Goal: Answer question/provide support: Share knowledge or assist other users

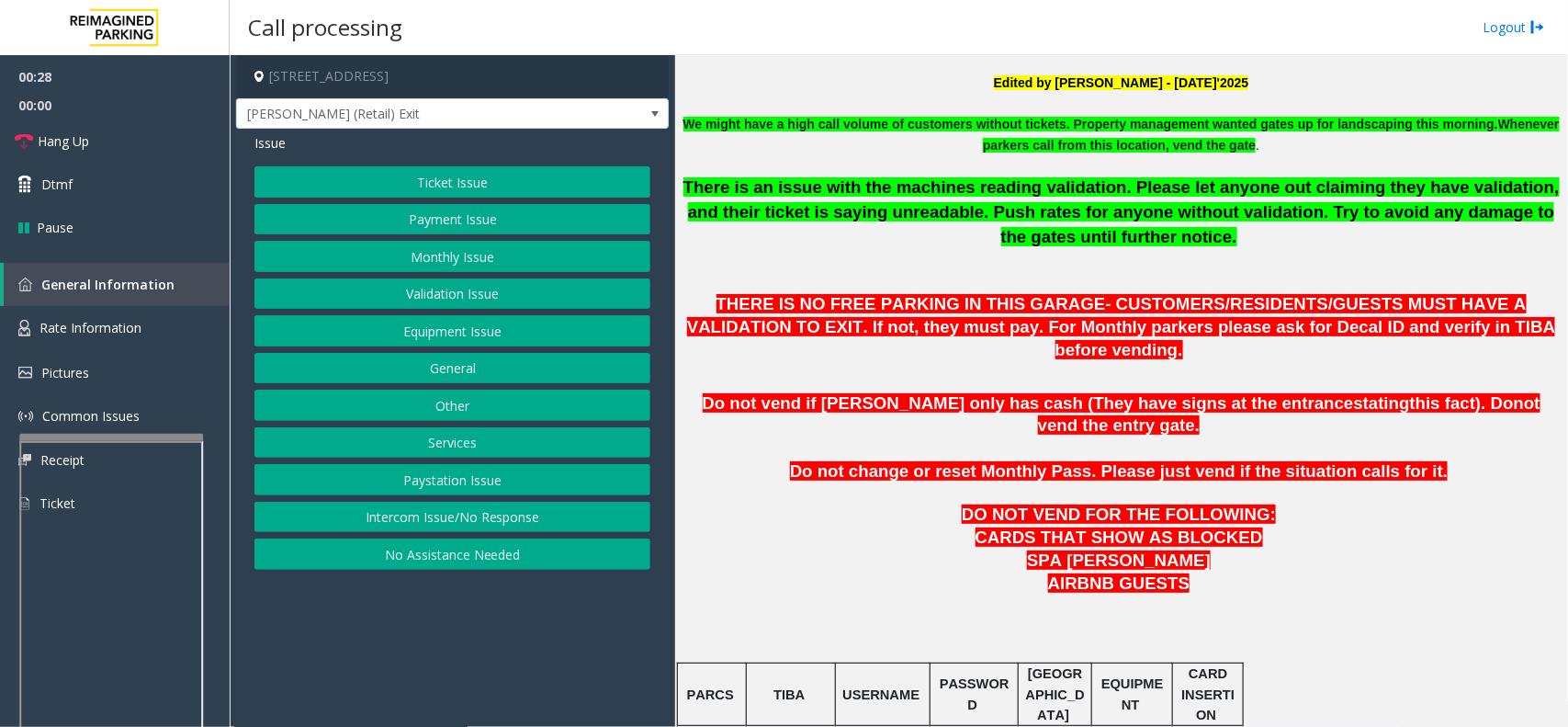
drag, startPoint x: 466, startPoint y: 641, endPoint x: 391, endPoint y: 643, distance: 75.0
click at [391, 643] on app-call-processing-form "3005 Peachtree Road Northeast, Atlanta, GA Pharr (Retail) Exit Issue Ticket Iss…" at bounding box center [452, 390] width 446 height 671
click at [443, 213] on button "Payment Issue" at bounding box center [452, 218] width 396 height 31
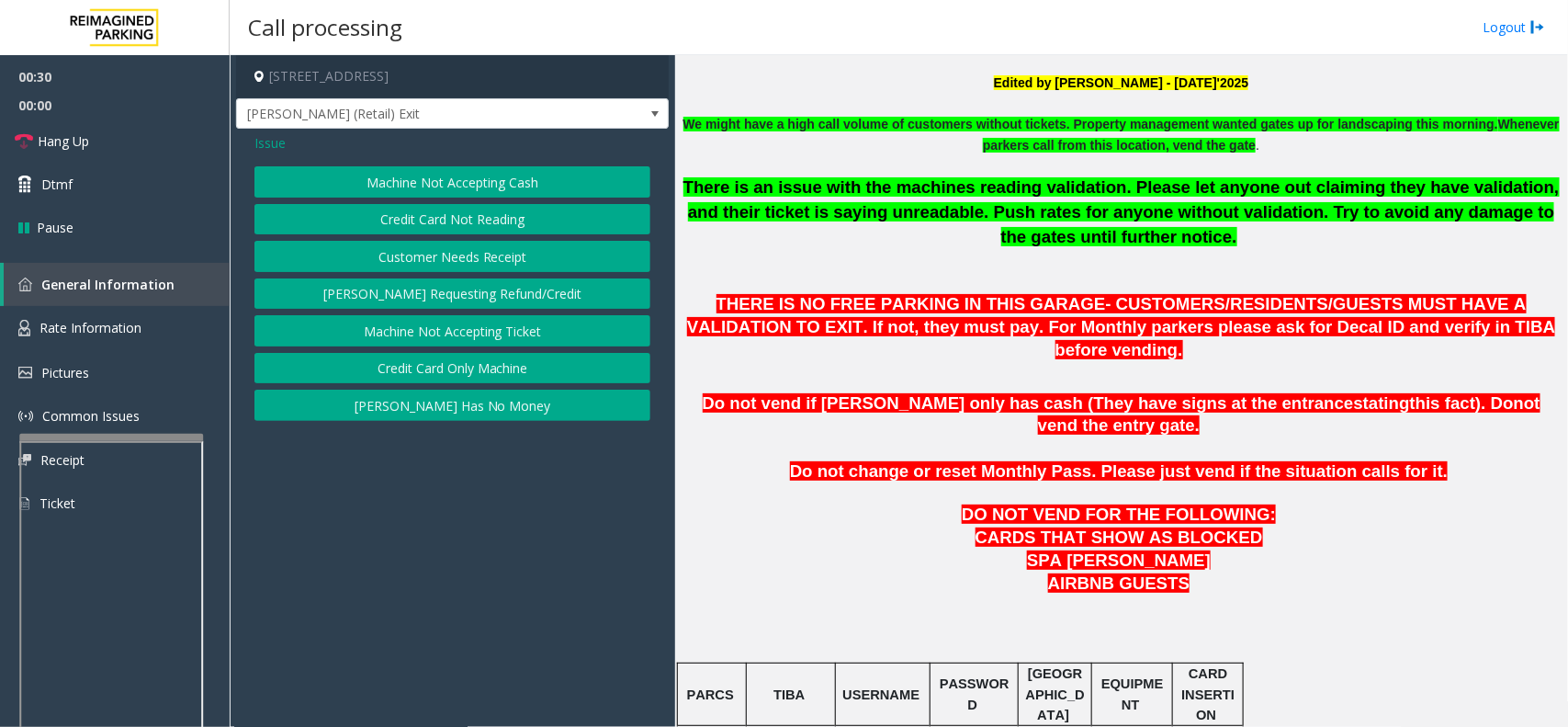
click at [438, 168] on button "Machine Not Accepting Cash" at bounding box center [452, 182] width 396 height 31
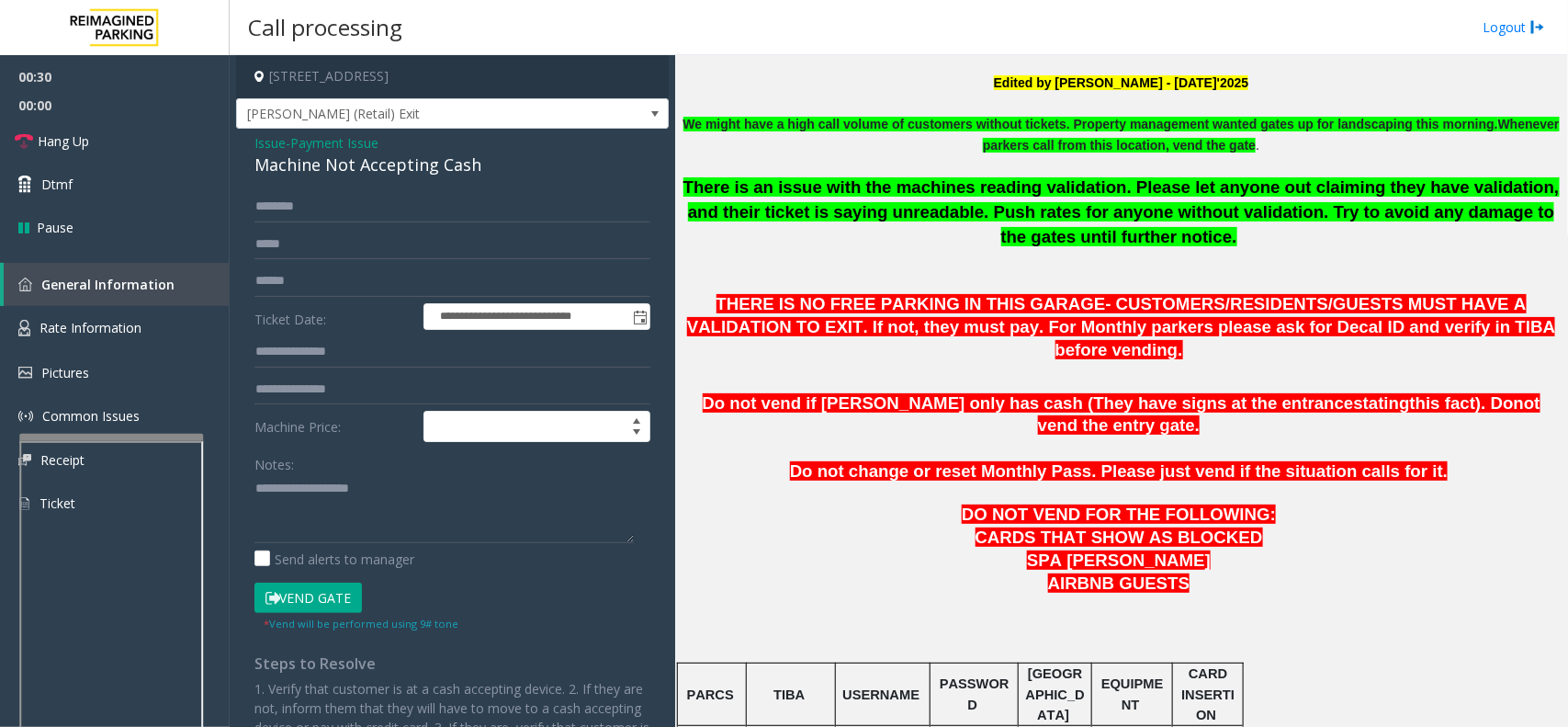
click at [352, 143] on span "Payment Issue" at bounding box center [334, 143] width 88 height 19
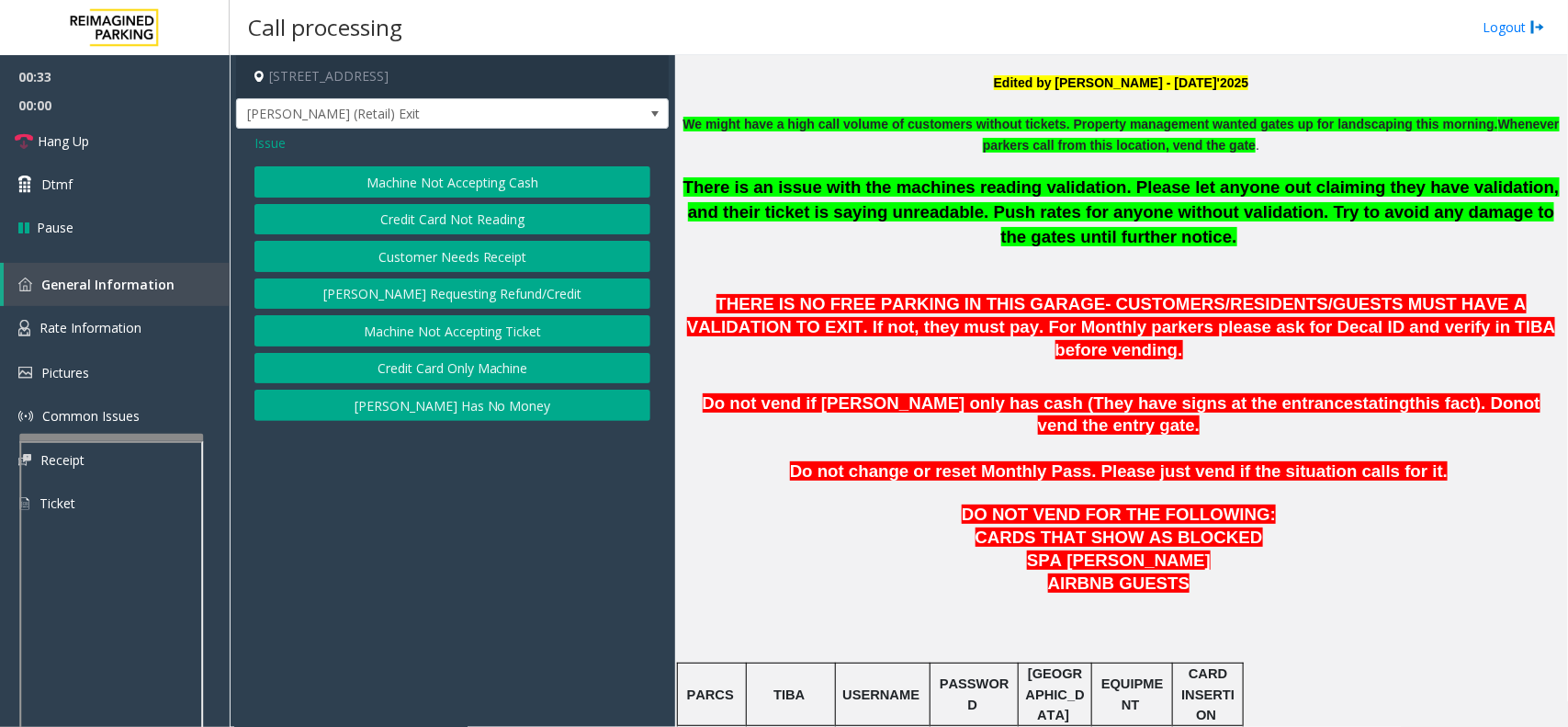
click at [447, 222] on button "Credit Card Not Reading" at bounding box center [452, 218] width 396 height 31
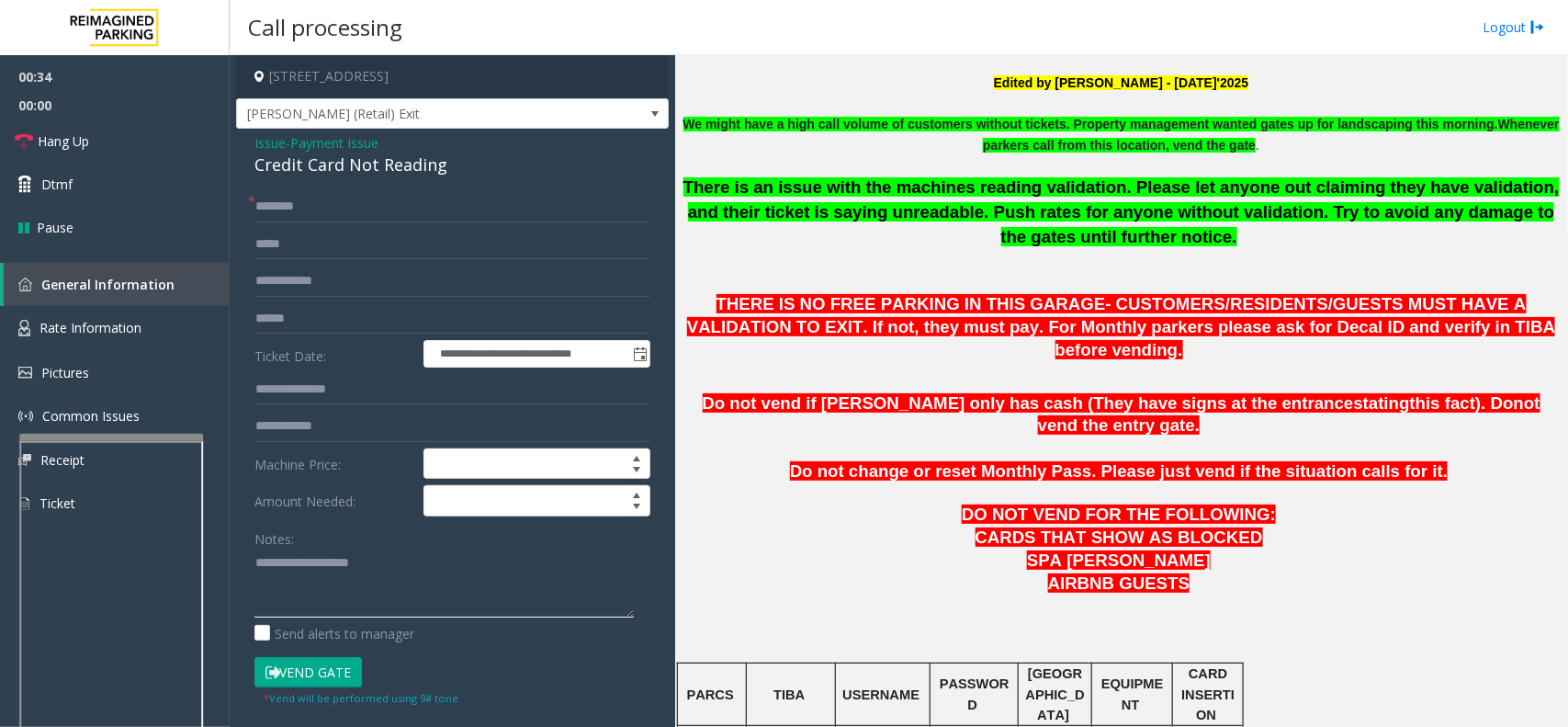
click at [359, 588] on textarea at bounding box center [444, 582] width 379 height 69
paste textarea "**********"
type textarea "**********"
drag, startPoint x: 1082, startPoint y: 527, endPoint x: 958, endPoint y: 531, distance: 124.1
click at [958, 572] on p "AIRBNB GUESTS" at bounding box center [1122, 583] width 880 height 23
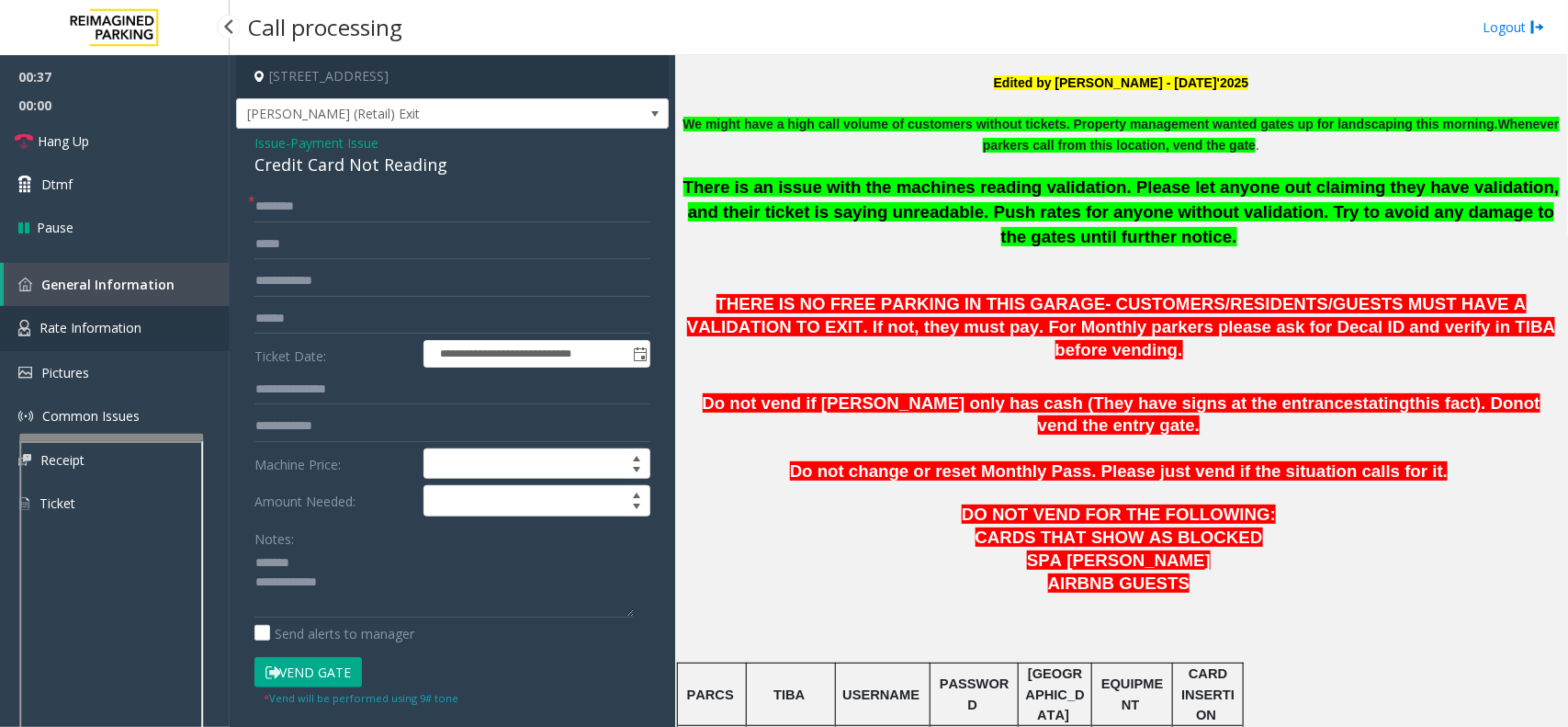
click at [157, 317] on link "Rate Information" at bounding box center [115, 328] width 229 height 45
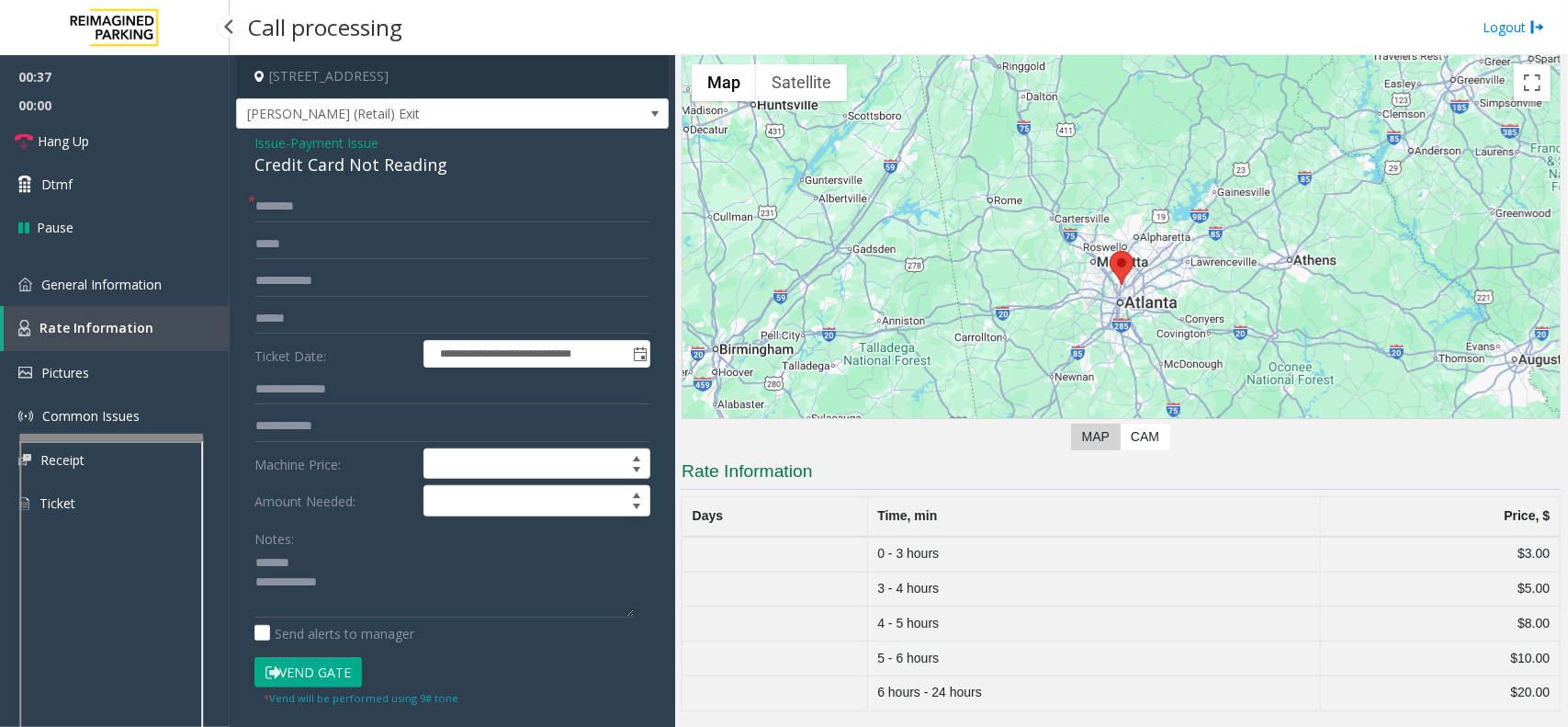
scroll to position [70, 0]
click at [171, 291] on link "General Information" at bounding box center [115, 283] width 229 height 43
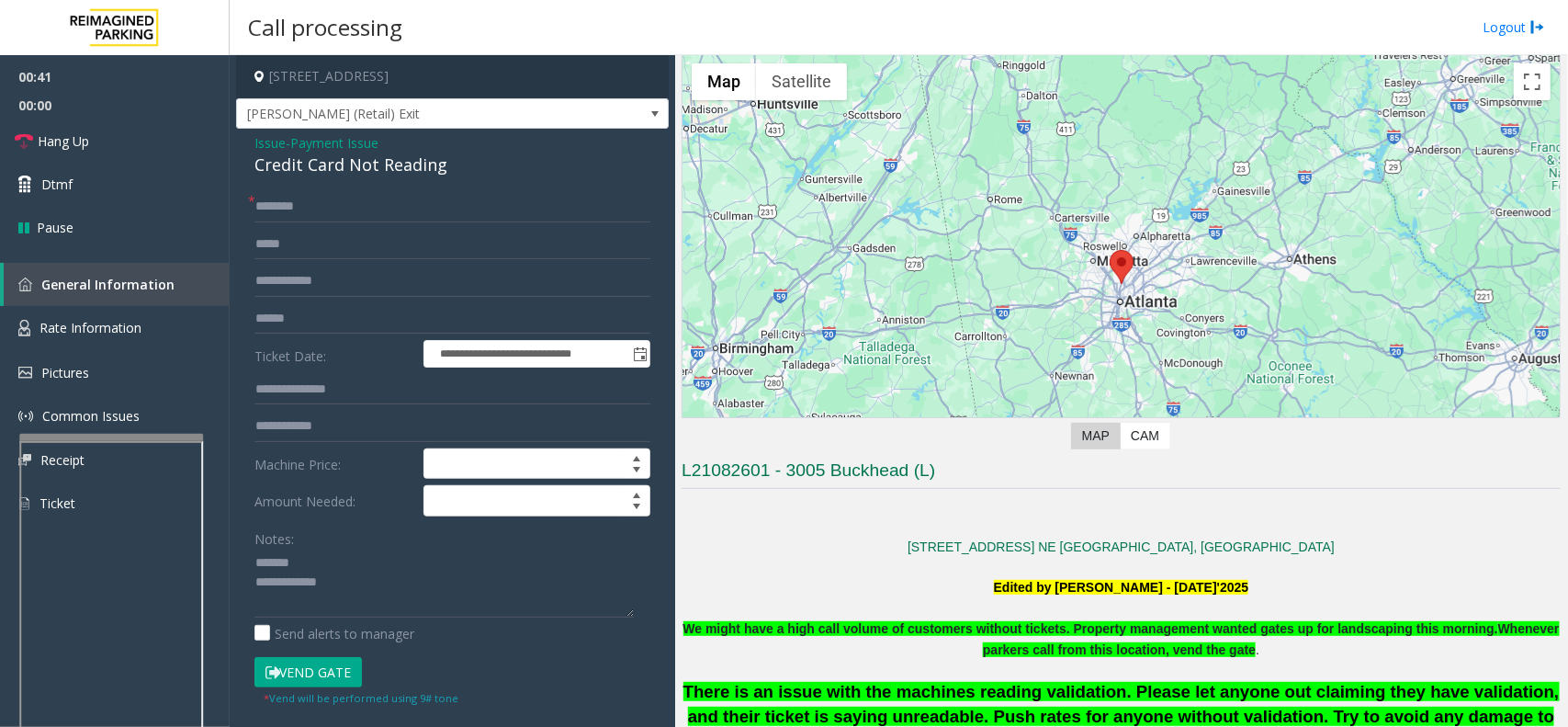
scroll to position [574, 0]
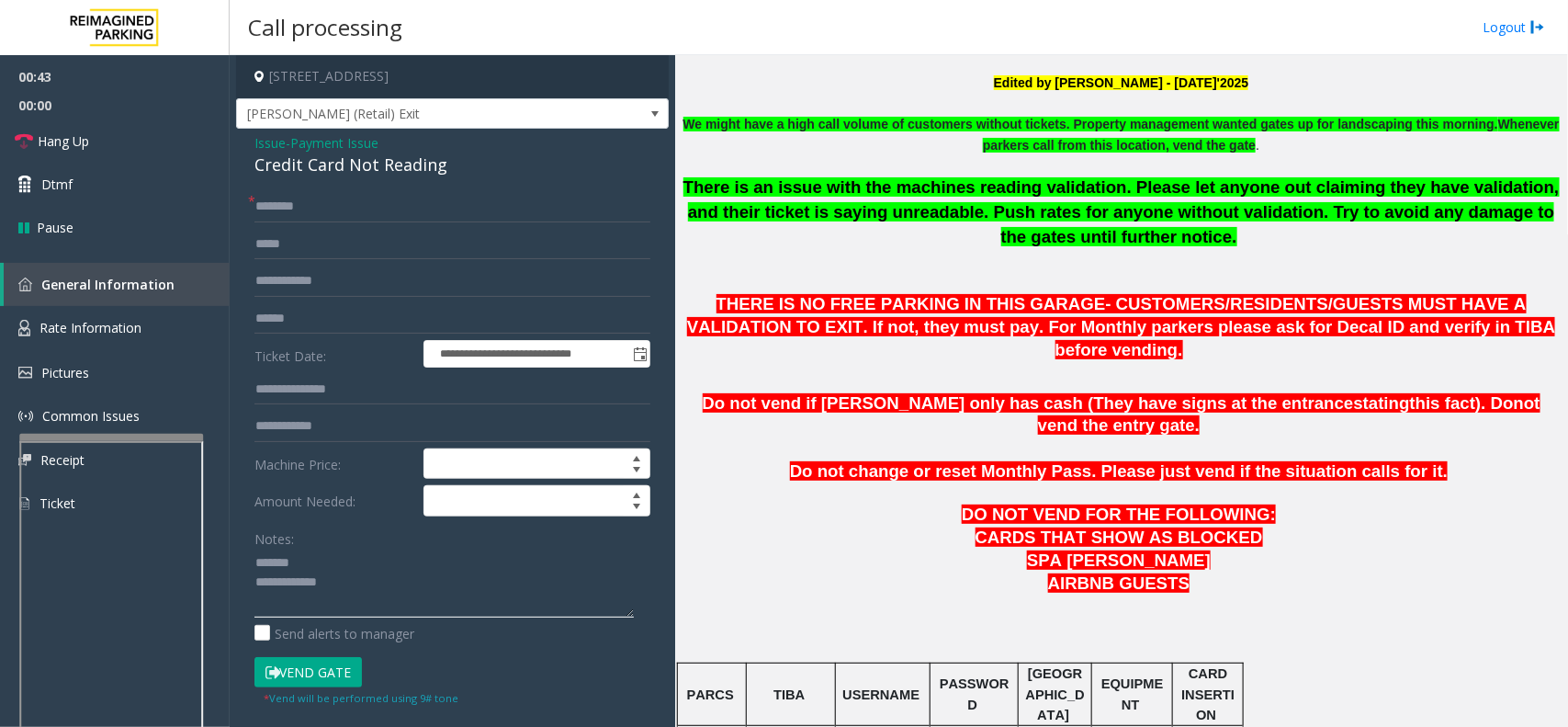
click at [444, 599] on textarea at bounding box center [444, 582] width 379 height 69
click at [274, 139] on span "Issue" at bounding box center [269, 143] width 31 height 19
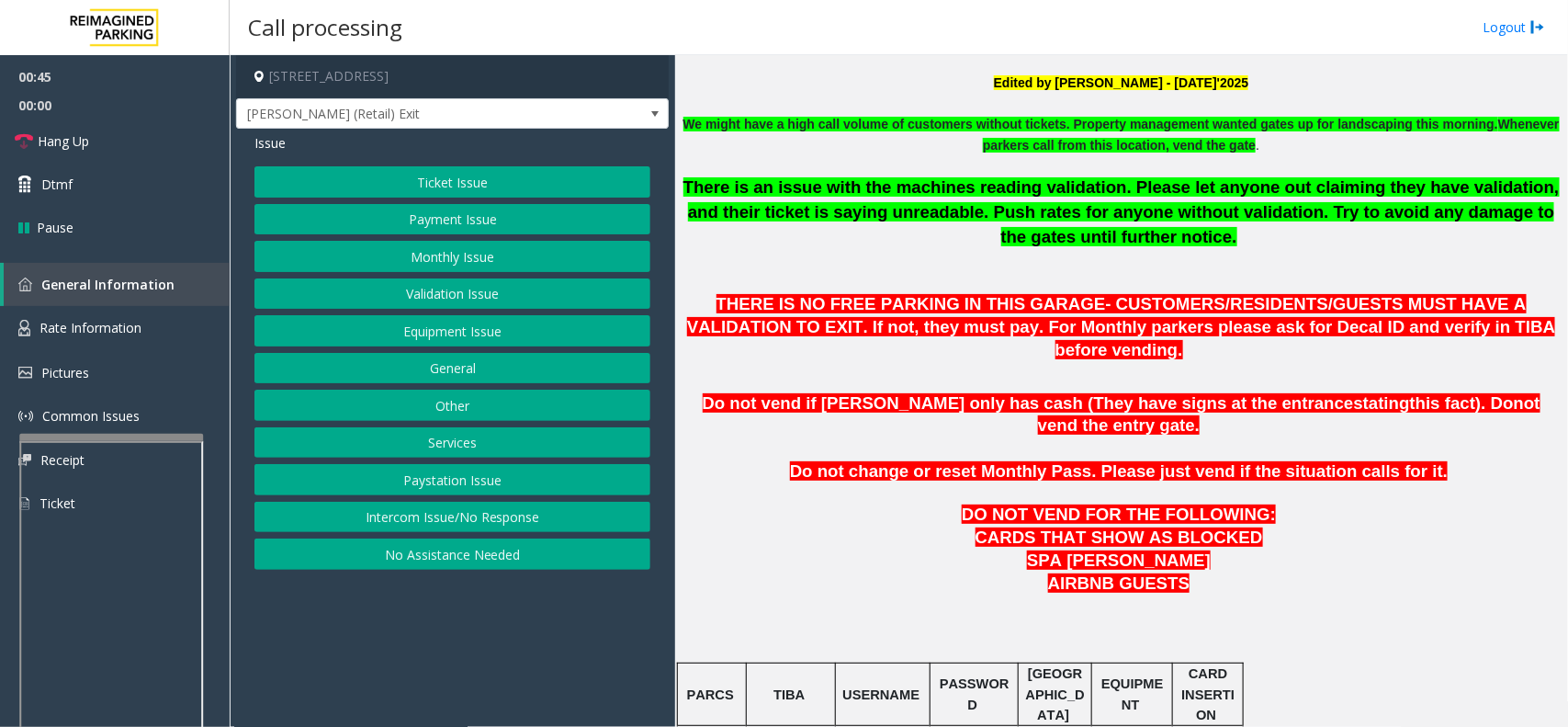
click at [414, 319] on button "Equipment Issue" at bounding box center [452, 330] width 396 height 31
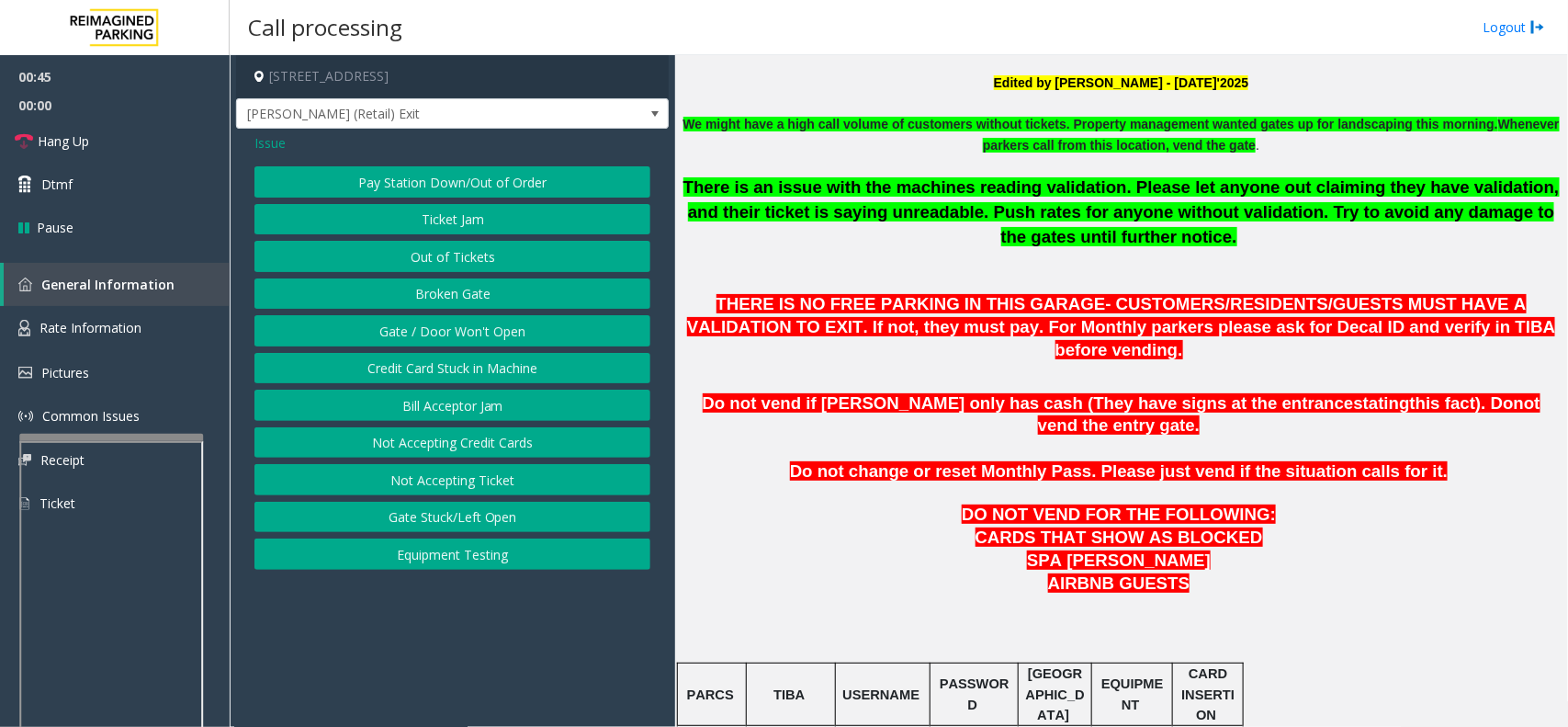
click at [419, 324] on button "Gate / Door Won't Open" at bounding box center [452, 330] width 396 height 31
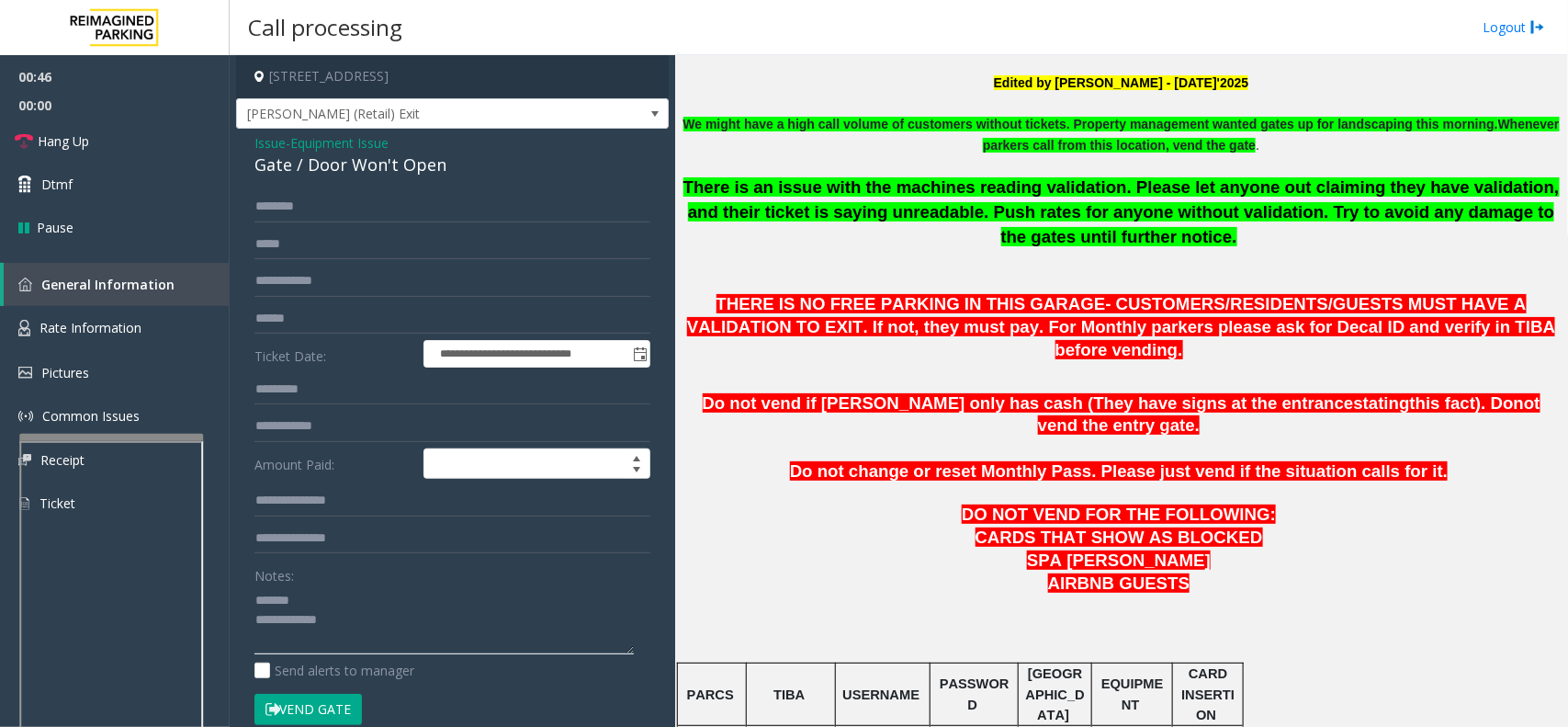
drag, startPoint x: 221, startPoint y: 586, endPoint x: 191, endPoint y: 576, distance: 31.6
click at [78, 113] on app-root "**********" at bounding box center [784, 363] width 1568 height 727
click at [383, 616] on textarea at bounding box center [444, 619] width 379 height 69
drag, startPoint x: 478, startPoint y: 576, endPoint x: 437, endPoint y: 594, distance: 44.8
click at [437, 594] on textarea at bounding box center [444, 619] width 379 height 69
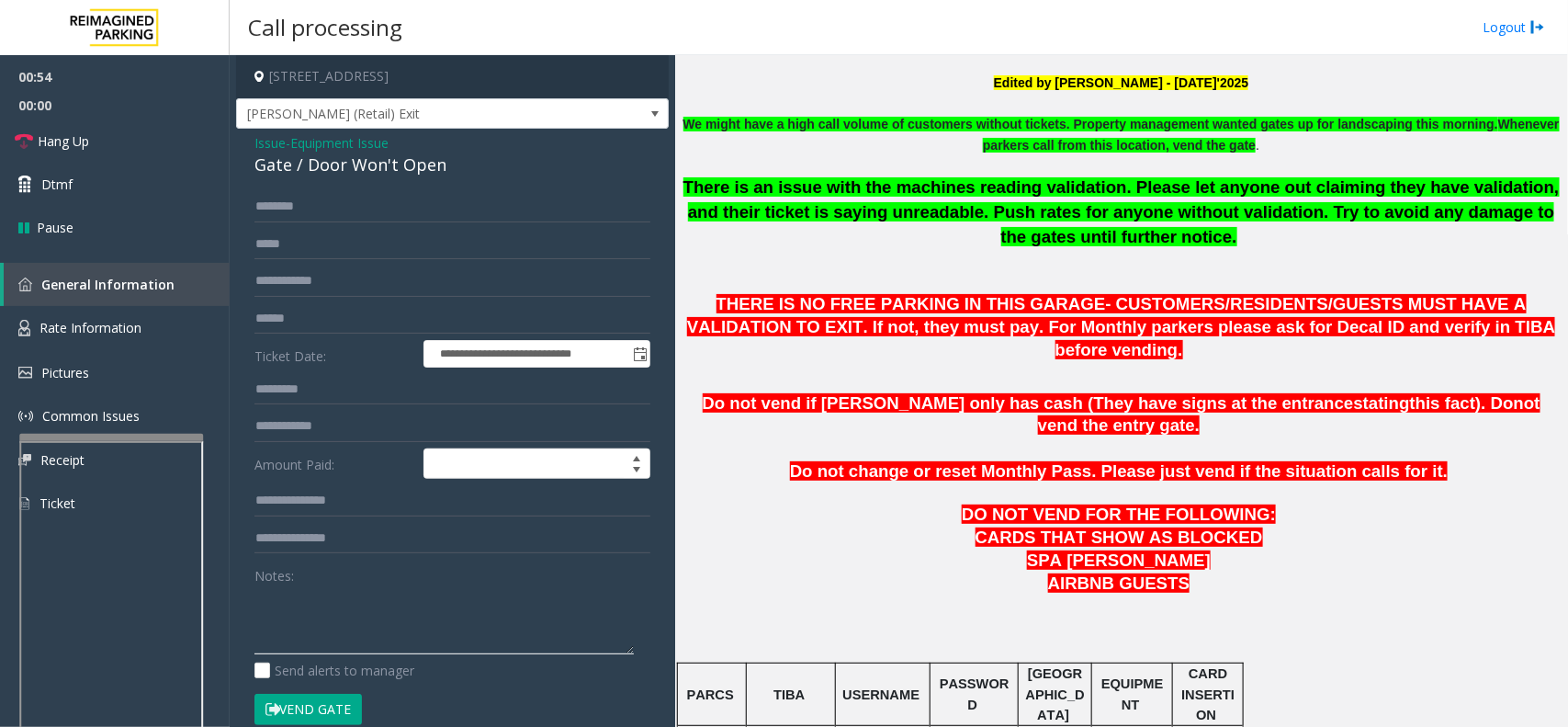
drag, startPoint x: 275, startPoint y: 635, endPoint x: 267, endPoint y: 641, distance: 10.0
click at [267, 641] on textarea at bounding box center [444, 619] width 379 height 69
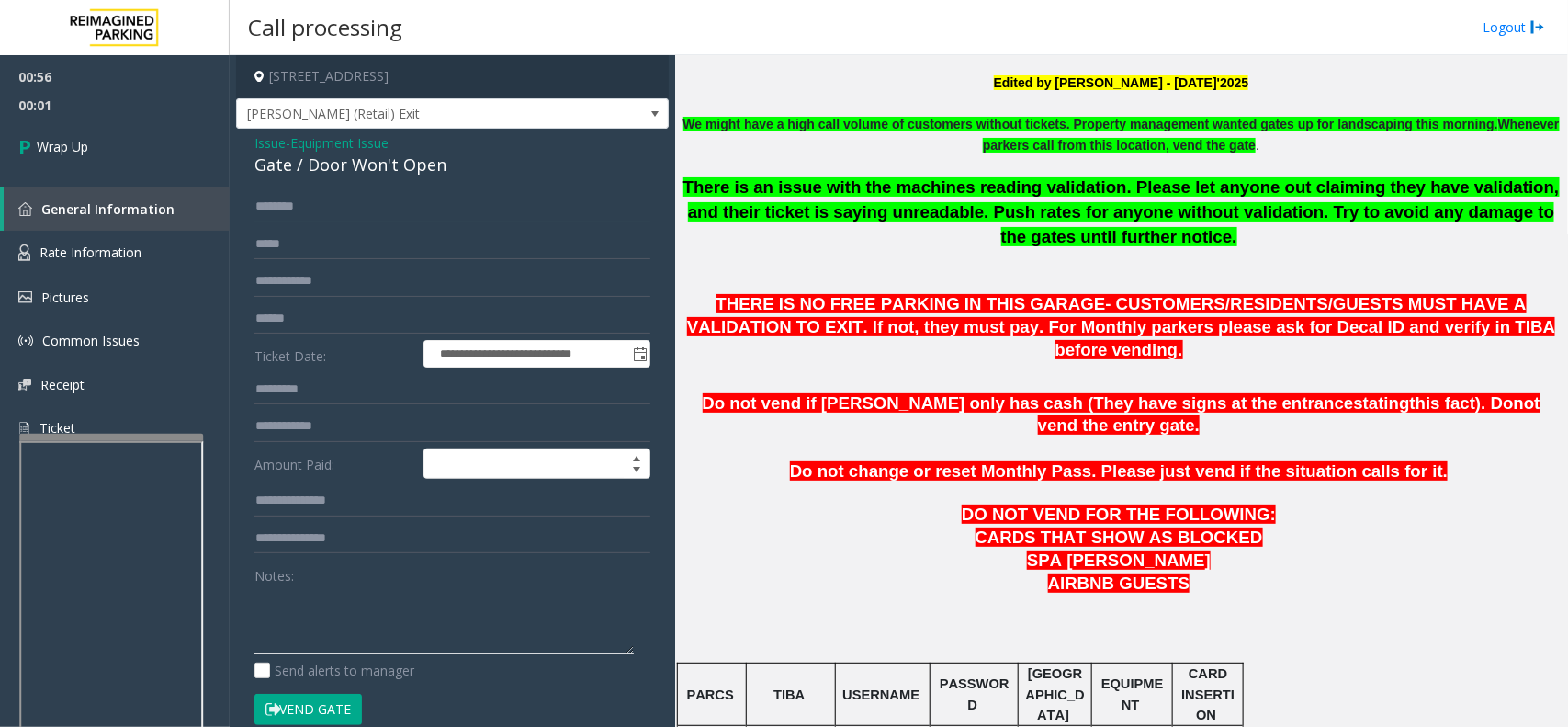
drag, startPoint x: 374, startPoint y: 639, endPoint x: 388, endPoint y: 601, distance: 40.5
click at [374, 639] on textarea at bounding box center [444, 619] width 379 height 69
type textarea "**********"
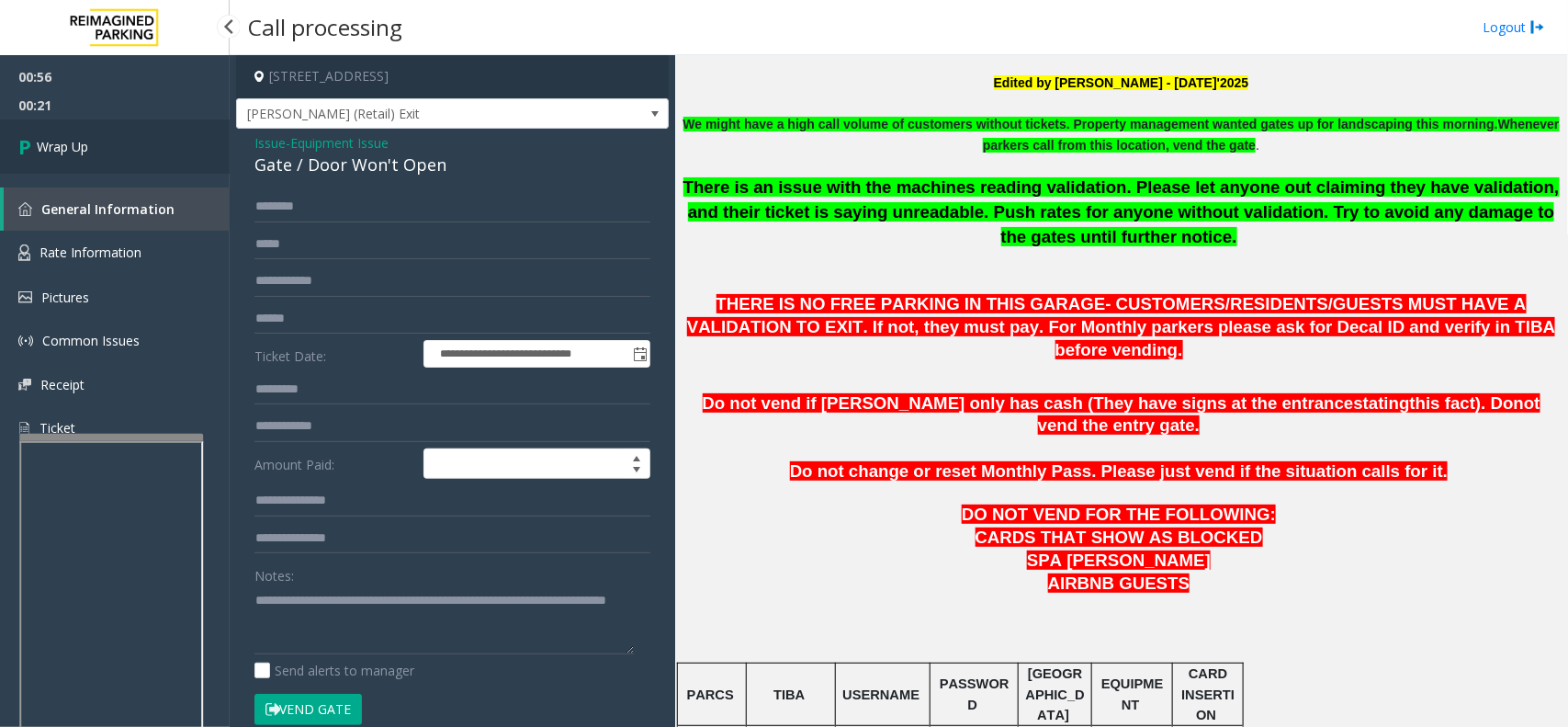
click at [180, 149] on link "Wrap Up" at bounding box center [115, 147] width 229 height 54
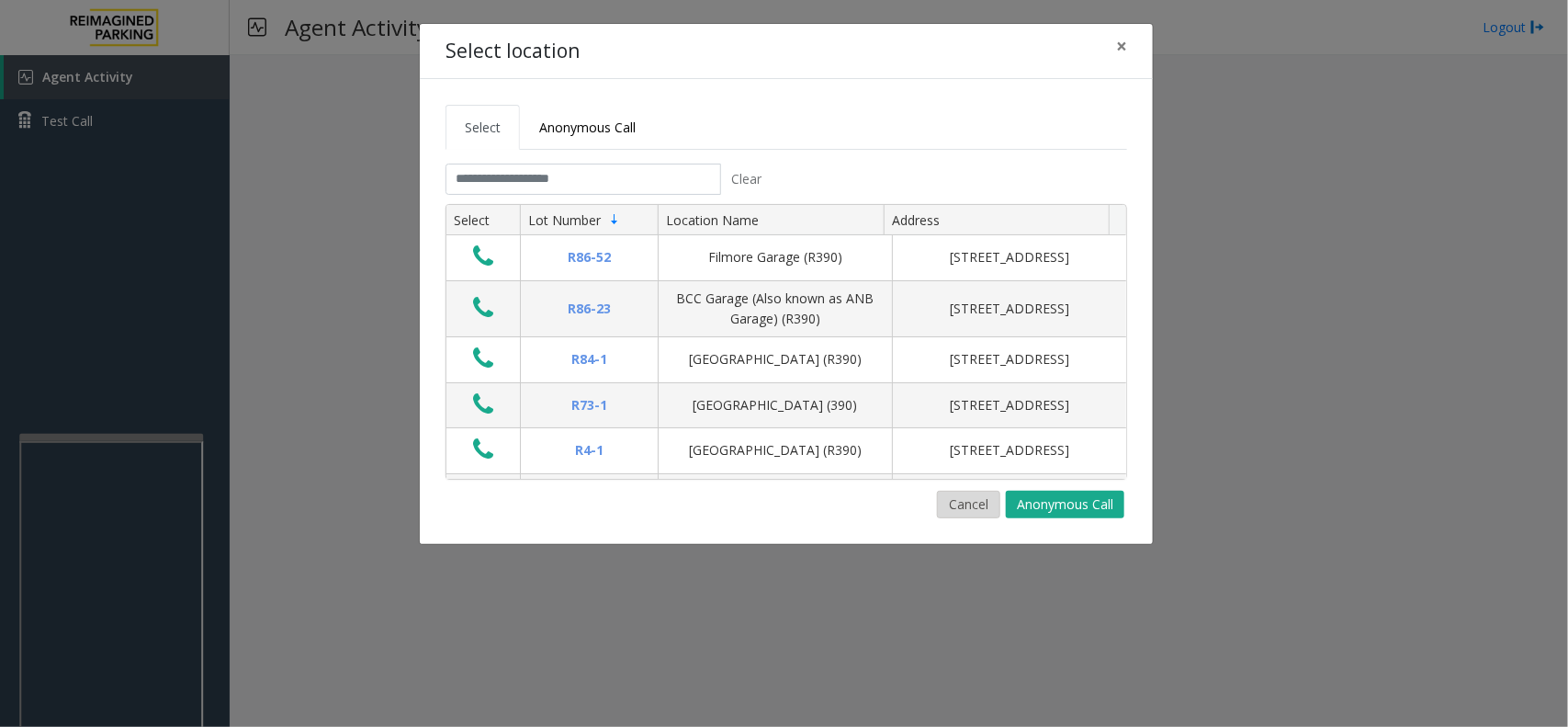
click at [962, 513] on button "Cancel" at bounding box center [970, 505] width 64 height 28
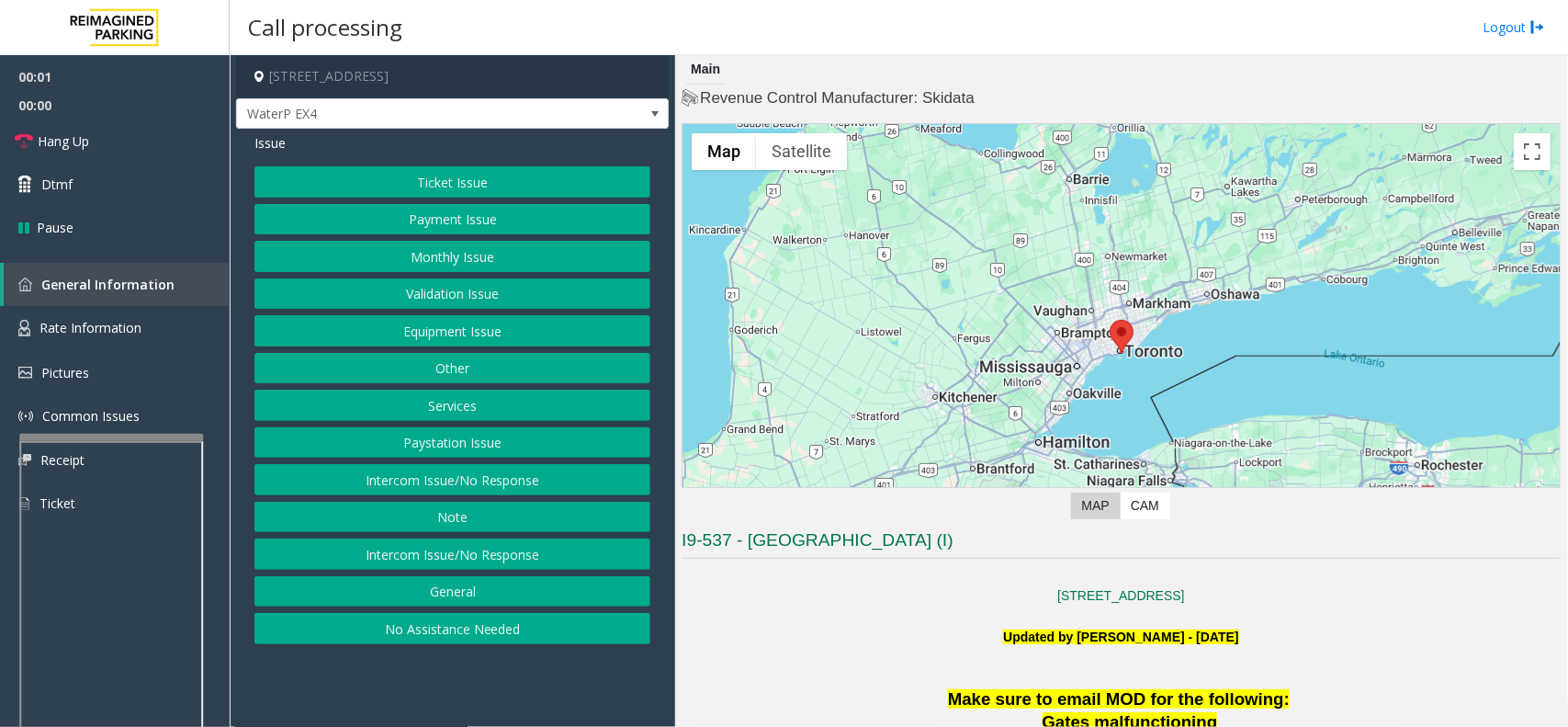
scroll to position [460, 0]
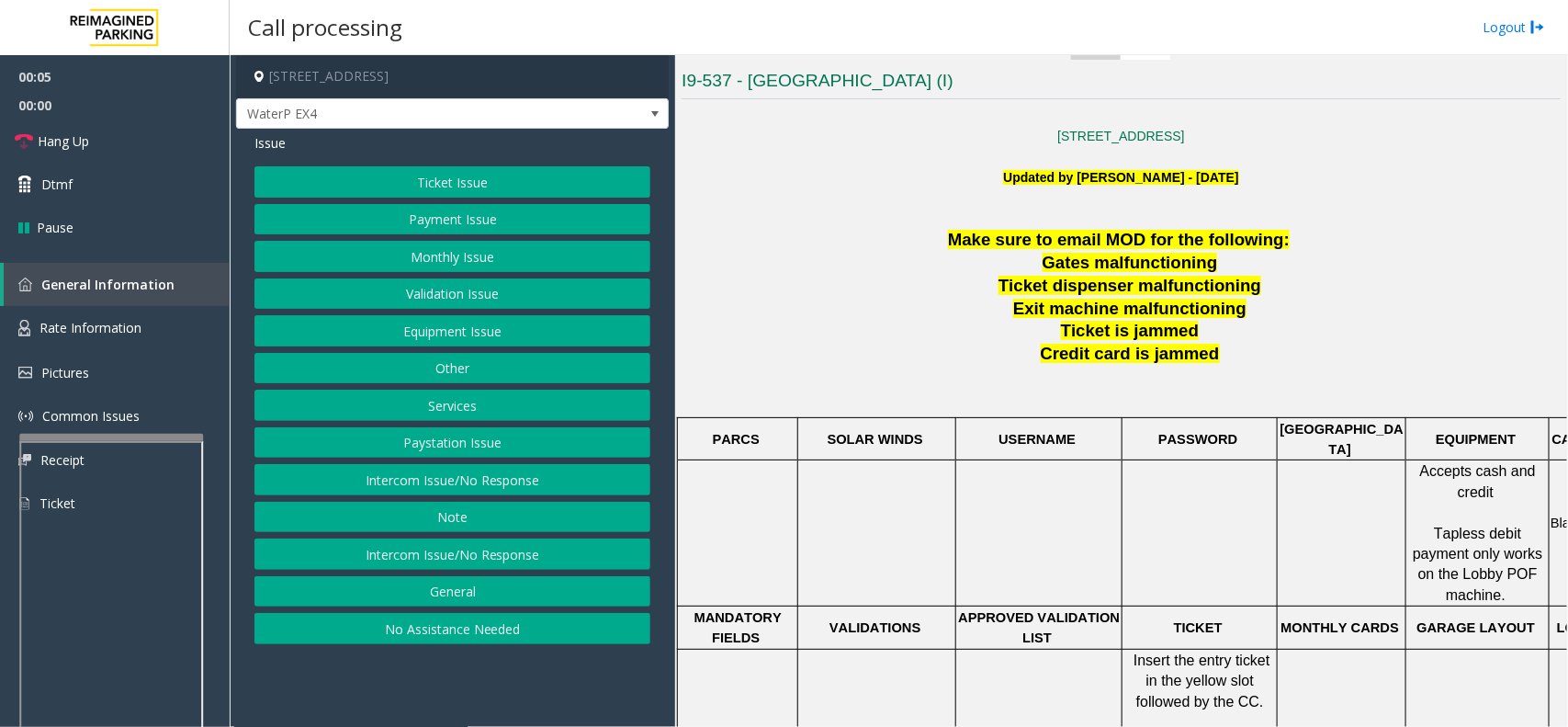
click at [483, 479] on button "Intercom Issue/No Response" at bounding box center [452, 479] width 396 height 31
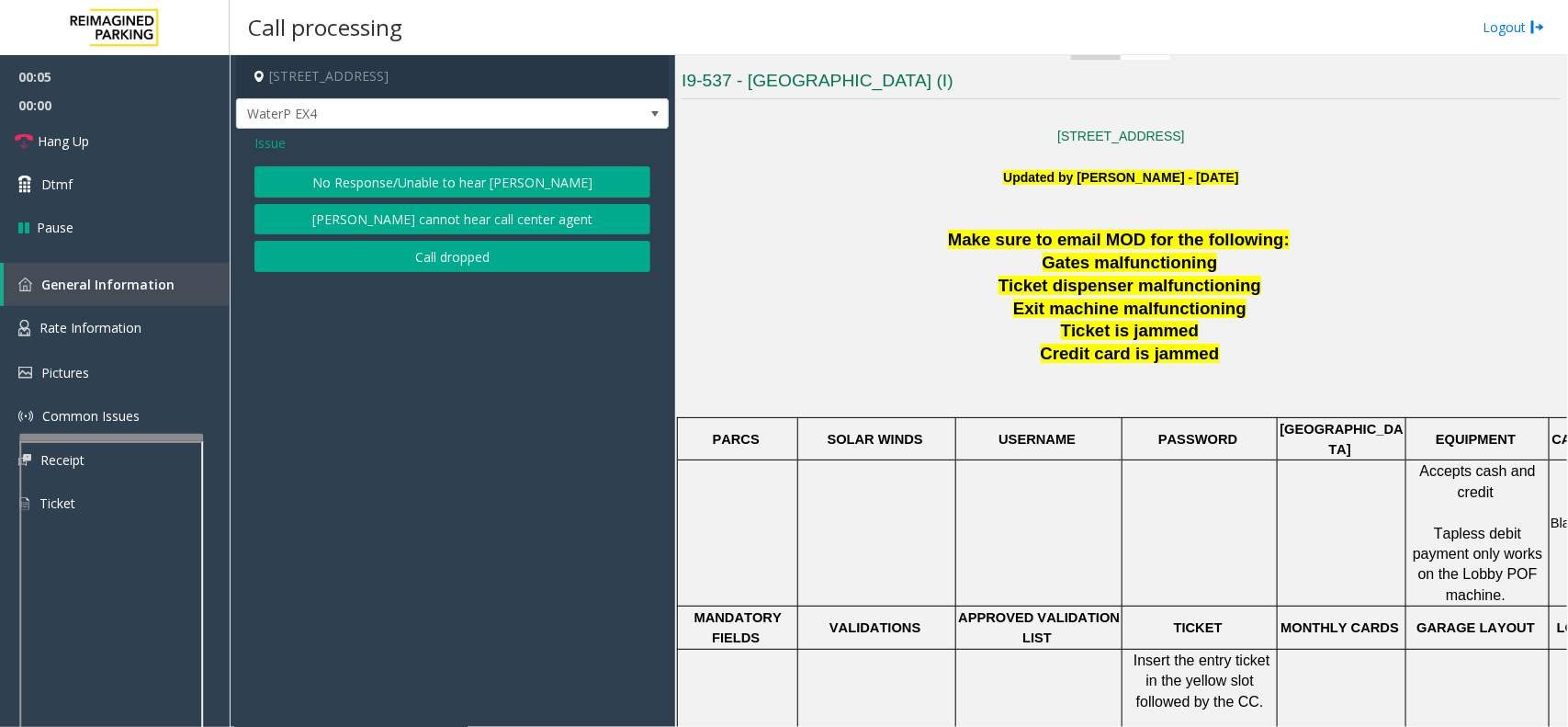
click at [356, 178] on button "No Response/Unable to hear parker" at bounding box center [452, 182] width 396 height 31
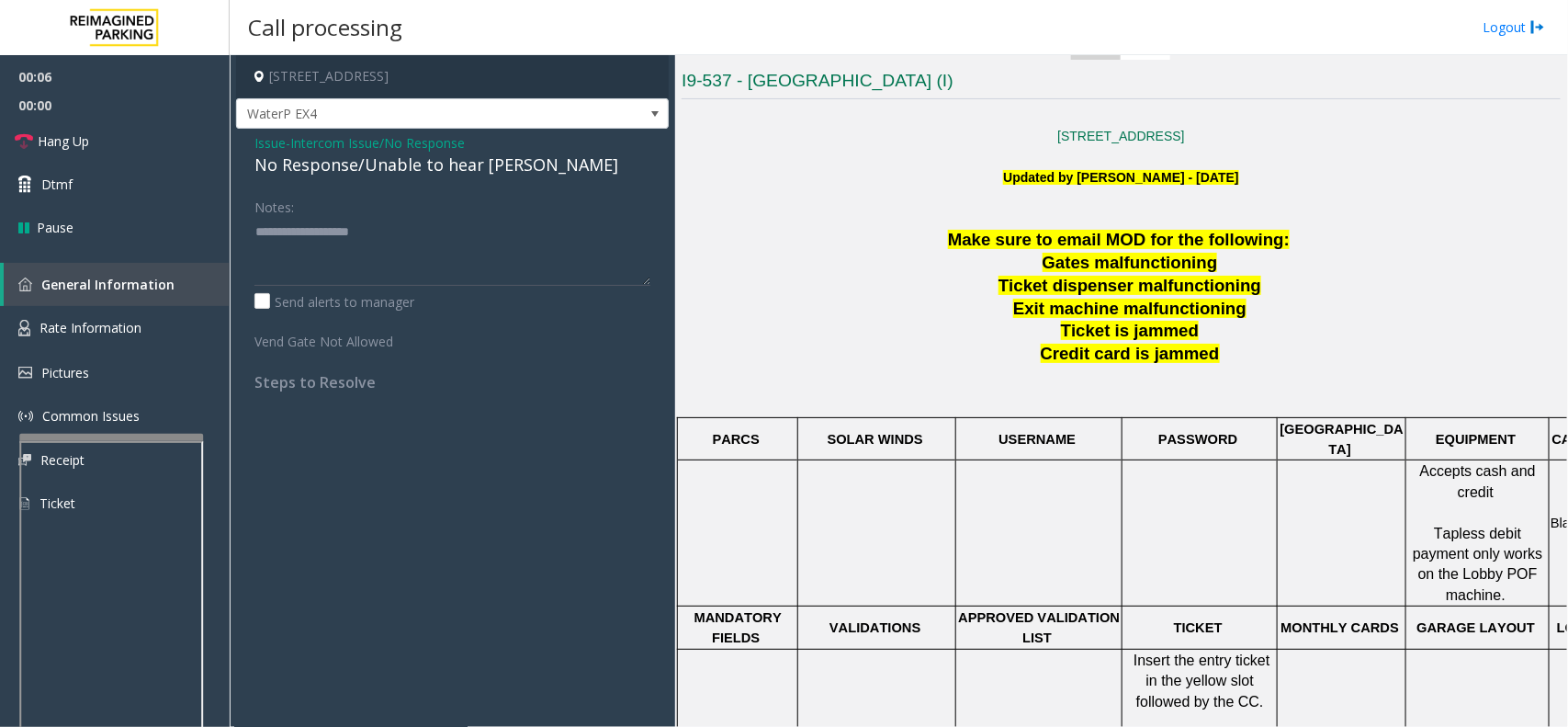
click at [359, 166] on div "No Response/Unable to hear parker" at bounding box center [452, 165] width 396 height 25
paste textarea "**********"
click at [351, 280] on textarea at bounding box center [452, 250] width 396 height 69
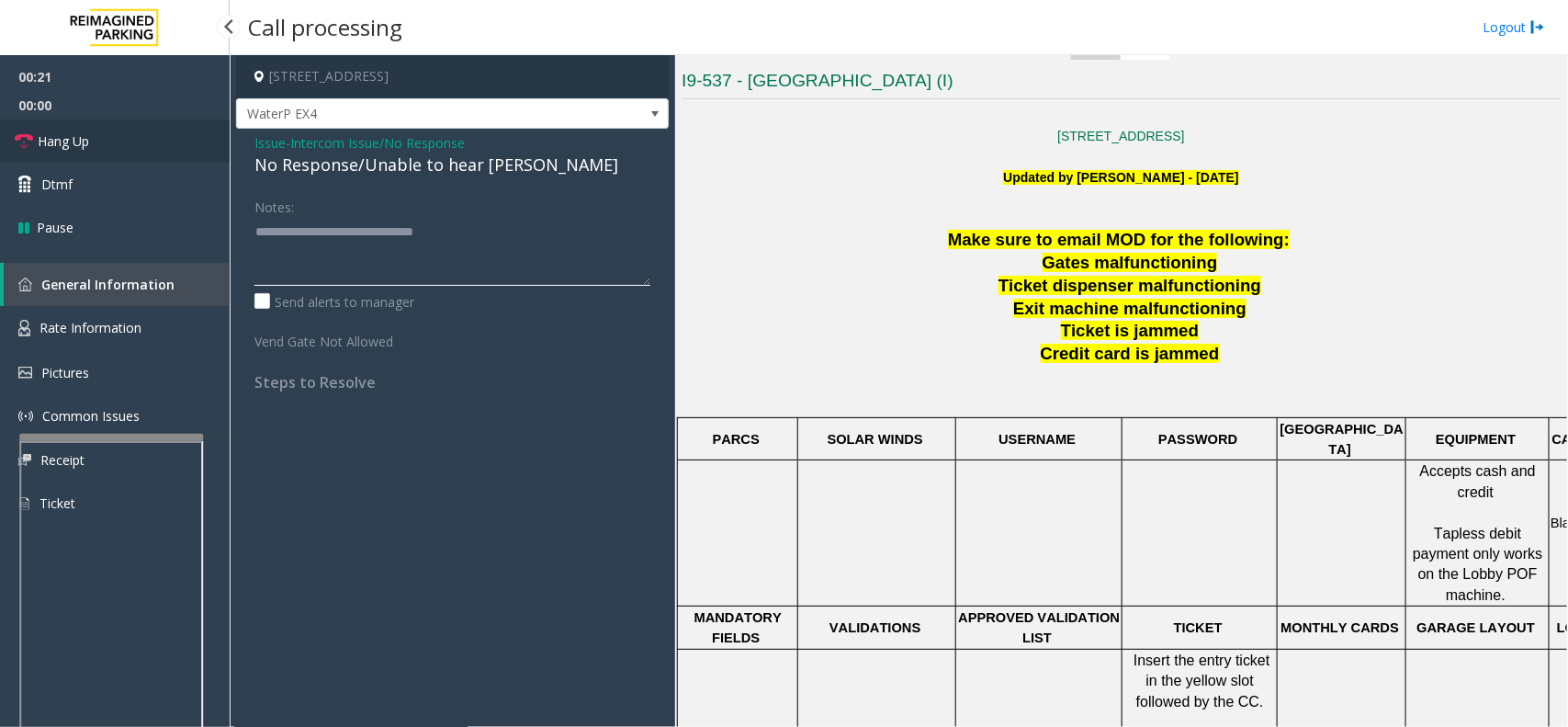
type textarea "**********"
click at [143, 125] on link "Hang Up" at bounding box center [115, 141] width 229 height 43
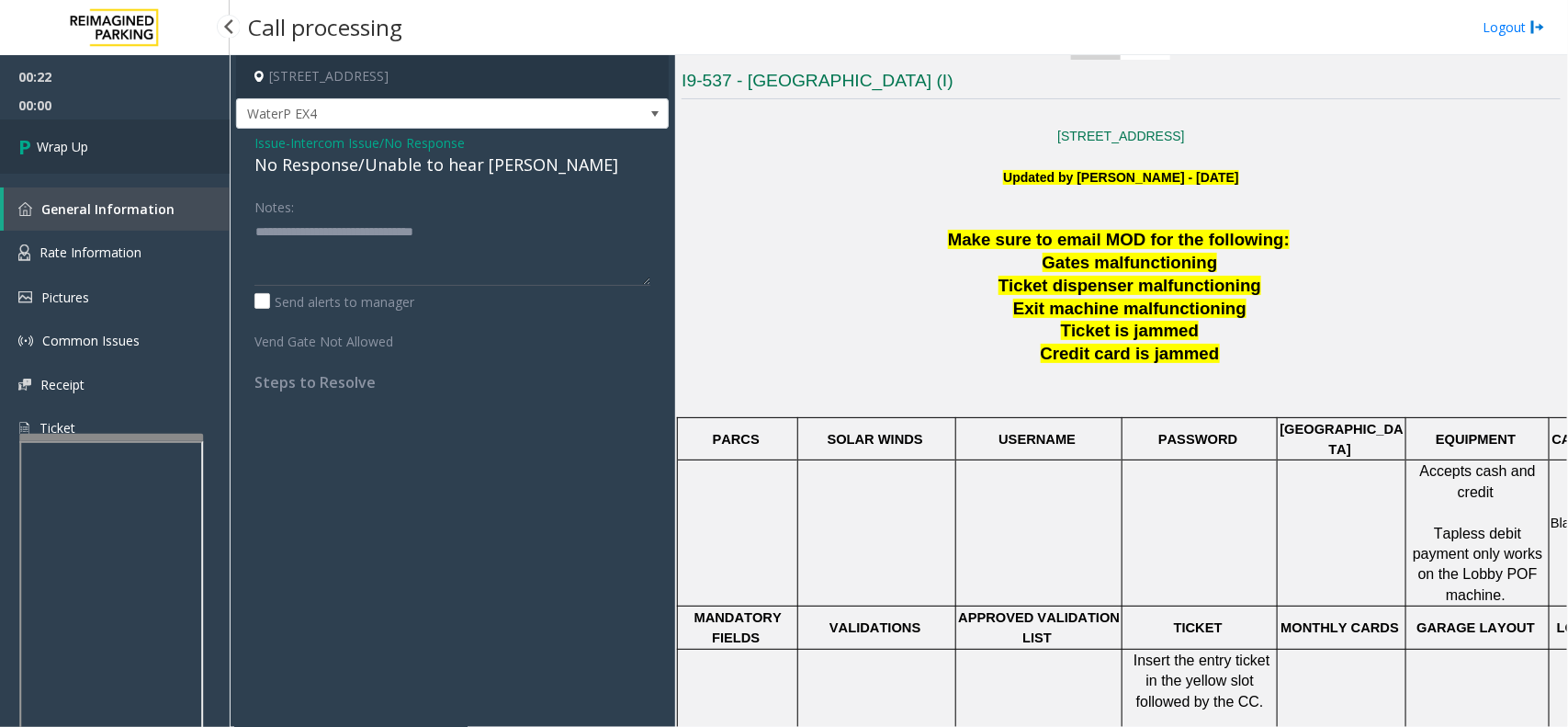
click at [171, 146] on link "Wrap Up" at bounding box center [115, 147] width 229 height 54
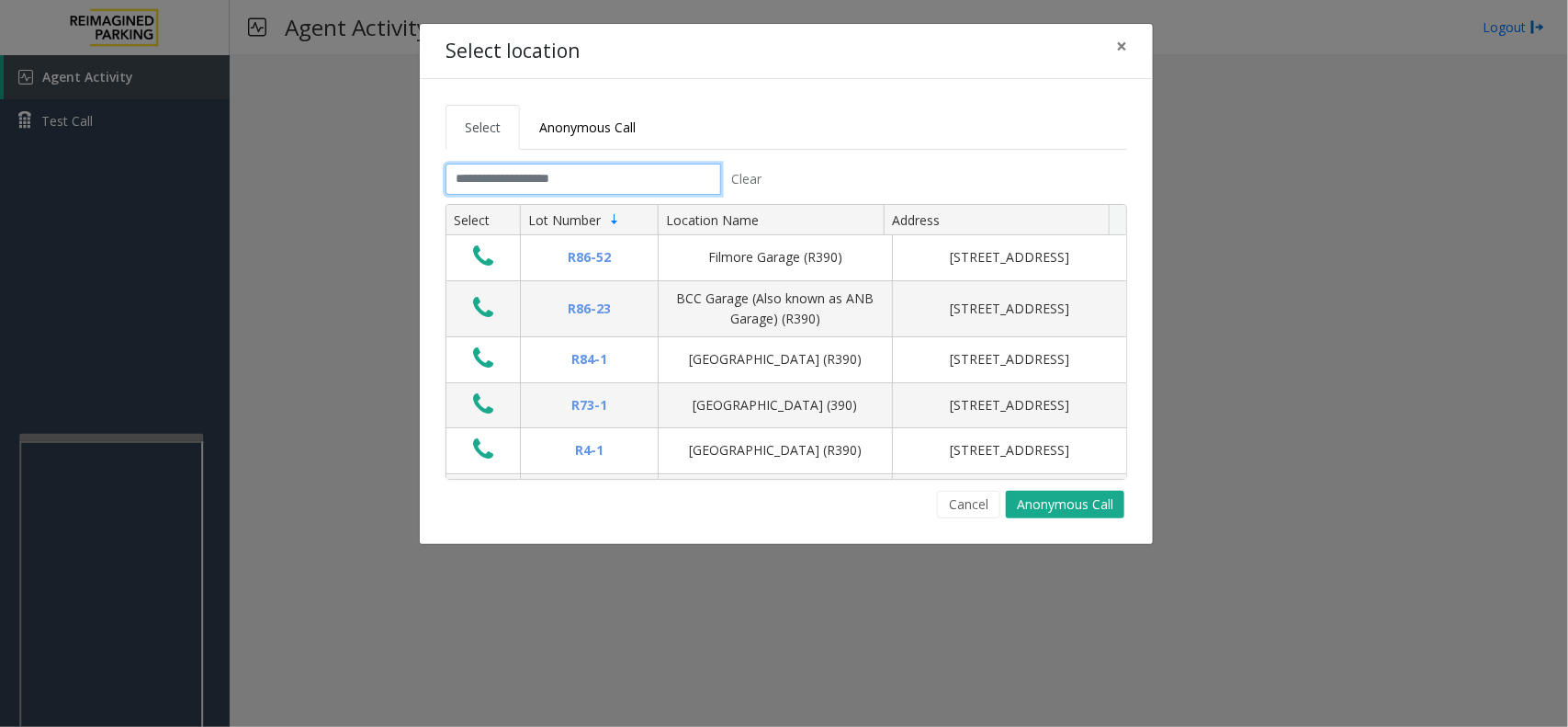
click at [581, 189] on input "text" at bounding box center [584, 179] width 275 height 31
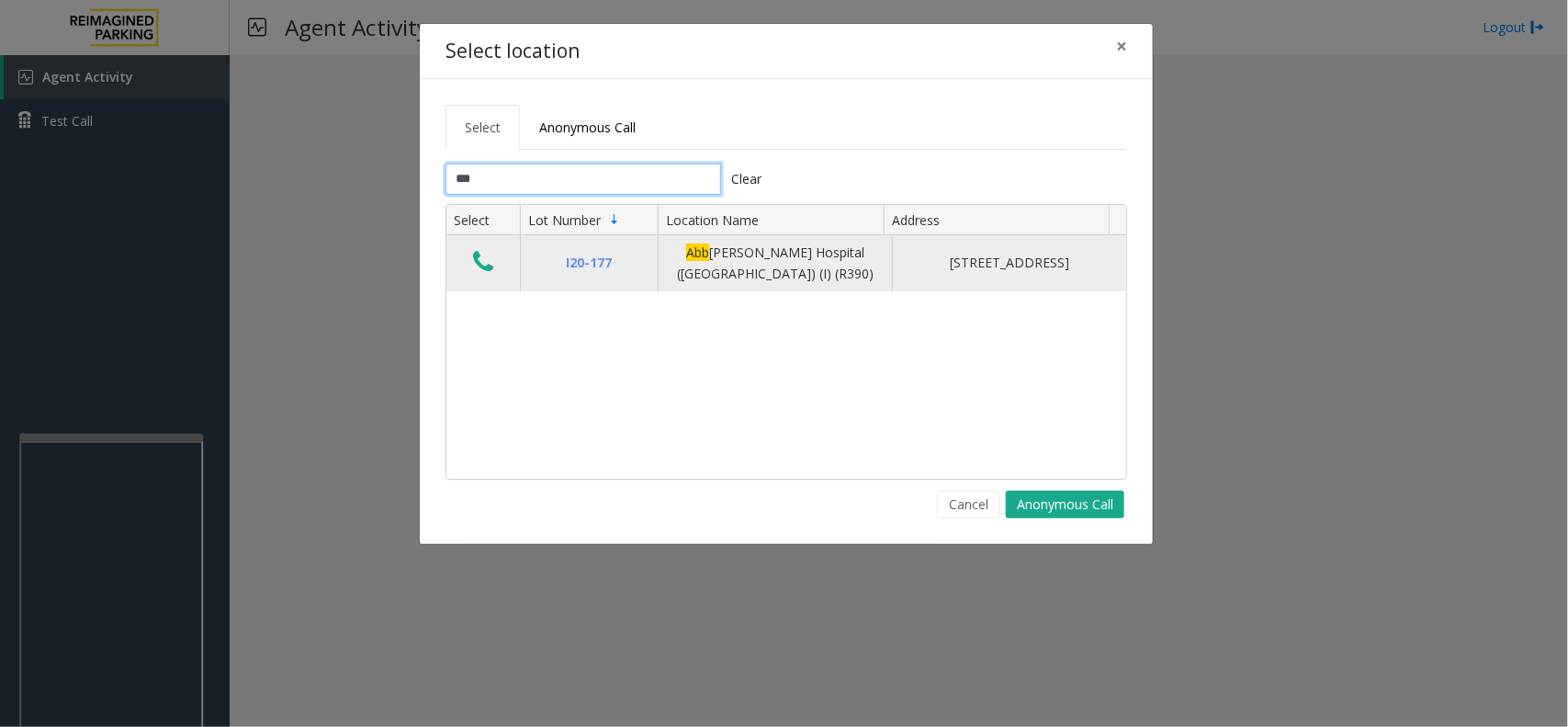
type input "***"
click at [485, 258] on icon "Data table" at bounding box center [483, 262] width 20 height 26
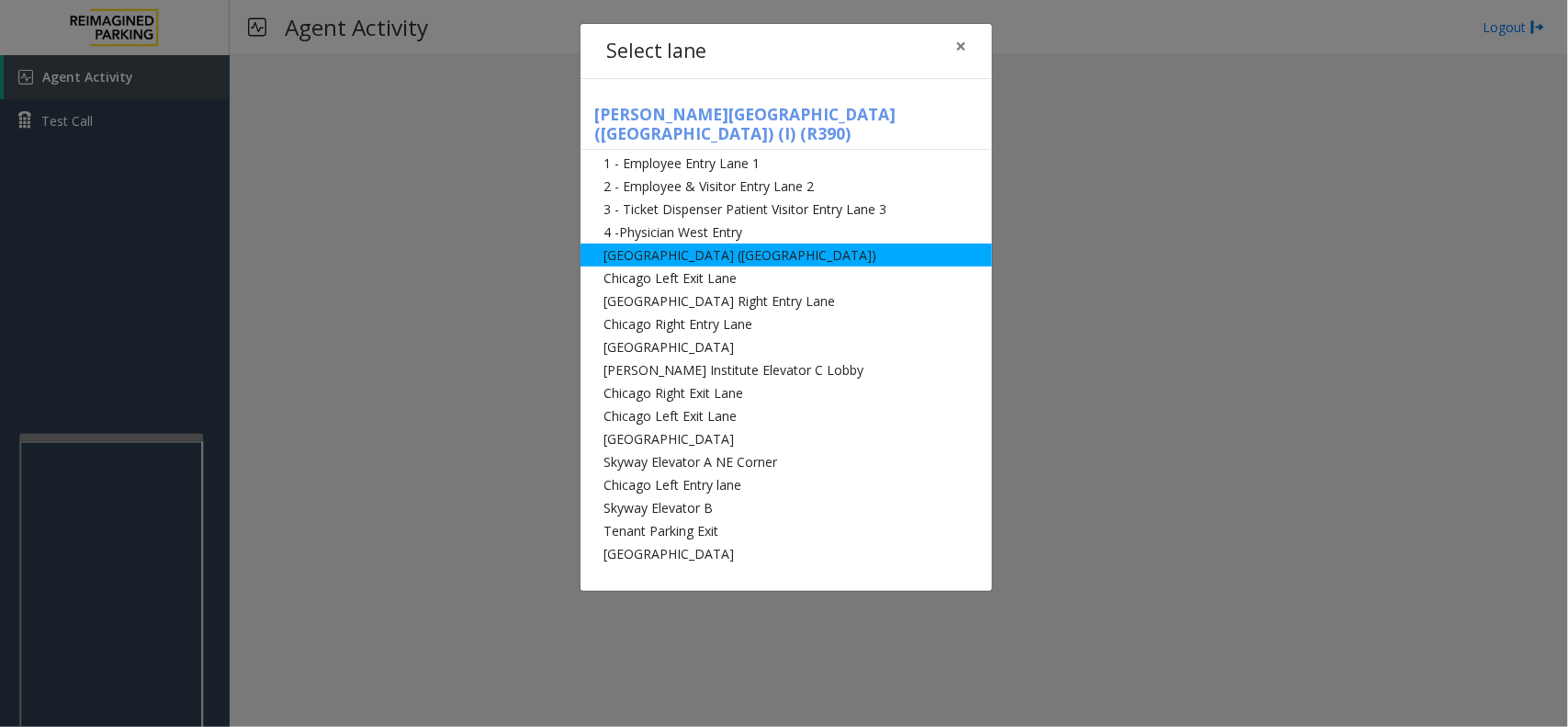
click at [644, 243] on li "Abbot Hospital (Main Hospital)" at bounding box center [786, 254] width 412 height 23
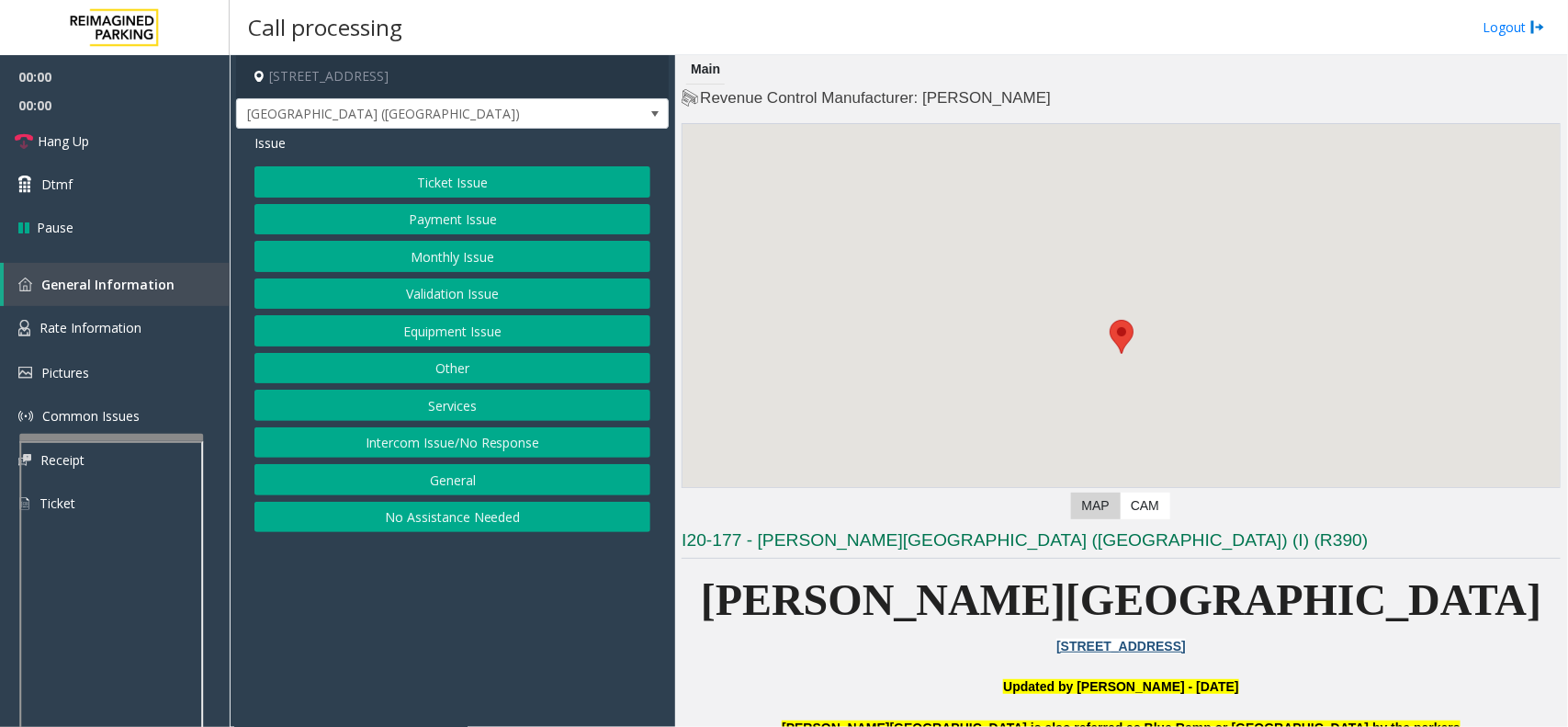
click at [418, 185] on button "Ticket Issue" at bounding box center [452, 182] width 396 height 31
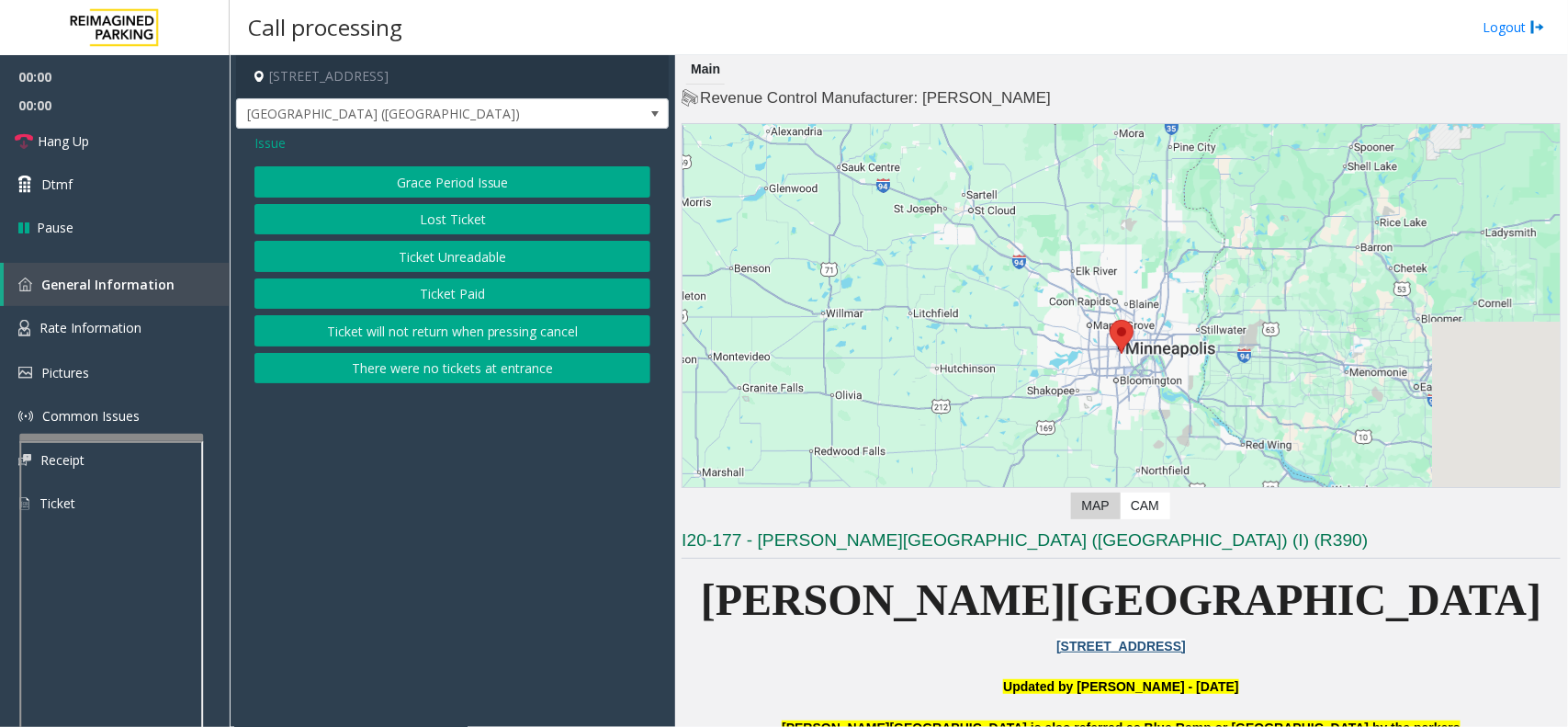
click at [437, 263] on button "Ticket Unreadable" at bounding box center [452, 255] width 396 height 31
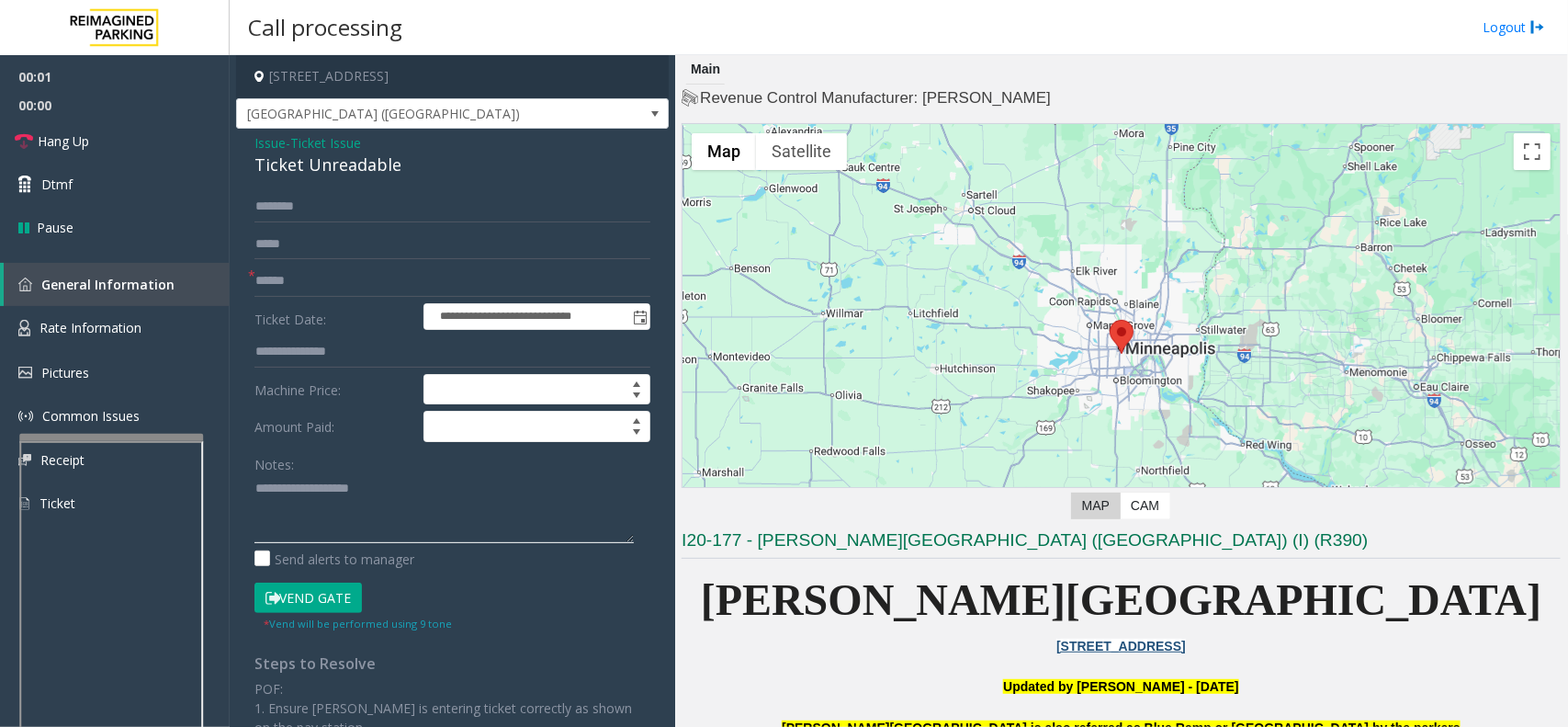
paste textarea "**********"
click at [429, 493] on textarea at bounding box center [444, 508] width 379 height 69
click at [327, 166] on div "Ticket Unreadable" at bounding box center [452, 165] width 396 height 25
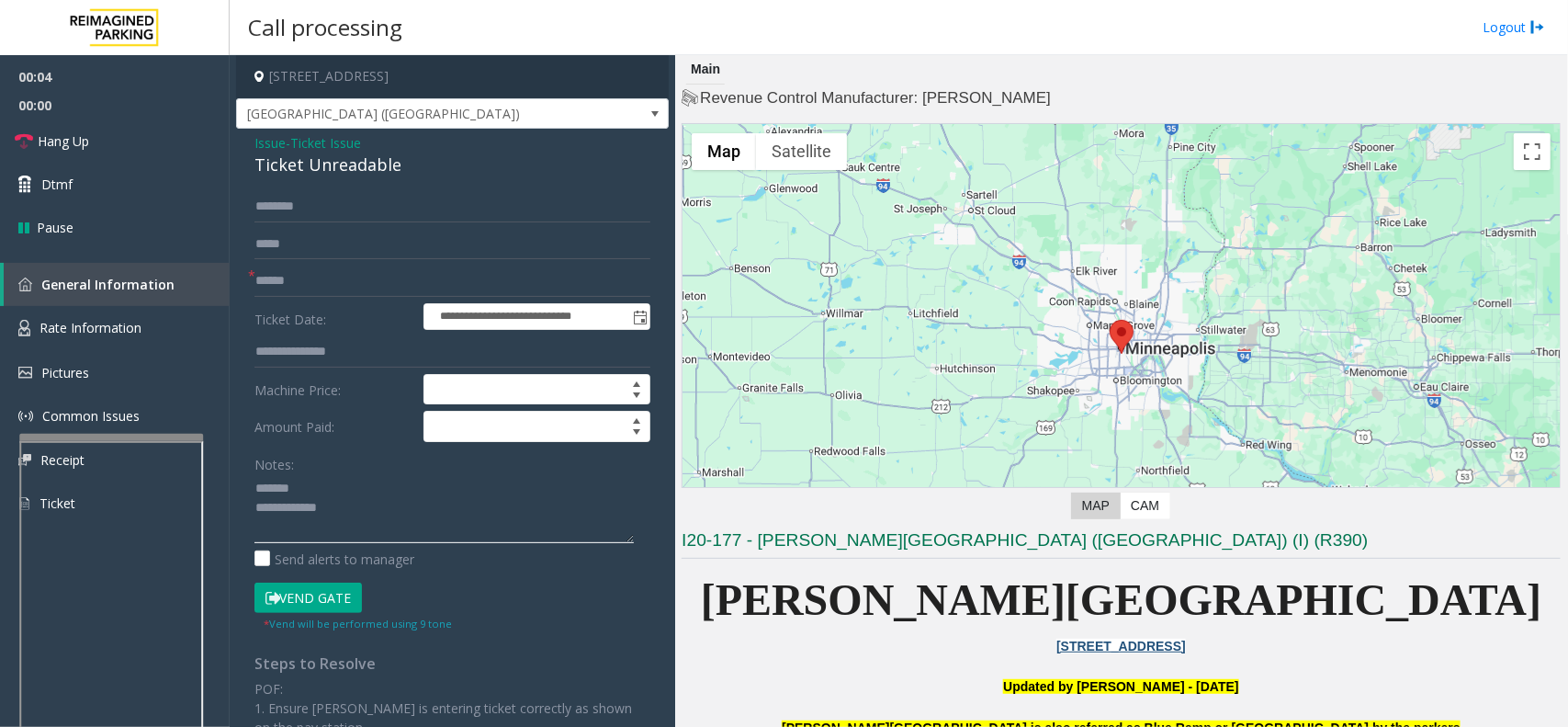
click at [359, 484] on textarea at bounding box center [444, 508] width 379 height 69
paste textarea "**********"
drag, startPoint x: 400, startPoint y: 539, endPoint x: 383, endPoint y: 507, distance: 36.2
click at [391, 518] on textarea at bounding box center [444, 508] width 379 height 69
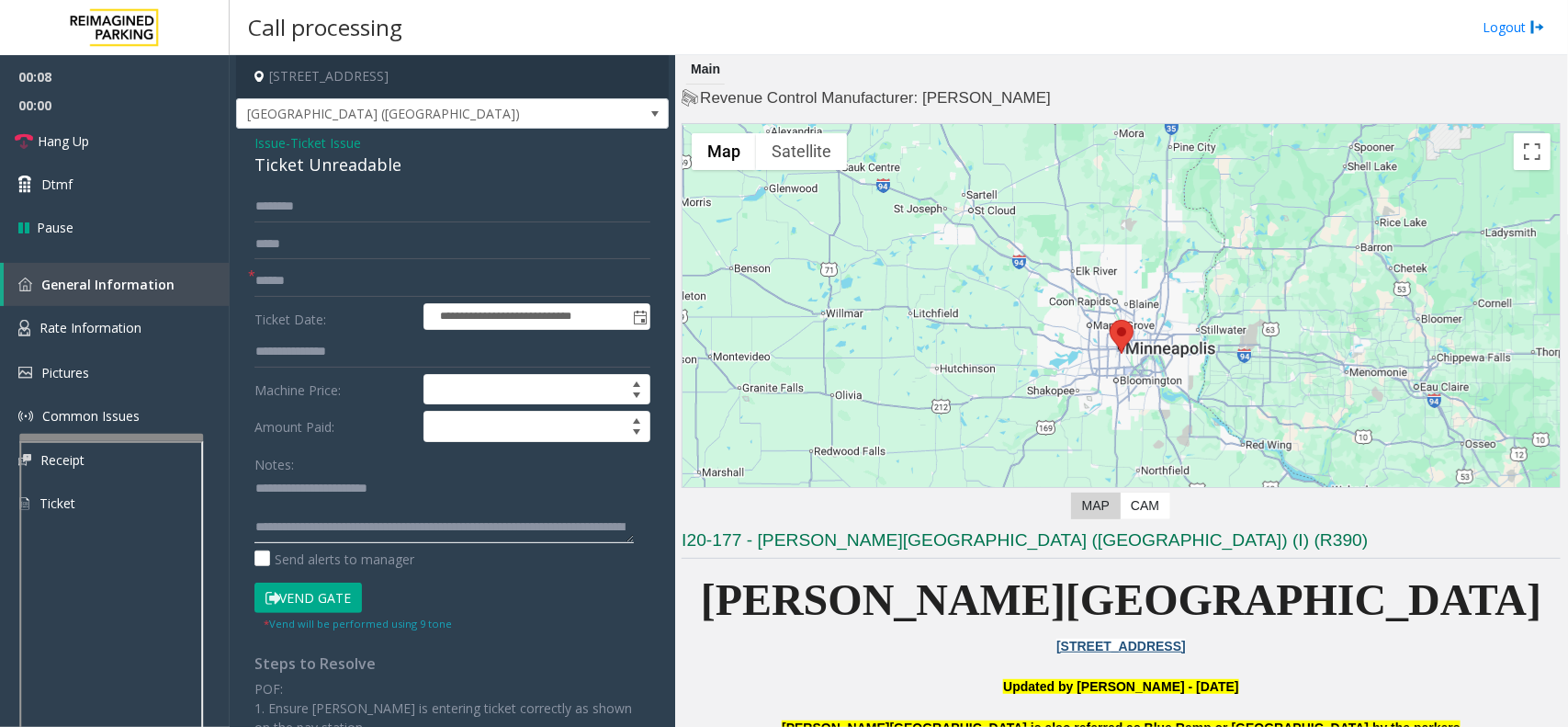
scroll to position [32, 0]
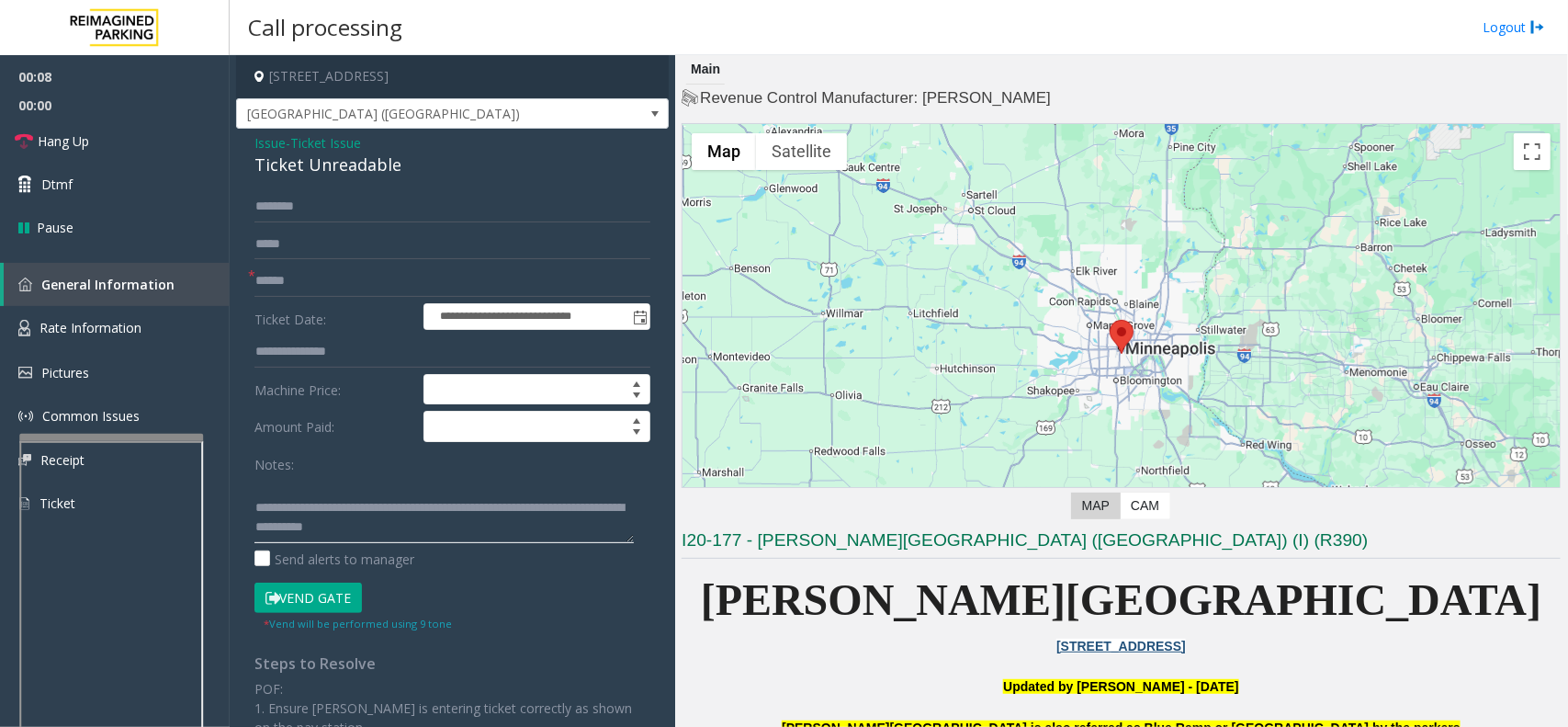
type textarea "**********"
click at [355, 280] on input "text" at bounding box center [452, 280] width 396 height 31
type input "*********"
click at [285, 589] on button "Vend Gate" at bounding box center [308, 597] width 108 height 31
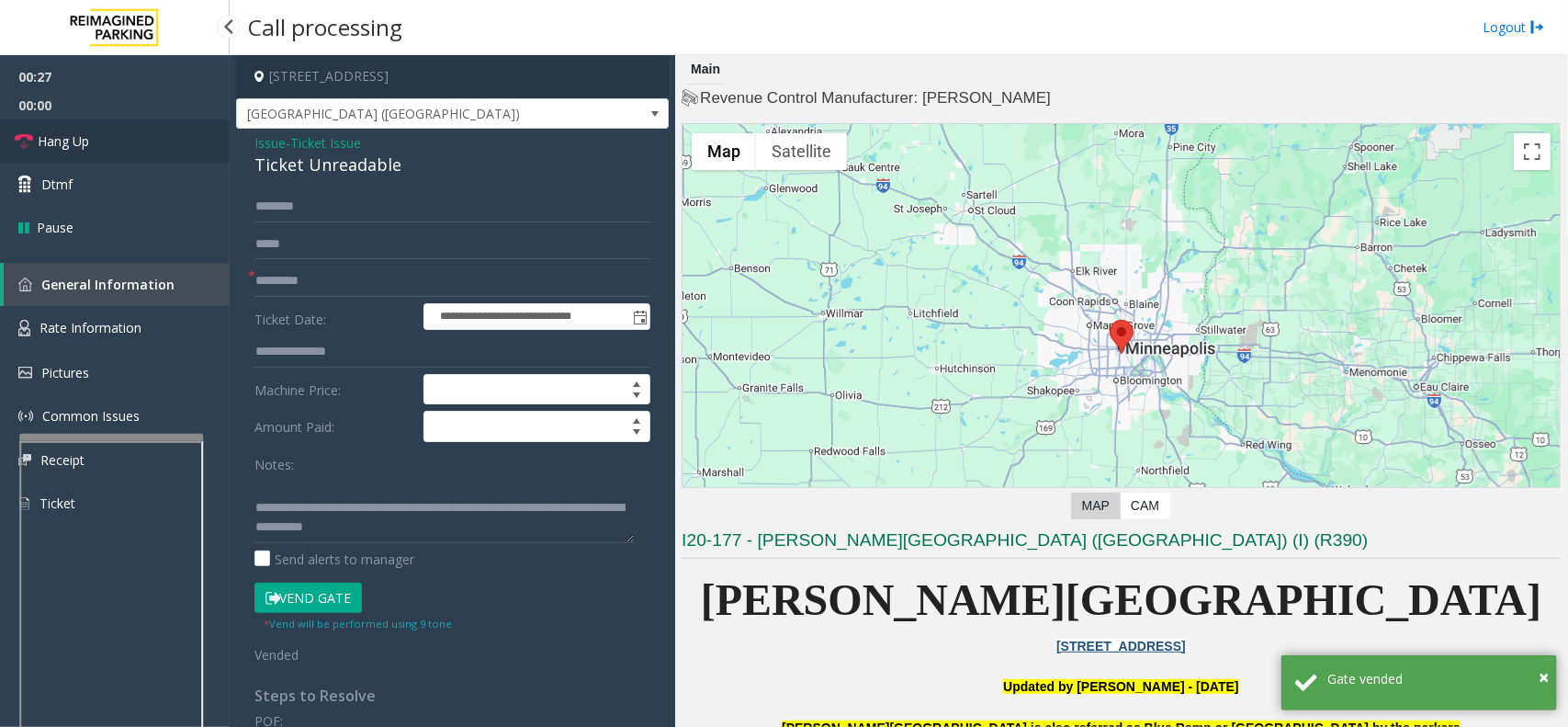
click at [112, 136] on link "Hang Up" at bounding box center [115, 141] width 229 height 43
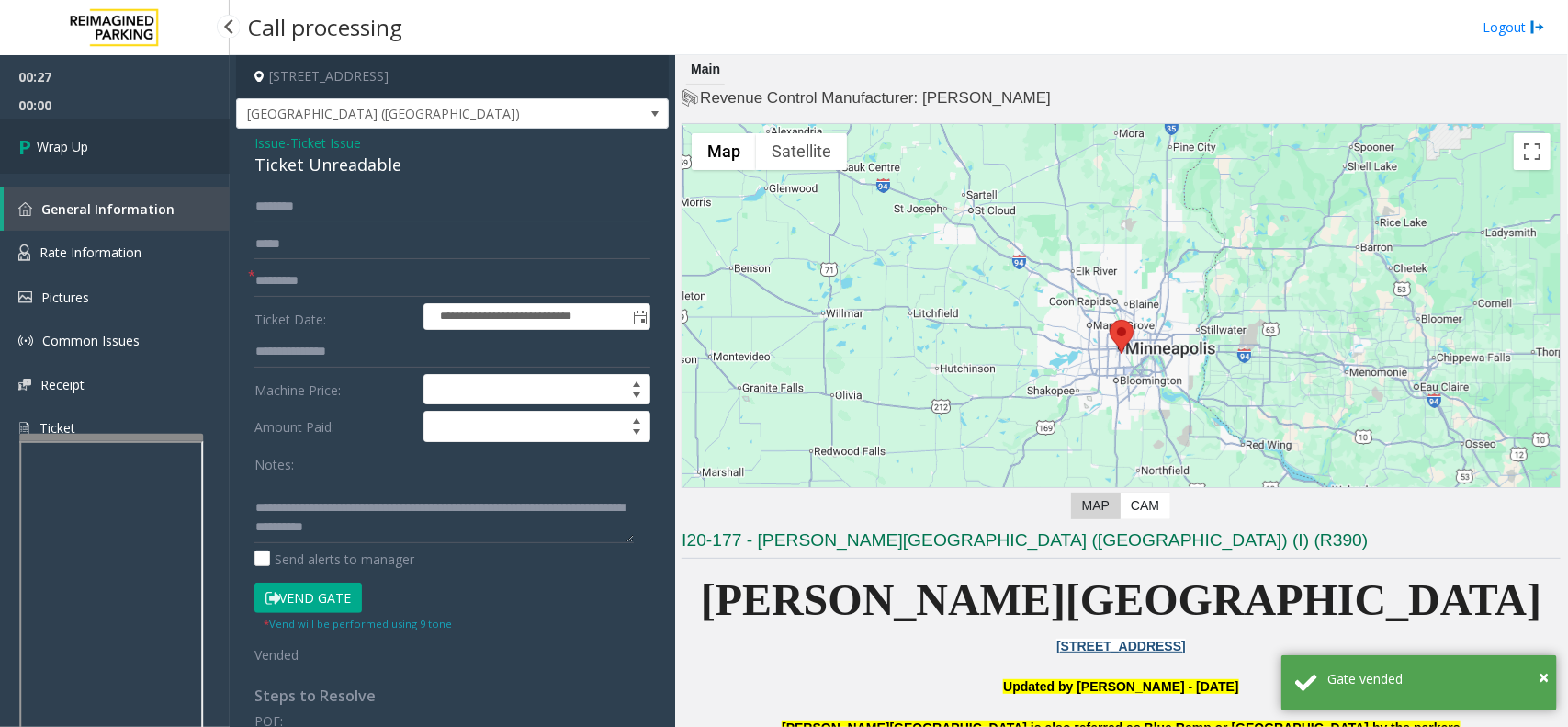
click at [162, 139] on link "Wrap Up" at bounding box center [115, 147] width 229 height 54
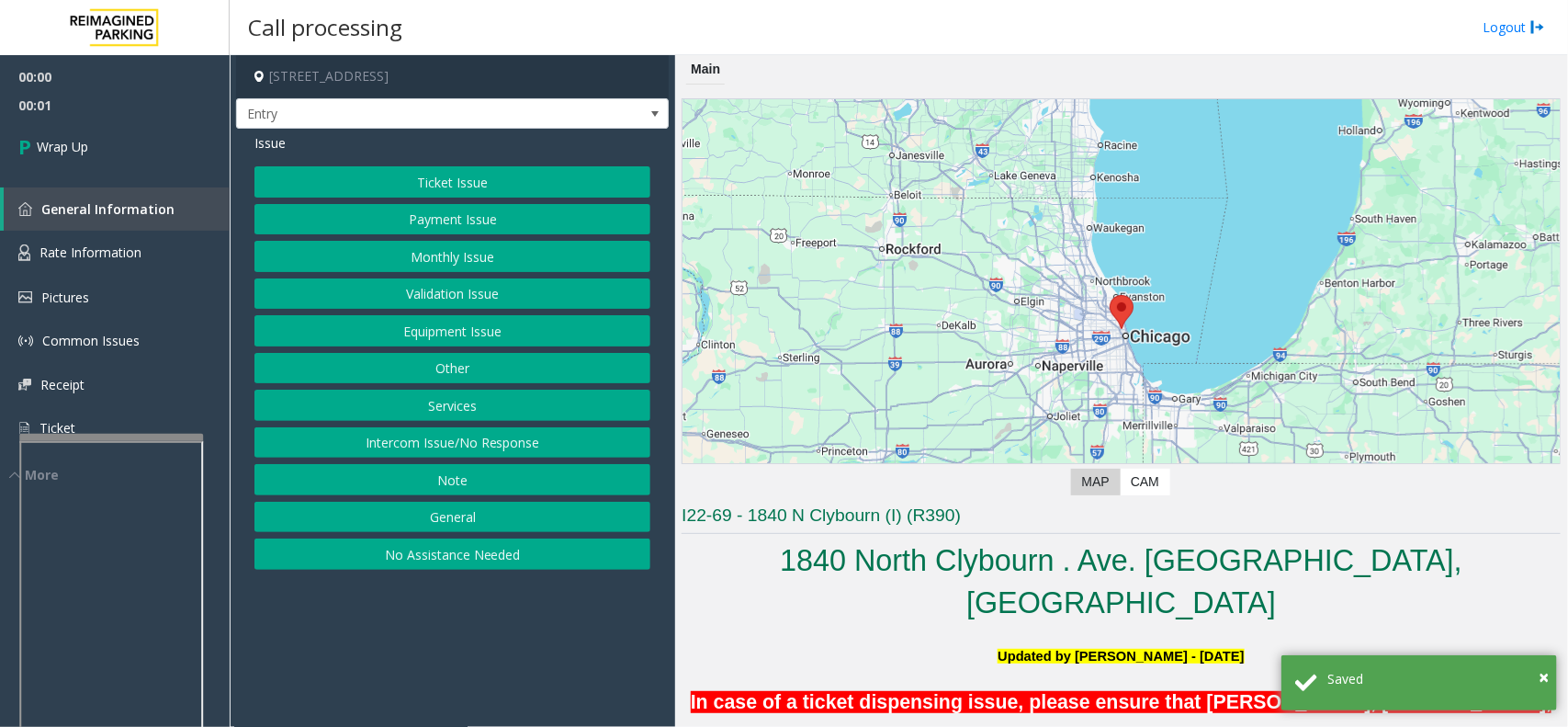
click at [414, 432] on button "Intercom Issue/No Response" at bounding box center [452, 442] width 396 height 31
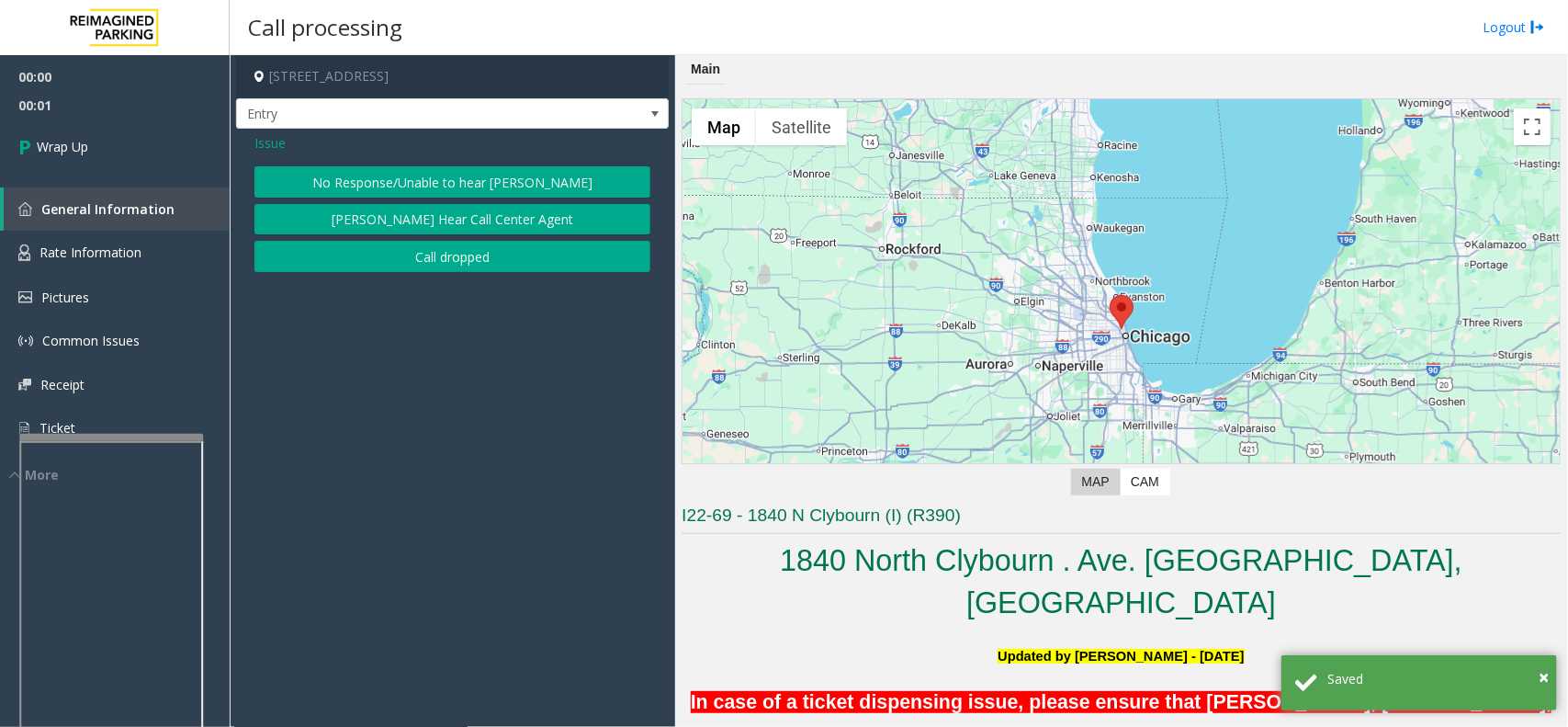
click at [389, 248] on button "Call dropped" at bounding box center [452, 255] width 396 height 31
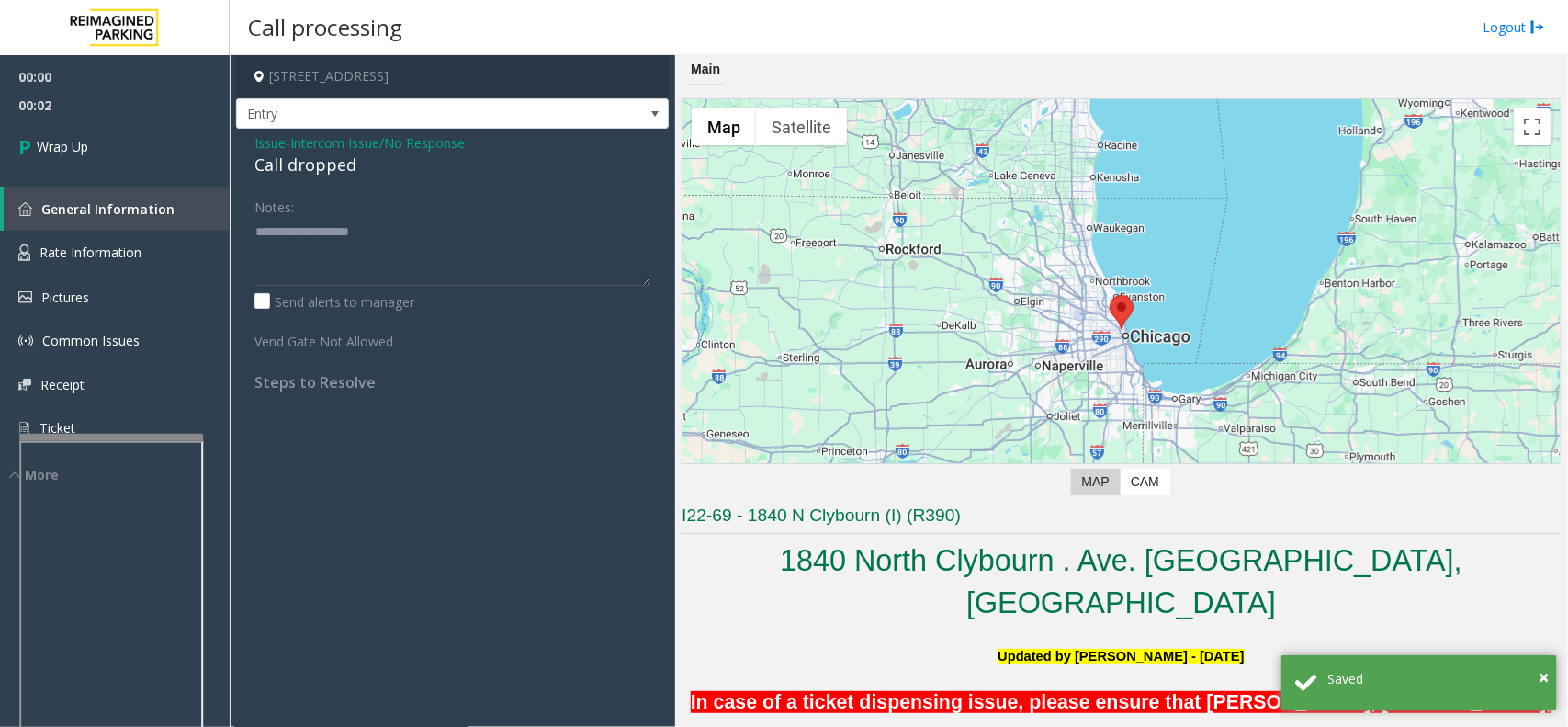
click at [332, 180] on div "Issue - Intercom Issue/No Response Call dropped Notes: Send alerts to manager V…" at bounding box center [453, 269] width 433 height 281
click at [335, 166] on div "Call dropped" at bounding box center [452, 165] width 396 height 25
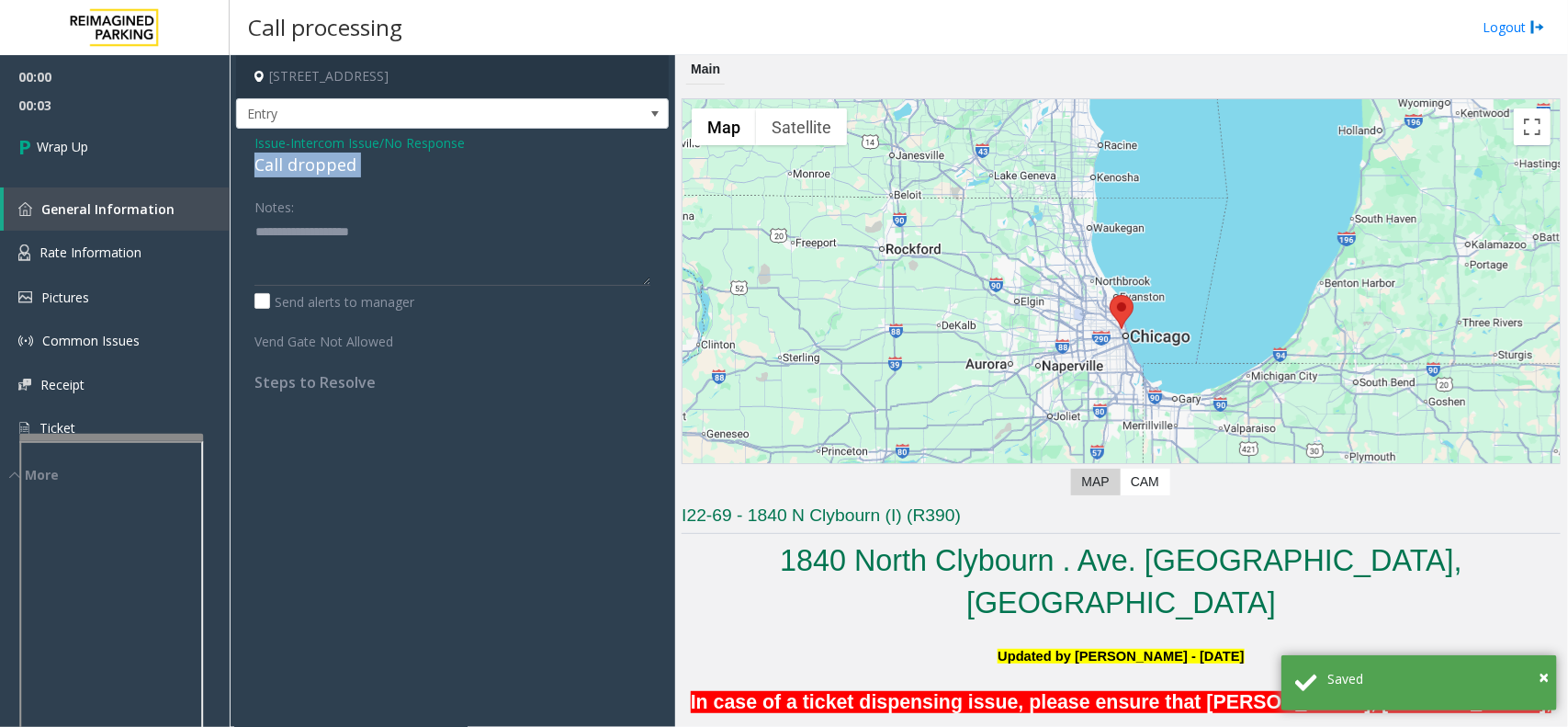
click at [335, 166] on div "Call dropped" at bounding box center [452, 165] width 396 height 25
click at [321, 211] on div "Notes:" at bounding box center [452, 238] width 396 height 95
click at [227, 239] on link "Rate Information" at bounding box center [115, 252] width 229 height 45
click at [378, 262] on textarea at bounding box center [452, 250] width 396 height 69
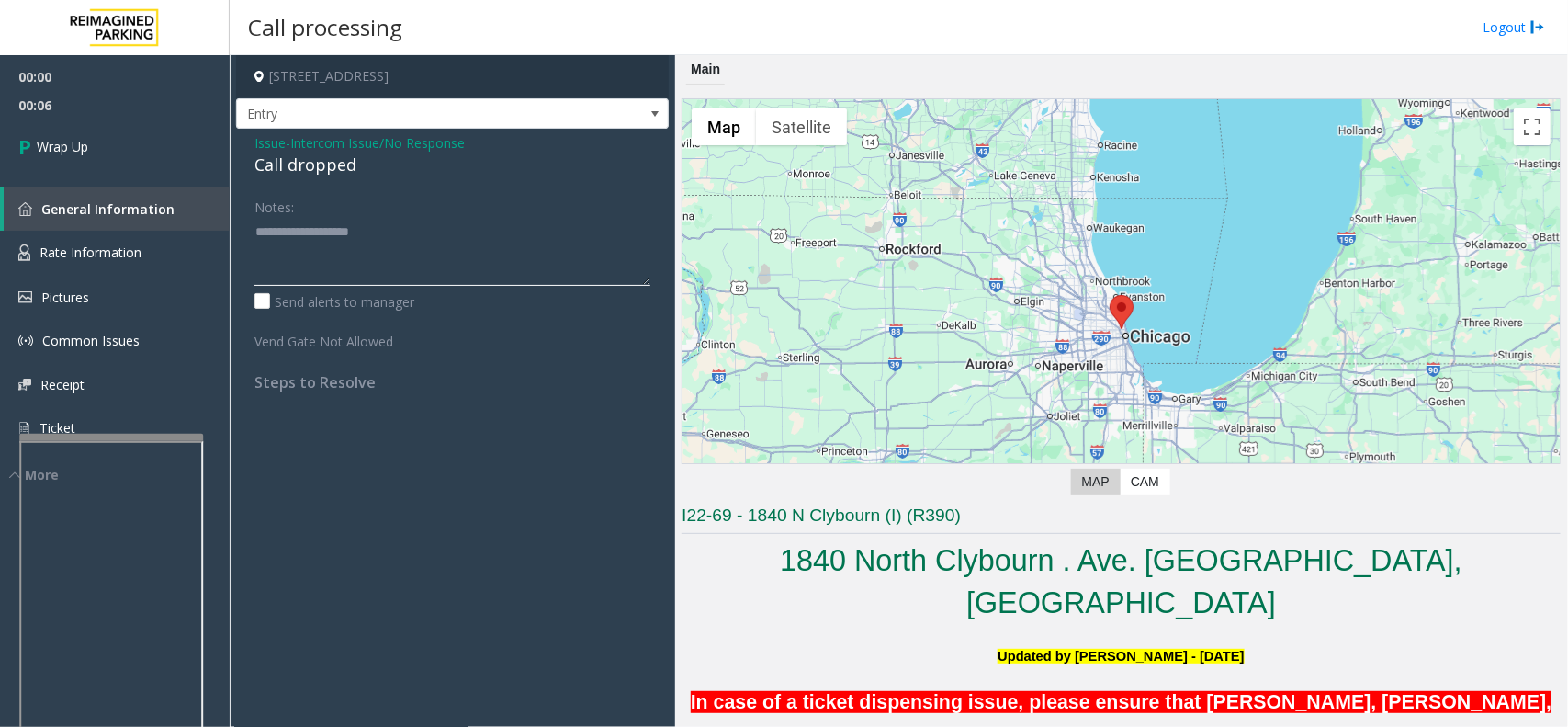
paste textarea "**********"
type textarea "**********"
click at [115, 154] on link "Wrap Up" at bounding box center [115, 147] width 229 height 54
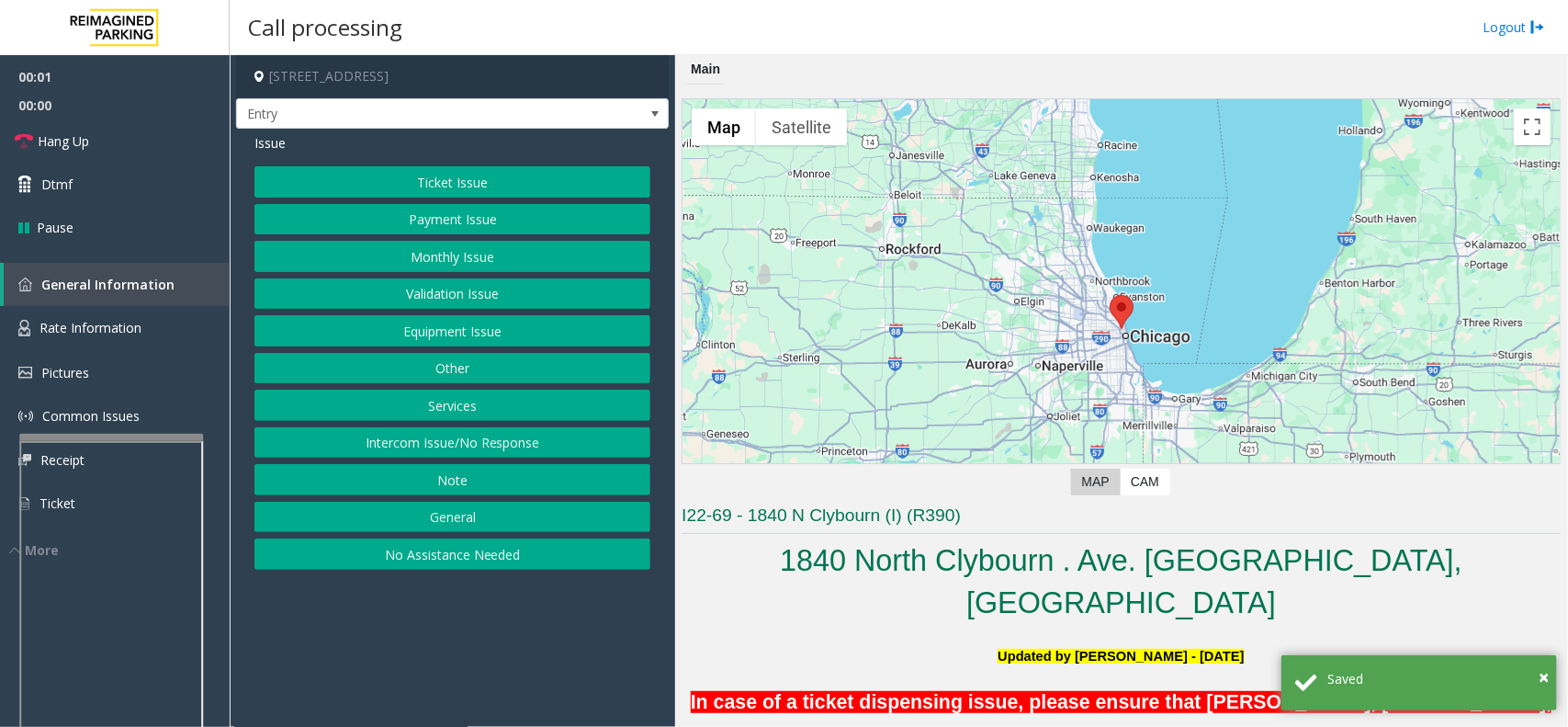
scroll to position [689, 0]
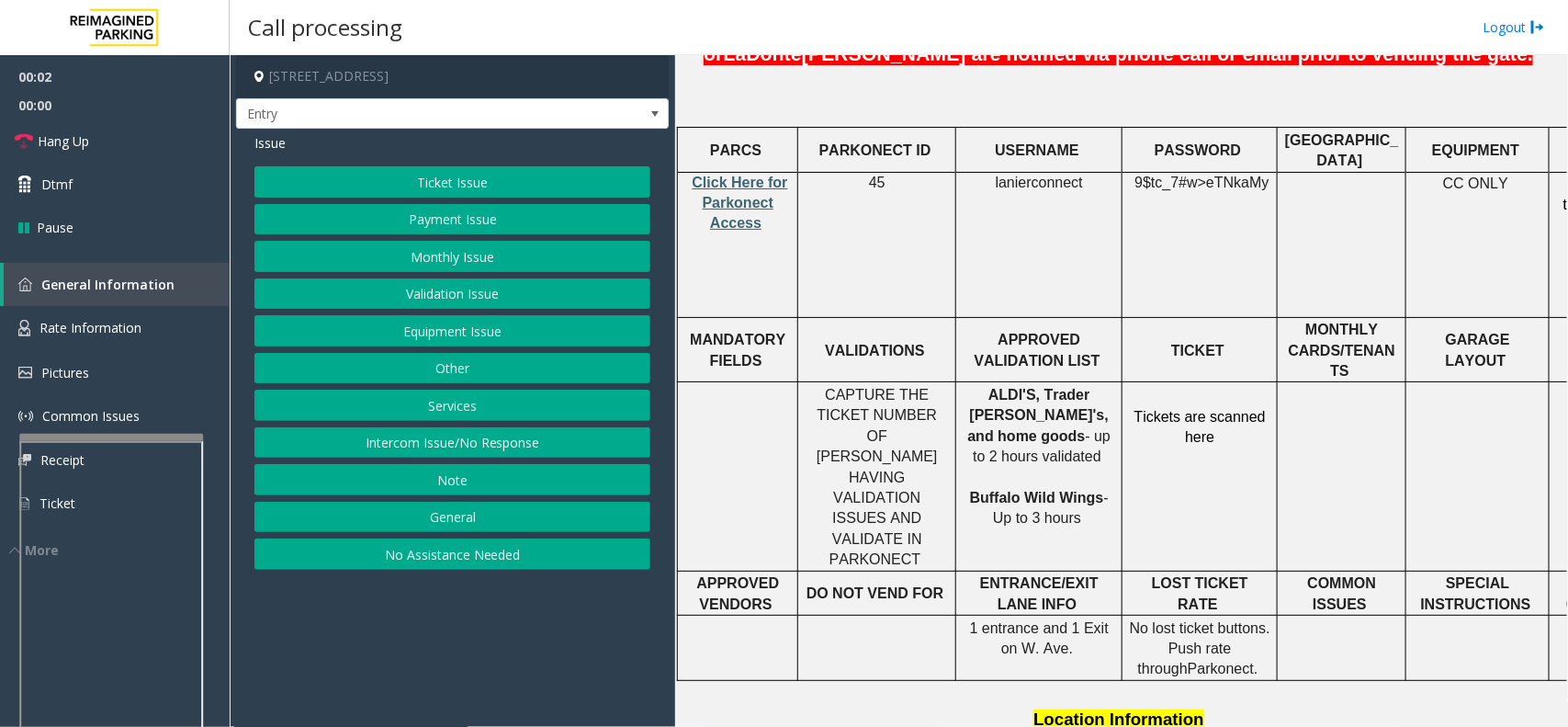
click at [740, 175] on span "Click Here for Parkonect Access" at bounding box center [741, 202] width 96 height 57
click at [1061, 175] on span "lanierconnect" at bounding box center [1040, 182] width 88 height 17
drag, startPoint x: 1135, startPoint y: 143, endPoint x: 1271, endPoint y: 140, distance: 136.0
click at [1271, 173] on div "9$tc_7#w> eTNkaMy" at bounding box center [1200, 192] width 155 height 41
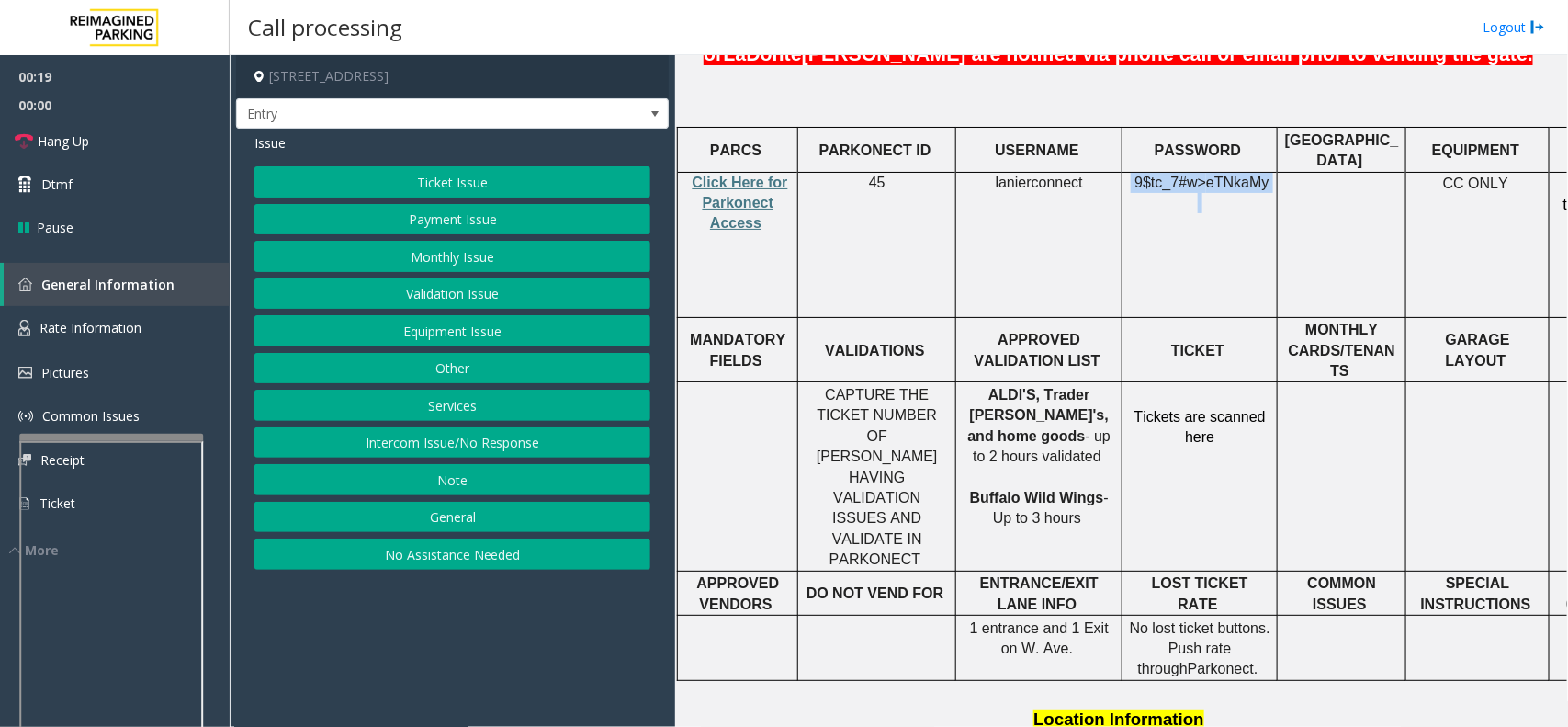
click at [416, 335] on button "Equipment Issue" at bounding box center [452, 330] width 396 height 31
click at [402, 346] on button "Gate / Door Won't Open" at bounding box center [452, 330] width 396 height 31
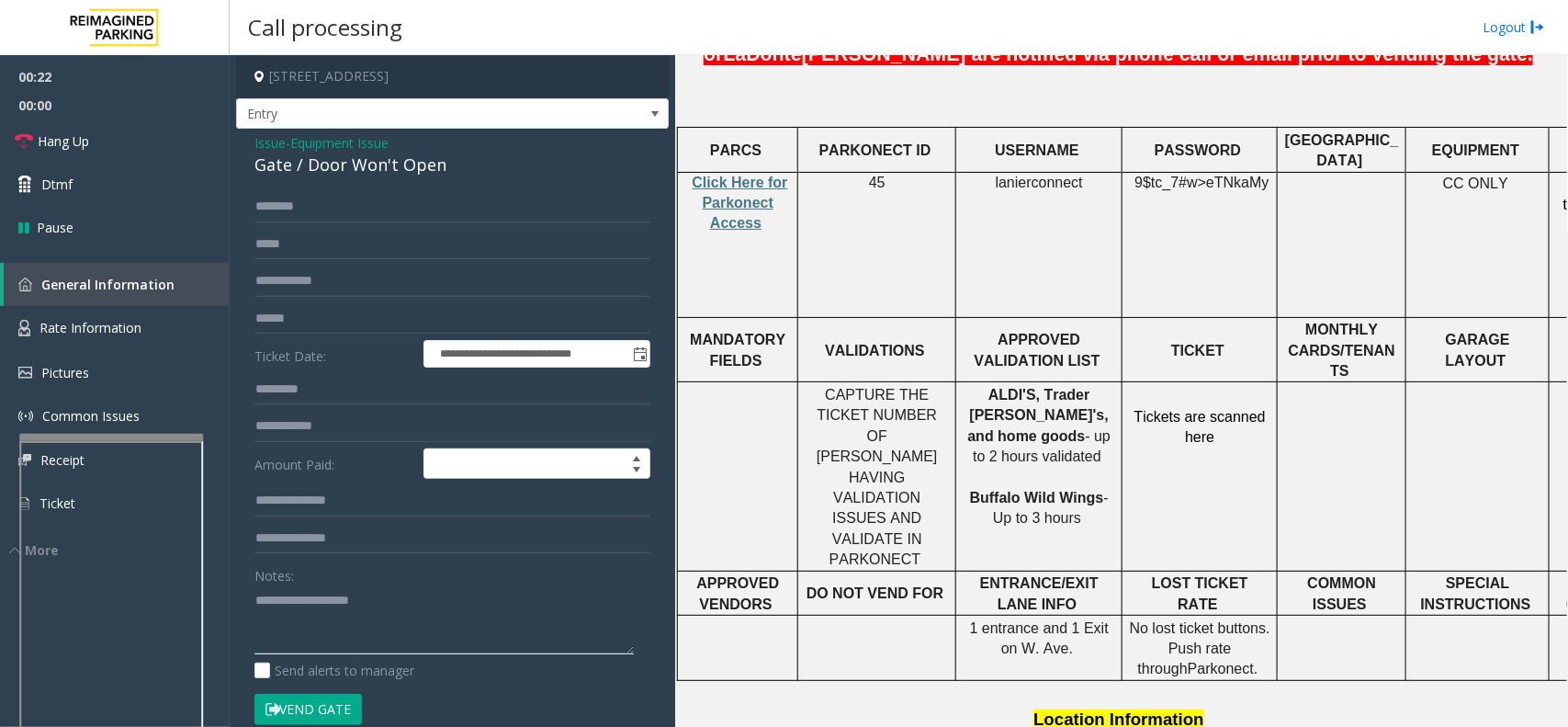
click at [359, 648] on textarea at bounding box center [444, 619] width 379 height 69
click at [443, 611] on textarea at bounding box center [444, 619] width 379 height 69
drag, startPoint x: 921, startPoint y: 312, endPoint x: 845, endPoint y: 347, distance: 83.7
click at [845, 387] on span "CAPTURE THE TICKET NUMBER OF PARKERS HAVING VALIDATION ISSUES AND VALIDATE IN P…" at bounding box center [878, 477] width 122 height 181
click at [336, 322] on input "text" at bounding box center [452, 318] width 396 height 31
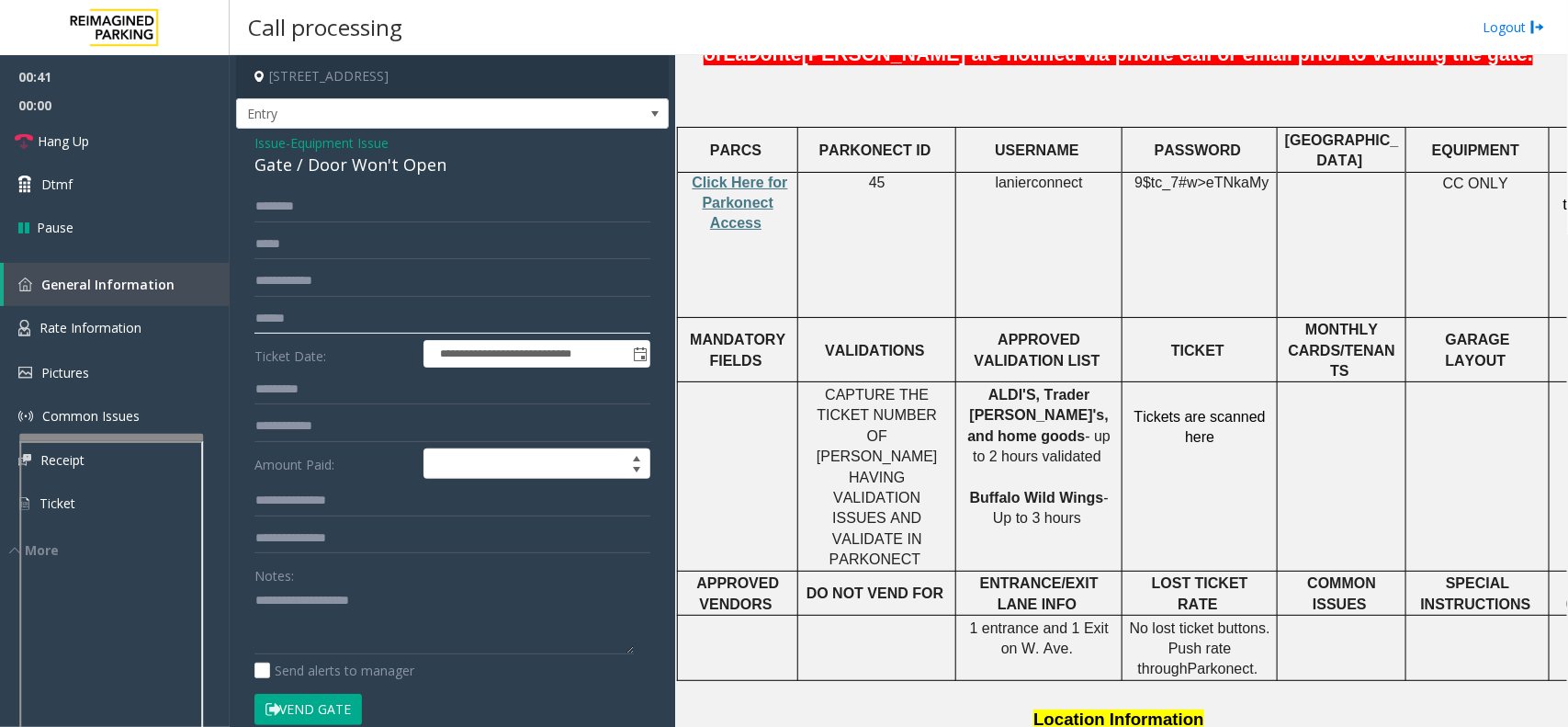
click at [521, 328] on input "text" at bounding box center [452, 318] width 396 height 31
click at [624, 312] on input "text" at bounding box center [452, 318] width 396 height 31
drag, startPoint x: 554, startPoint y: 314, endPoint x: 512, endPoint y: 318, distance: 42.2
click at [512, 318] on input "text" at bounding box center [452, 318] width 396 height 31
click at [150, 126] on link "Hang Up" at bounding box center [115, 141] width 229 height 43
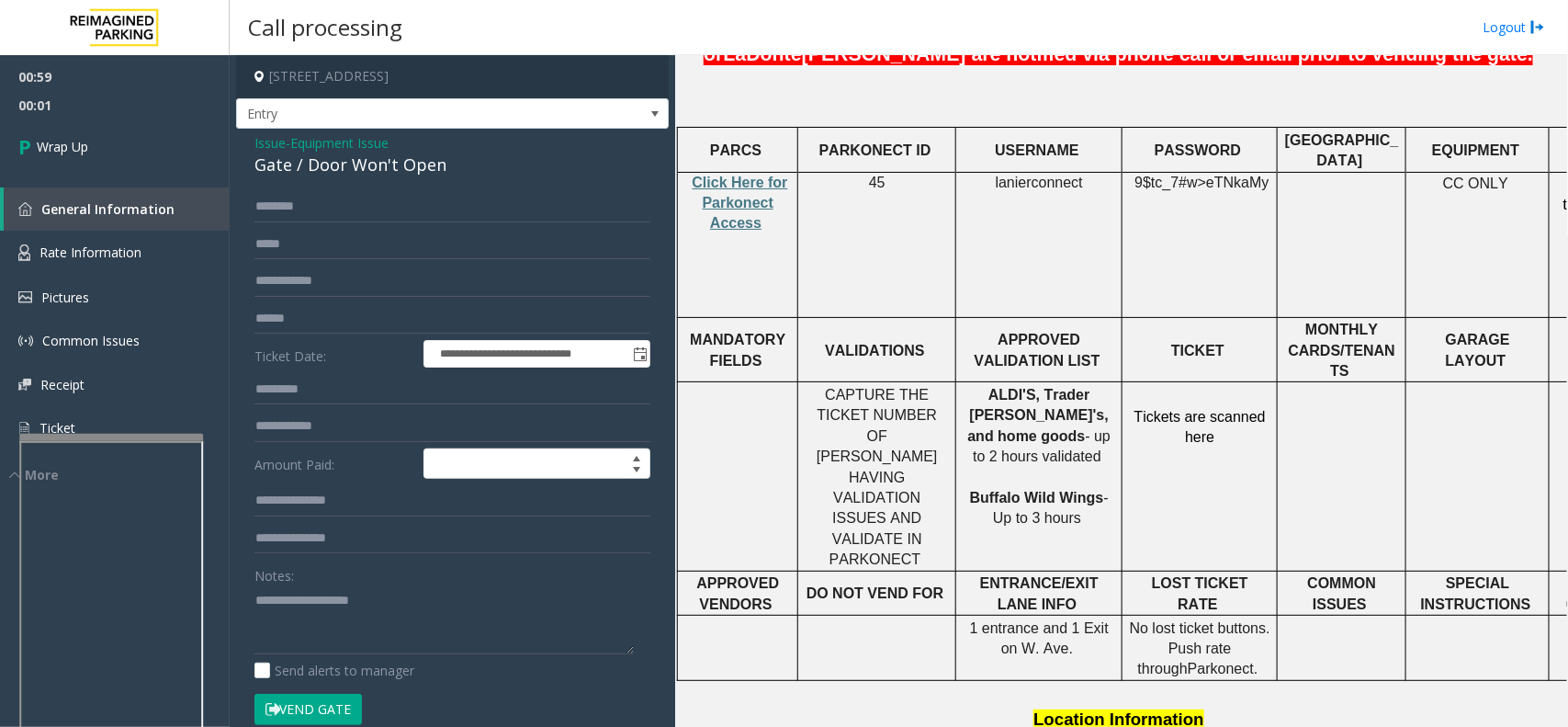
click at [397, 585] on div "Notes:" at bounding box center [452, 606] width 396 height 95
click at [457, 638] on textarea at bounding box center [444, 619] width 379 height 69
type textarea "*"
click at [443, 599] on textarea at bounding box center [444, 619] width 379 height 69
type textarea "**********"
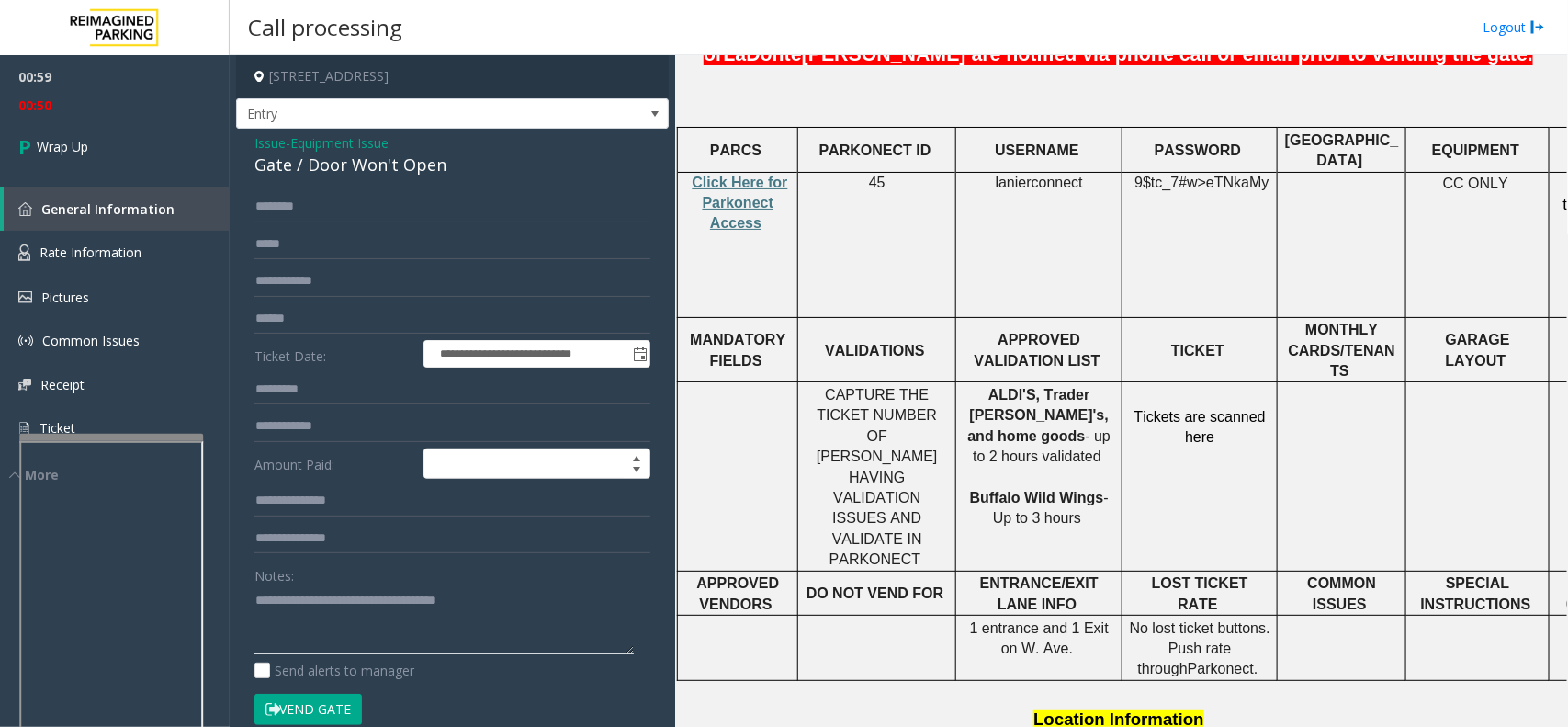
click at [568, 618] on textarea at bounding box center [444, 619] width 379 height 69
drag, startPoint x: 498, startPoint y: 608, endPoint x: 216, endPoint y: 616, distance: 282.1
click at [216, 616] on app-root "**********" at bounding box center [784, 363] width 1568 height 727
drag, startPoint x: 550, startPoint y: 599, endPoint x: 427, endPoint y: 630, distance: 126.8
click at [427, 630] on textarea at bounding box center [444, 619] width 379 height 69
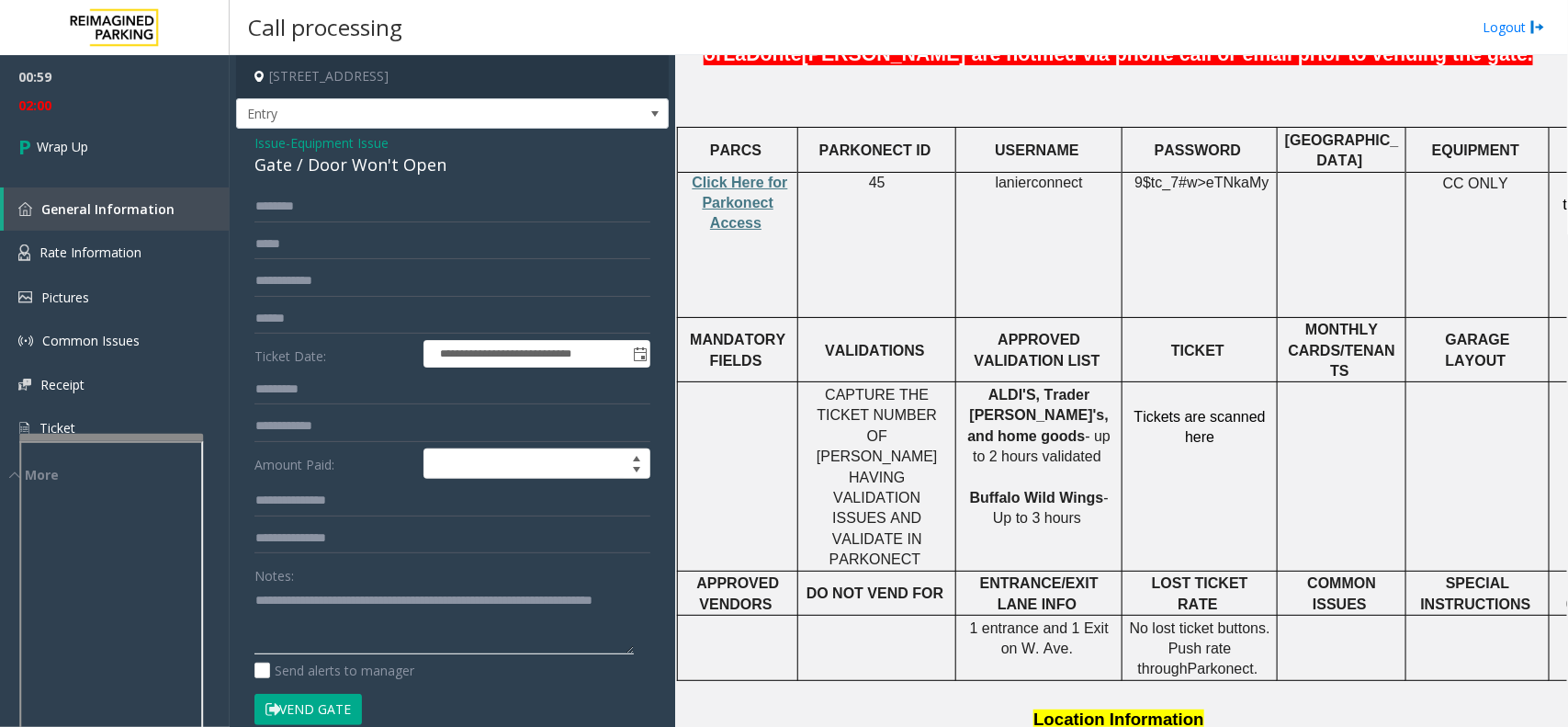
drag, startPoint x: 318, startPoint y: 618, endPoint x: 335, endPoint y: 624, distance: 18.0
drag, startPoint x: 335, startPoint y: 624, endPoint x: 340, endPoint y: 643, distance: 19.6
click at [347, 691] on form "**********" at bounding box center [452, 468] width 396 height 552
click at [326, 630] on textarea at bounding box center [444, 619] width 379 height 69
click at [282, 622] on textarea at bounding box center [444, 619] width 379 height 69
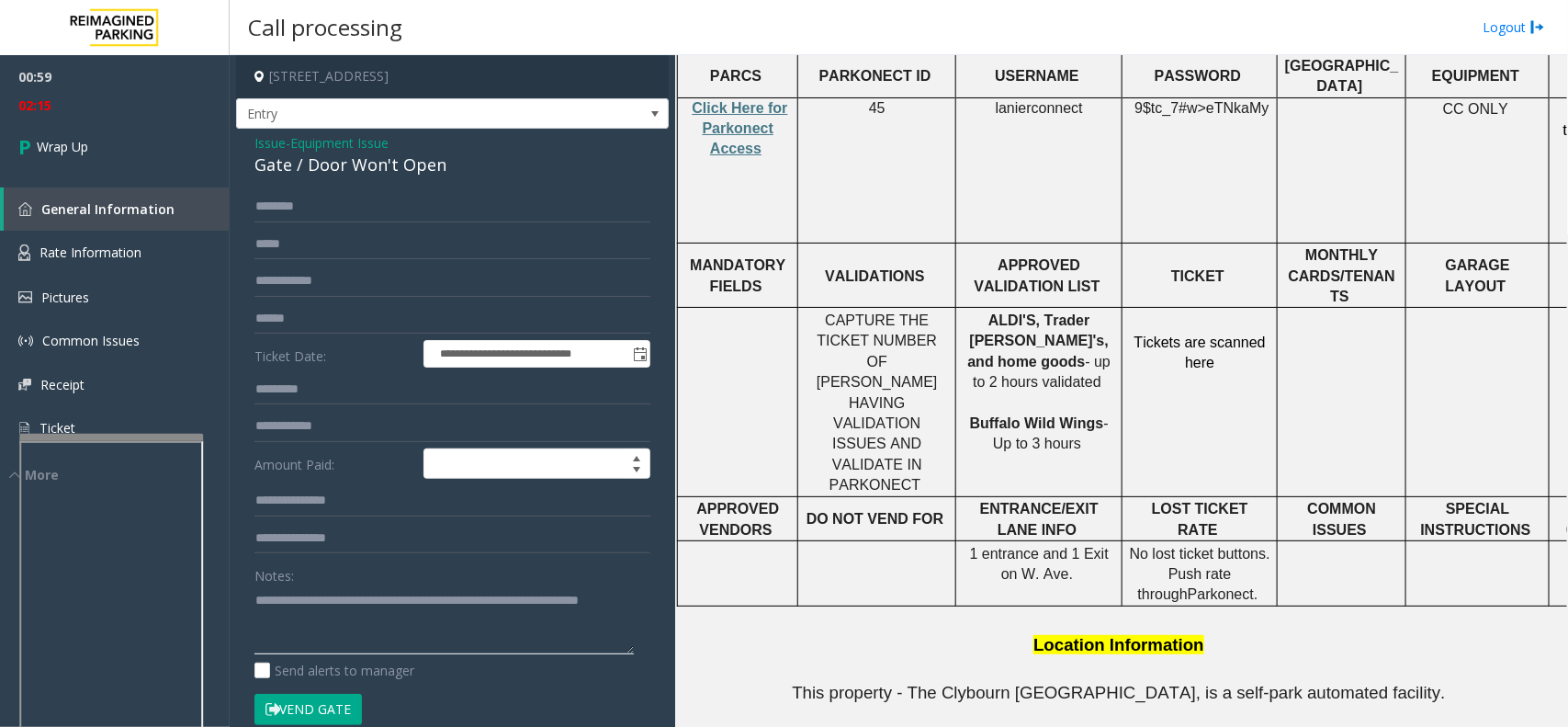
scroll to position [804, 0]
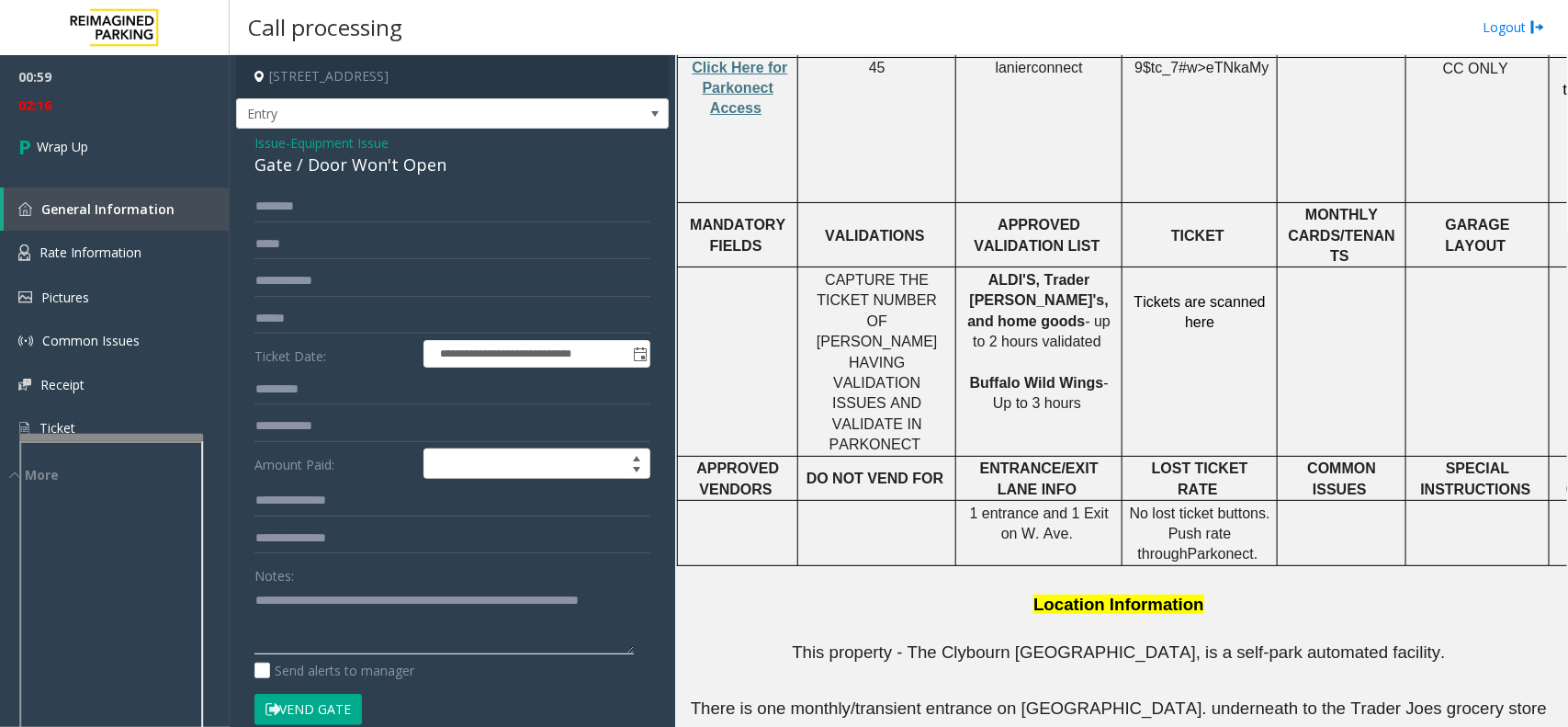
click at [364, 644] on textarea at bounding box center [444, 619] width 379 height 69
type textarea "**********"
click at [48, 145] on span "Wrap Up" at bounding box center [63, 146] width 52 height 19
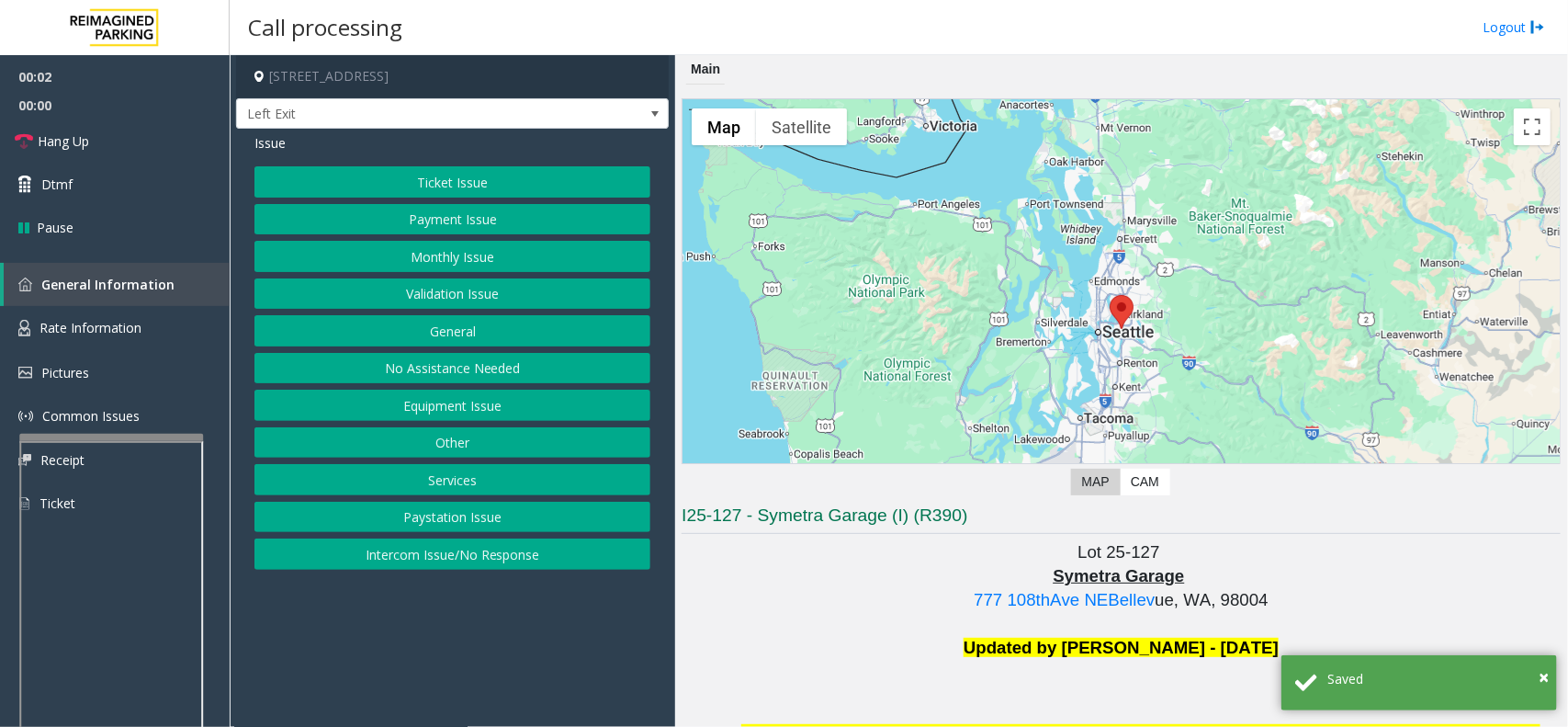
drag, startPoint x: 562, startPoint y: 647, endPoint x: 1089, endPoint y: 504, distance: 546.1
click at [526, 662] on app-call-processing-form "777 108th Avenue Northeast, Bellevue, WA Left Exit Issue Ticket Issue Payment I…" at bounding box center [452, 390] width 446 height 671
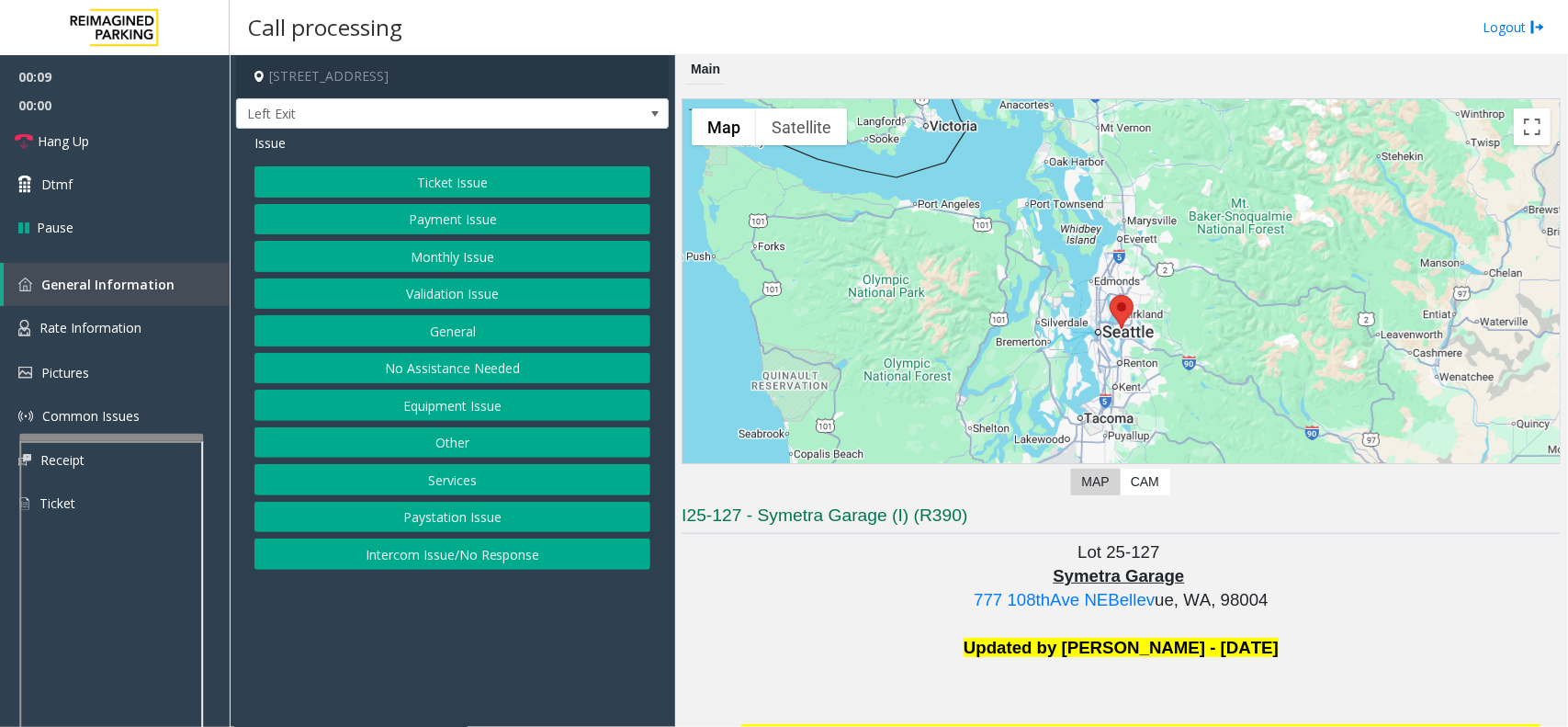
click at [429, 563] on button "Intercom Issue/No Response" at bounding box center [452, 553] width 396 height 31
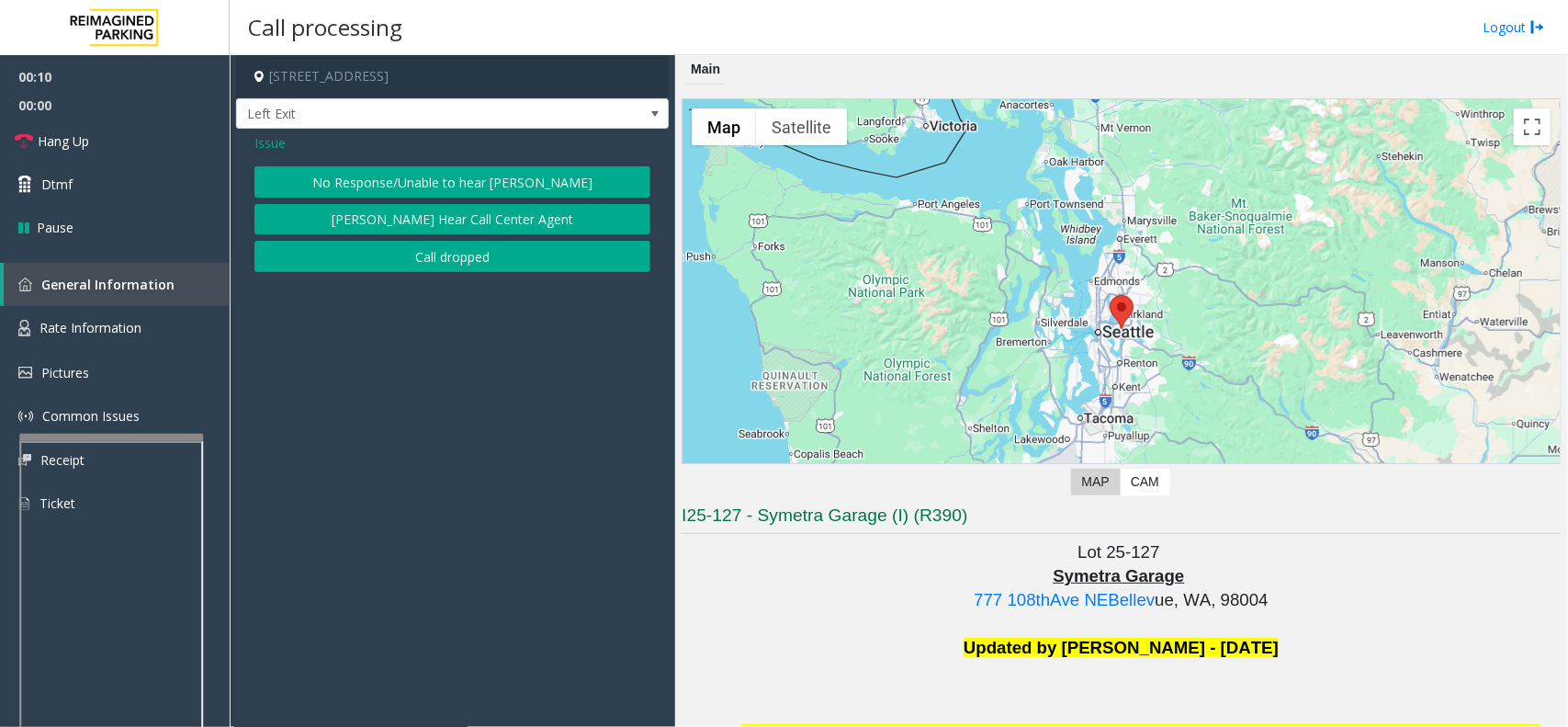
click at [396, 170] on button "No Response/Unable to hear parker" at bounding box center [452, 182] width 396 height 31
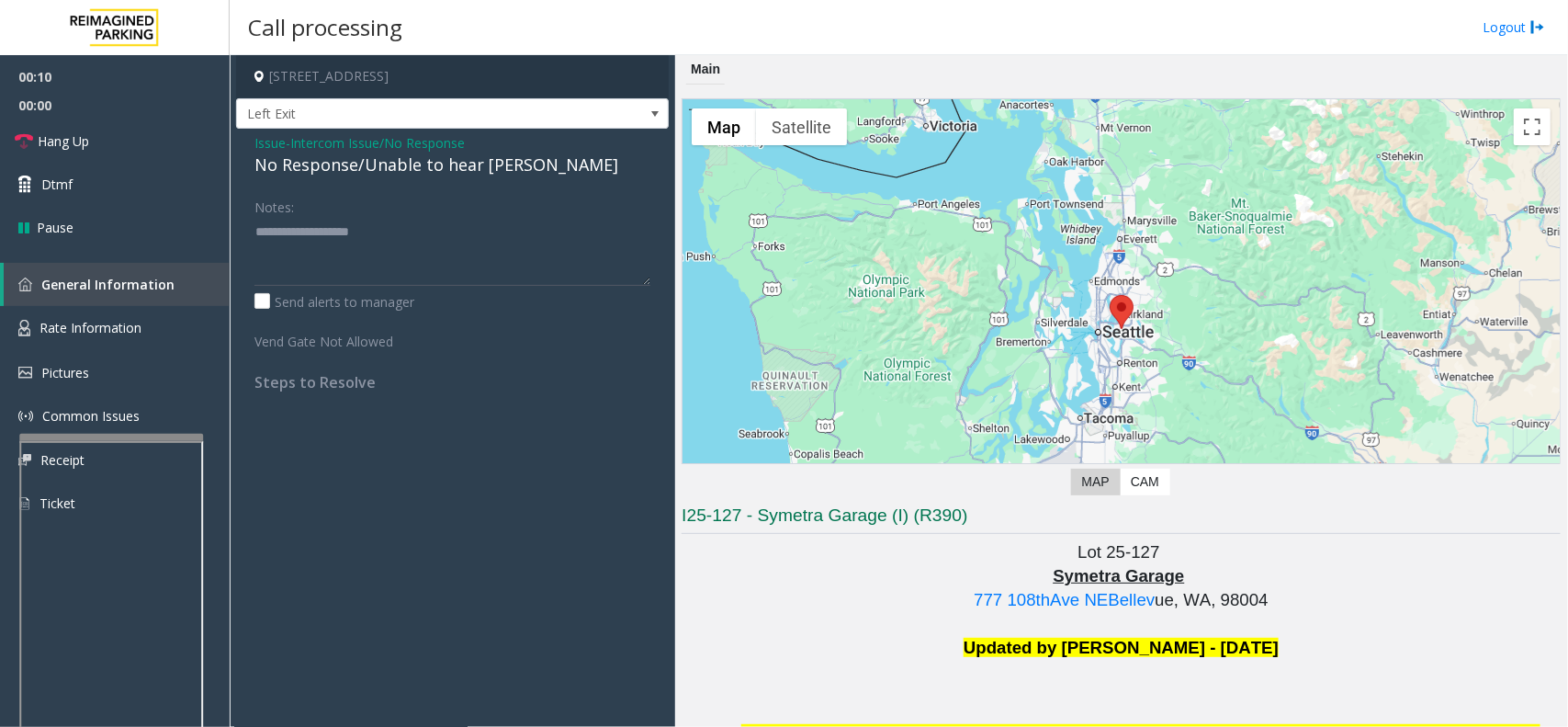
click at [396, 170] on div "No Response/Unable to hear parker" at bounding box center [452, 165] width 396 height 25
paste textarea "**********"
click at [419, 249] on textarea at bounding box center [452, 250] width 396 height 69
type textarea "**********"
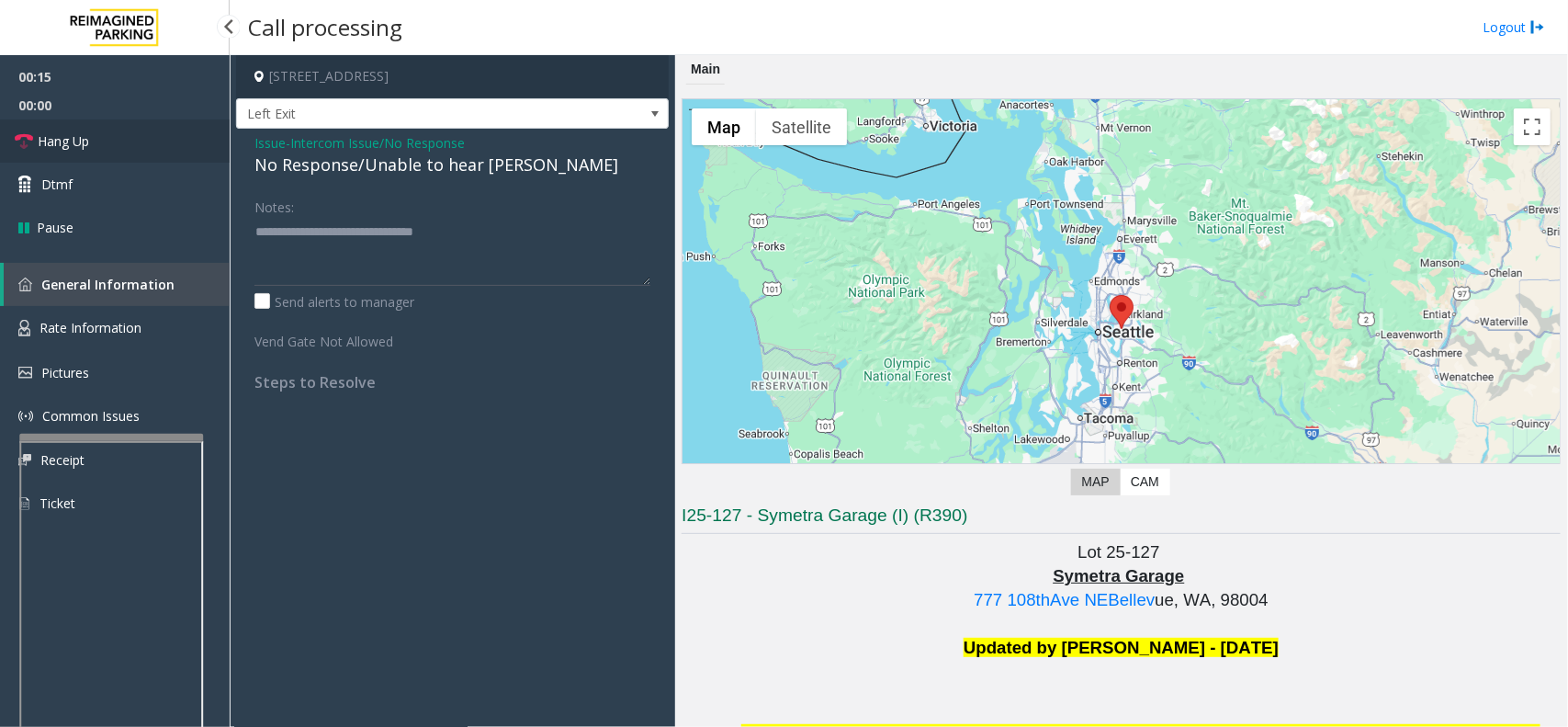
click at [158, 144] on link "Hang Up" at bounding box center [115, 141] width 229 height 43
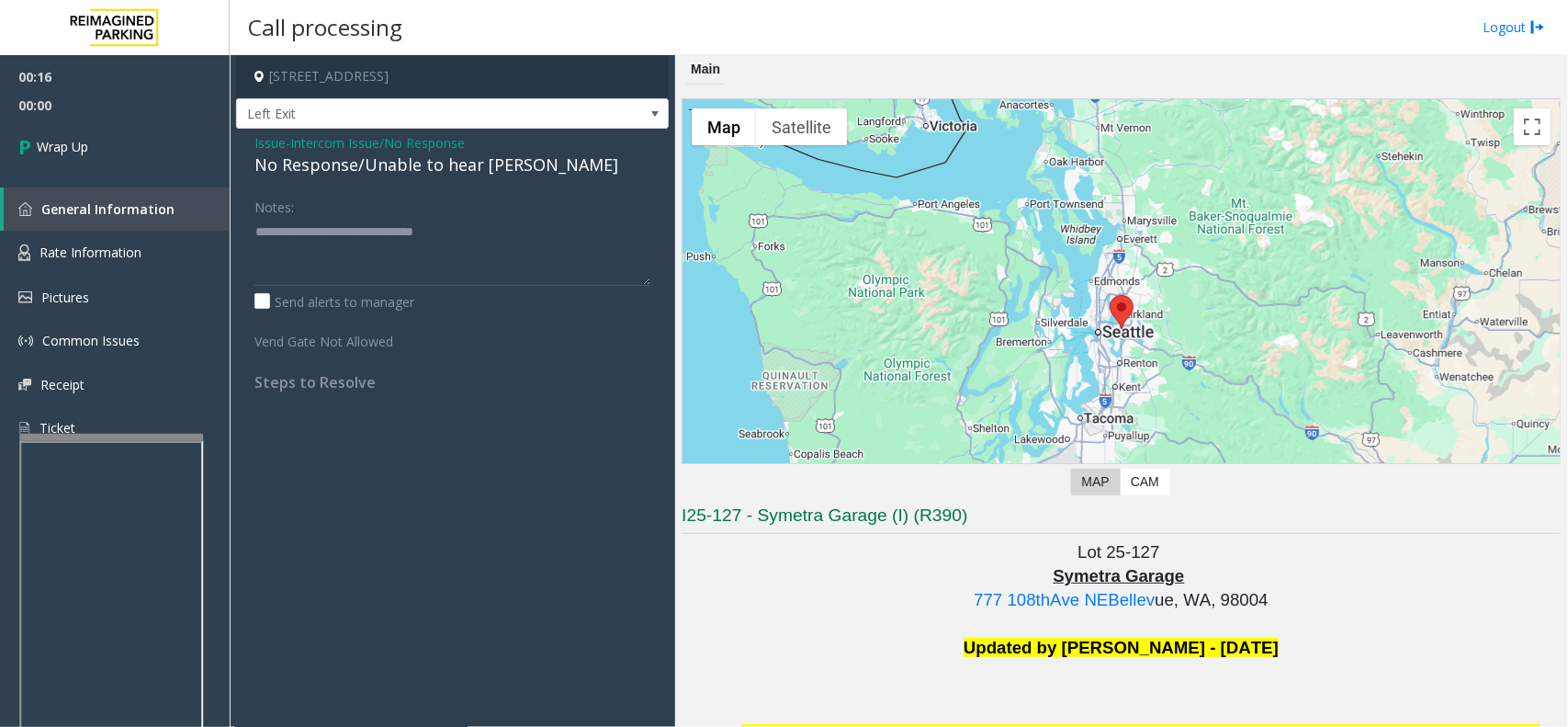
click at [337, 141] on span "Intercom Issue/No Response" at bounding box center [377, 143] width 175 height 19
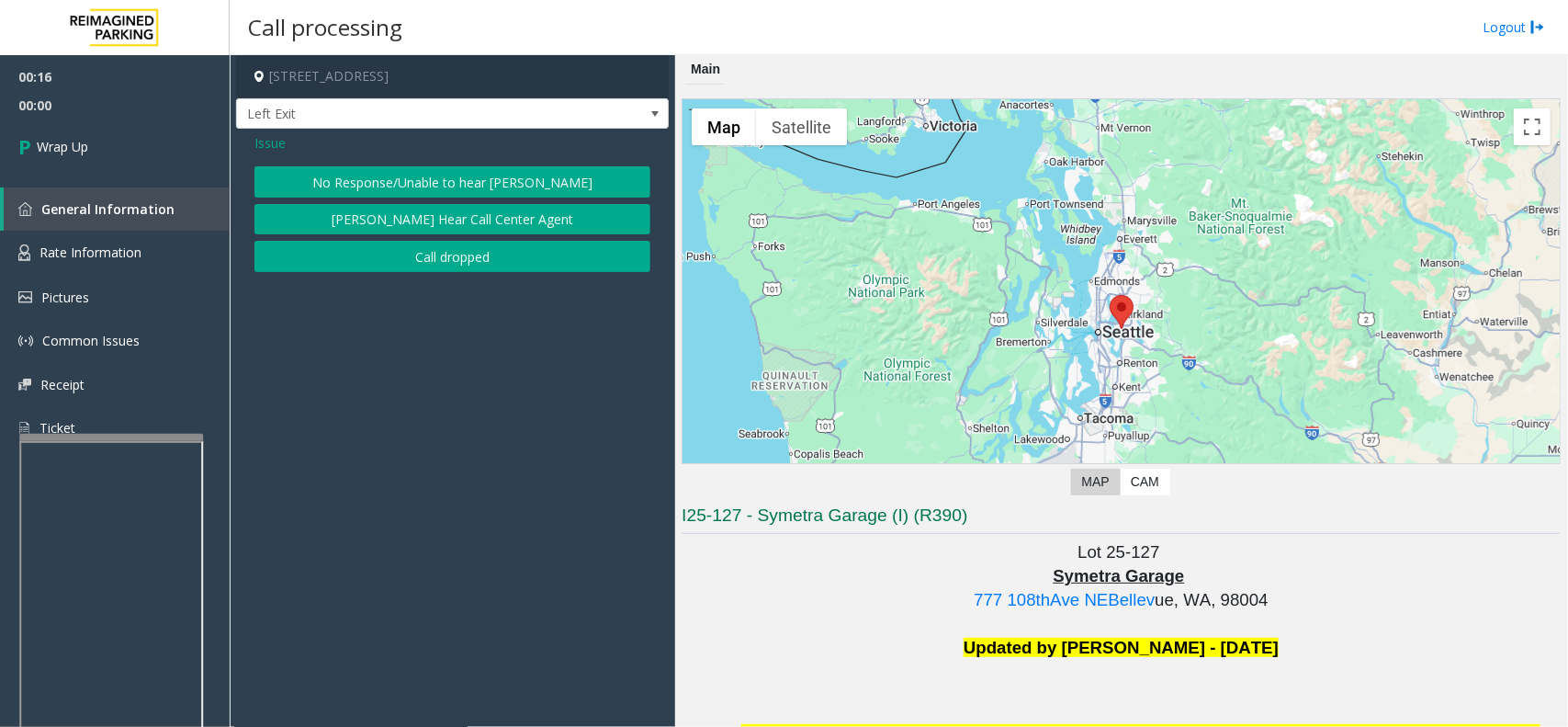
click at [260, 143] on span "Issue" at bounding box center [269, 143] width 31 height 19
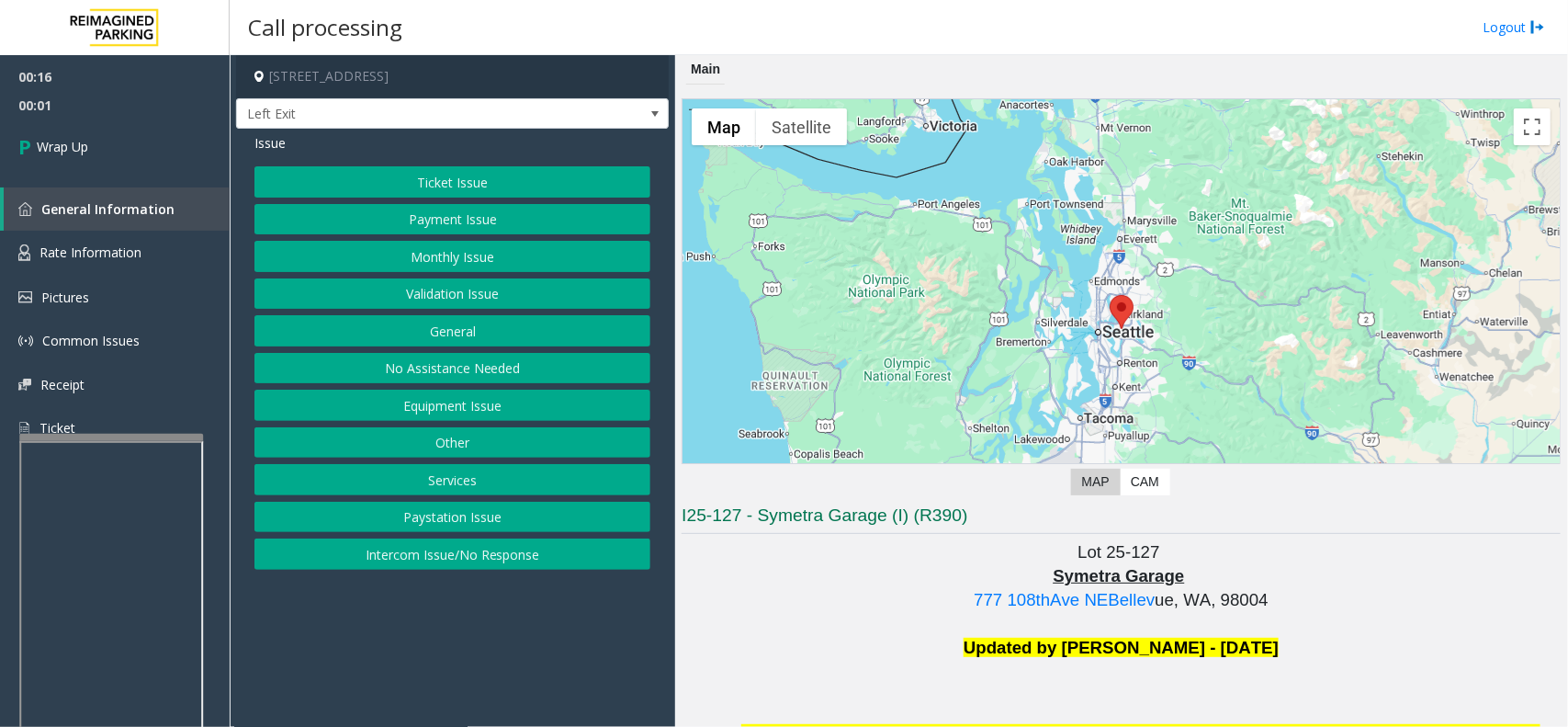
click at [410, 552] on button "Intercom Issue/No Response" at bounding box center [452, 553] width 396 height 31
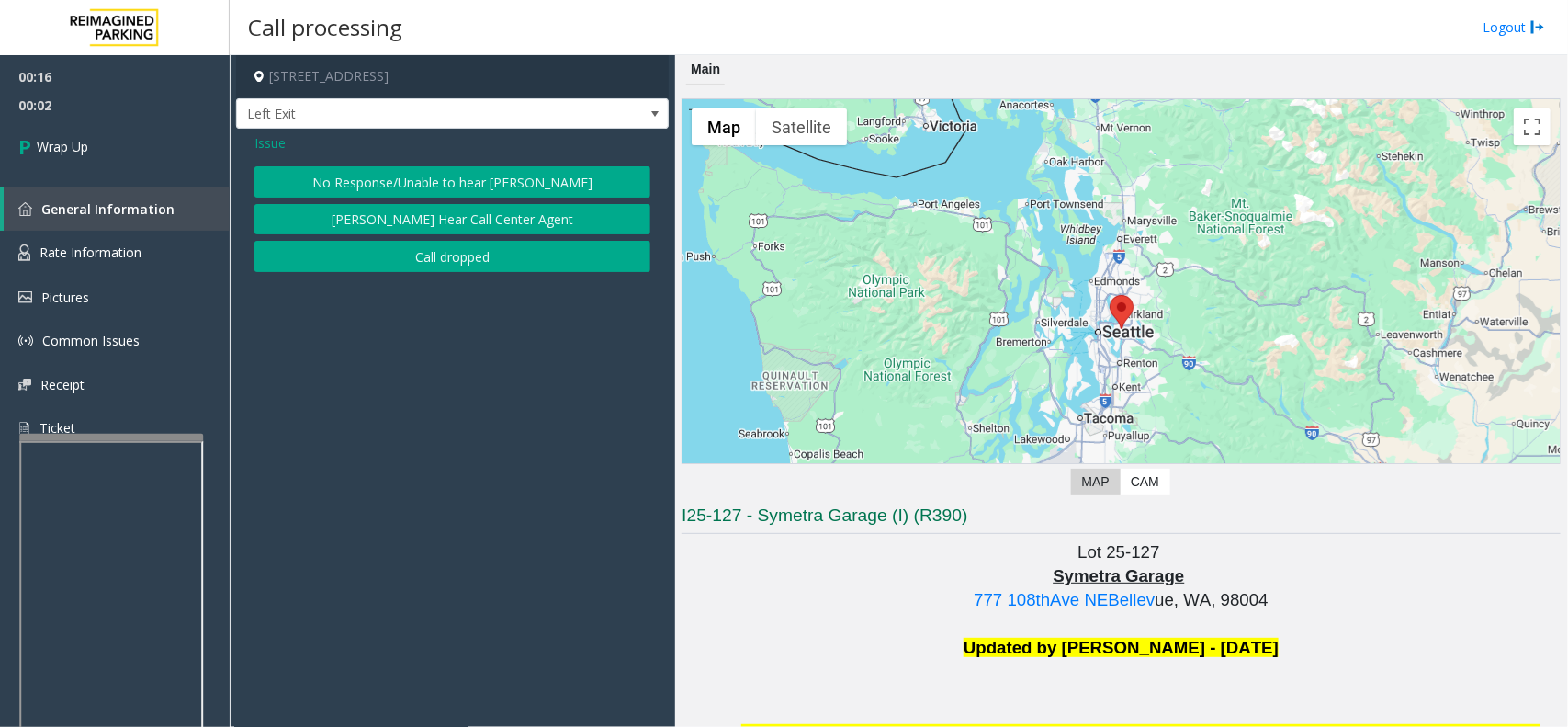
click at [322, 269] on button "Call dropped" at bounding box center [452, 255] width 396 height 31
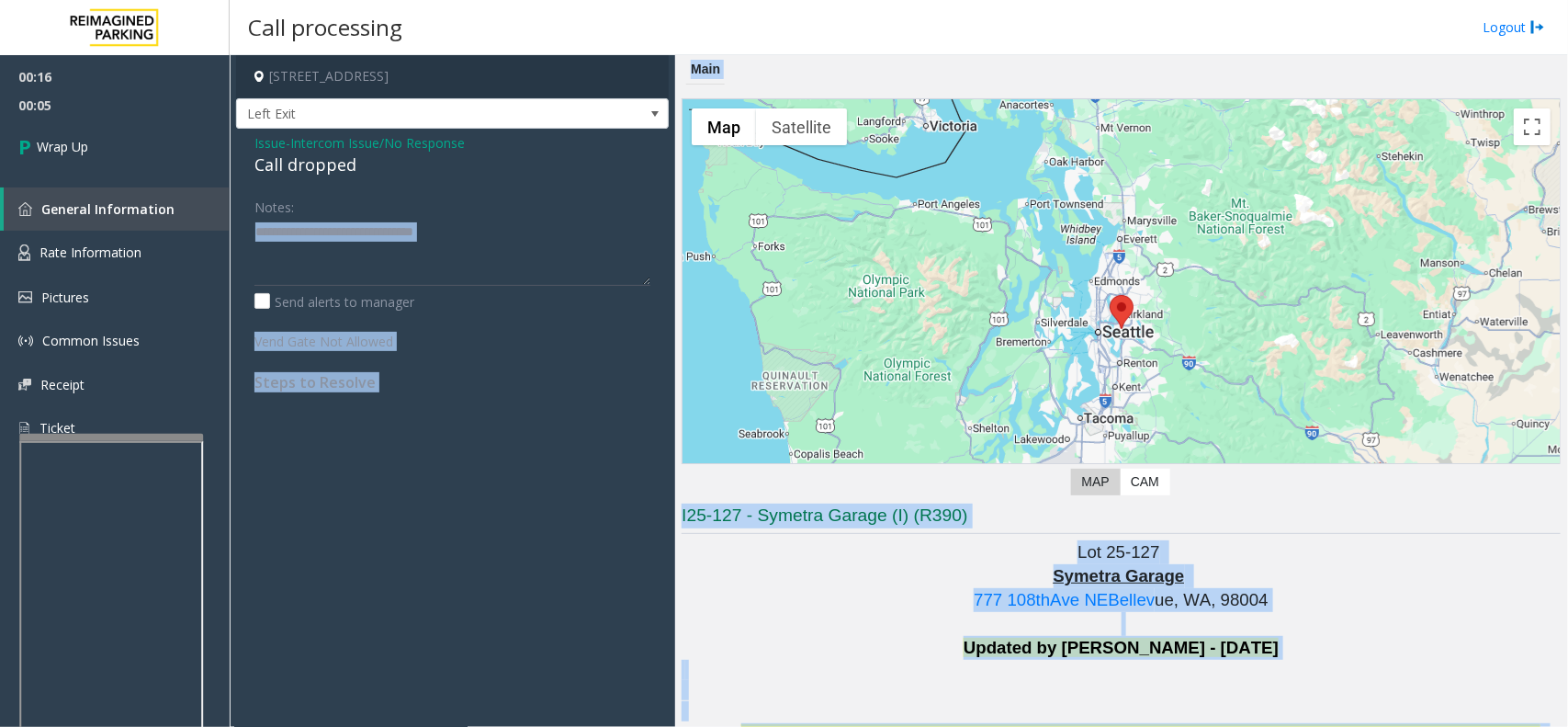
drag, startPoint x: 292, startPoint y: 192, endPoint x: 1997, endPoint y: 781, distance: 1803.9
click at [1568, 726] on html "00:16 00:05 Wrap Up General Information Rate Information Pictures Common Issues…" at bounding box center [784, 363] width 1568 height 727
click at [529, 496] on app-call-processing-form "777 108th Avenue Northeast, Bellevue, WA Left Exit Issue - Intercom Issue/No Re…" at bounding box center [452, 390] width 446 height 671
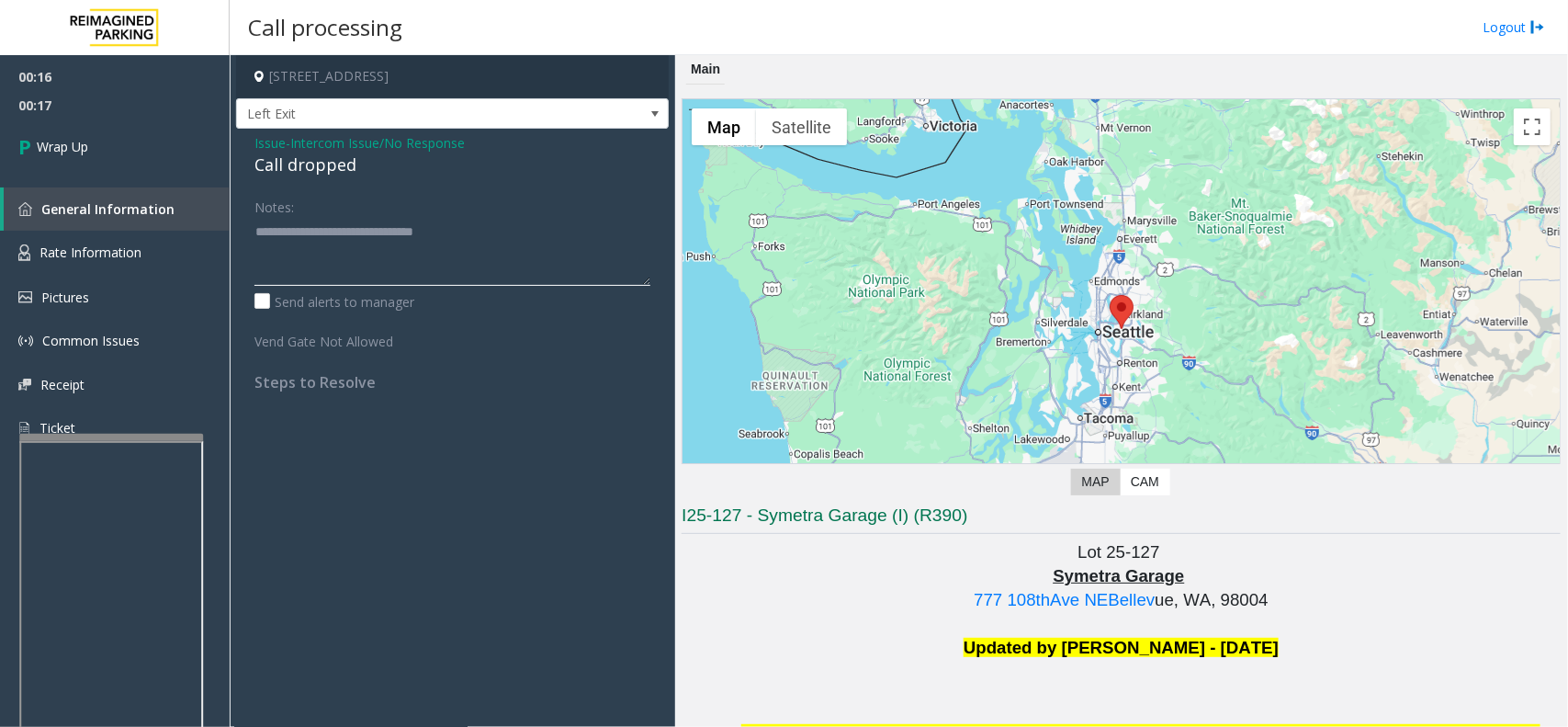
click at [332, 235] on textarea at bounding box center [452, 250] width 396 height 69
click at [315, 145] on span "Intercom Issue/No Response" at bounding box center [377, 143] width 175 height 19
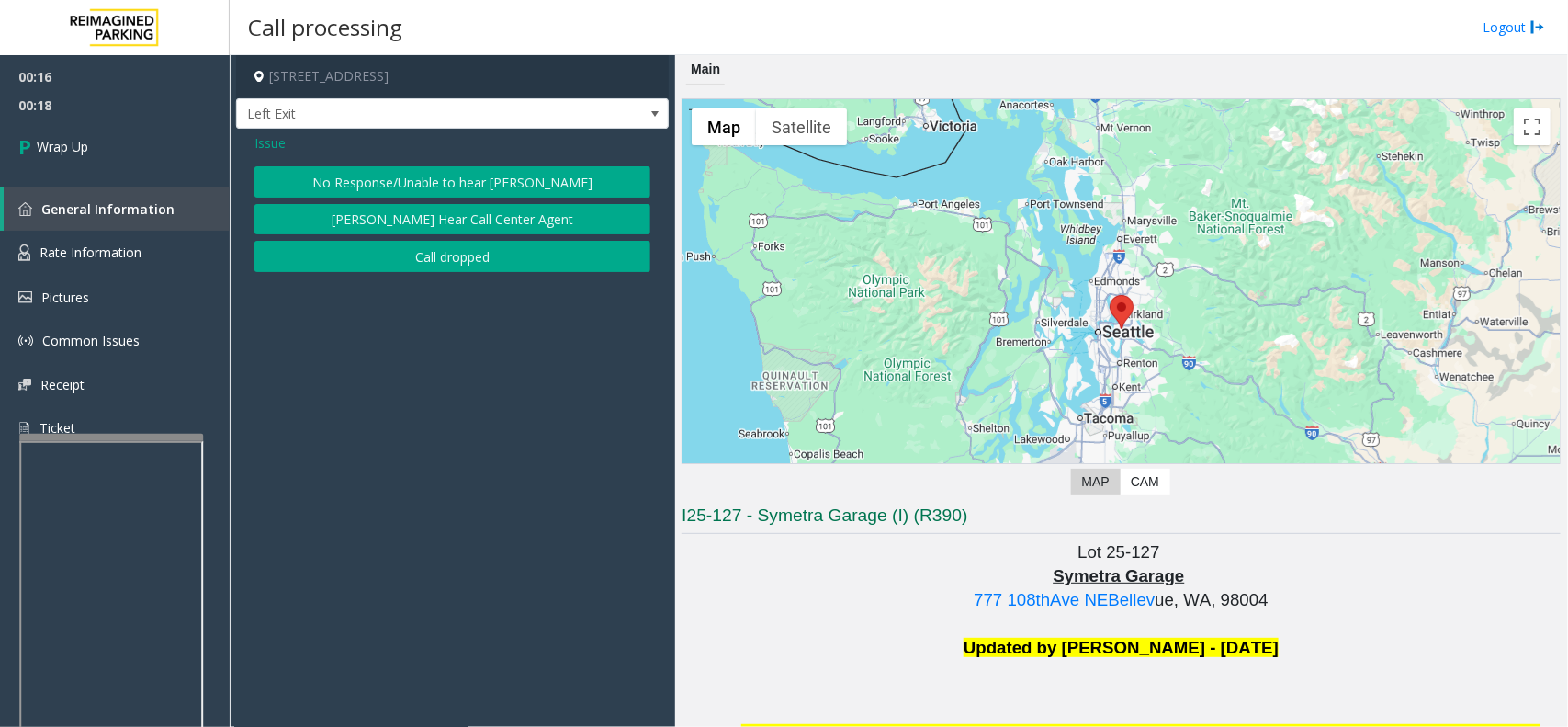
click at [269, 135] on span "Issue" at bounding box center [269, 143] width 31 height 19
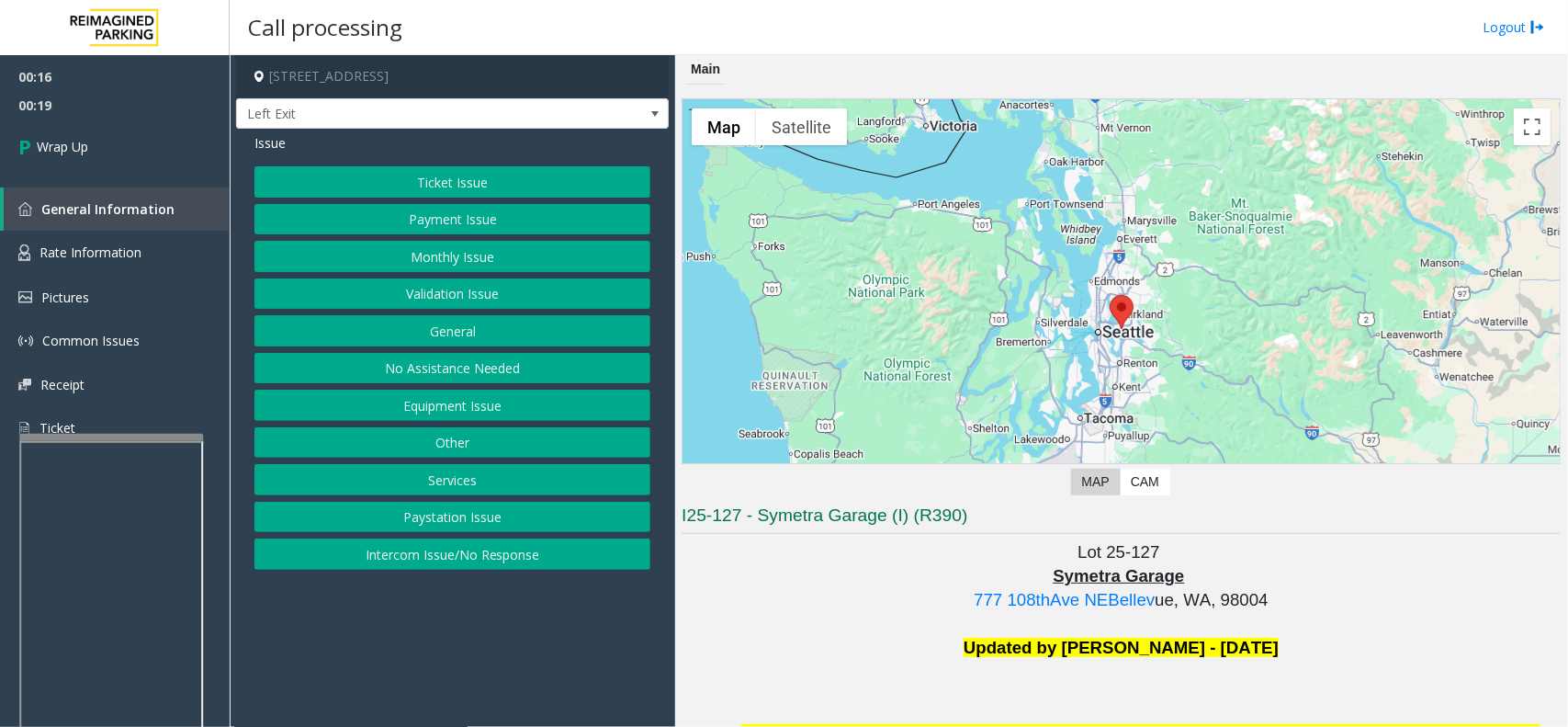
click at [388, 563] on button "Intercom Issue/No Response" at bounding box center [452, 553] width 396 height 31
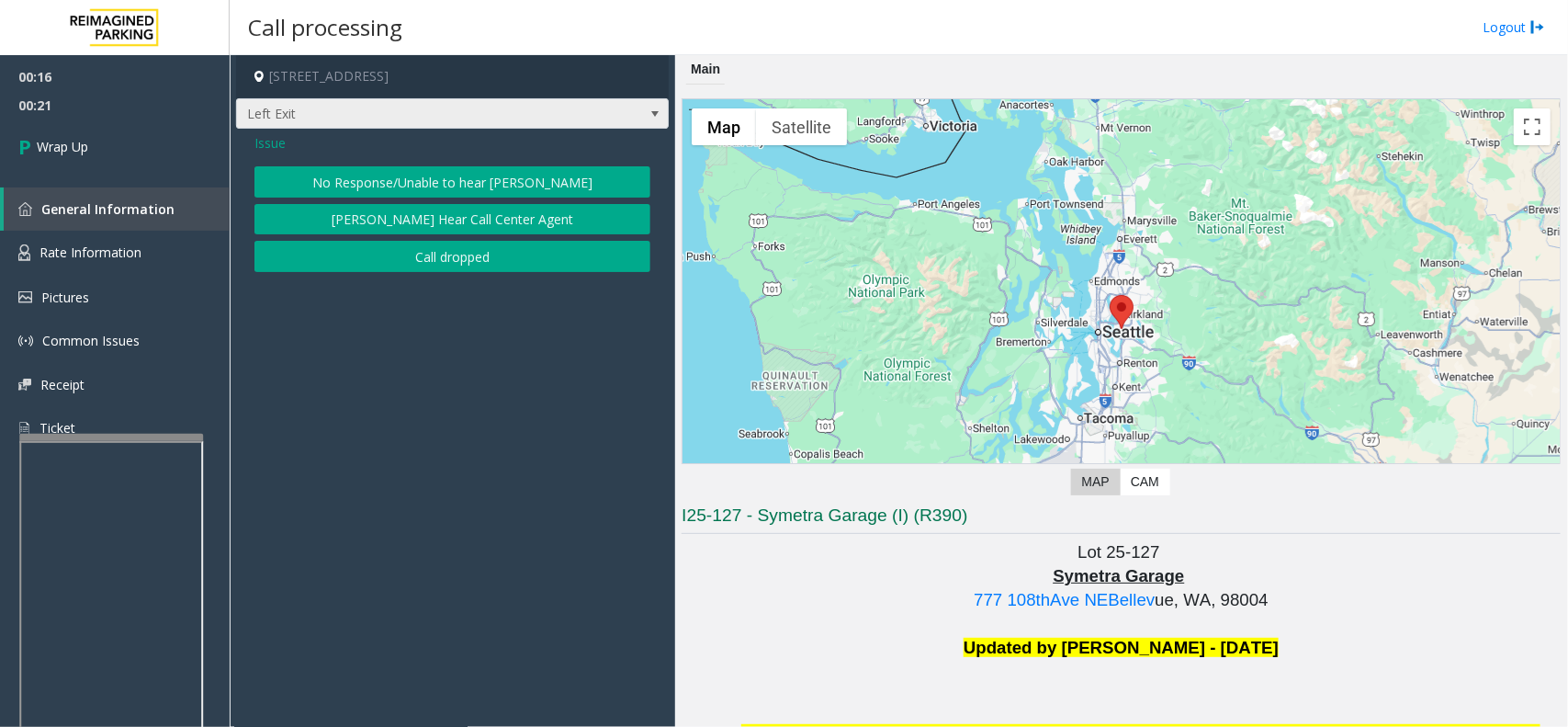
click at [272, 120] on span "Left Exit" at bounding box center [409, 113] width 344 height 29
click at [272, 365] on app-call-processing-form "777 108th Avenue Northeast, Bellevue, WA Left Exit Issue No Response/Unable to …" at bounding box center [452, 390] width 446 height 671
click at [266, 144] on span "Issue" at bounding box center [269, 143] width 31 height 19
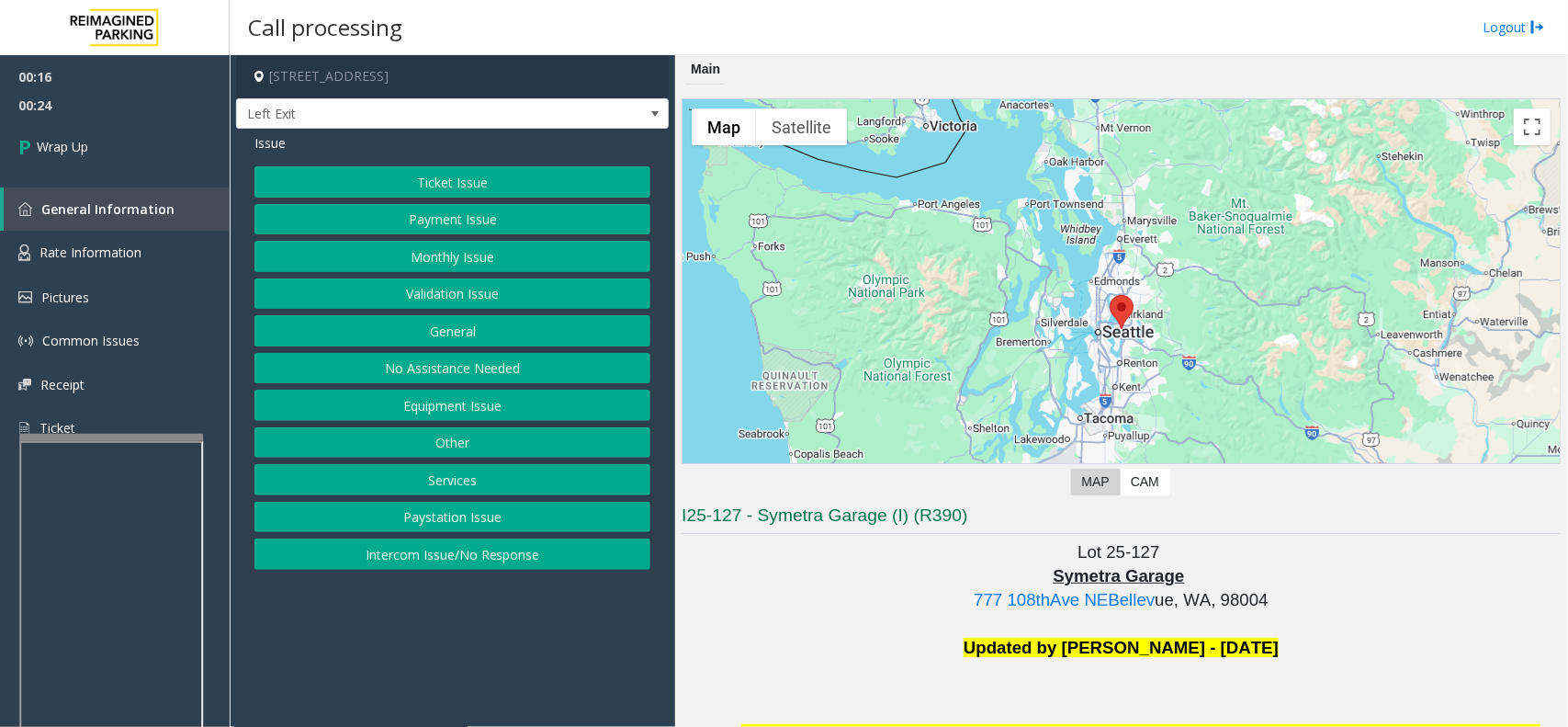
click at [414, 356] on button "No Assistance Needed" at bounding box center [452, 368] width 396 height 31
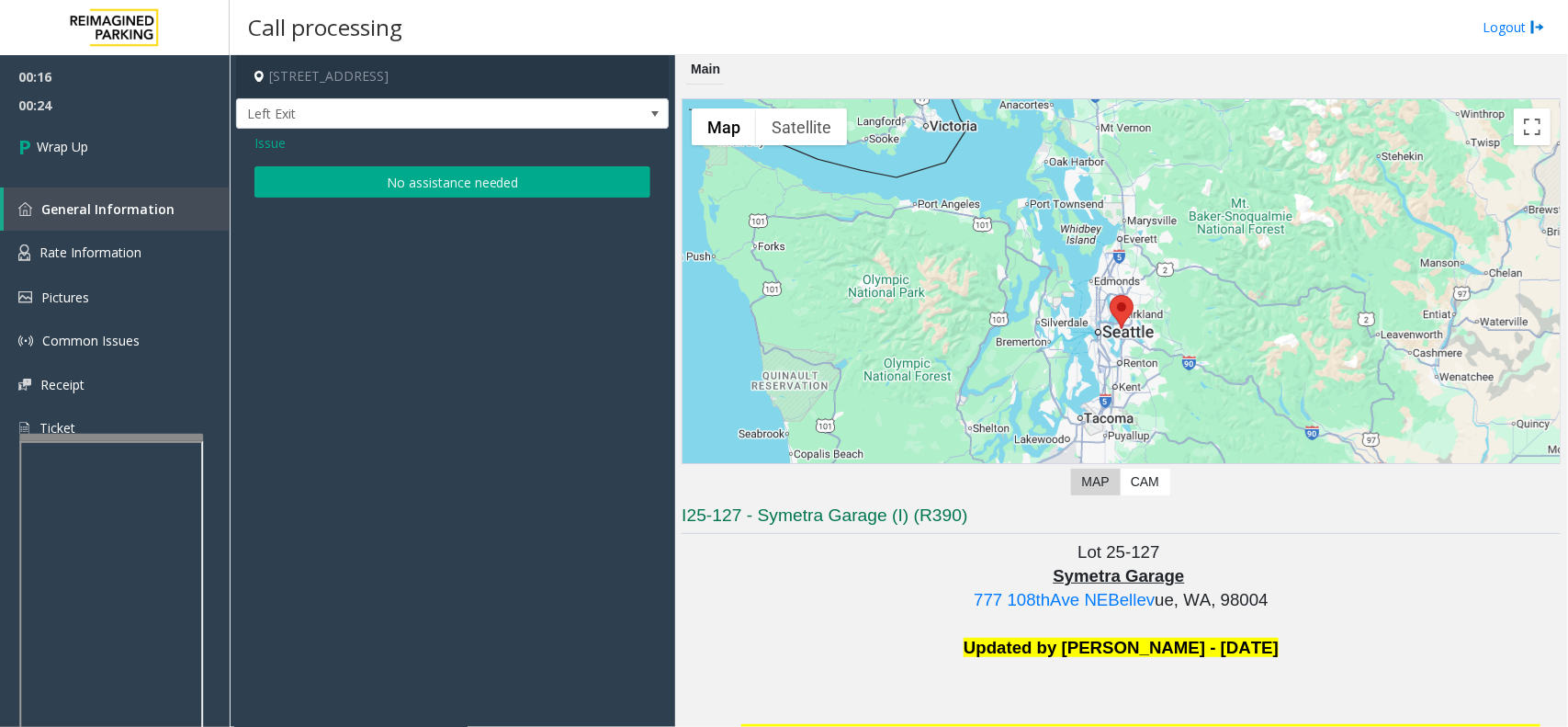
click at [355, 202] on div "Issue No assistance needed" at bounding box center [453, 168] width 433 height 78
click at [331, 177] on button "No assistance needed" at bounding box center [452, 182] width 396 height 31
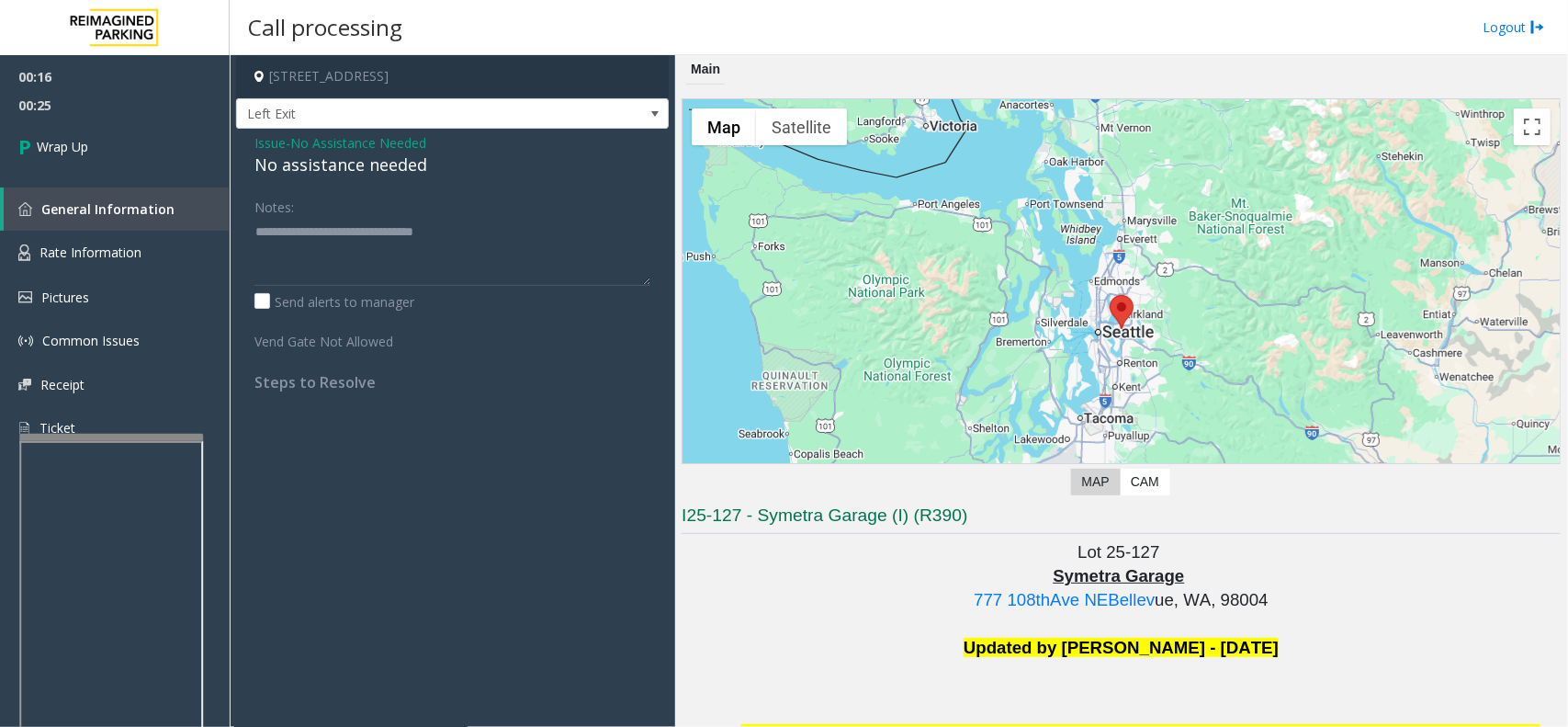
click at [327, 170] on div "No assistance needed" at bounding box center [452, 165] width 396 height 25
paste textarea
drag, startPoint x: 526, startPoint y: 254, endPoint x: 227, endPoint y: 234, distance: 299.7
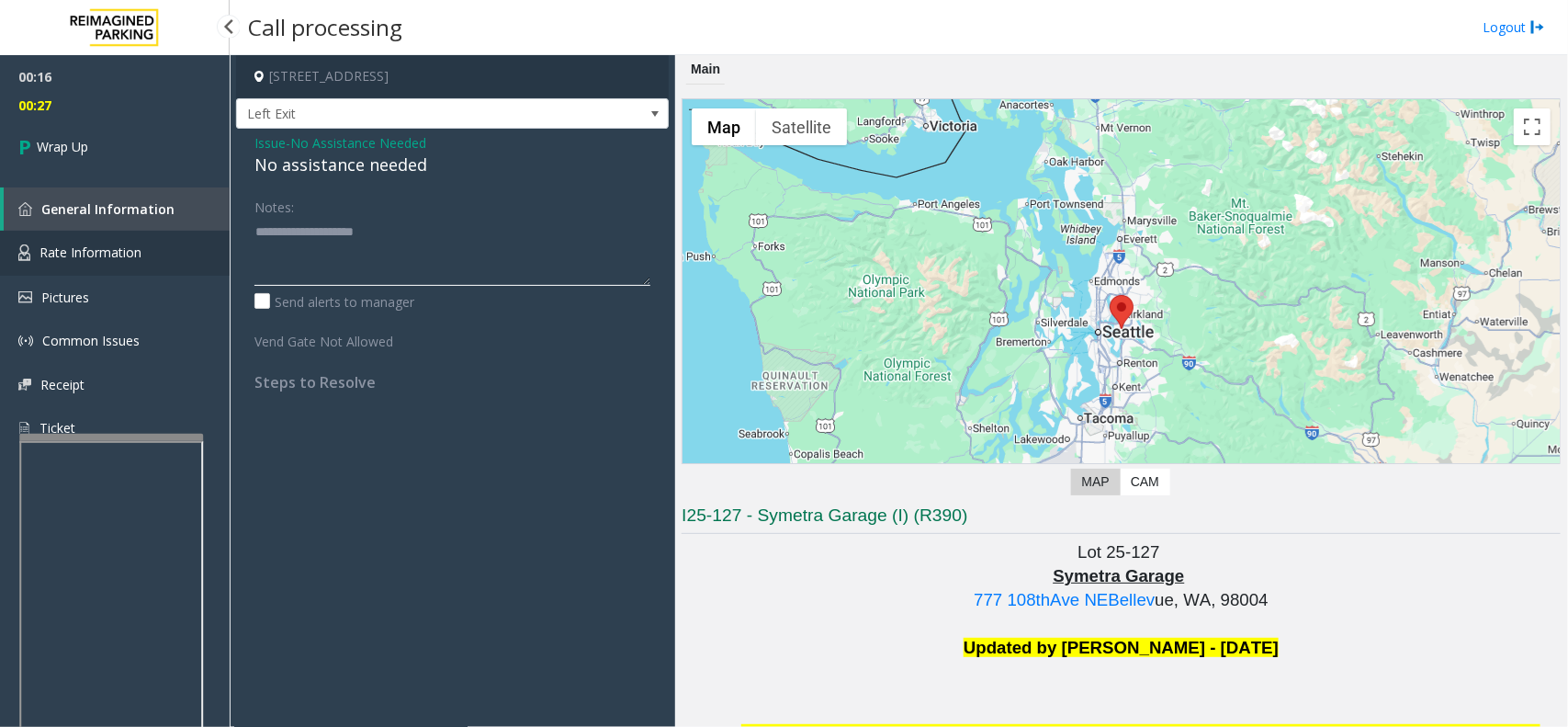
click at [227, 234] on app-root "00:16 00:27 Wrap Up General Information Rate Information Pictures Common Issues…" at bounding box center [784, 363] width 1568 height 727
type textarea "**********"
click at [132, 121] on link "Wrap Up" at bounding box center [115, 147] width 229 height 54
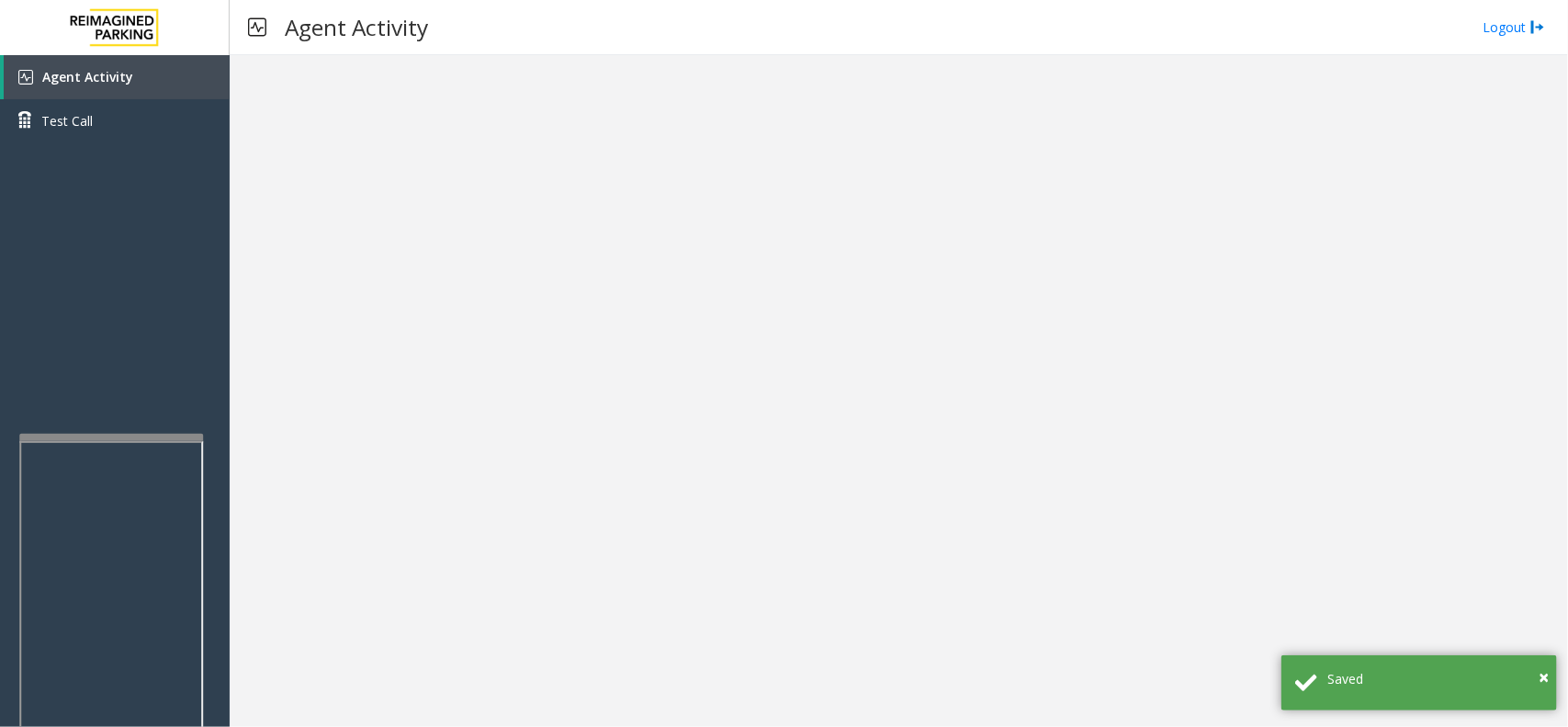
drag, startPoint x: 733, startPoint y: 521, endPoint x: 609, endPoint y: 553, distance: 128.1
click at [609, 553] on div at bounding box center [899, 390] width 1339 height 671
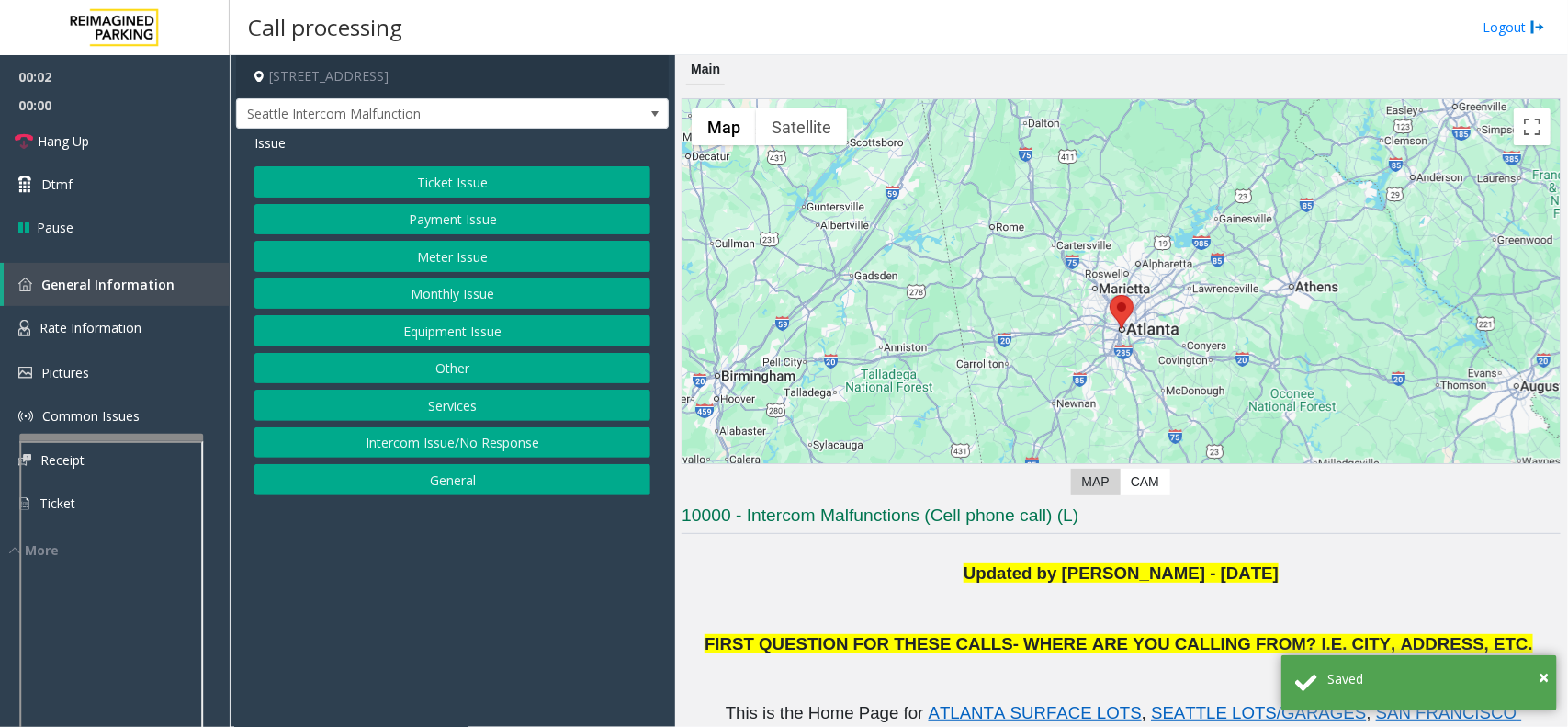
drag, startPoint x: 471, startPoint y: 598, endPoint x: 449, endPoint y: 613, distance: 26.6
click at [416, 629] on app-call-processing-form "154 Peachtree Street Southwest, Atlanta, GA Seattle Intercom Malfunction Issue …" at bounding box center [452, 390] width 446 height 671
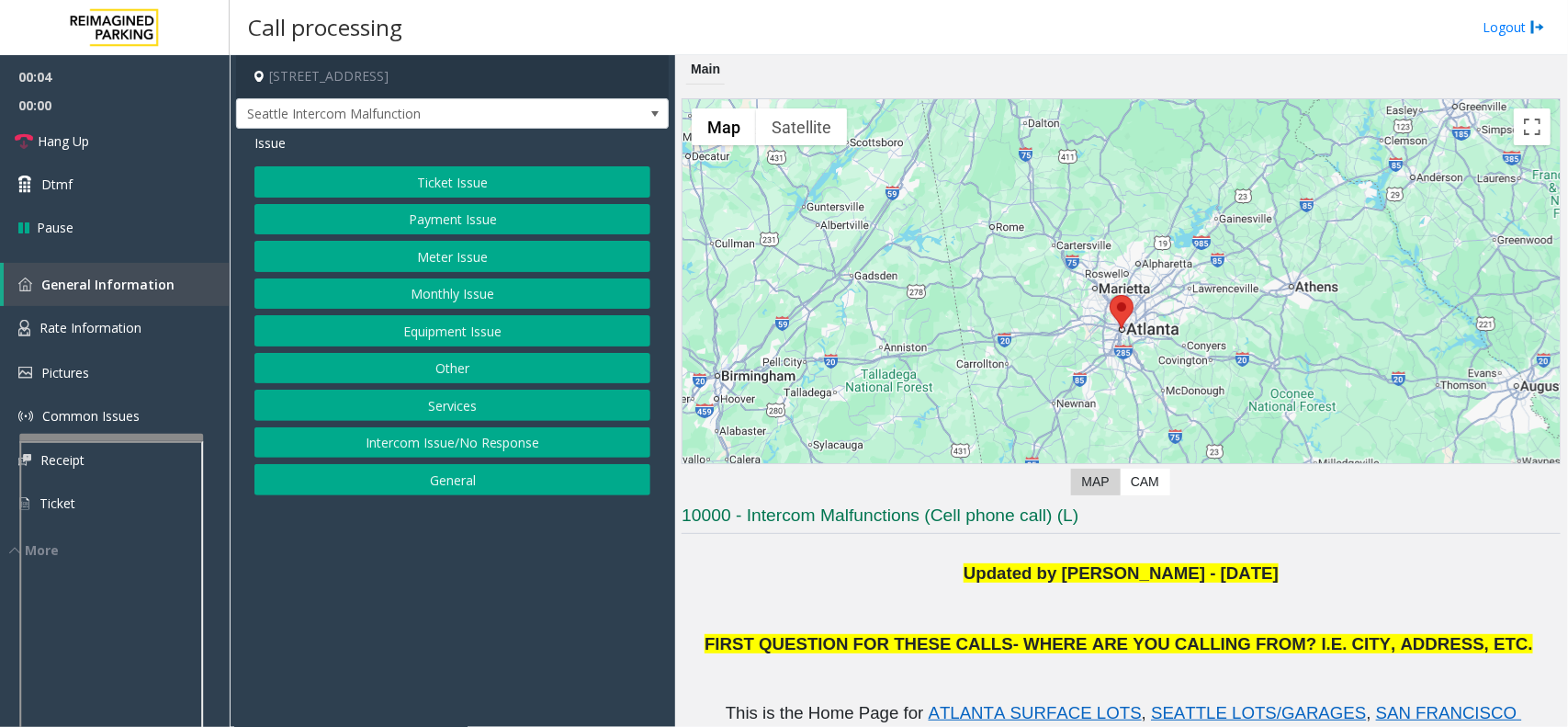
click at [469, 446] on button "Intercom Issue/No Response" at bounding box center [452, 442] width 396 height 31
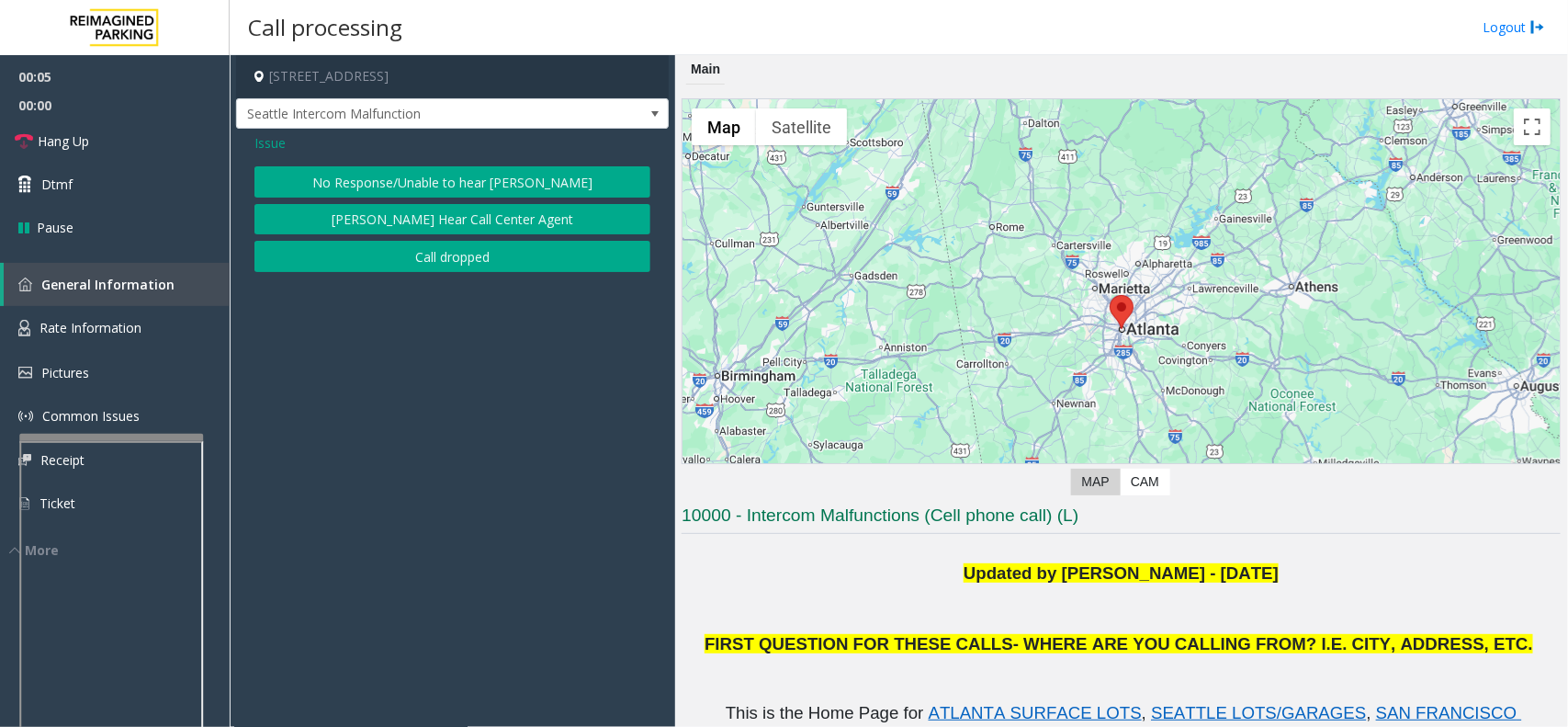
click at [425, 173] on button "No Response/Unable to hear parker" at bounding box center [452, 182] width 396 height 31
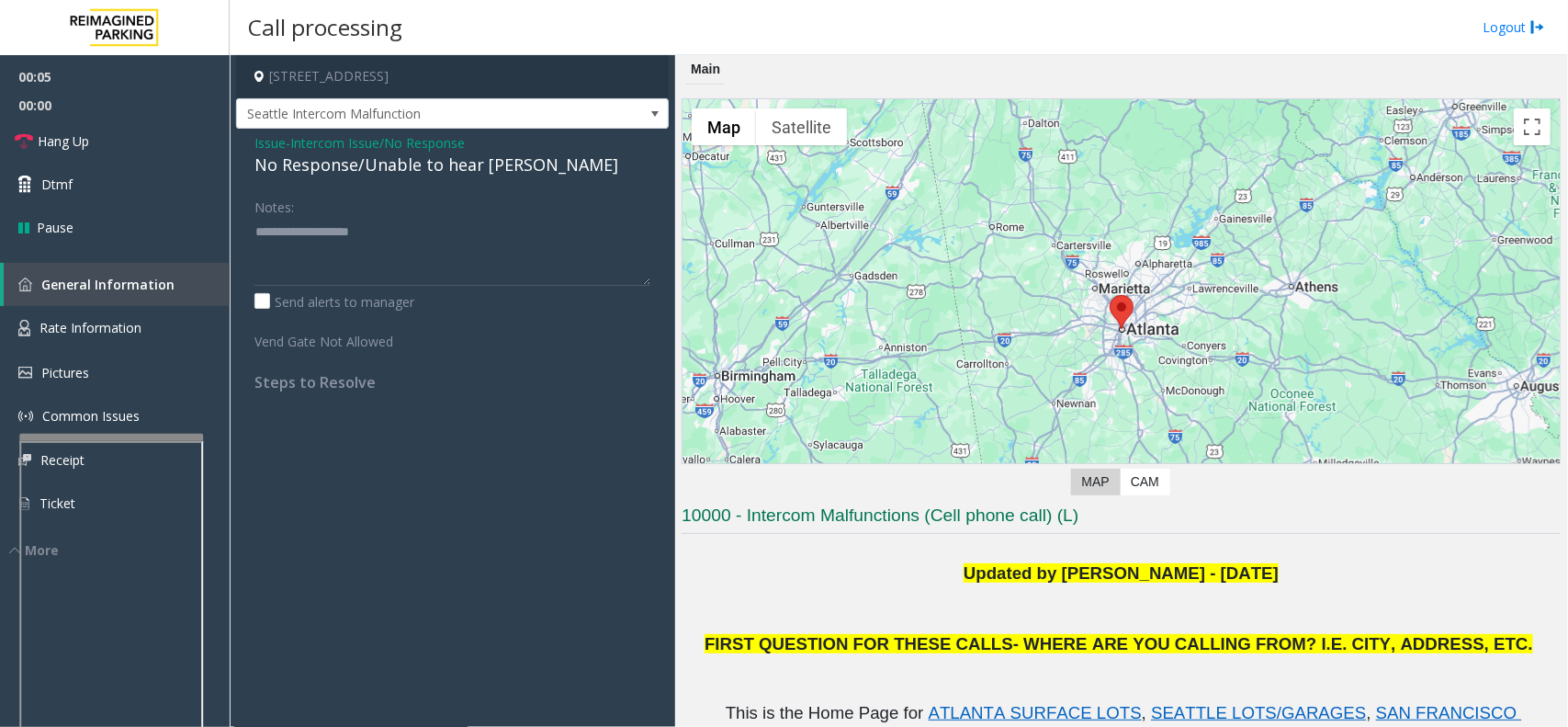
click at [423, 168] on div "No Response/Unable to hear parker" at bounding box center [452, 165] width 396 height 25
paste textarea "**********"
click at [405, 254] on textarea at bounding box center [452, 250] width 396 height 69
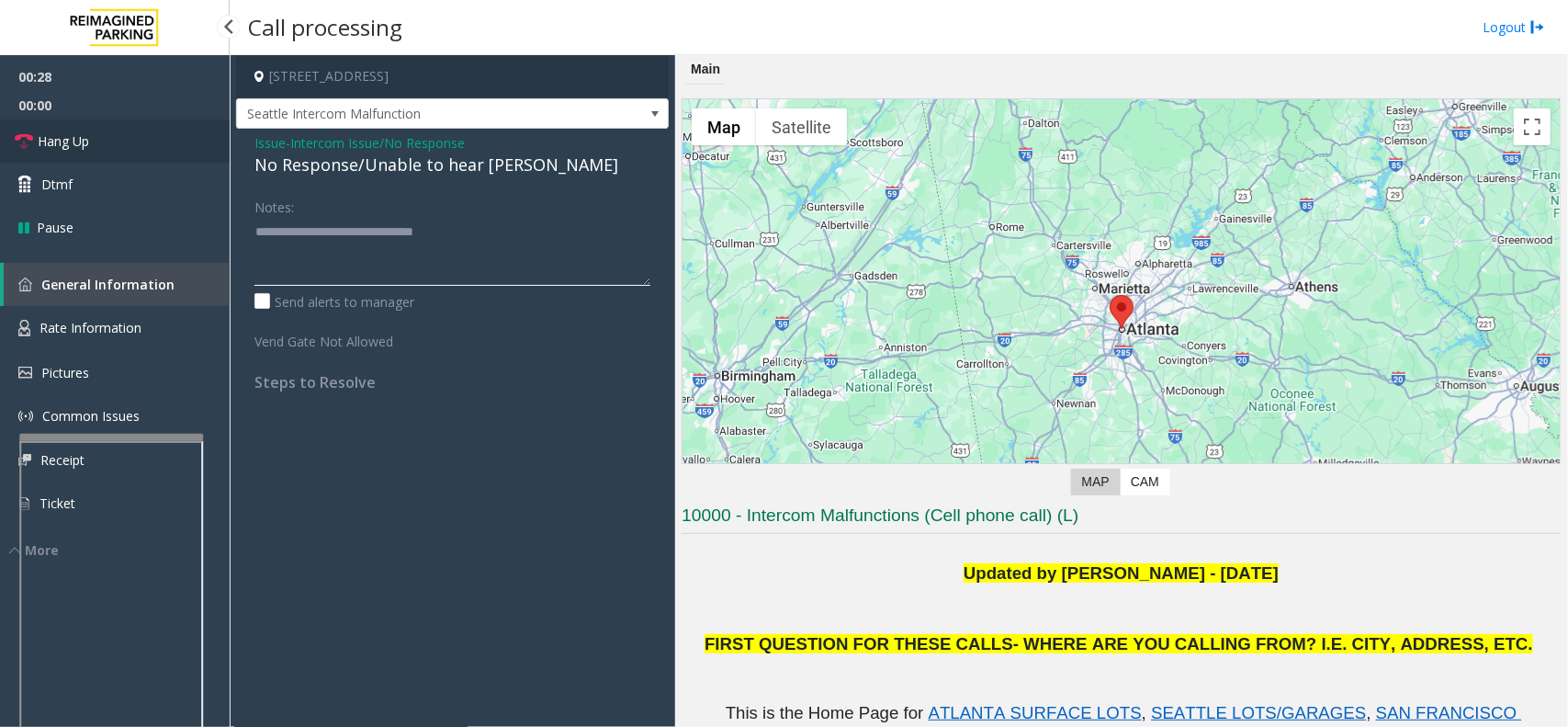
type textarea "**********"
click at [132, 127] on link "Hang Up" at bounding box center [115, 141] width 229 height 43
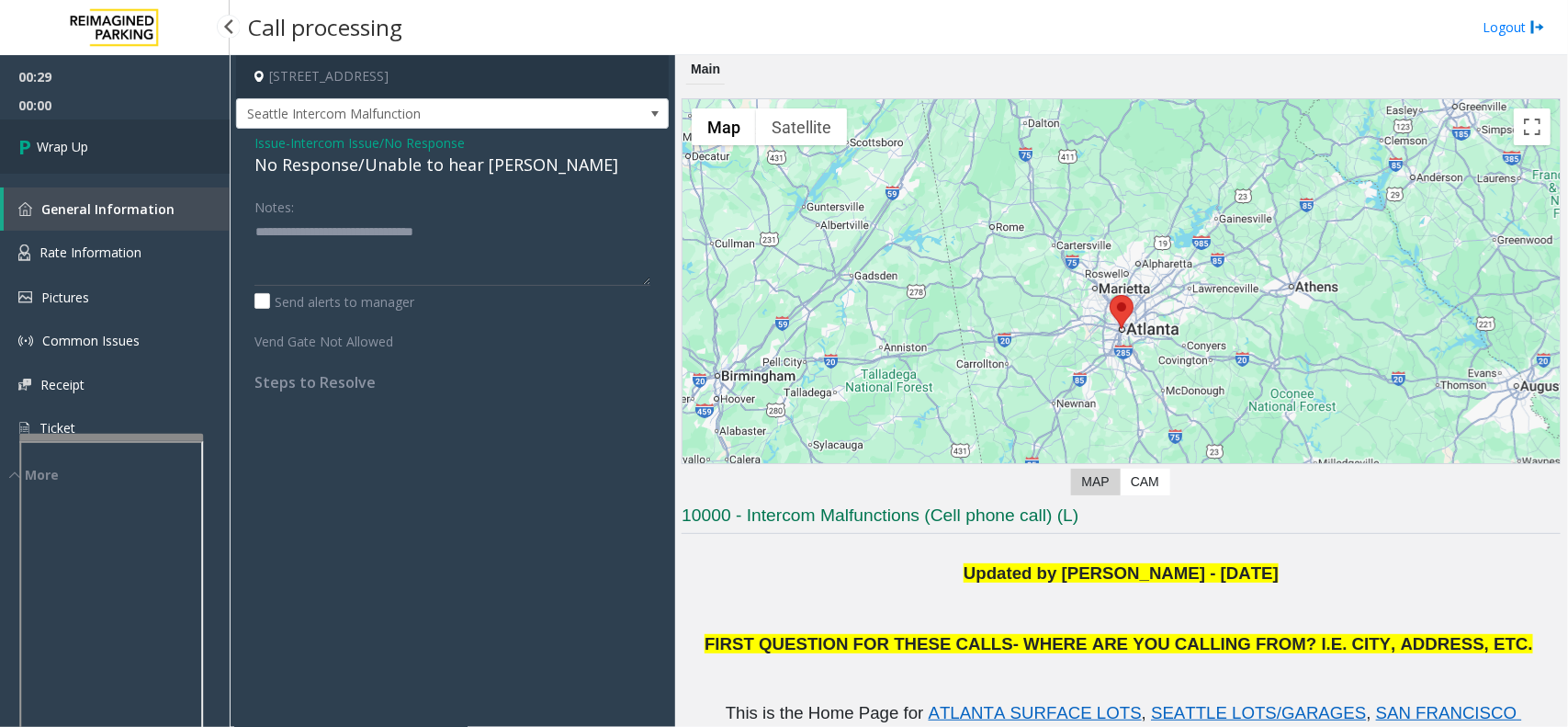
click at [150, 141] on link "Wrap Up" at bounding box center [115, 147] width 229 height 54
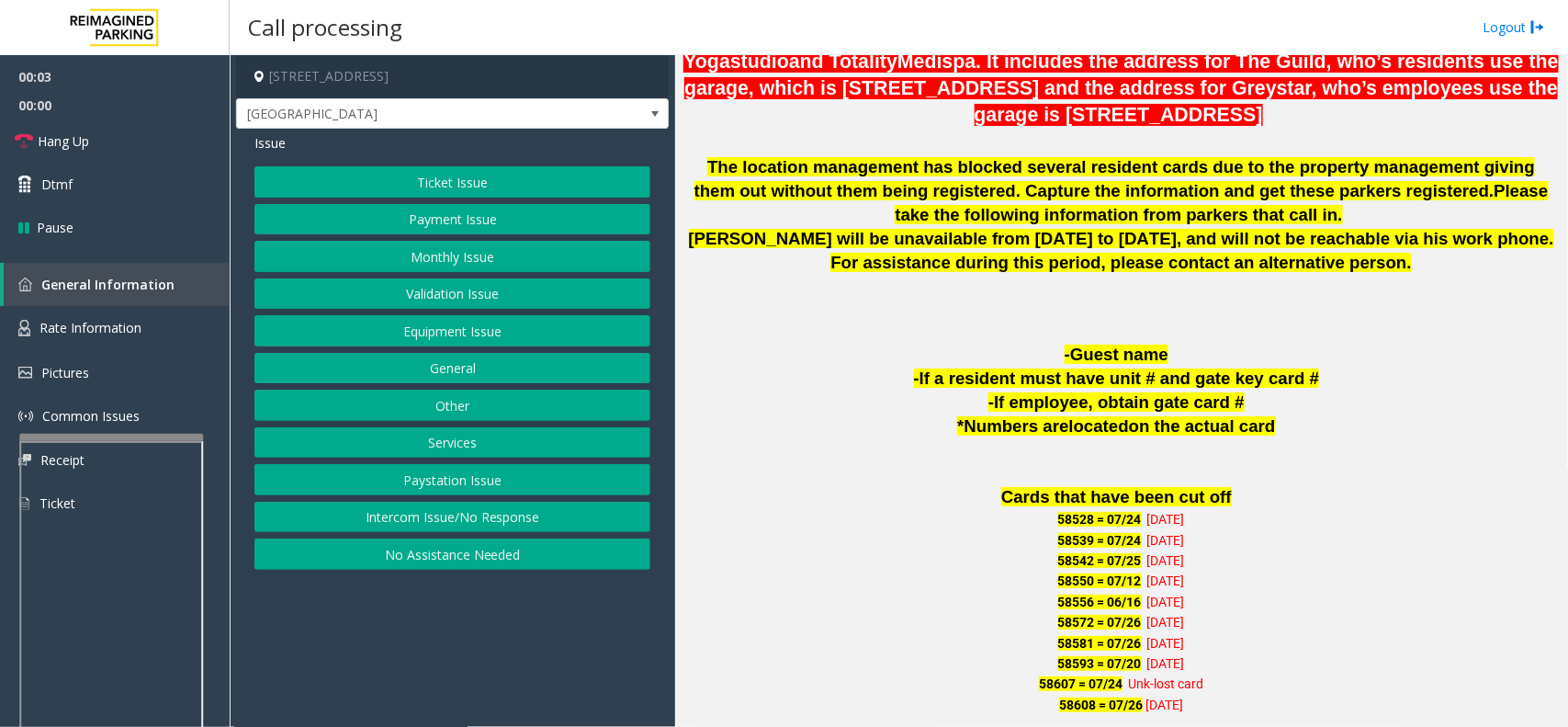
scroll to position [1033, 0]
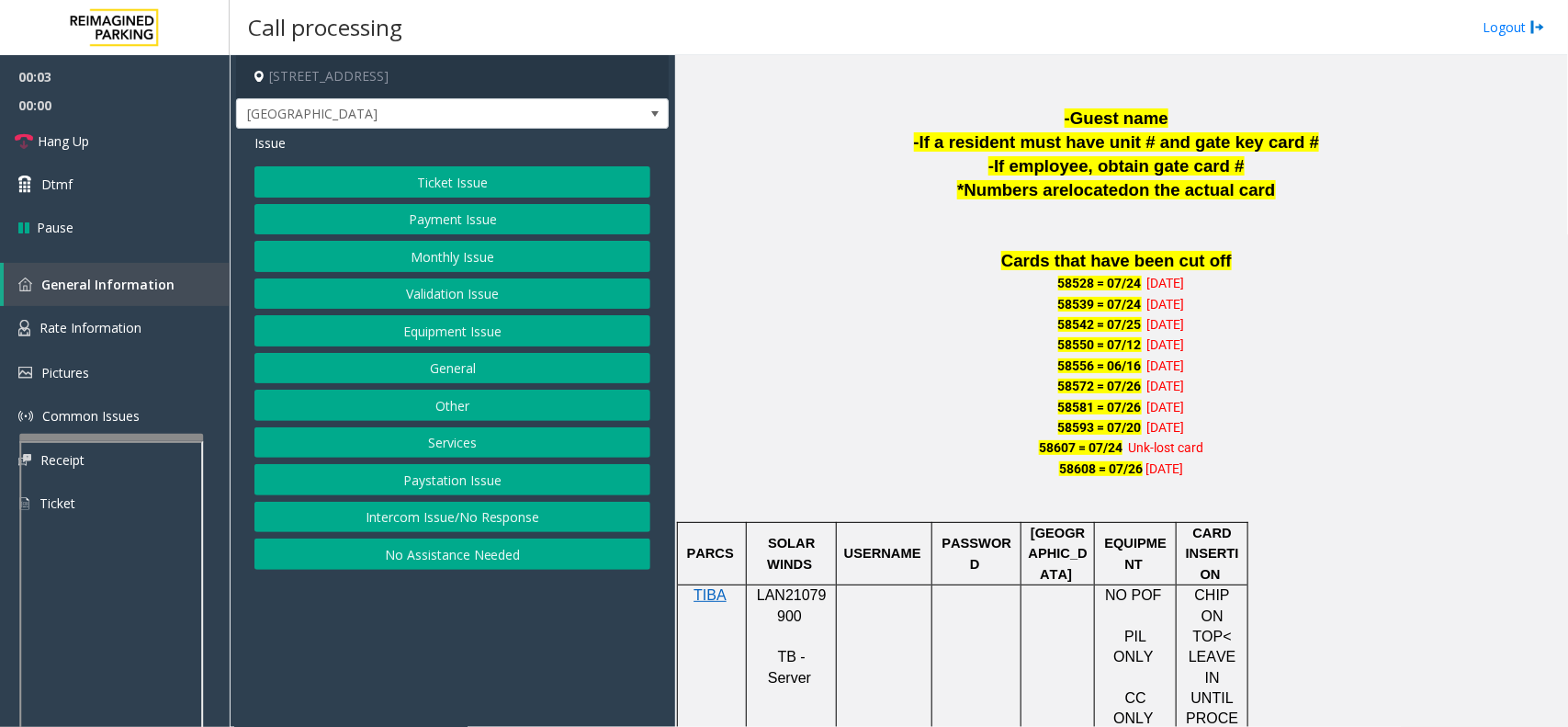
click at [802, 611] on span at bounding box center [804, 616] width 4 height 16
click at [501, 252] on button "Monthly Issue" at bounding box center [452, 255] width 396 height 31
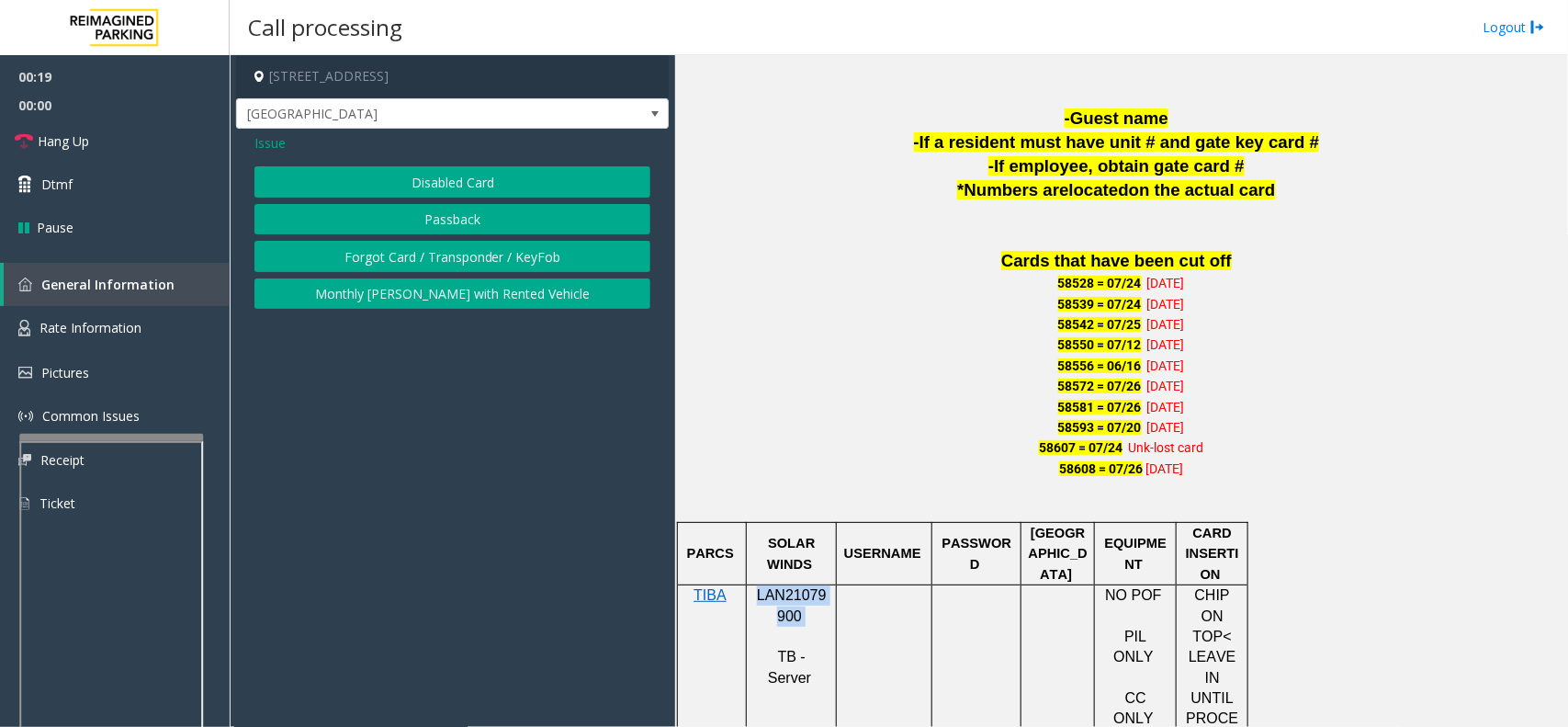
click at [499, 221] on button "Passback" at bounding box center [452, 218] width 396 height 31
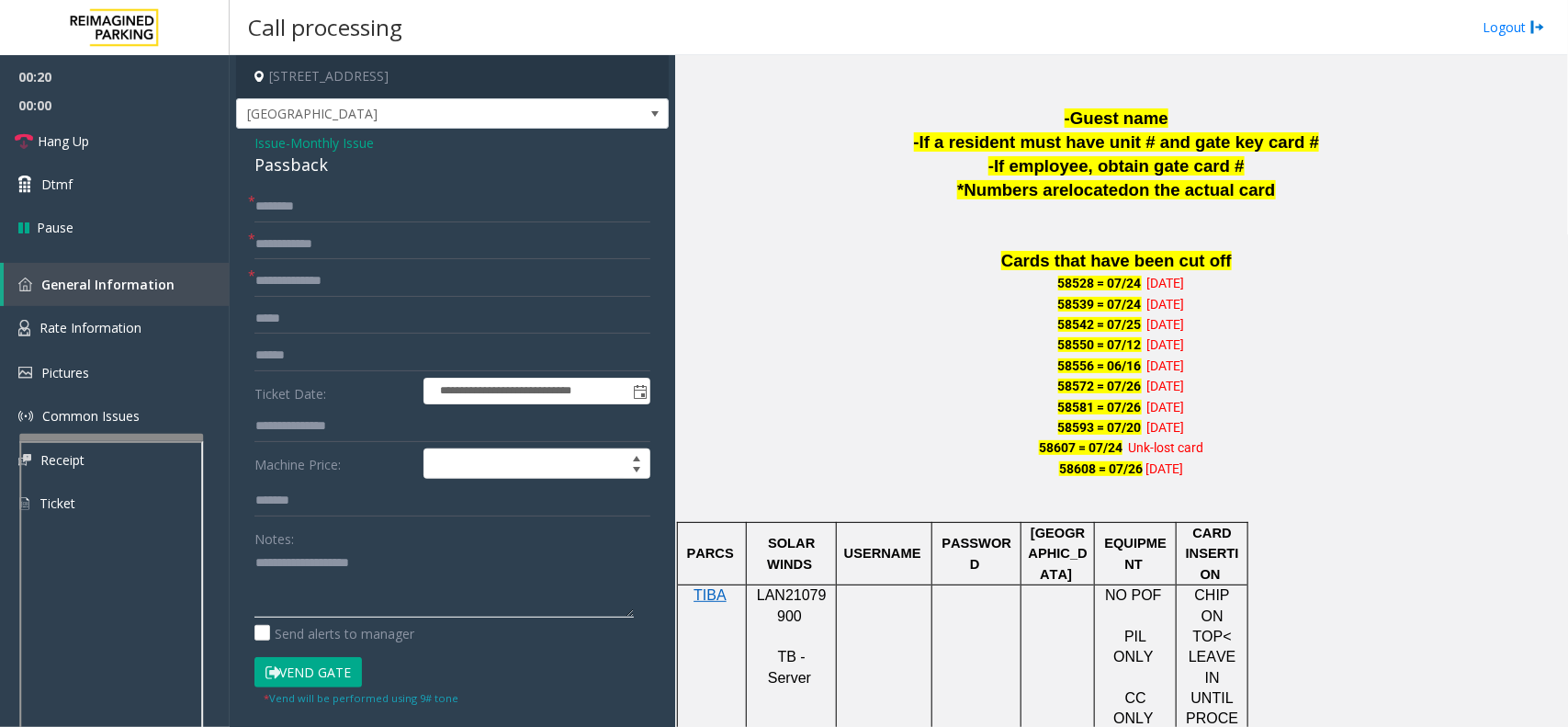
click at [433, 581] on textarea at bounding box center [444, 582] width 379 height 69
click at [355, 601] on textarea at bounding box center [444, 582] width 379 height 69
paste textarea "**********"
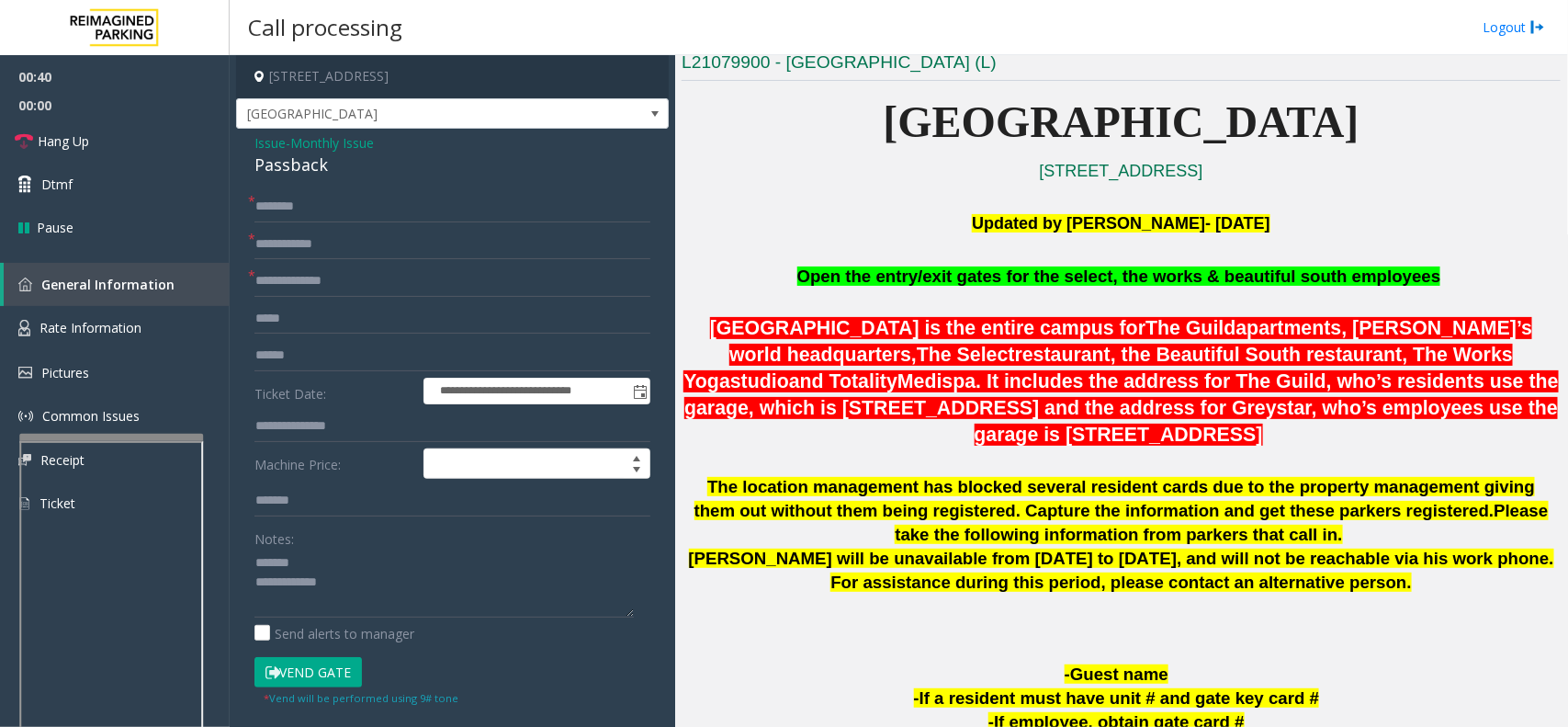
scroll to position [689, 0]
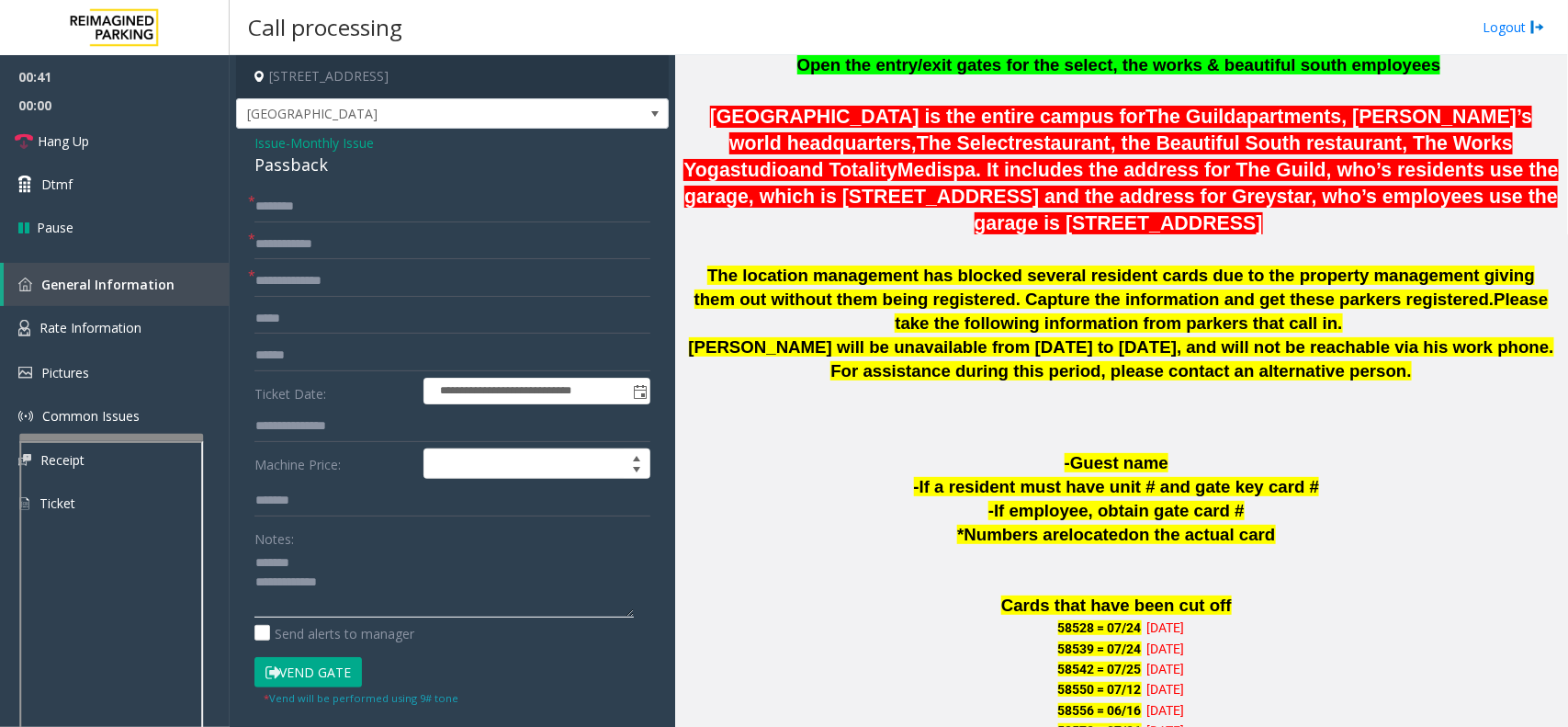
click at [437, 584] on textarea at bounding box center [444, 582] width 379 height 69
type textarea "**********"
click at [112, 145] on link "Hang Up" at bounding box center [115, 141] width 229 height 43
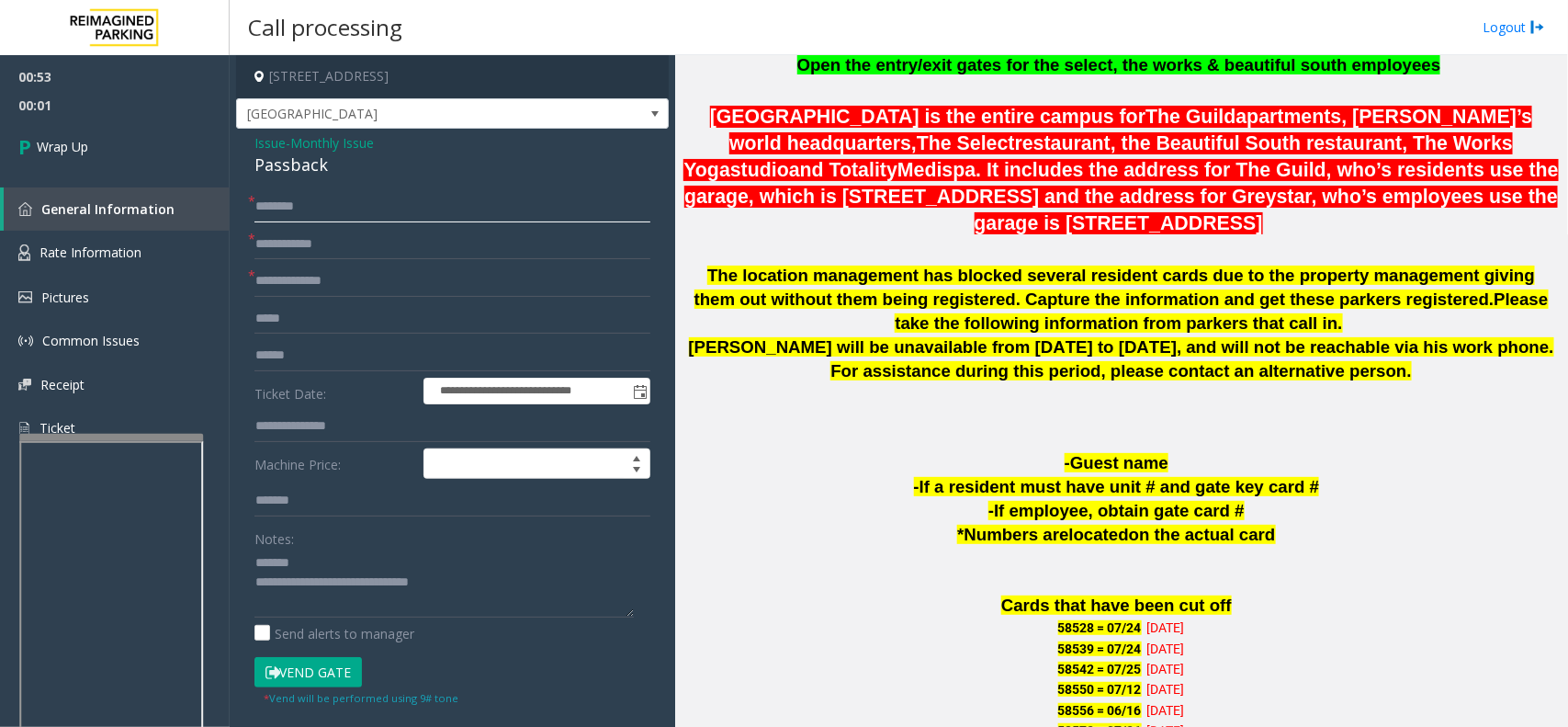
click at [324, 204] on input "text" at bounding box center [452, 206] width 396 height 31
type input "*"
type input "*******"
click at [327, 281] on input "text" at bounding box center [452, 280] width 396 height 31
type input "**"
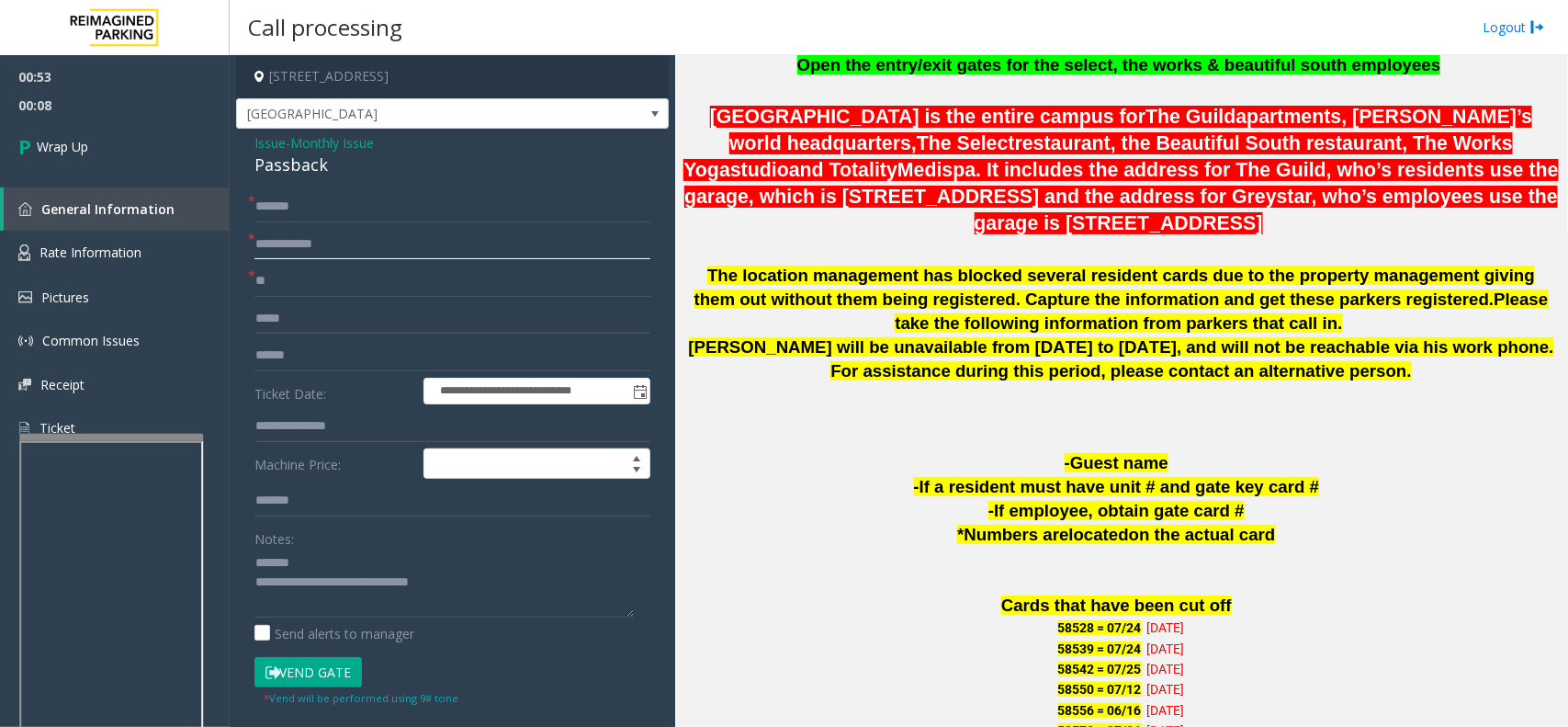
click at [359, 237] on input "text" at bounding box center [452, 243] width 396 height 31
type input "*****"
click at [373, 561] on textarea at bounding box center [444, 582] width 379 height 69
click at [287, 164] on div "Passback" at bounding box center [452, 165] width 396 height 25
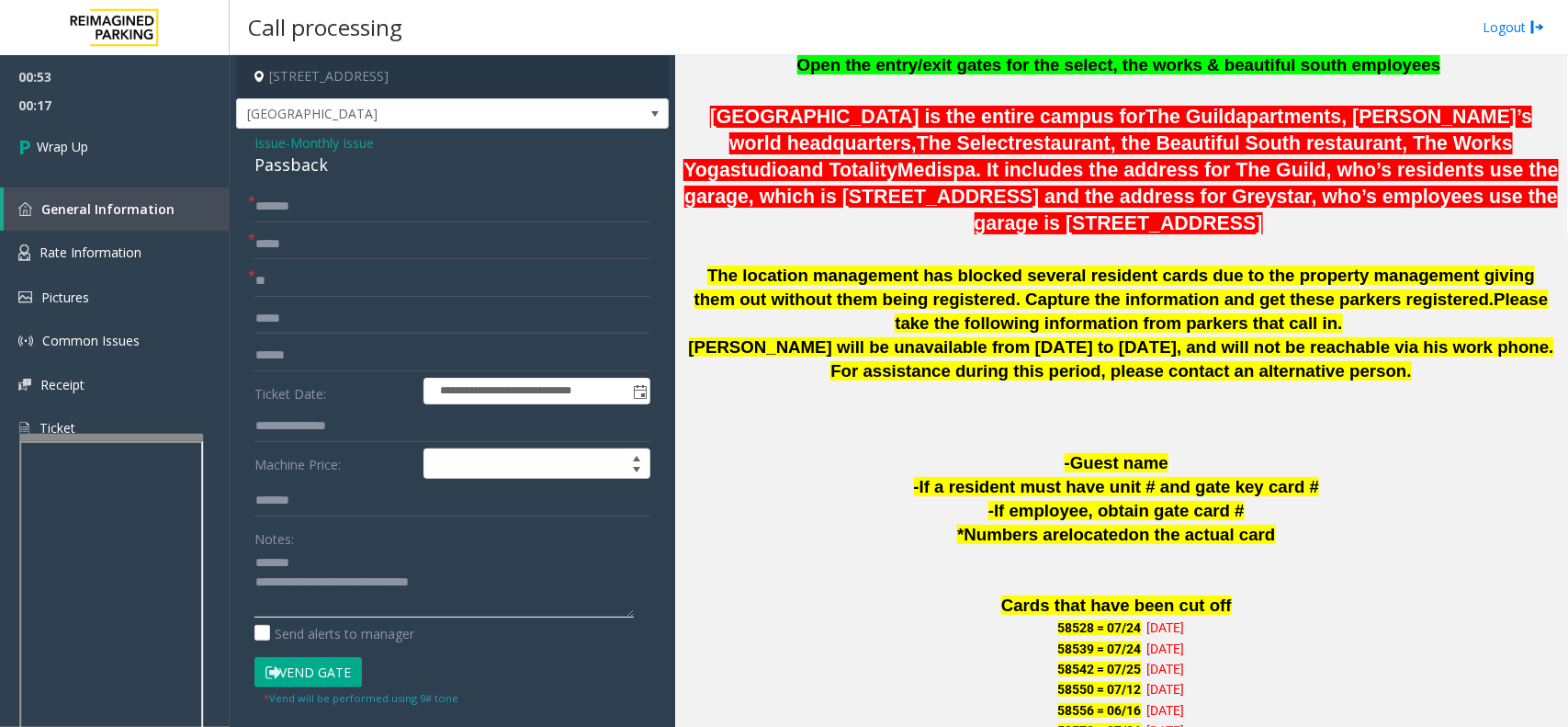
click at [349, 561] on textarea at bounding box center [444, 582] width 379 height 69
paste textarea "**********"
click at [298, 183] on div "**********" at bounding box center [453, 565] width 433 height 875
click at [309, 173] on div "Passback" at bounding box center [452, 165] width 396 height 25
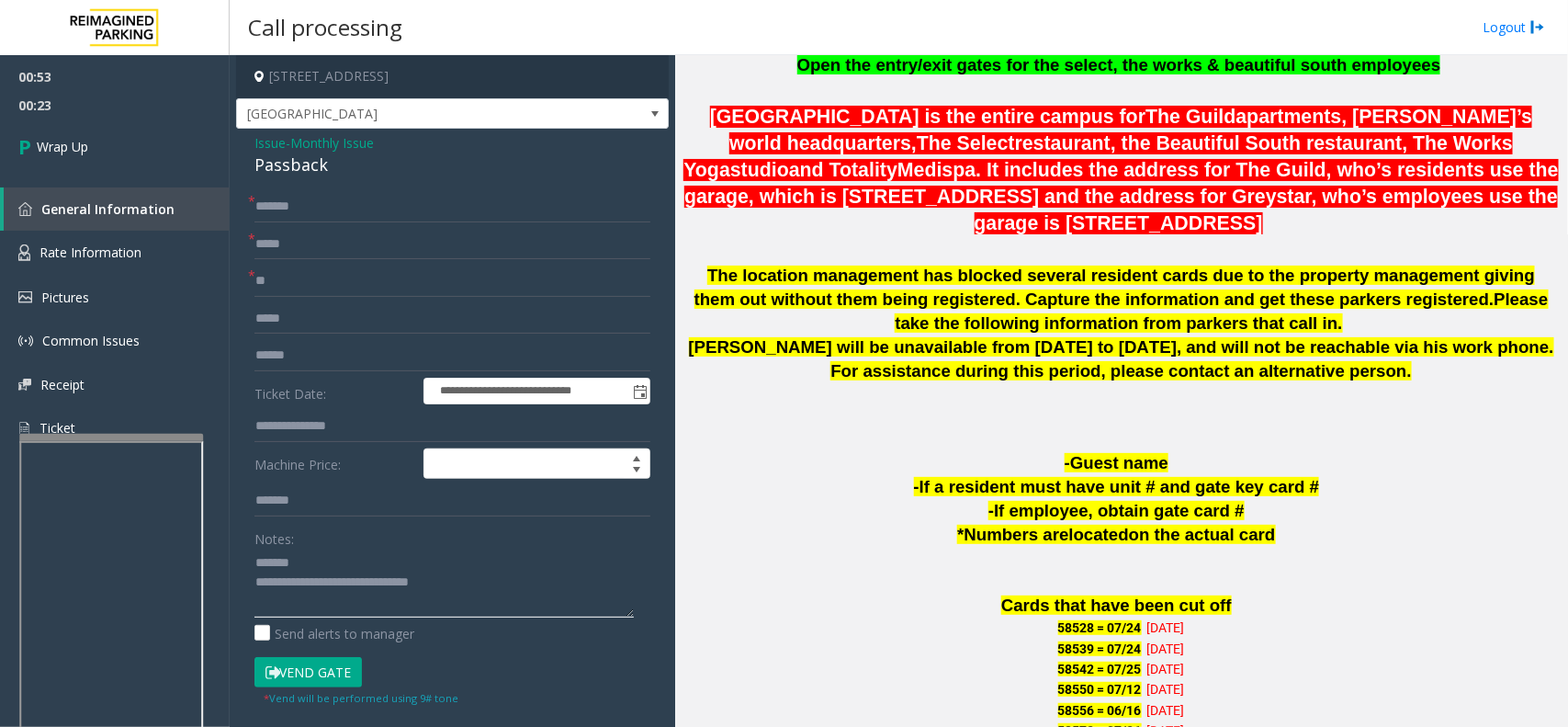
paste textarea "********"
click at [338, 557] on textarea at bounding box center [444, 582] width 379 height 69
type textarea "**********"
click at [42, 125] on link "Wrap Up" at bounding box center [115, 147] width 229 height 54
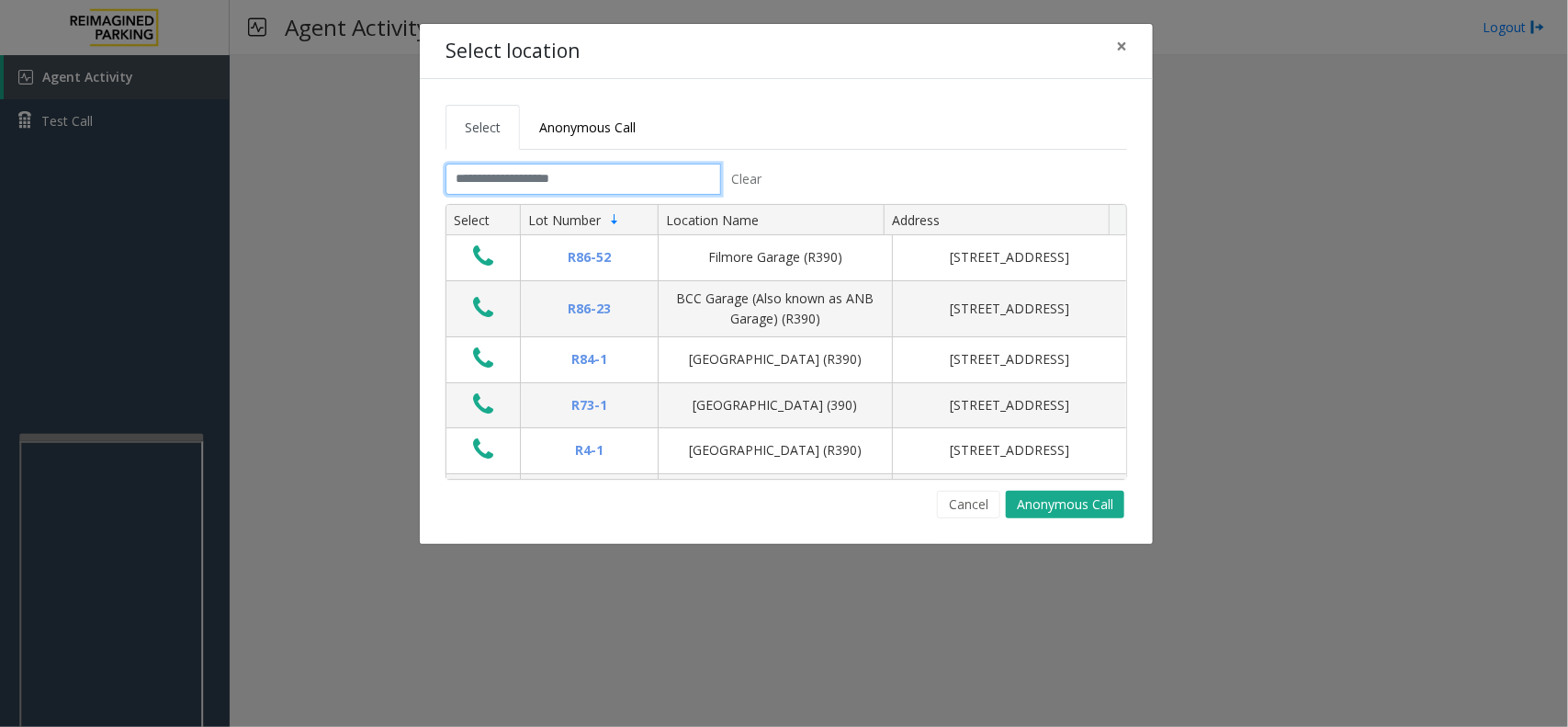
click at [611, 177] on input "text" at bounding box center [584, 179] width 275 height 31
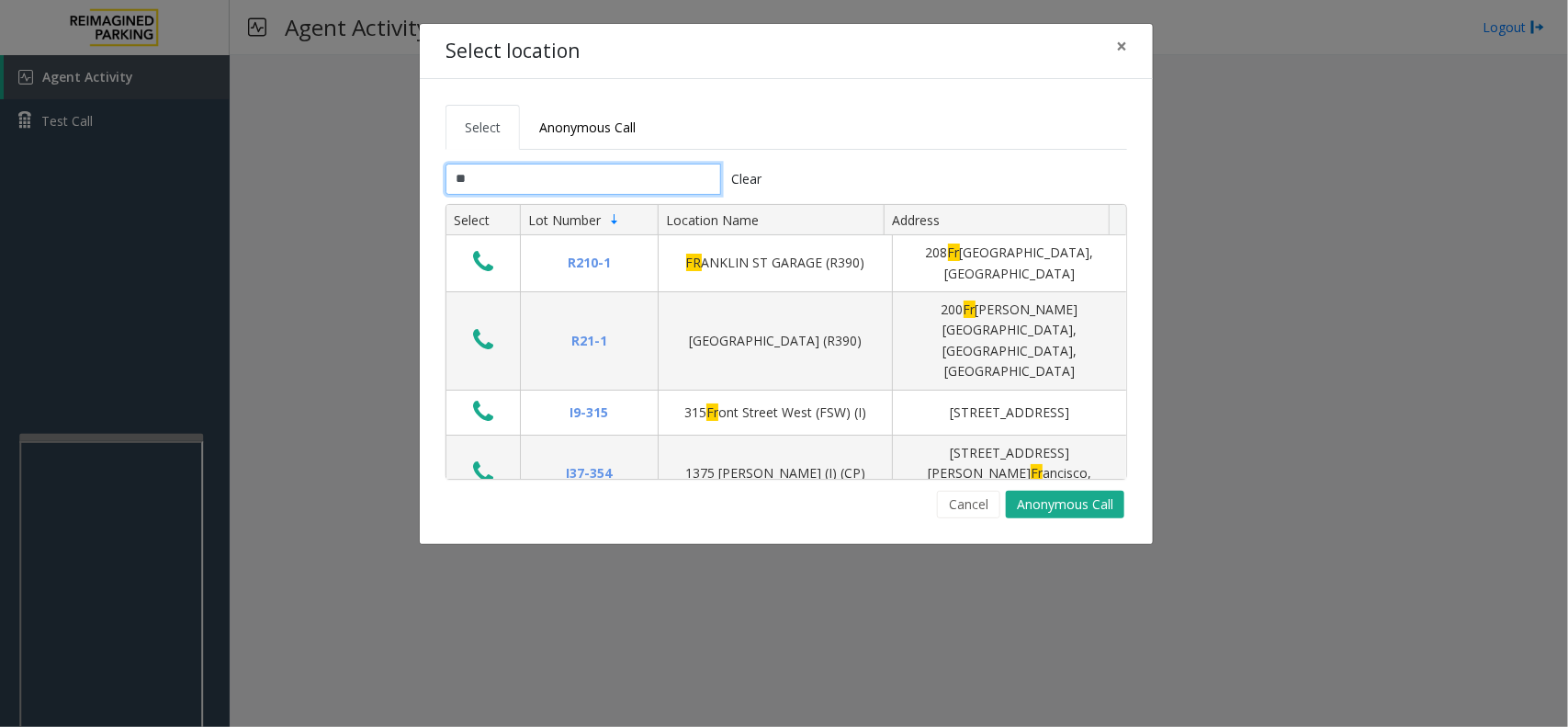
type input "*"
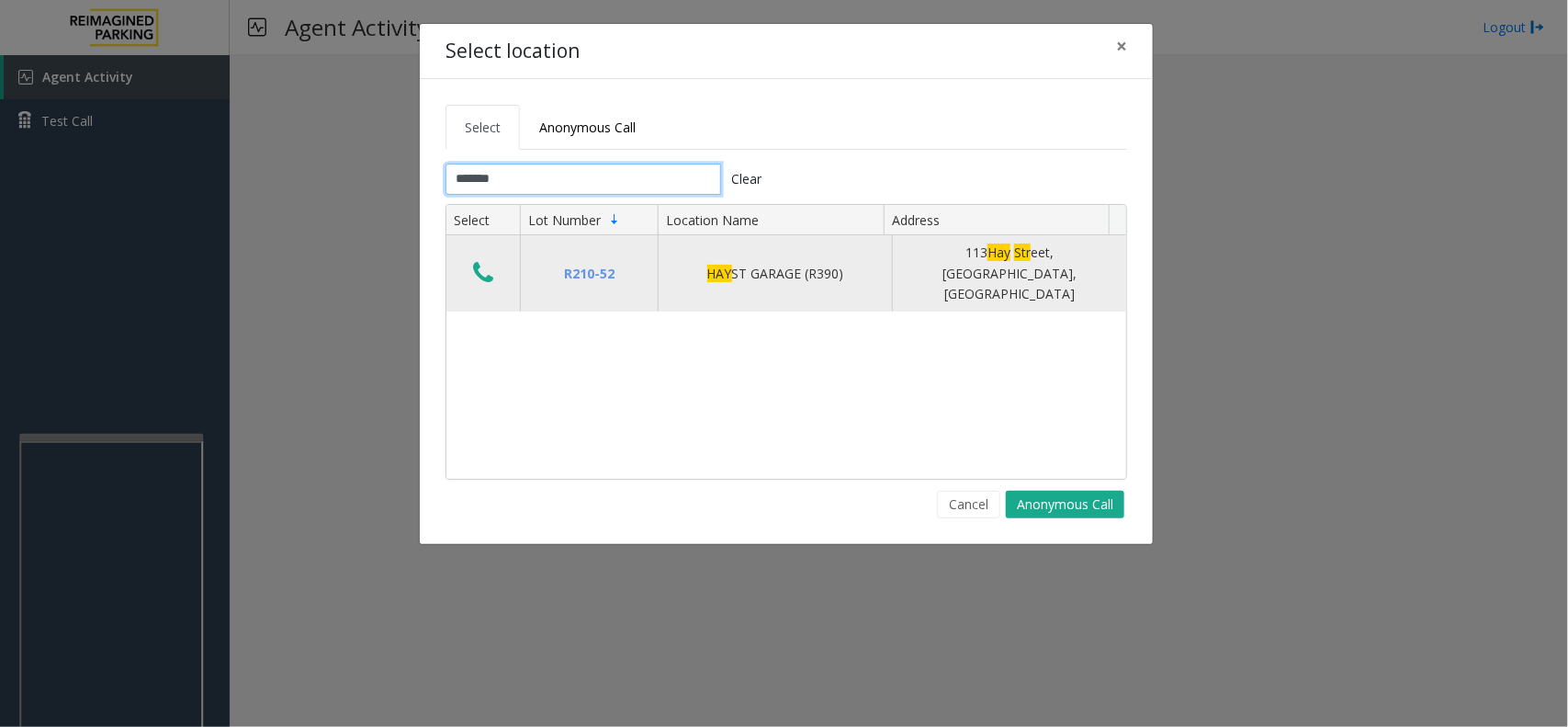
type input "*******"
click at [496, 268] on button "Data table" at bounding box center [483, 273] width 31 height 29
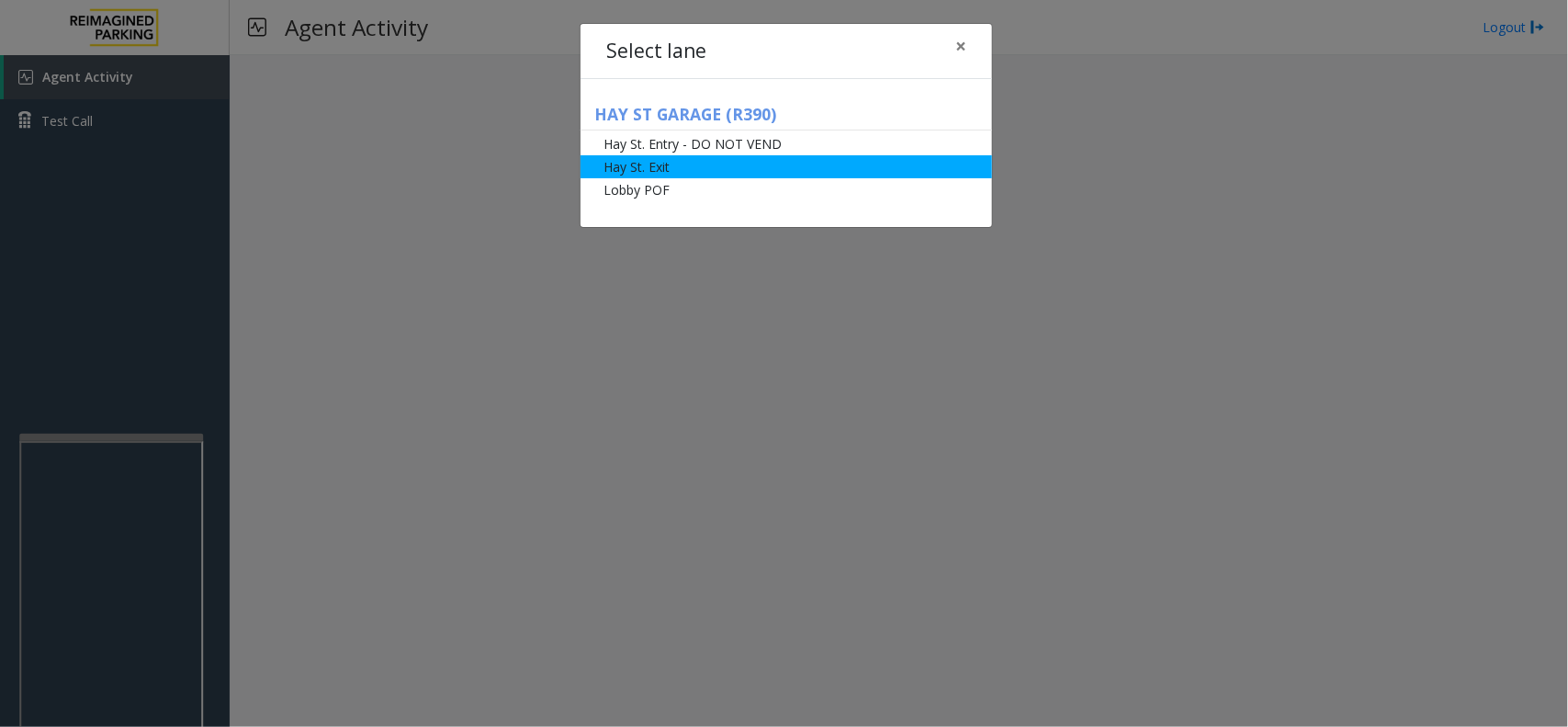
click at [655, 169] on li "Hay St. Exit" at bounding box center [786, 167] width 412 height 23
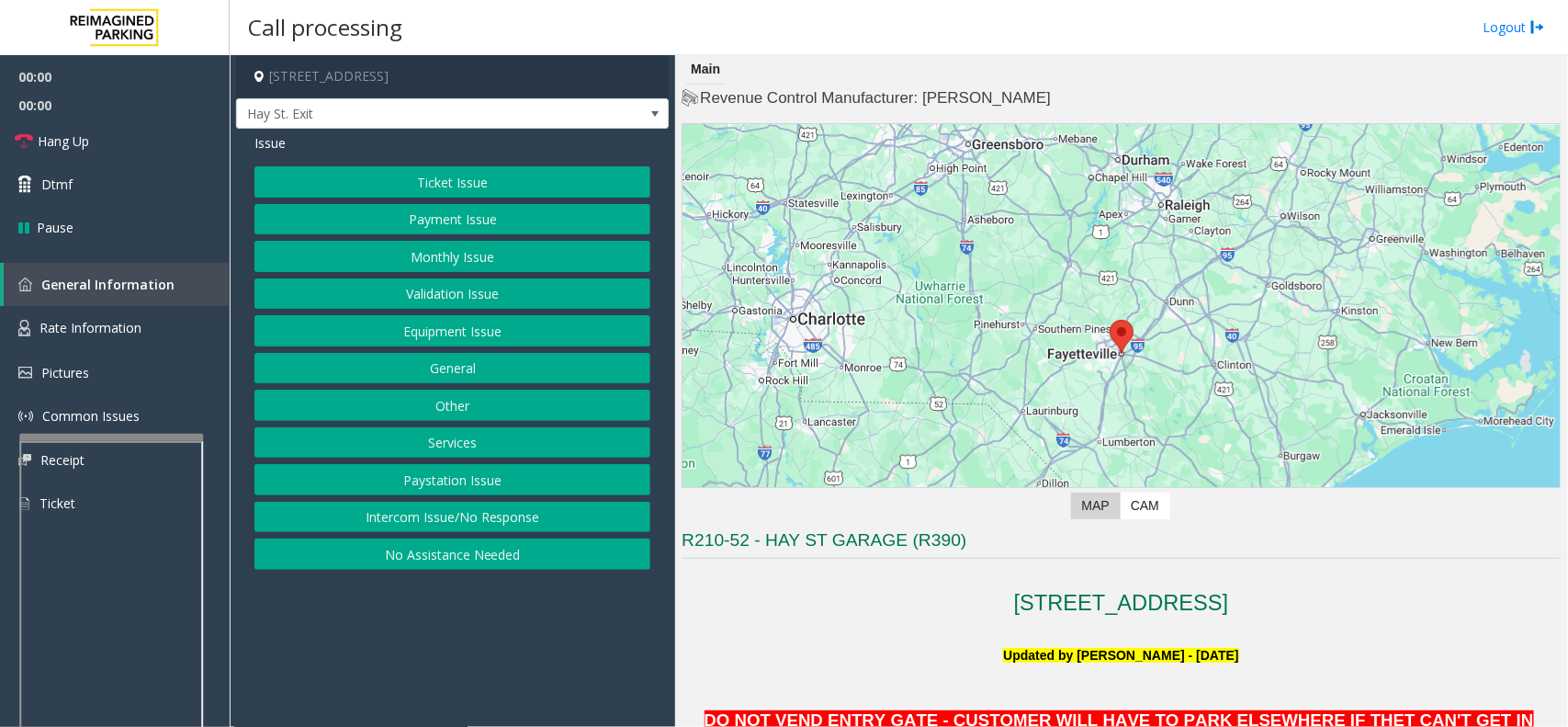
scroll to position [689, 0]
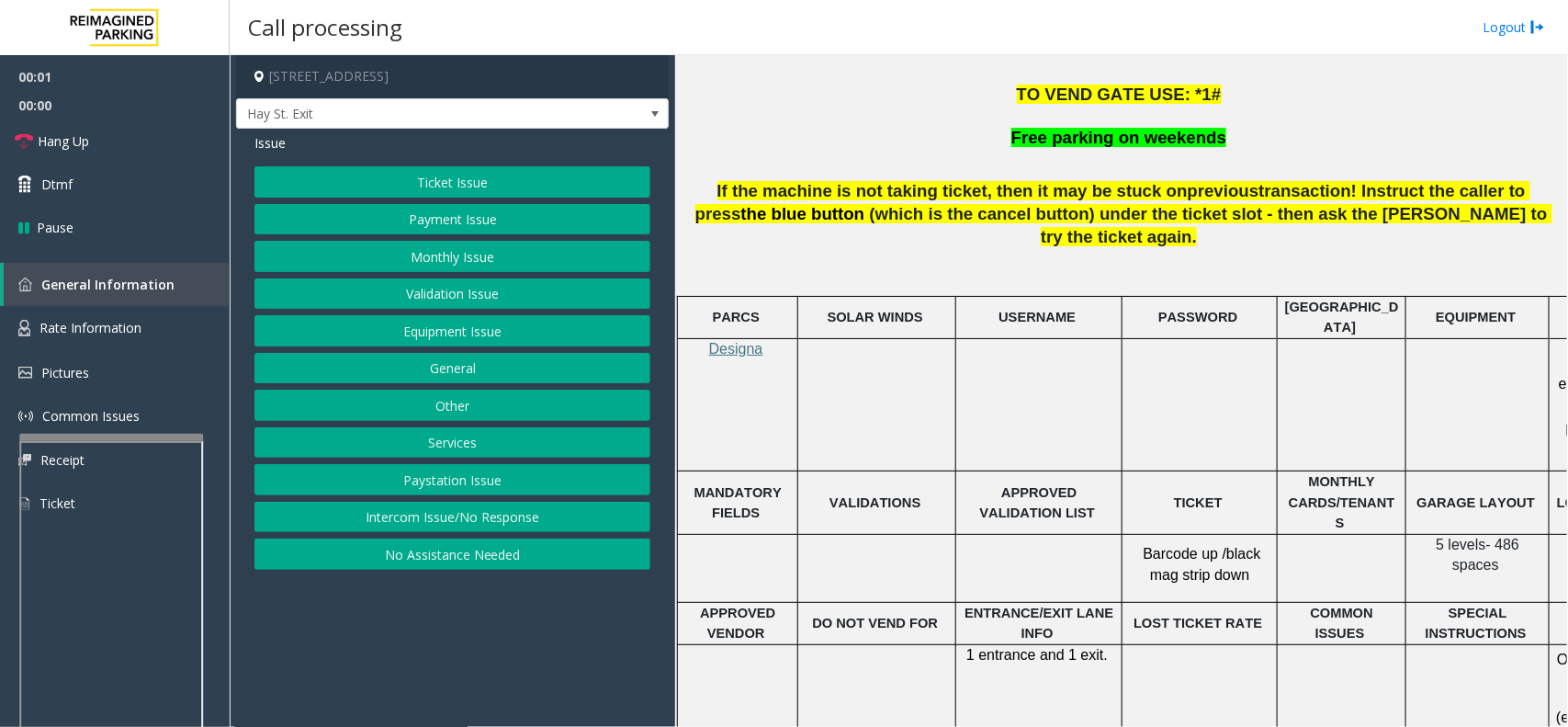
drag, startPoint x: 415, startPoint y: 662, endPoint x: 416, endPoint y: 672, distance: 10.0
click at [332, 695] on app-call-processing-form "113 Hay Street, Fayetteville, NC Hay St. Exit Issue Ticket Issue Payment Issue …" at bounding box center [452, 390] width 446 height 671
click at [1024, 199] on span "If the machine is not taking ticket, then it may be stuck on" at bounding box center [953, 189] width 471 height 19
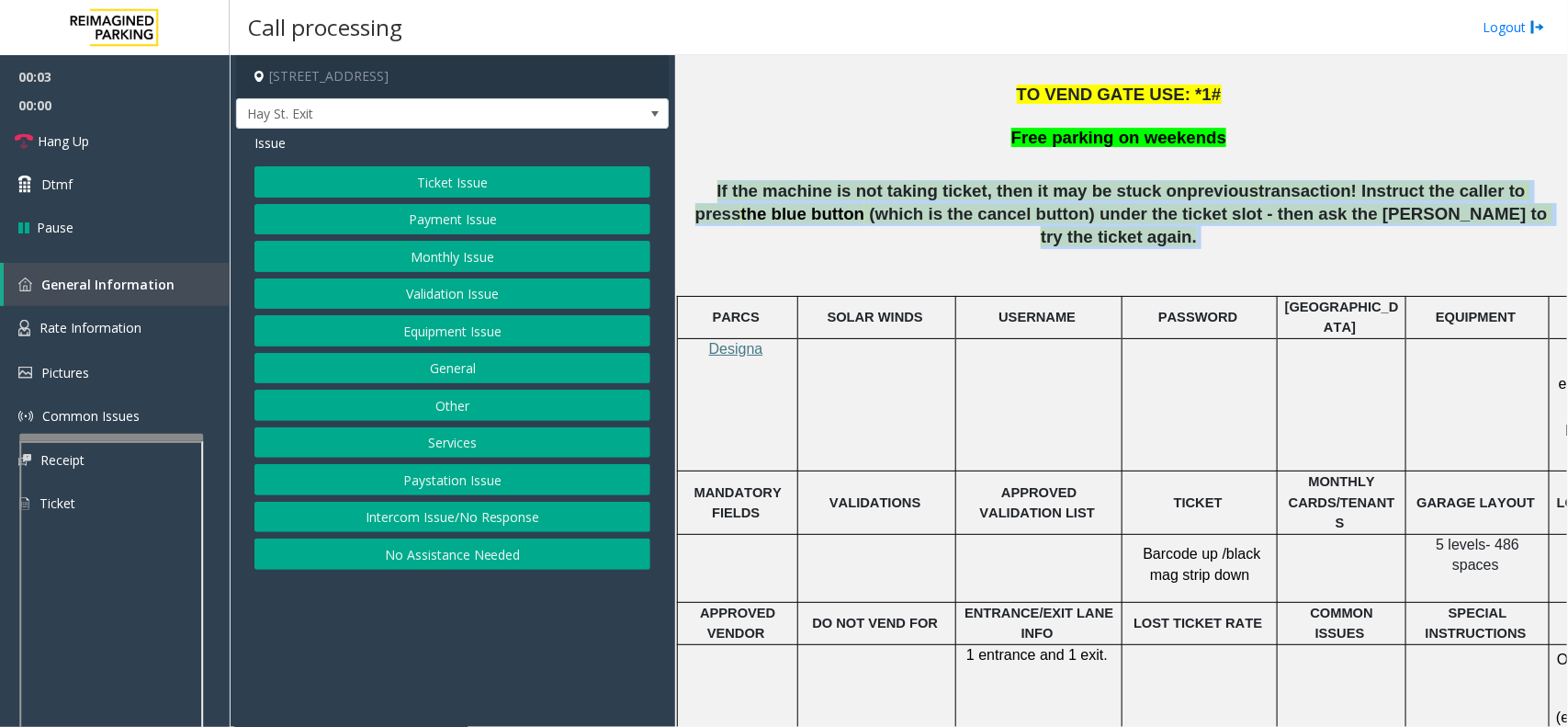
click at [1024, 199] on span "If the machine is not taking ticket, then it may be stuck on" at bounding box center [953, 189] width 471 height 19
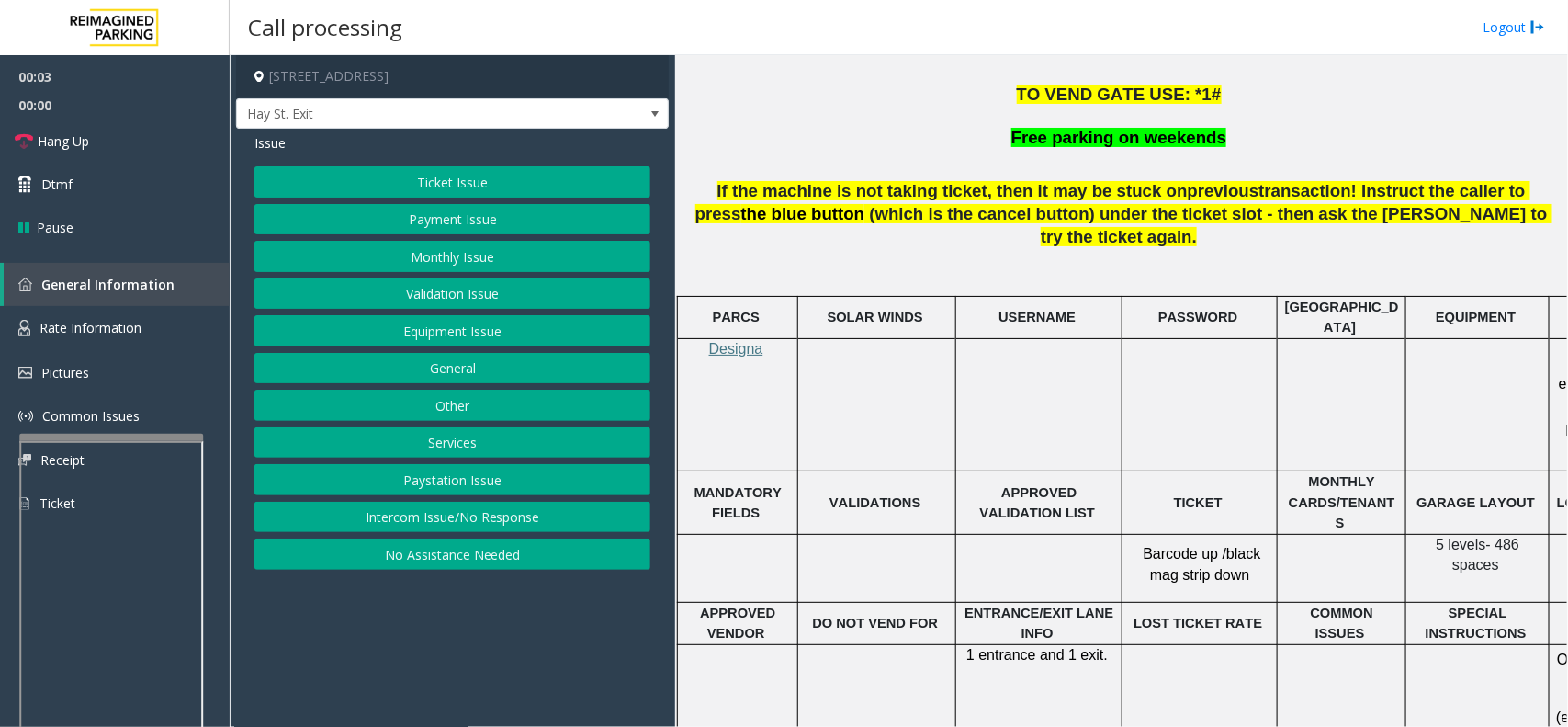
click at [1027, 262] on p at bounding box center [1122, 272] width 880 height 28
click at [1041, 309] on span "USERNAME" at bounding box center [1036, 316] width 77 height 15
click at [1160, 296] on td "PASSWORD" at bounding box center [1201, 317] width 156 height 42
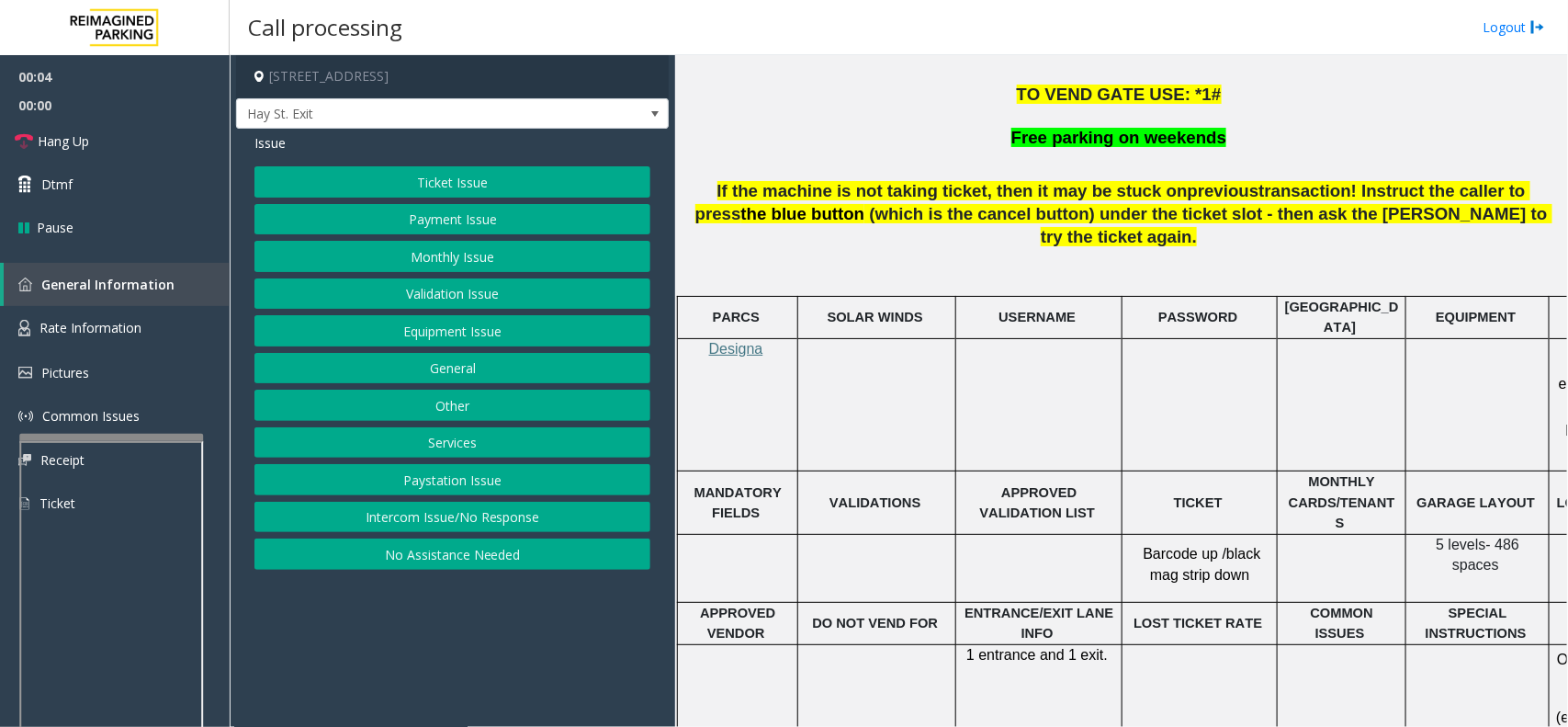
click at [1176, 309] on span "PASSWORD" at bounding box center [1198, 316] width 79 height 15
drag, startPoint x: 1094, startPoint y: 345, endPoint x: 961, endPoint y: 367, distance: 134.8
click at [996, 368] on td at bounding box center [1039, 405] width 167 height 134
click at [862, 305] on td "SOLAR WINDS" at bounding box center [877, 317] width 158 height 42
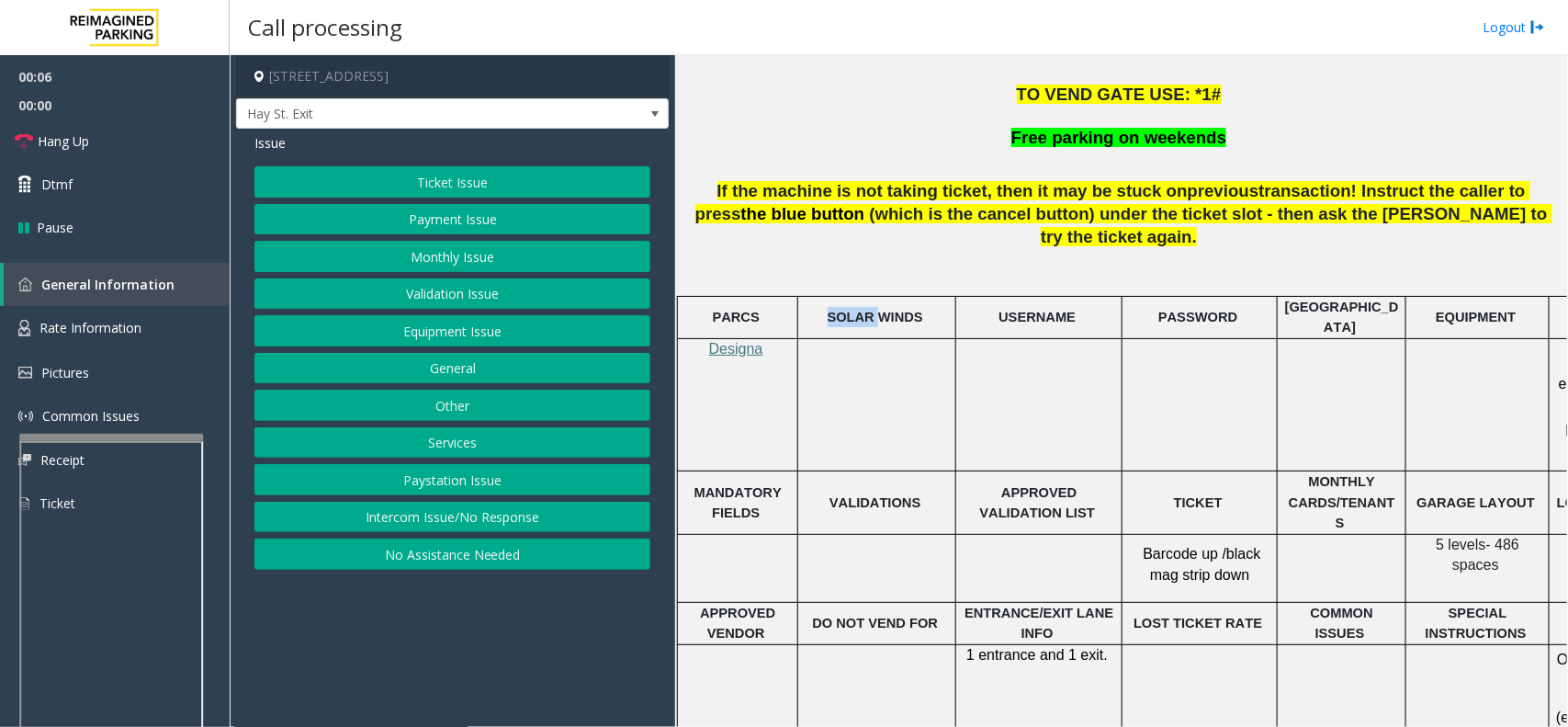
click at [862, 305] on td "SOLAR WINDS" at bounding box center [877, 317] width 158 height 42
click at [1025, 483] on p "APPROVED VALIDATION LIST" at bounding box center [1038, 503] width 153 height 41
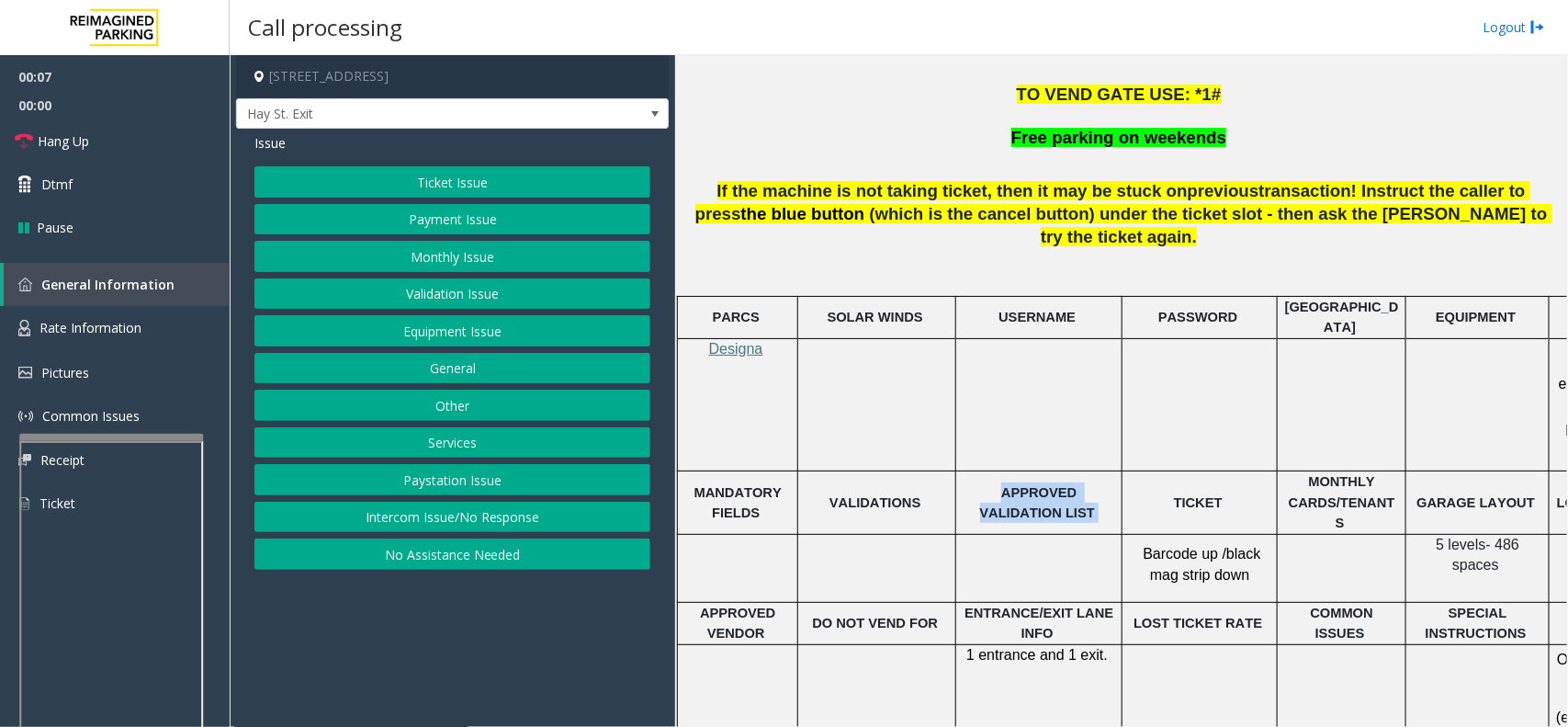
click at [1016, 483] on p "APPROVED VALIDATION LIST" at bounding box center [1038, 503] width 153 height 41
drag, startPoint x: 911, startPoint y: 466, endPoint x: 855, endPoint y: 464, distance: 56.0
click at [875, 534] on td at bounding box center [877, 567] width 158 height 68
click at [864, 472] on td "VALIDATIONS" at bounding box center [877, 503] width 158 height 63
click at [199, 140] on link "Hang Up" at bounding box center [115, 141] width 229 height 43
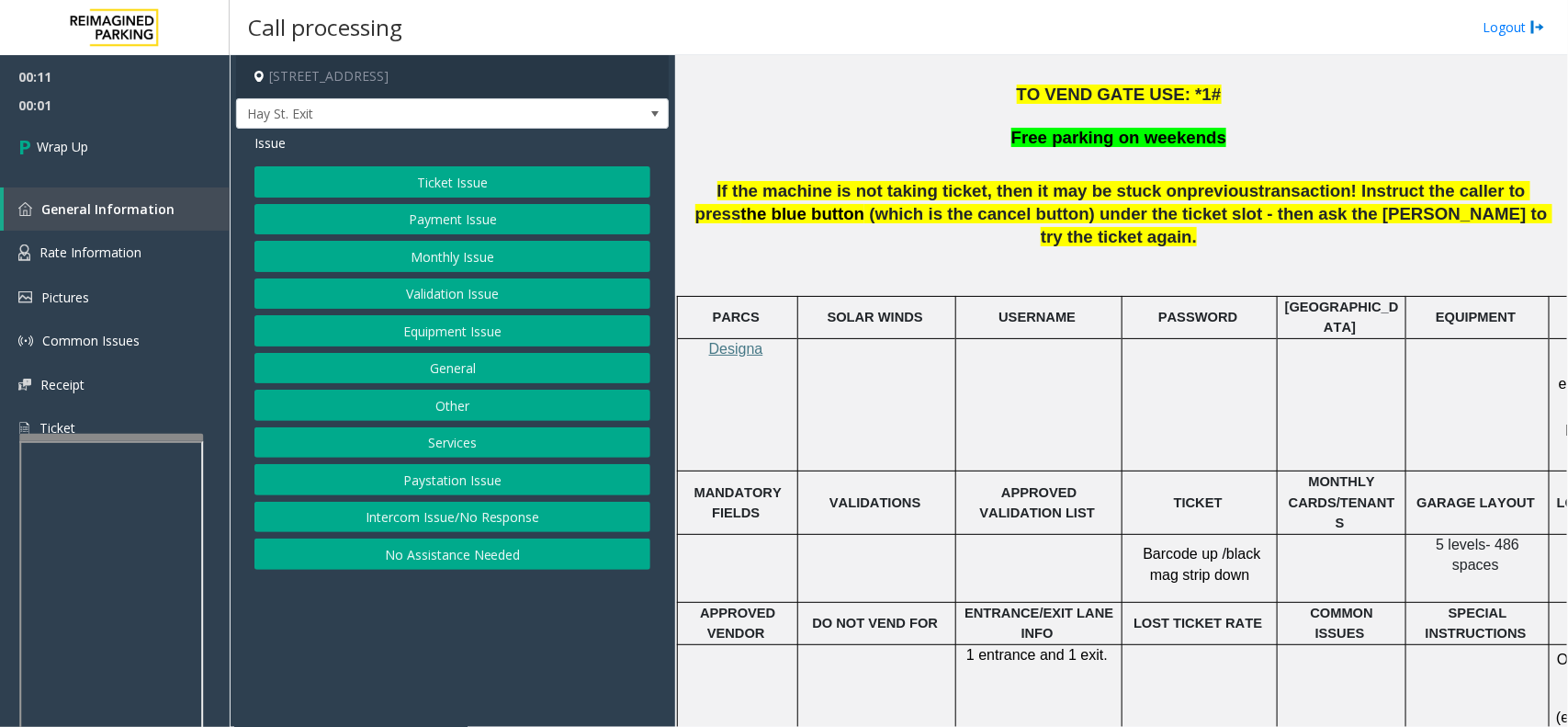
click at [457, 337] on button "Equipment Issue" at bounding box center [452, 330] width 396 height 31
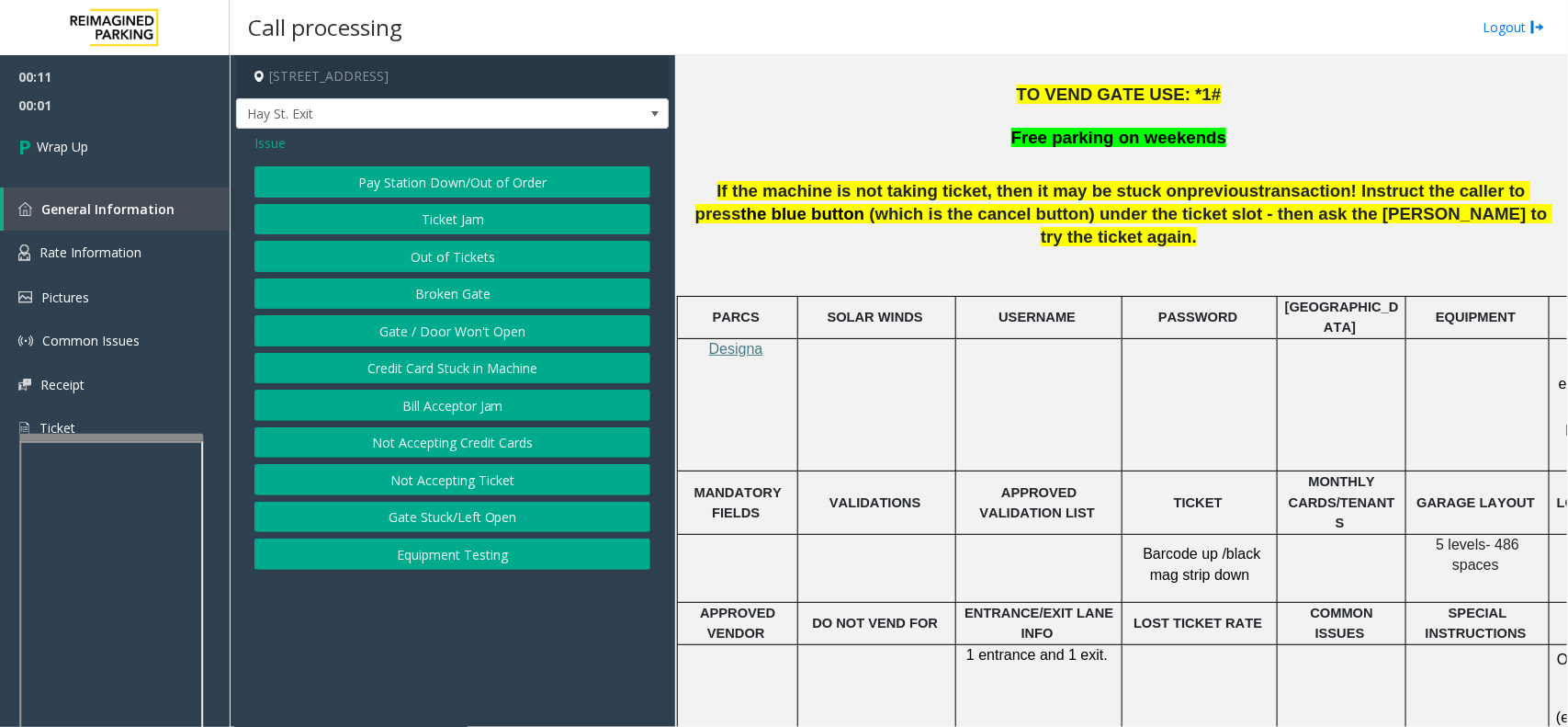
click at [457, 337] on button "Gate / Door Won't Open" at bounding box center [452, 330] width 396 height 31
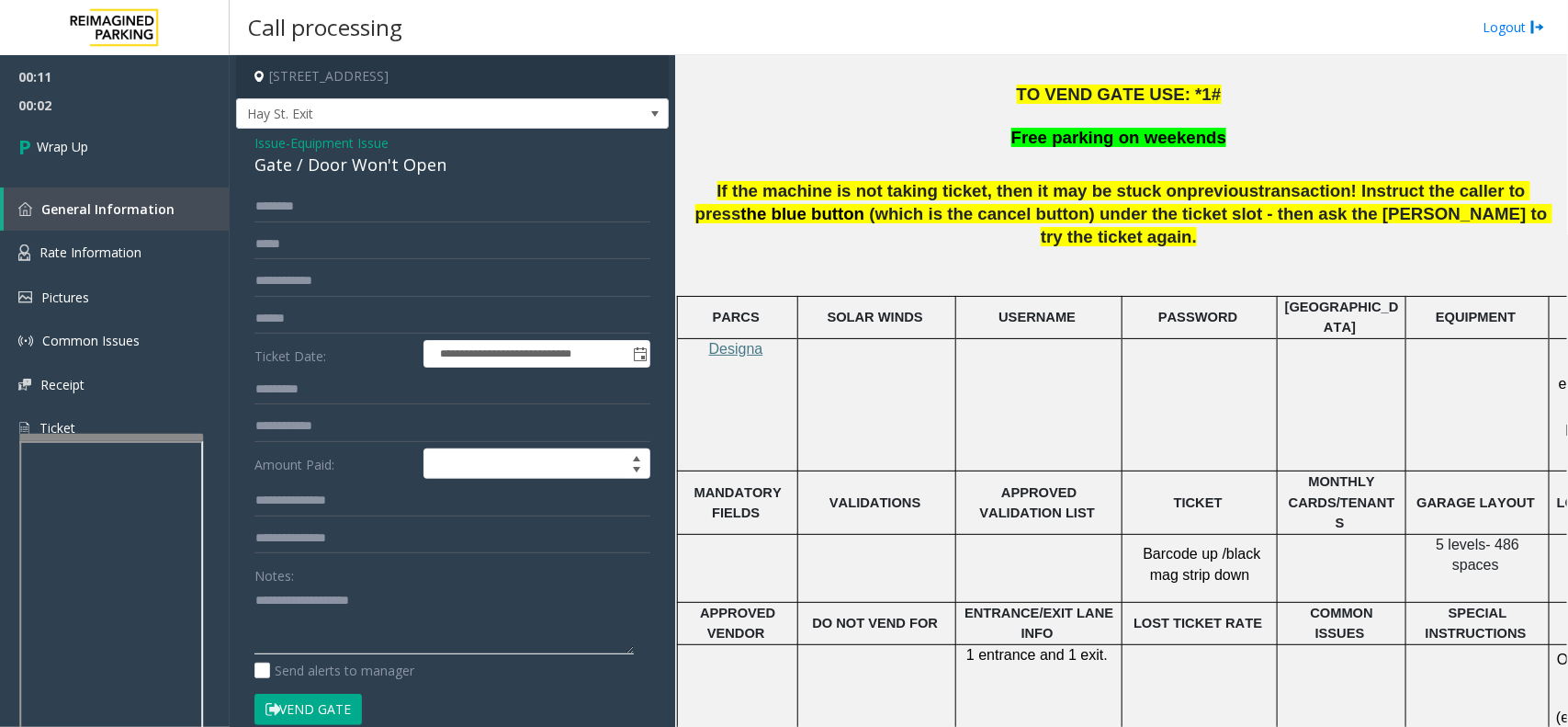
click at [448, 630] on textarea at bounding box center [444, 619] width 379 height 69
type textarea "**********"
click at [104, 157] on link "Wrap Up" at bounding box center [115, 147] width 229 height 54
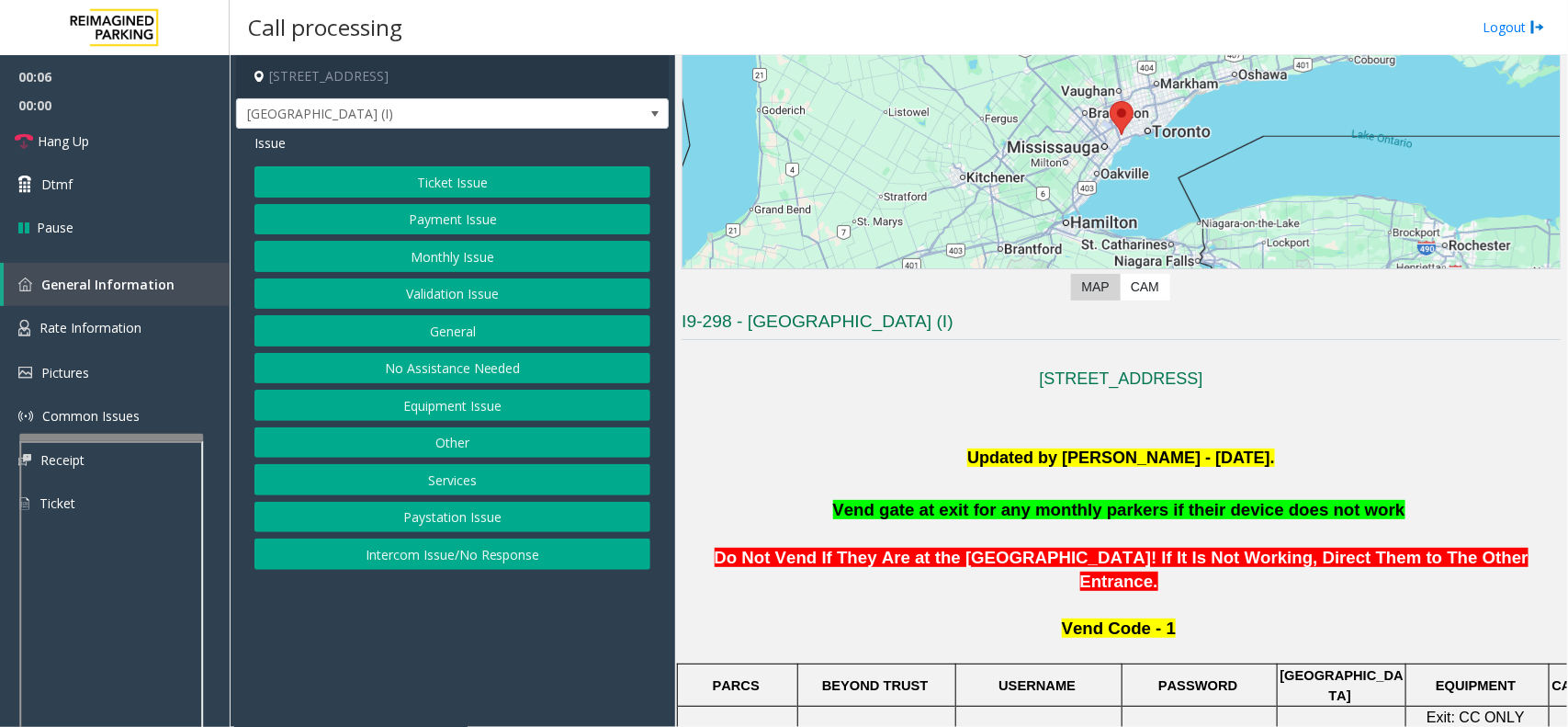
scroll to position [460, 0]
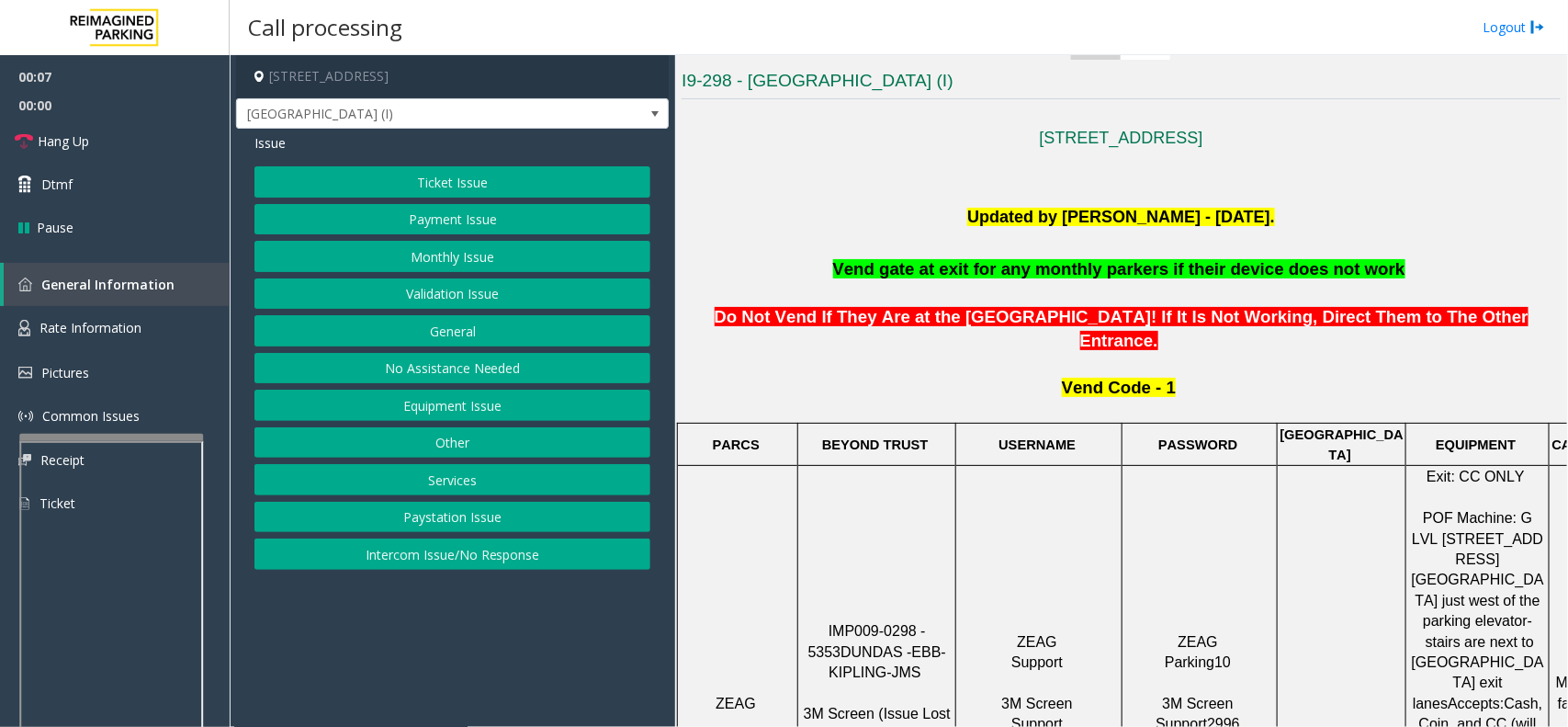
click at [384, 669] on app-call-processing-form "5353 Dundas Street West, Toronto, ON Dundas Kipling Centre (I) Issue Ticket Iss…" at bounding box center [452, 390] width 446 height 671
click at [824, 623] on span "IMP009-0298 - 5353" at bounding box center [870, 641] width 123 height 36
click at [829, 650] on p "IMP009-0298 - 5353 DUNDAS - EBB-KIPLING-JMS 3M Screen (Issue Lost Tickets/Bypas…" at bounding box center [877, 703] width 156 height 165
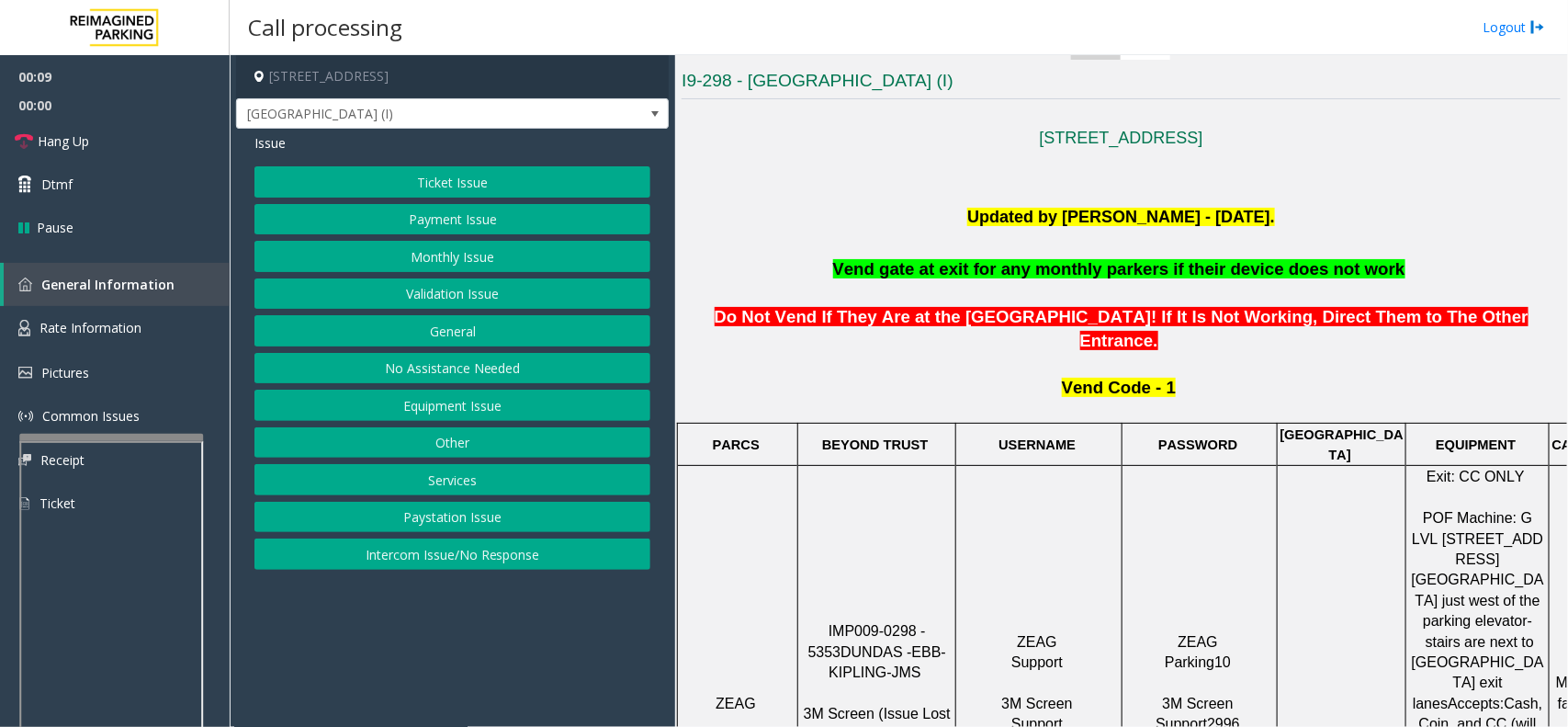
click at [839, 705] on span "3M Screen (Issue Lost Tickets/Bypass Configuration Screen)" at bounding box center [880, 733] width 152 height 57
click at [102, 134] on link "Hang Up" at bounding box center [115, 141] width 229 height 43
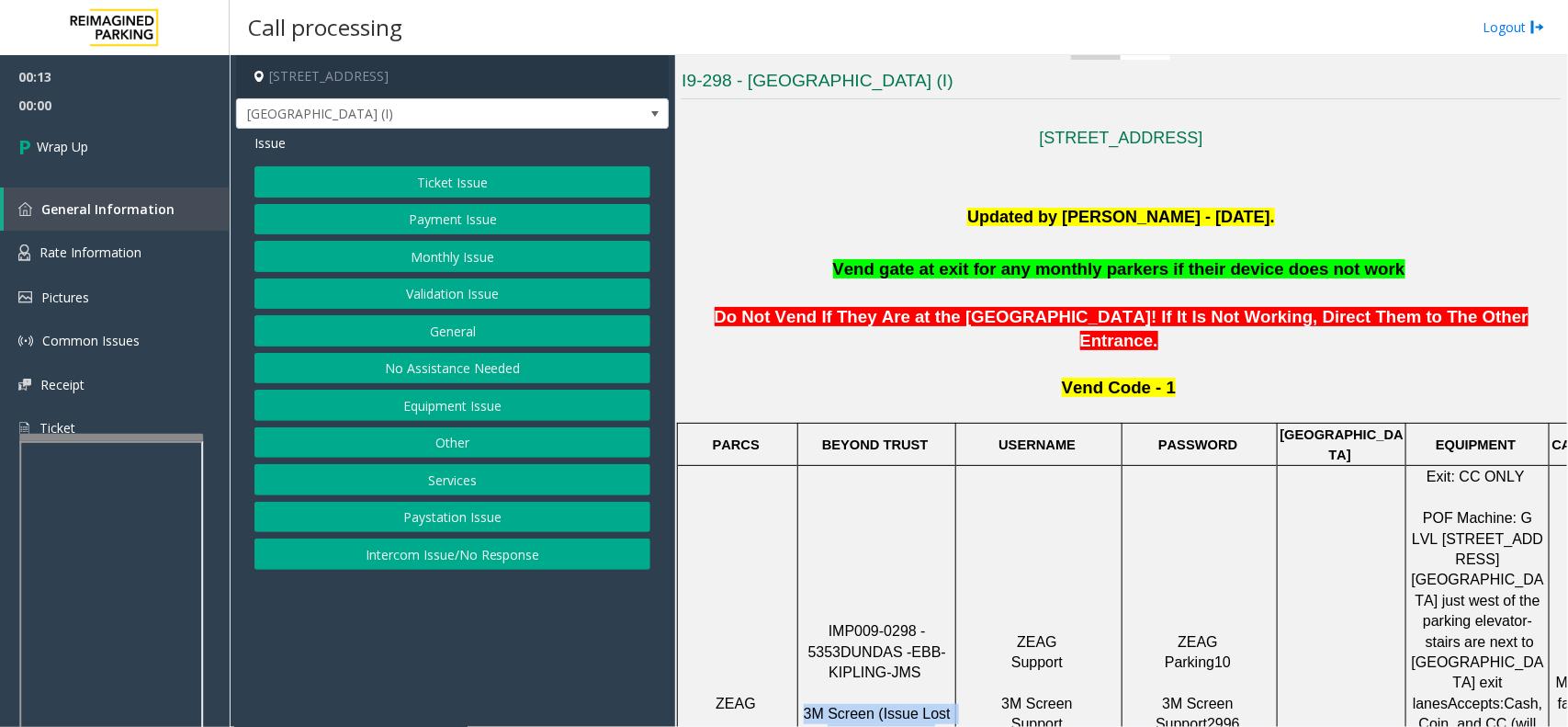
click at [441, 364] on button "No Assistance Needed" at bounding box center [452, 368] width 396 height 31
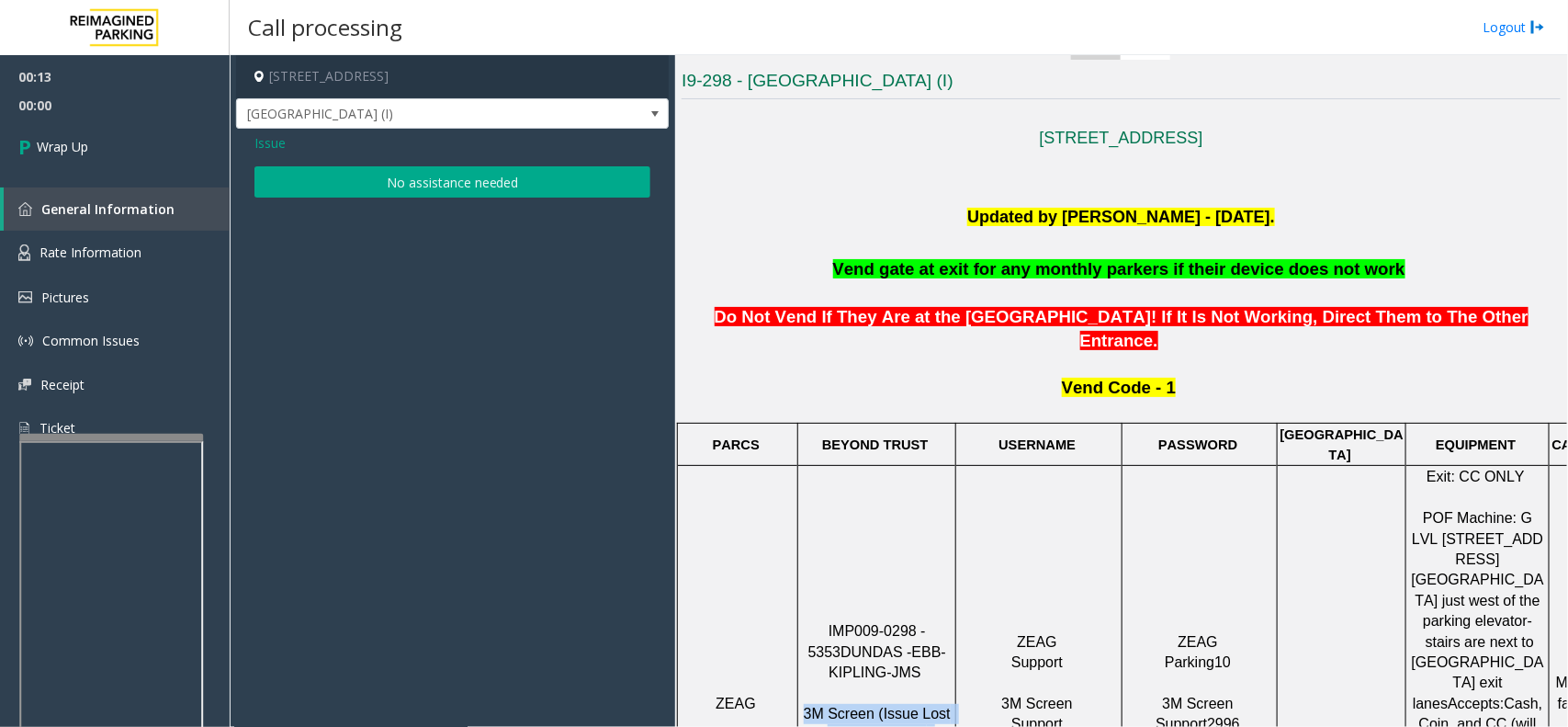
click at [449, 184] on button "No assistance needed" at bounding box center [452, 182] width 396 height 31
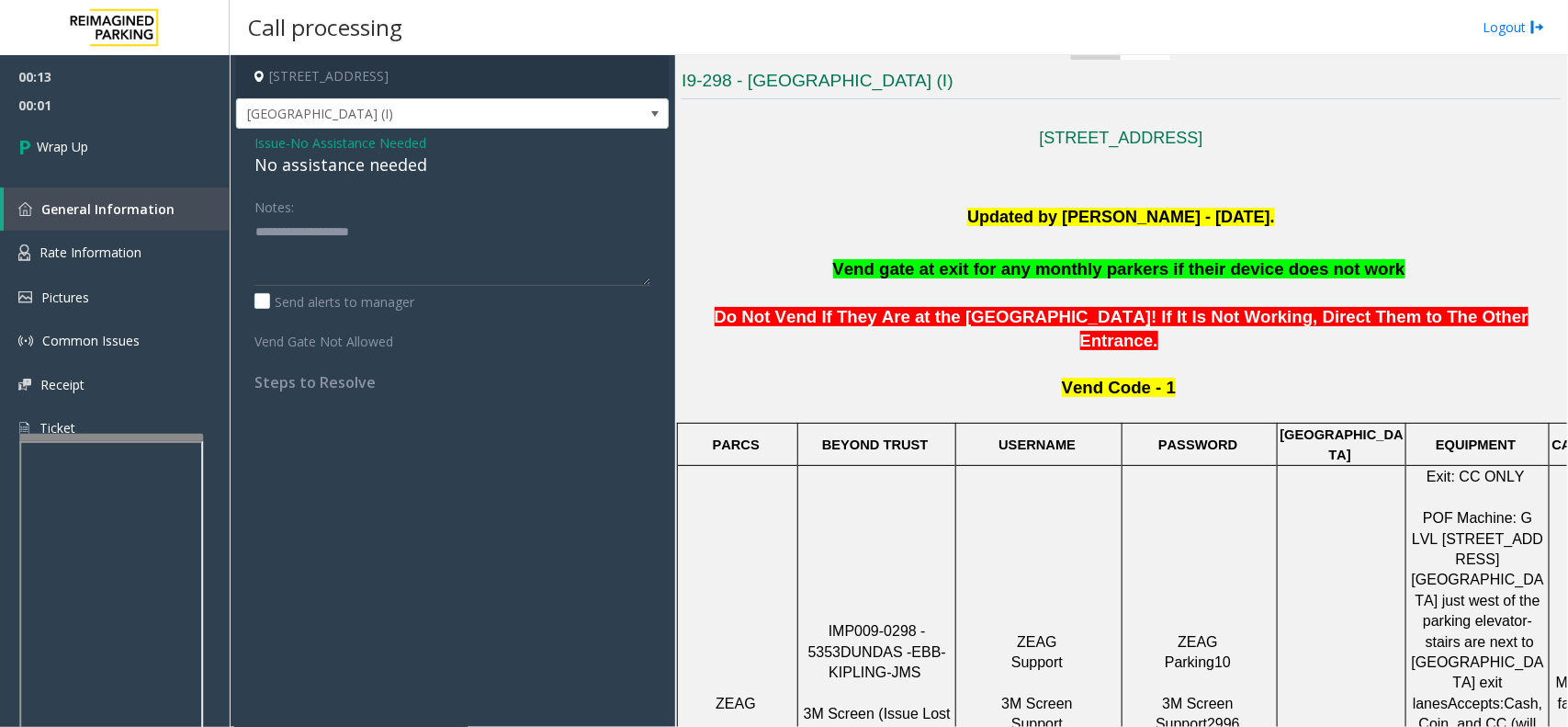
click at [430, 171] on div "No assistance needed" at bounding box center [452, 165] width 396 height 25
click at [375, 168] on div "No assistance needed" at bounding box center [452, 165] width 396 height 25
click at [425, 283] on textarea at bounding box center [452, 250] width 396 height 69
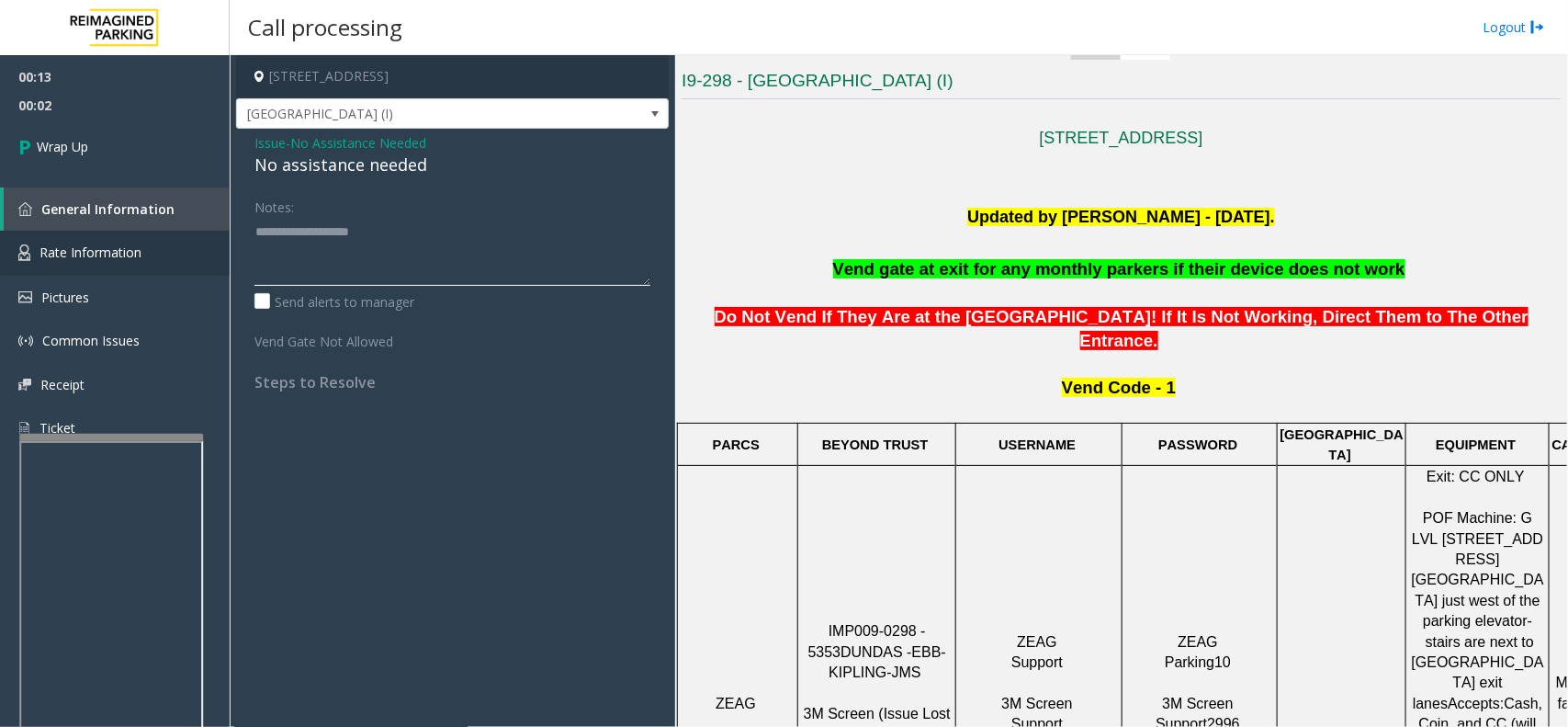
paste textarea "**********"
type textarea "**********"
click at [132, 147] on link "Wrap Up" at bounding box center [115, 147] width 229 height 54
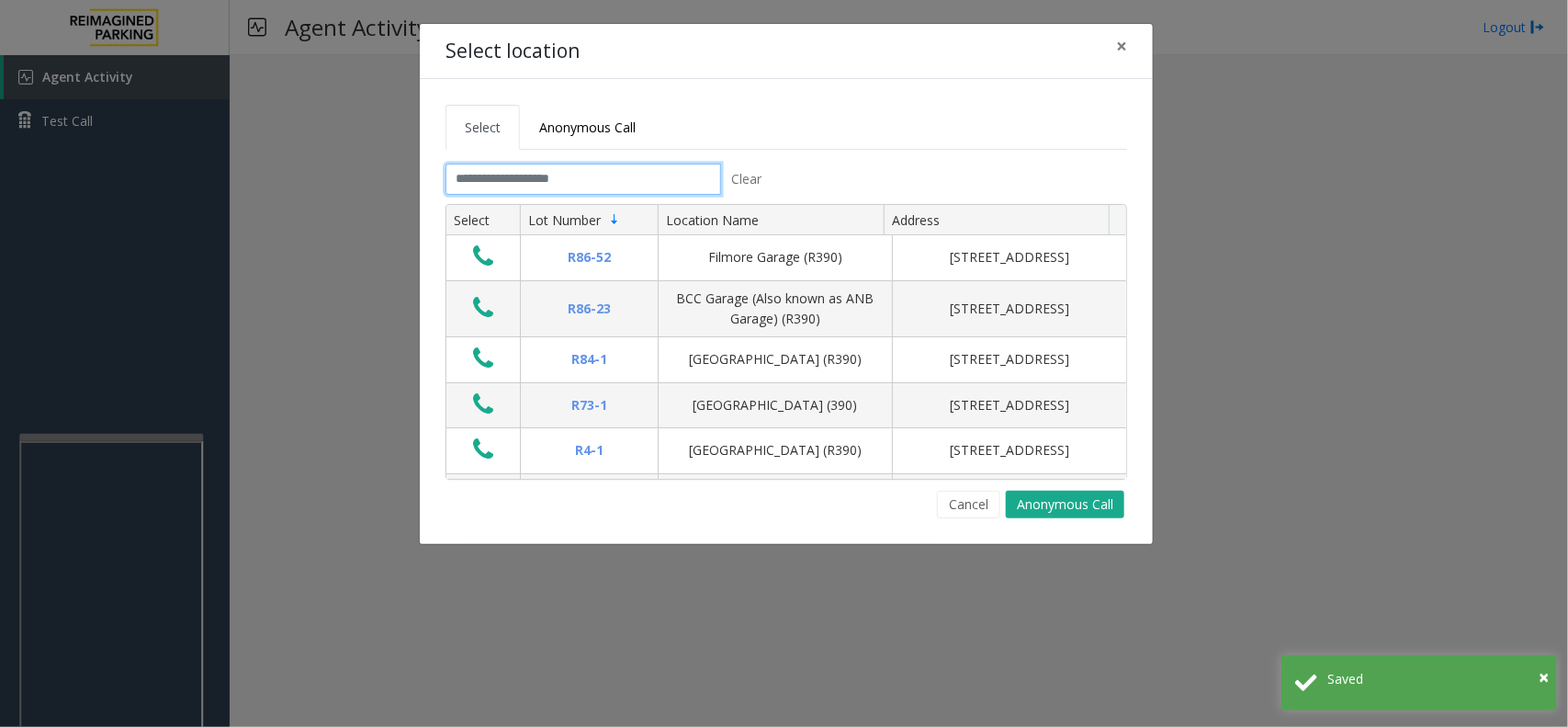
click at [649, 189] on input "text" at bounding box center [584, 179] width 275 height 31
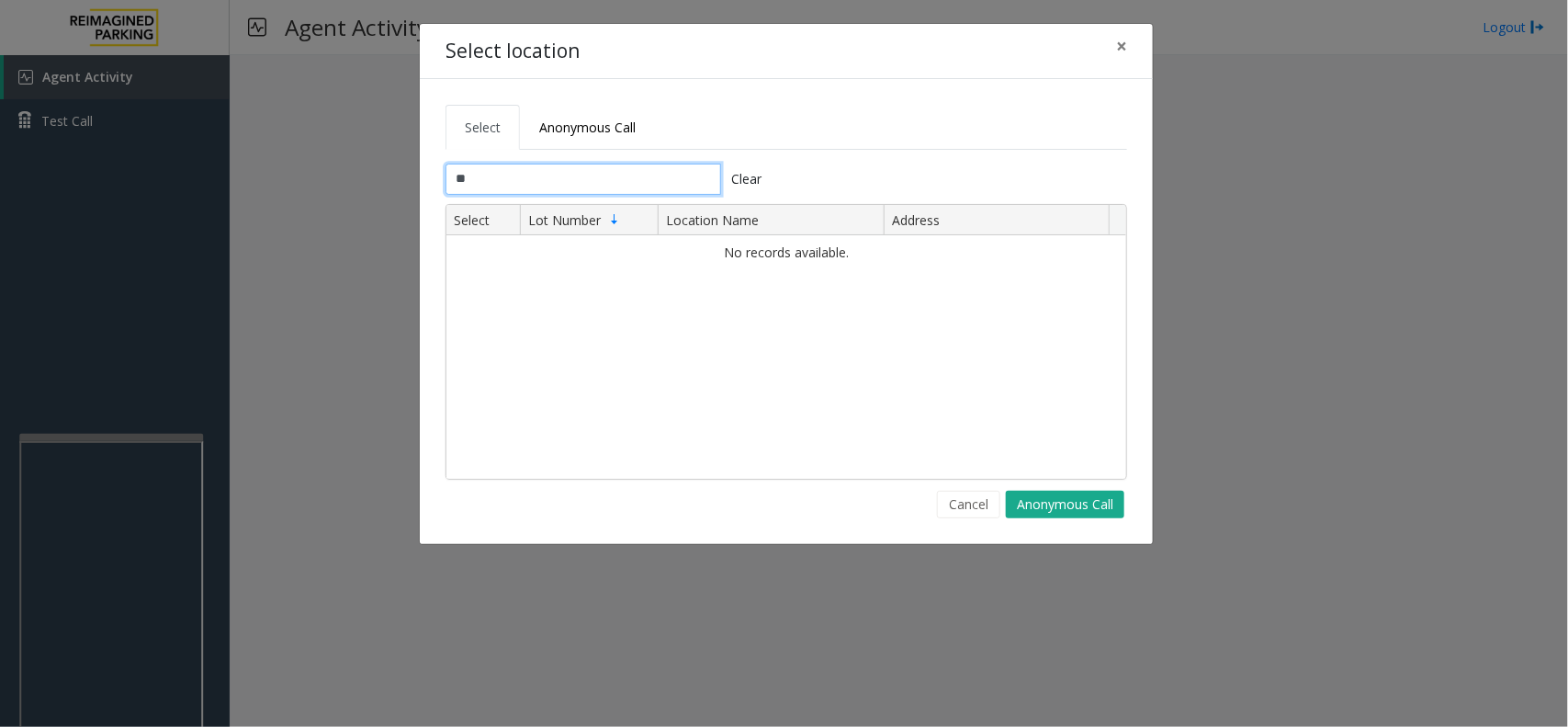
type input "*"
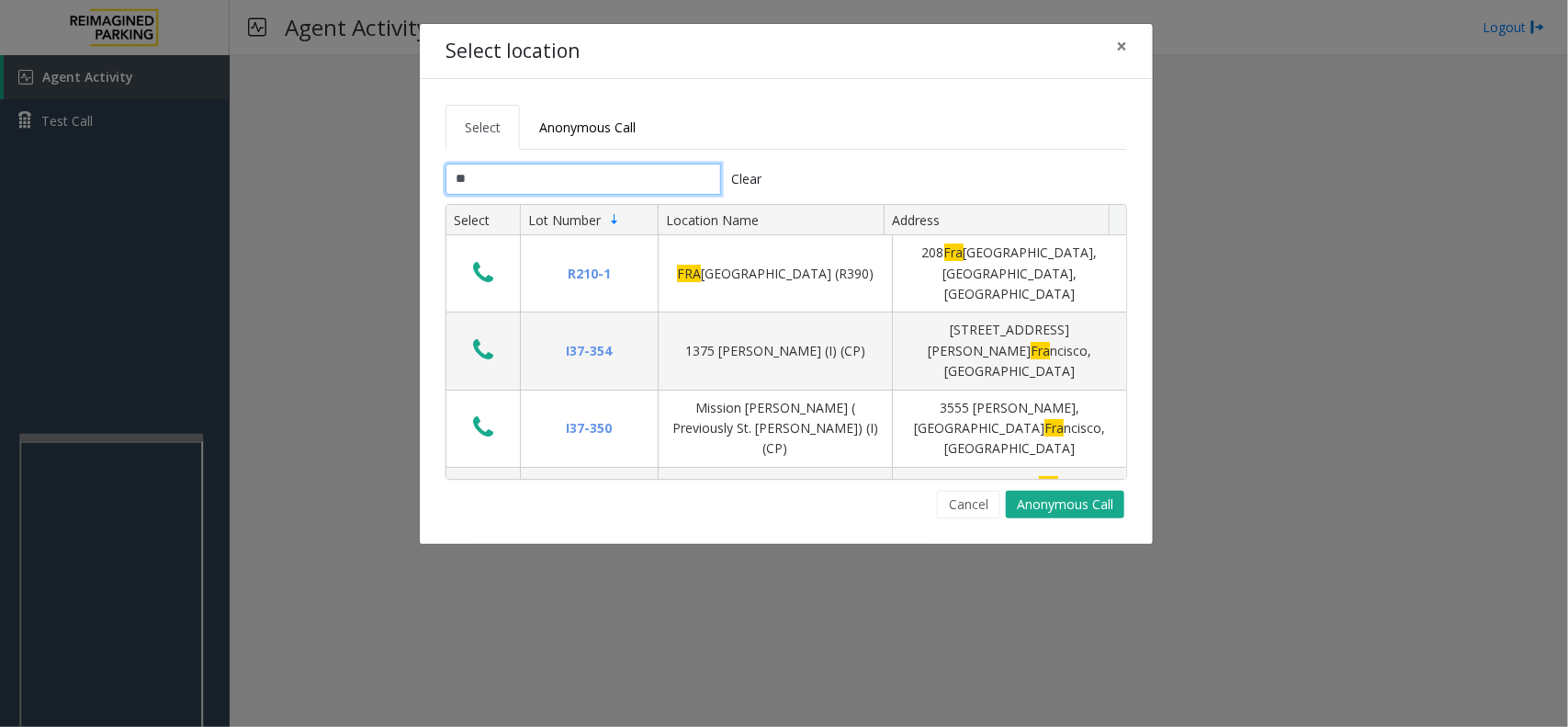
type input "*"
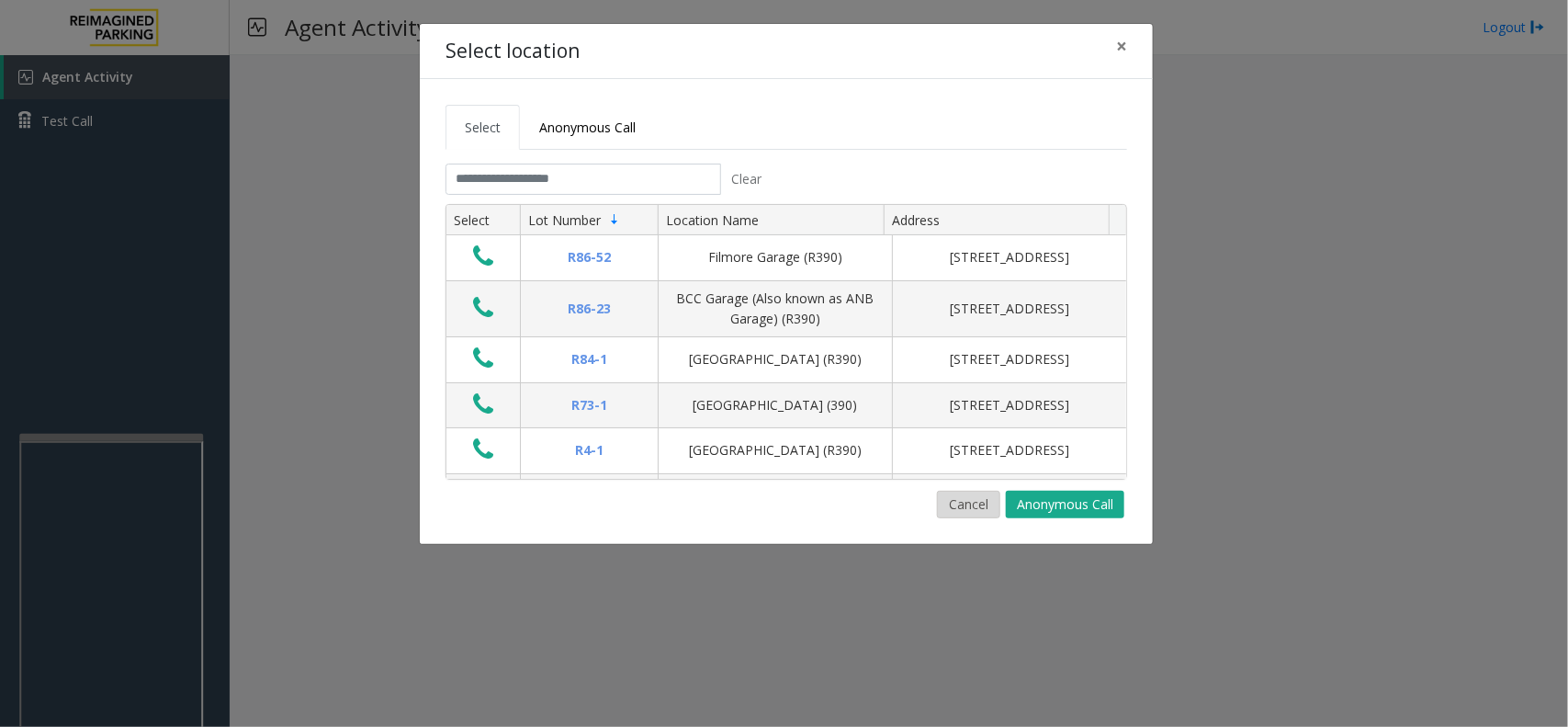
click at [963, 512] on button "Cancel" at bounding box center [970, 505] width 64 height 28
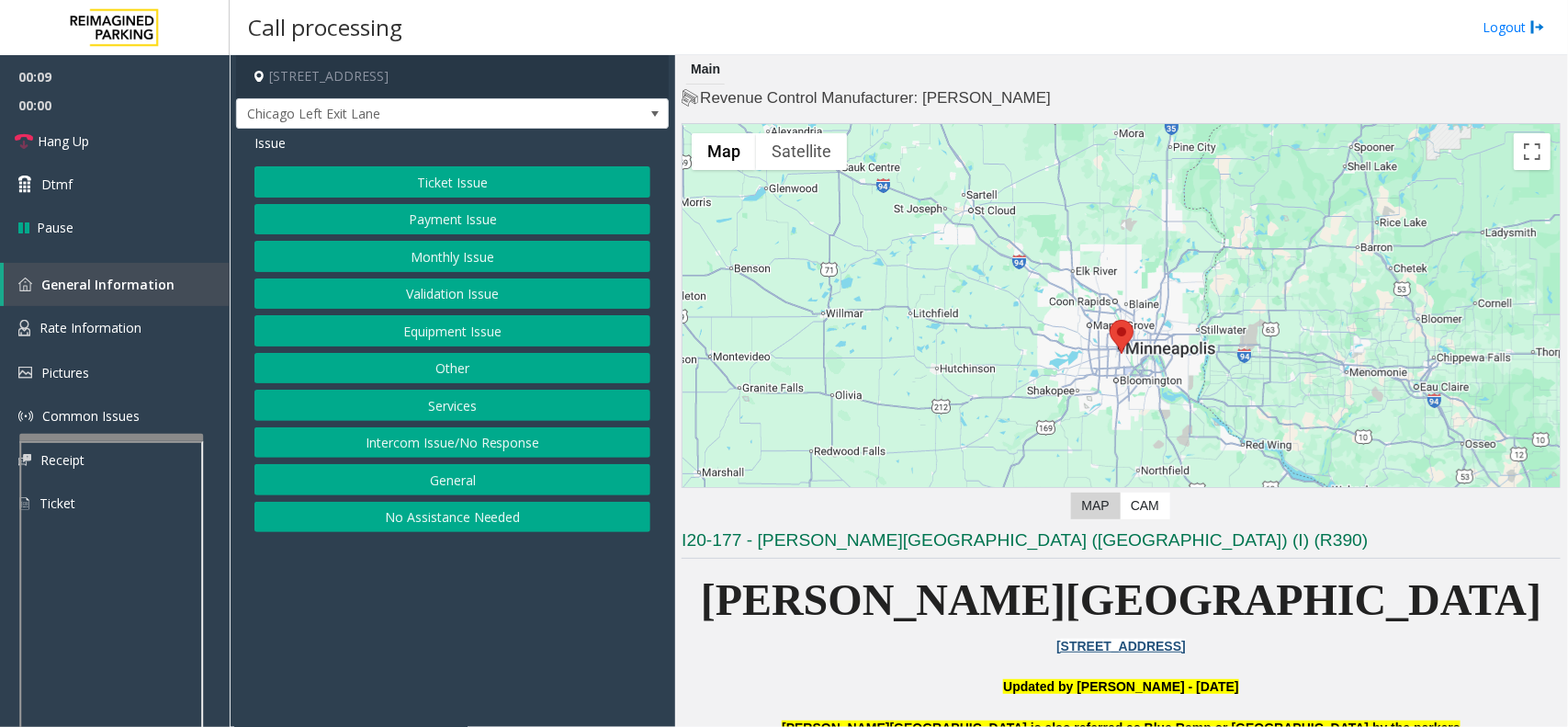
click at [481, 189] on button "Ticket Issue" at bounding box center [452, 182] width 396 height 31
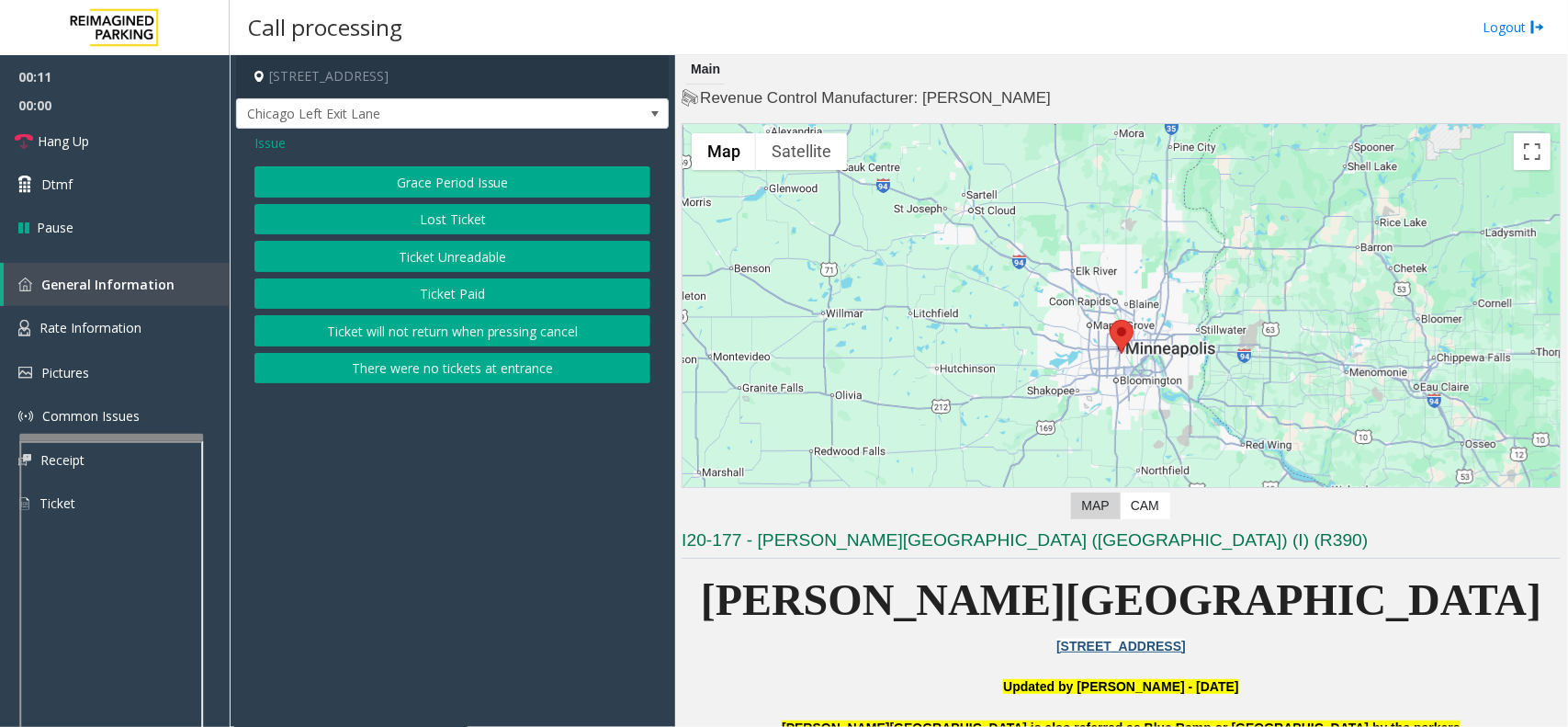
click at [280, 149] on span "Issue" at bounding box center [269, 143] width 31 height 19
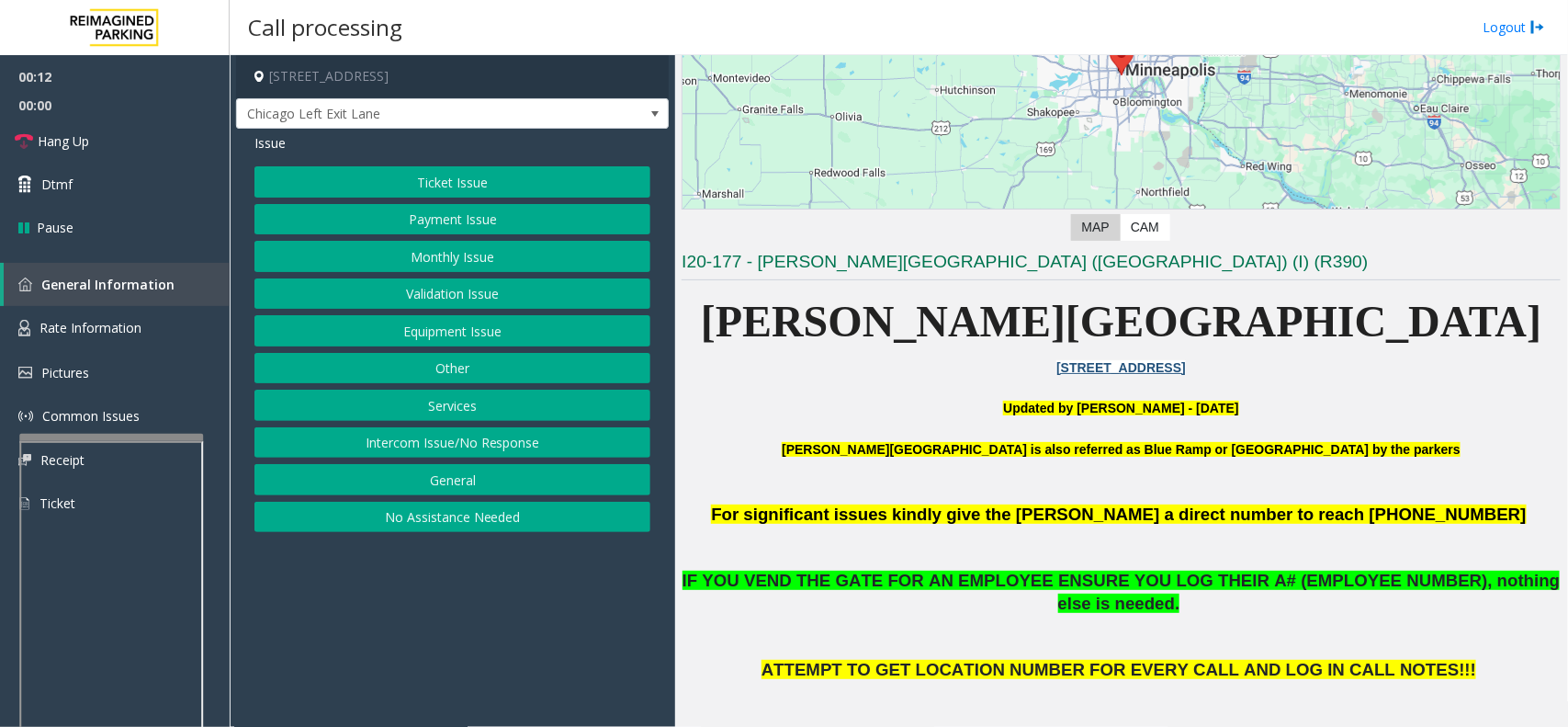
scroll to position [460, 0]
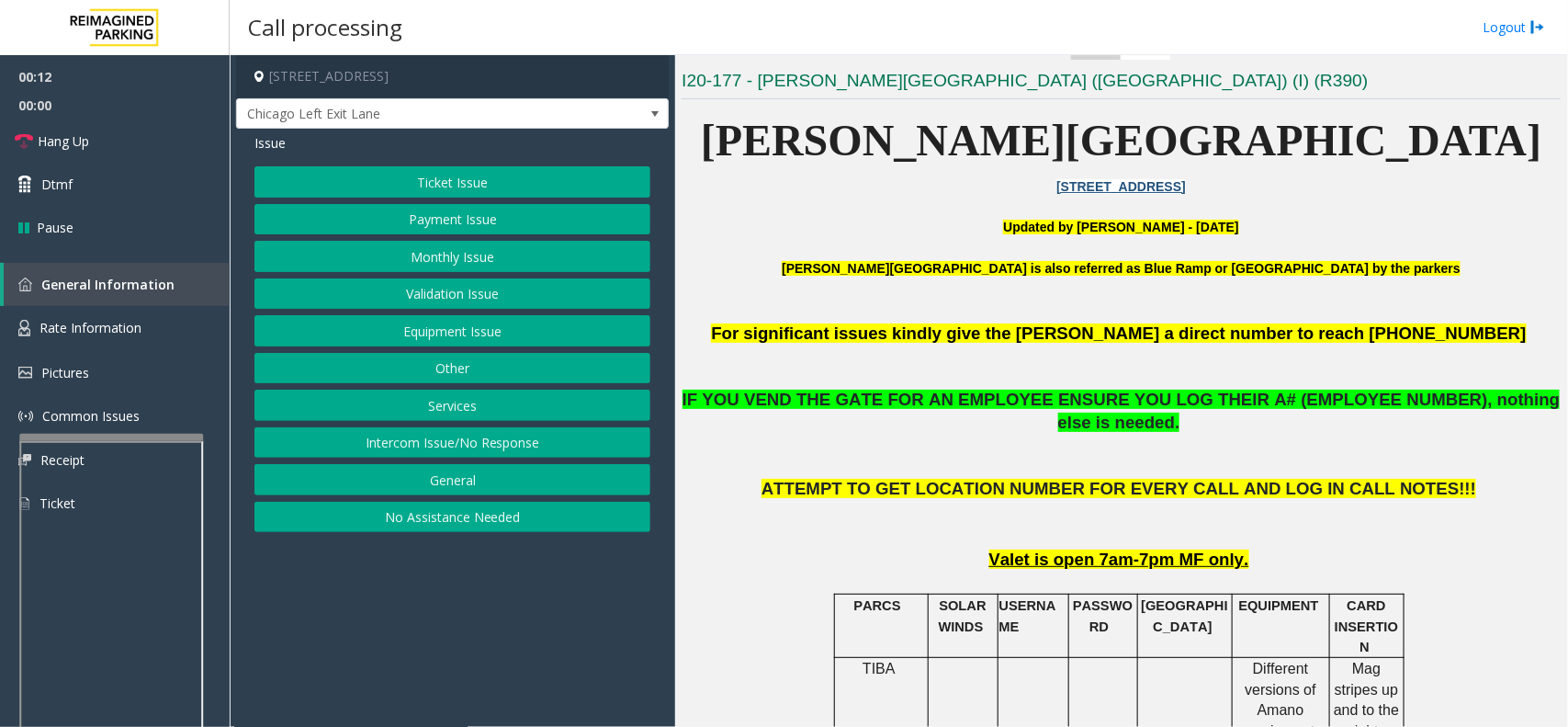
drag, startPoint x: 1054, startPoint y: 555, endPoint x: 1031, endPoint y: 575, distance: 30.5
click at [1031, 598] on span "USERNAME" at bounding box center [1027, 615] width 57 height 35
click at [1044, 607] on td "USERNAME" at bounding box center [1032, 626] width 71 height 64
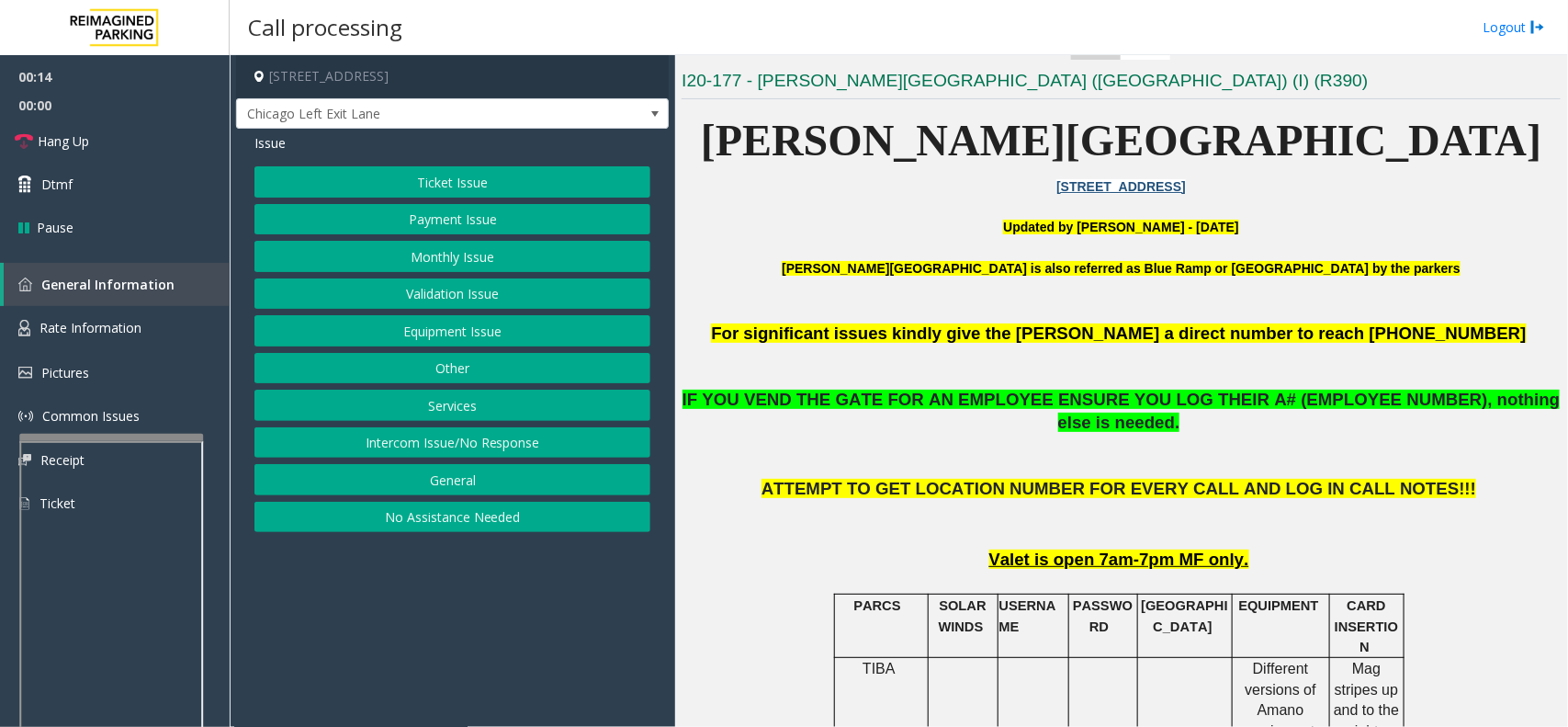
drag, startPoint x: 497, startPoint y: 680, endPoint x: 467, endPoint y: 685, distance: 30.4
drag, startPoint x: 467, startPoint y: 685, endPoint x: 398, endPoint y: 670, distance: 70.6
click at [398, 670] on app-call-processing-form "800 East 28th Street, Minneapolis, MN Chicago Left Exit Lane Issue Ticket Issue…" at bounding box center [452, 390] width 446 height 671
click at [1075, 404] on span "IF YOU VEND THE GATE FOR AN EMPLOYEE ENSURE YOU LOG THEIR A# (EMPLOYEE NUMBER),…" at bounding box center [1121, 411] width 879 height 42
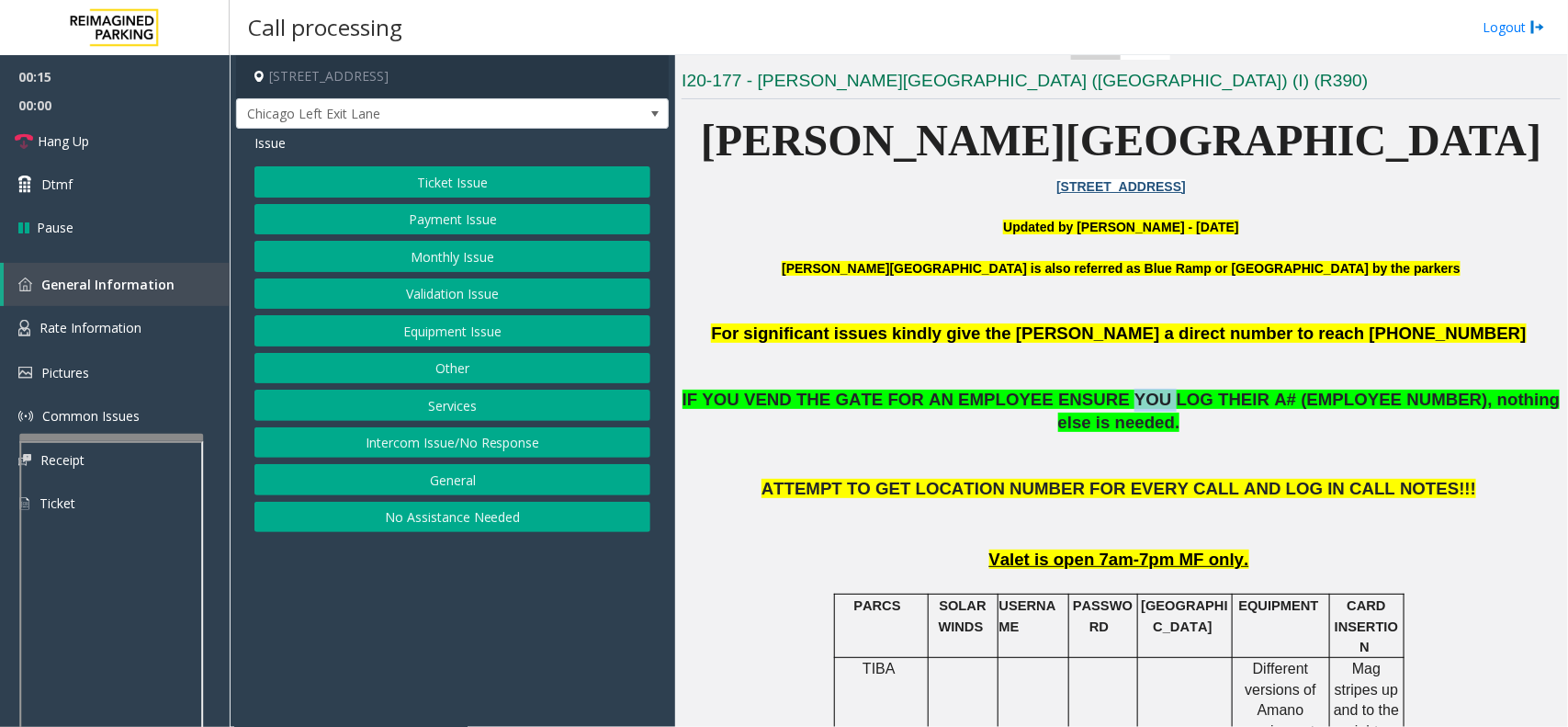
click at [1075, 404] on span "IF YOU VEND THE GATE FOR AN EMPLOYEE ENSURE YOU LOG THEIR A# (EMPLOYEE NUMBER),…" at bounding box center [1121, 411] width 879 height 42
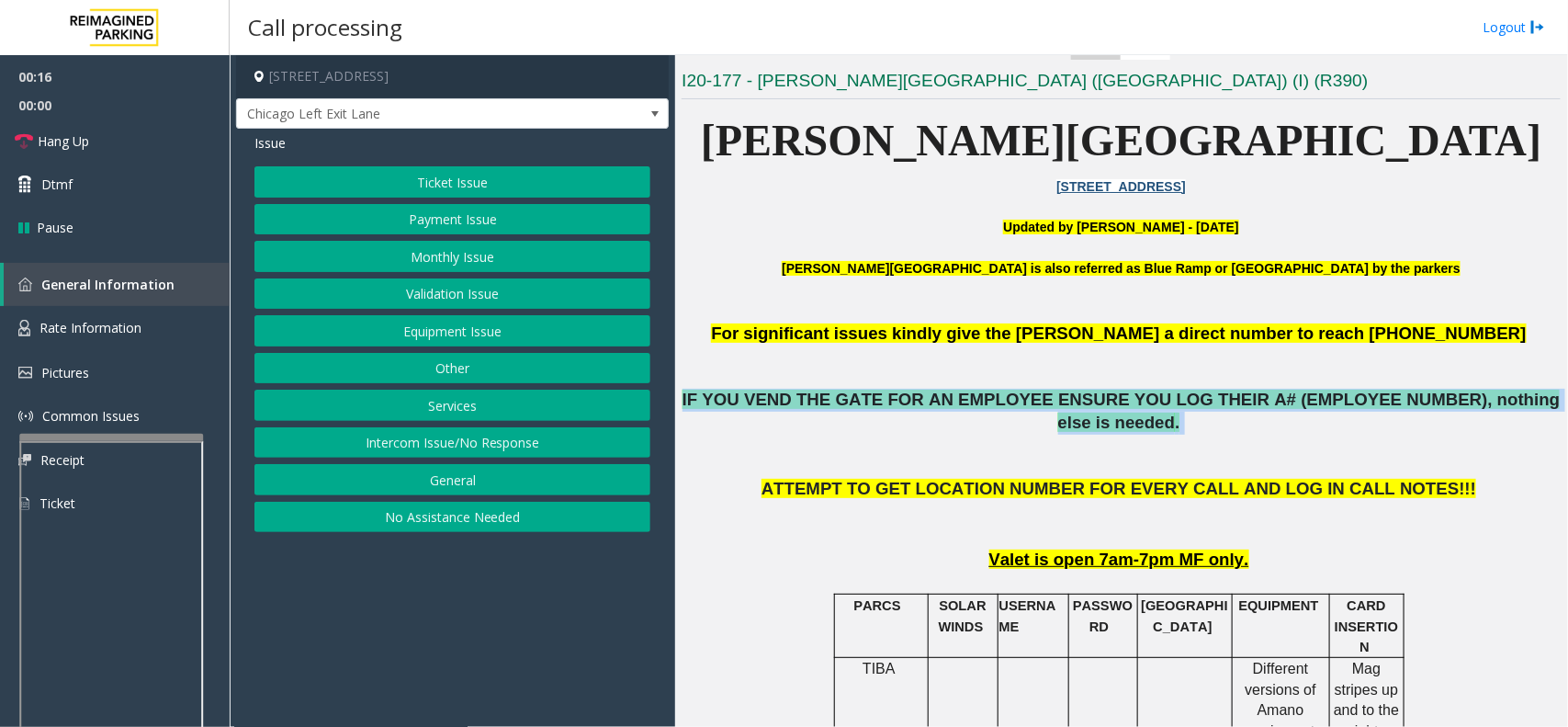
click at [1075, 404] on span "IF YOU VEND THE GATE FOR AN EMPLOYEE ENSURE YOU LOG THEIR A# (EMPLOYEE NUMBER),…" at bounding box center [1121, 411] width 879 height 42
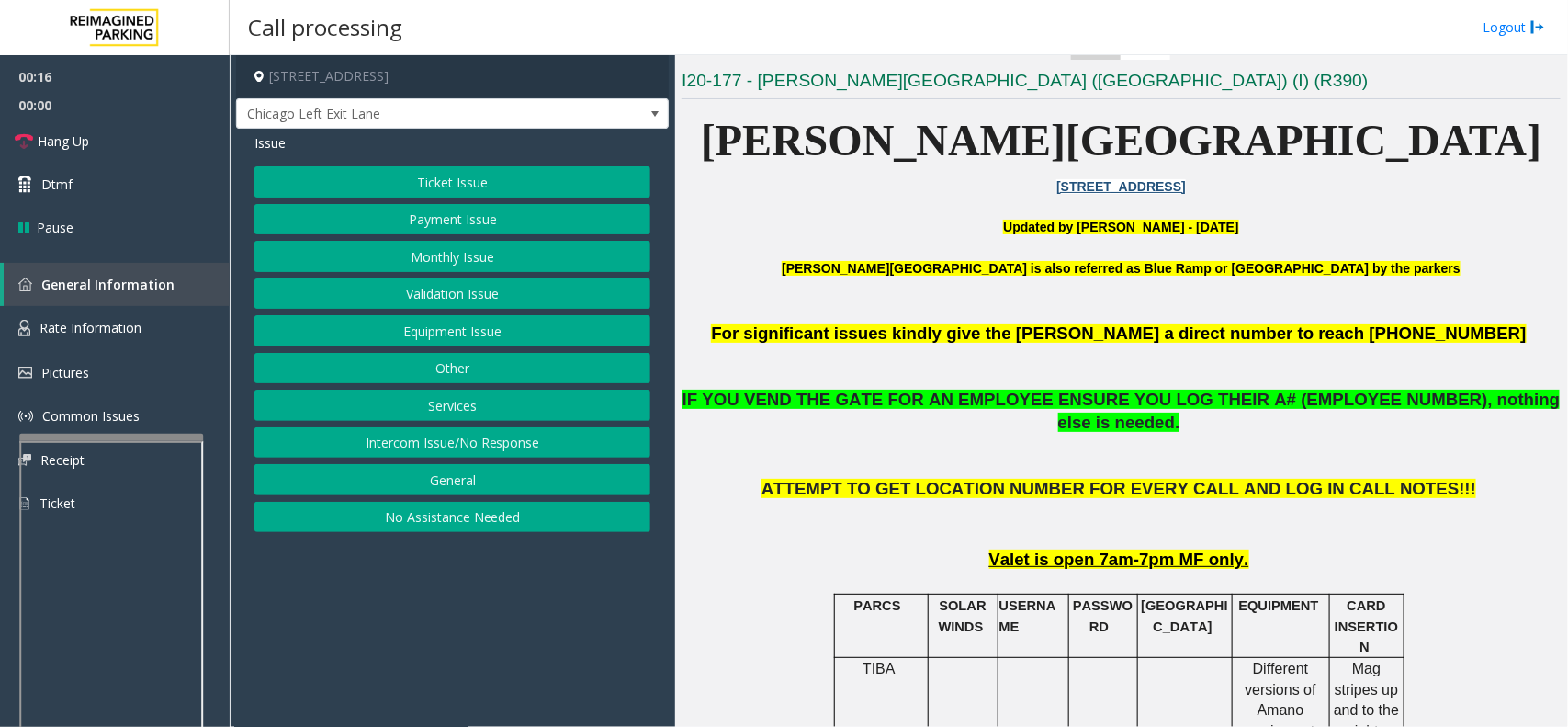
click at [1071, 494] on p "ATTEMPT TO GET LOCATION NUMBER FOR EVERY CALL AND LOG IN CALL NOTES!!!" at bounding box center [1122, 512] width 880 height 68
click at [848, 435] on p at bounding box center [1122, 456] width 880 height 43
click at [848, 402] on span "IF YOU VEND THE GATE FOR AN EMPLOYEE ENSURE YOU LOG THEIR A# (EMPLOYEE NUMBER),…" at bounding box center [1121, 411] width 879 height 42
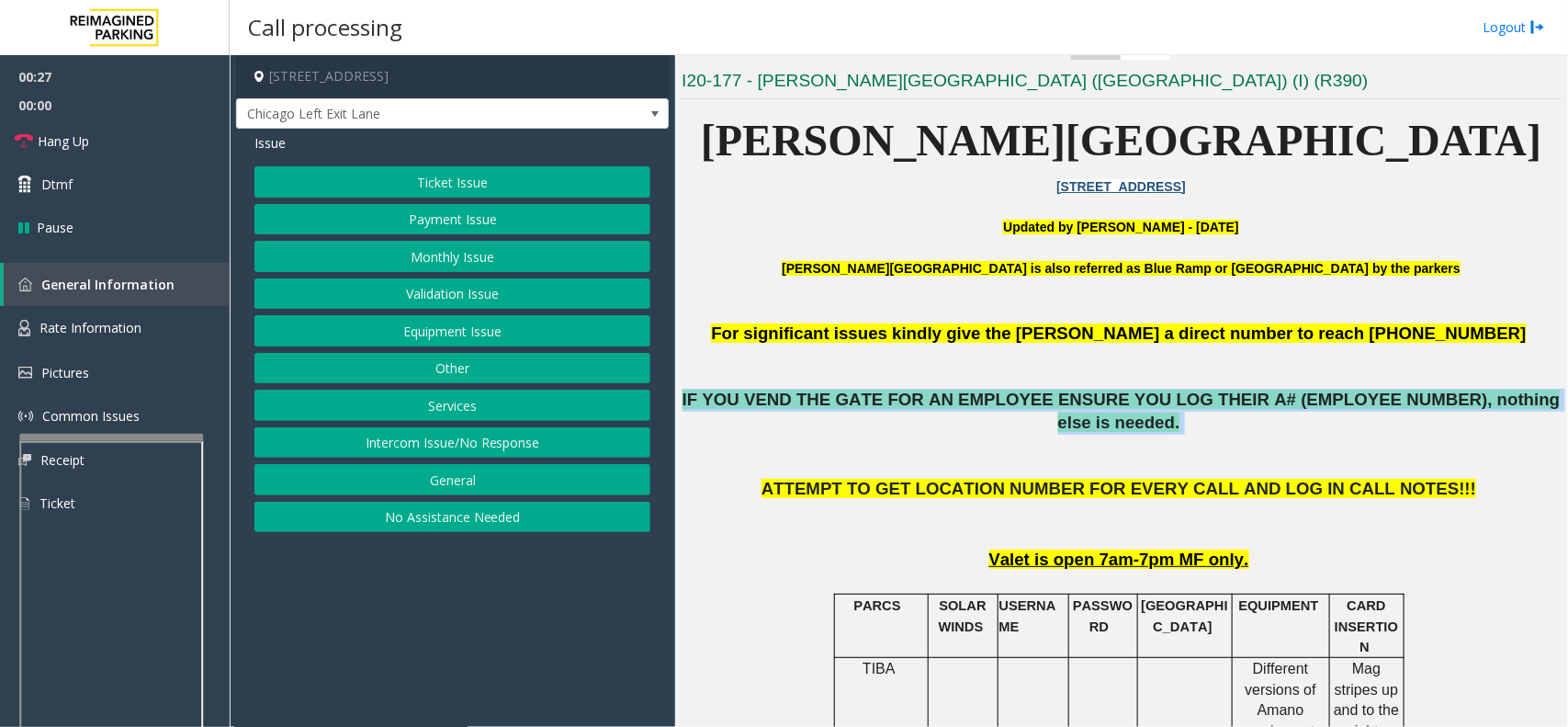
click at [848, 402] on span "IF YOU VEND THE GATE FOR AN EMPLOYEE ENSURE YOU LOG THEIR A# (EMPLOYEE NUMBER),…" at bounding box center [1121, 411] width 879 height 42
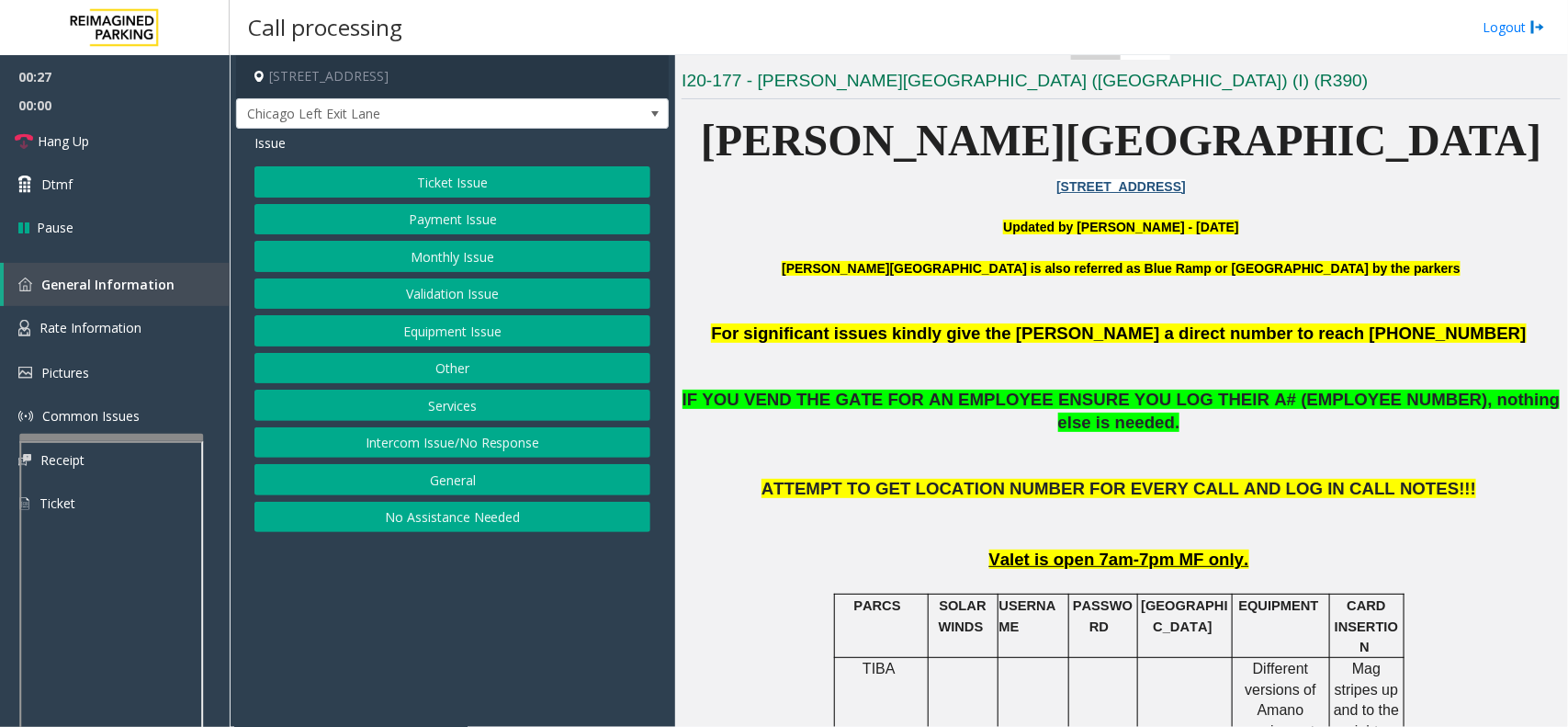
click at [844, 437] on p at bounding box center [1122, 456] width 880 height 43
click at [843, 441] on p at bounding box center [1122, 456] width 880 height 43
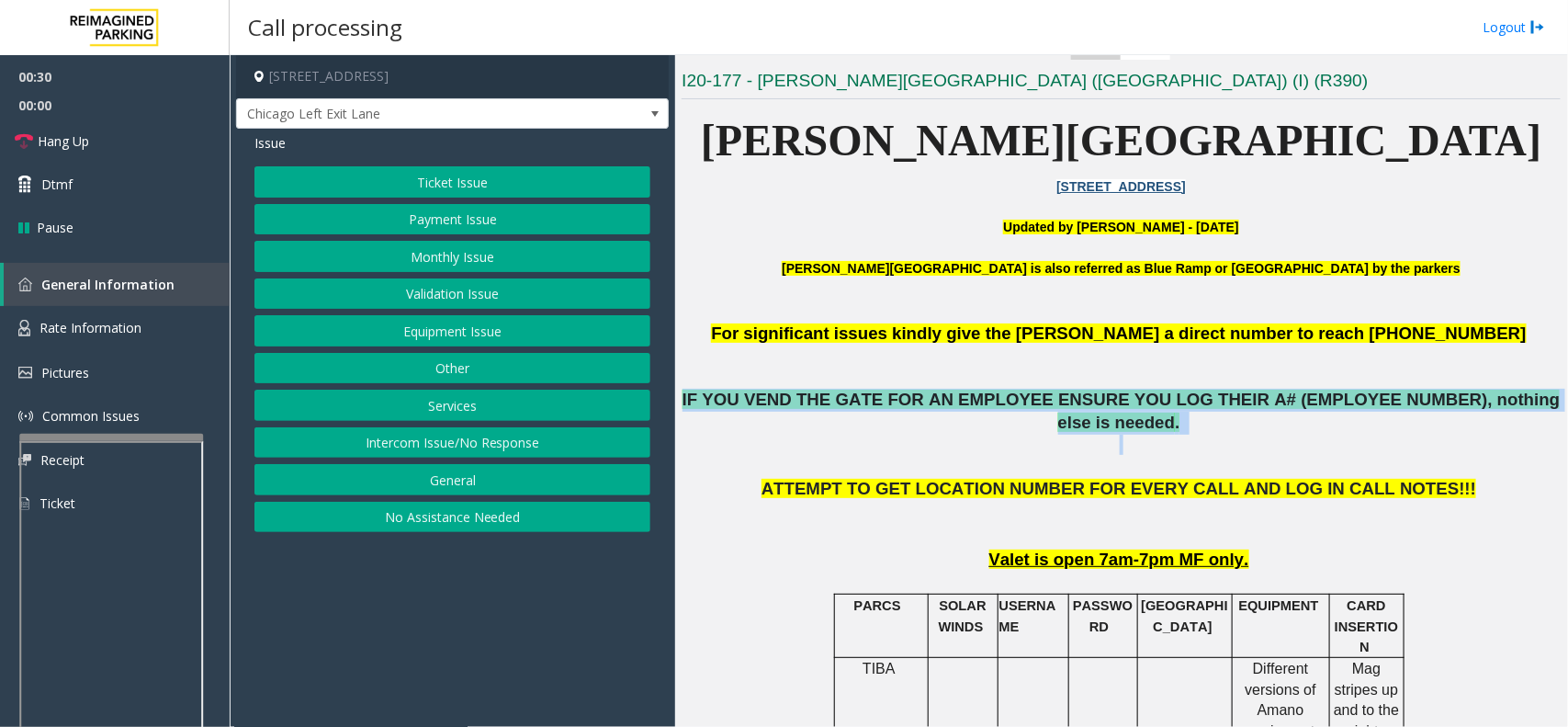
drag, startPoint x: 693, startPoint y: 397, endPoint x: 1155, endPoint y: 415, distance: 462.4
click at [1133, 435] on p at bounding box center [1122, 456] width 880 height 43
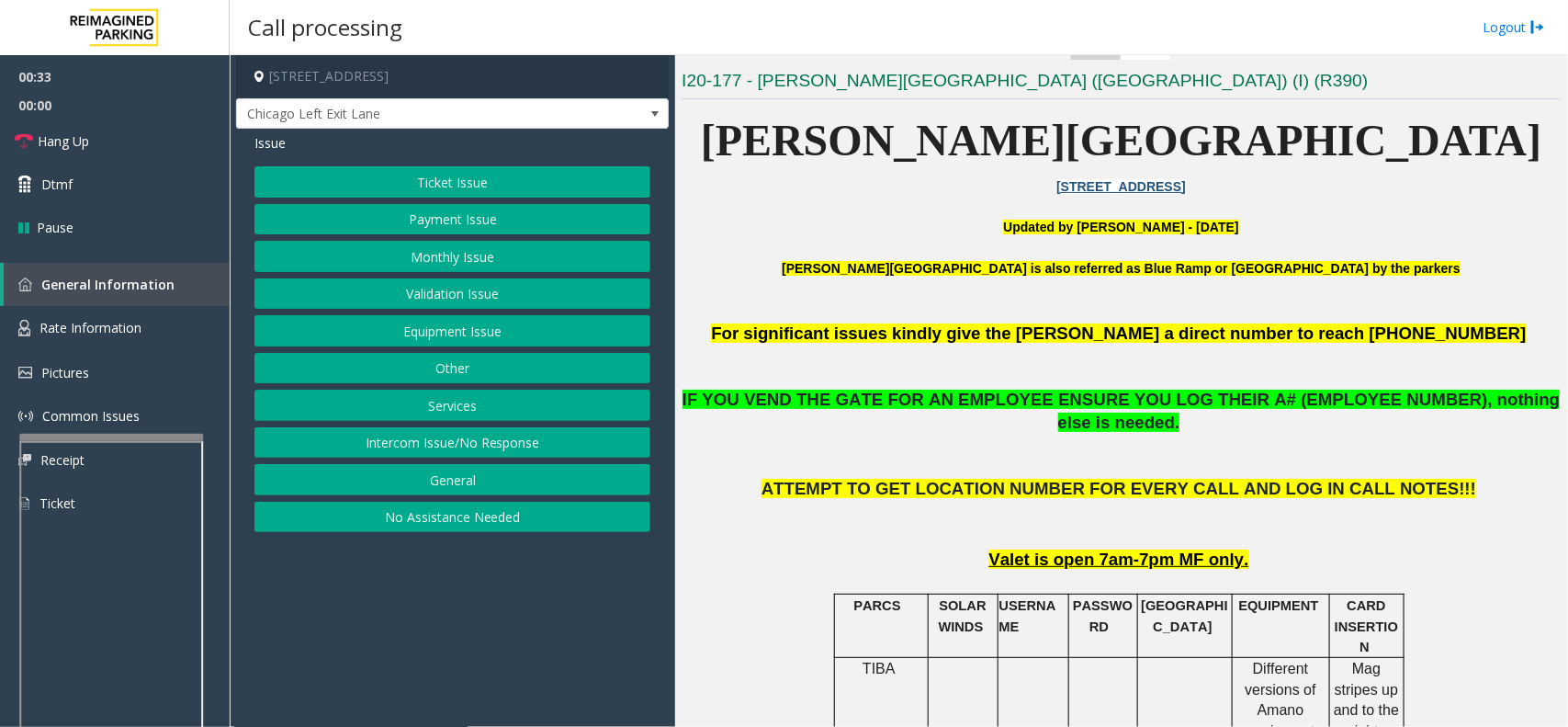
drag, startPoint x: 446, startPoint y: 257, endPoint x: 465, endPoint y: 164, distance: 94.9
click at [446, 249] on button "Monthly Issue" at bounding box center [452, 255] width 396 height 31
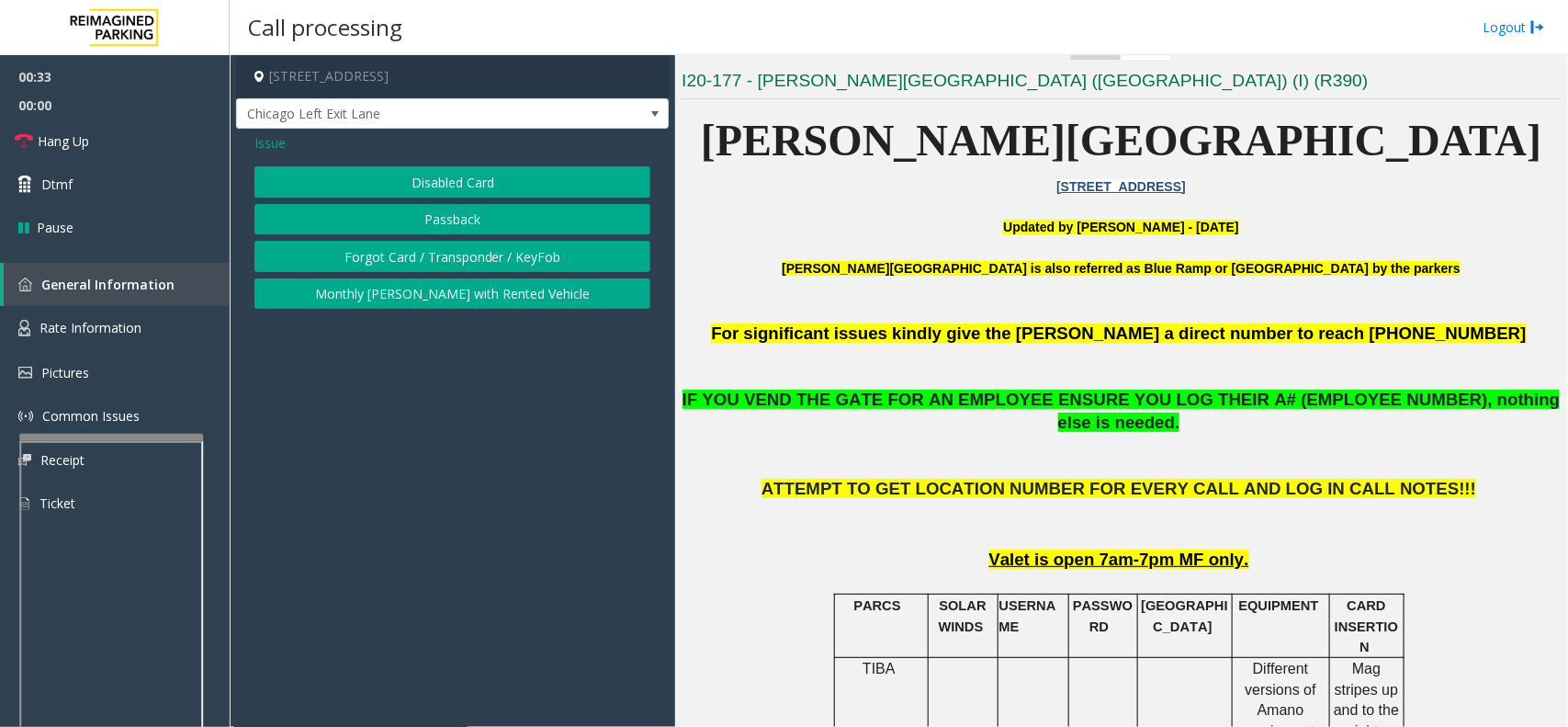
click at [466, 164] on div "Issue Disabled Card Passback Forgot Card / Transponder / KeyFob Monthly Parker …" at bounding box center [453, 223] width 433 height 189
click at [274, 152] on span "Issue" at bounding box center [269, 143] width 31 height 19
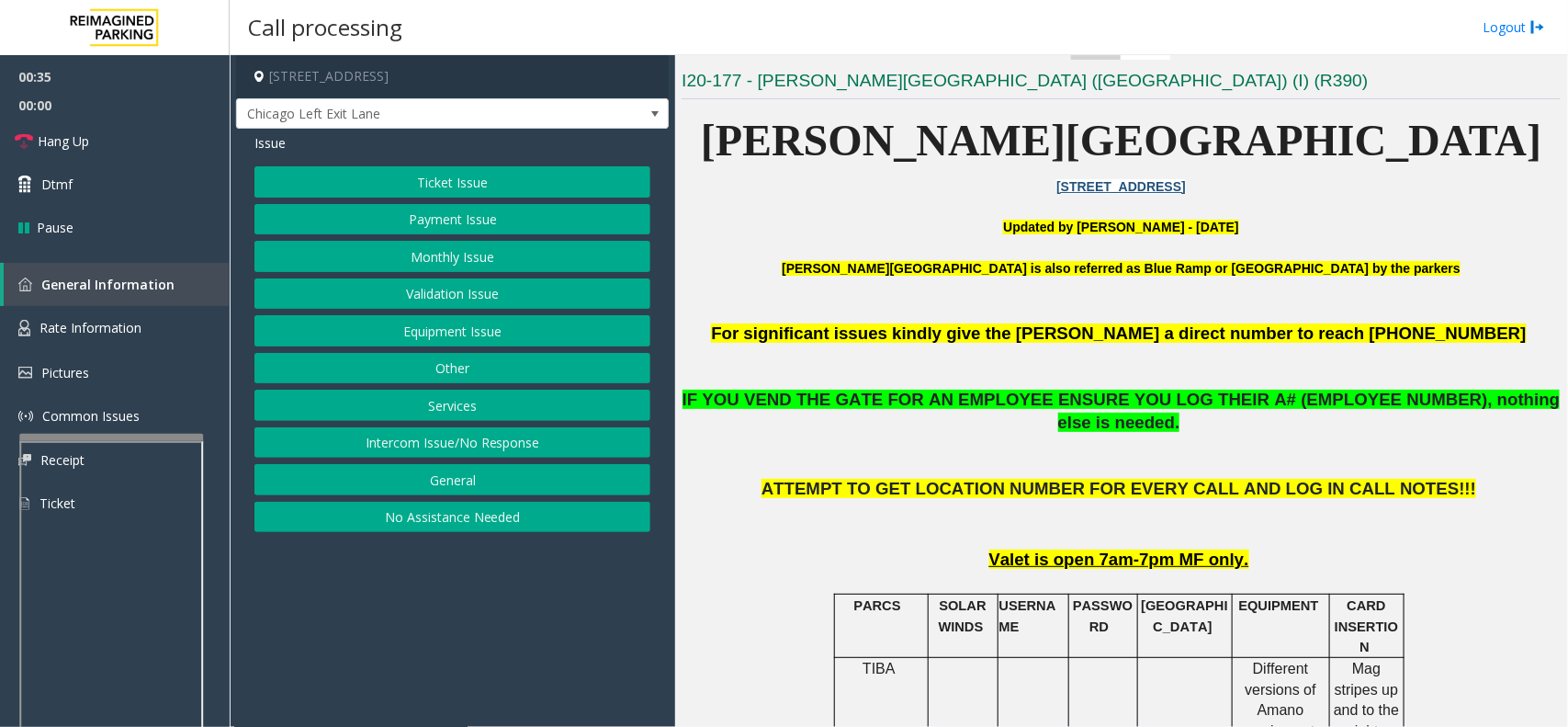
click at [471, 264] on button "Monthly Issue" at bounding box center [452, 255] width 396 height 31
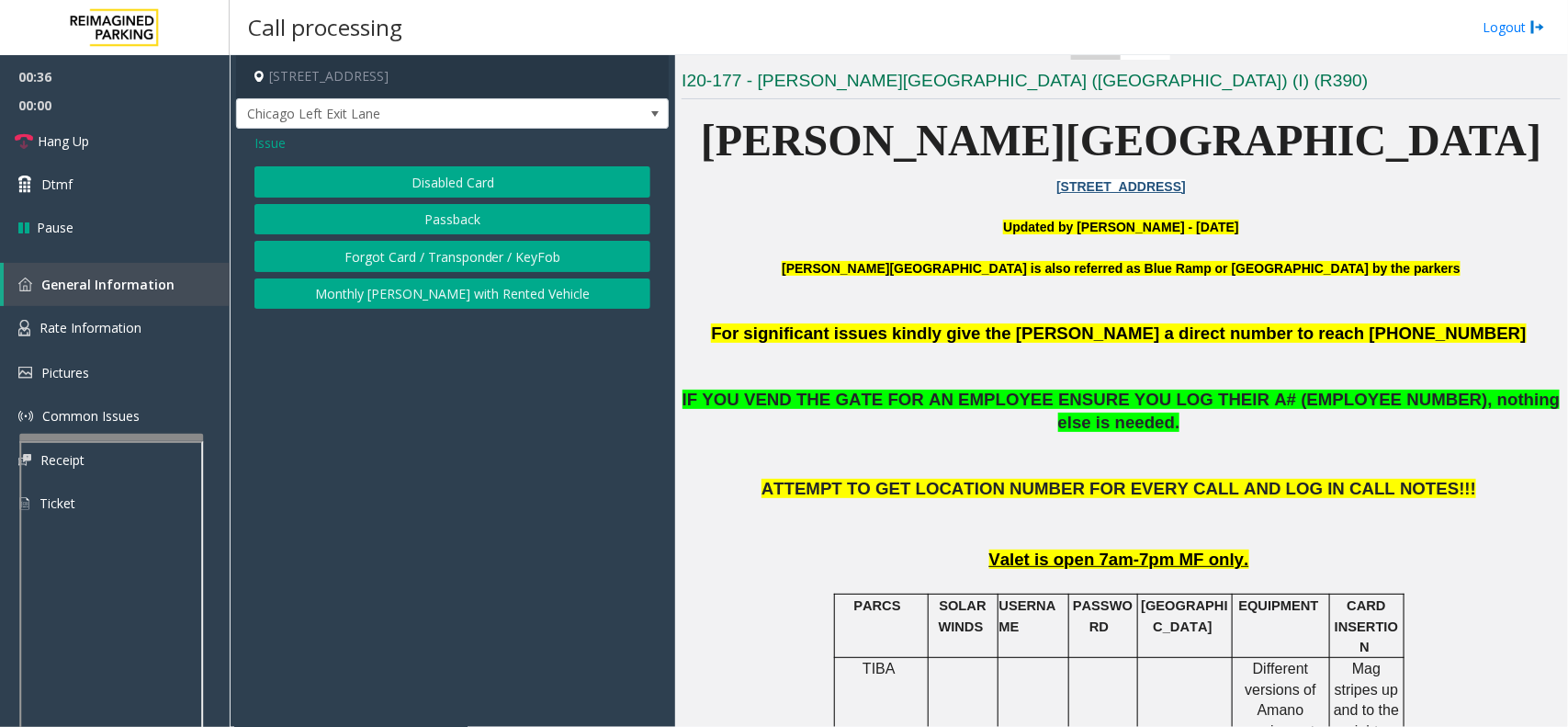
click at [275, 149] on span "Issue" at bounding box center [269, 143] width 31 height 19
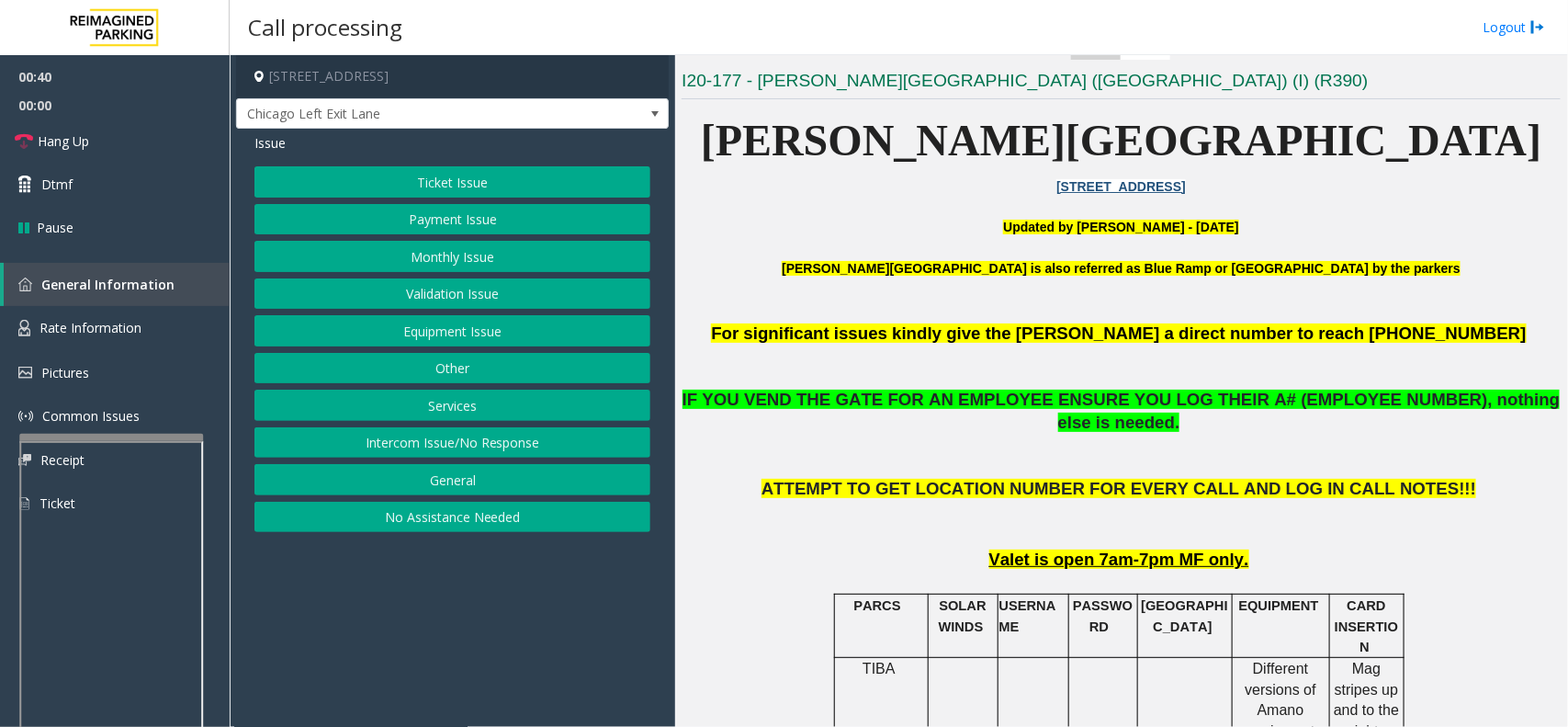
drag, startPoint x: 369, startPoint y: 574, endPoint x: 271, endPoint y: 569, distance: 98.1
click at [271, 569] on app-call-processing-form "800 East 28th Street, Minneapolis, MN Chicago Left Exit Lane Issue Ticket Issue…" at bounding box center [452, 390] width 446 height 671
click at [347, 329] on button "Equipment Issue" at bounding box center [452, 330] width 396 height 31
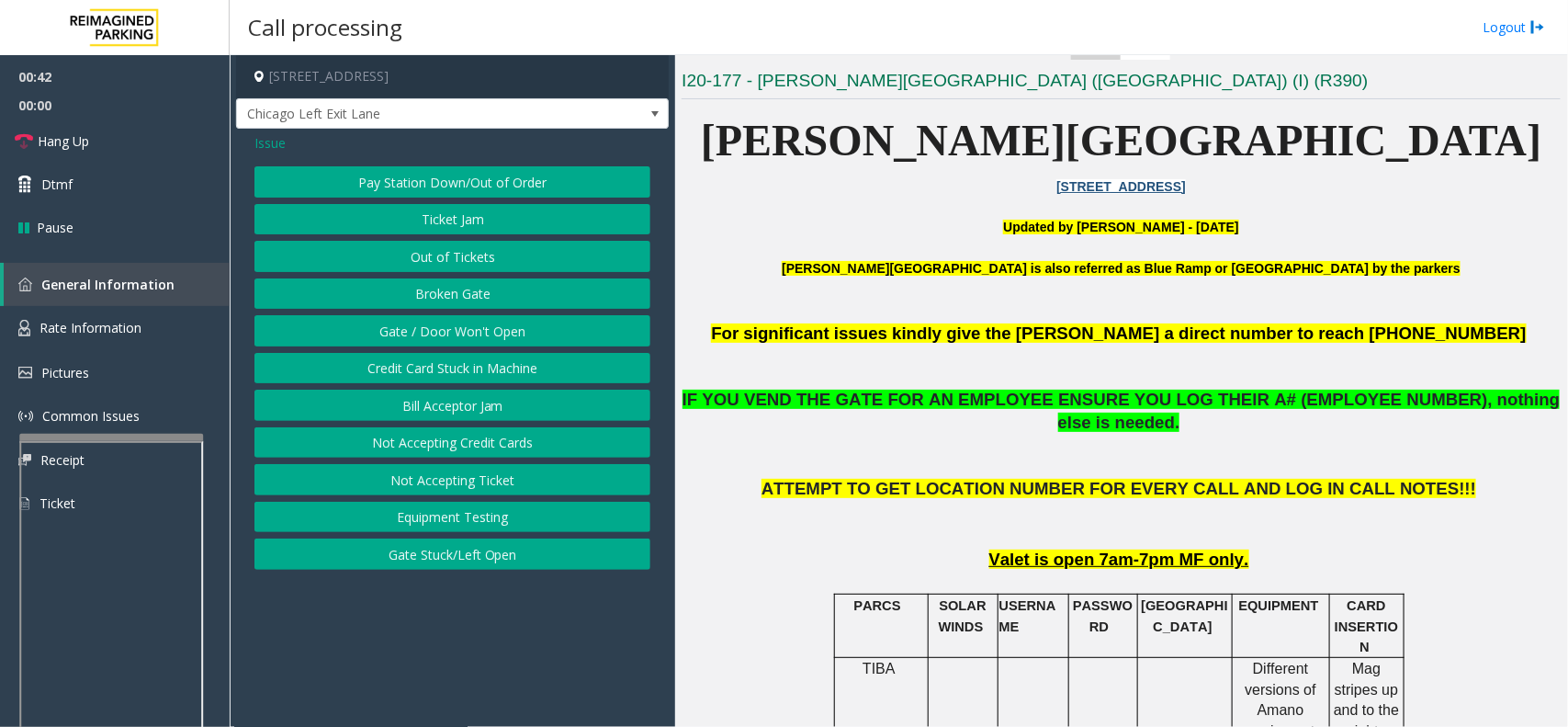
click at [347, 329] on button "Gate / Door Won't Open" at bounding box center [452, 330] width 396 height 31
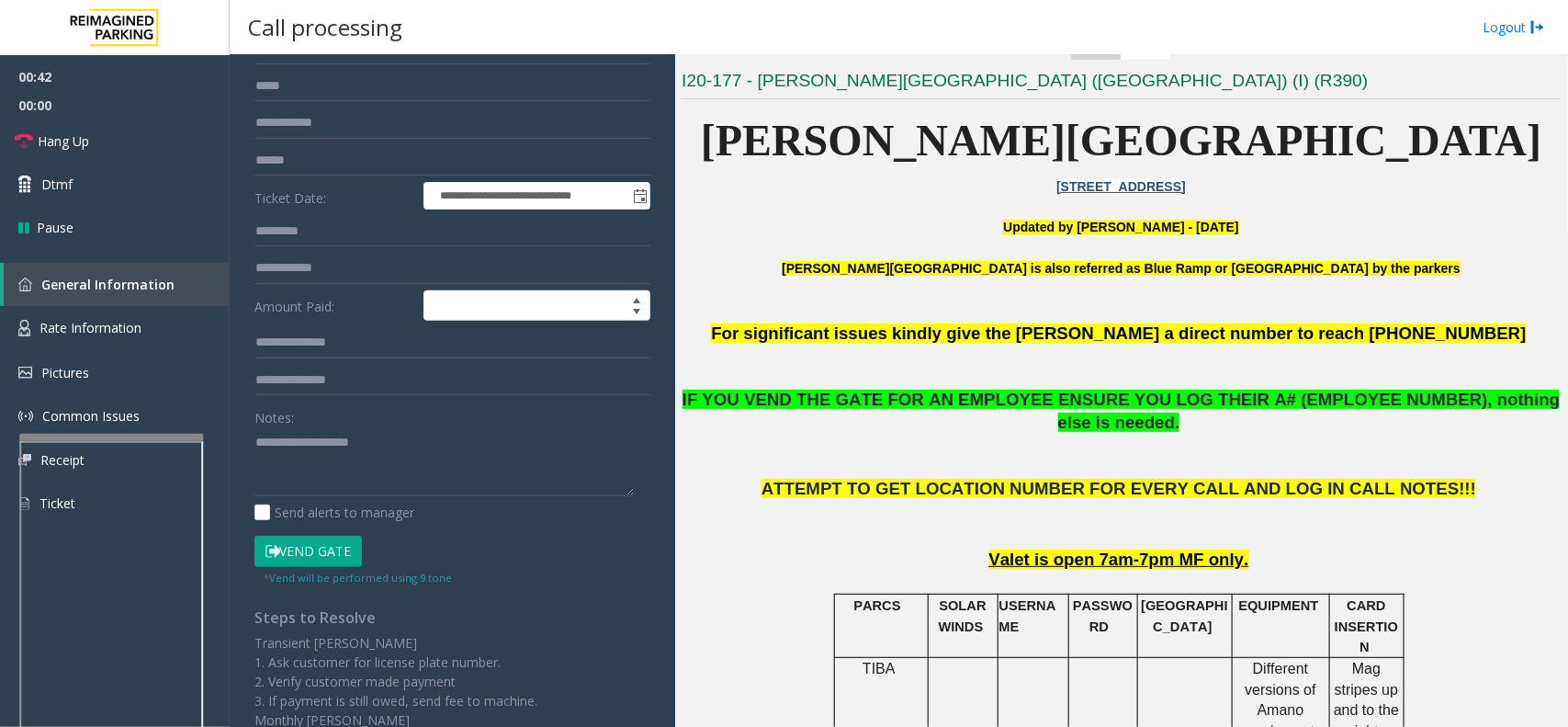
scroll to position [333, 0]
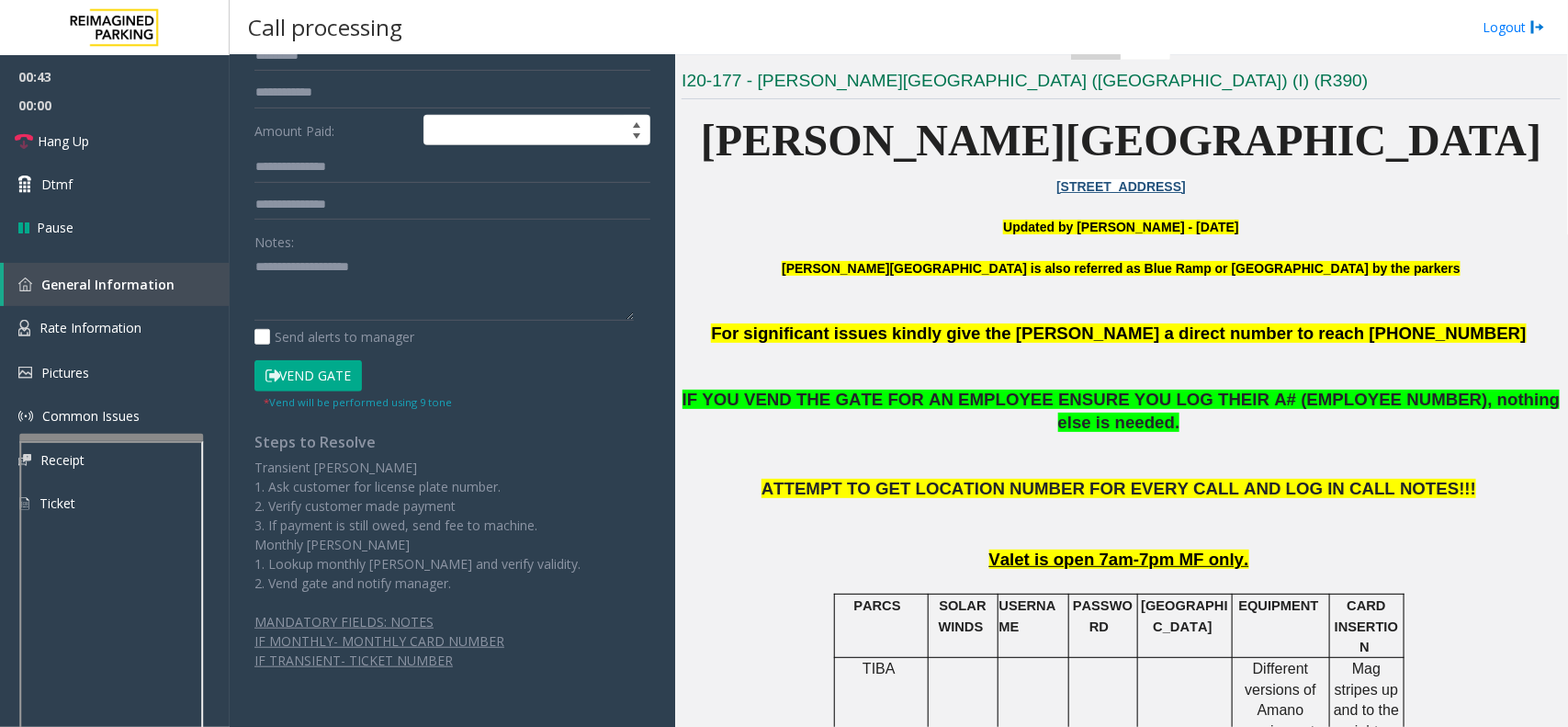
click at [309, 363] on button "Vend Gate" at bounding box center [308, 375] width 108 height 31
click at [393, 277] on textarea at bounding box center [444, 285] width 379 height 69
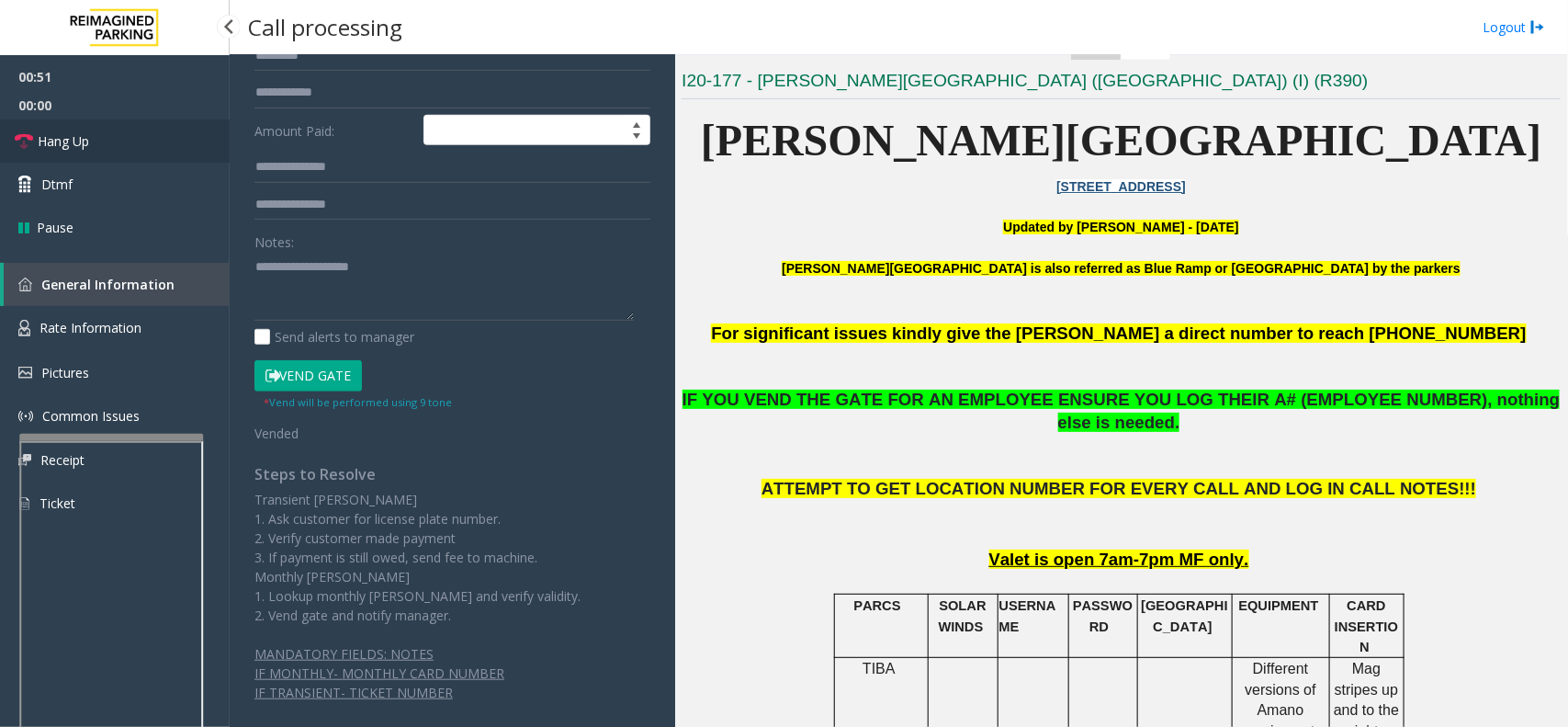
click at [158, 126] on link "Hang Up" at bounding box center [115, 141] width 229 height 43
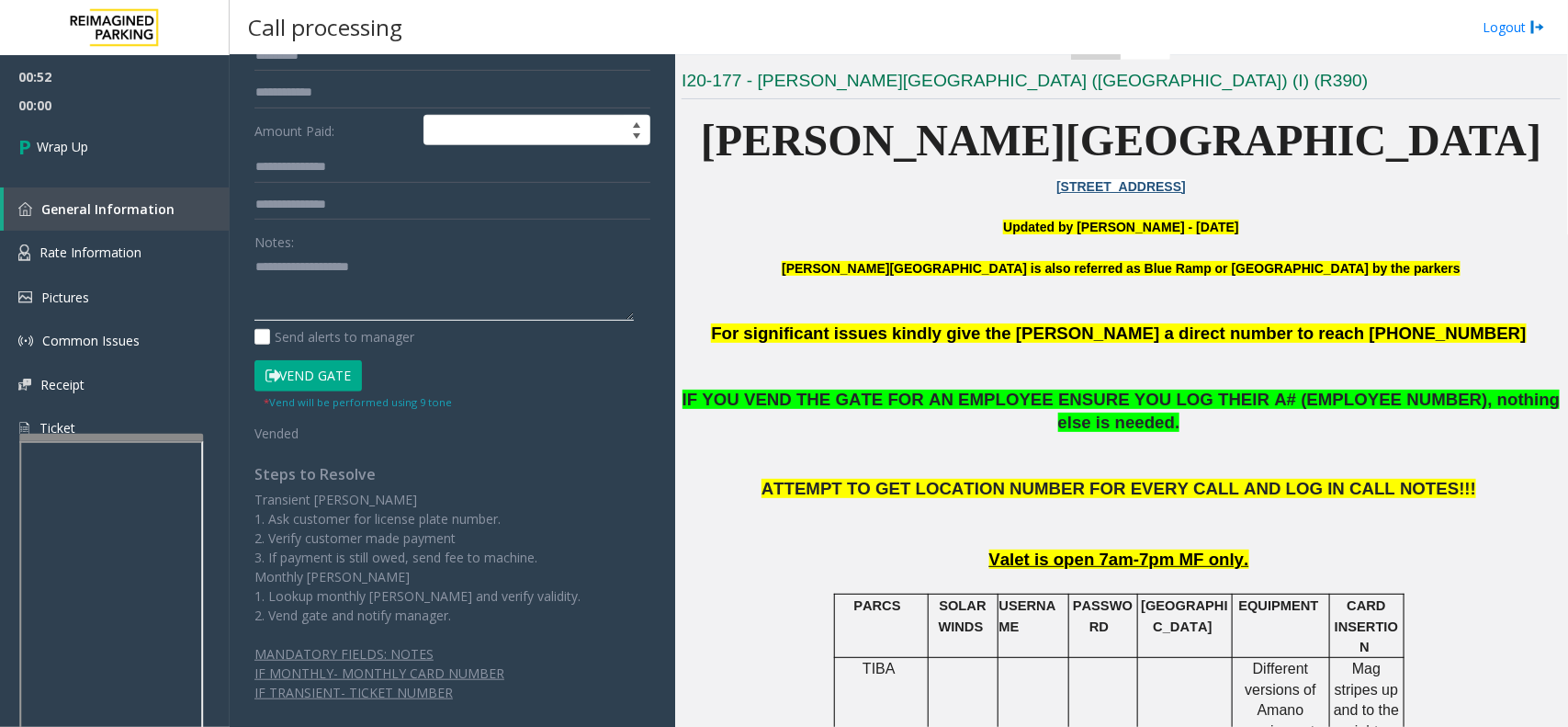
click at [363, 280] on textarea at bounding box center [444, 285] width 379 height 69
type textarea "**********"
click at [111, 158] on link "Wrap Up" at bounding box center [115, 147] width 229 height 54
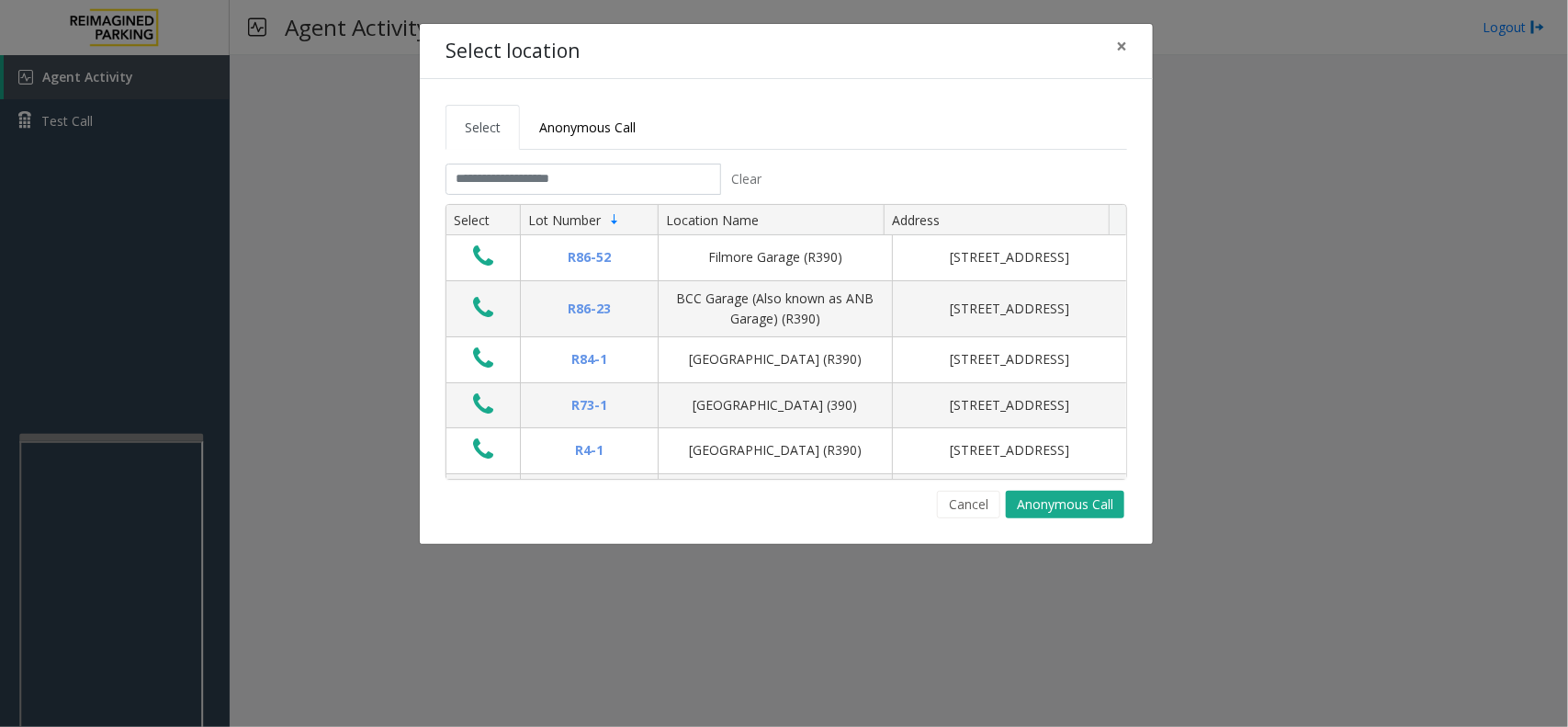
drag, startPoint x: 976, startPoint y: 511, endPoint x: 713, endPoint y: 531, distance: 263.8
click at [976, 511] on button "Cancel" at bounding box center [970, 505] width 64 height 28
click at [715, 184] on input "text" at bounding box center [584, 179] width 275 height 31
drag, startPoint x: 880, startPoint y: 130, endPoint x: 715, endPoint y: 102, distance: 167.4
click at [715, 102] on div "Select Anonymous Call Clear Select Lot Number Location Name Address R86-52 Film…" at bounding box center [786, 311] width 733 height 465
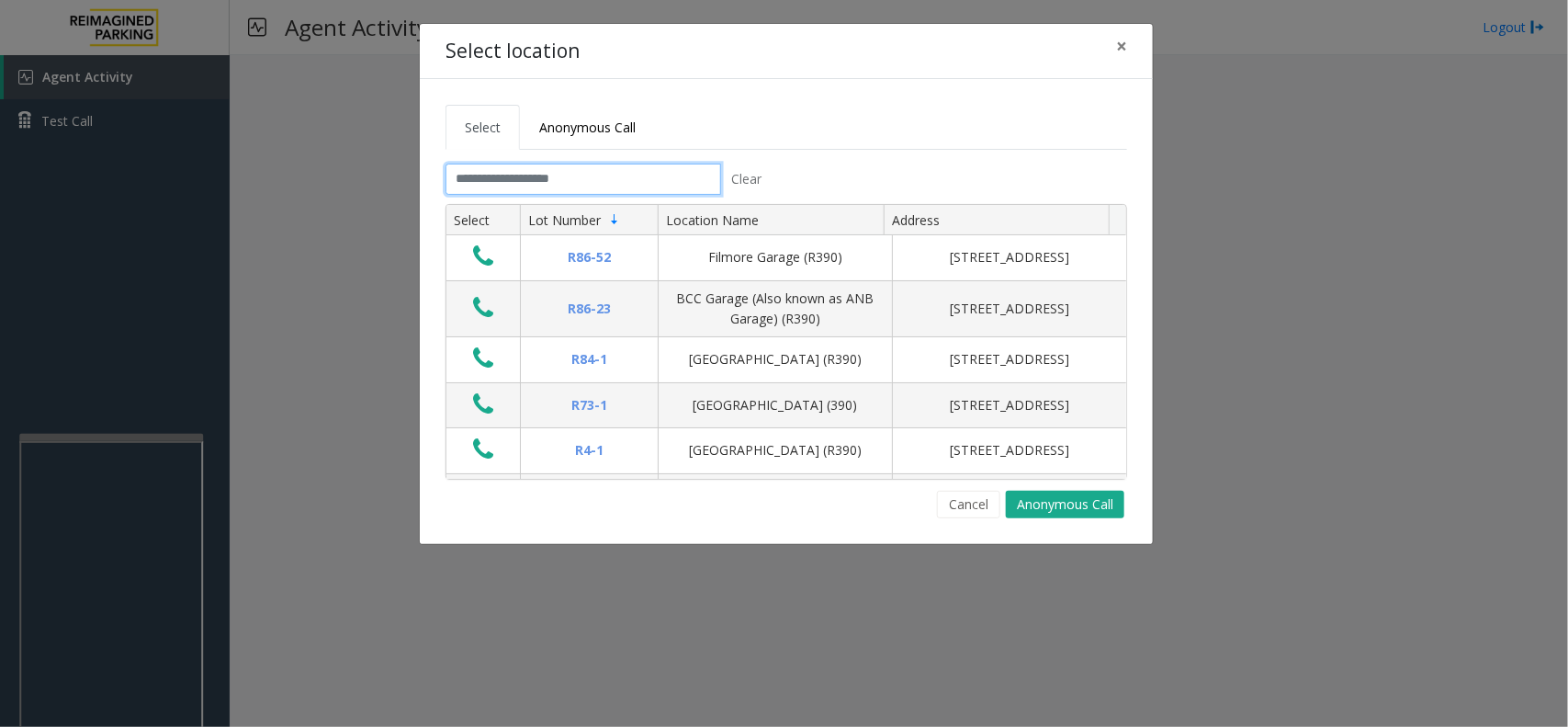
click at [612, 182] on input "text" at bounding box center [584, 179] width 275 height 31
drag, startPoint x: 869, startPoint y: 118, endPoint x: 759, endPoint y: 126, distance: 110.3
drag, startPoint x: 759, startPoint y: 126, endPoint x: 677, endPoint y: 120, distance: 82.2
click at [677, 120] on ul "Select Anonymous Call" at bounding box center [787, 127] width 682 height 45
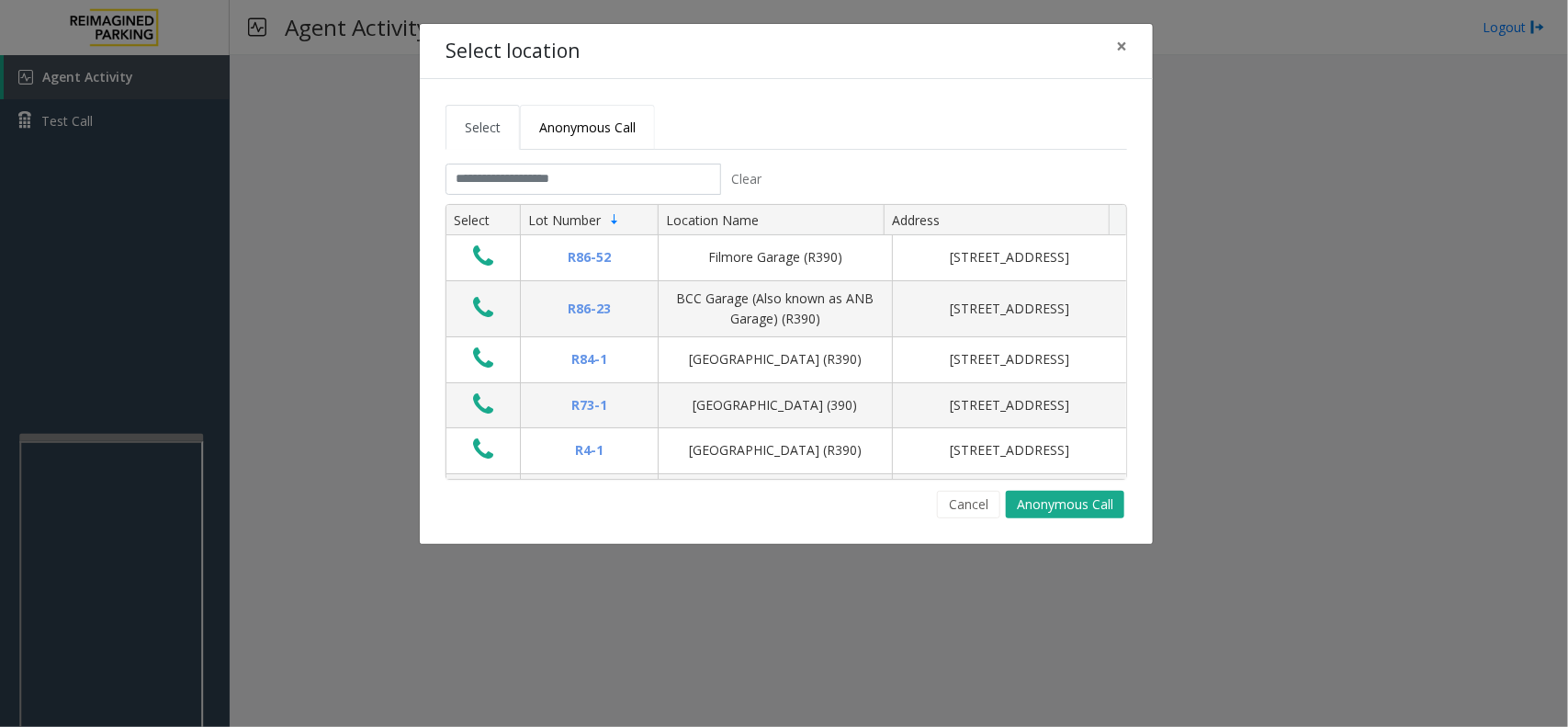
drag, startPoint x: 687, startPoint y: 121, endPoint x: 600, endPoint y: 115, distance: 87.2
click at [600, 115] on link "Anonymous Call" at bounding box center [587, 127] width 135 height 45
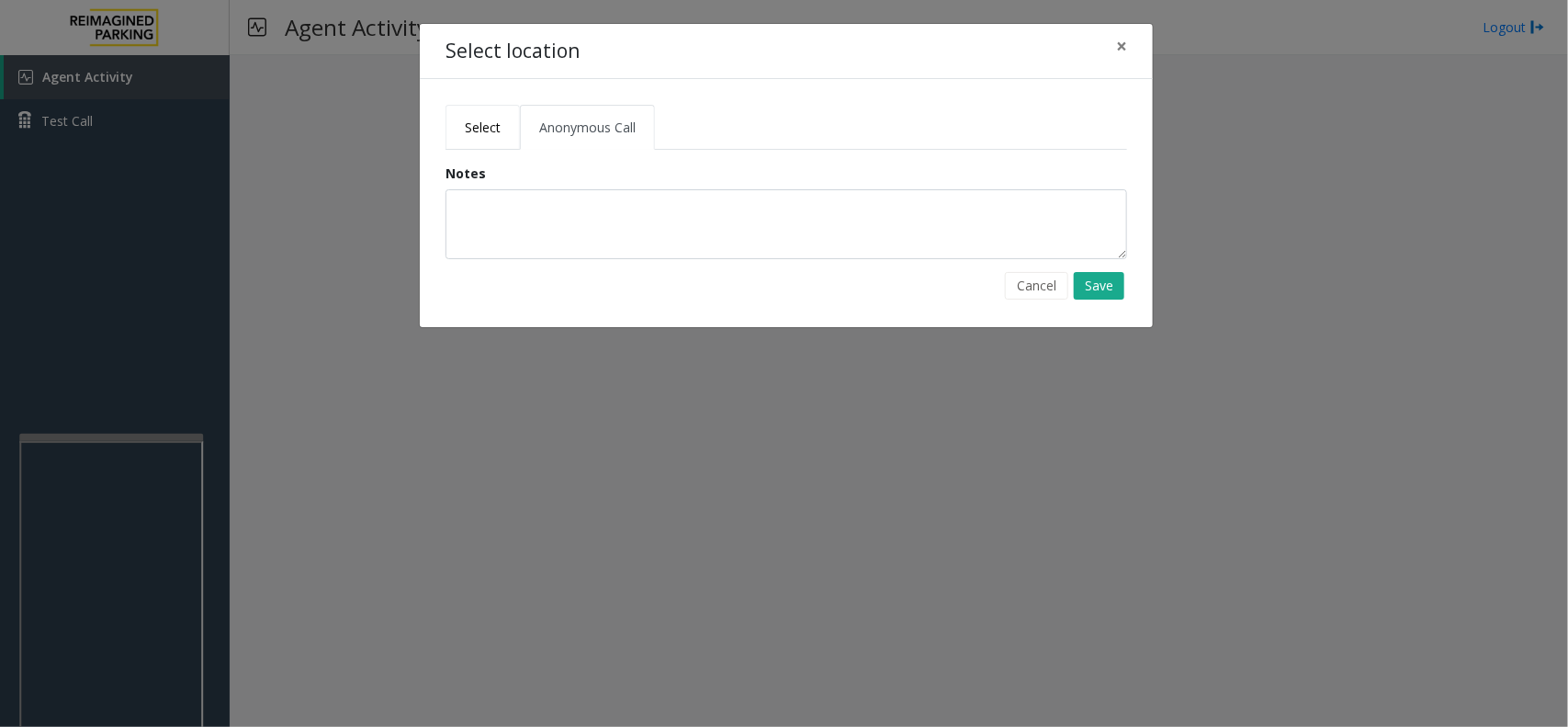
click at [462, 122] on link "Select" at bounding box center [483, 127] width 75 height 45
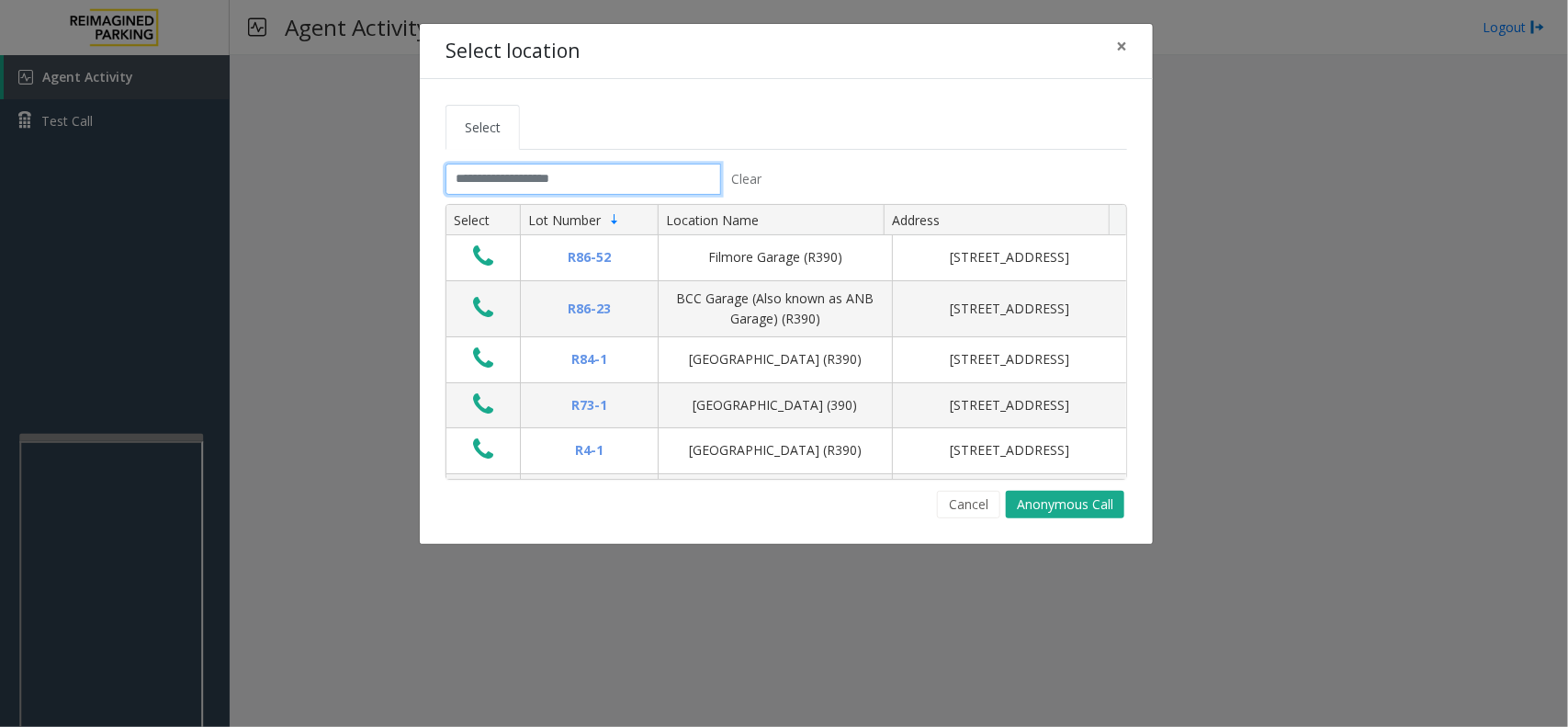
click at [636, 183] on input "text" at bounding box center [584, 179] width 275 height 31
drag, startPoint x: 806, startPoint y: 104, endPoint x: 784, endPoint y: 109, distance: 22.6
drag, startPoint x: 784, startPoint y: 109, endPoint x: 668, endPoint y: 118, distance: 116.3
click at [668, 118] on ul "Select" at bounding box center [787, 127] width 682 height 45
click at [584, 175] on input "text" at bounding box center [584, 179] width 275 height 31
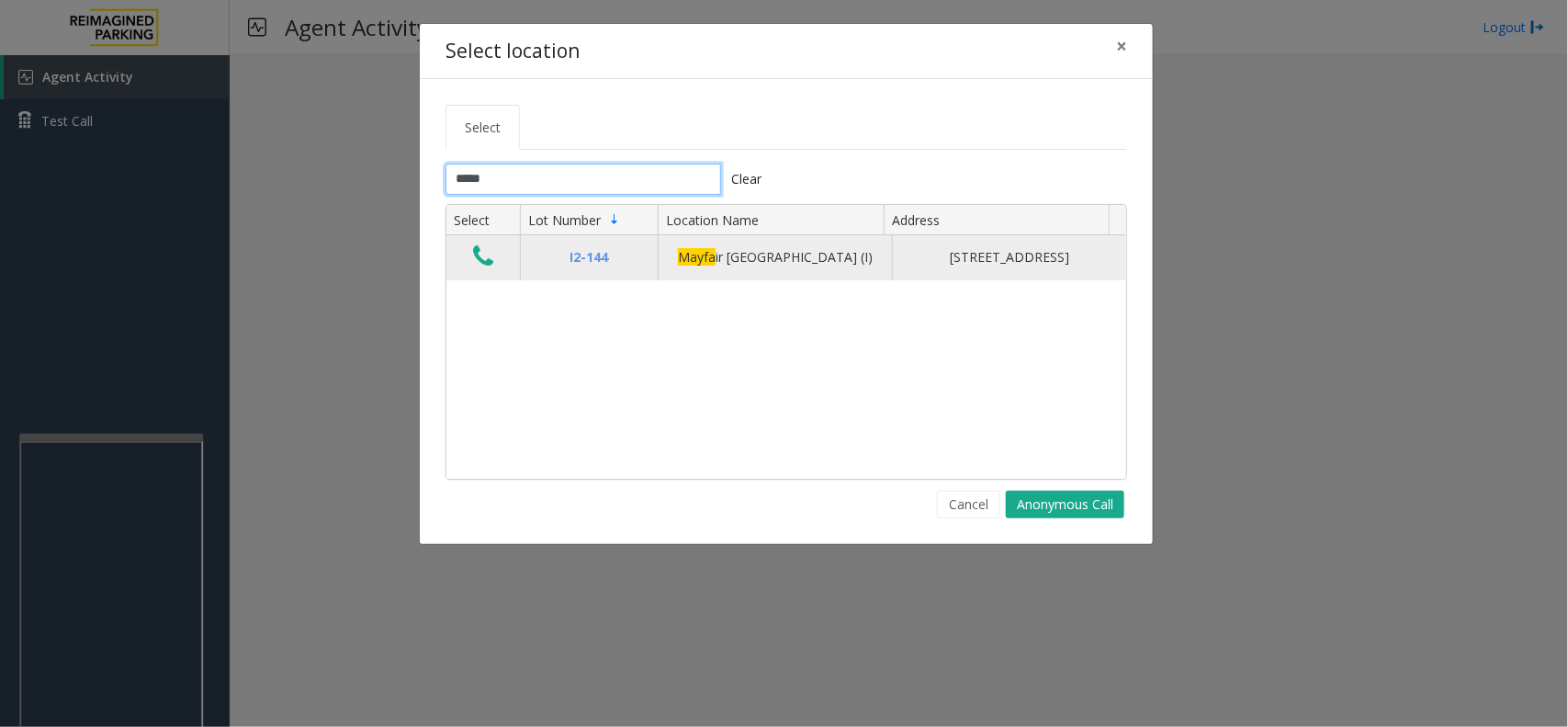
type input "*****"
click at [473, 248] on td "Data table" at bounding box center [484, 257] width 74 height 44
click at [479, 250] on button "Data table" at bounding box center [483, 256] width 31 height 29
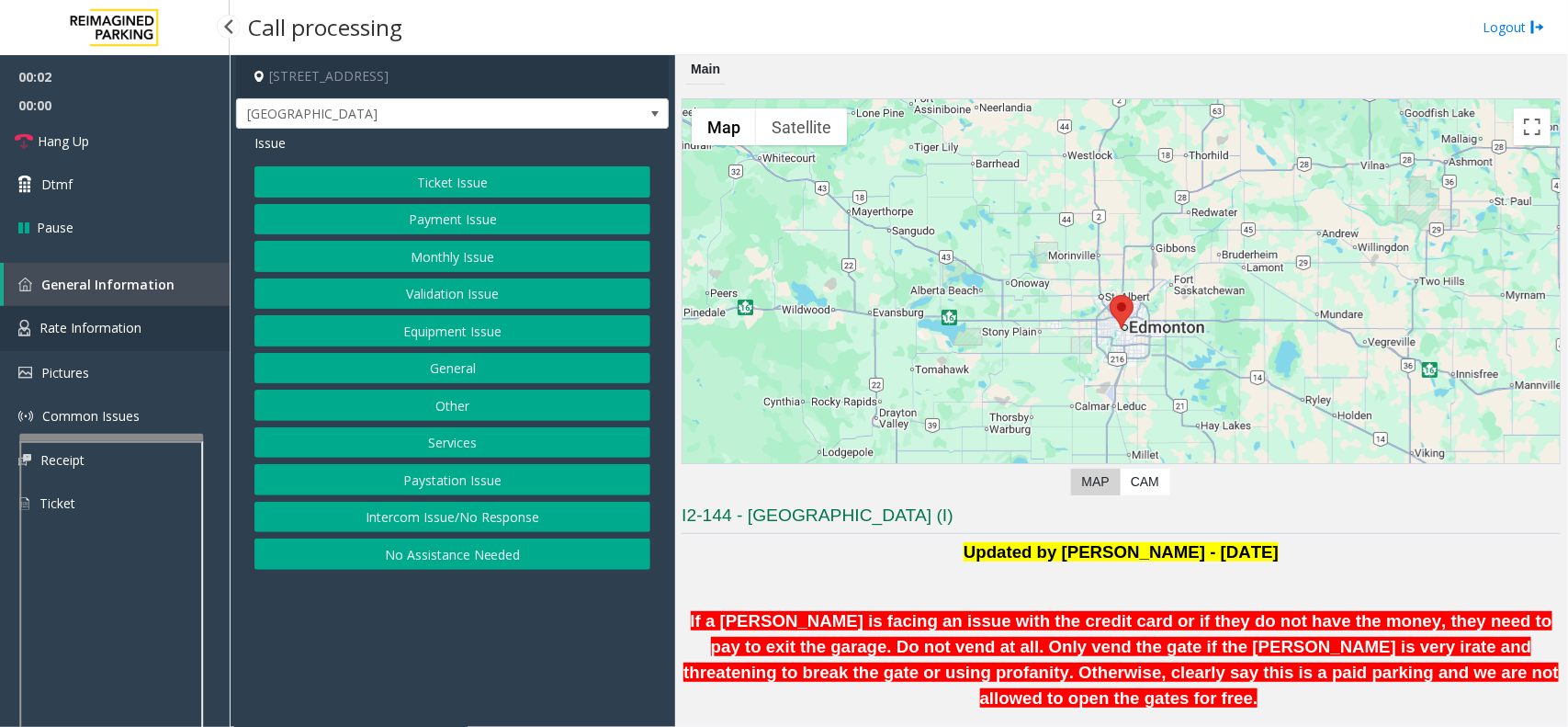
click at [120, 319] on span "Rate Information" at bounding box center [91, 328] width 102 height 18
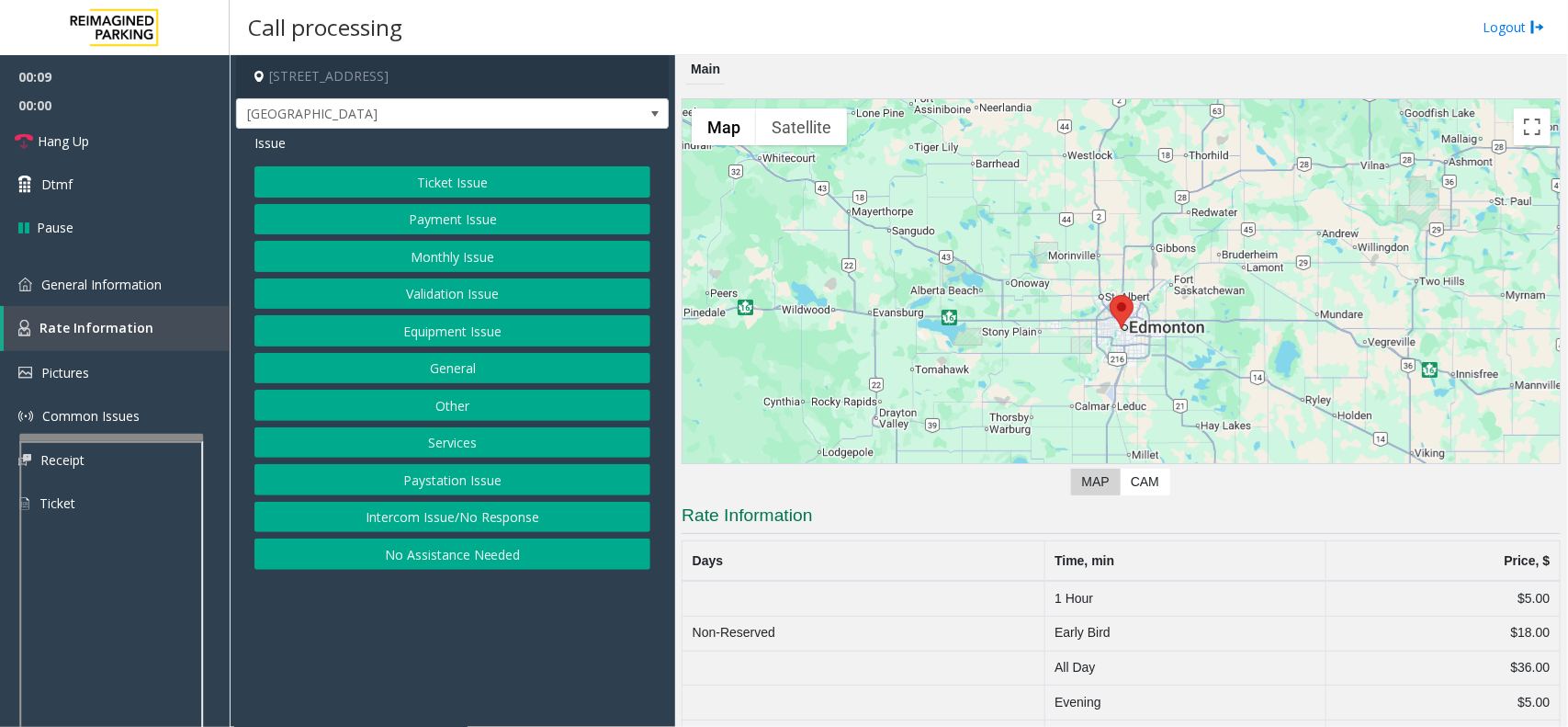
drag, startPoint x: 884, startPoint y: 670, endPoint x: 846, endPoint y: 685, distance: 40.9
click at [846, 685] on td at bounding box center [863, 702] width 362 height 35
click at [1053, 664] on td "All Day" at bounding box center [1185, 667] width 281 height 35
drag, startPoint x: 1053, startPoint y: 664, endPoint x: 1151, endPoint y: 663, distance: 98.0
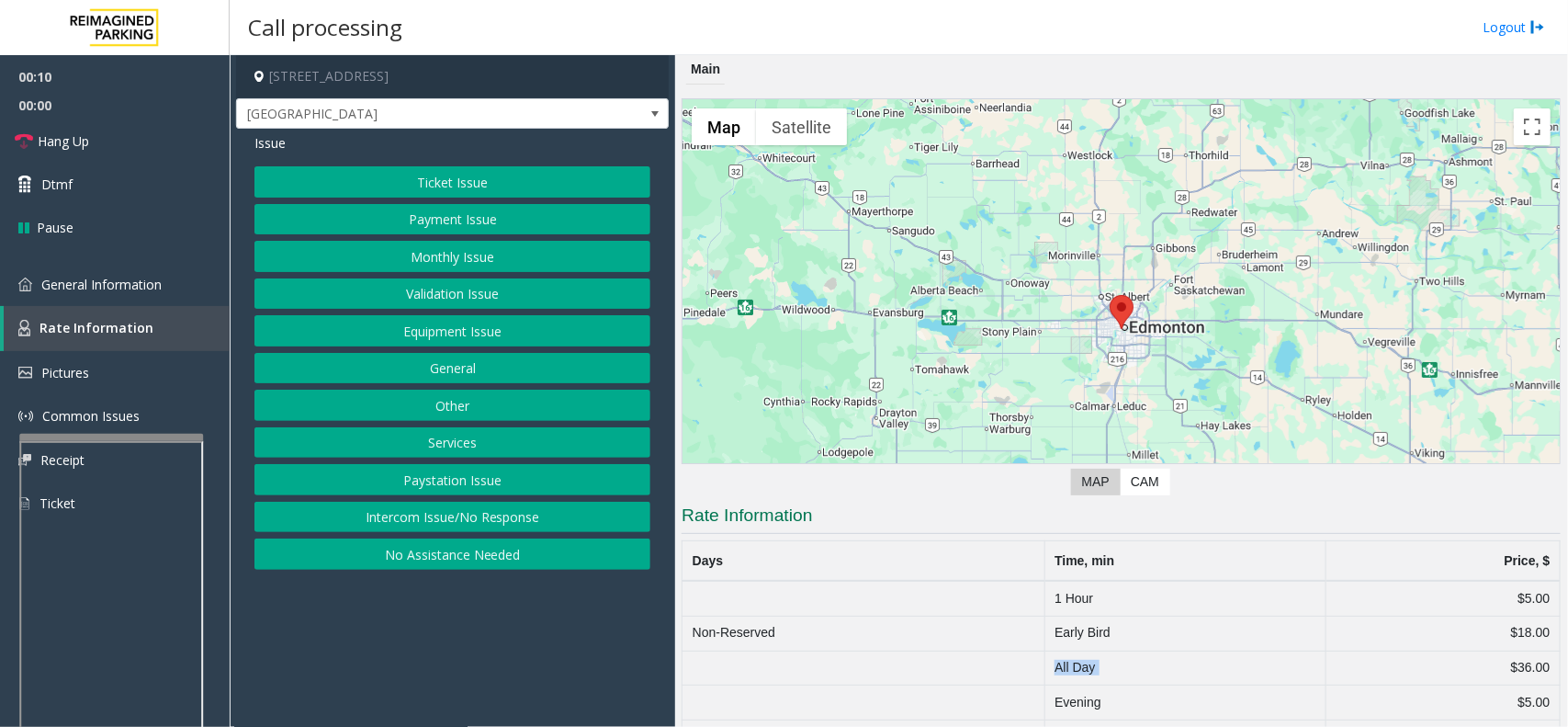
click at [1054, 664] on td "All Day" at bounding box center [1185, 667] width 281 height 35
click at [1522, 670] on td "$36.00" at bounding box center [1442, 667] width 234 height 35
click at [1095, 696] on td "Evening" at bounding box center [1185, 702] width 281 height 35
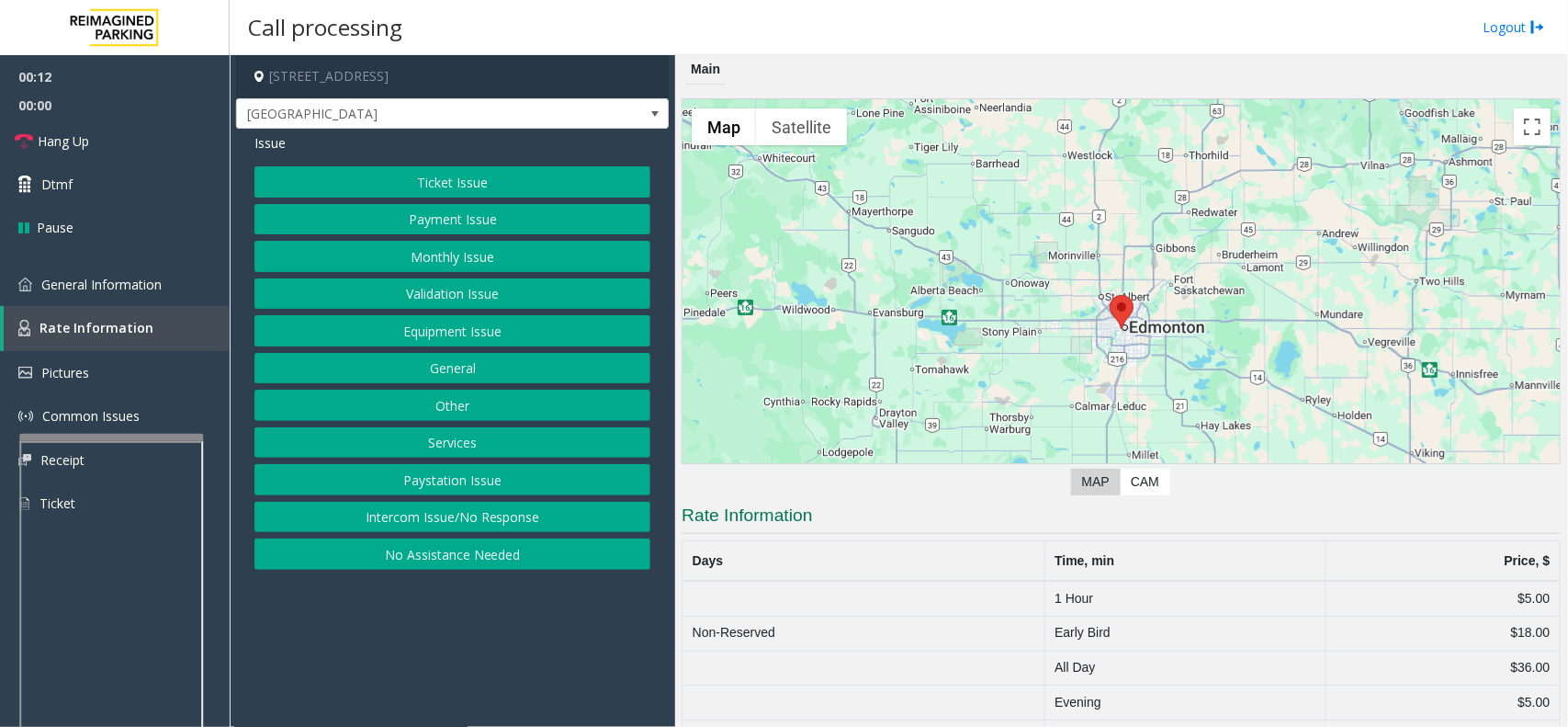
click at [1095, 696] on td "Evening" at bounding box center [1185, 702] width 281 height 35
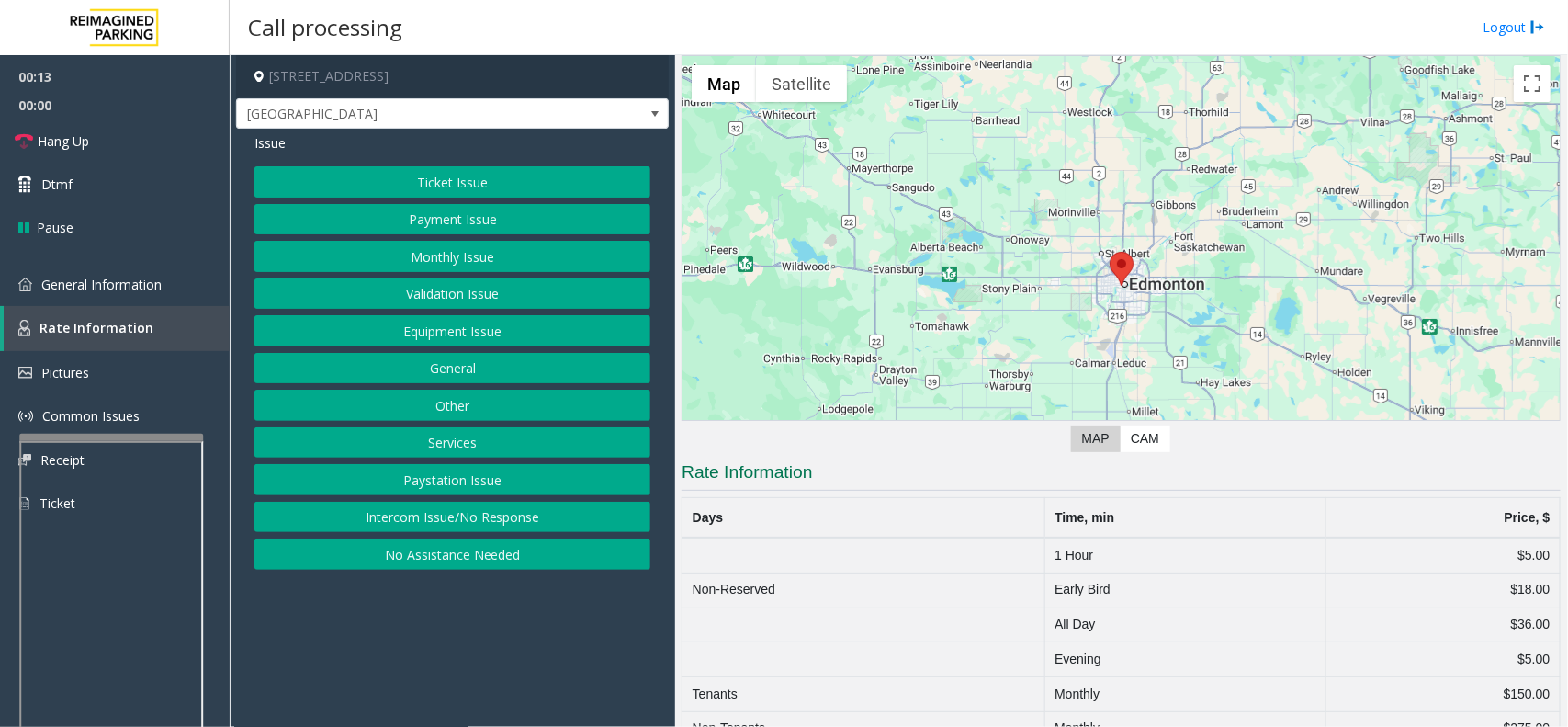
scroll to position [80, 0]
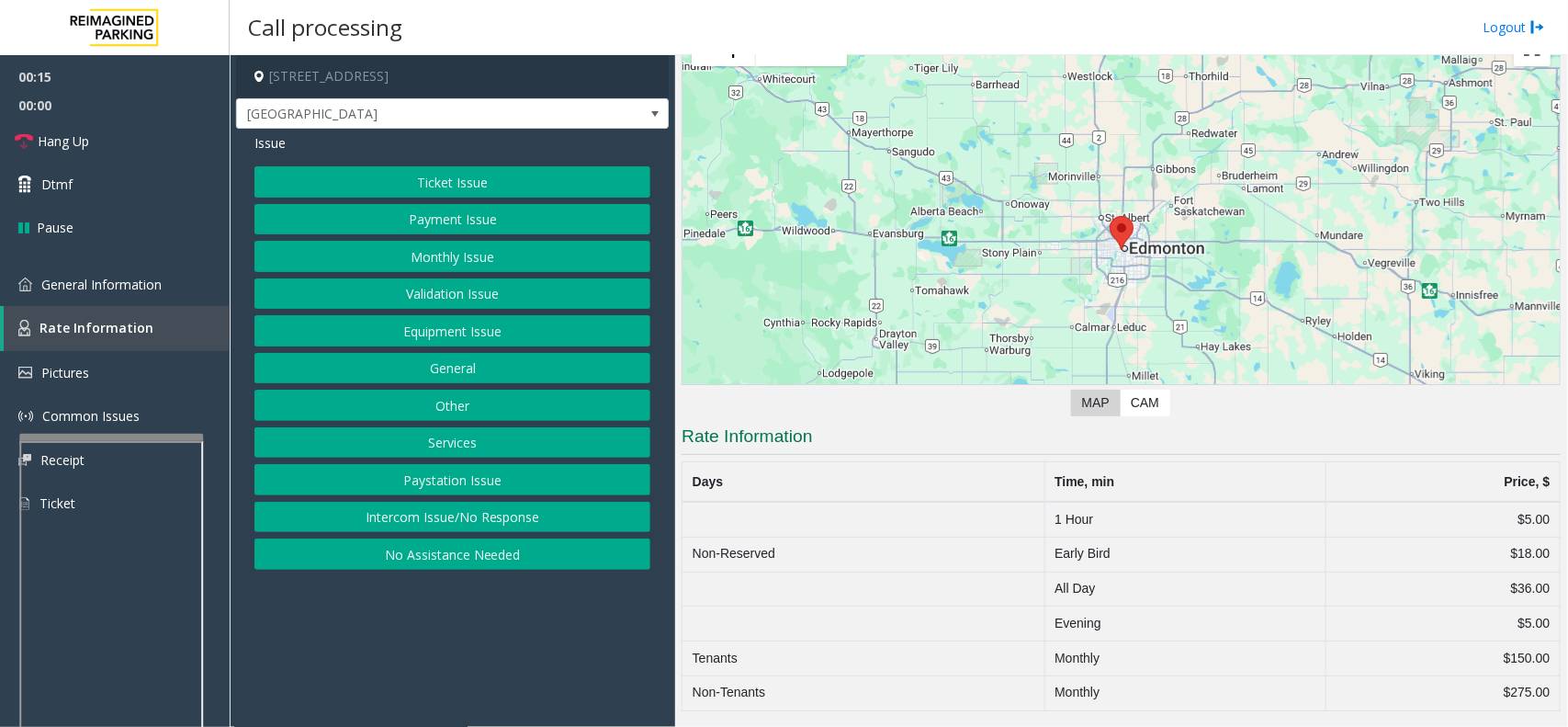
click at [1067, 666] on td "Monthly" at bounding box center [1185, 658] width 281 height 35
click at [1061, 545] on td "Early Bird" at bounding box center [1185, 553] width 281 height 35
click at [1089, 557] on td "Early Bird" at bounding box center [1185, 553] width 281 height 35
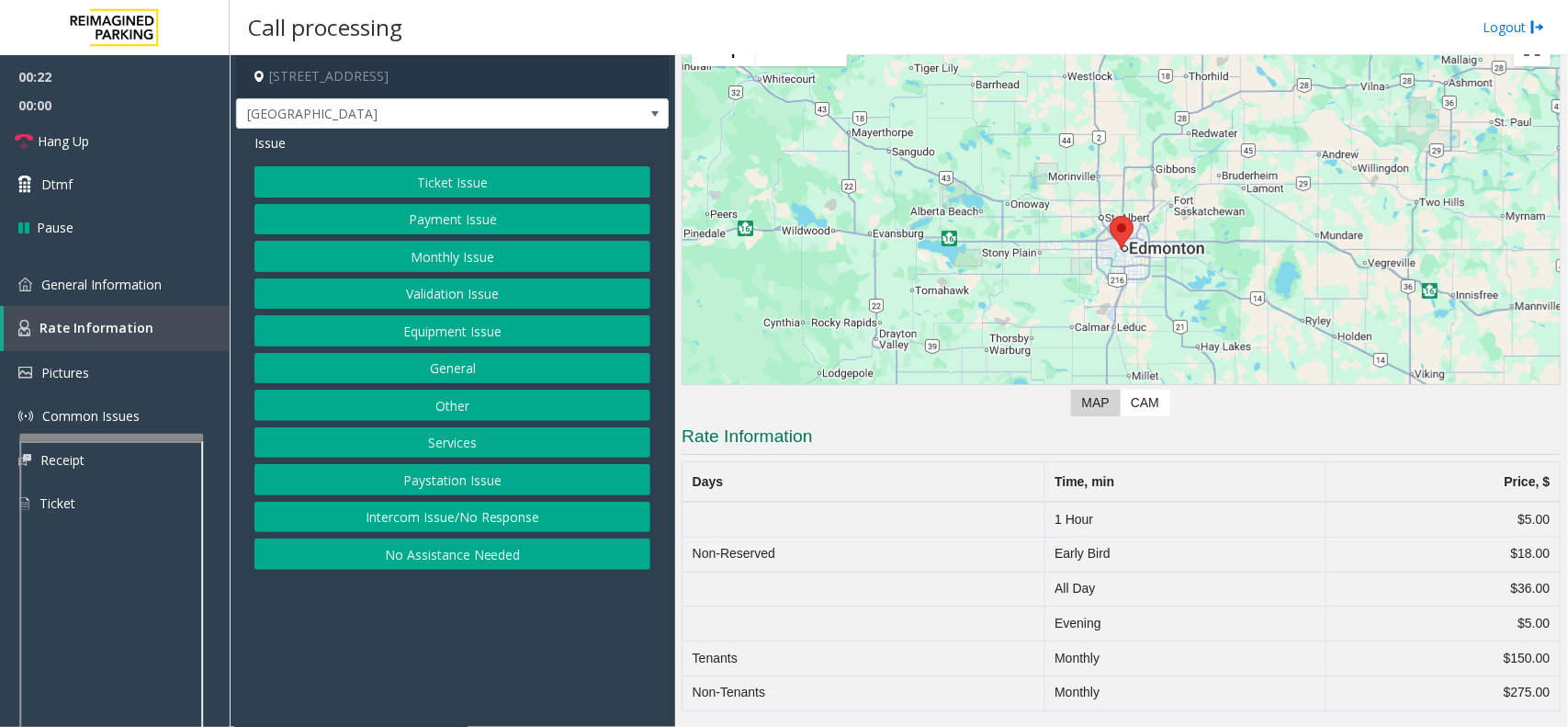
click at [1503, 565] on td "$18.00" at bounding box center [1442, 553] width 234 height 35
click at [1509, 556] on td "$18.00" at bounding box center [1442, 553] width 234 height 35
drag, startPoint x: 1040, startPoint y: 560, endPoint x: 1162, endPoint y: 556, distance: 122.1
click at [1162, 556] on td "Early Bird" at bounding box center [1185, 553] width 281 height 35
click at [1102, 571] on td "All Day" at bounding box center [1185, 588] width 281 height 35
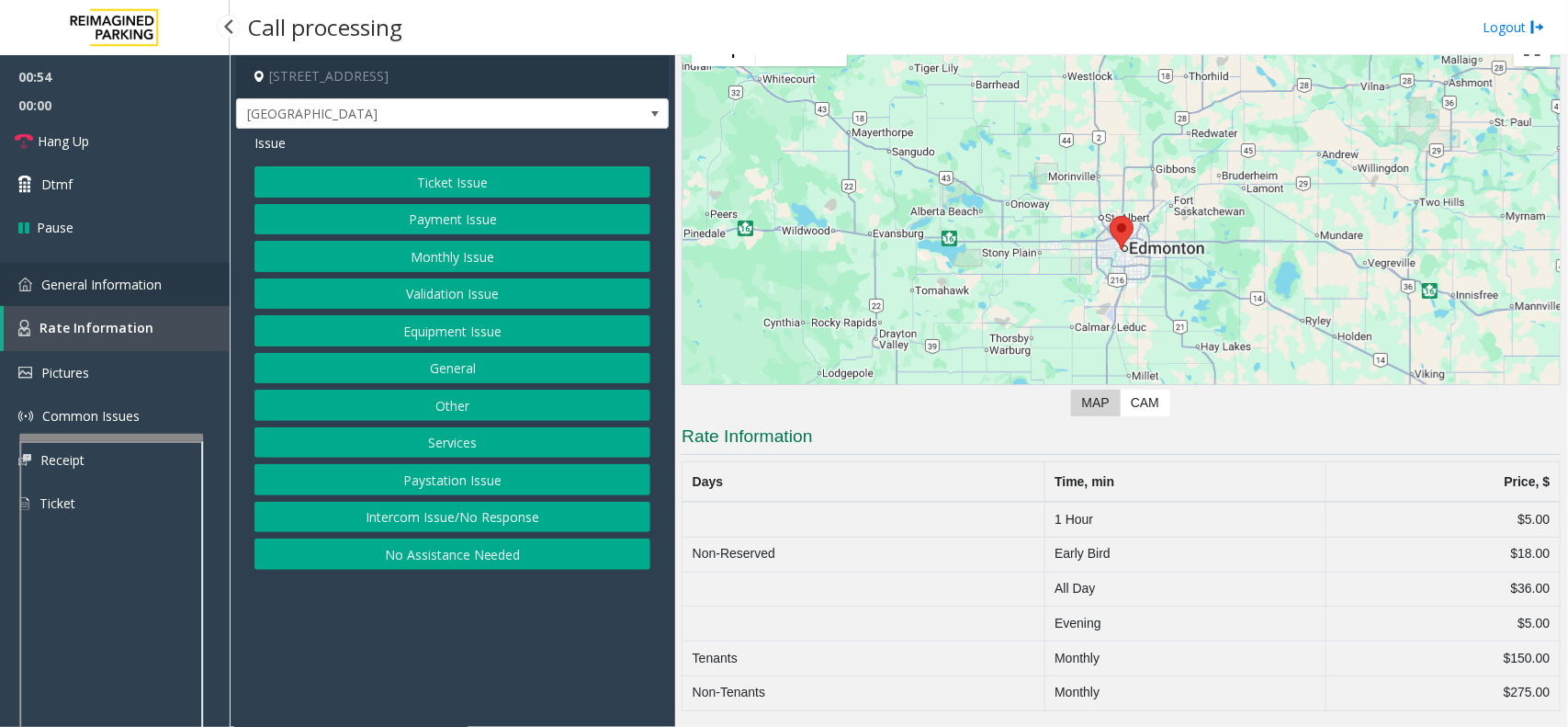
click at [111, 278] on span "General Information" at bounding box center [101, 284] width 121 height 18
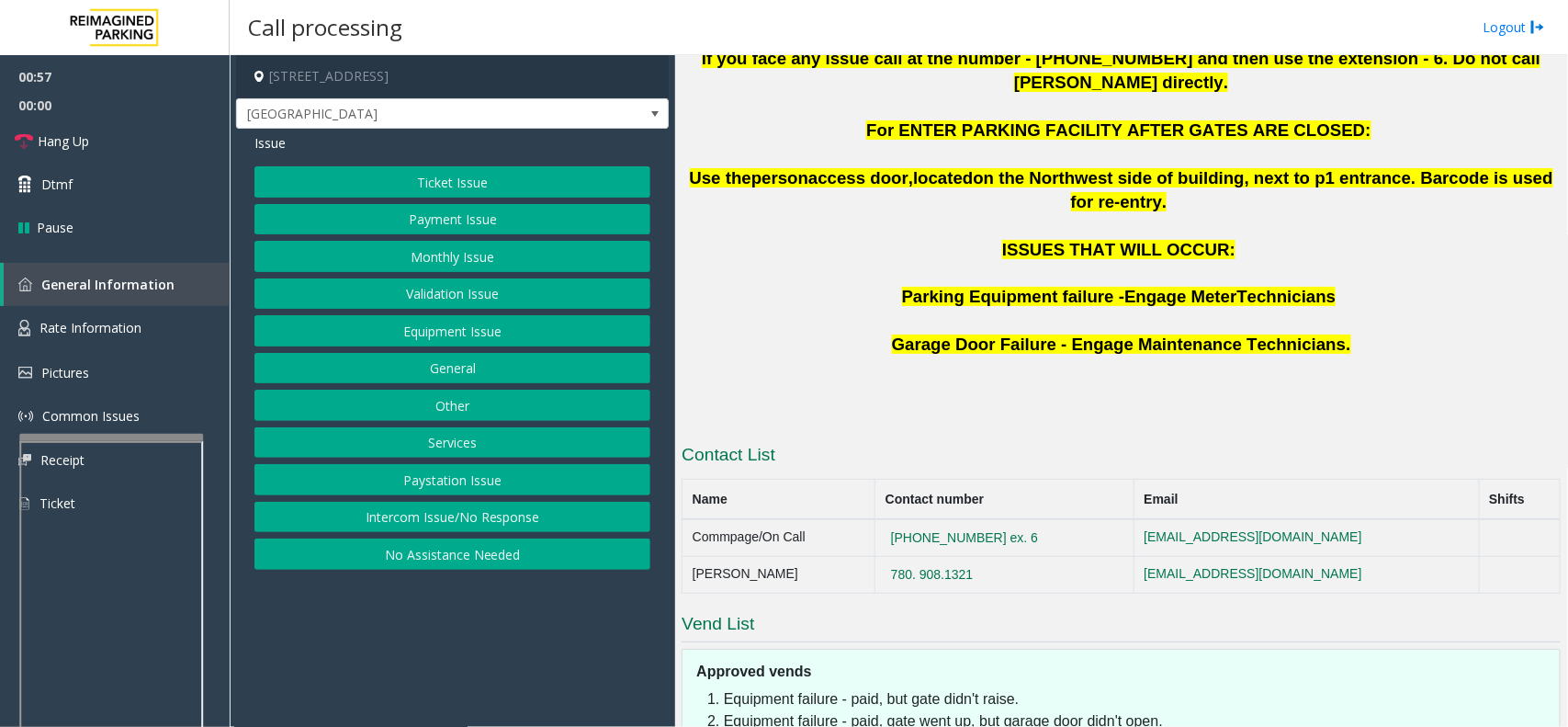
scroll to position [978, 0]
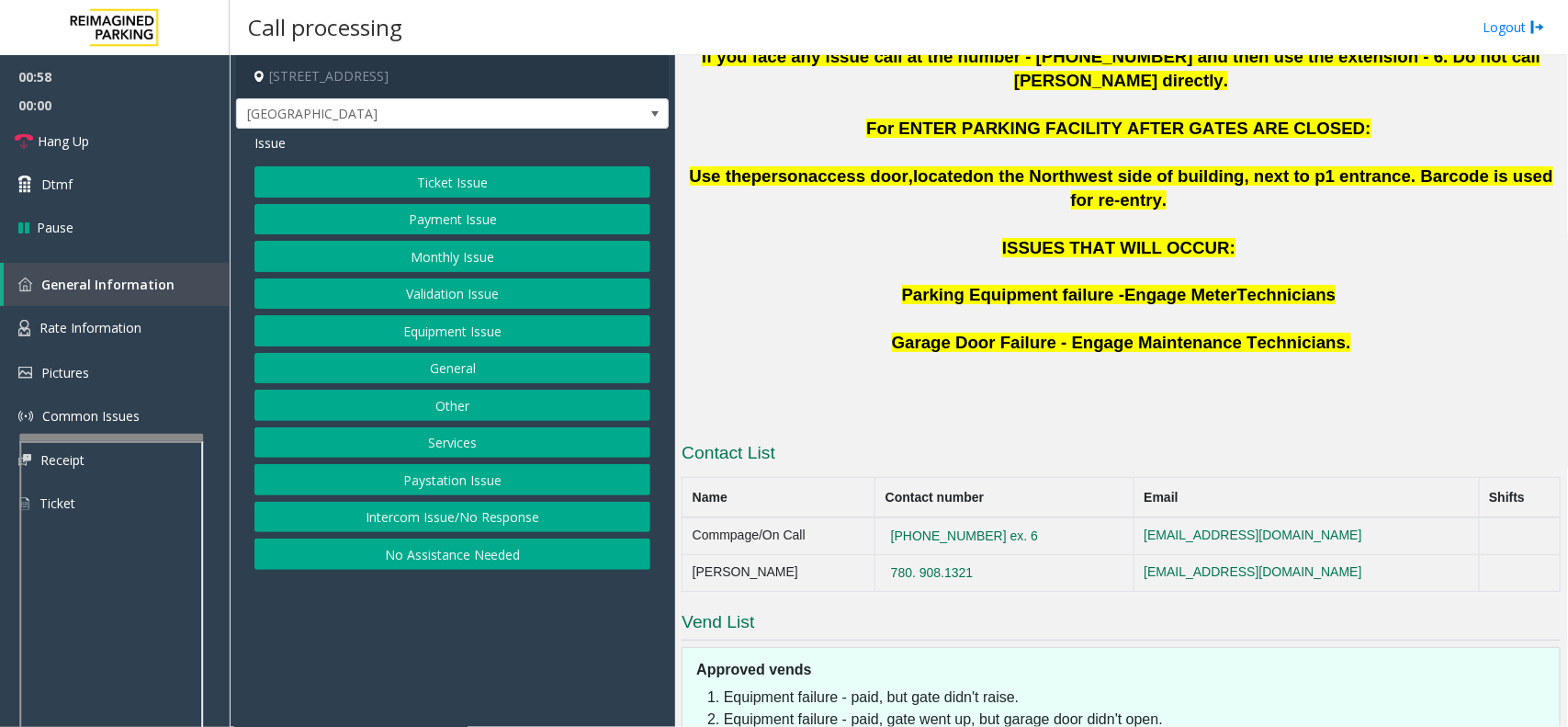
drag, startPoint x: 1219, startPoint y: 490, endPoint x: 1075, endPoint y: 589, distance: 174.7
click at [1075, 659] on h5 "Approved vends" at bounding box center [1128, 669] width 864 height 20
drag, startPoint x: 980, startPoint y: 699, endPoint x: 915, endPoint y: 657, distance: 77.4
click at [915, 708] on li "Equipment failure - paid, gate went up, but garage door didn't open." at bounding box center [1137, 719] width 827 height 22
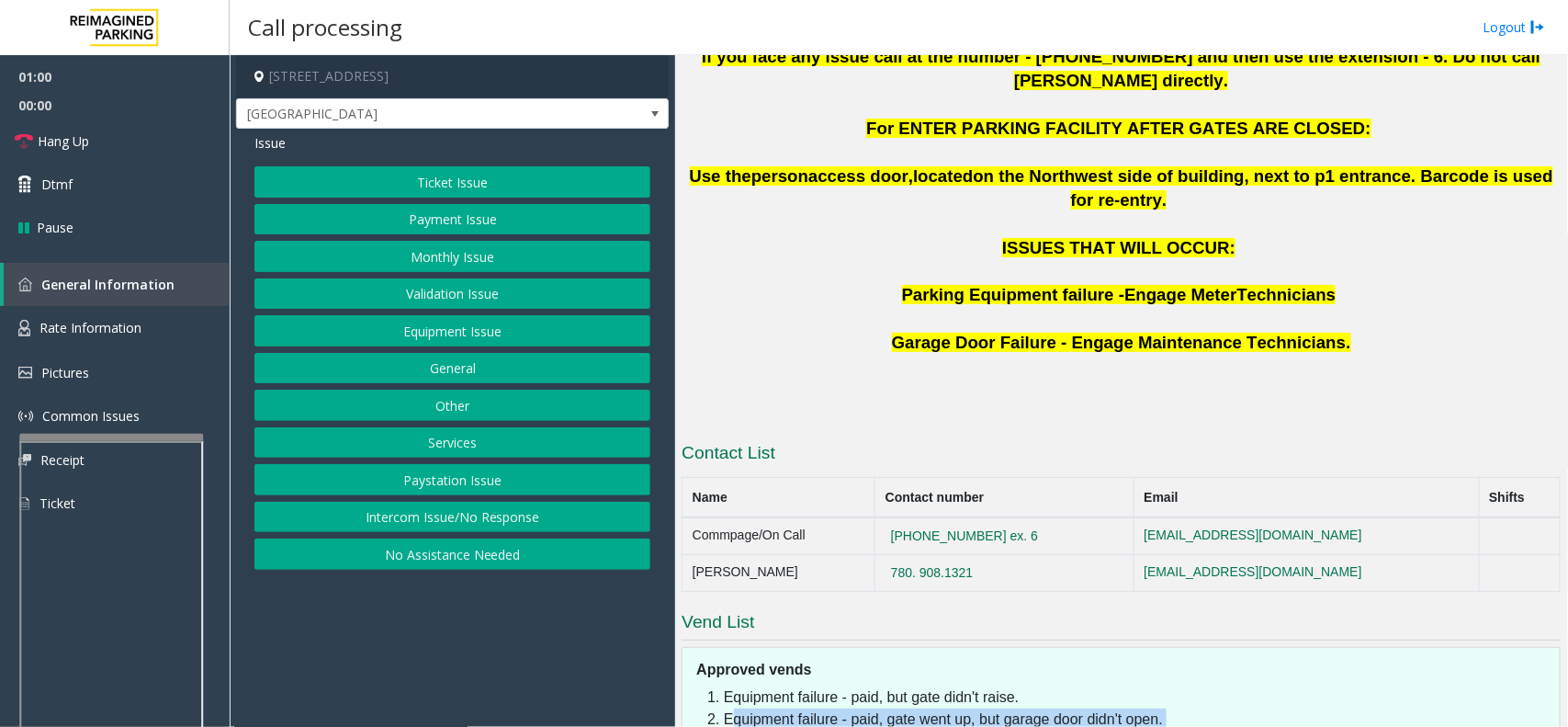
click at [915, 708] on li "Equipment failure - paid, gate went up, but garage door didn't open." at bounding box center [1137, 719] width 827 height 22
click at [913, 708] on li "Equipment failure - paid, gate went up, but garage door didn't open." at bounding box center [1137, 719] width 827 height 22
click at [913, 686] on li "Equipment failure - paid, but gate didn't raise." at bounding box center [1137, 697] width 827 height 22
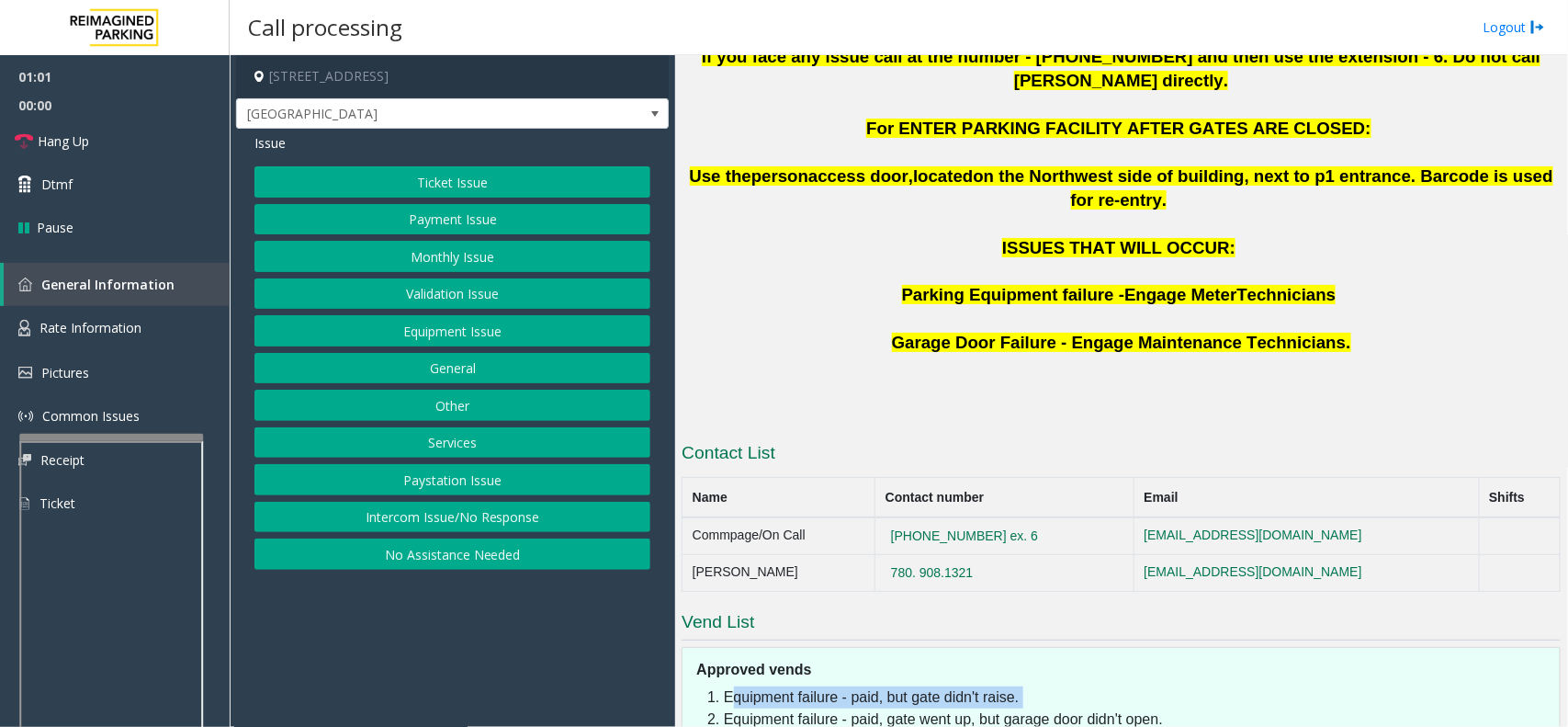
click at [913, 686] on li "Equipment failure - paid, but gate didn't raise." at bounding box center [1137, 697] width 827 height 22
click at [927, 726] on li "Unable to get back to vehicle - left barcode/ticket in car (opening Man door, n…" at bounding box center [1137, 741] width 827 height 22
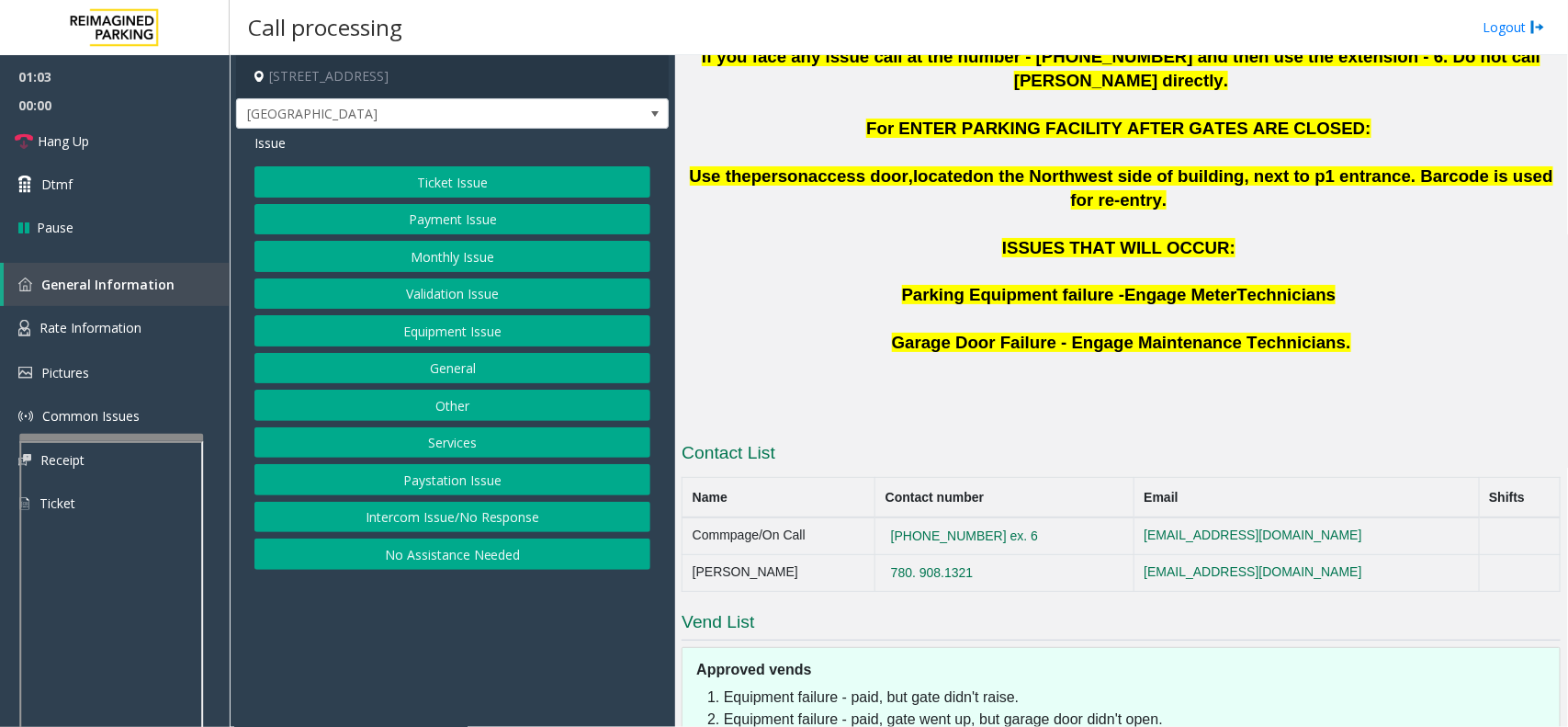
drag, startPoint x: 504, startPoint y: 643, endPoint x: 470, endPoint y: 640, distance: 34.1
click at [470, 640] on app-call-processing-form "10047 109 Street Northwest, Edmonton, AB Mayfair Village South Issue Ticket Iss…" at bounding box center [452, 390] width 446 height 671
click at [450, 310] on div "Ticket Issue Payment Issue Monthly Issue Validation Issue Equipment Issue Gener…" at bounding box center [452, 368] width 396 height 403
click at [443, 333] on button "Equipment Issue" at bounding box center [452, 330] width 396 height 31
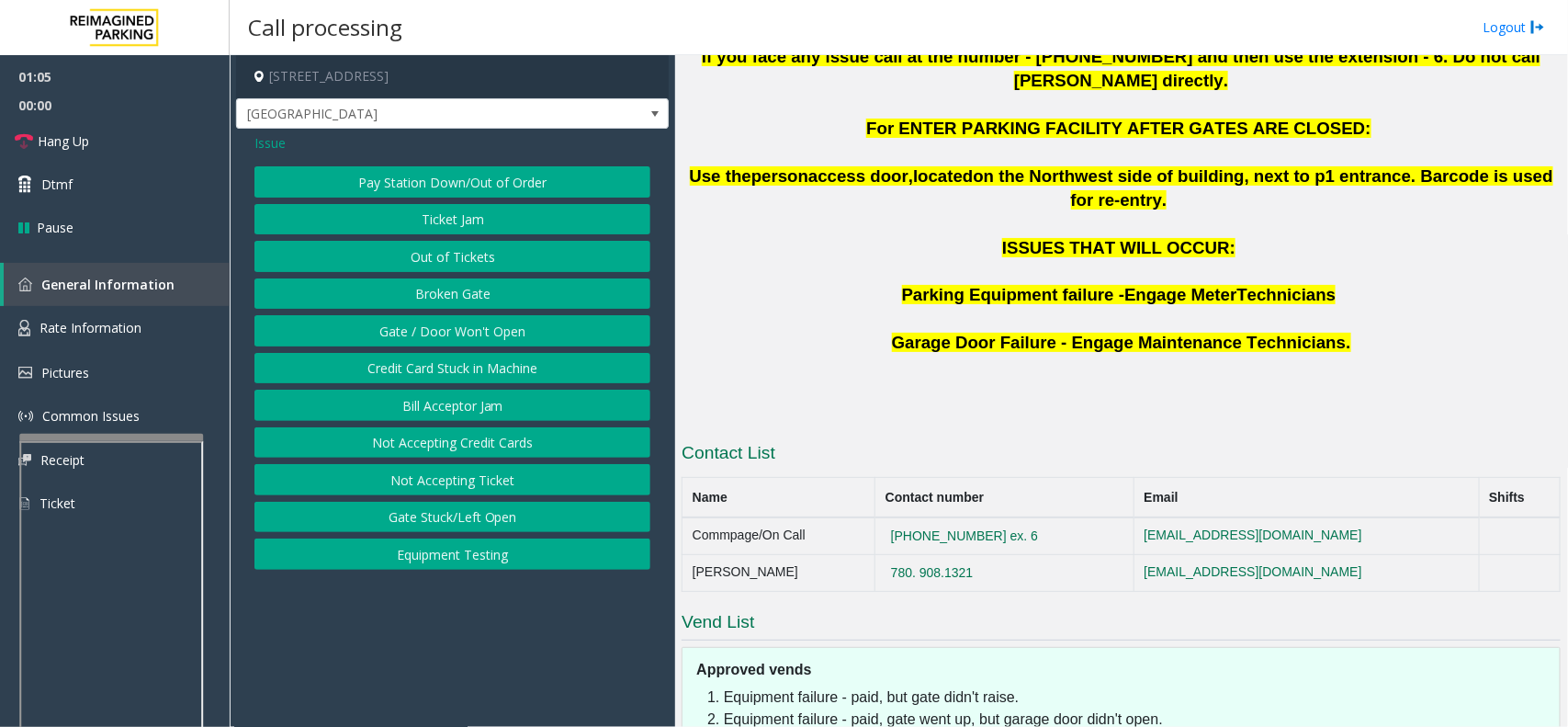
click at [442, 333] on button "Gate / Door Won't Open" at bounding box center [452, 330] width 396 height 31
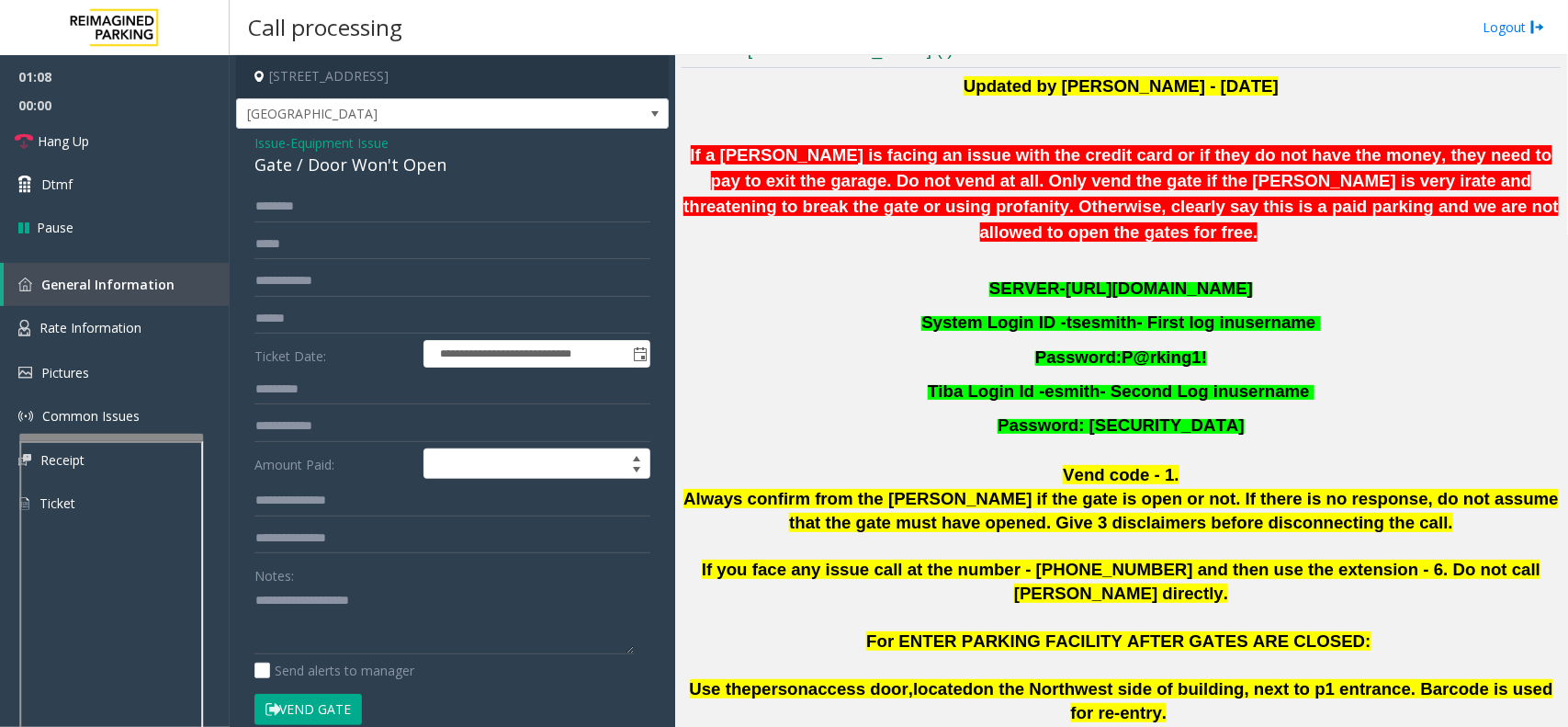
scroll to position [404, 0]
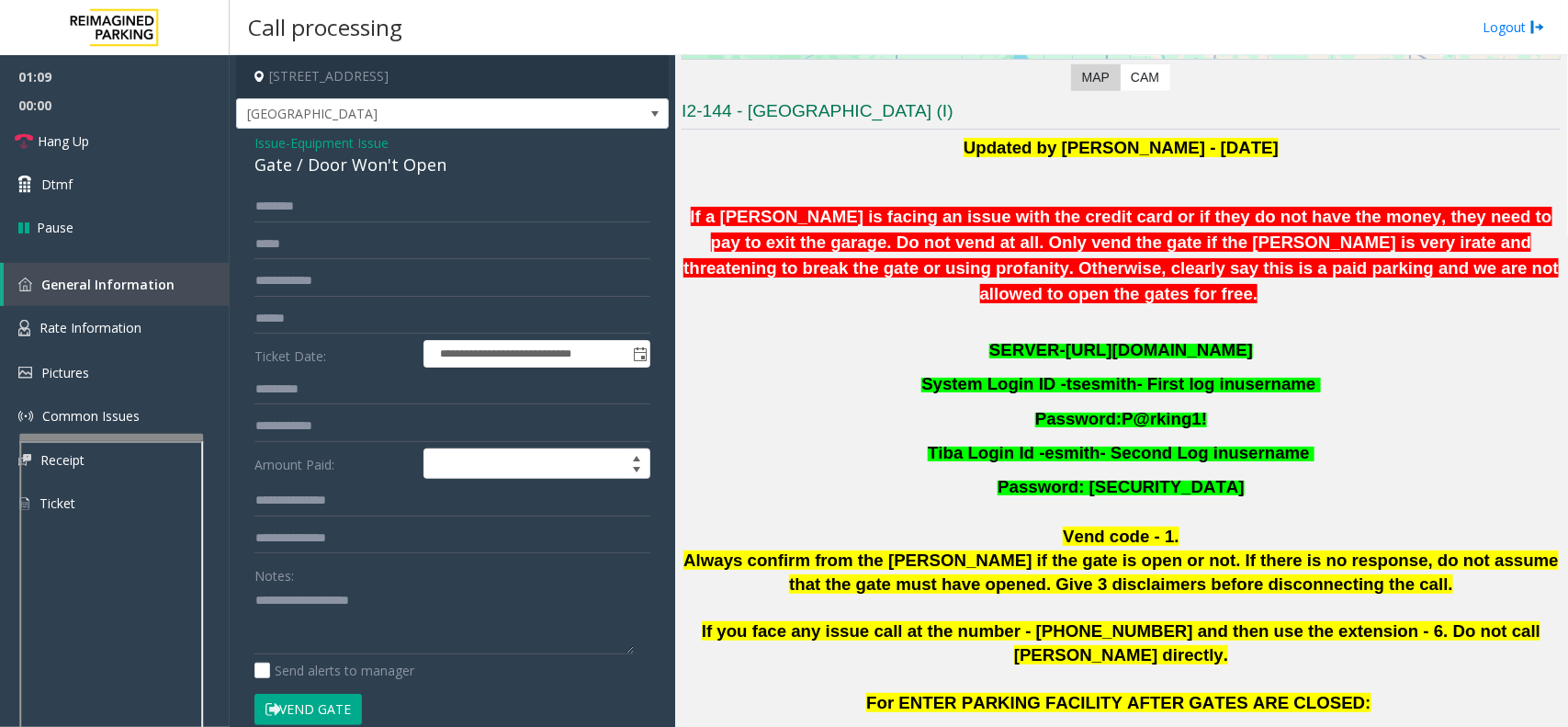
click at [1066, 340] on span "https://mayfairsouth.tibacloud.ca/" at bounding box center [1160, 349] width 188 height 19
click at [1171, 340] on span "https://mayfairsouth.tibacloud.ca/" at bounding box center [1160, 349] width 188 height 19
drag, startPoint x: 1294, startPoint y: 329, endPoint x: 714, endPoint y: 37, distance: 649.4
click at [1020, 332] on p "SERVER- https://mayfairsouth.tibacloud.ca/" at bounding box center [1122, 349] width 880 height 34
click at [496, 604] on textarea at bounding box center [444, 619] width 379 height 69
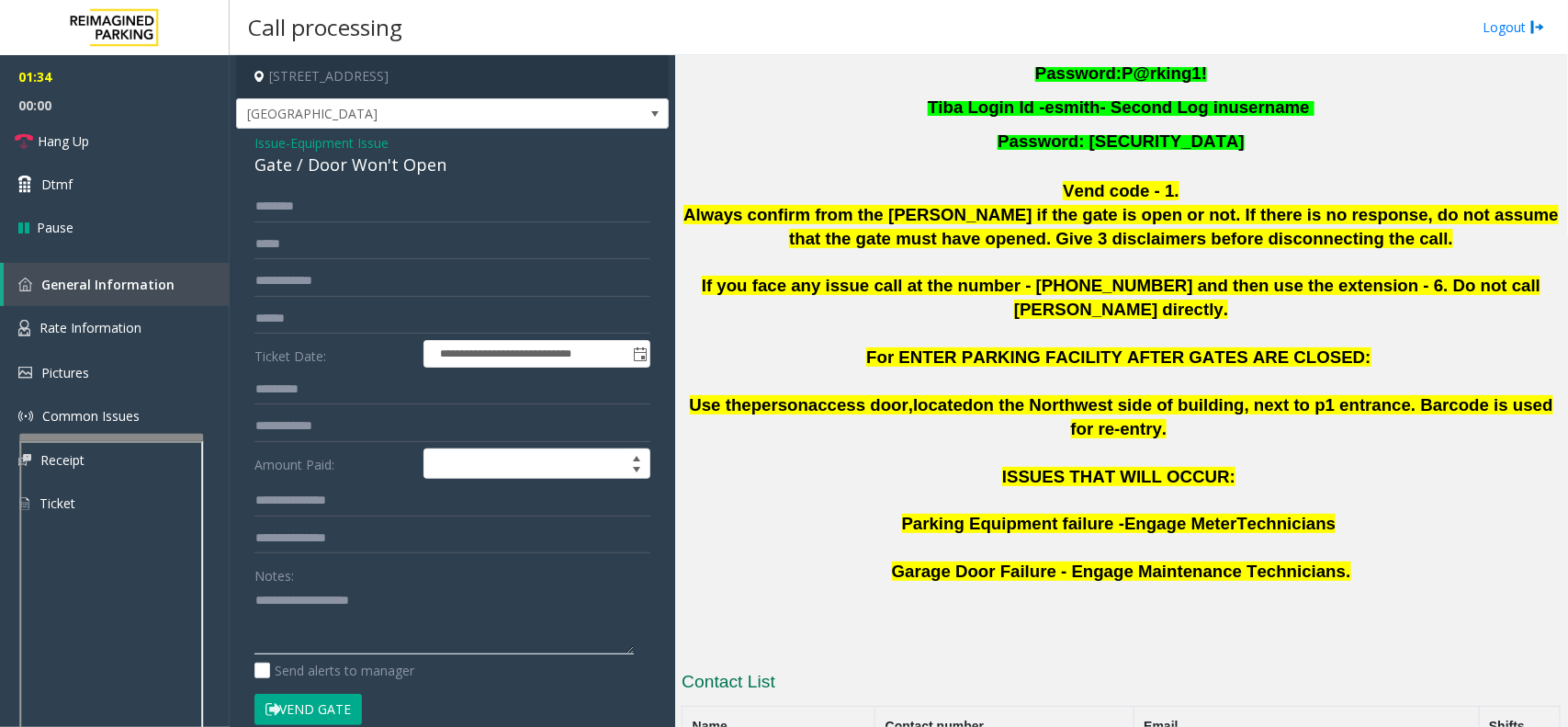
scroll to position [634, 0]
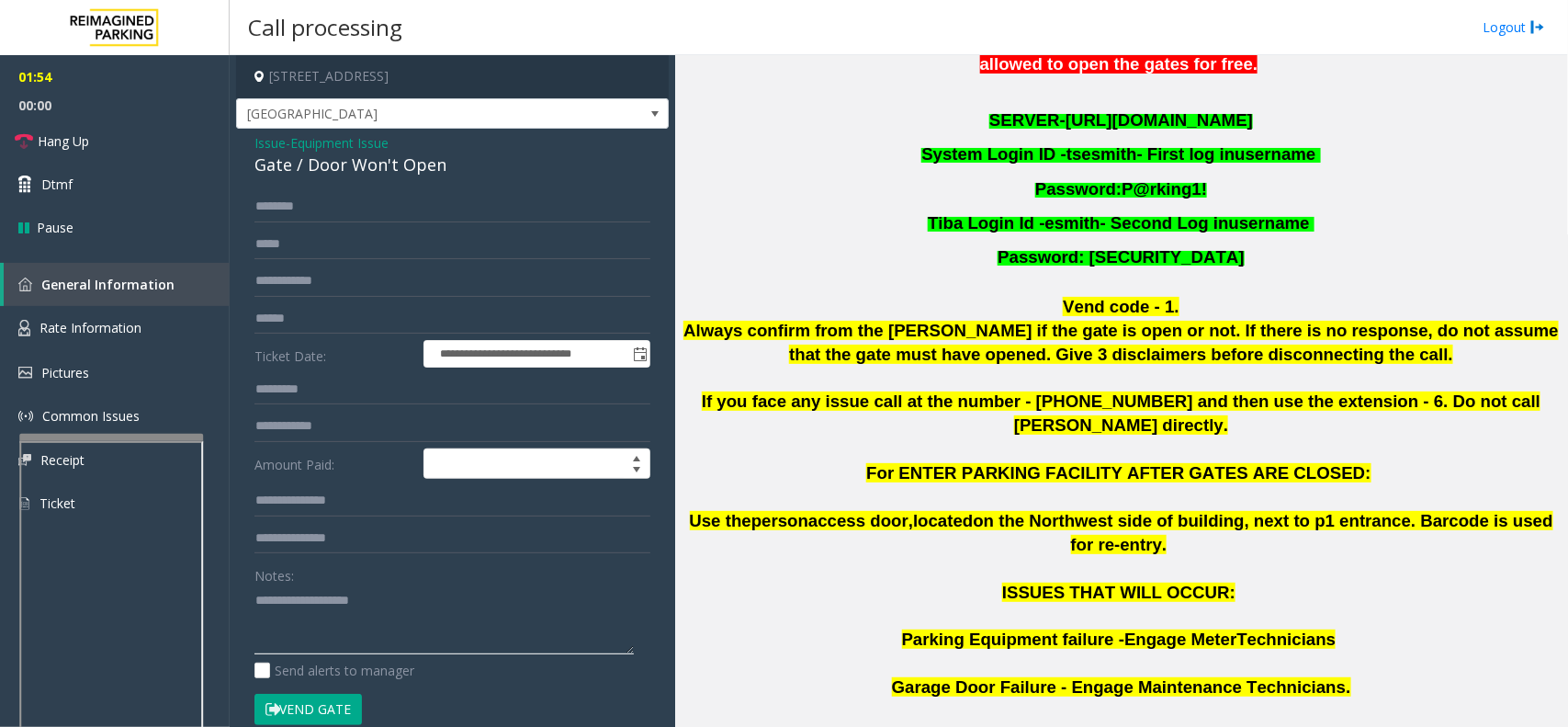
click at [313, 616] on textarea at bounding box center [444, 619] width 379 height 69
paste textarea "**********"
type textarea "**********"
click at [273, 143] on span "Issue" at bounding box center [269, 143] width 31 height 19
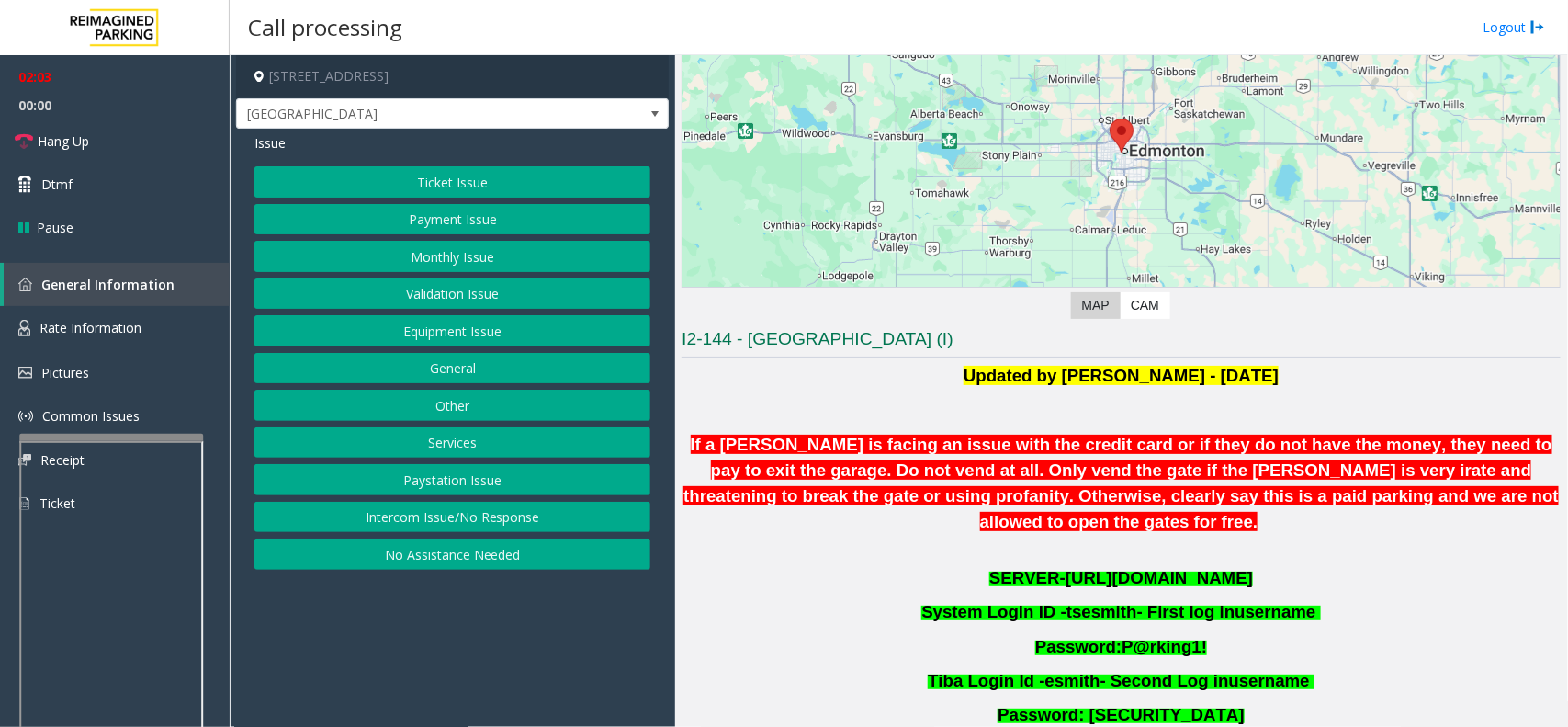
scroll to position [175, 0]
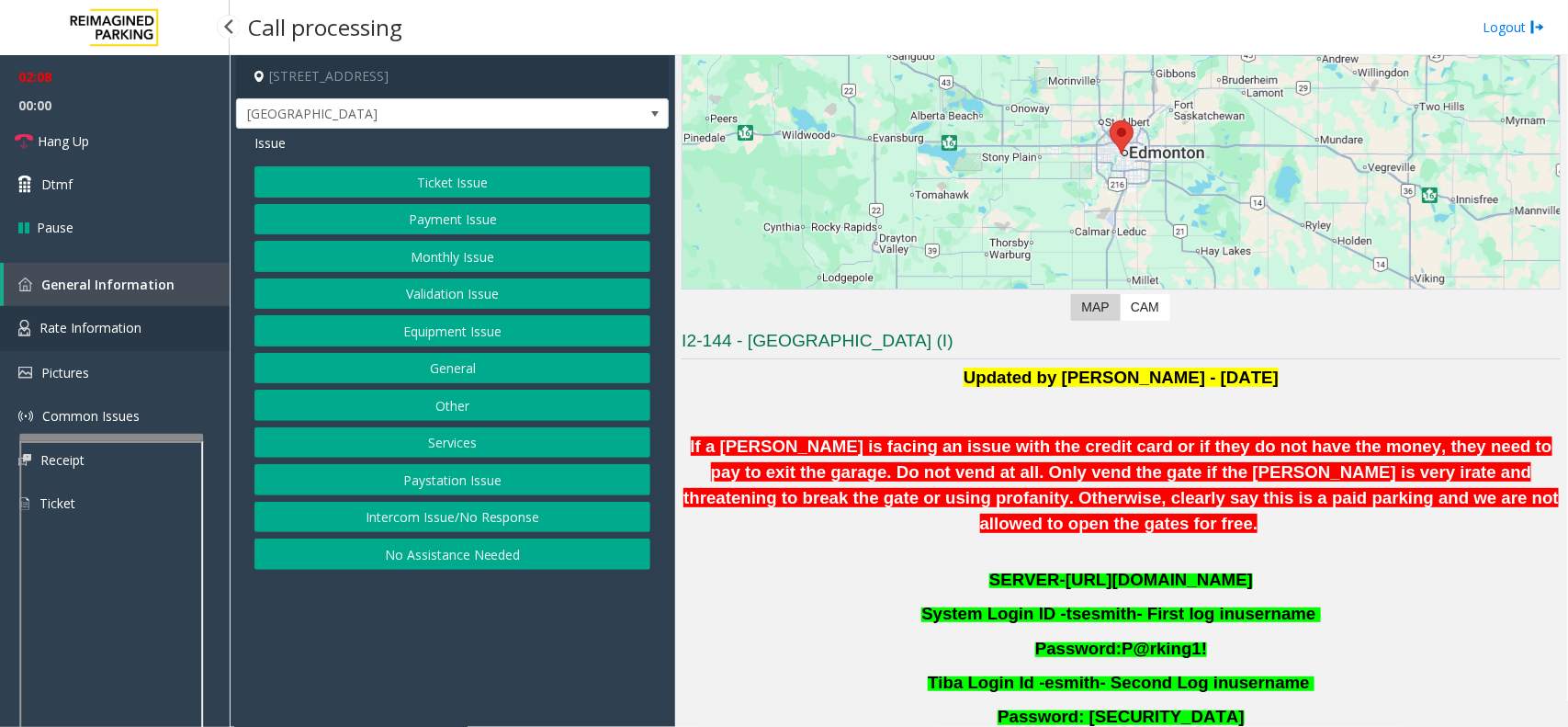
click at [97, 314] on link "Rate Information" at bounding box center [115, 328] width 229 height 45
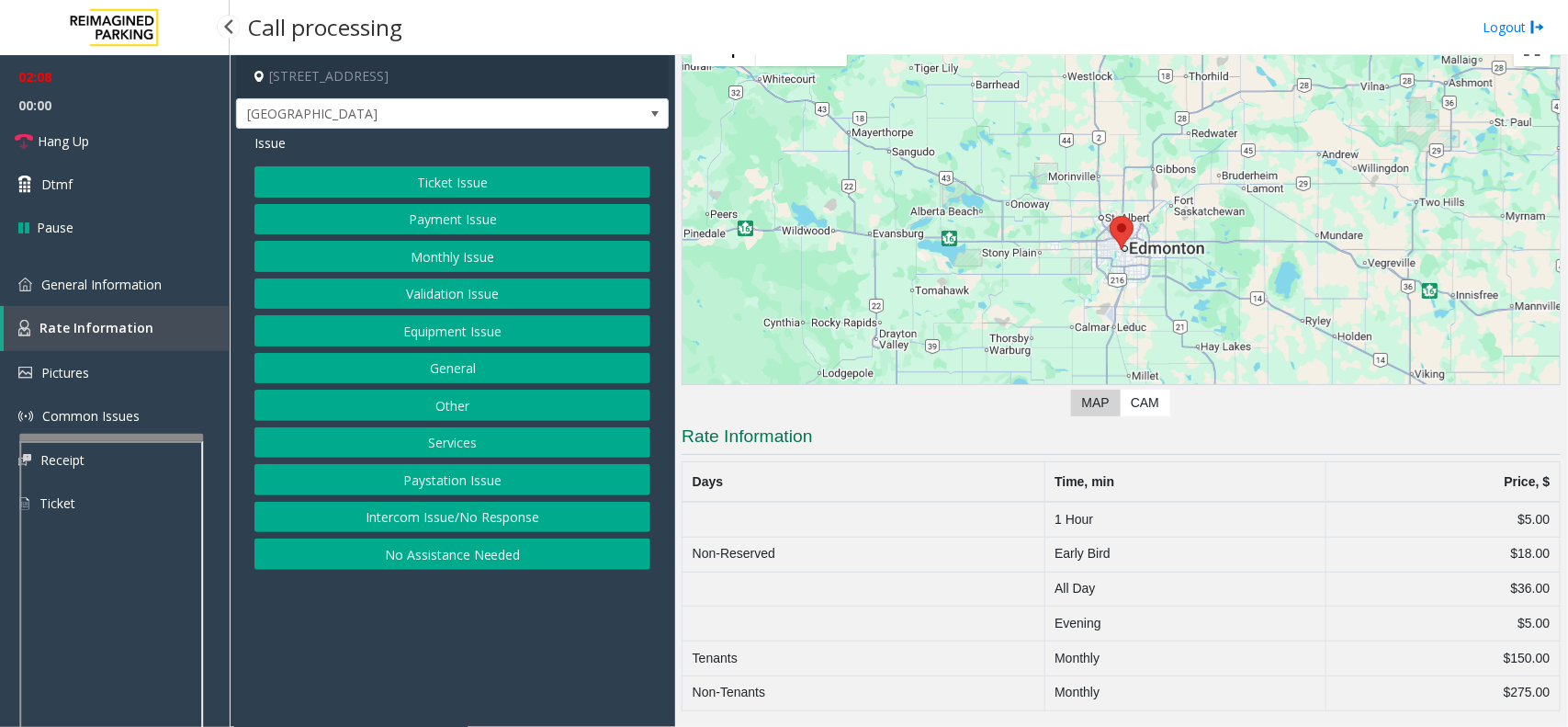
scroll to position [80, 0]
click at [170, 267] on link "General Information" at bounding box center [115, 283] width 229 height 43
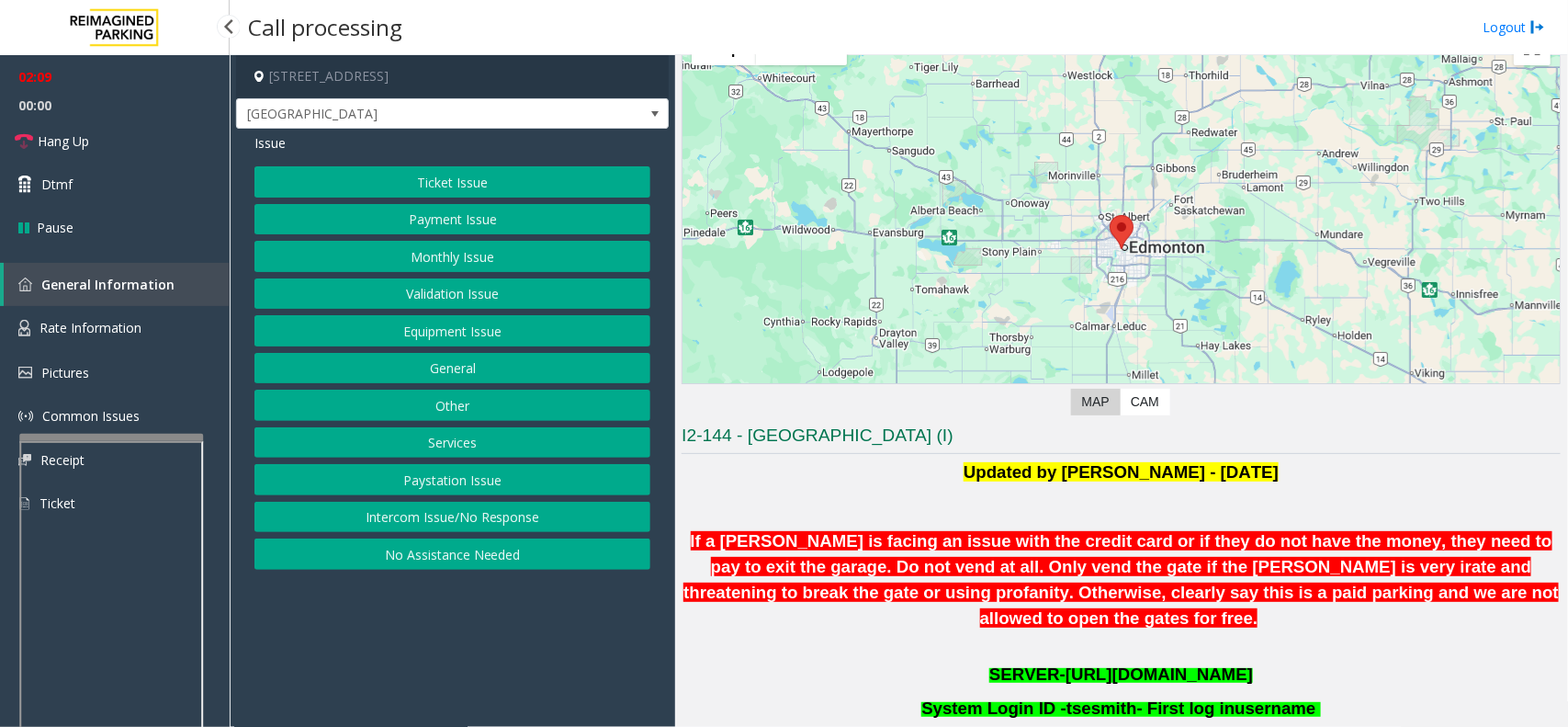
scroll to position [175, 0]
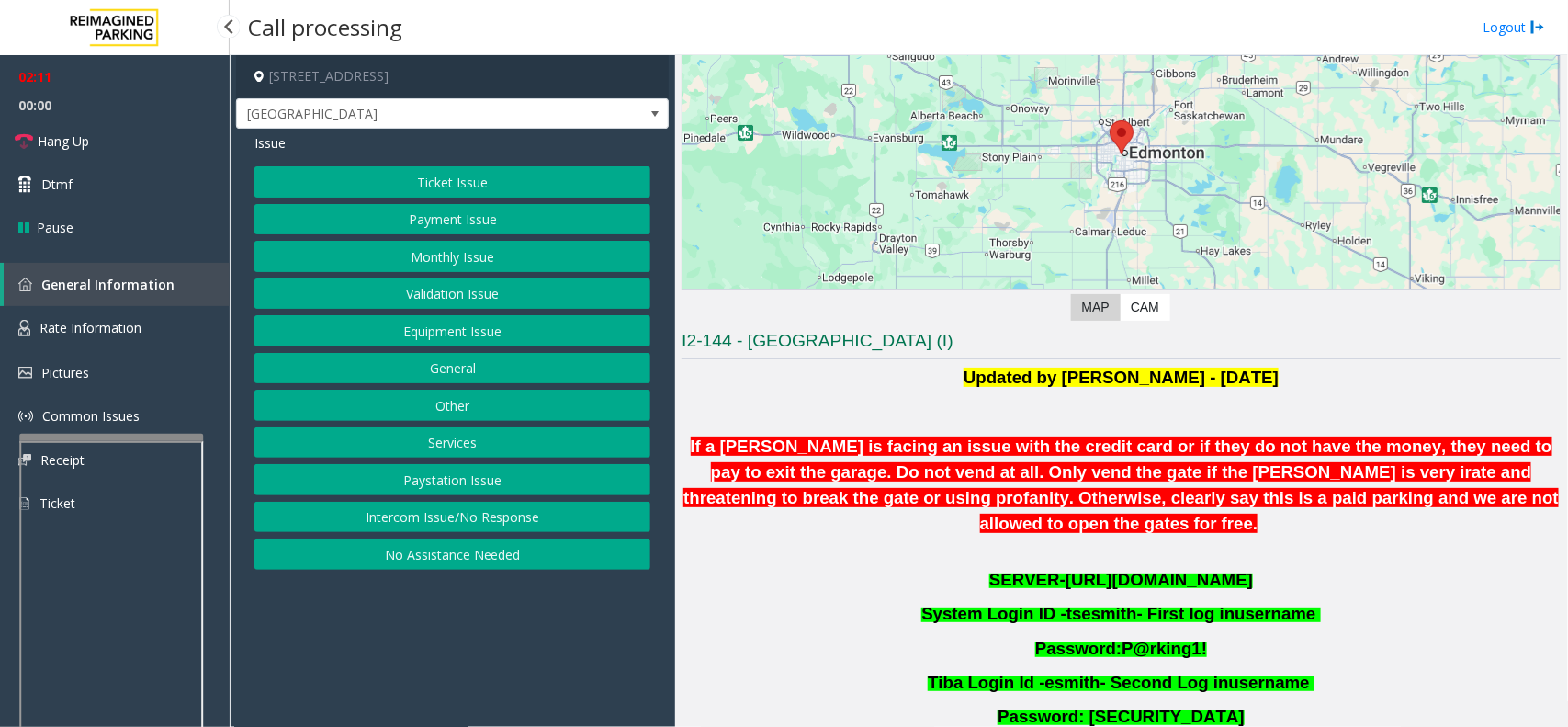
click at [178, 296] on link "General Information" at bounding box center [117, 283] width 226 height 43
click at [162, 287] on span "General Information" at bounding box center [108, 284] width 134 height 18
click at [120, 122] on link "Hang Up" at bounding box center [115, 141] width 229 height 43
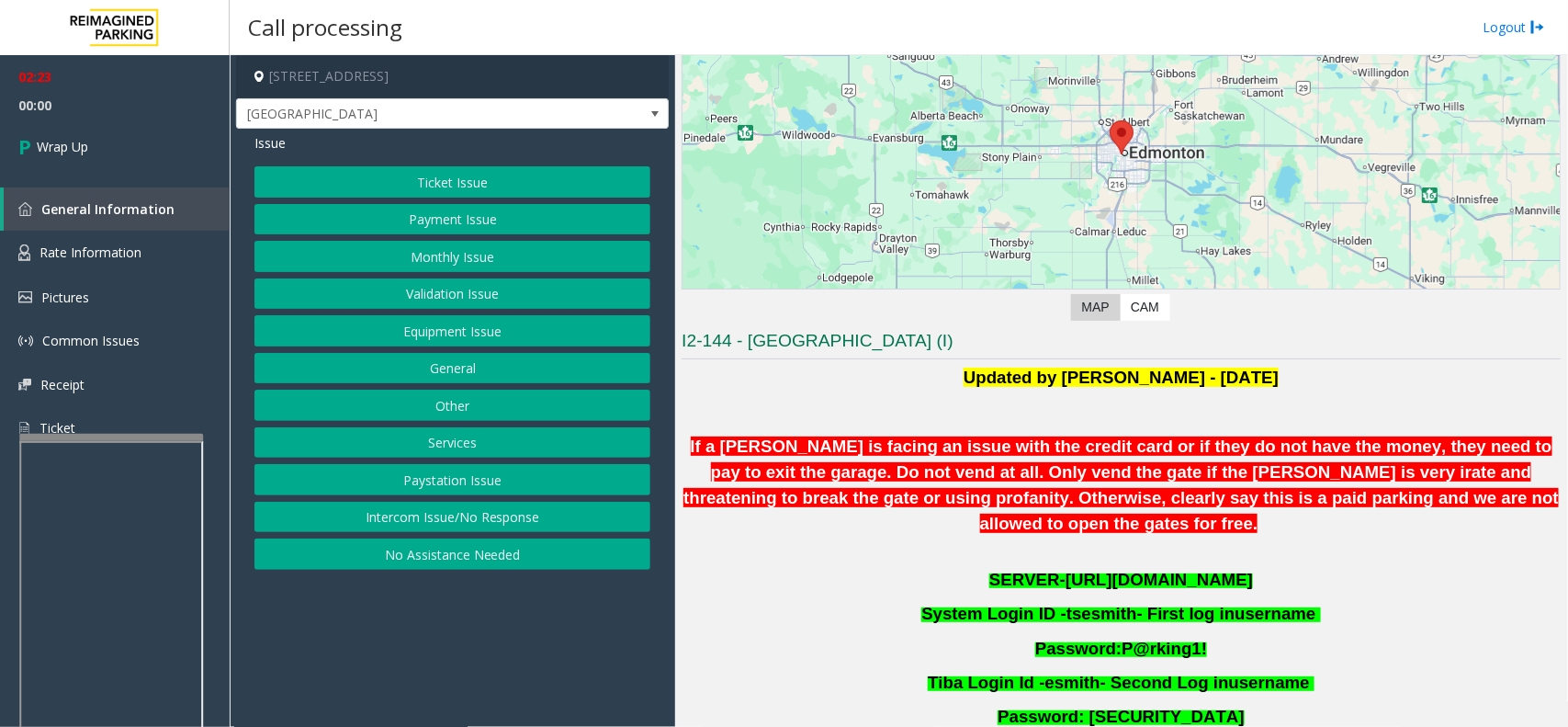
click at [361, 331] on button "Equipment Issue" at bounding box center [452, 330] width 396 height 31
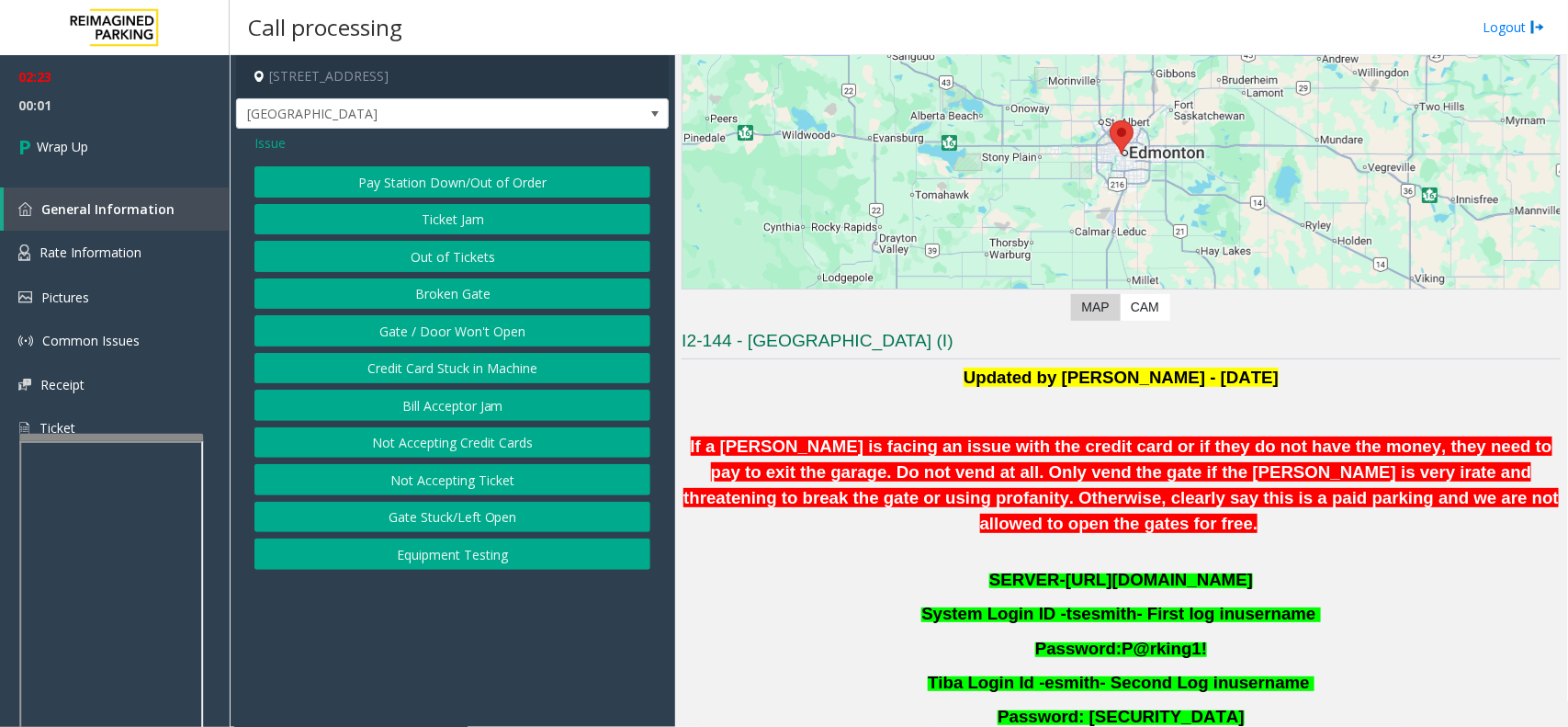
click at [356, 332] on button "Gate / Door Won't Open" at bounding box center [452, 330] width 396 height 31
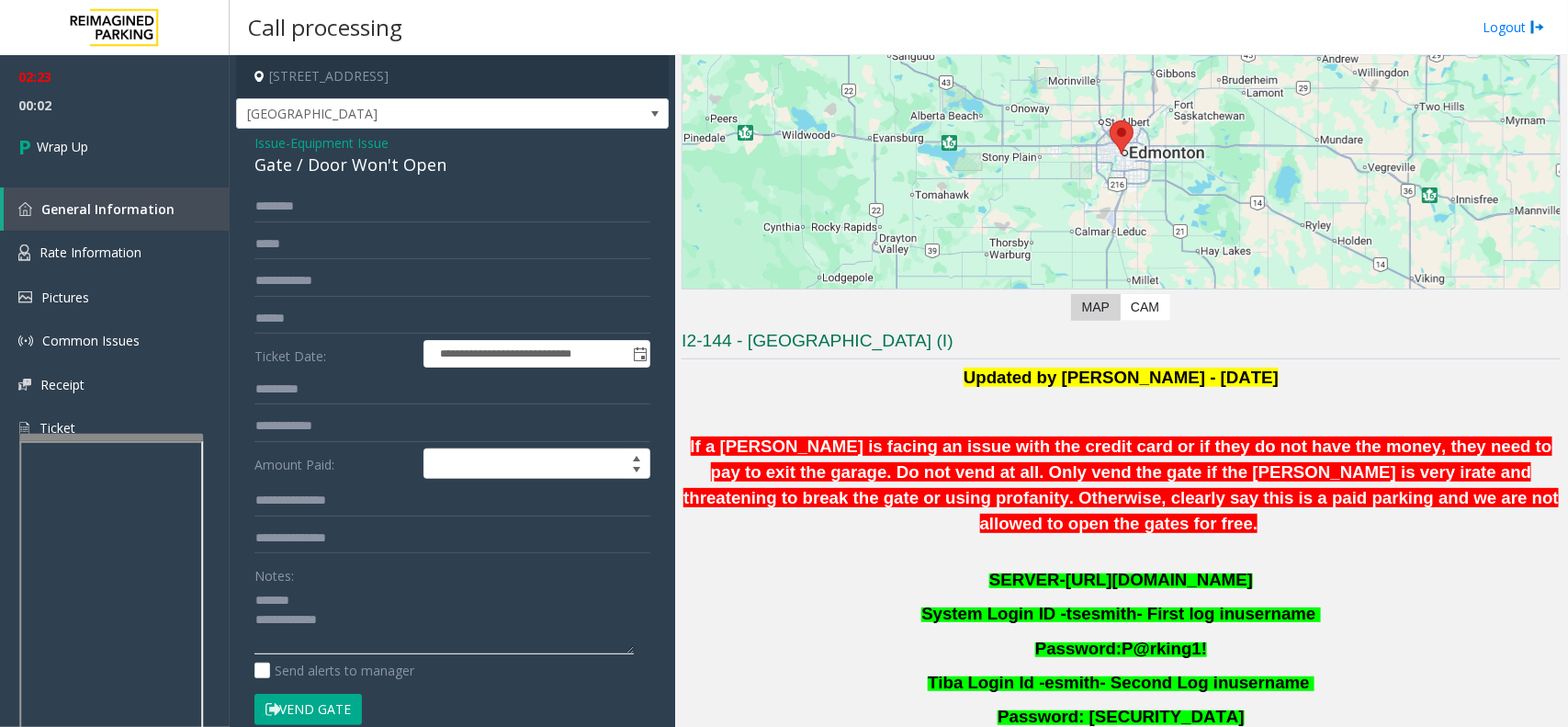
click at [412, 636] on textarea at bounding box center [444, 619] width 379 height 69
click at [411, 595] on textarea at bounding box center [444, 619] width 379 height 69
drag, startPoint x: 411, startPoint y: 595, endPoint x: 625, endPoint y: 712, distance: 243.9
click at [625, 712] on form "**********" at bounding box center [452, 468] width 396 height 552
click at [476, 618] on textarea at bounding box center [444, 619] width 379 height 69
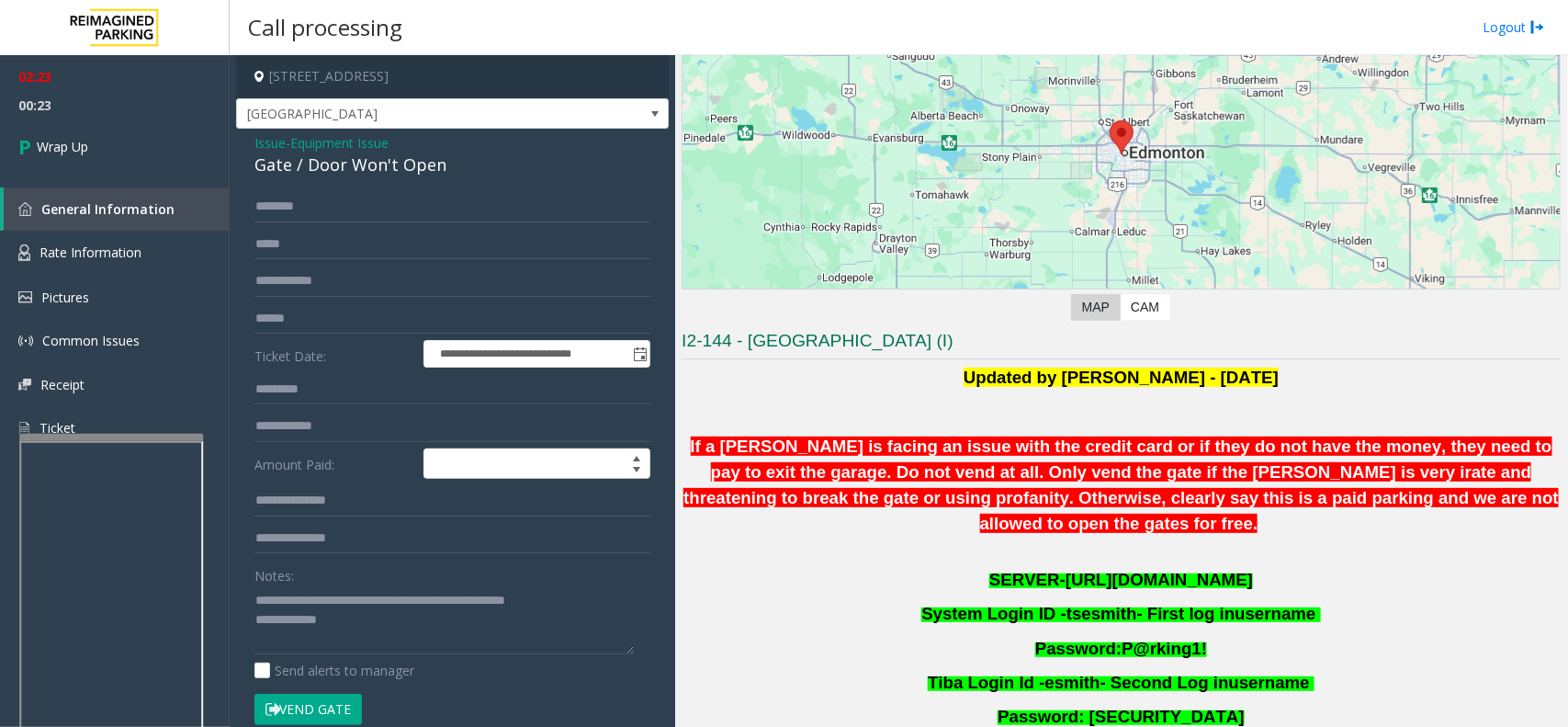
drag, startPoint x: 635, startPoint y: 602, endPoint x: 626, endPoint y: 606, distance: 9.8
click at [630, 604] on div "**********" at bounding box center [452, 606] width 424 height 831
click at [623, 606] on textarea at bounding box center [444, 619] width 379 height 69
click at [369, 653] on textarea at bounding box center [444, 619] width 379 height 69
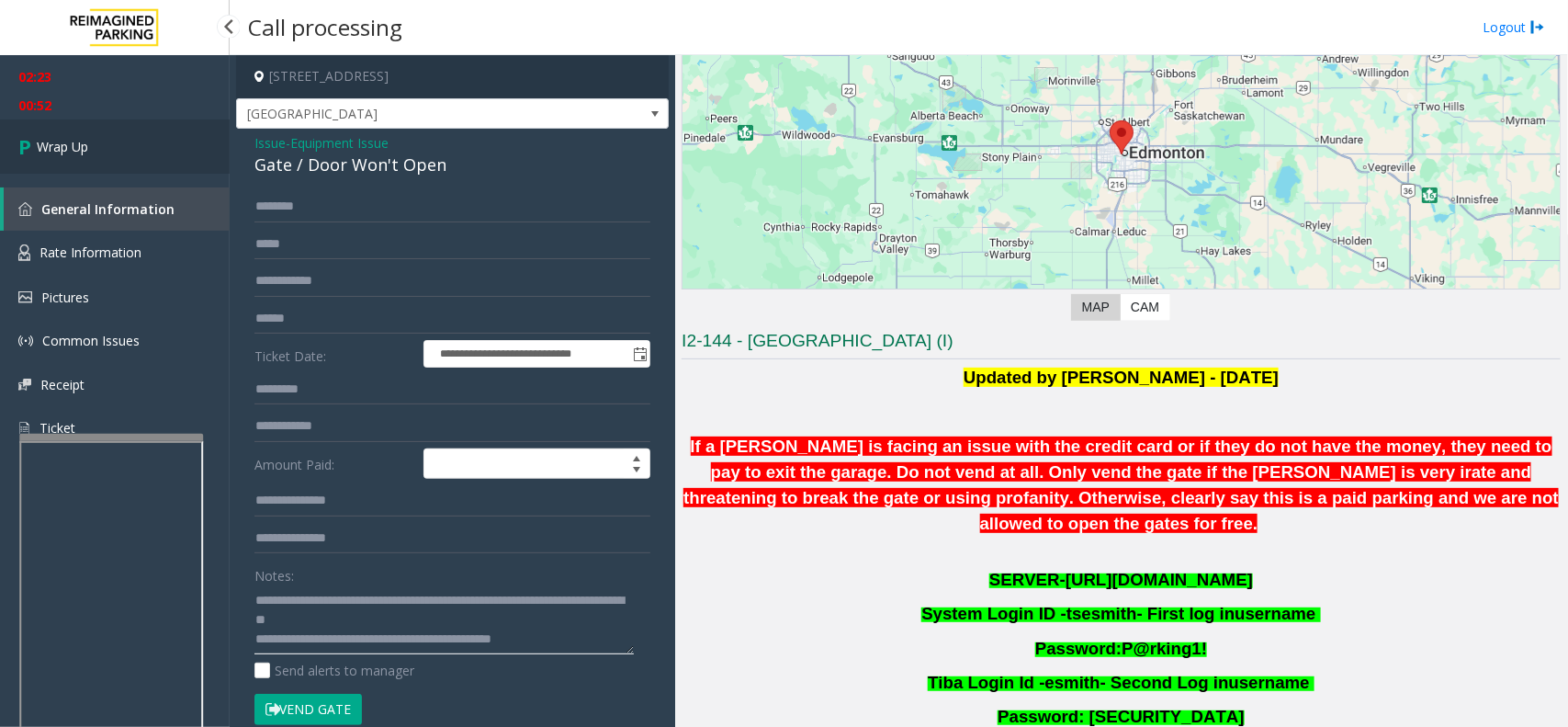
type textarea "**********"
click at [140, 138] on link "Wrap Up" at bounding box center [115, 147] width 229 height 54
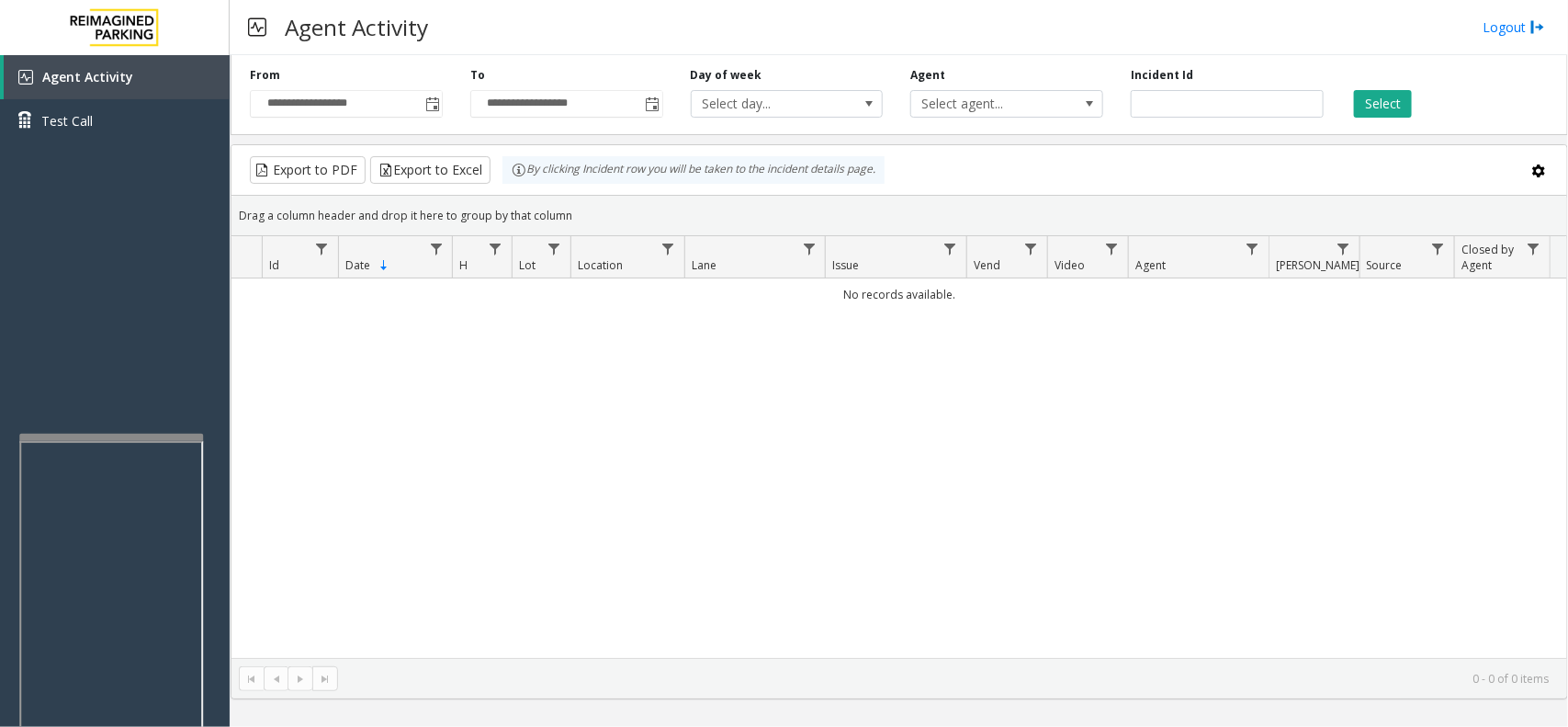
click at [1007, 506] on div "No records available." at bounding box center [899, 468] width 1336 height 379
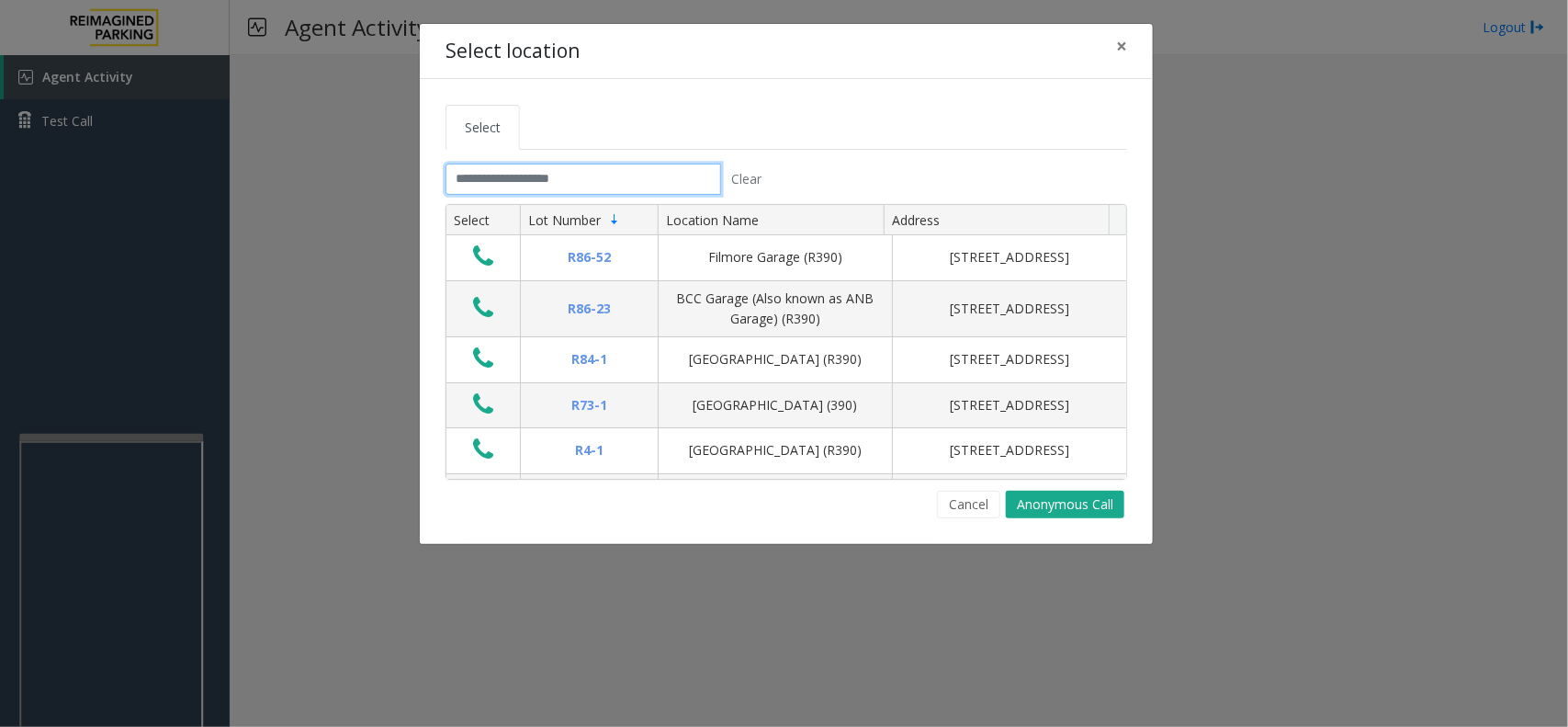
click at [515, 181] on input "text" at bounding box center [584, 179] width 275 height 31
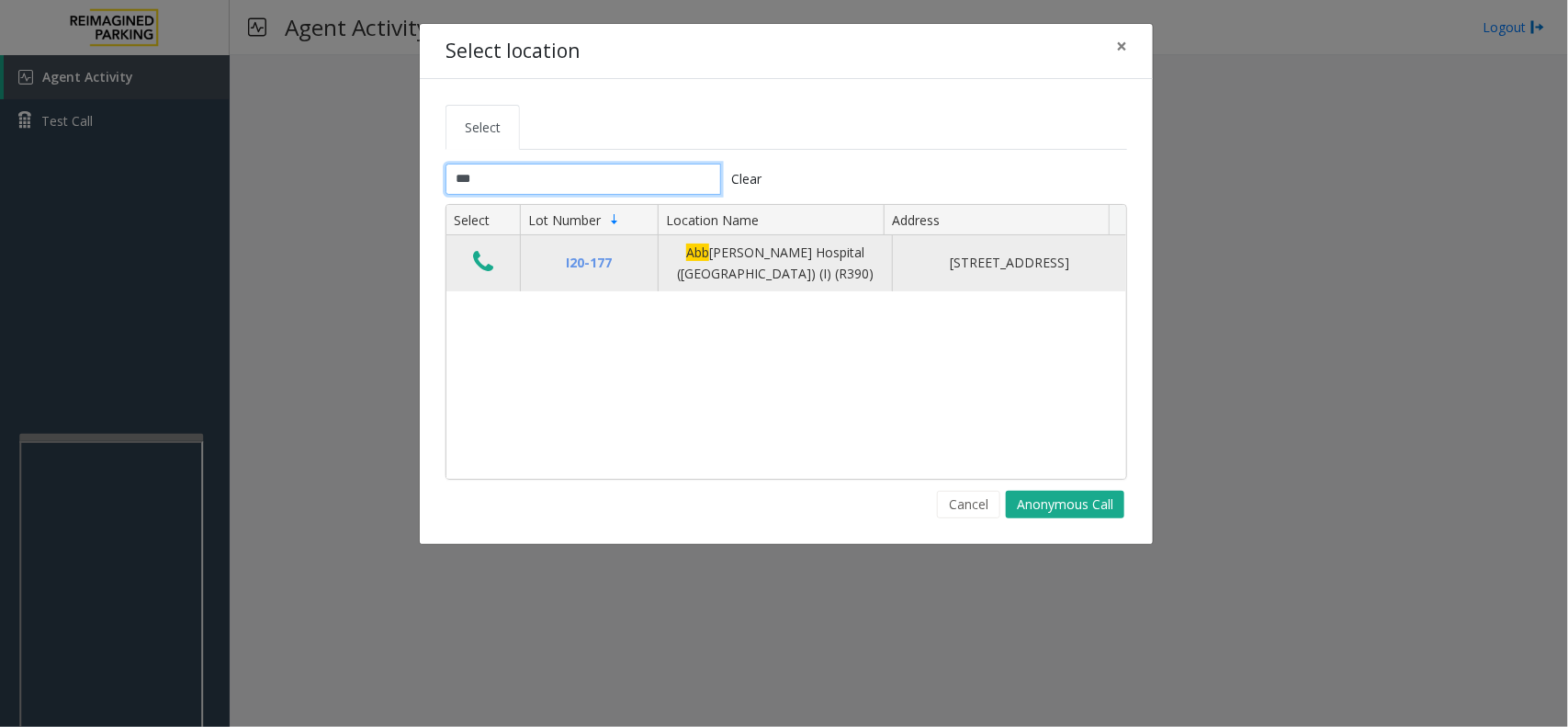
type input "***"
click at [492, 268] on icon "Data table" at bounding box center [483, 262] width 20 height 26
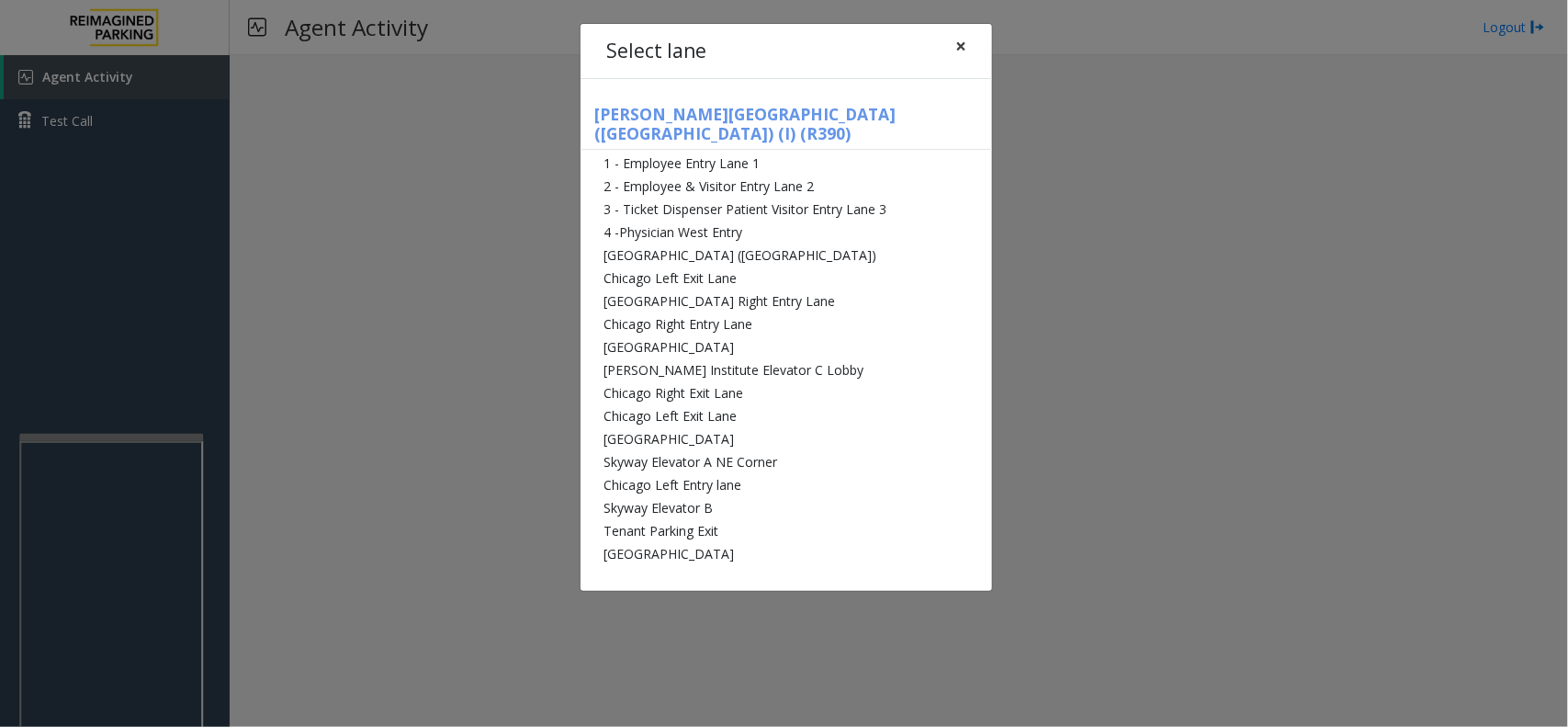
click at [958, 44] on span "×" at bounding box center [961, 46] width 11 height 26
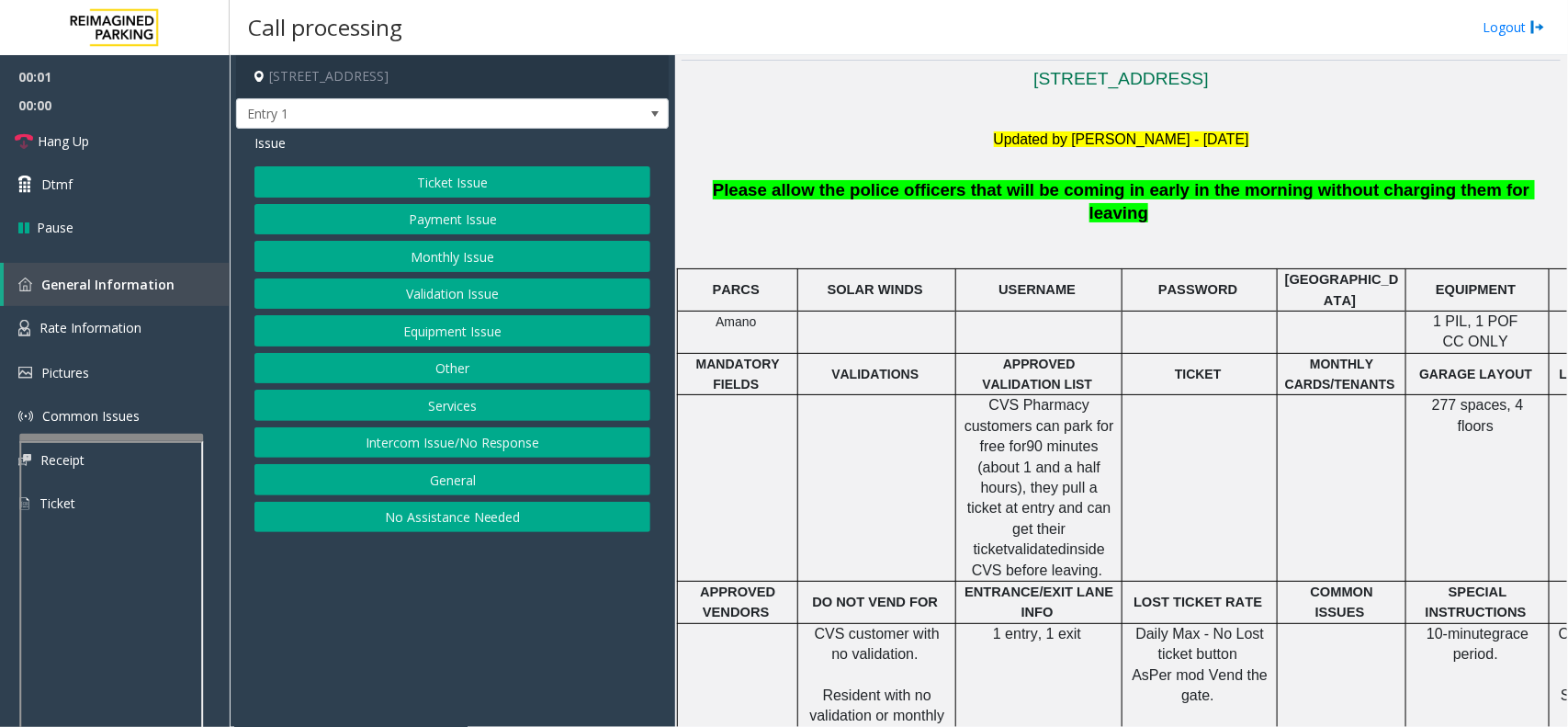
scroll to position [689, 0]
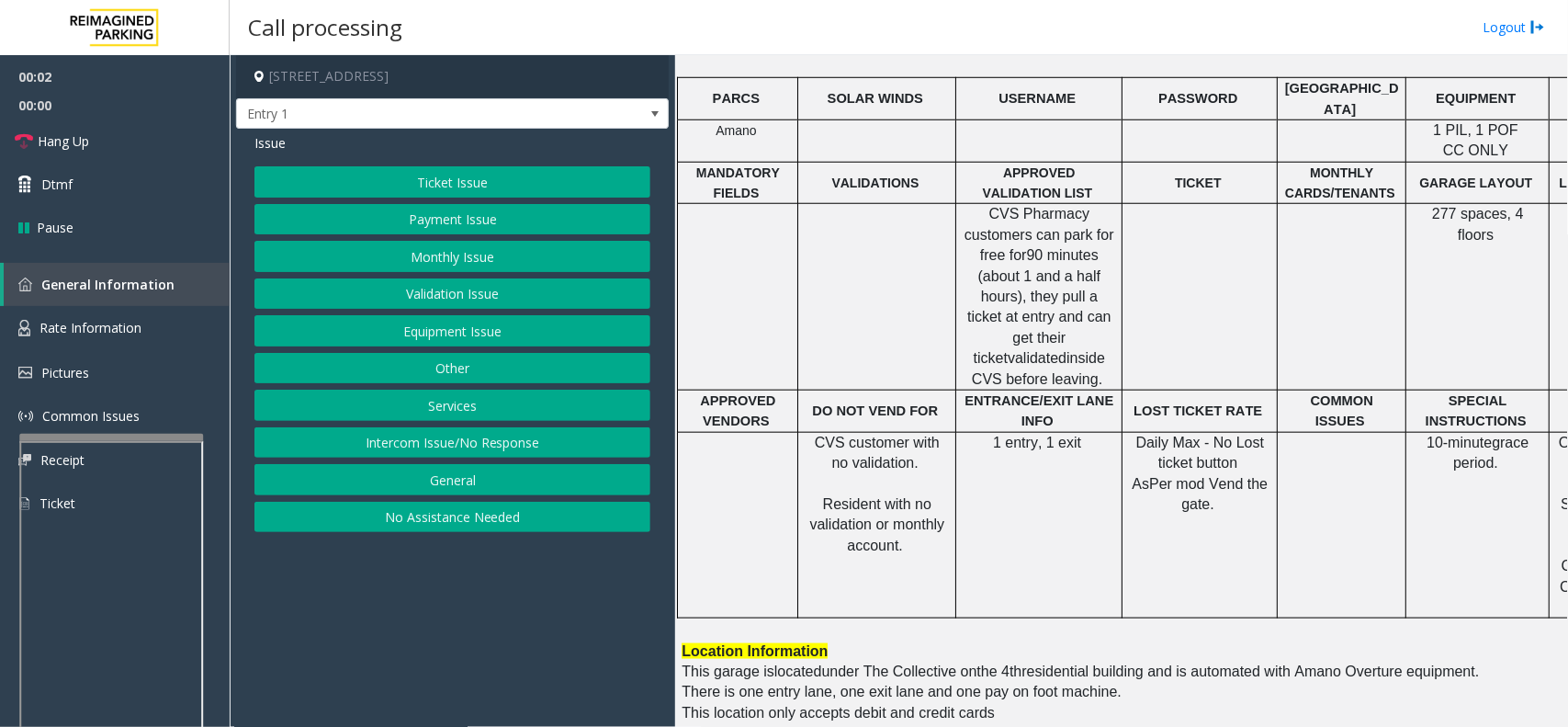
drag, startPoint x: 539, startPoint y: 647, endPoint x: 475, endPoint y: 647, distance: 64.0
click at [475, 647] on app-call-processing-form "1818 Southwest 4th Avenue, Portland, OR Entry 1 Issue Ticket Issue Payment Issu…" at bounding box center [452, 390] width 446 height 671
drag, startPoint x: 488, startPoint y: 664, endPoint x: 419, endPoint y: 644, distance: 71.8
click at [415, 662] on app-call-processing-form "1818 Southwest 4th Avenue, Portland, OR Entry 1 Issue Ticket Issue Payment Issu…" at bounding box center [452, 390] width 446 height 671
drag, startPoint x: 424, startPoint y: 439, endPoint x: 379, endPoint y: 158, distance: 284.6
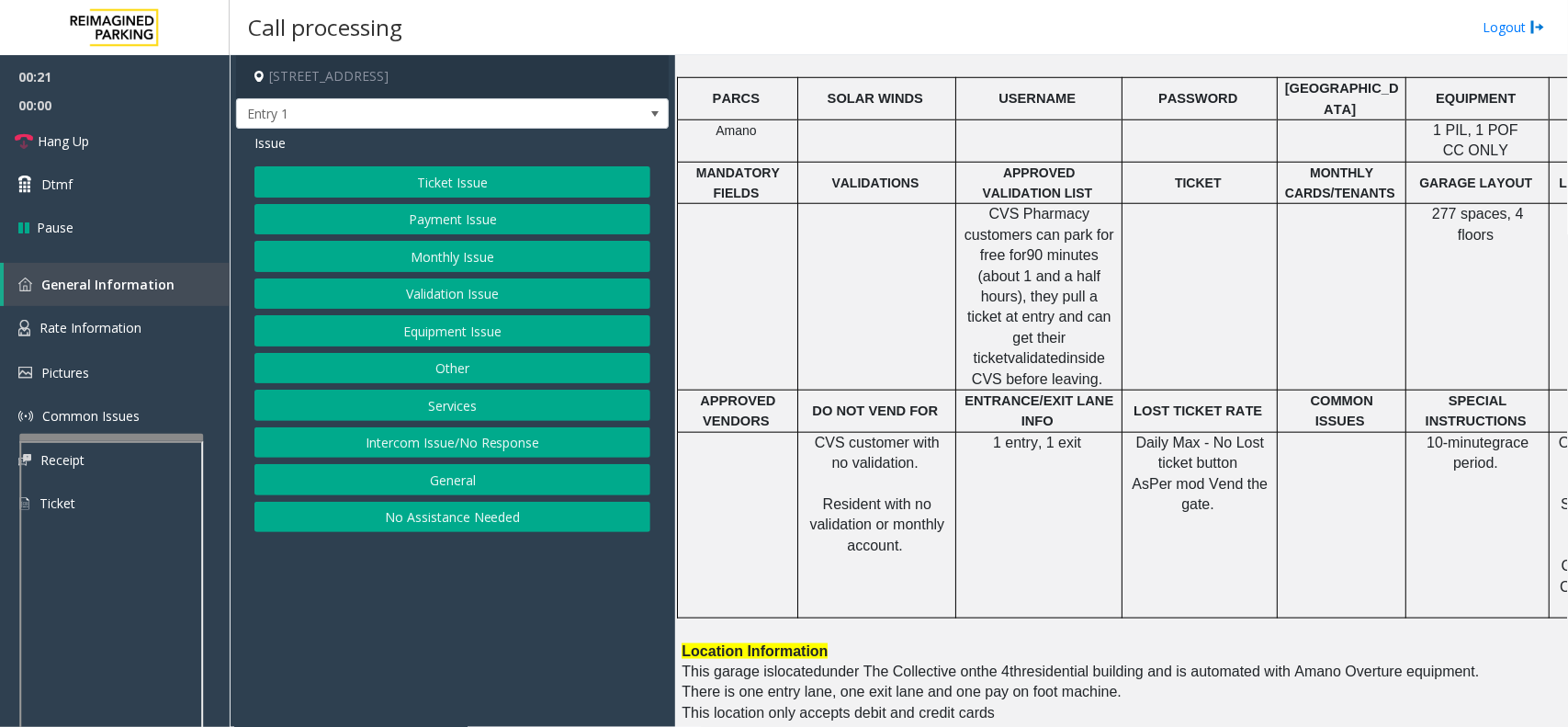
click at [427, 425] on div "Ticket Issue Payment Issue Monthly Issue Validation Issue Equipment Issue Other…" at bounding box center [452, 349] width 396 height 366
click at [386, 184] on button "Ticket Issue" at bounding box center [452, 182] width 396 height 31
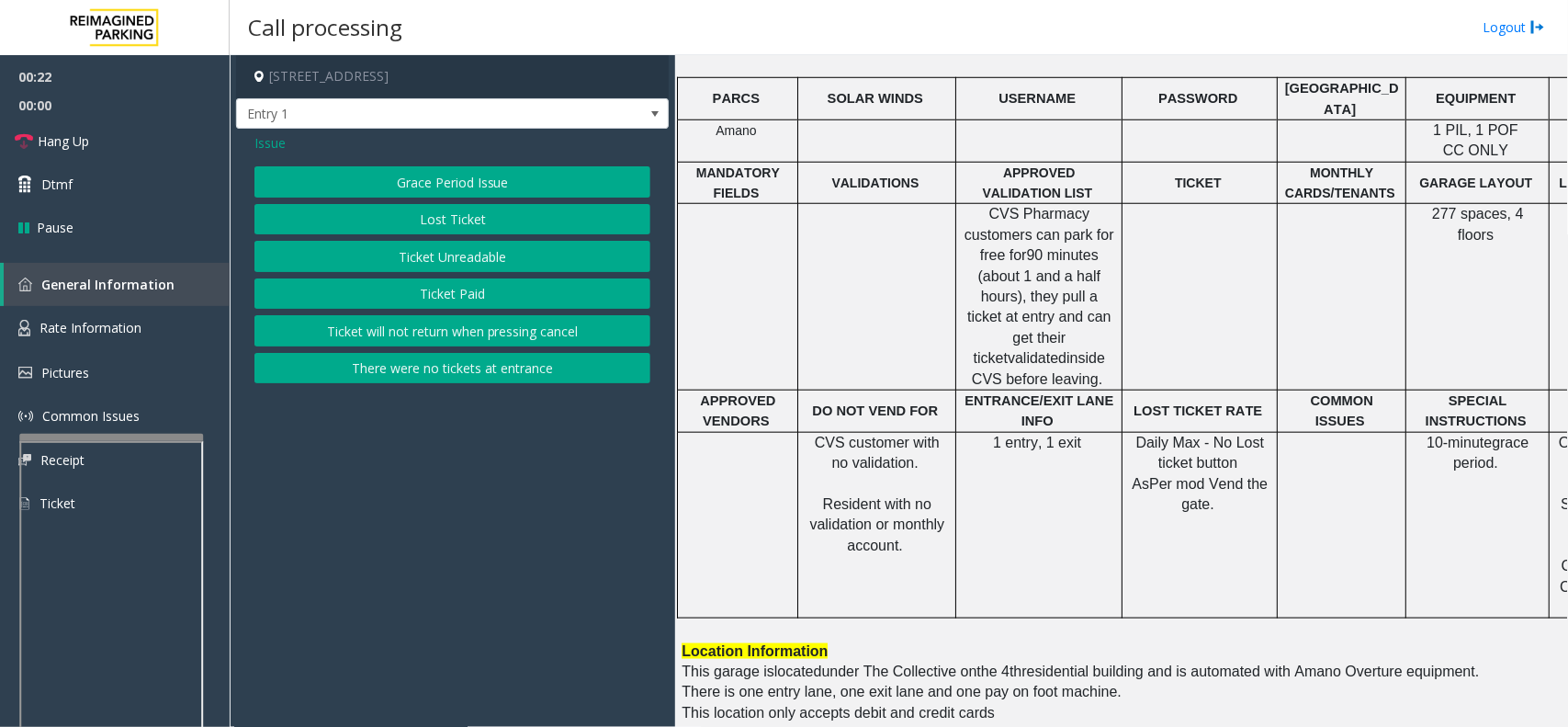
click at [381, 169] on button "Grace Period Issue" at bounding box center [452, 182] width 396 height 31
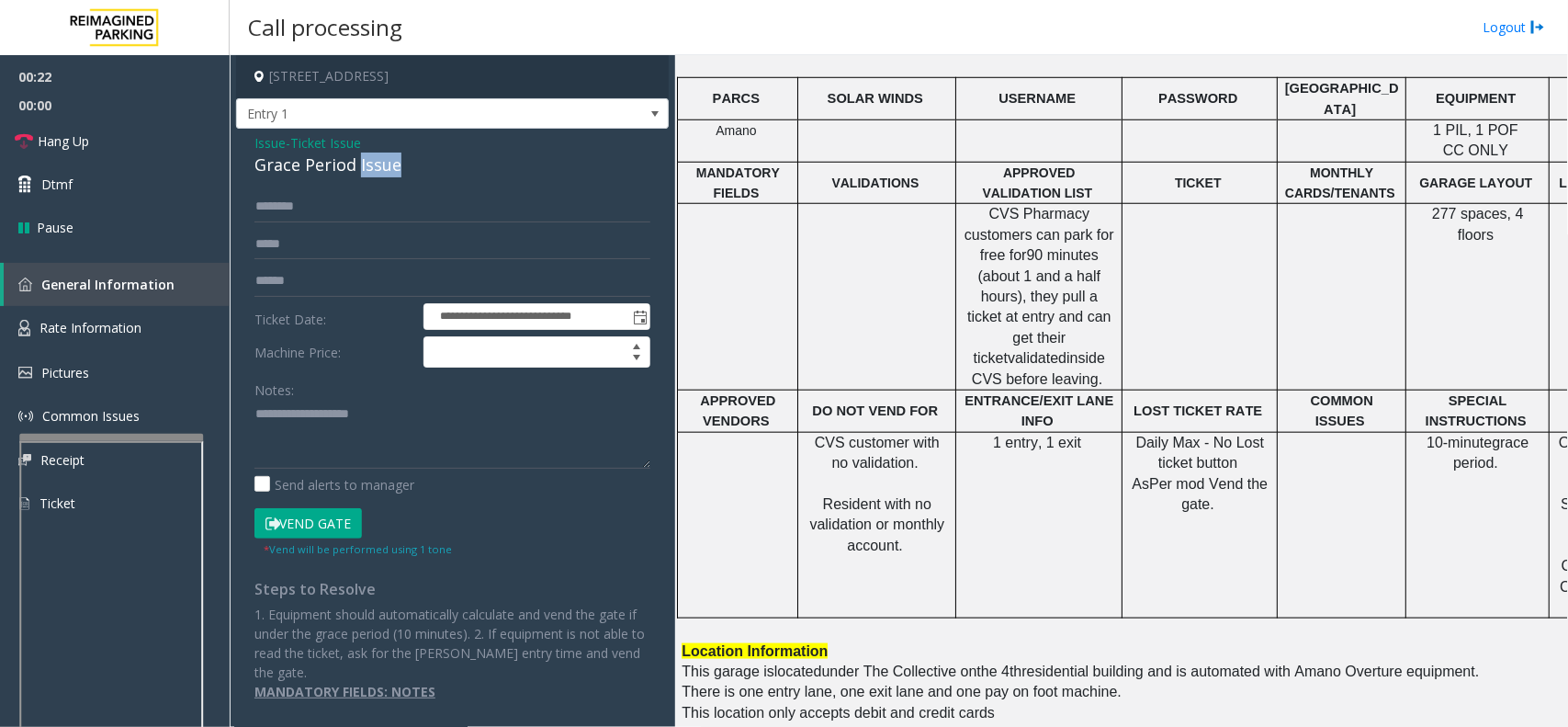
click at [381, 169] on div "Grace Period Issue" at bounding box center [452, 165] width 396 height 25
click at [255, 147] on span "Issue" at bounding box center [269, 143] width 31 height 19
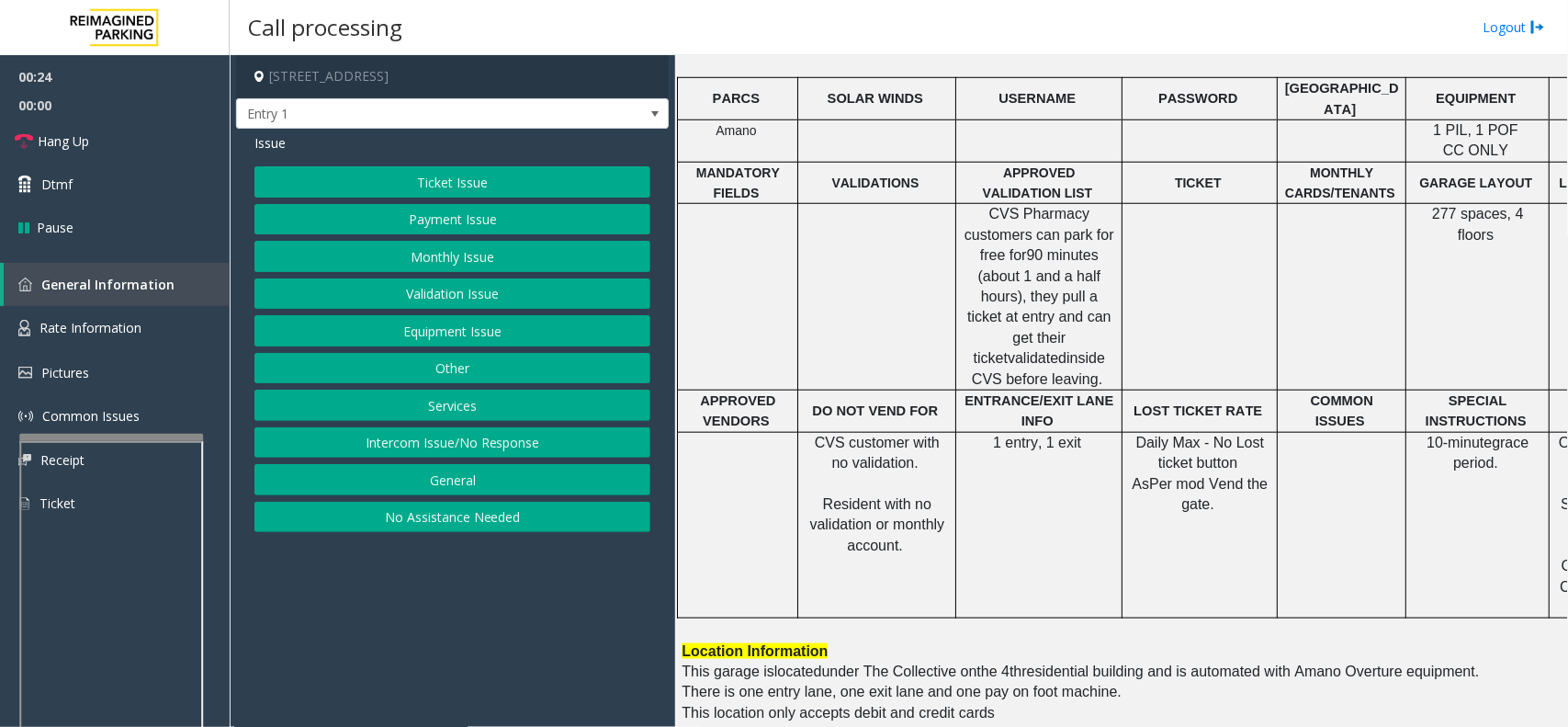
click at [352, 459] on button "Intercom Issue/No Response" at bounding box center [452, 442] width 396 height 31
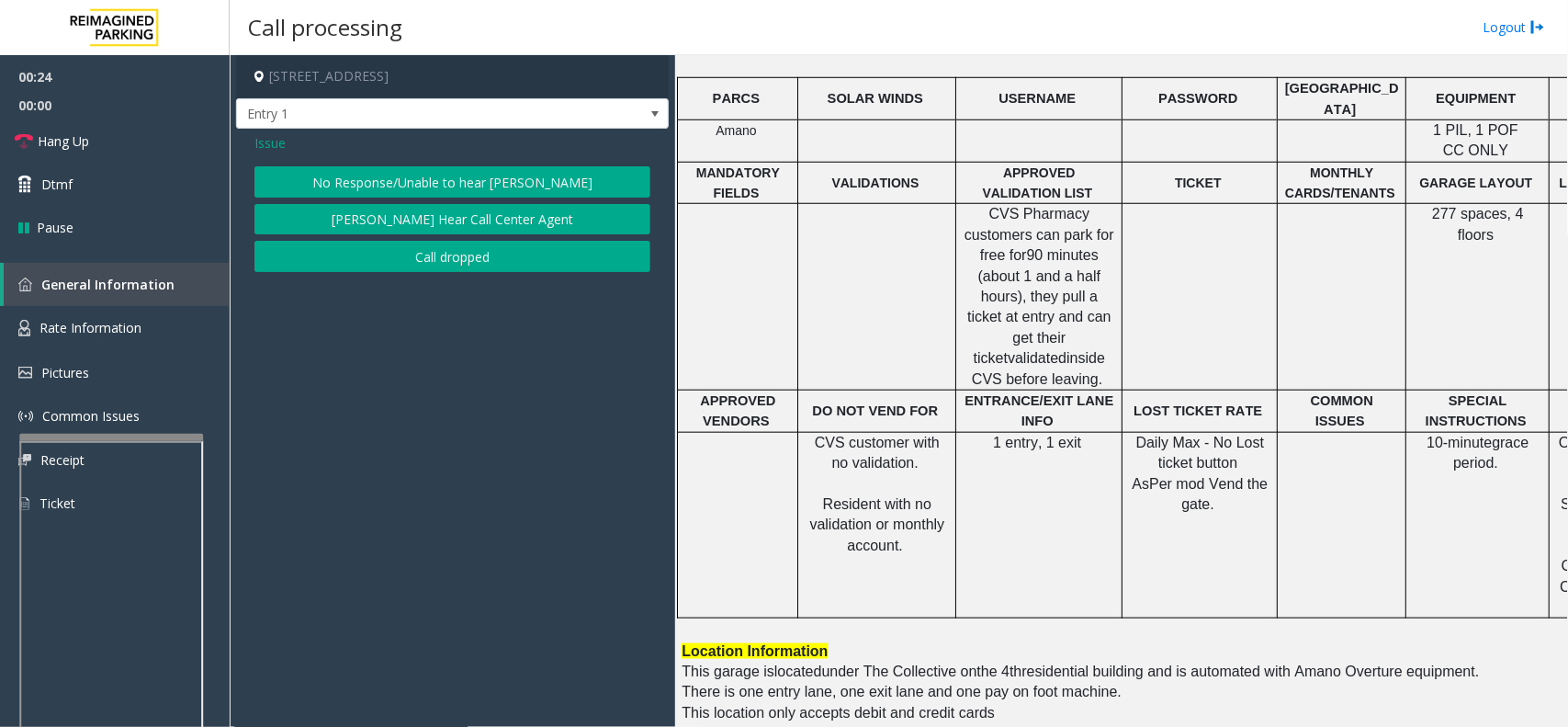
click at [335, 167] on button "No Response/Unable to hear parker" at bounding box center [452, 182] width 396 height 31
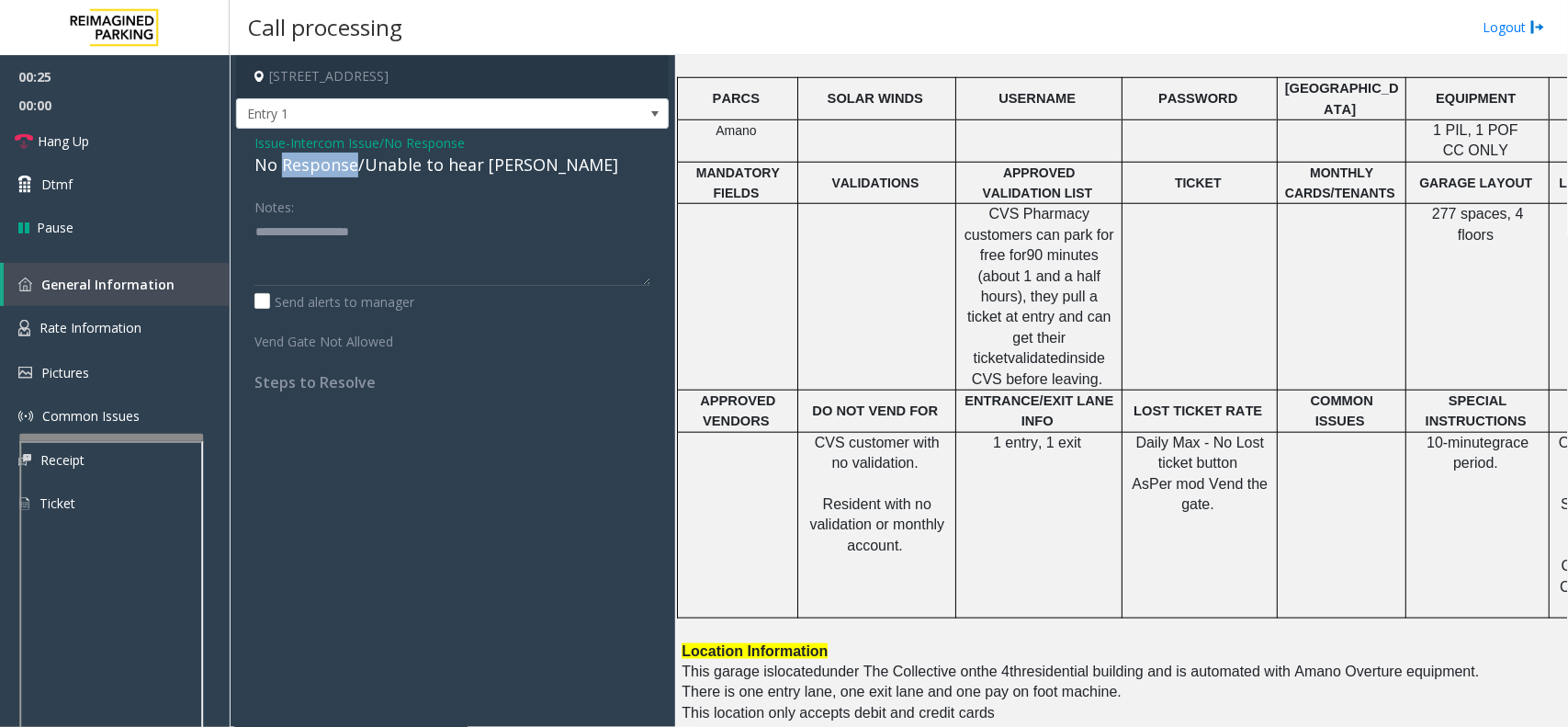
click at [335, 167] on div "No Response/Unable to hear parker" at bounding box center [452, 165] width 396 height 25
click at [322, 252] on textarea at bounding box center [452, 250] width 396 height 69
paste textarea "**********"
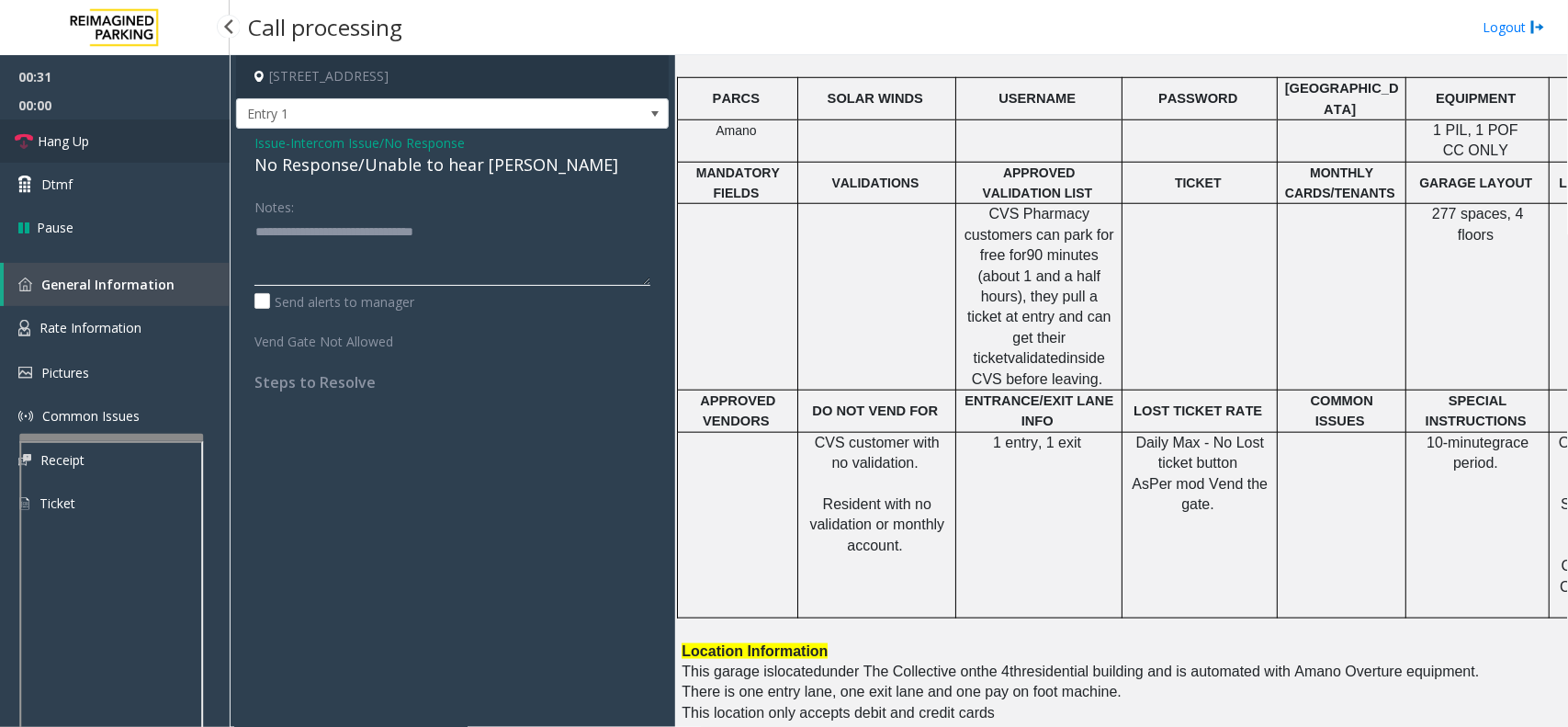
type textarea "**********"
click at [145, 124] on link "Hang Up" at bounding box center [115, 141] width 229 height 43
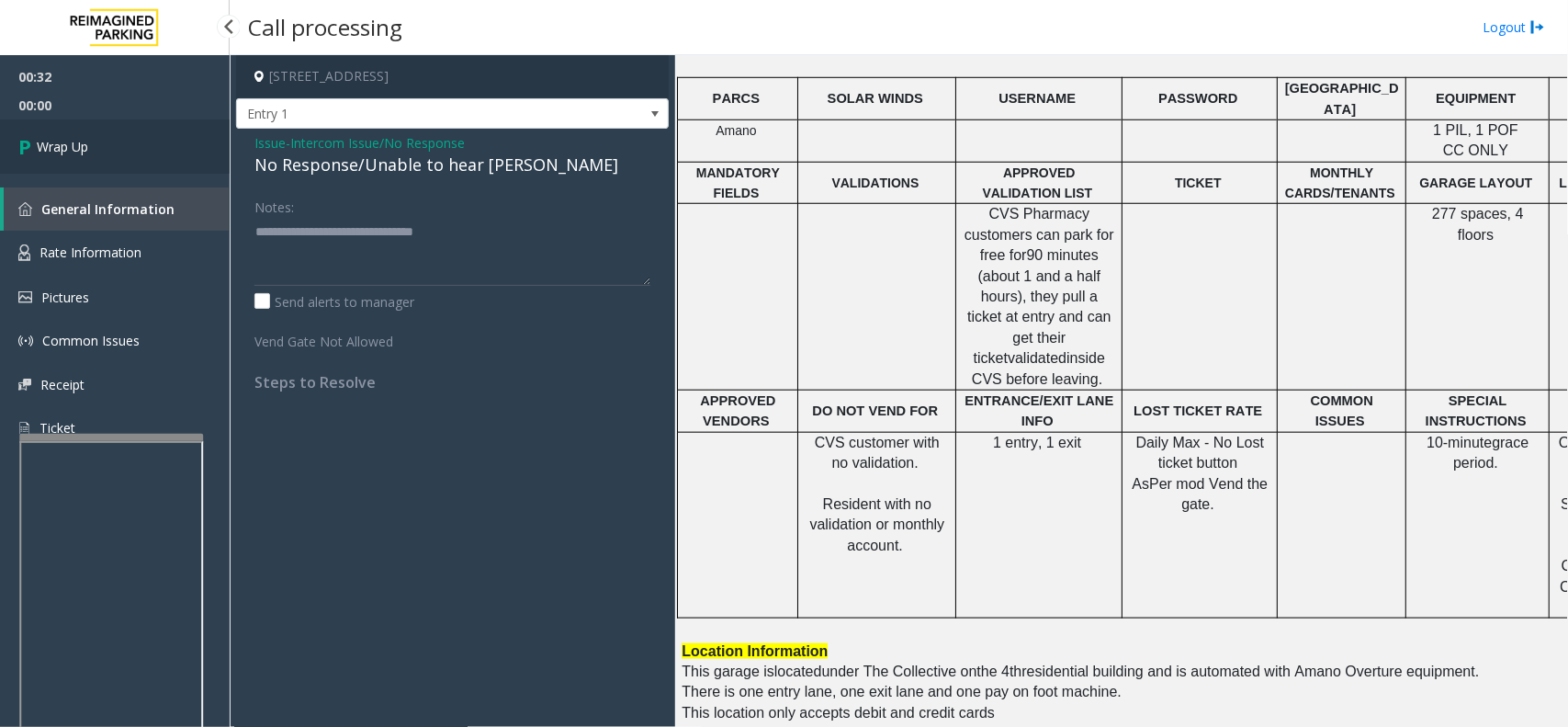
click at [145, 124] on link "Wrap Up" at bounding box center [115, 147] width 229 height 54
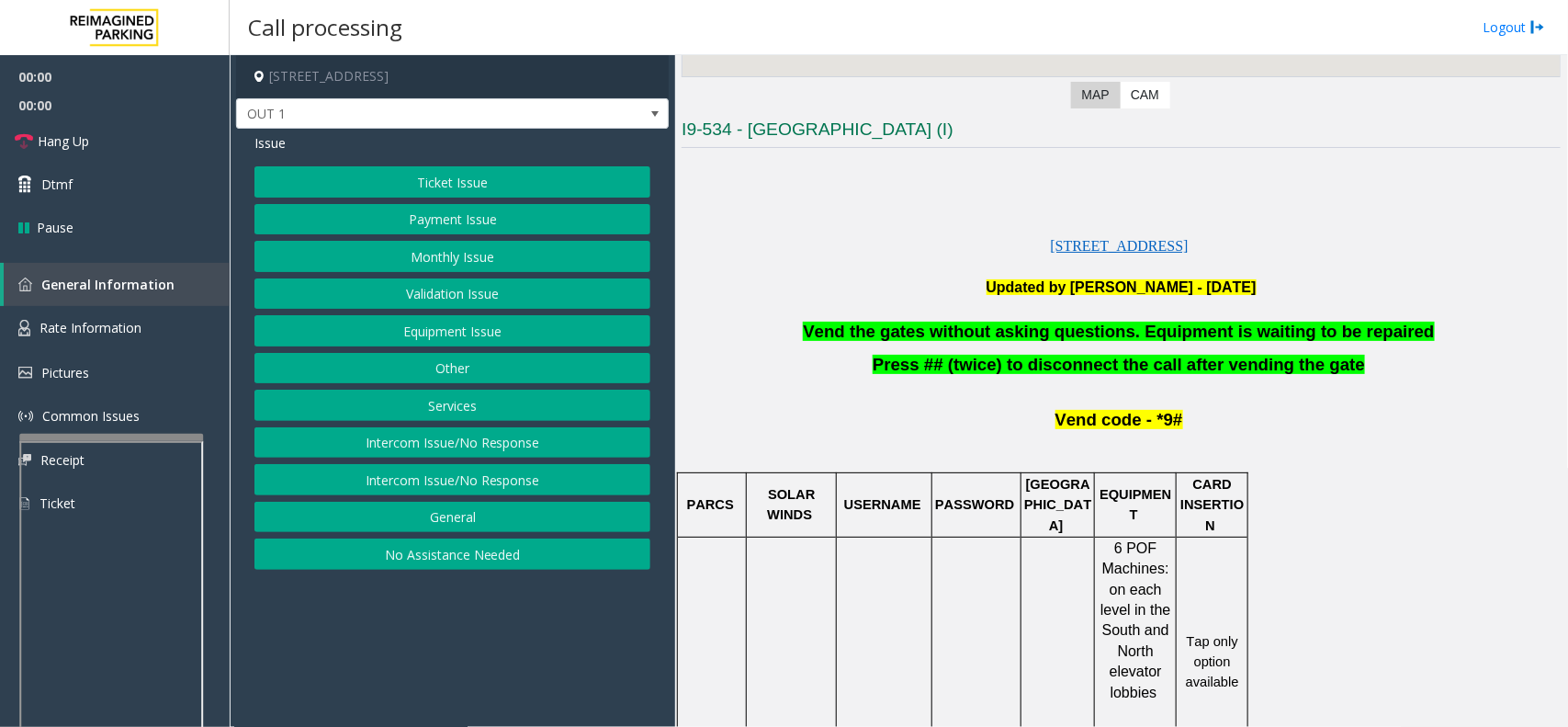
scroll to position [460, 0]
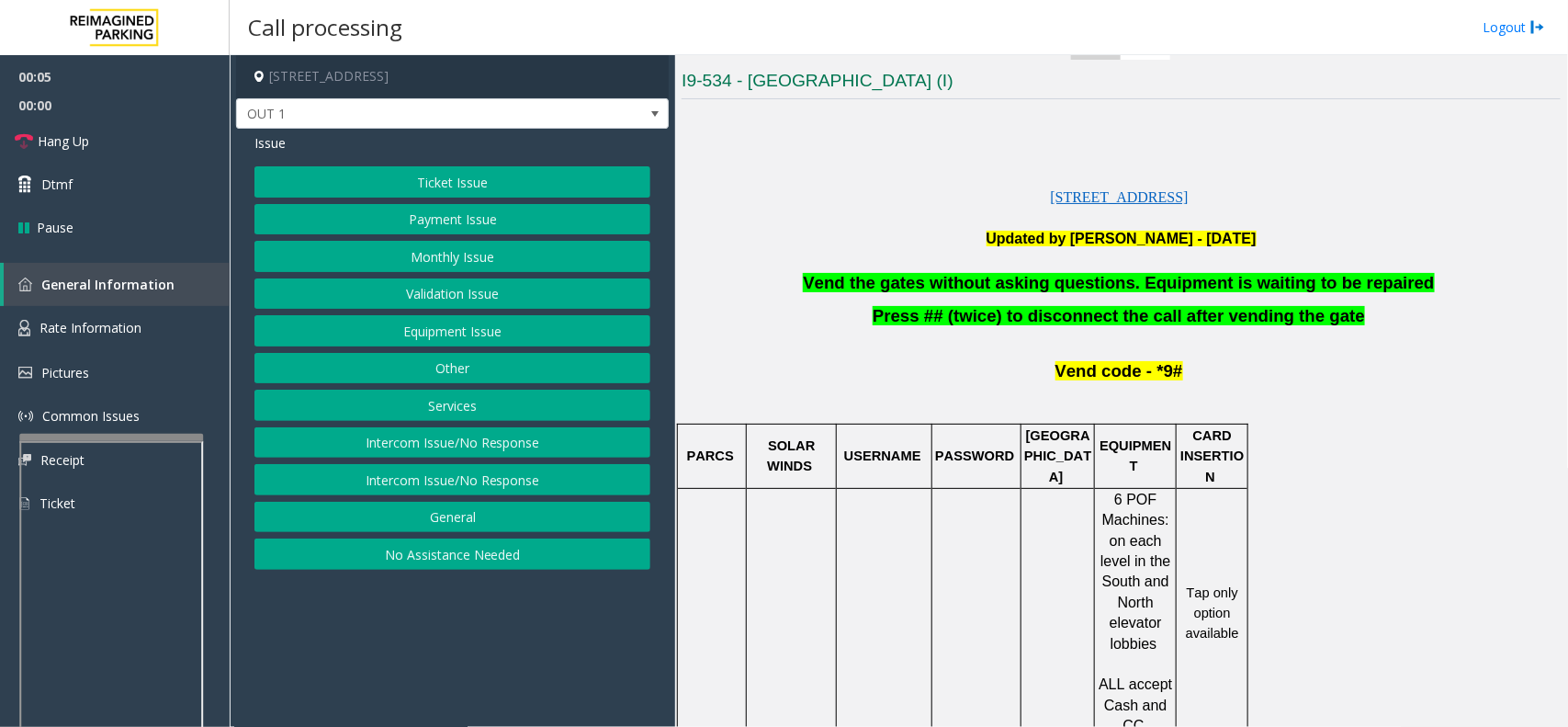
click at [499, 294] on button "Validation Issue" at bounding box center [452, 293] width 396 height 31
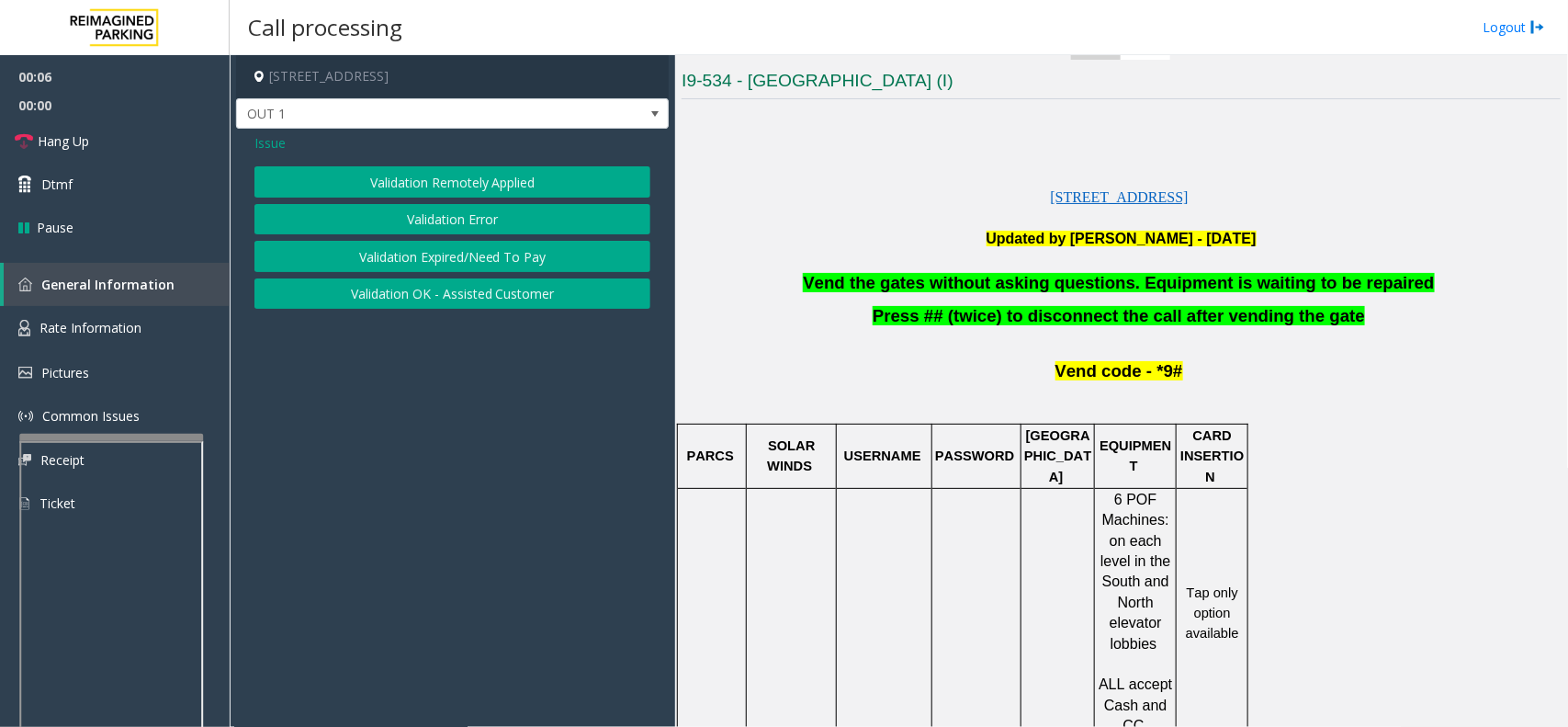
click at [480, 217] on button "Validation Error" at bounding box center [452, 218] width 396 height 31
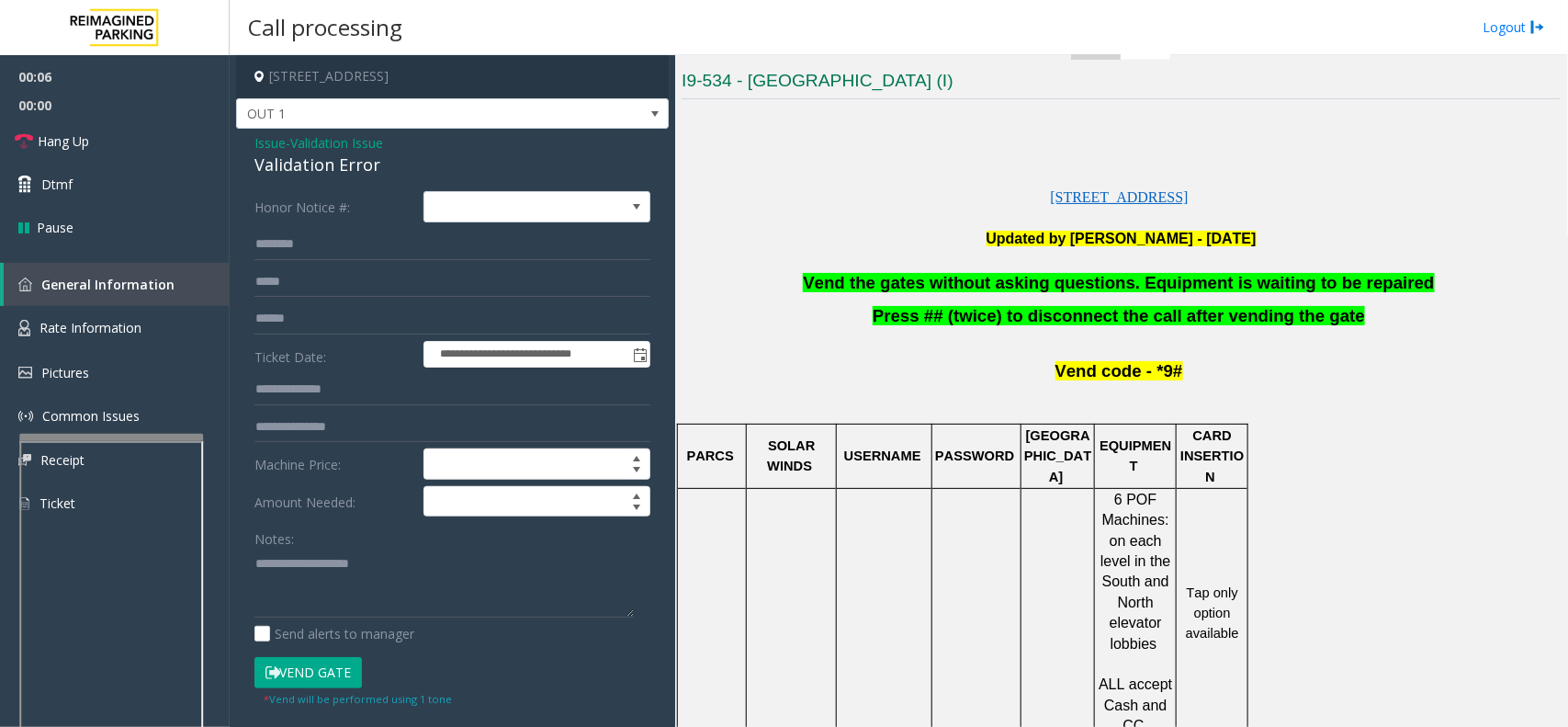
click at [1232, 280] on span "Vend the gates without asking questions. Equipment is waiting to be repaired" at bounding box center [1118, 282] width 631 height 19
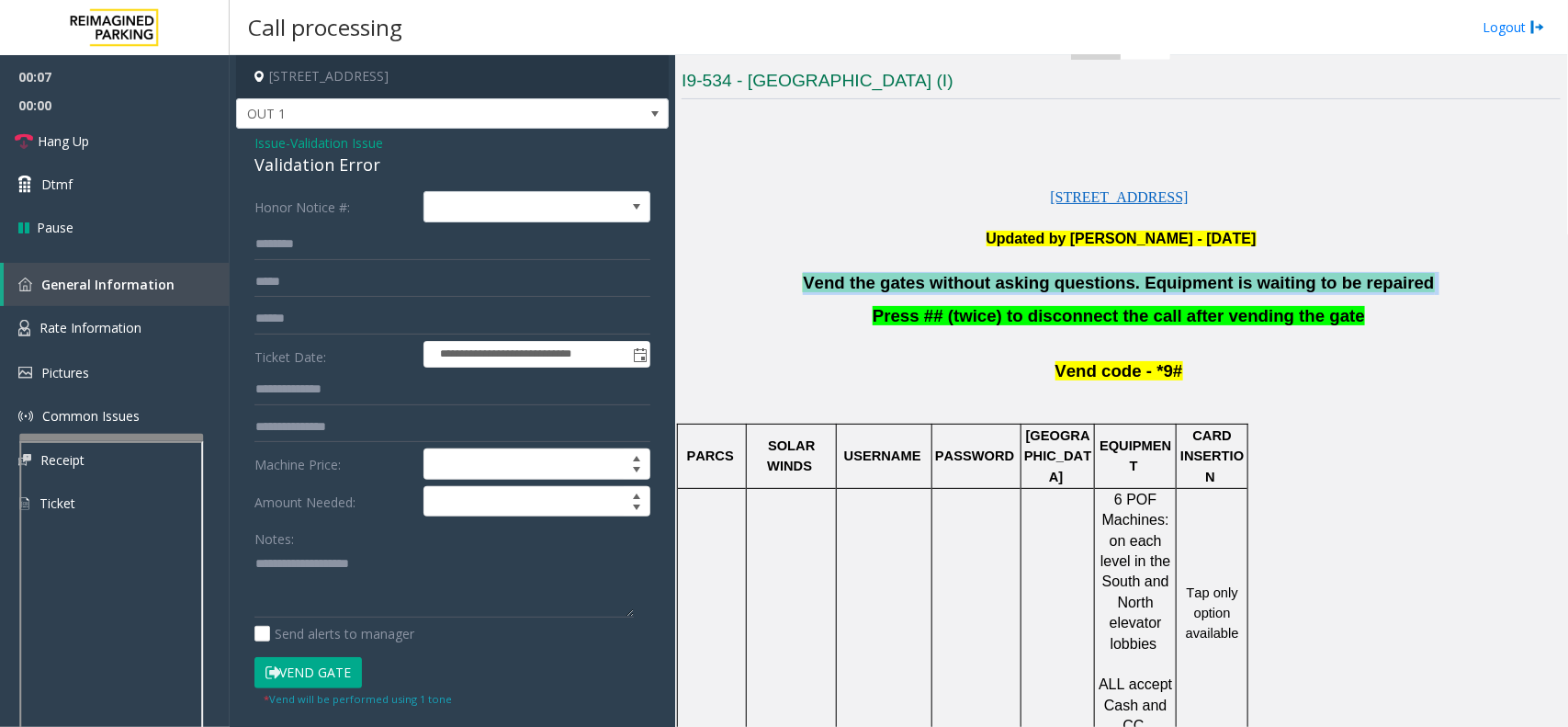
click at [1232, 280] on span "Vend the gates without asking questions. Equipment is waiting to be repaired" at bounding box center [1118, 282] width 631 height 19
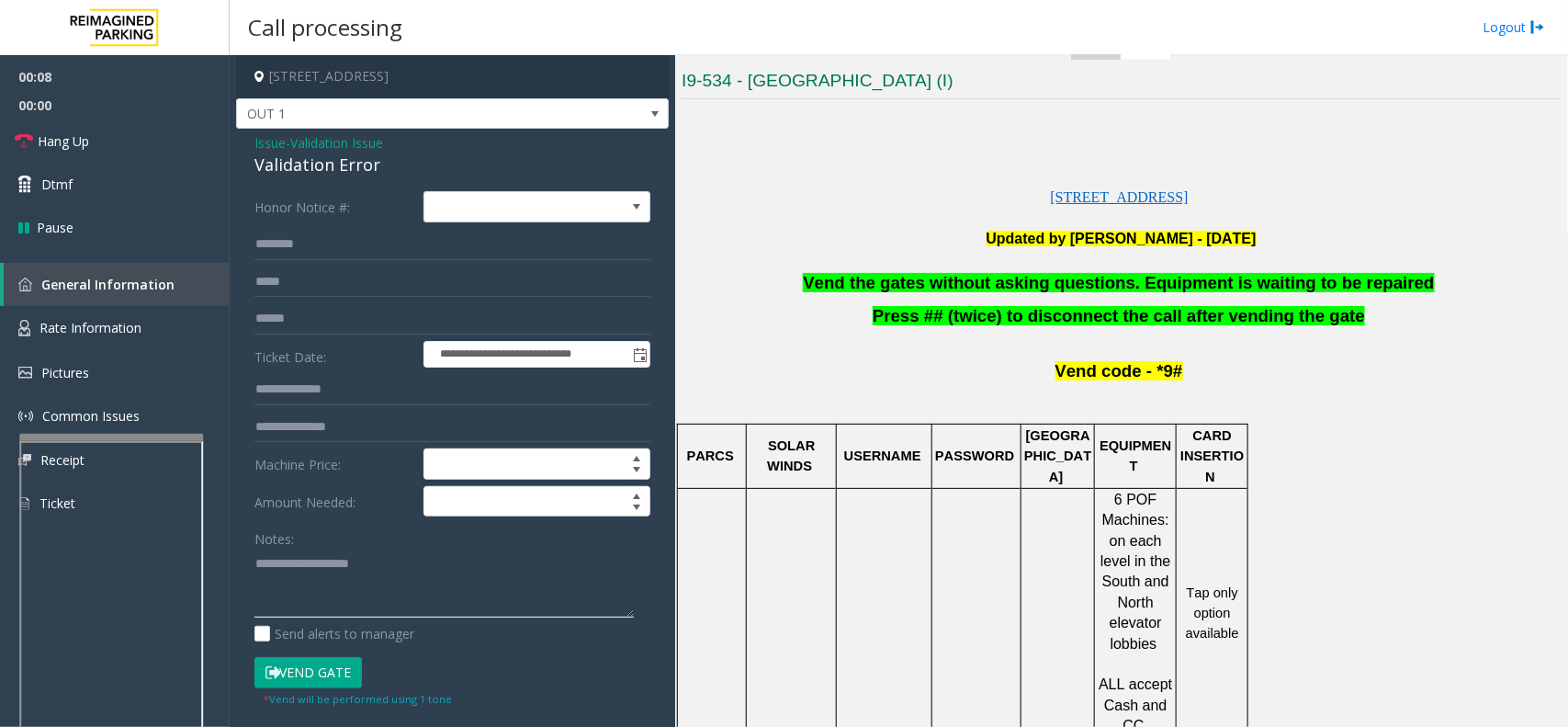
paste textarea "**********"
click at [358, 581] on textarea at bounding box center [444, 582] width 379 height 69
type textarea "**********"
click at [126, 136] on link "Hang Up" at bounding box center [115, 141] width 229 height 43
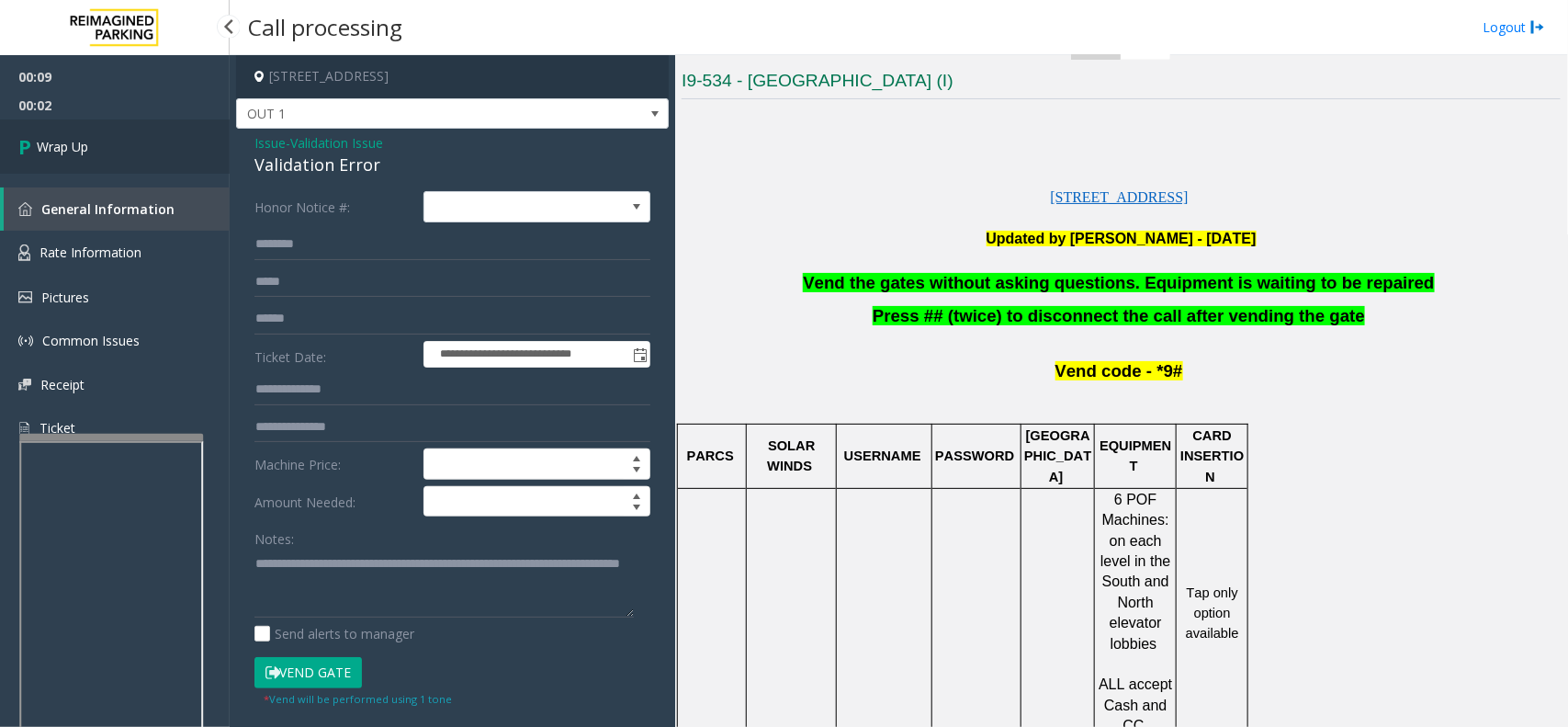
click at [167, 154] on link "Wrap Up" at bounding box center [115, 147] width 229 height 54
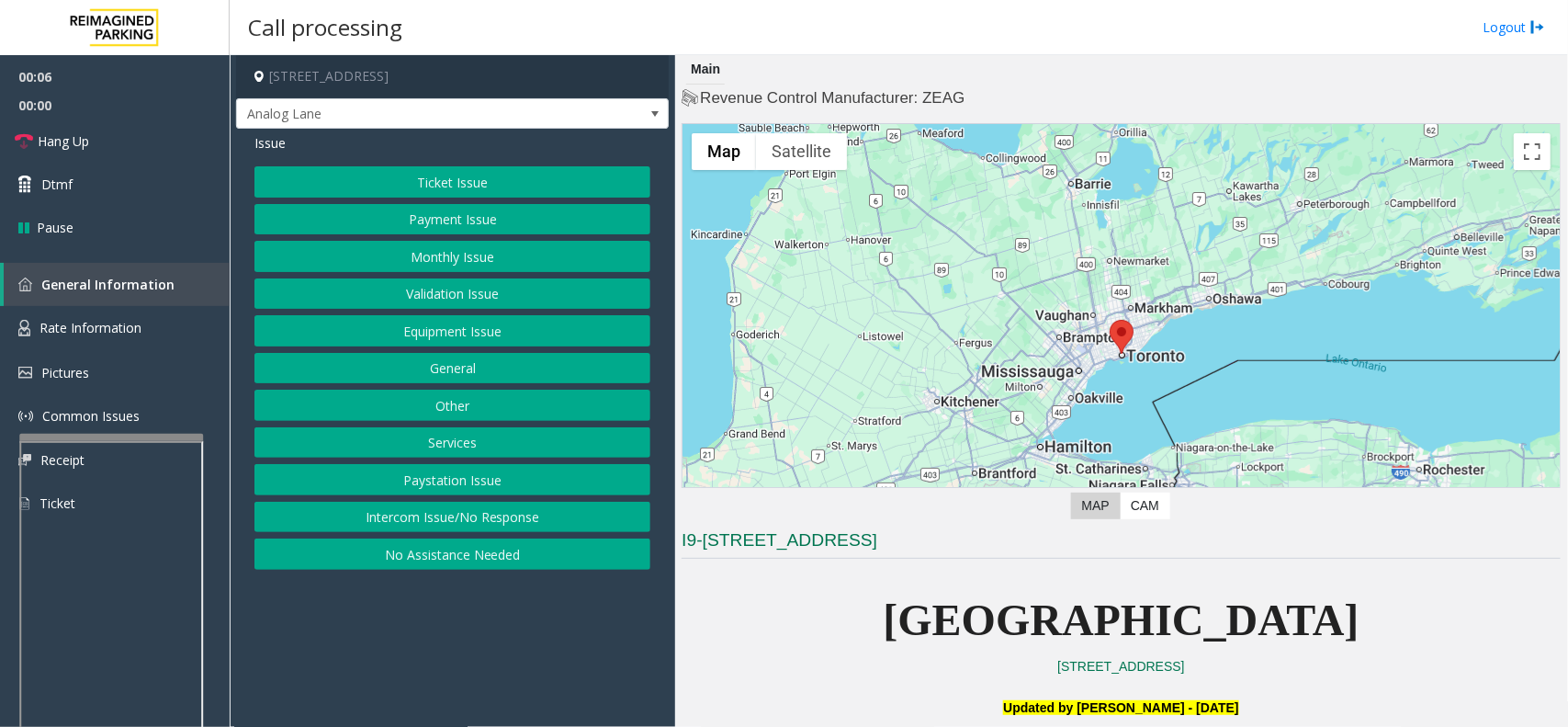
drag, startPoint x: 494, startPoint y: 615, endPoint x: 478, endPoint y: 627, distance: 20.0
click at [473, 630] on app-call-processing-form "777 Bay Street, Toronto, ON Analog Lane Issue Ticket Issue Payment Issue Monthl…" at bounding box center [452, 390] width 446 height 671
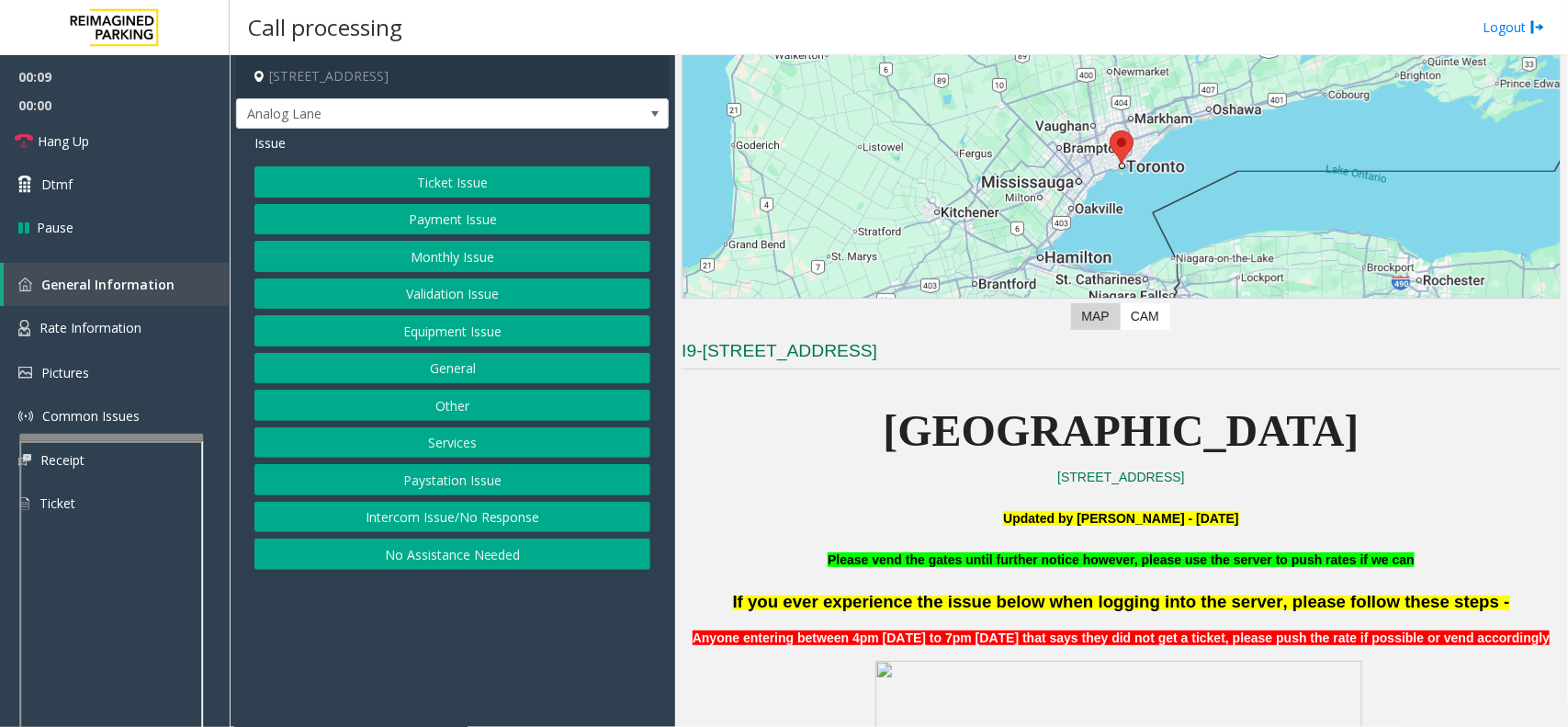
scroll to position [344, 0]
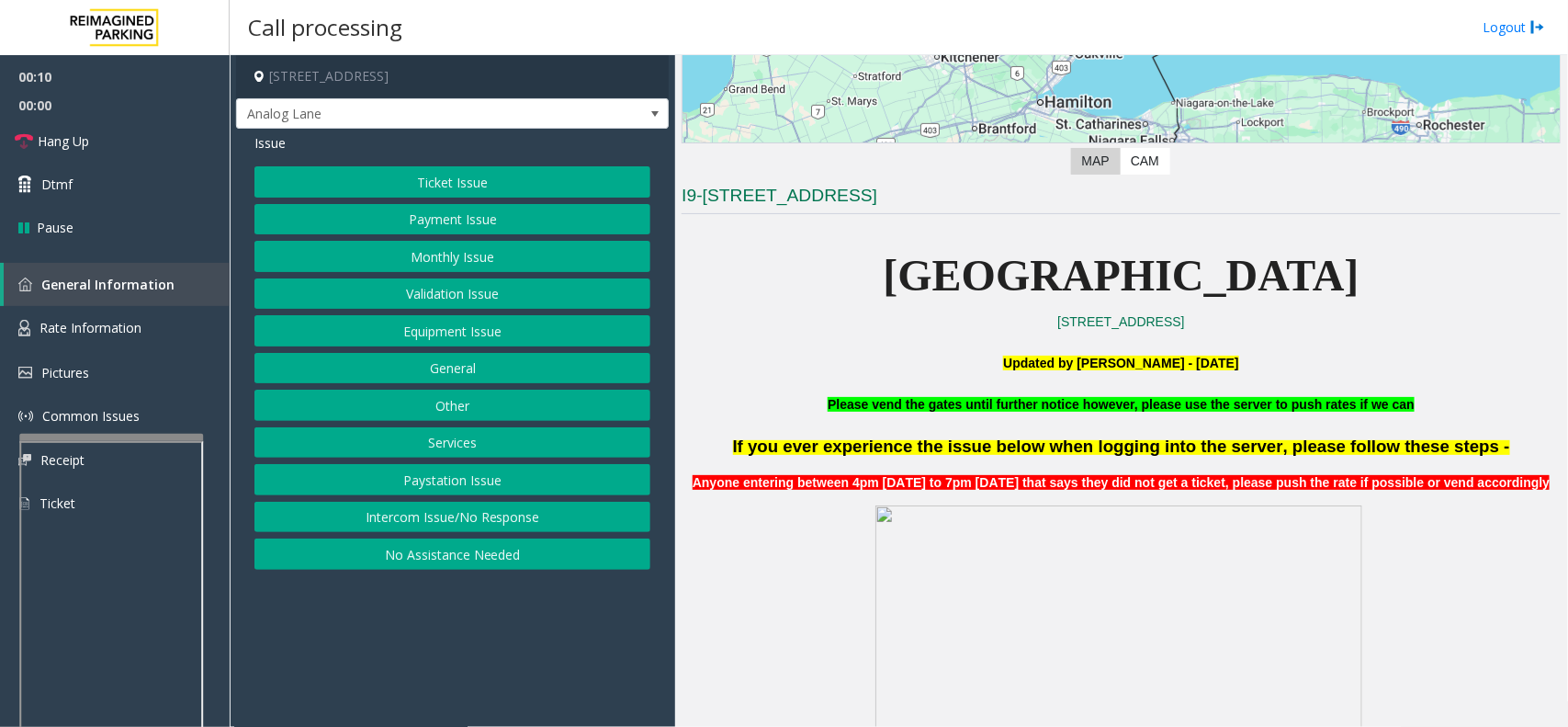
click at [442, 185] on button "Ticket Issue" at bounding box center [452, 182] width 396 height 31
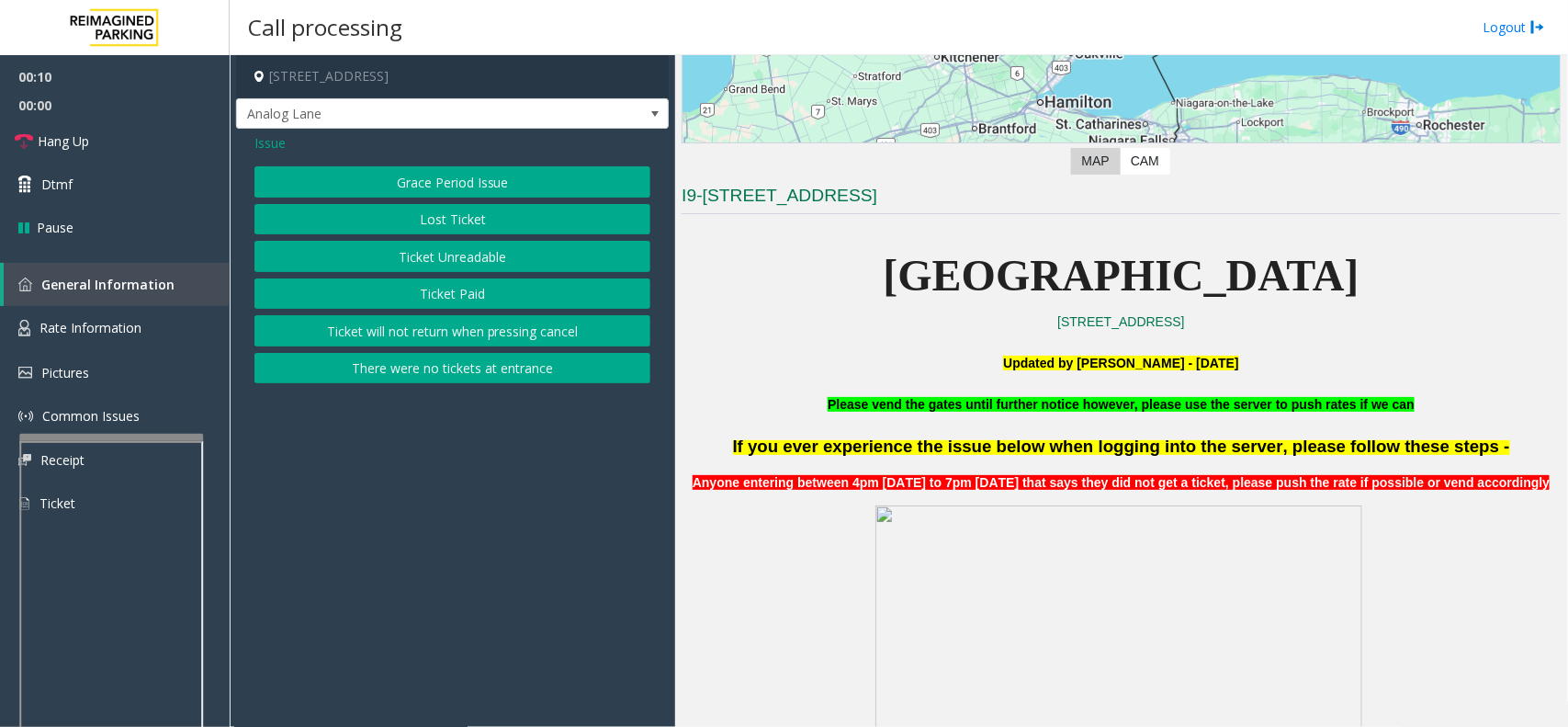
click at [461, 253] on button "Ticket Unreadable" at bounding box center [452, 255] width 396 height 31
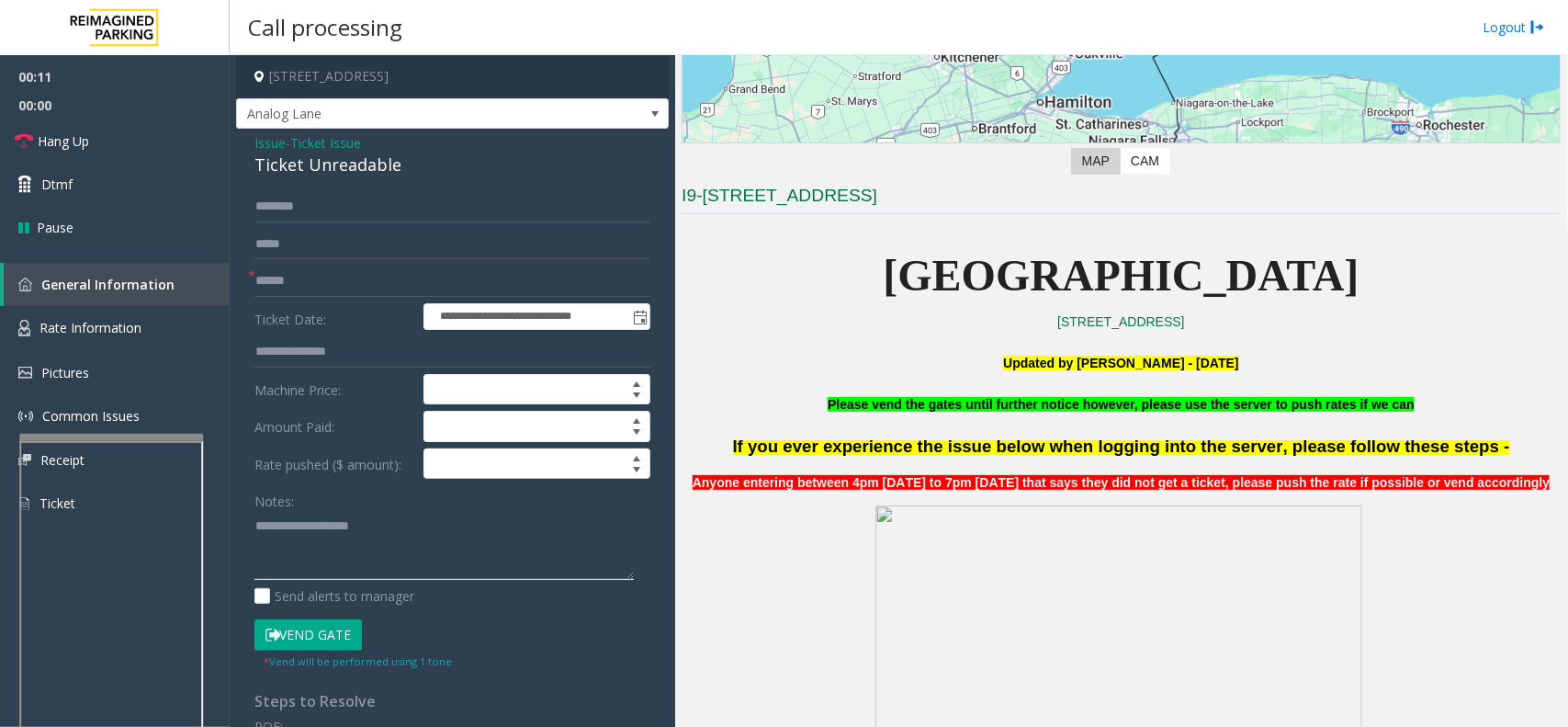
click at [420, 546] on textarea at bounding box center [444, 545] width 379 height 69
paste textarea "**********"
type textarea "**********"
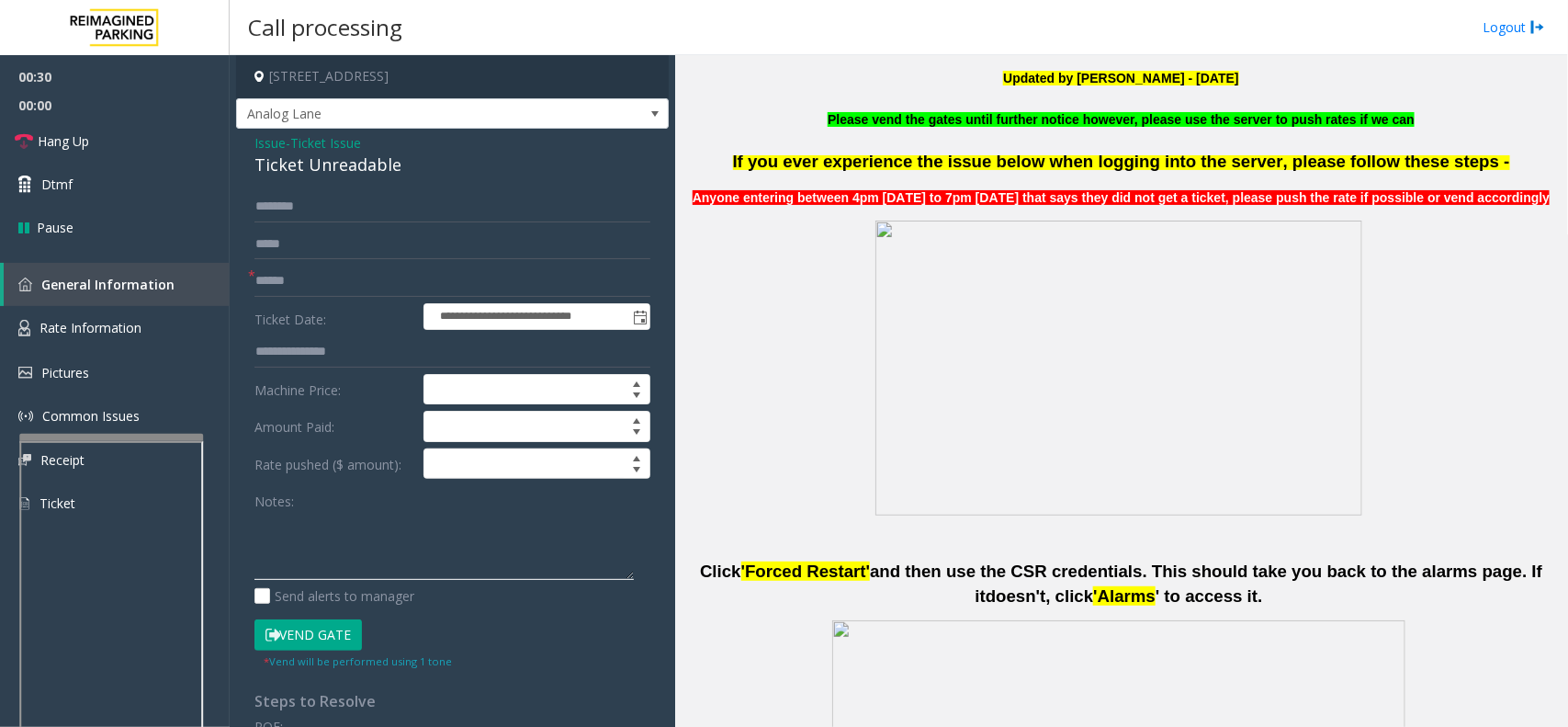
scroll to position [574, 0]
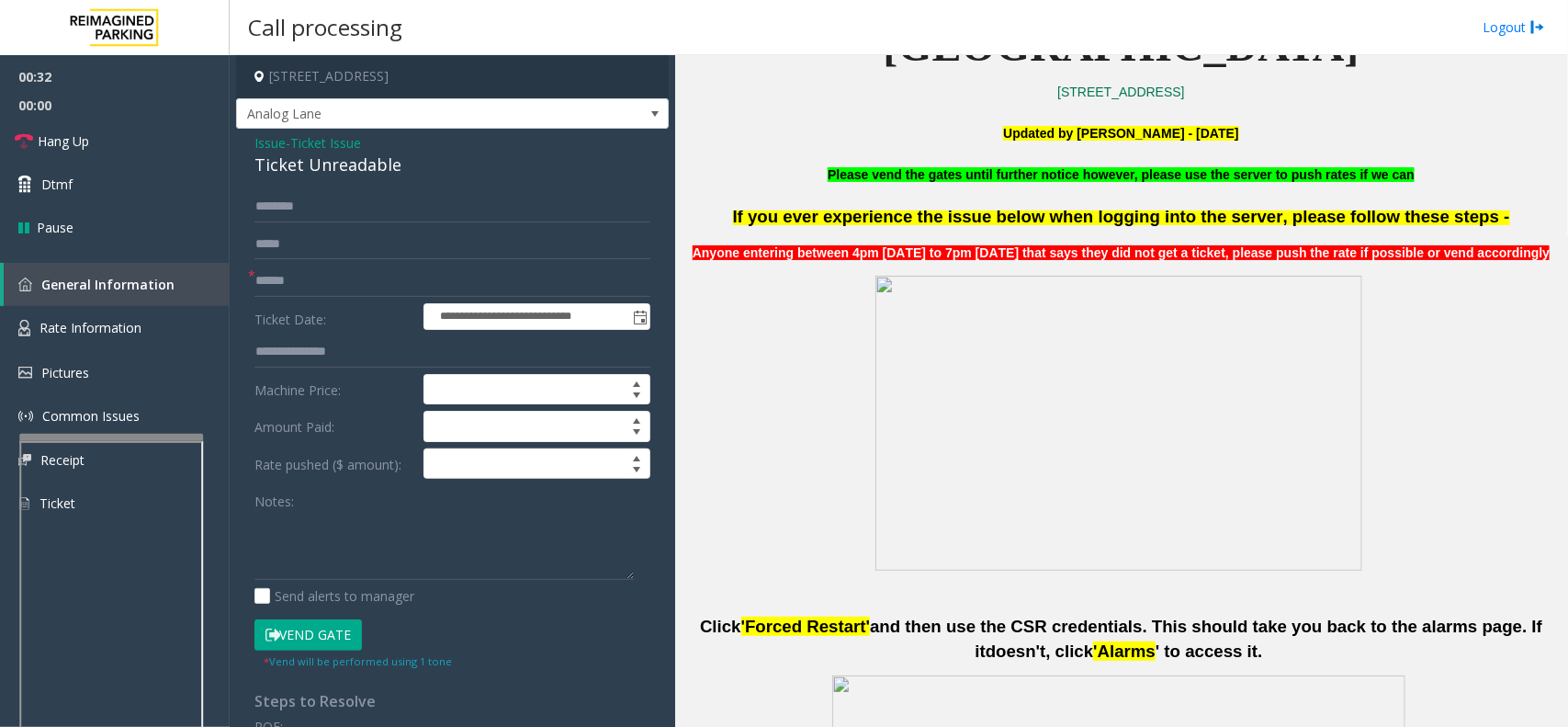
click at [268, 145] on span "Issue" at bounding box center [269, 143] width 31 height 19
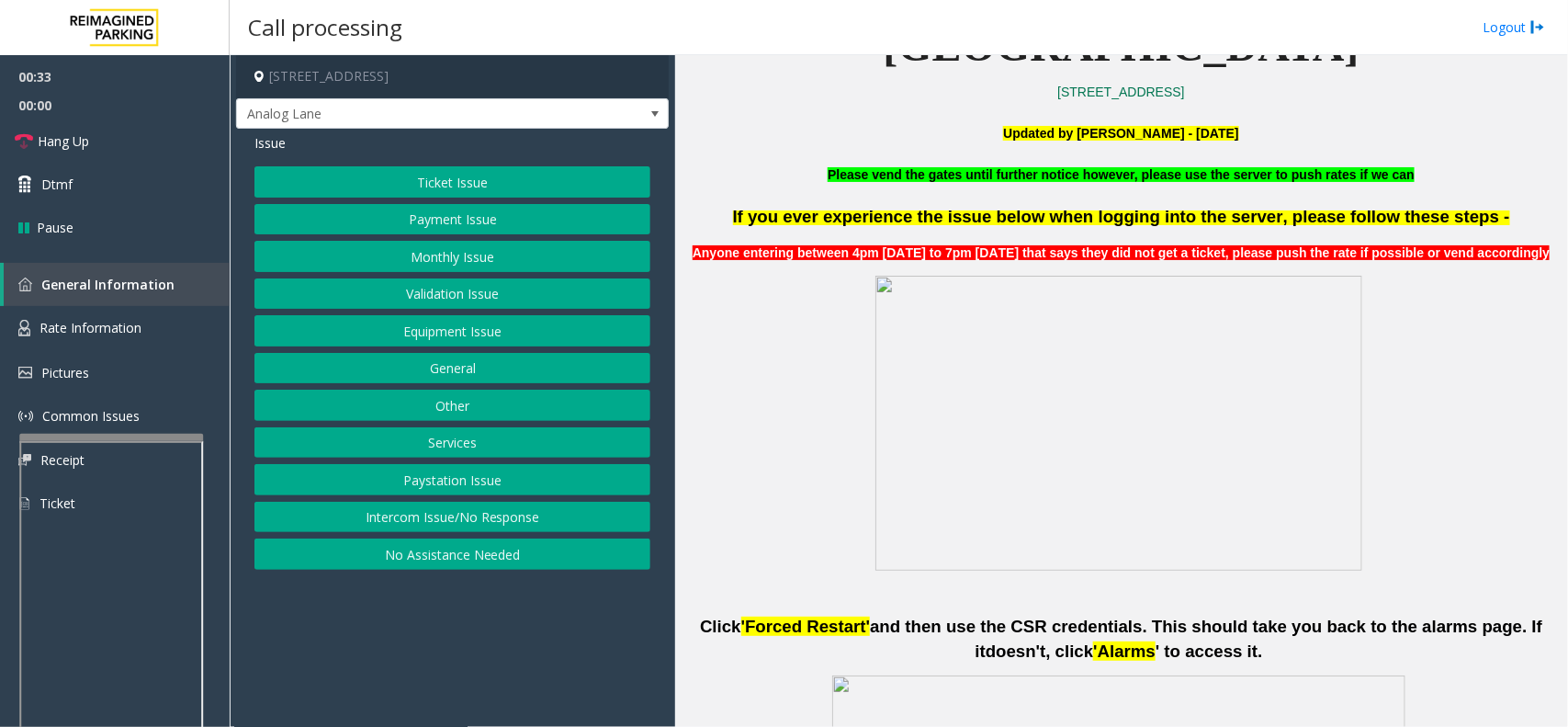
click at [378, 186] on button "Ticket Issue" at bounding box center [452, 182] width 396 height 31
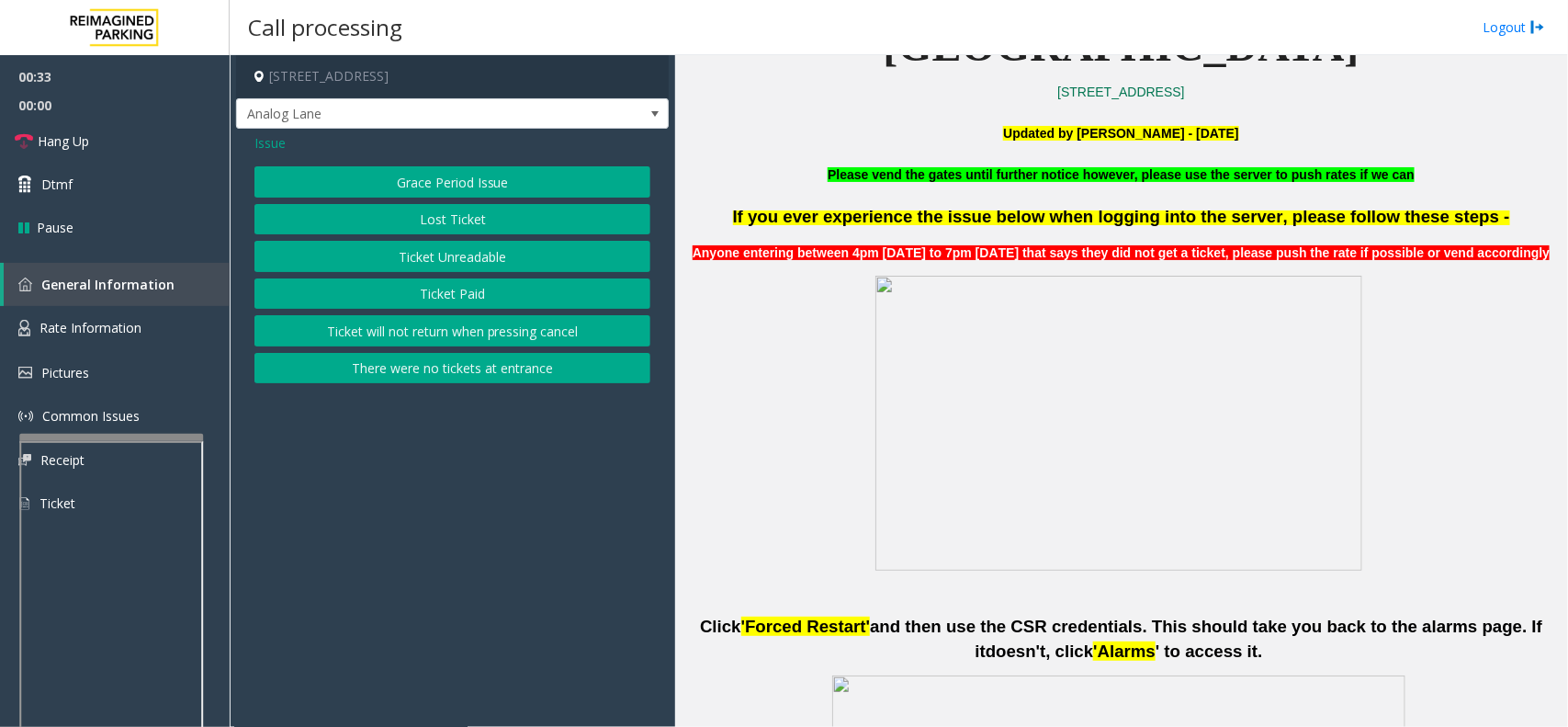
click at [425, 292] on button "Ticket Paid" at bounding box center [452, 293] width 396 height 31
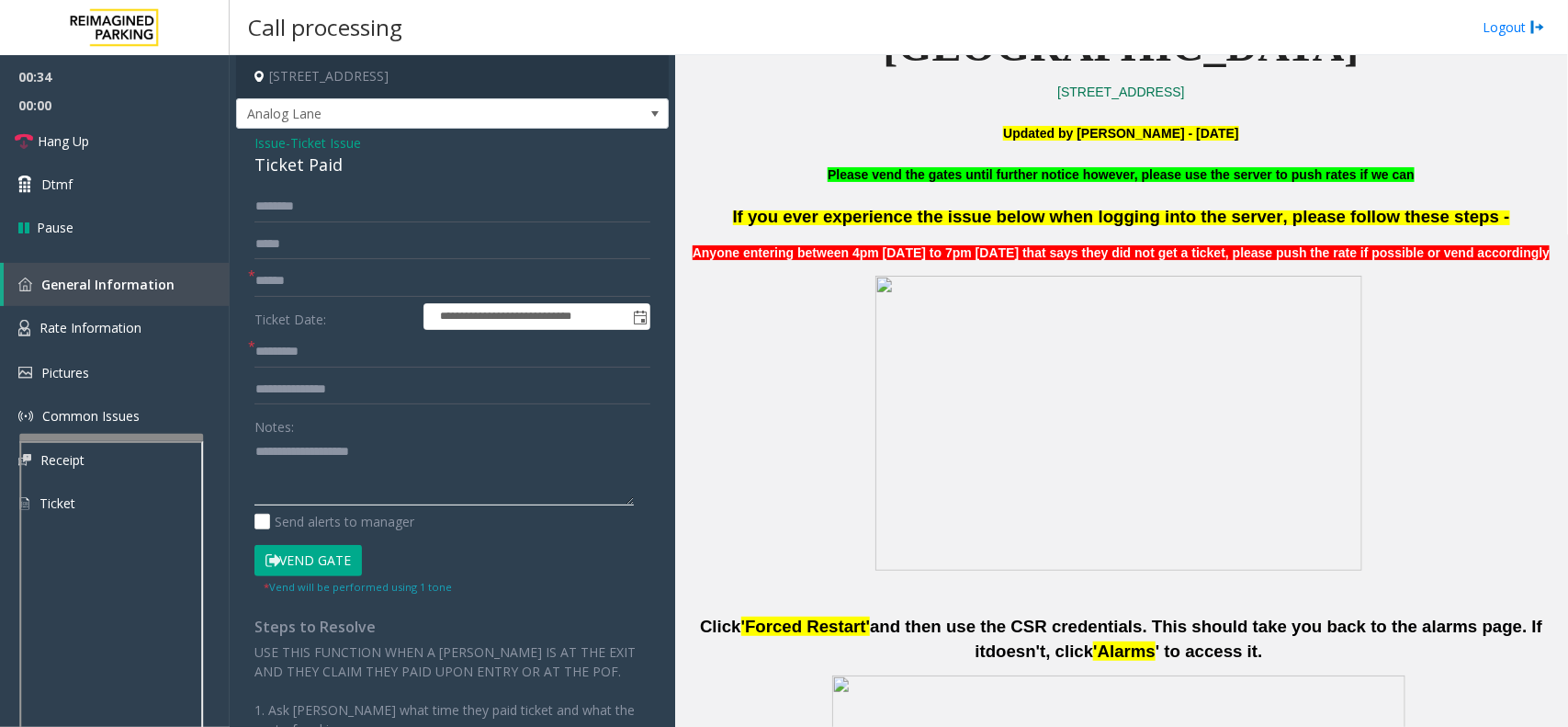
click at [367, 458] on textarea at bounding box center [444, 471] width 379 height 69
type textarea "**********"
click at [332, 282] on input "text" at bounding box center [452, 280] width 396 height 31
type input "**"
click at [352, 551] on button "Vend Gate" at bounding box center [308, 559] width 108 height 31
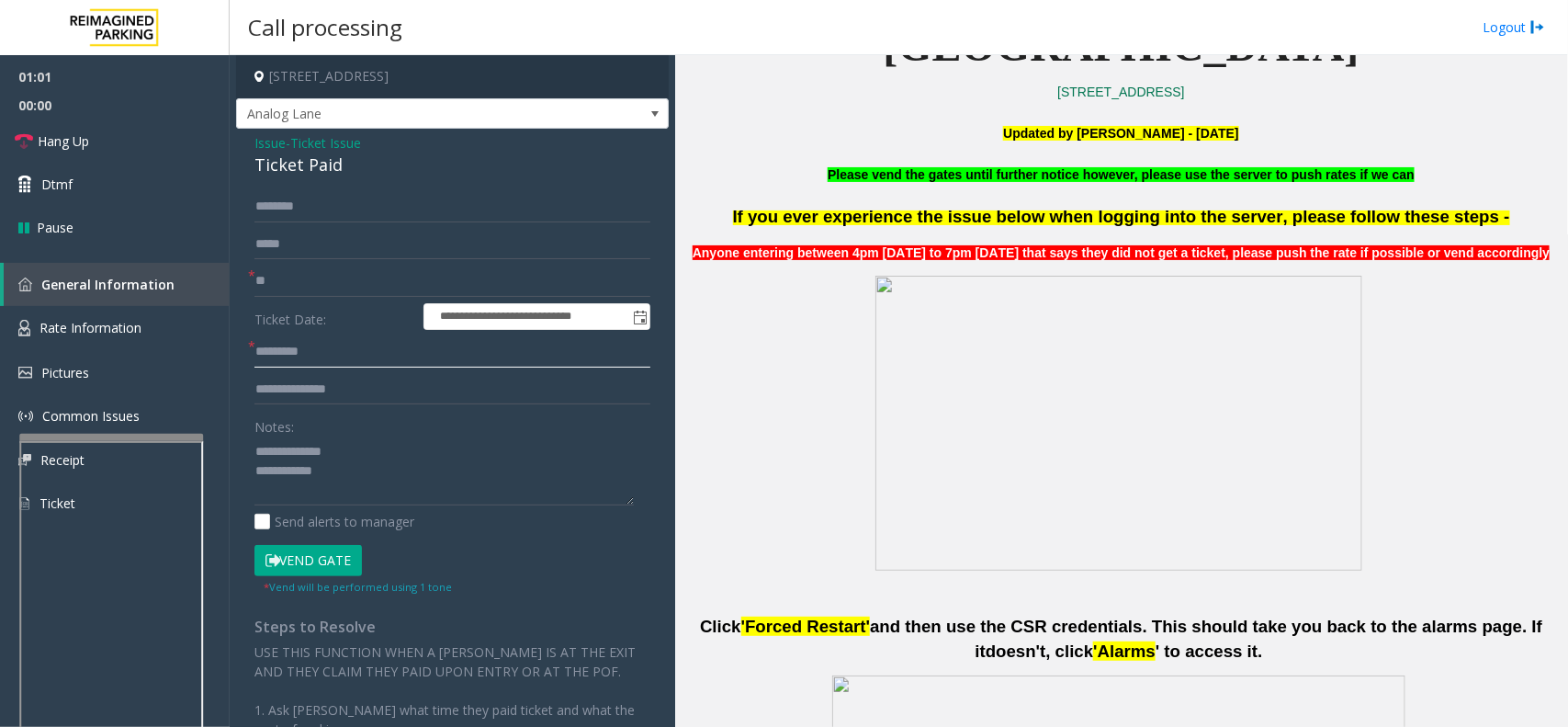
click at [332, 359] on input "text" at bounding box center [452, 351] width 396 height 31
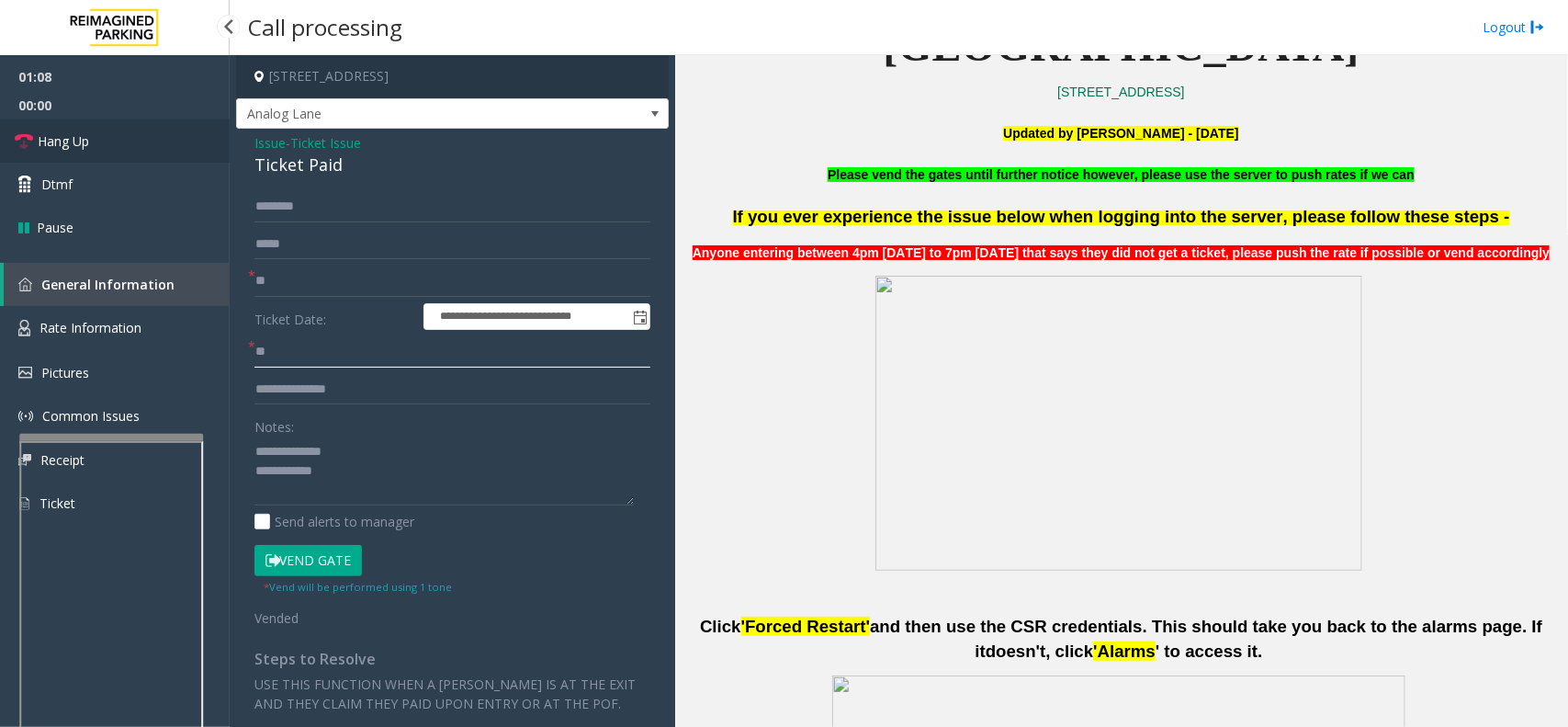
type input "**"
click at [124, 134] on link "Hang Up" at bounding box center [115, 141] width 229 height 43
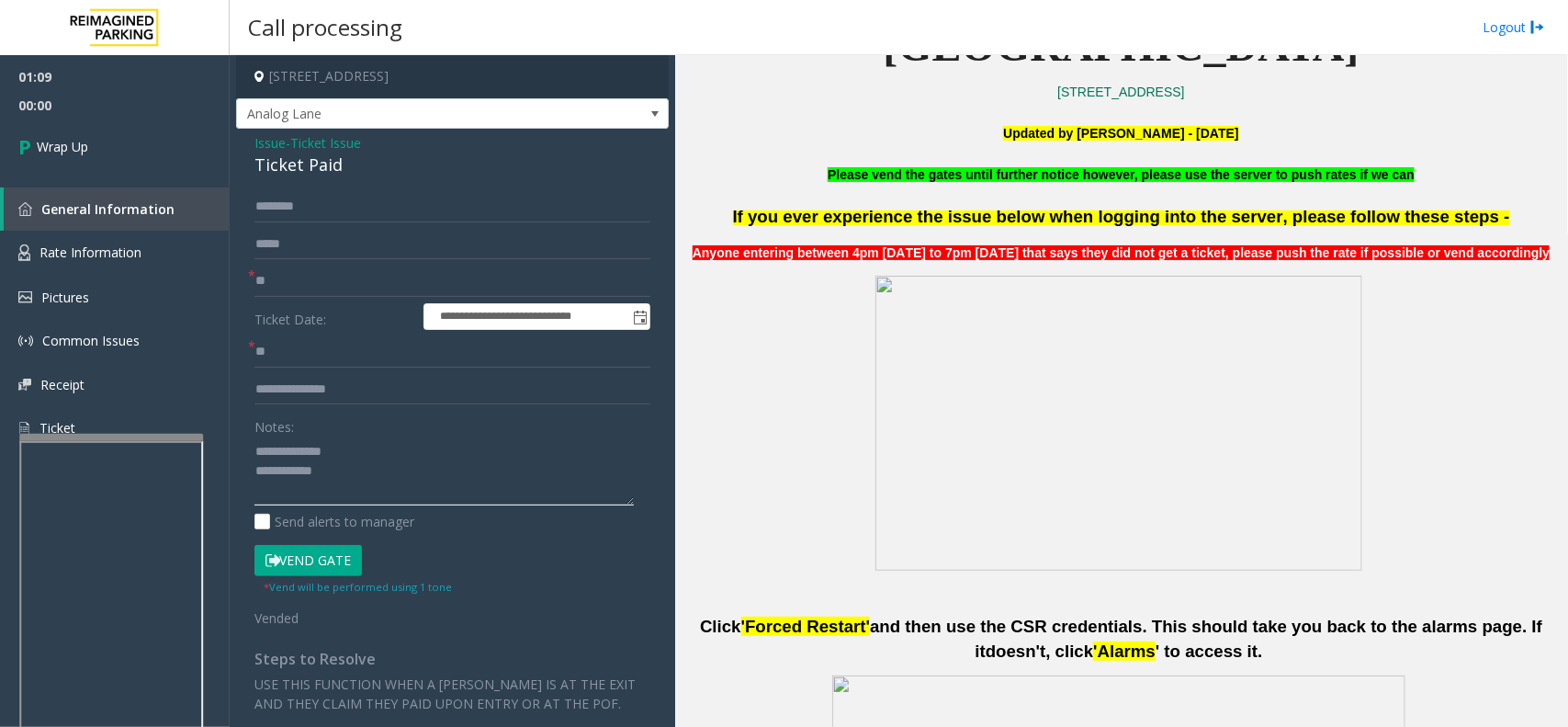
click at [404, 474] on textarea at bounding box center [444, 471] width 379 height 69
click at [494, 499] on textarea at bounding box center [444, 471] width 379 height 69
paste textarea "**********"
click at [291, 155] on div "Ticket Paid" at bounding box center [452, 165] width 396 height 25
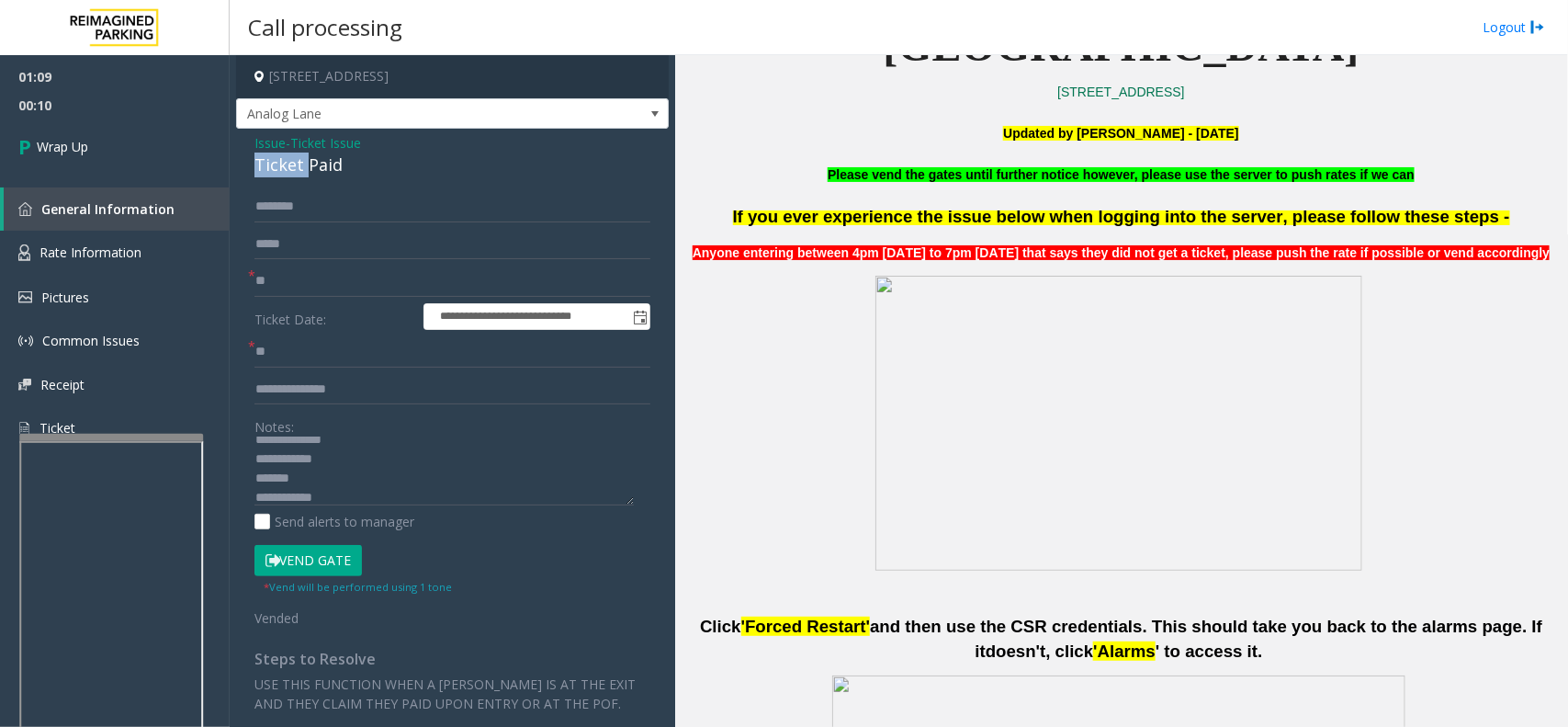
click at [291, 155] on div "Ticket Paid" at bounding box center [452, 165] width 396 height 25
click at [341, 481] on textarea at bounding box center [444, 471] width 379 height 69
paste textarea "**********"
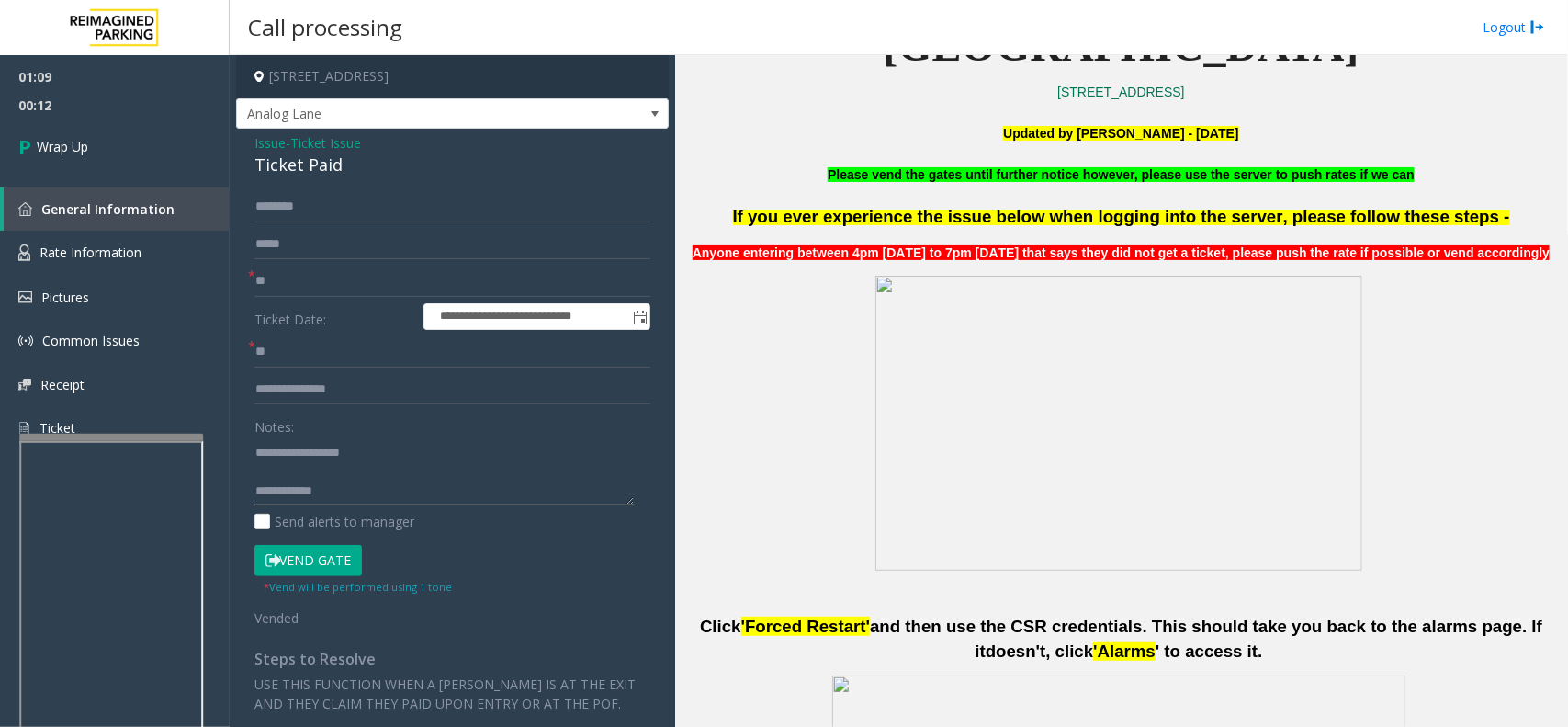
click at [389, 489] on textarea at bounding box center [444, 471] width 379 height 69
paste textarea "**********"
click at [438, 493] on textarea at bounding box center [444, 471] width 379 height 69
type textarea "**********"
click at [190, 134] on link "Wrap Up" at bounding box center [115, 147] width 229 height 54
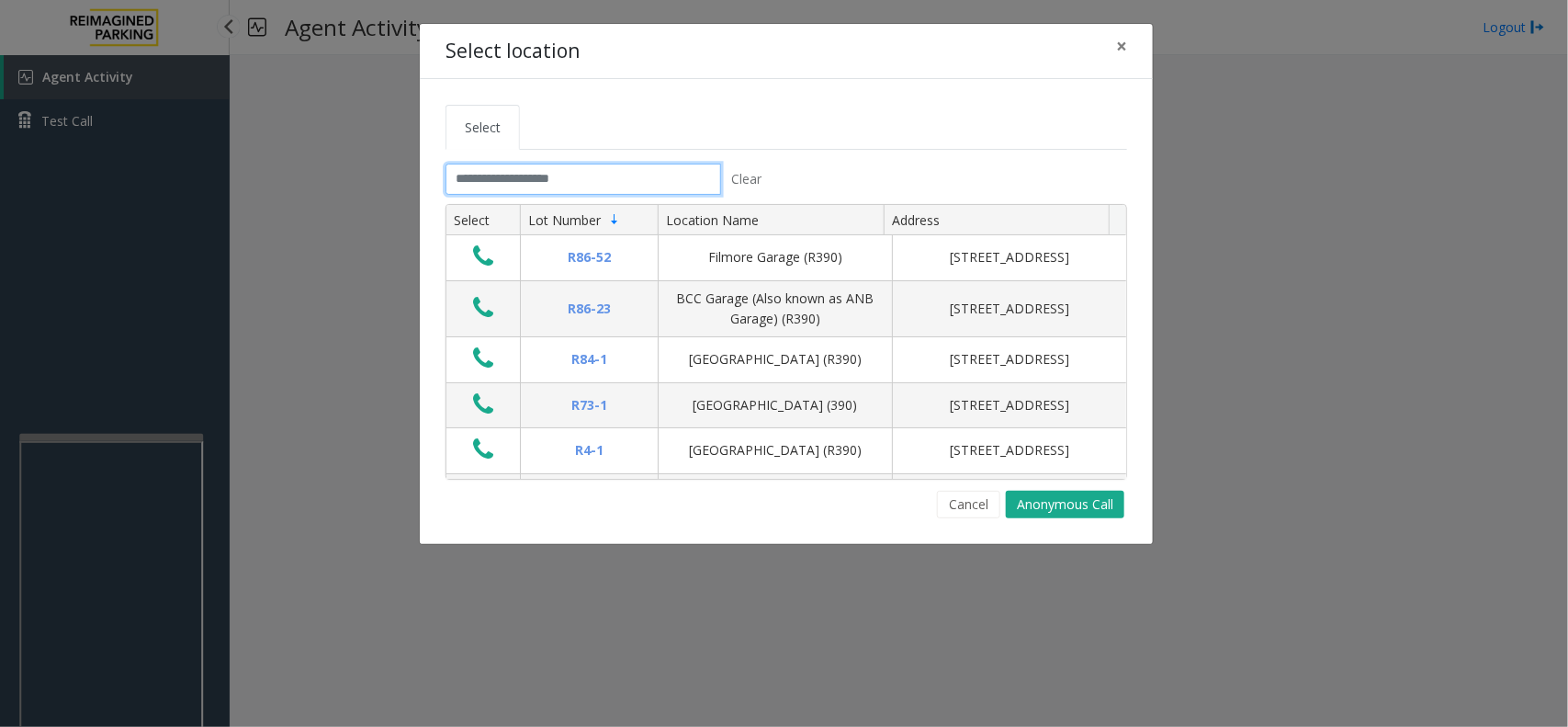
click at [582, 171] on input "text" at bounding box center [584, 179] width 275 height 31
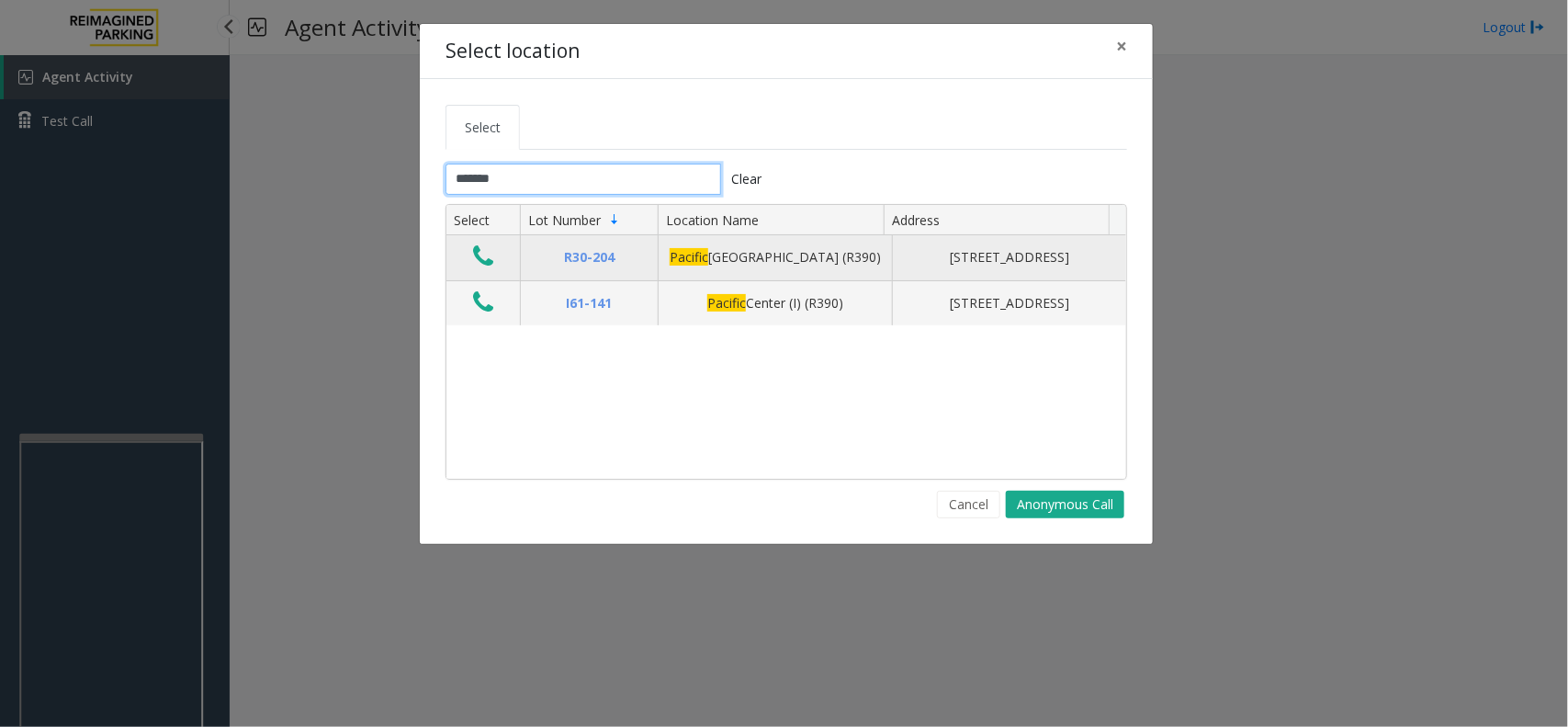
type input "*******"
click at [483, 269] on icon "Data table" at bounding box center [483, 256] width 20 height 26
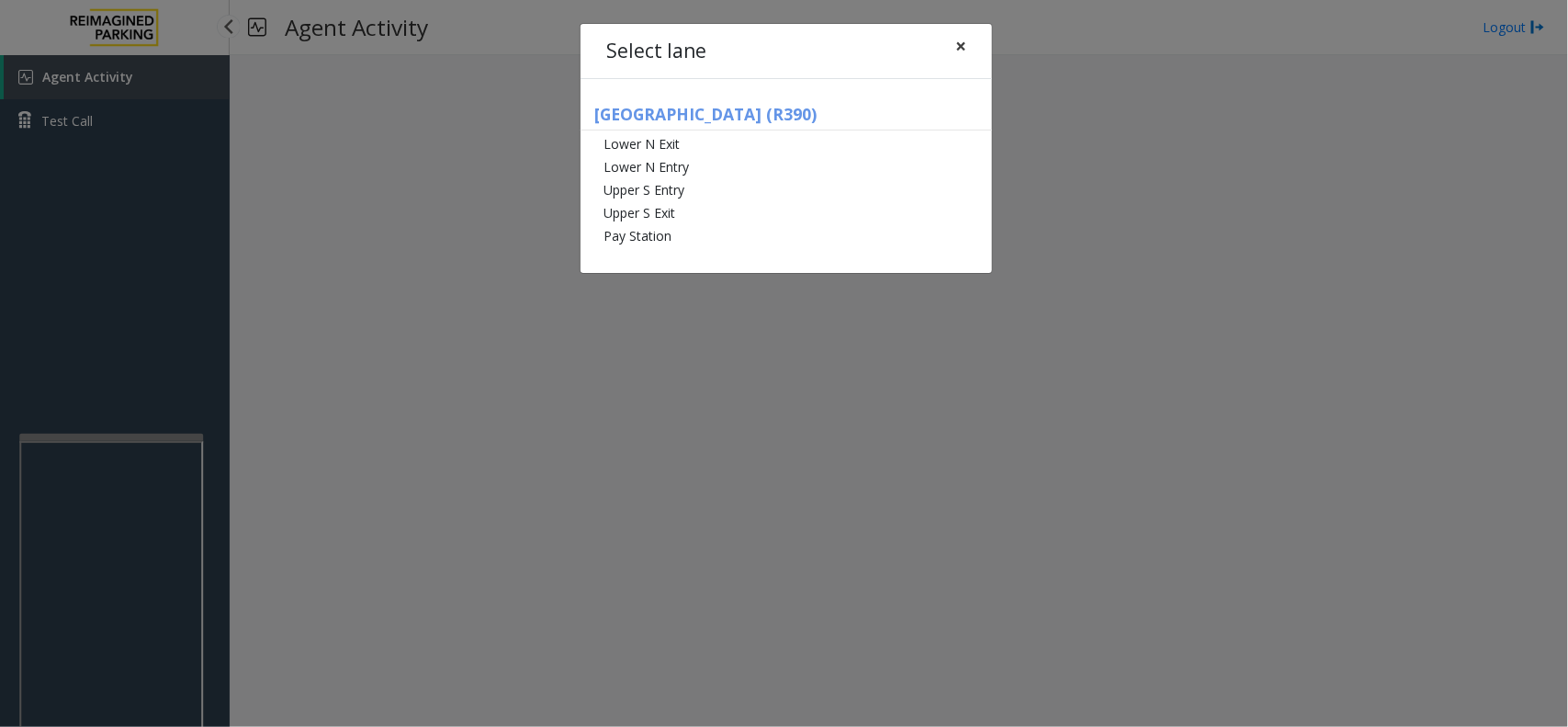
click at [962, 44] on span "×" at bounding box center [961, 46] width 11 height 26
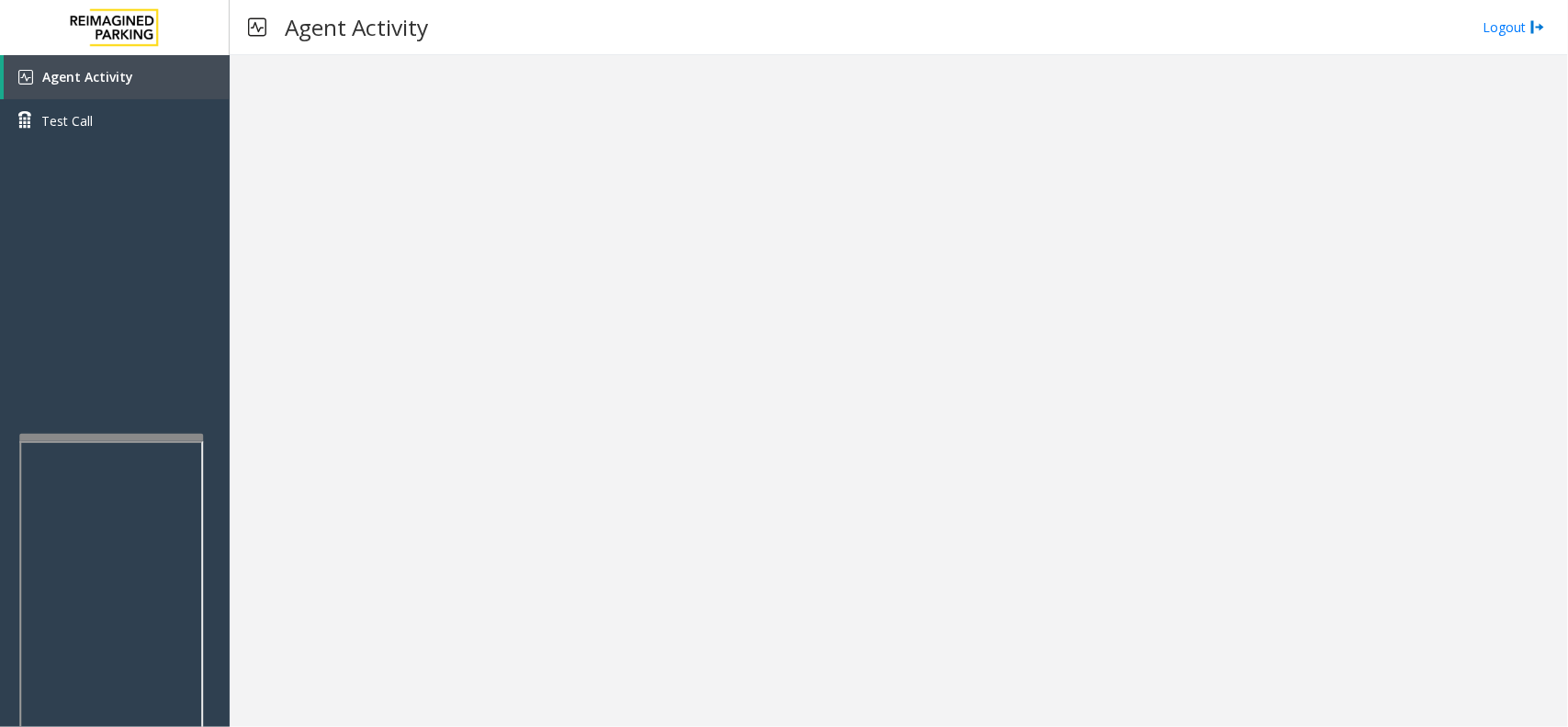
drag, startPoint x: 710, startPoint y: 717, endPoint x: 622, endPoint y: 675, distance: 97.5
drag, startPoint x: 622, startPoint y: 675, endPoint x: 588, endPoint y: 127, distance: 549.1
drag, startPoint x: 588, startPoint y: 127, endPoint x: 556, endPoint y: 89, distance: 49.7
click at [558, 292] on div at bounding box center [899, 390] width 1339 height 671
drag, startPoint x: 929, startPoint y: 271, endPoint x: 876, endPoint y: 366, distance: 108.8
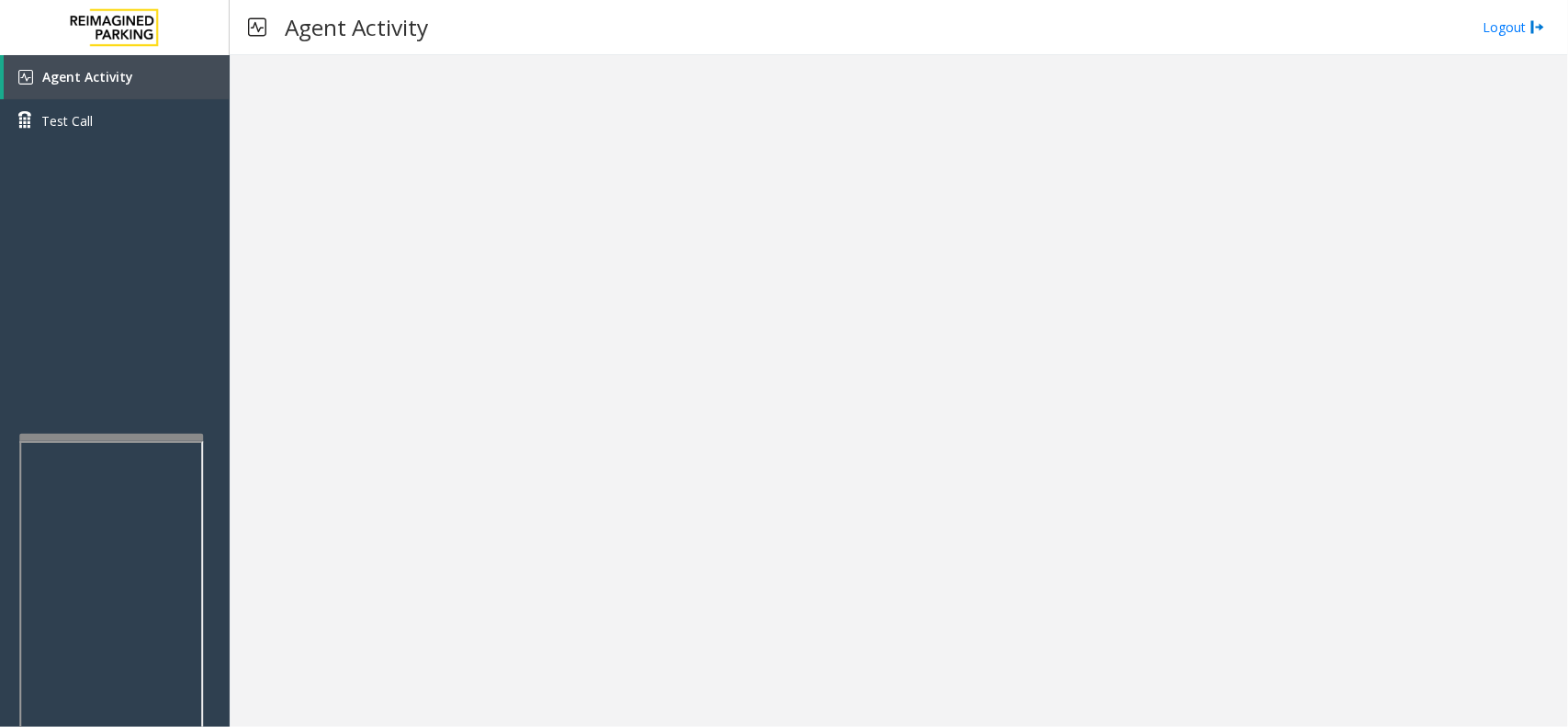
drag, startPoint x: 876, startPoint y: 366, endPoint x: 717, endPoint y: 373, distance: 159.2
click at [717, 373] on div at bounding box center [899, 390] width 1339 height 671
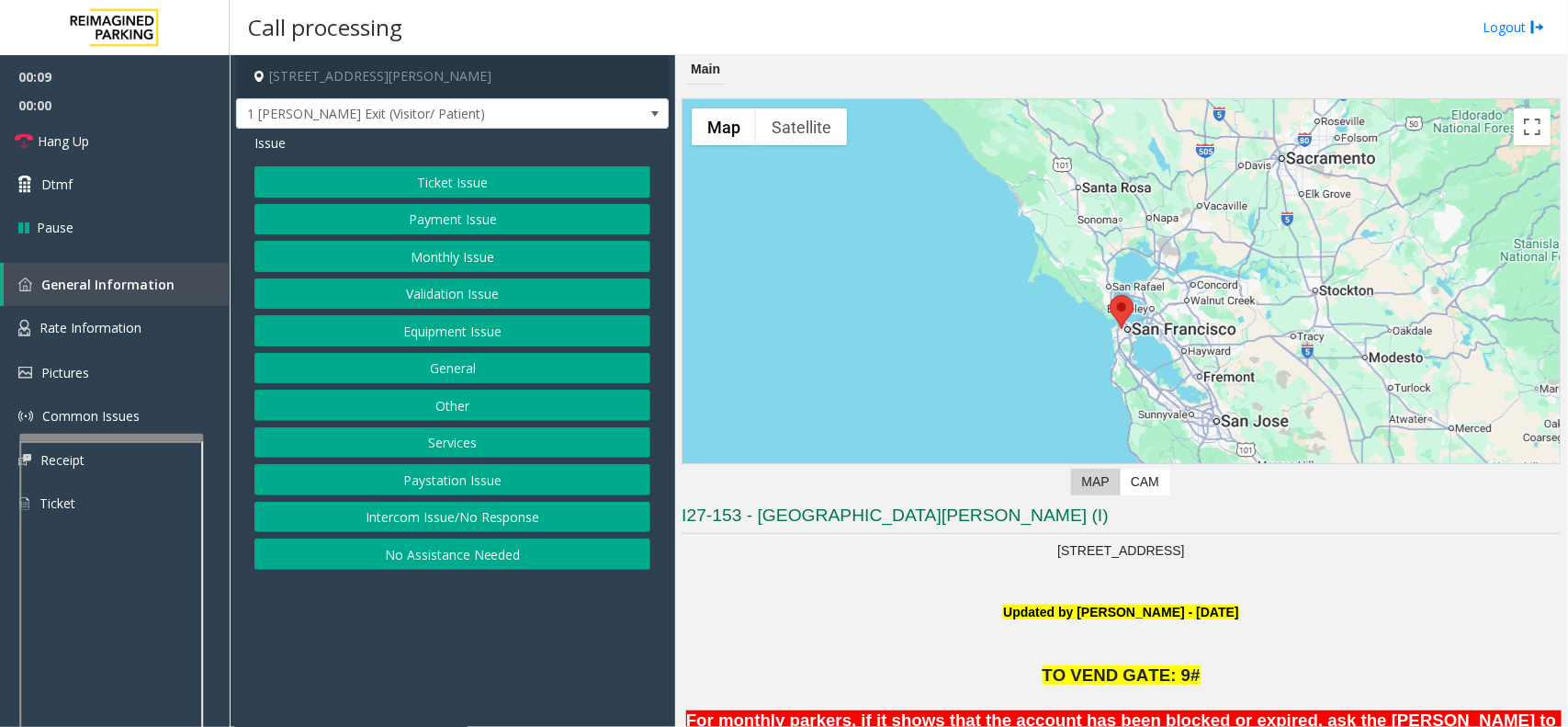
drag, startPoint x: 590, startPoint y: 678, endPoint x: 559, endPoint y: 669, distance: 32.3
click at [559, 669] on app-call-processing-form "1 Shrader Street, San Francisco, CA 1 Shrader Exit (Visitor/ Patient) Issue Tic…" at bounding box center [452, 390] width 446 height 671
click at [487, 336] on button "Equipment Issue" at bounding box center [452, 330] width 396 height 31
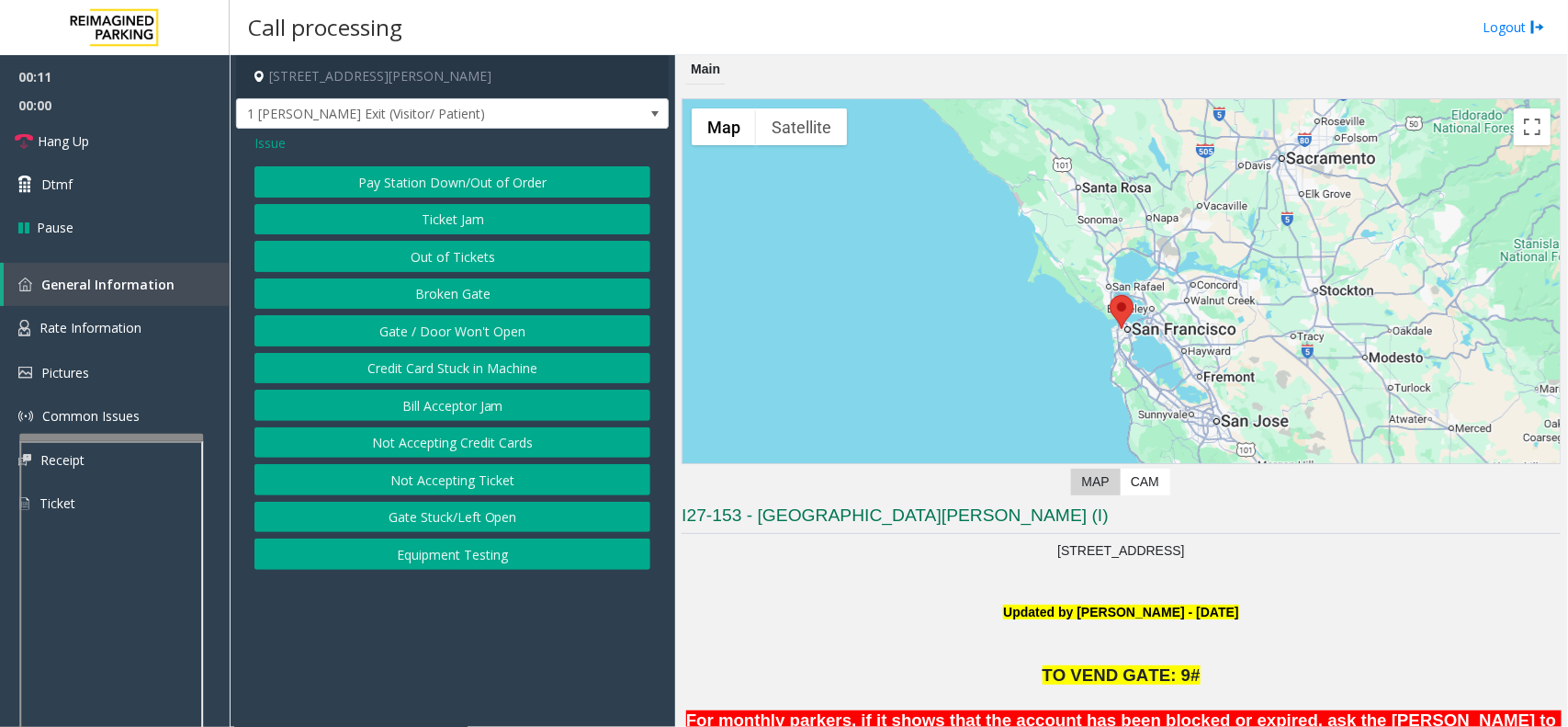
click at [472, 556] on button "Equipment Testing" at bounding box center [452, 553] width 396 height 31
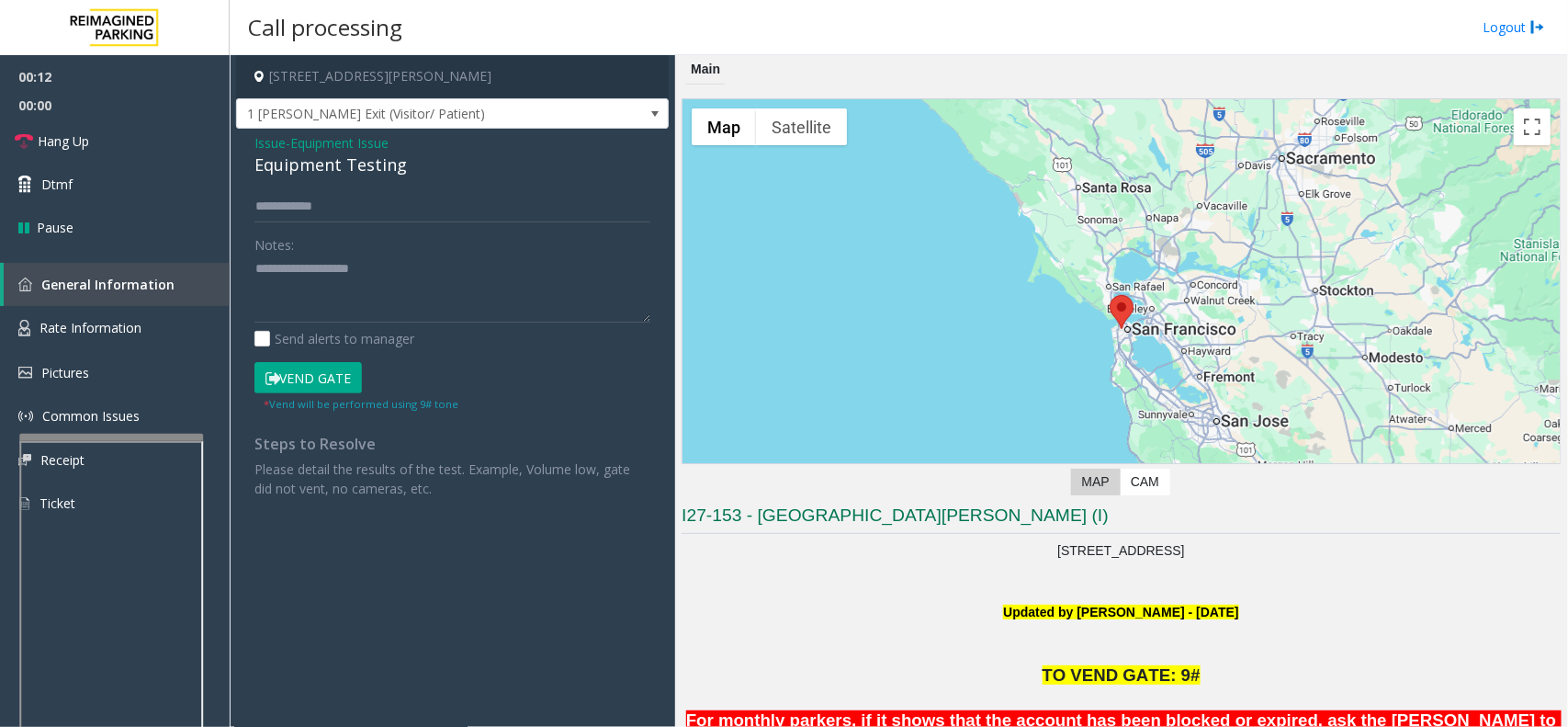
click at [347, 162] on div "Equipment Testing" at bounding box center [452, 165] width 396 height 25
paste textarea "**********"
click at [335, 309] on textarea at bounding box center [452, 288] width 396 height 69
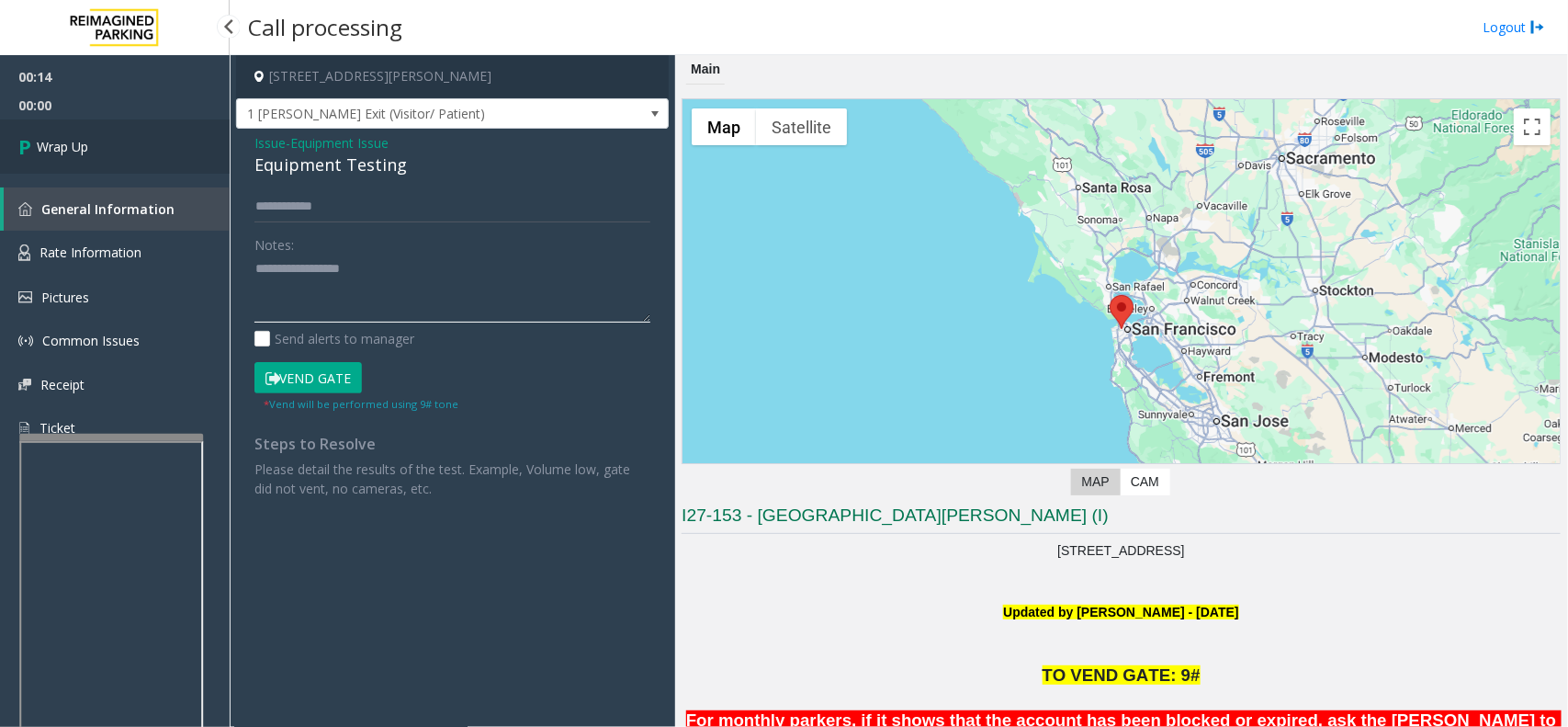
type textarea "**********"
drag, startPoint x: 139, startPoint y: 145, endPoint x: 134, endPoint y: 136, distance: 10.3
click at [139, 145] on link "Wrap Up" at bounding box center [115, 147] width 229 height 54
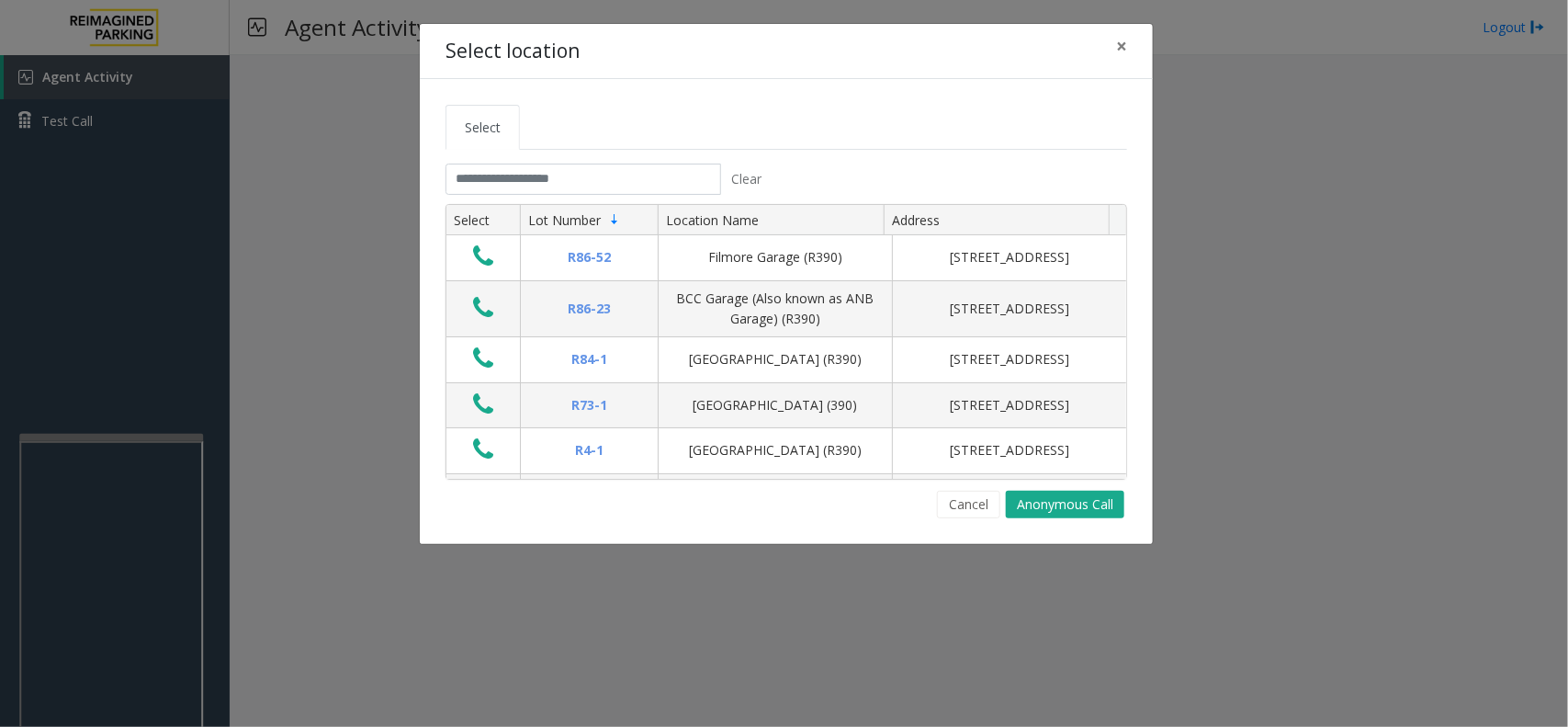
click at [717, 623] on div "Select location × Select Clear Select Lot Number Location Name Address R86-52 F…" at bounding box center [784, 363] width 1568 height 727
click at [609, 170] on input "text" at bounding box center [584, 179] width 275 height 31
drag, startPoint x: 804, startPoint y: 131, endPoint x: 784, endPoint y: 127, distance: 20.4
click at [784, 127] on ul "Select" at bounding box center [787, 127] width 682 height 45
click at [957, 503] on button "Cancel" at bounding box center [970, 505] width 64 height 28
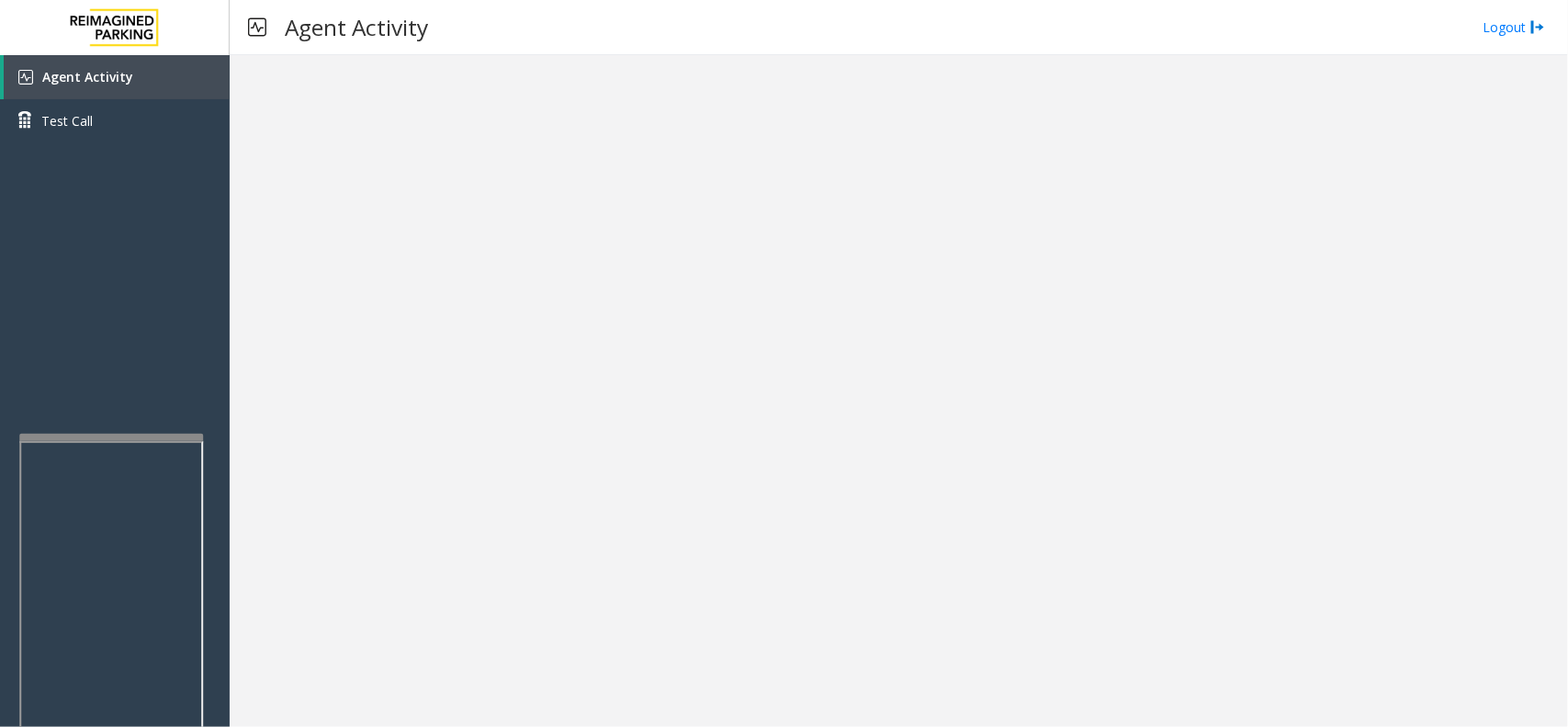
drag, startPoint x: 693, startPoint y: 600, endPoint x: 639, endPoint y: 572, distance: 60.8
click at [639, 572] on div at bounding box center [899, 390] width 1339 height 671
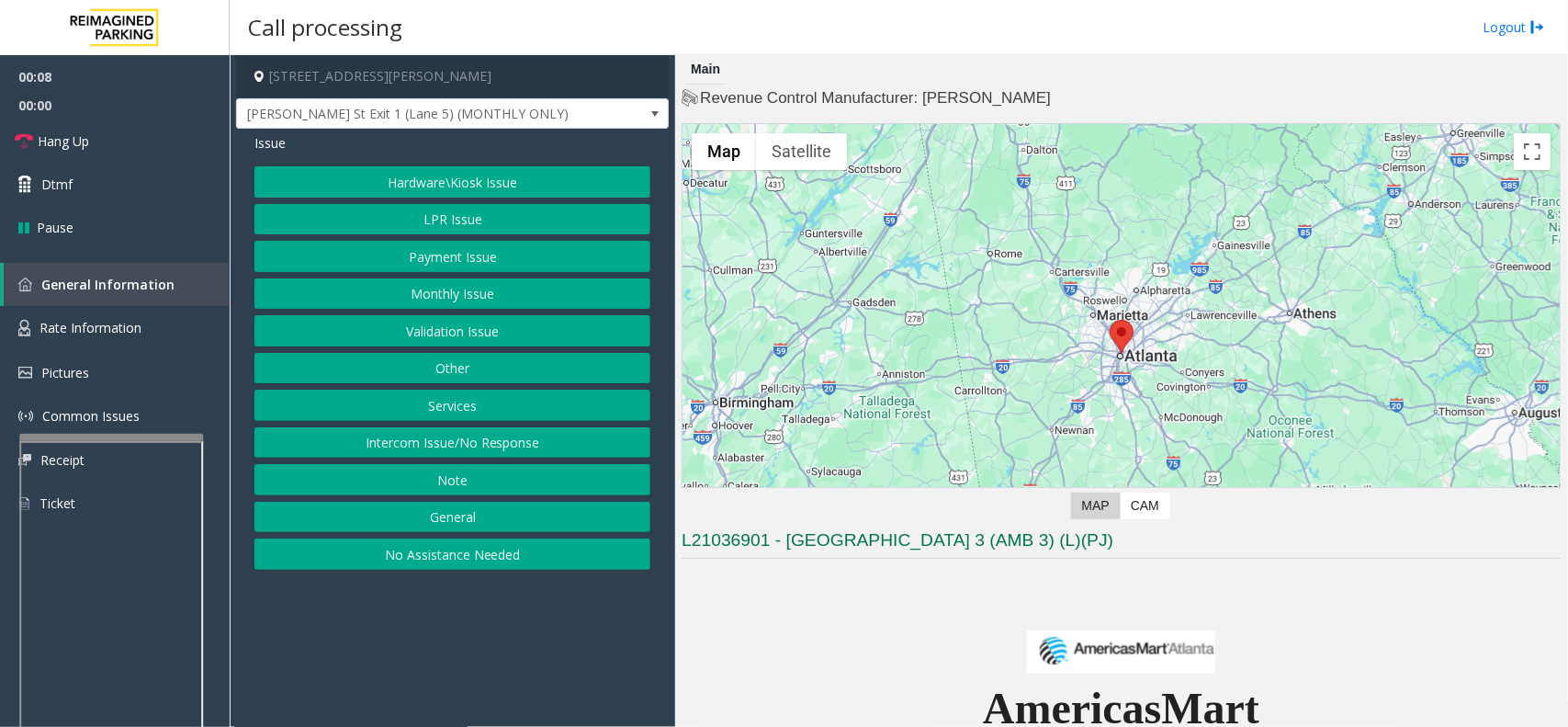
click at [480, 294] on button "Monthly Issue" at bounding box center [452, 293] width 396 height 31
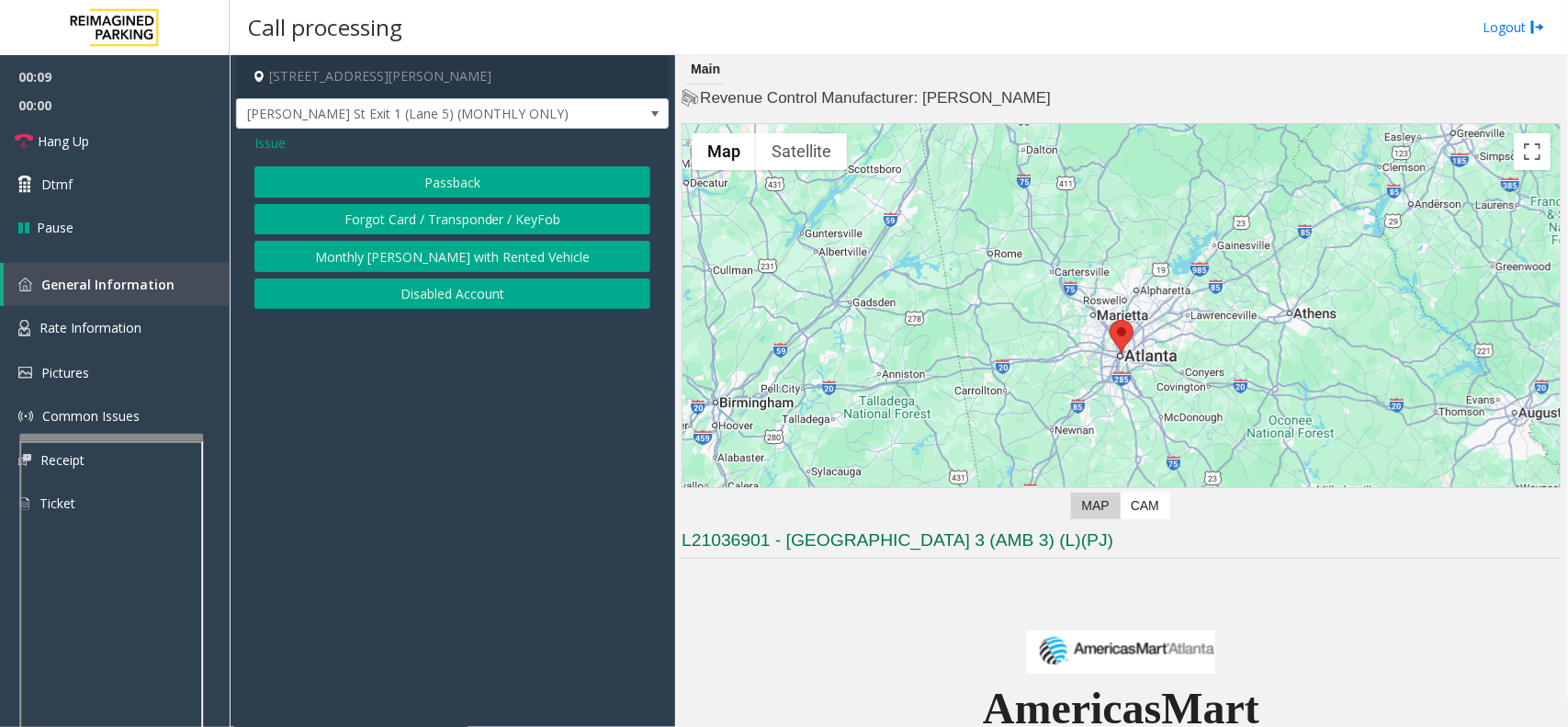
click at [469, 291] on button "Disabled Account" at bounding box center [452, 293] width 396 height 31
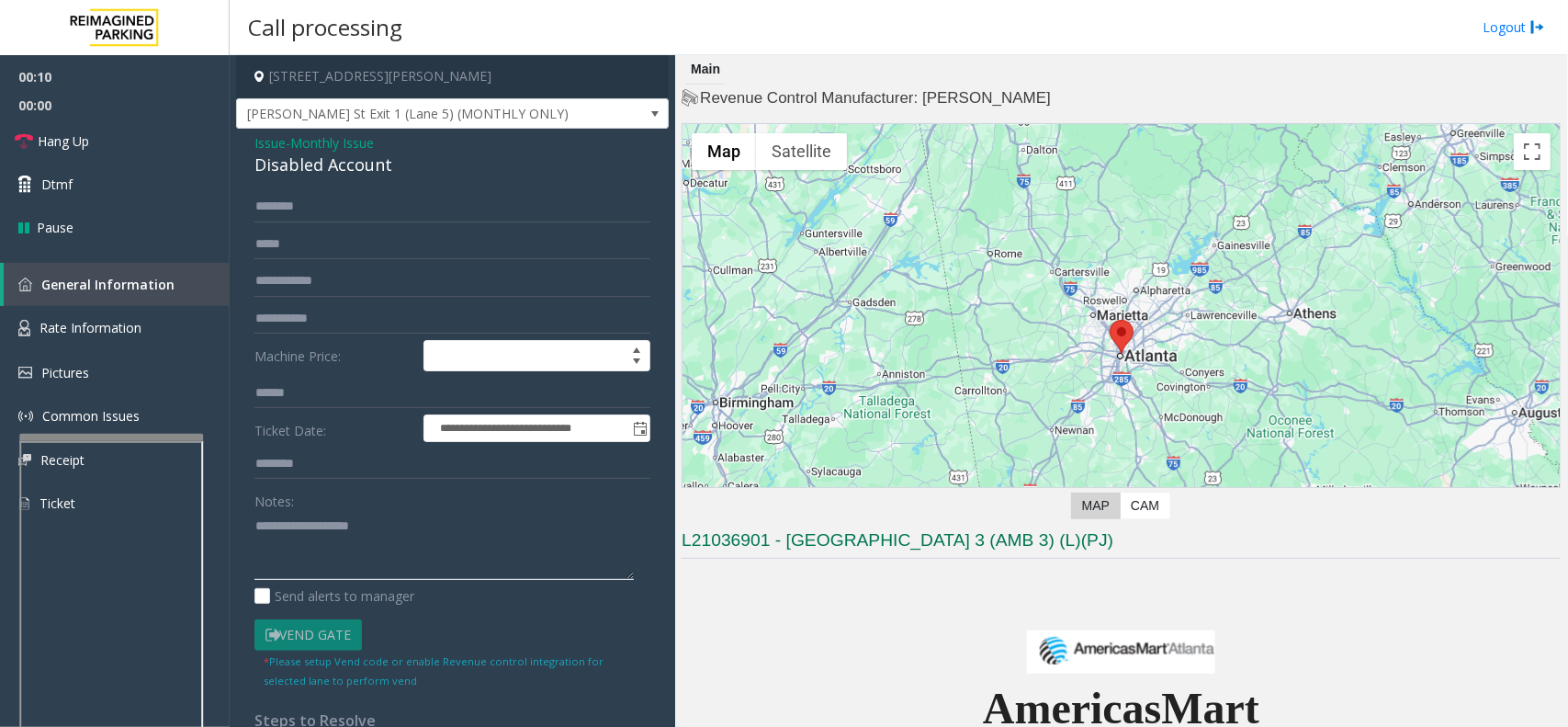
click at [412, 533] on textarea at bounding box center [444, 545] width 379 height 69
paste textarea "**********"
click at [329, 178] on div "Disabled Account" at bounding box center [452, 165] width 396 height 25
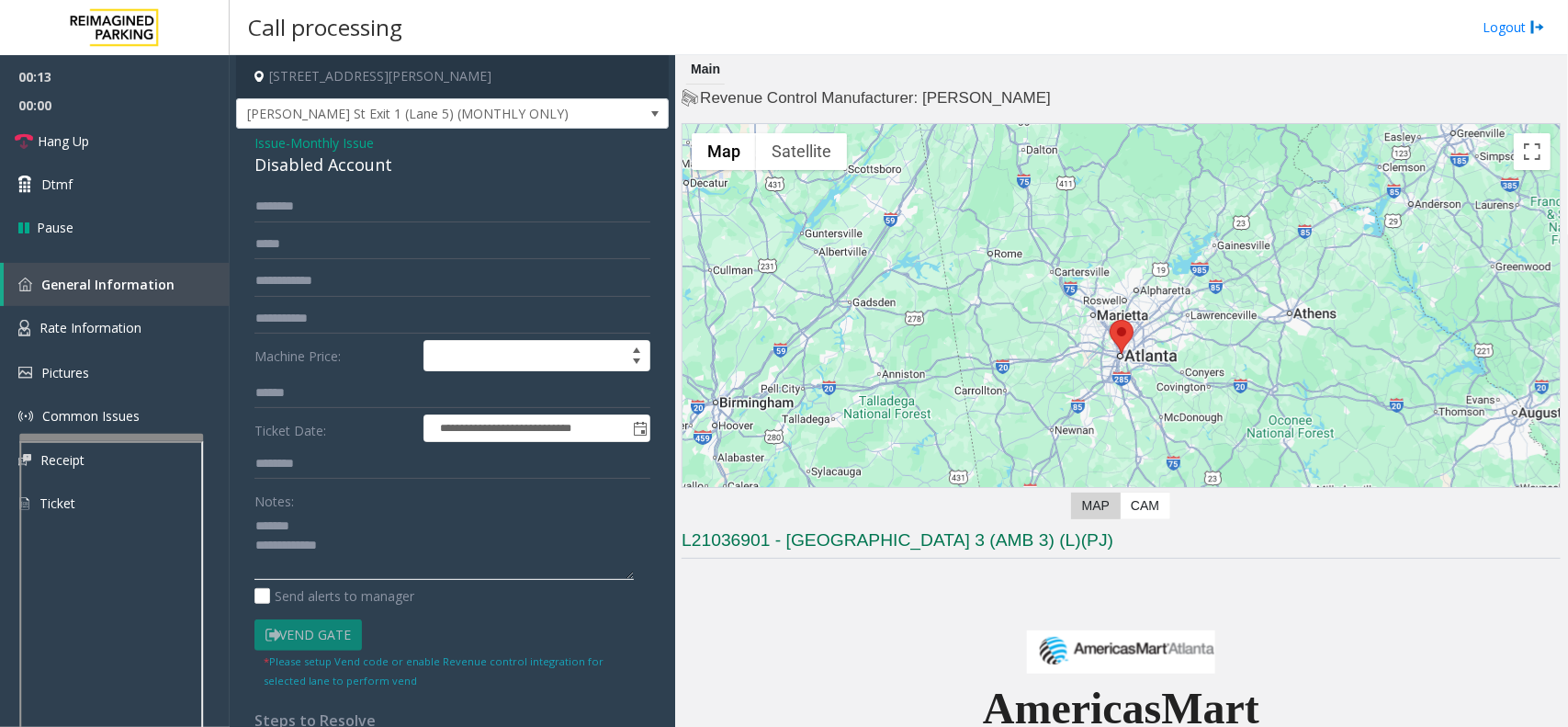
click at [345, 525] on textarea at bounding box center [444, 545] width 379 height 69
paste textarea "**********"
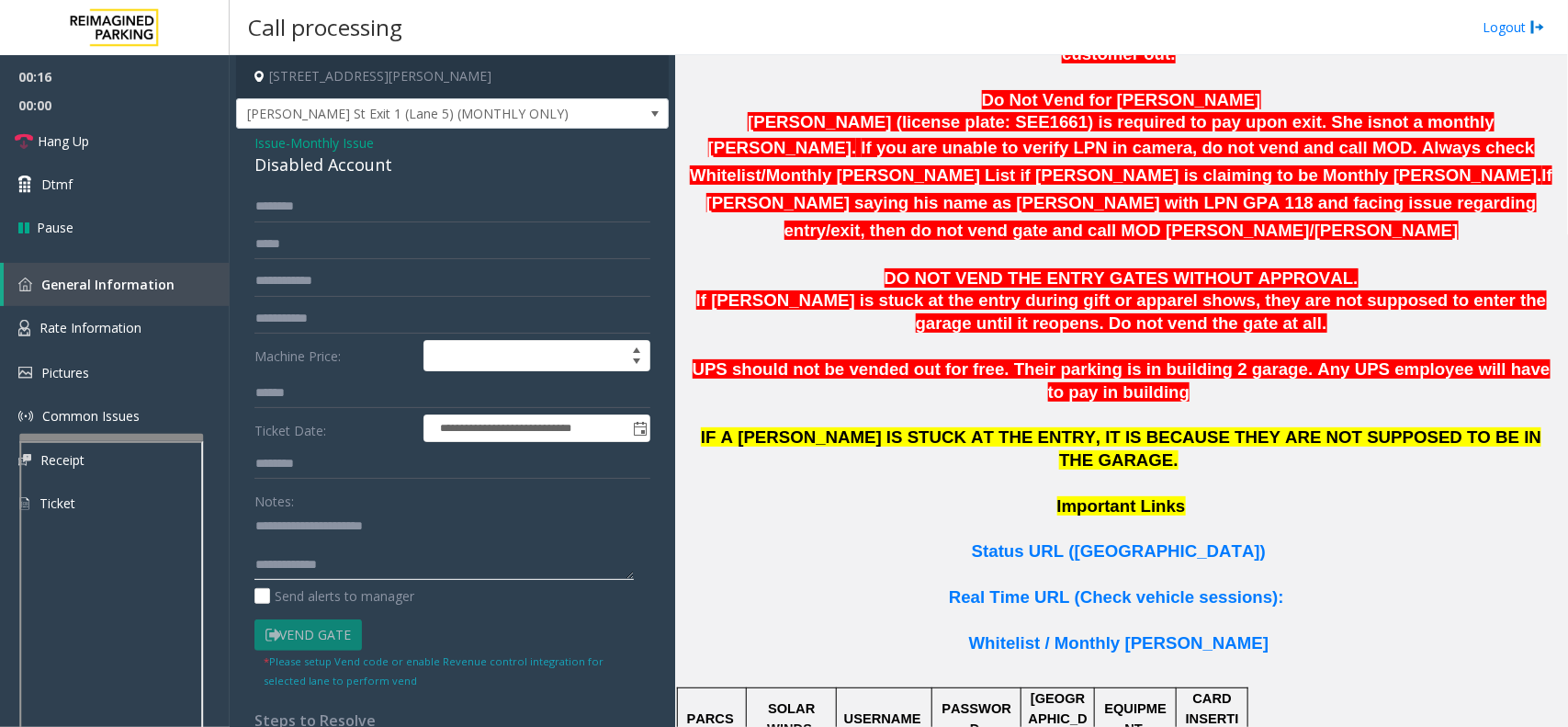
scroll to position [1264, 0]
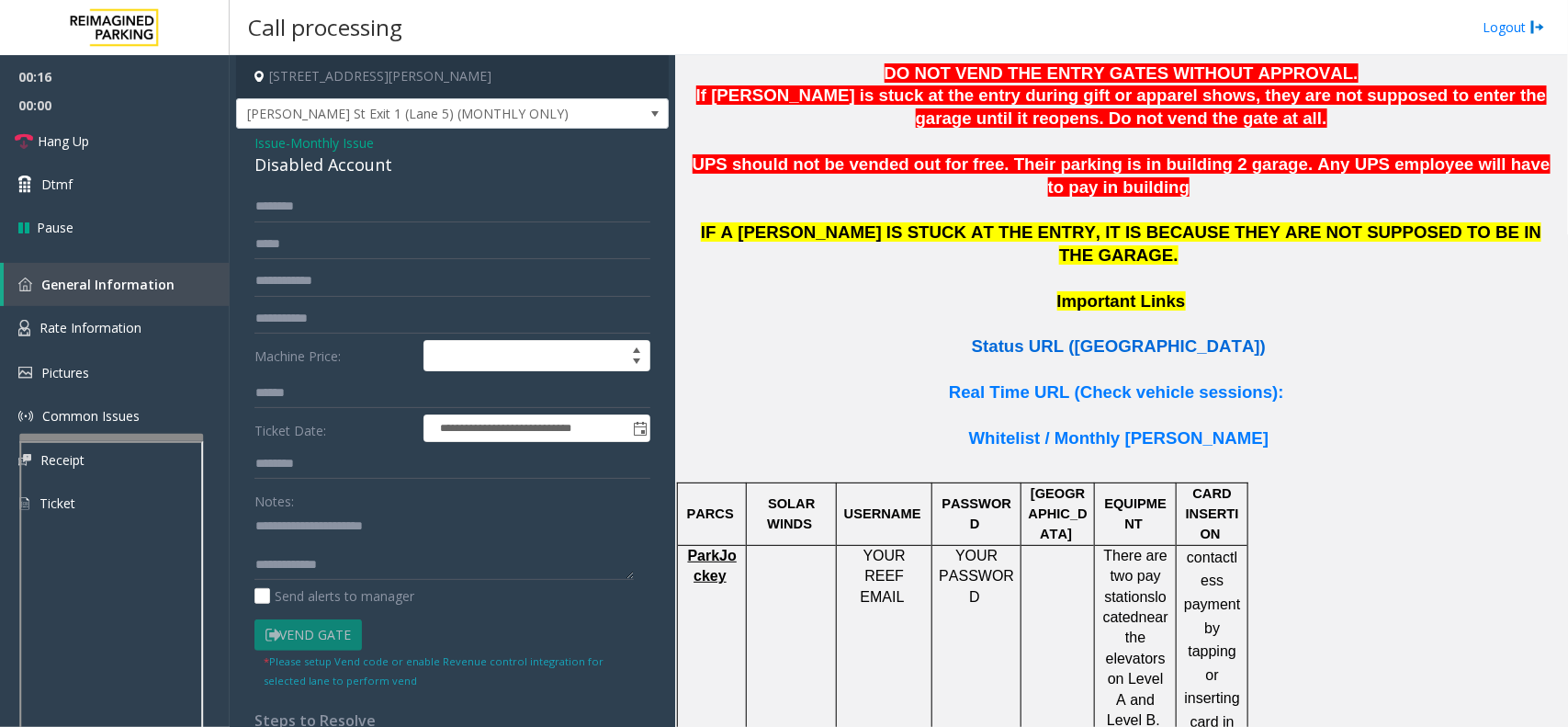
click at [1095, 336] on span "Status URL (Vend Gate)" at bounding box center [1119, 345] width 294 height 19
click at [331, 546] on textarea at bounding box center [444, 545] width 379 height 69
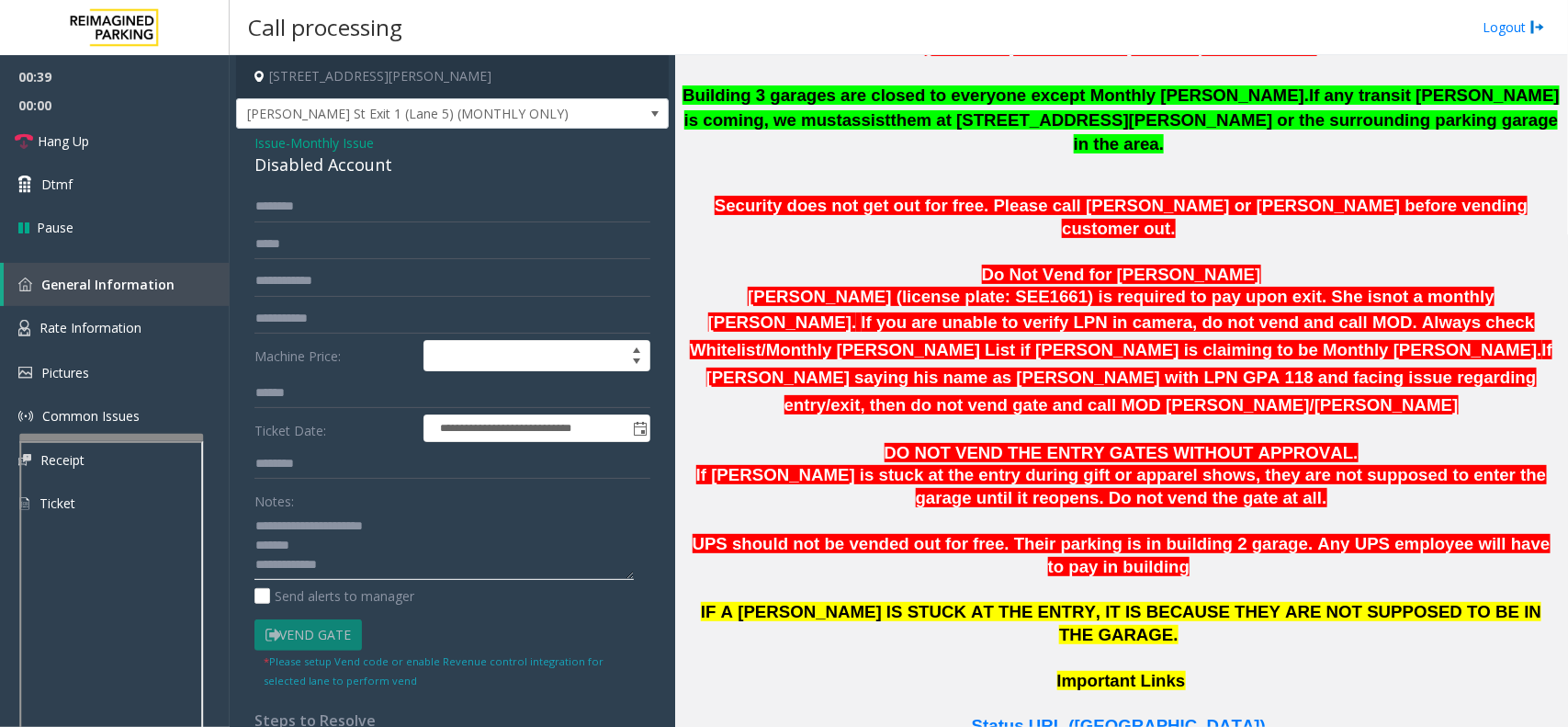
scroll to position [918, 0]
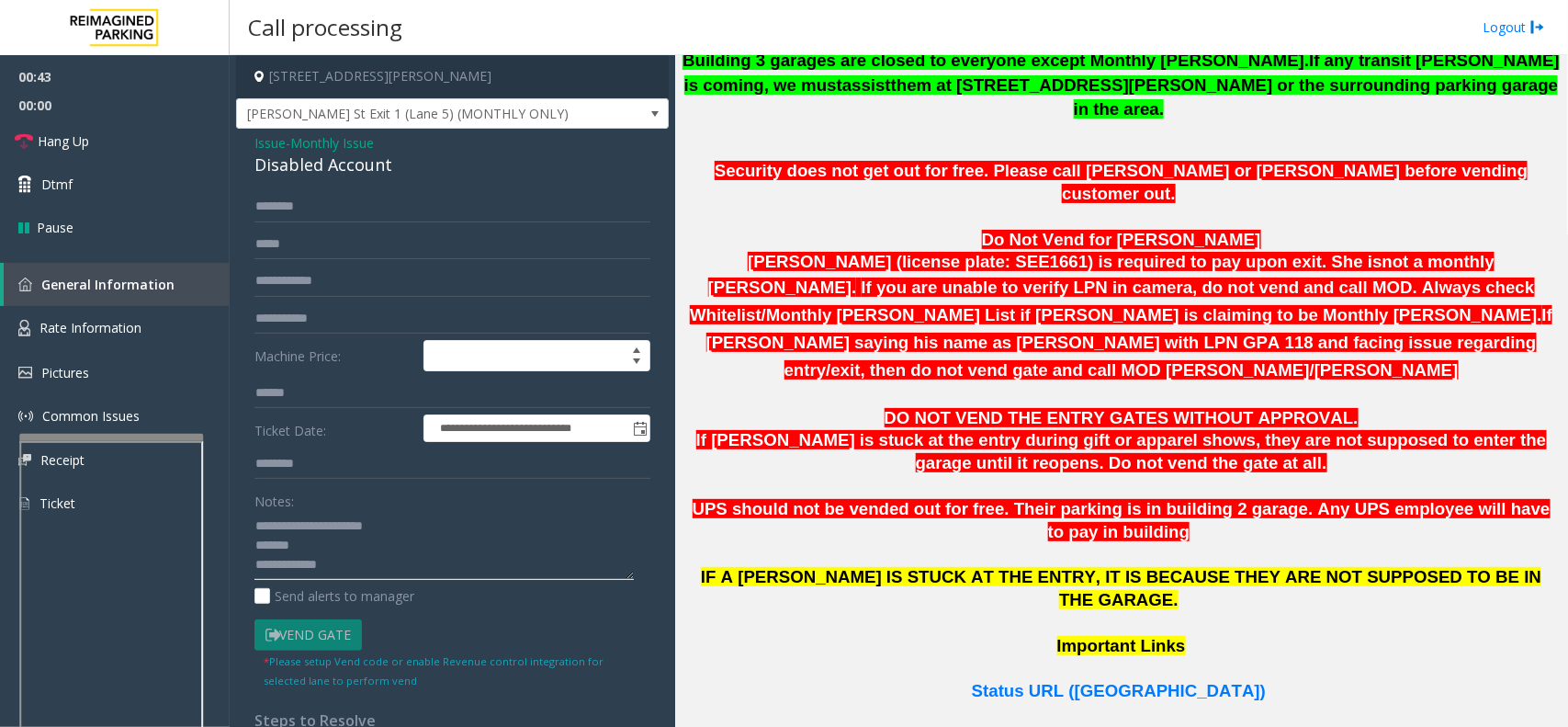
click at [432, 578] on textarea at bounding box center [444, 545] width 379 height 69
paste textarea "**********"
click at [457, 567] on textarea at bounding box center [444, 545] width 379 height 69
click at [162, 120] on link "Hang Up" at bounding box center [115, 141] width 229 height 43
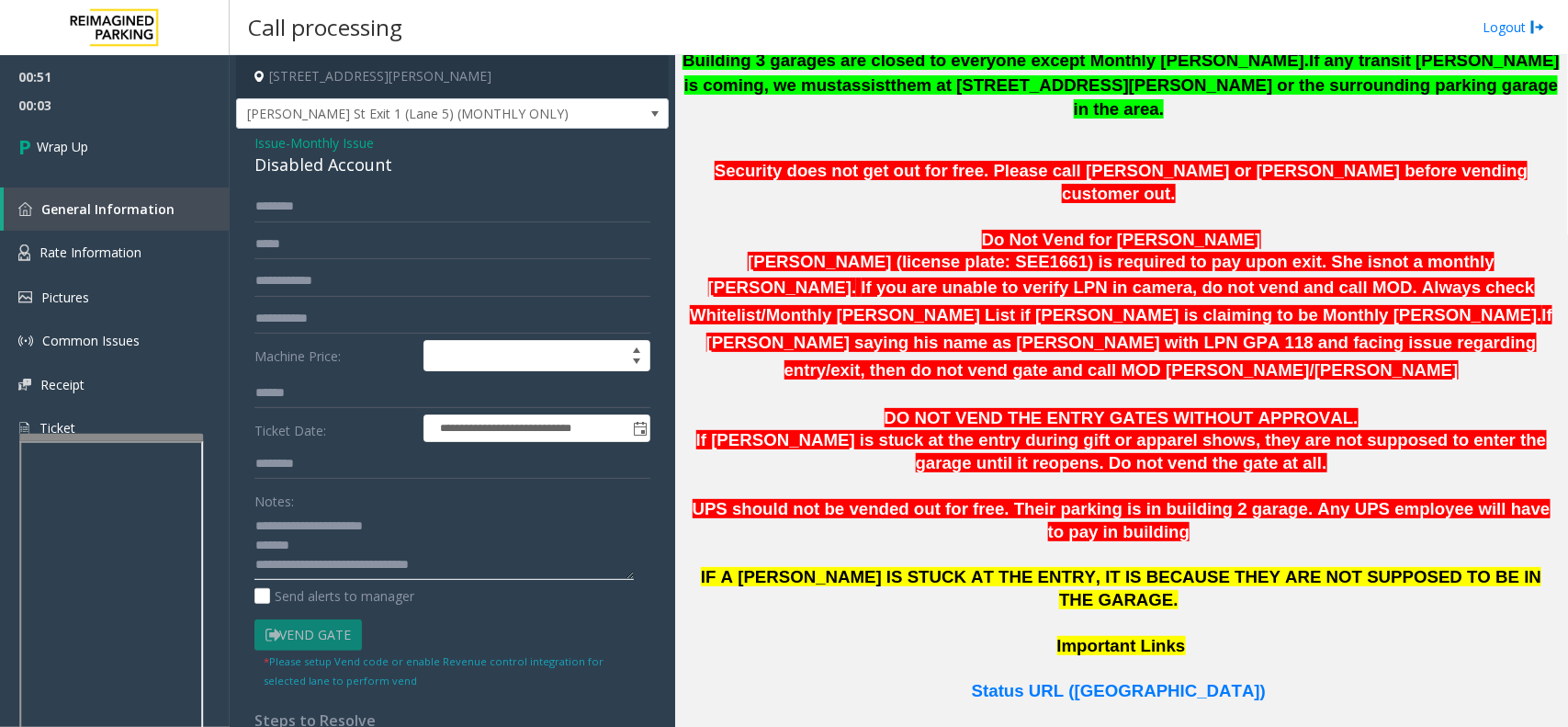
click at [517, 575] on textarea at bounding box center [444, 545] width 379 height 69
type textarea "**********"
click at [158, 139] on link "Wrap Up" at bounding box center [115, 147] width 229 height 54
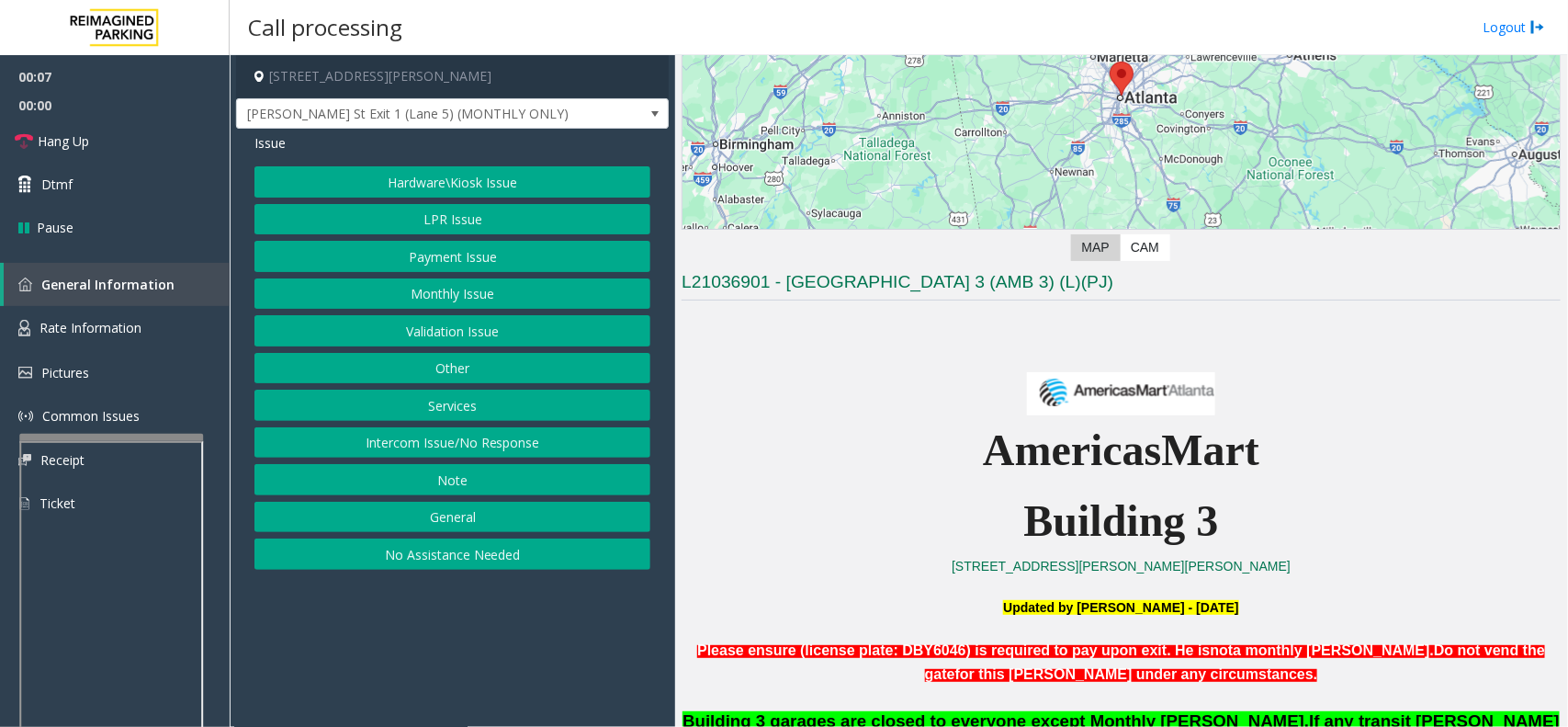
scroll to position [460, 0]
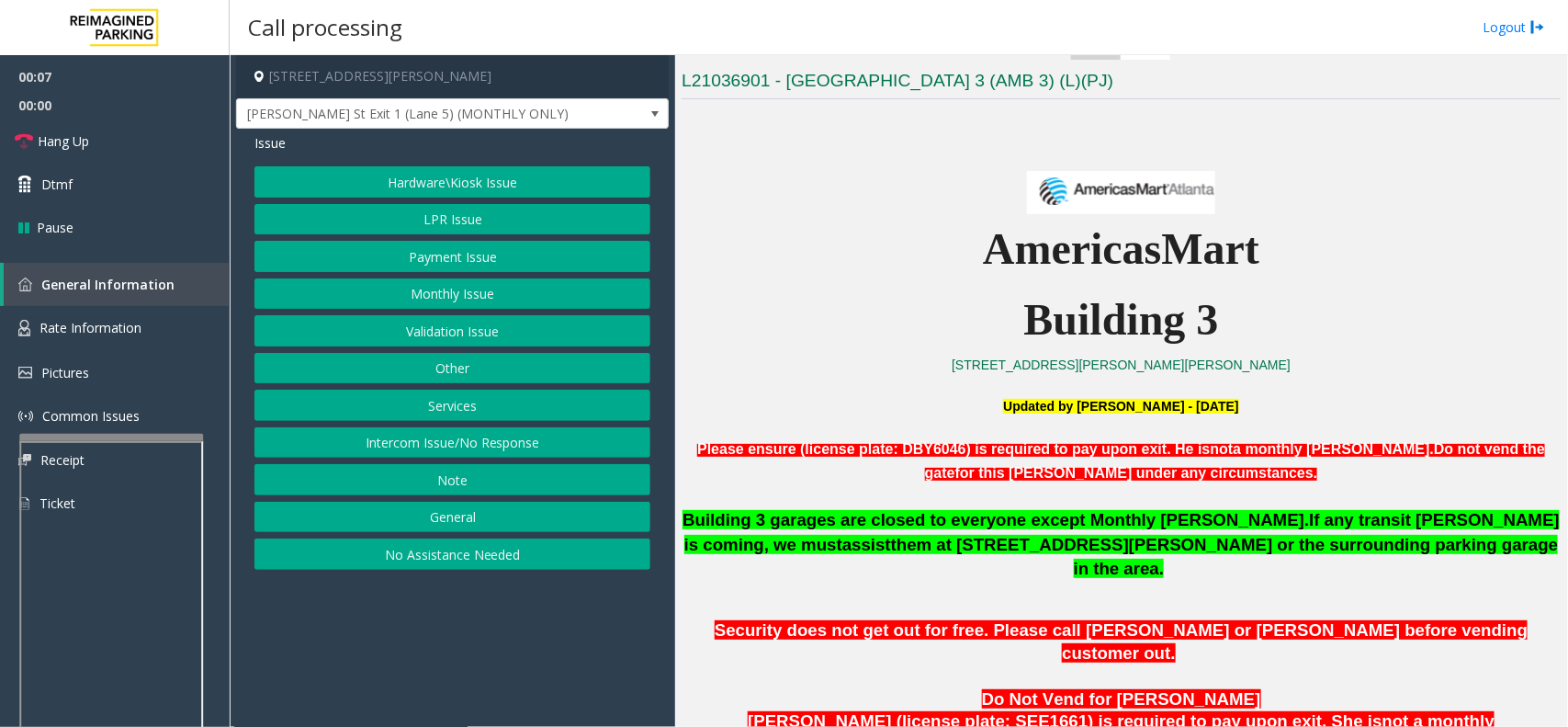
click at [962, 620] on span "Security does not get out for free. Please call Eric or Lakeesha before vending…" at bounding box center [1121, 641] width 813 height 42
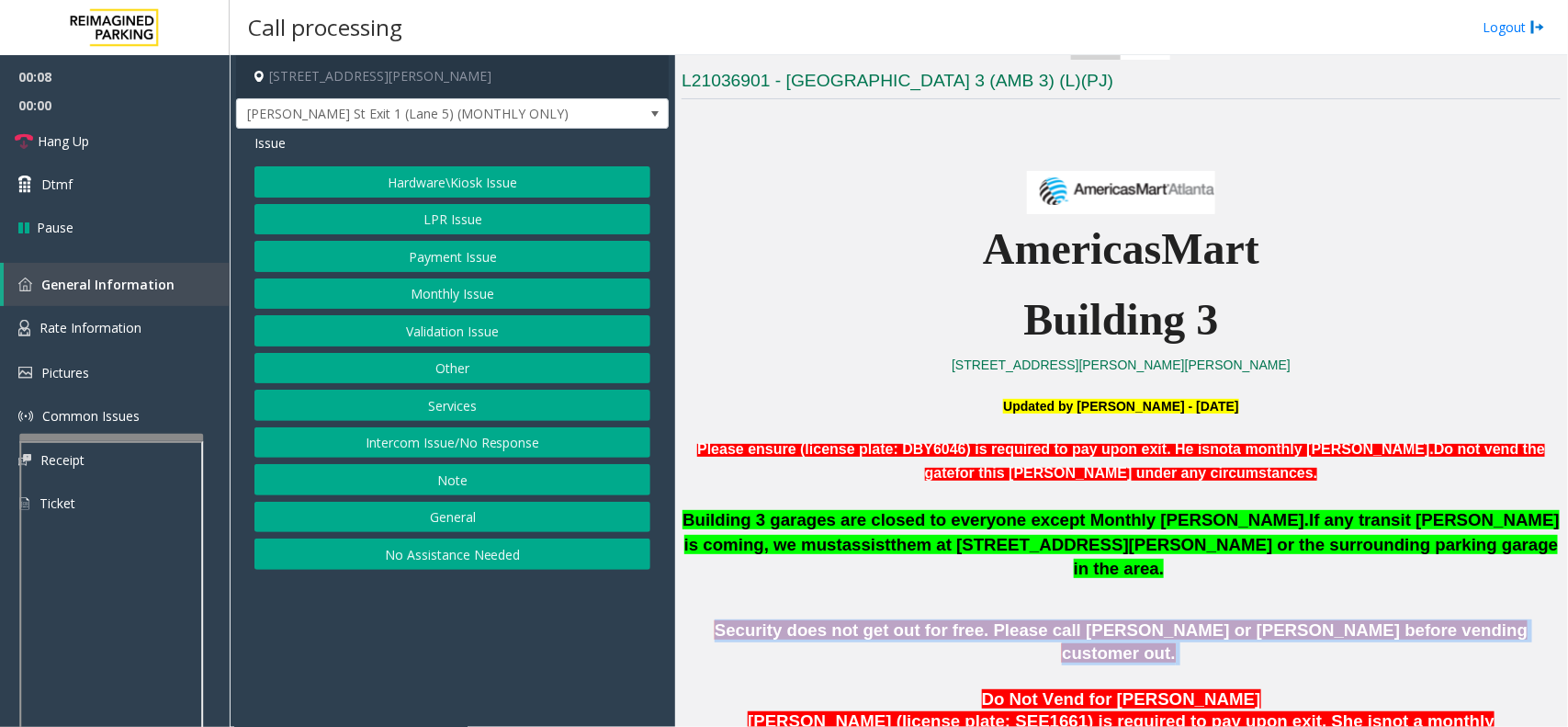
click at [962, 620] on span "Security does not get out for free. Please call Eric or Lakeesha before vending…" at bounding box center [1121, 641] width 813 height 42
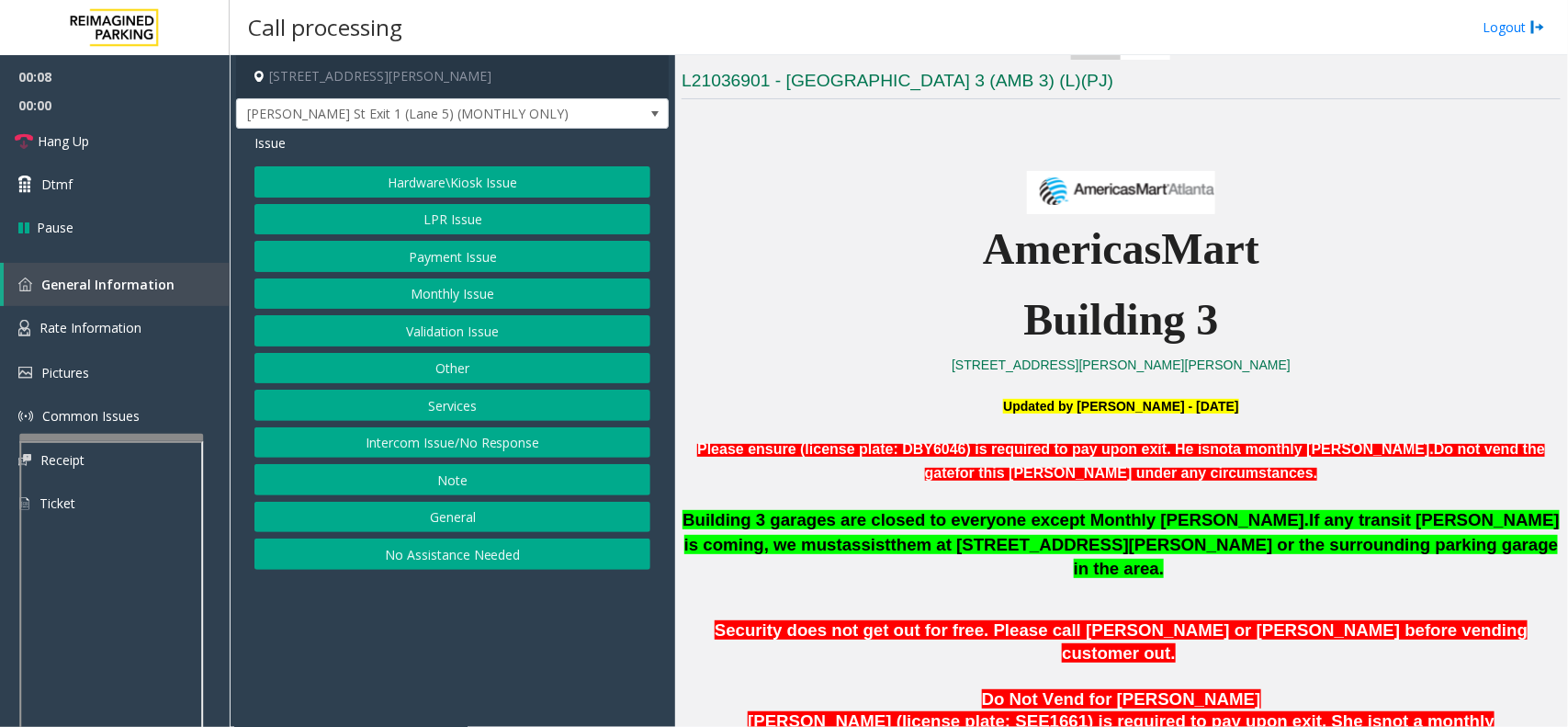
click at [953, 688] on p "Do Not Vend for Namisha Gilani" at bounding box center [1122, 699] width 880 height 23
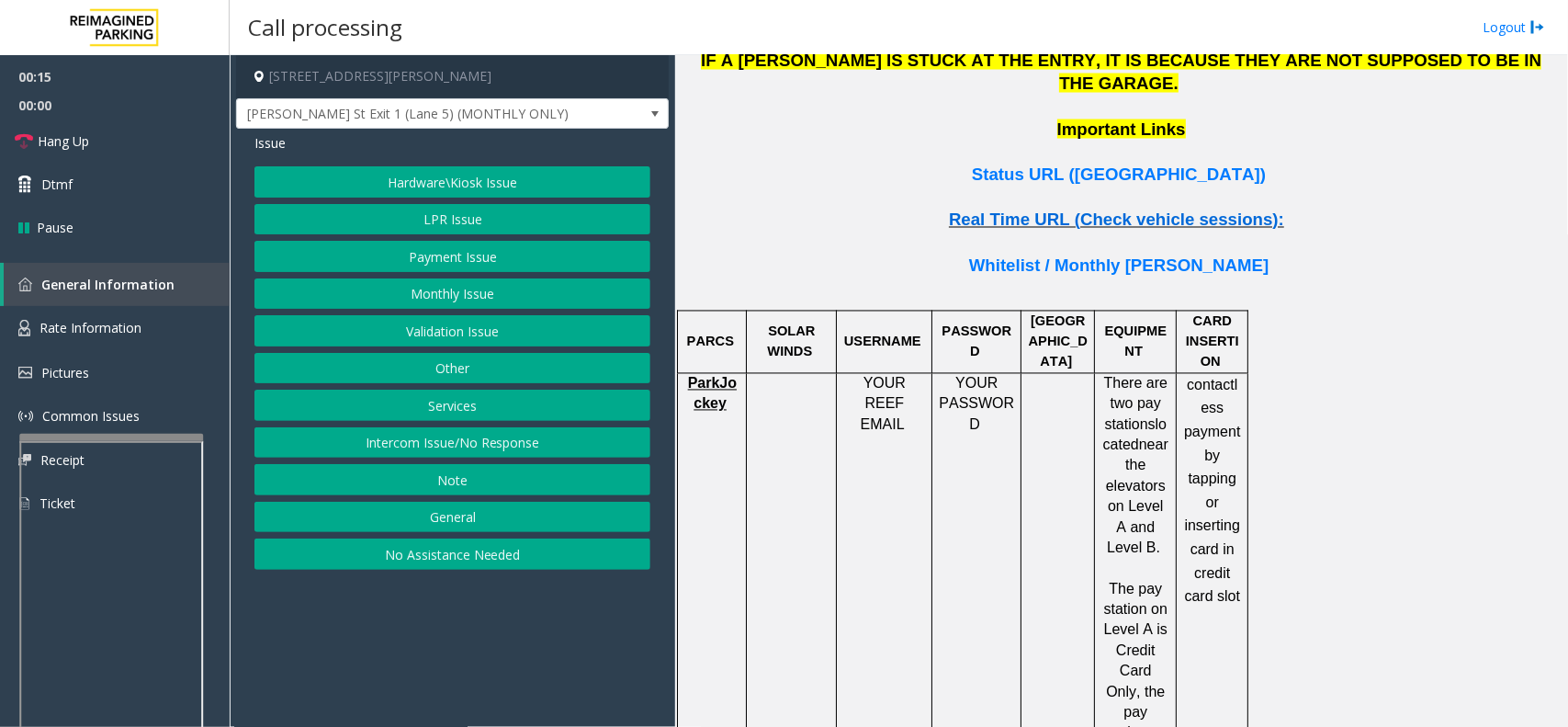
scroll to position [1264, 0]
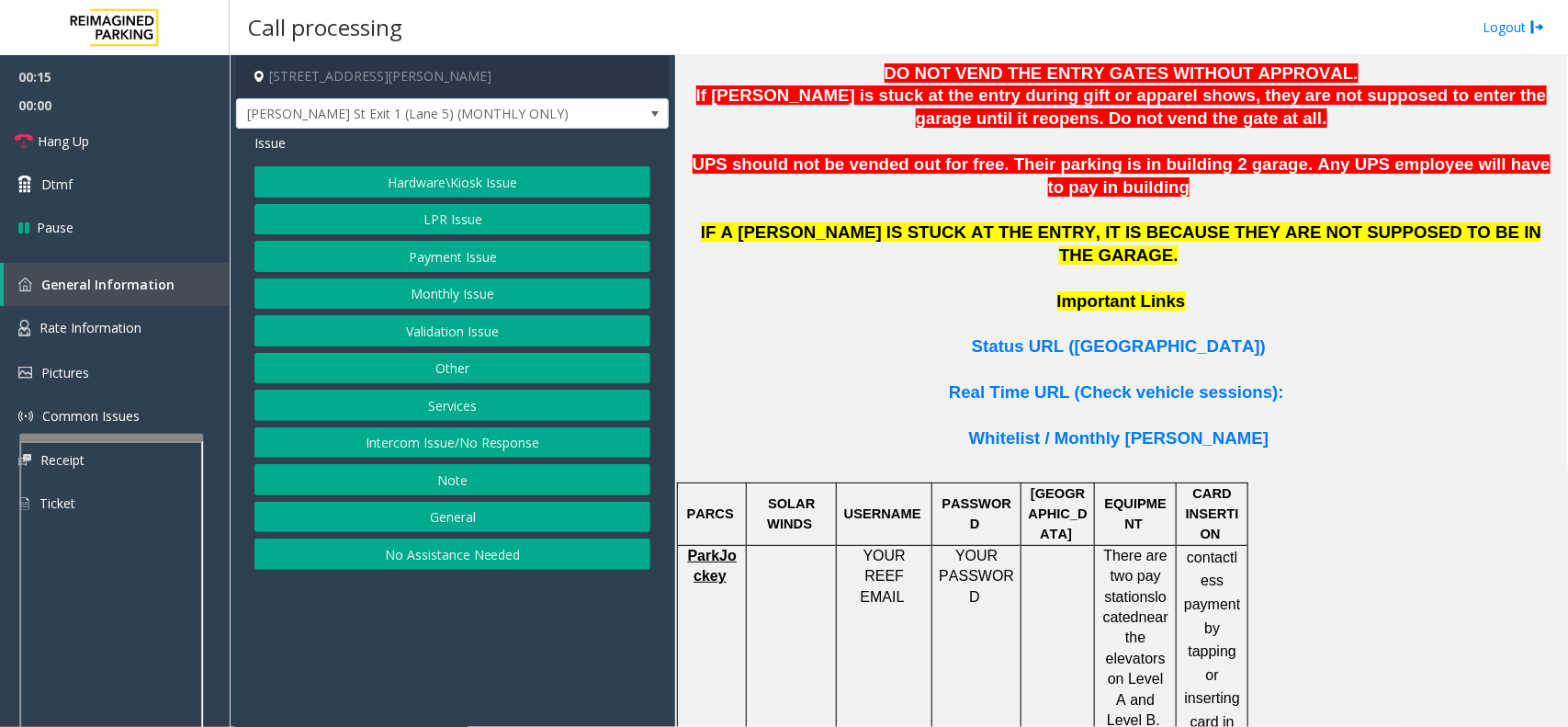
click at [1108, 290] on p "Important Links" at bounding box center [1122, 313] width 880 height 46
click at [1104, 336] on span "Status URL (Vend Gate)" at bounding box center [1119, 345] width 294 height 19
click at [464, 222] on button "LPR Issue" at bounding box center [452, 218] width 396 height 31
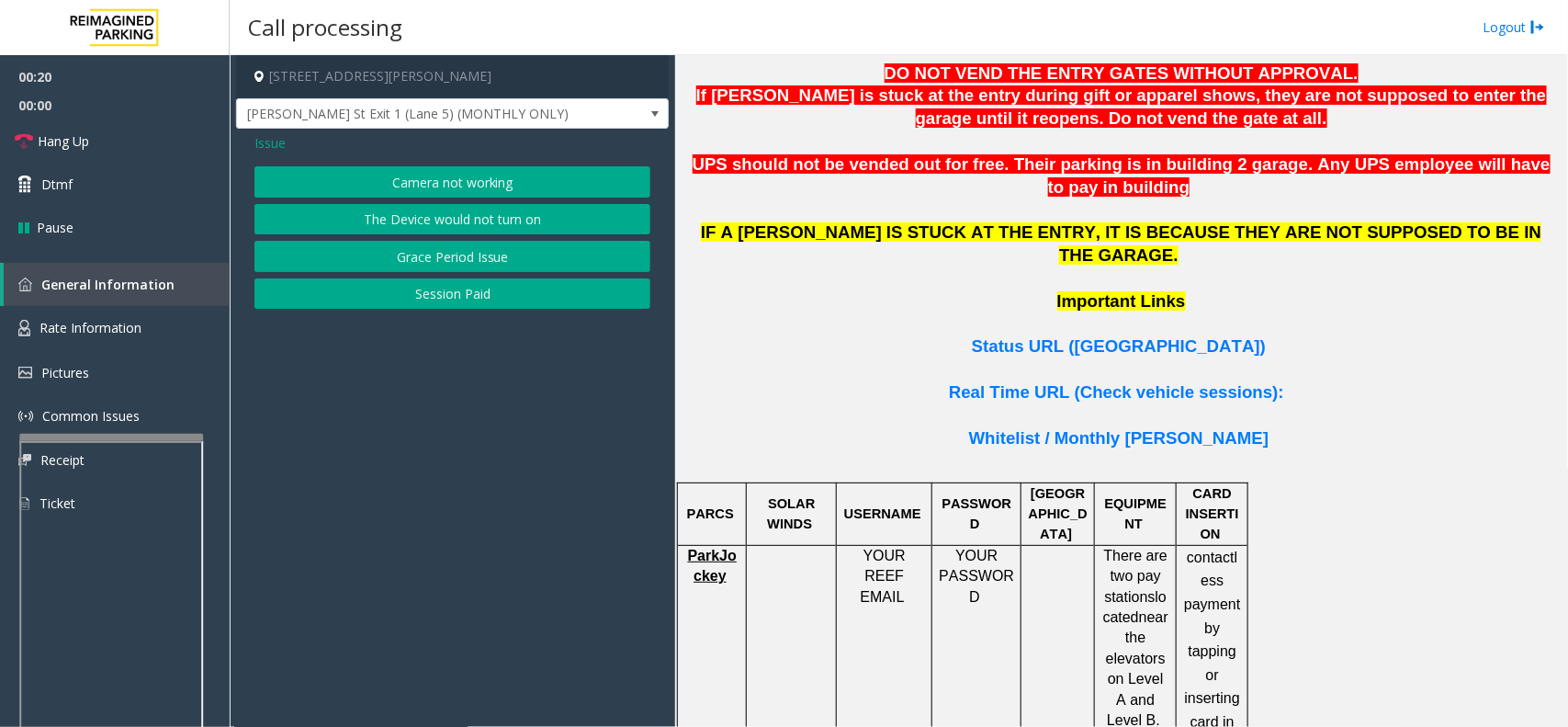
click at [430, 158] on div "Issue Camera not working The Device would not turn on Grace Period Issue Sessio…" at bounding box center [453, 223] width 433 height 189
click at [427, 182] on button "Camera not working" at bounding box center [452, 182] width 396 height 31
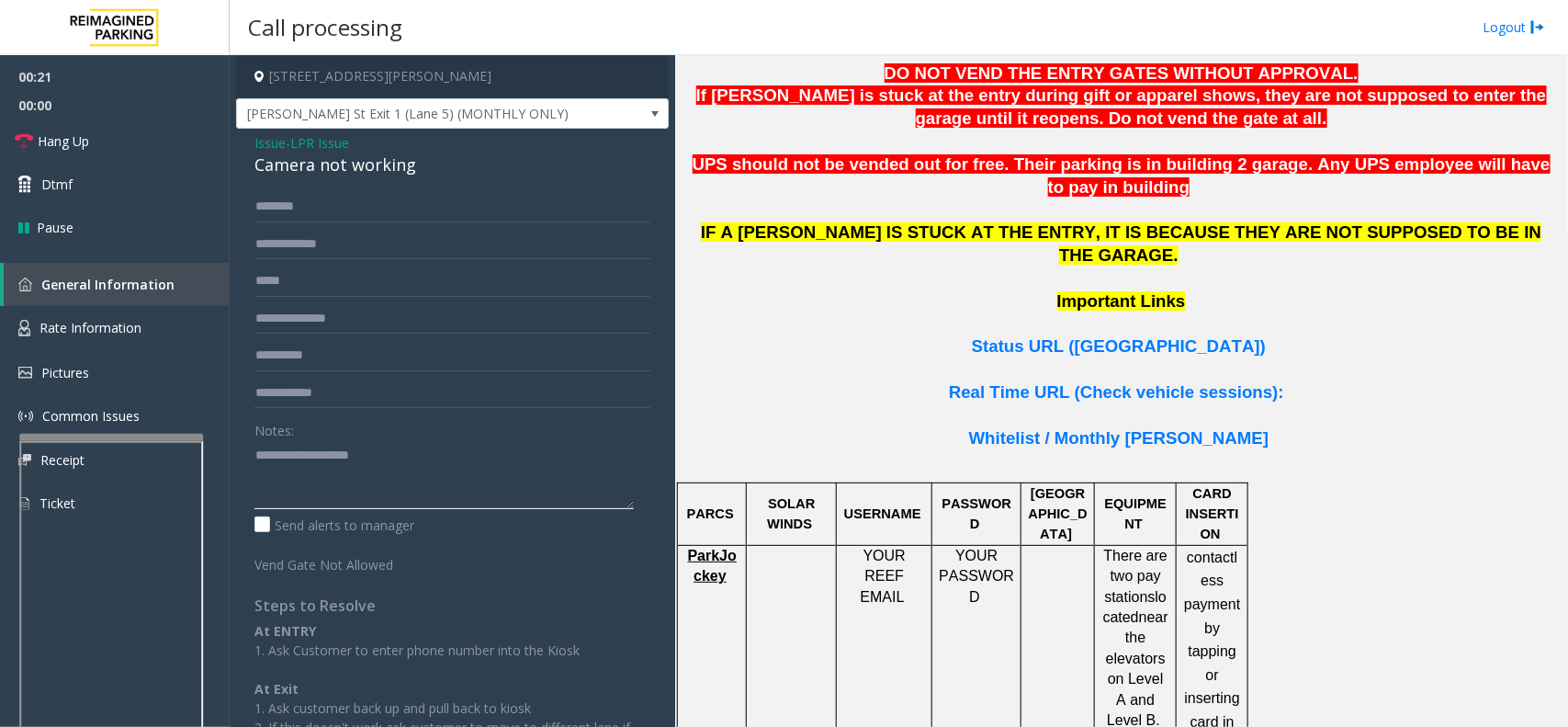
click at [370, 462] on textarea at bounding box center [444, 474] width 379 height 69
type textarea "*"
paste textarea "**********"
drag, startPoint x: 349, startPoint y: 499, endPoint x: 212, endPoint y: 495, distance: 137.1
click at [212, 495] on app-root "00:56 00:00 Hang Up Dtmf Pause General Information Rate Information Pictures Co…" at bounding box center [784, 363] width 1568 height 727
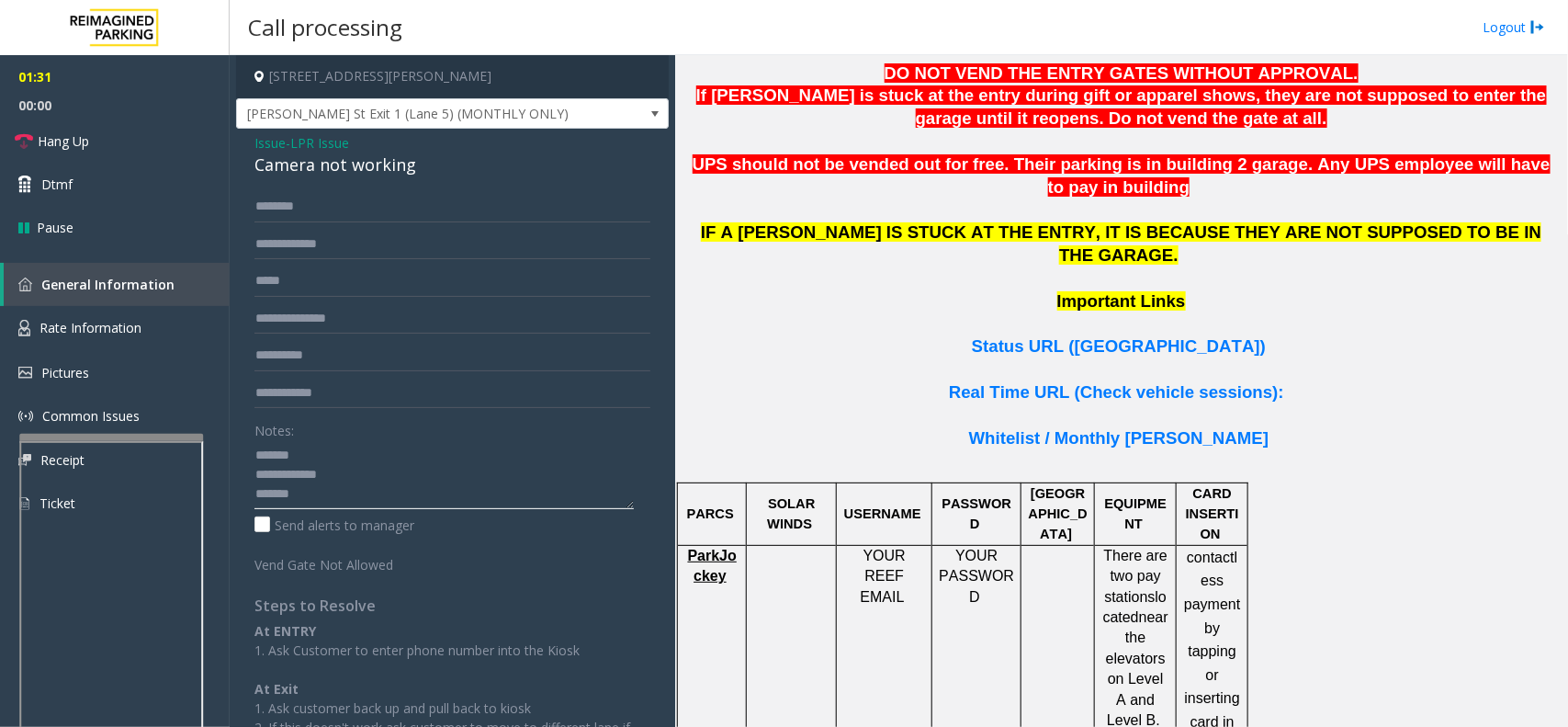
click at [447, 489] on textarea at bounding box center [444, 474] width 379 height 69
click at [460, 461] on textarea at bounding box center [444, 474] width 379 height 69
click at [455, 470] on textarea at bounding box center [444, 474] width 379 height 69
type textarea "**********"
click at [106, 132] on link "Hang Up" at bounding box center [115, 141] width 229 height 43
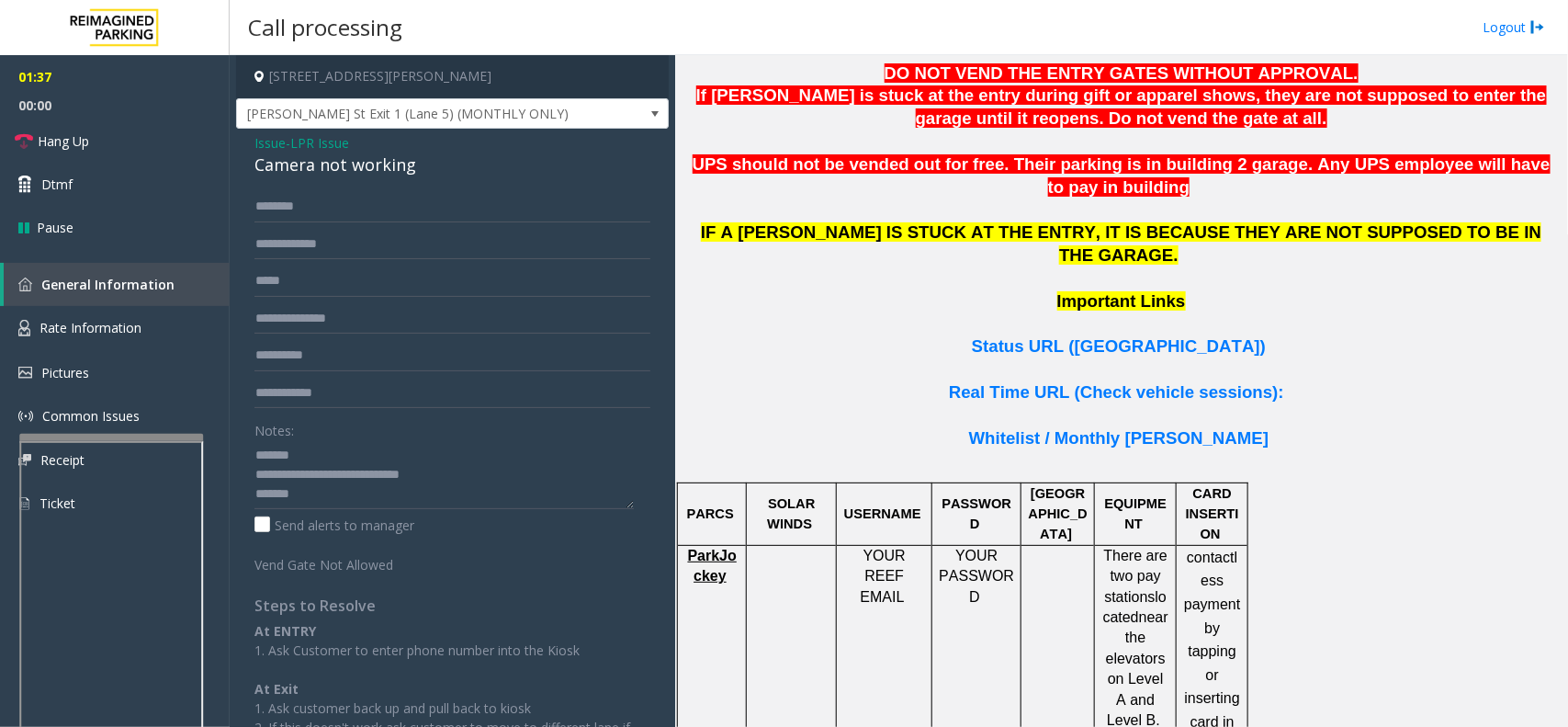
click at [303, 173] on div "Camera not working" at bounding box center [452, 165] width 396 height 25
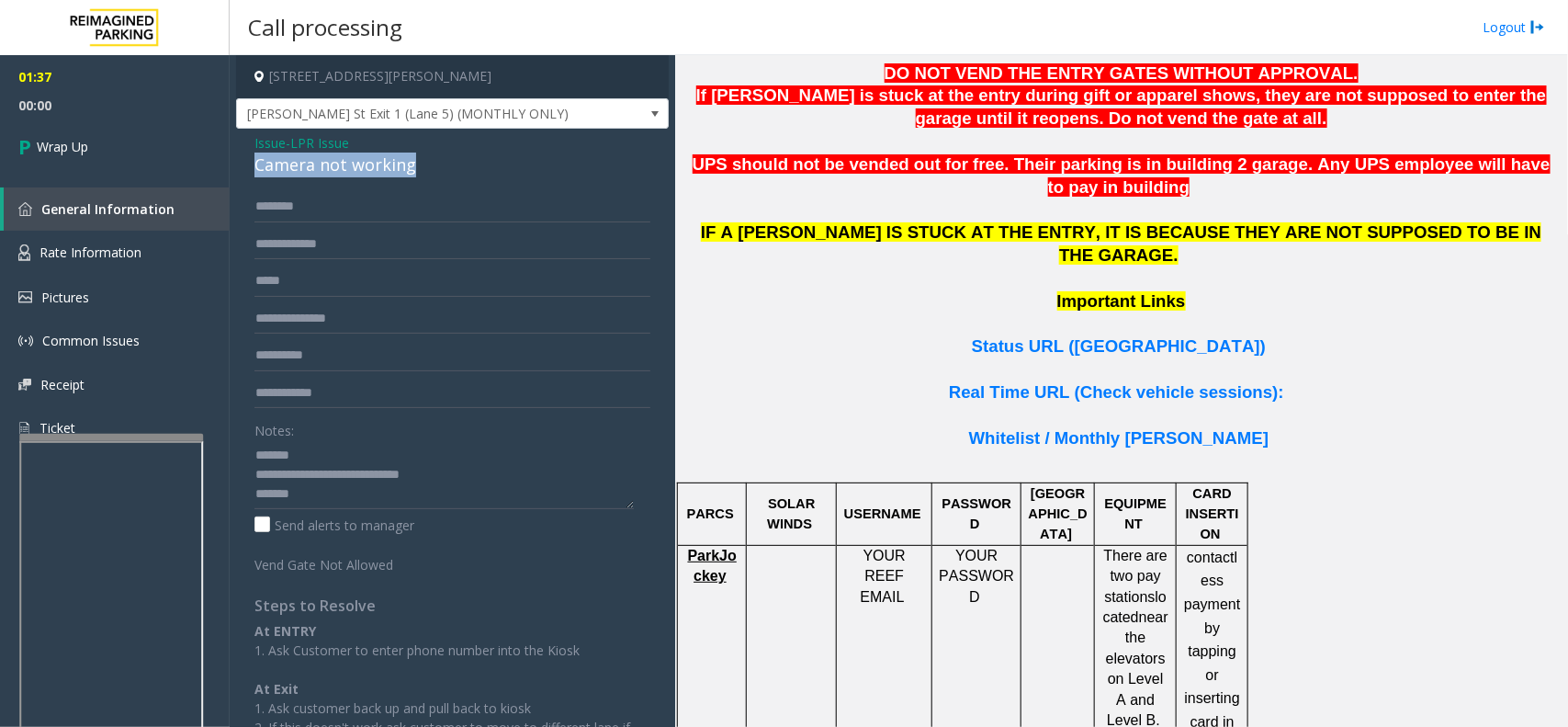
click at [303, 173] on div "Camera not working" at bounding box center [452, 165] width 396 height 25
click at [268, 152] on span "Issue" at bounding box center [269, 143] width 31 height 19
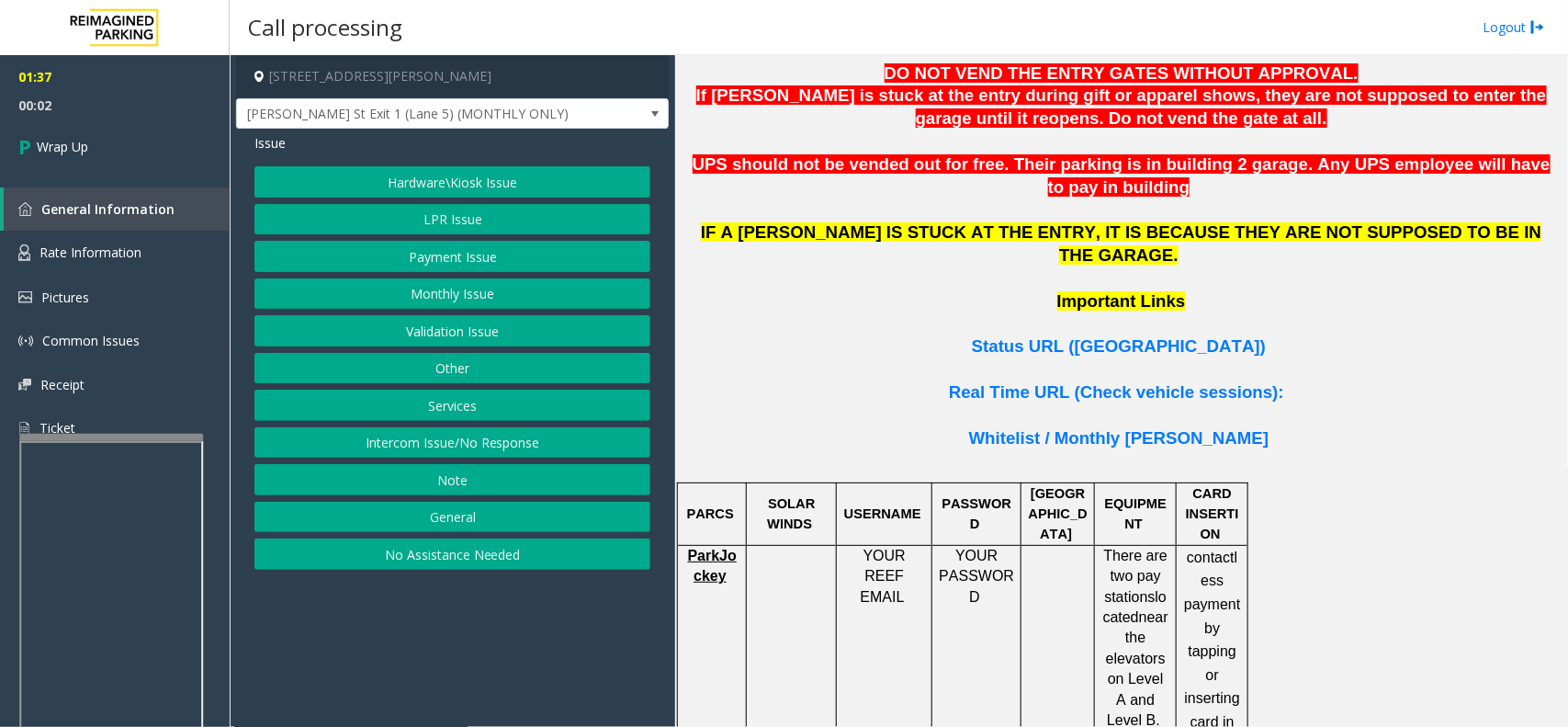
click at [401, 291] on button "Monthly Issue" at bounding box center [452, 293] width 396 height 31
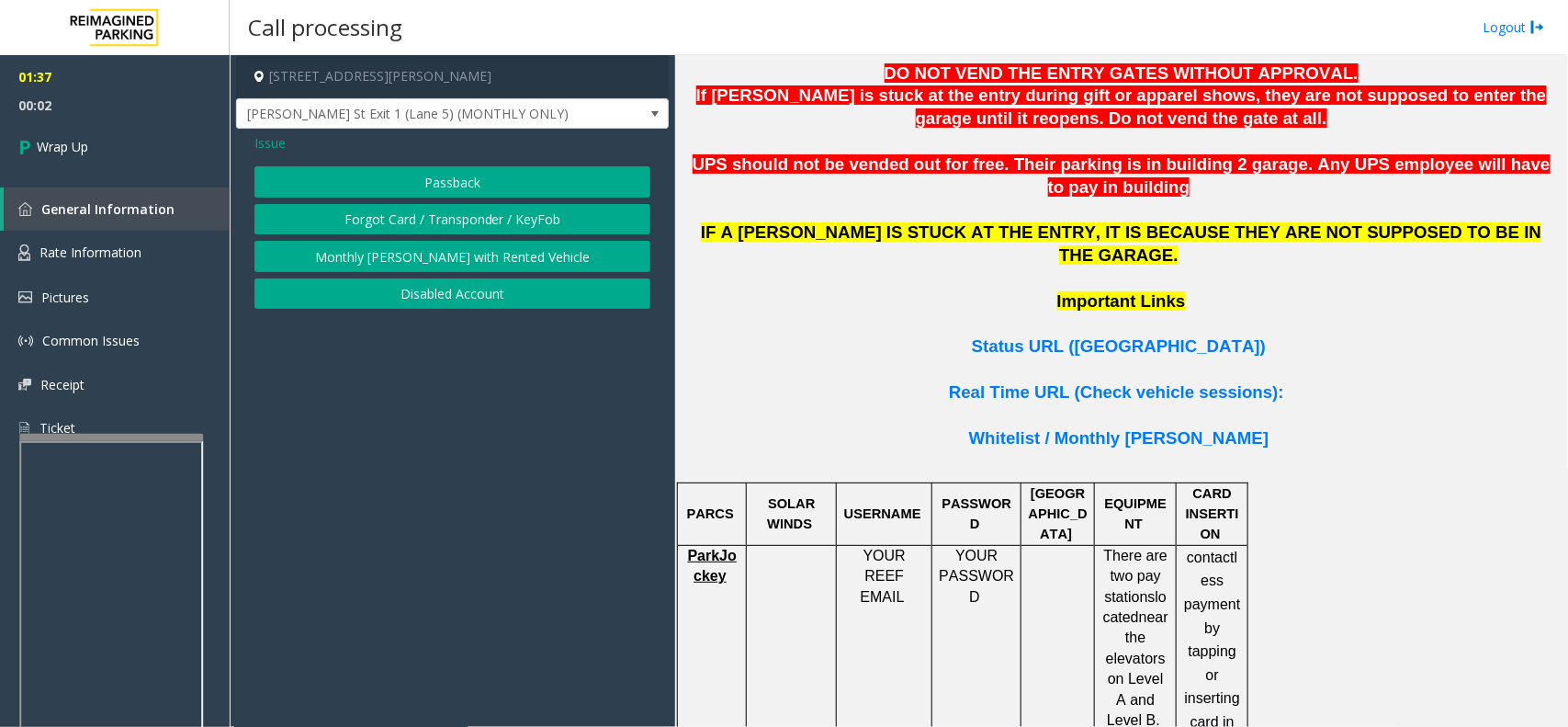
click at [381, 300] on button "Disabled Account" at bounding box center [452, 293] width 396 height 31
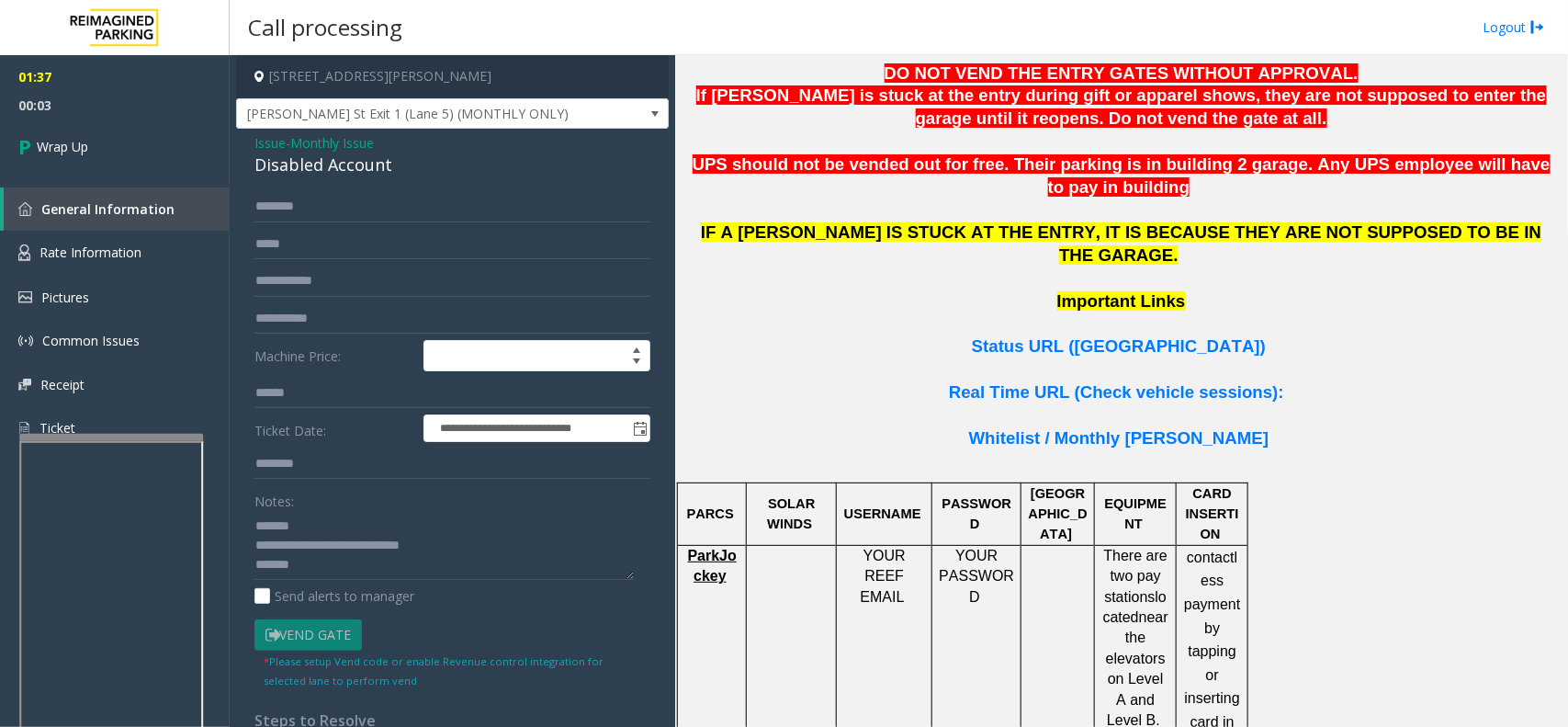
click at [320, 166] on div "Disabled Account" at bounding box center [452, 165] width 396 height 25
click at [340, 521] on textarea at bounding box center [444, 545] width 379 height 69
paste textarea "**********"
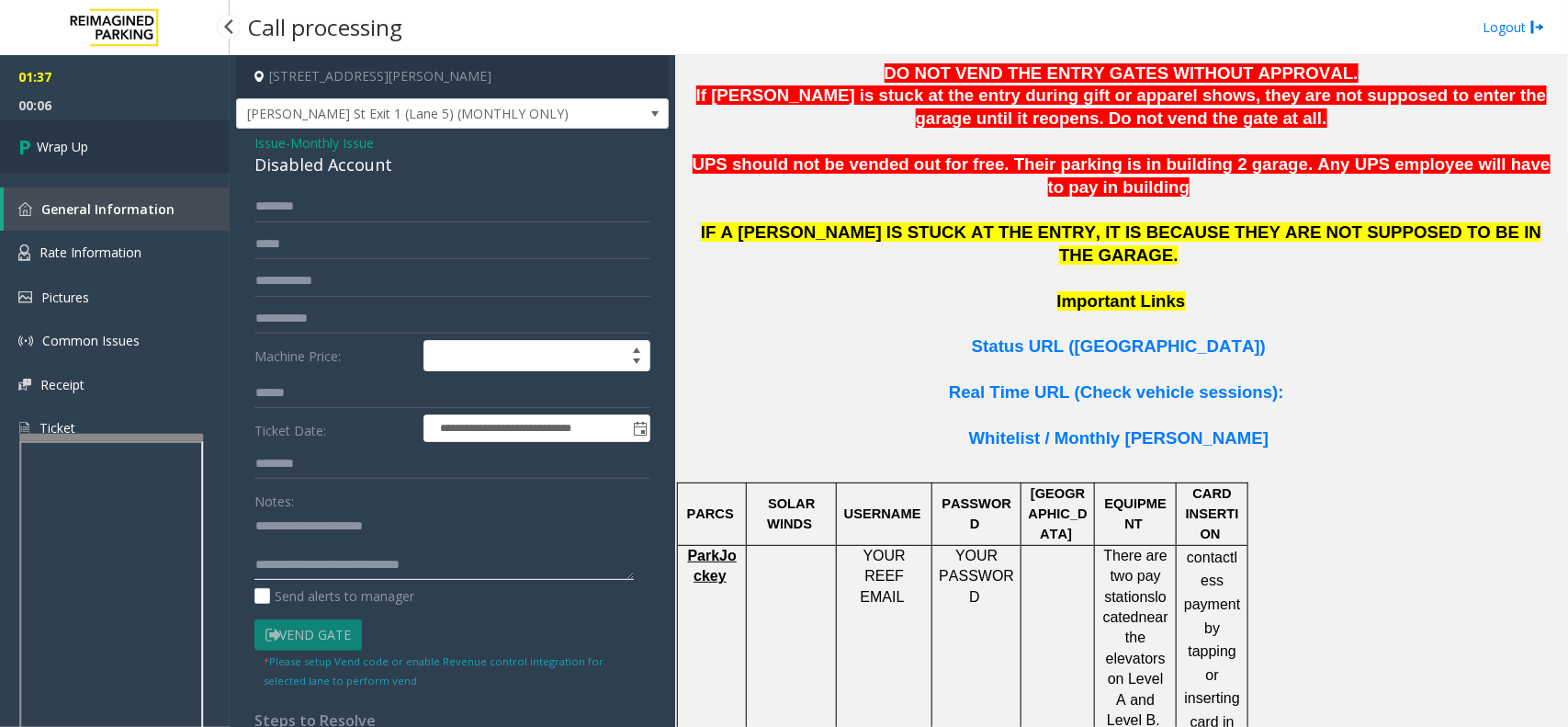
type textarea "**********"
click at [134, 152] on link "Wrap Up" at bounding box center [115, 147] width 229 height 54
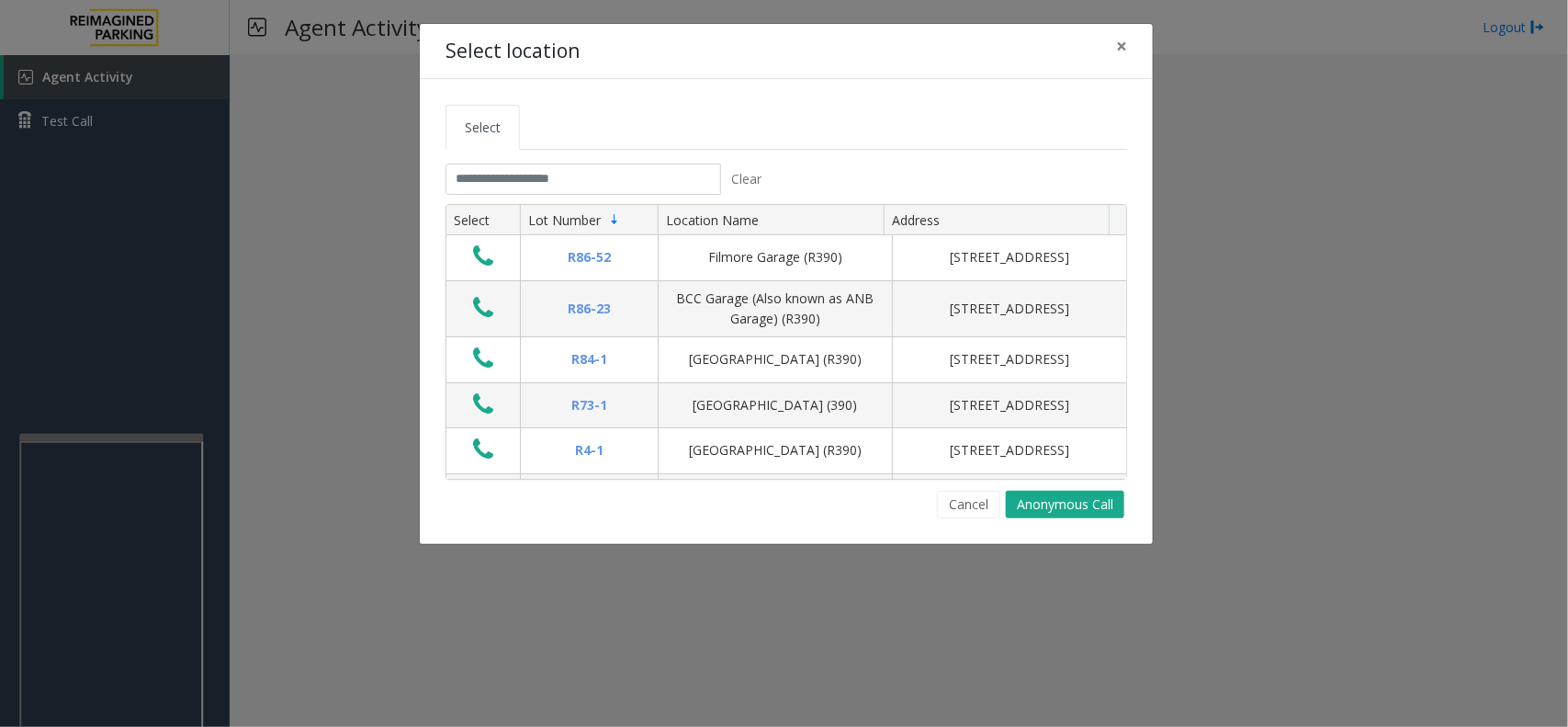
click at [506, 197] on tab "Clear Select Lot Number Location Name Address R86-52 Filmore Garage (R390) 175 …" at bounding box center [787, 341] width 682 height 355
click at [511, 172] on input "text" at bounding box center [584, 179] width 275 height 31
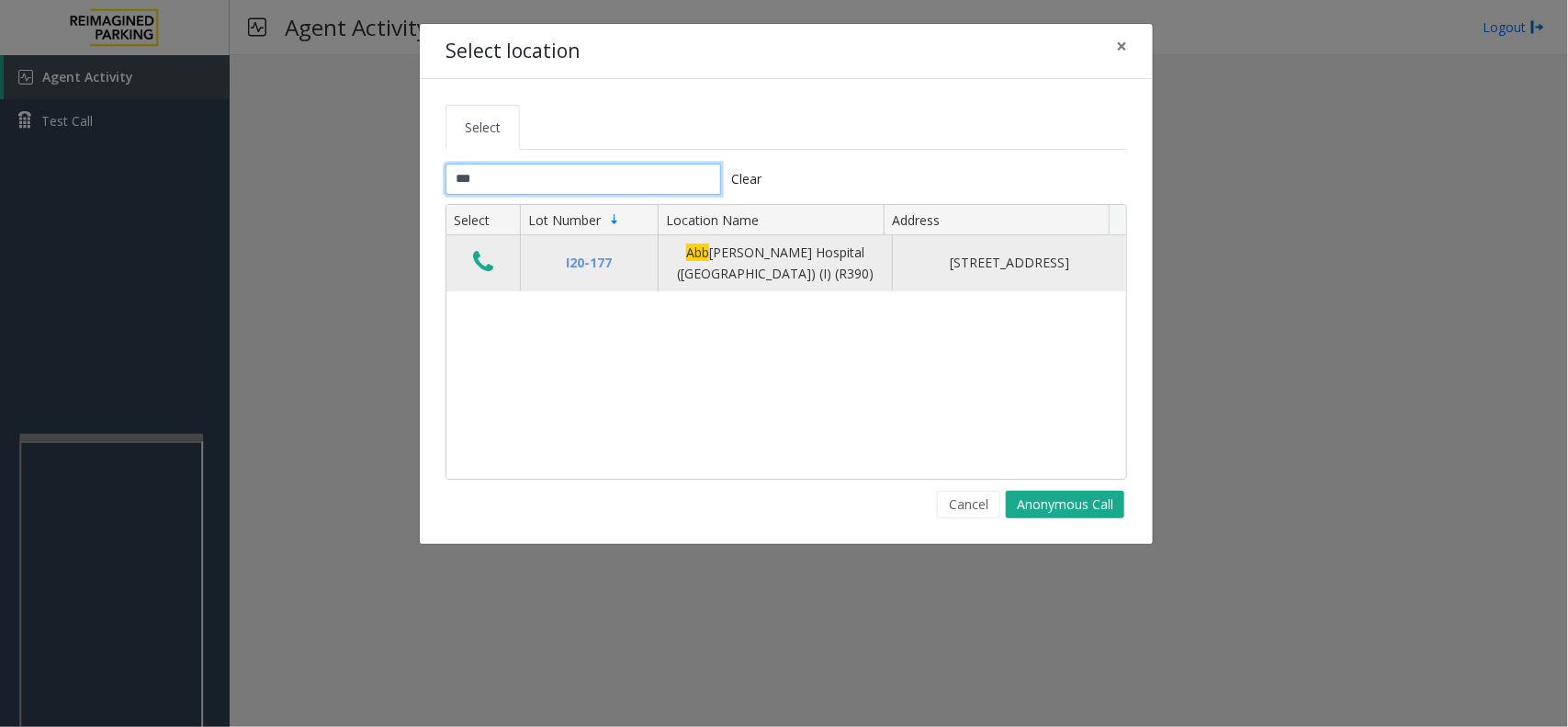
type input "***"
click at [485, 252] on icon "Data table" at bounding box center [483, 262] width 20 height 26
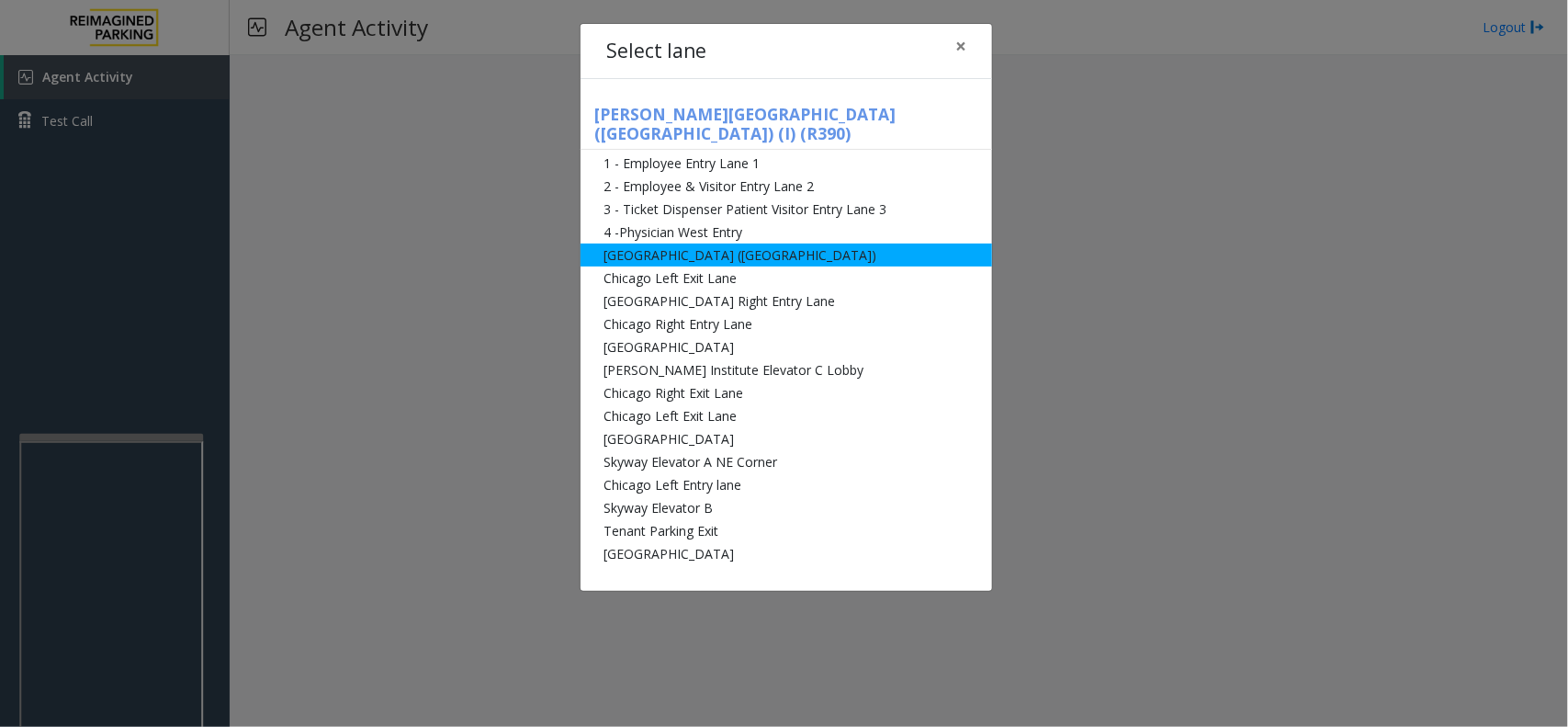
click at [620, 243] on li "Abbot Hospital (Main Hospital)" at bounding box center [786, 254] width 412 height 23
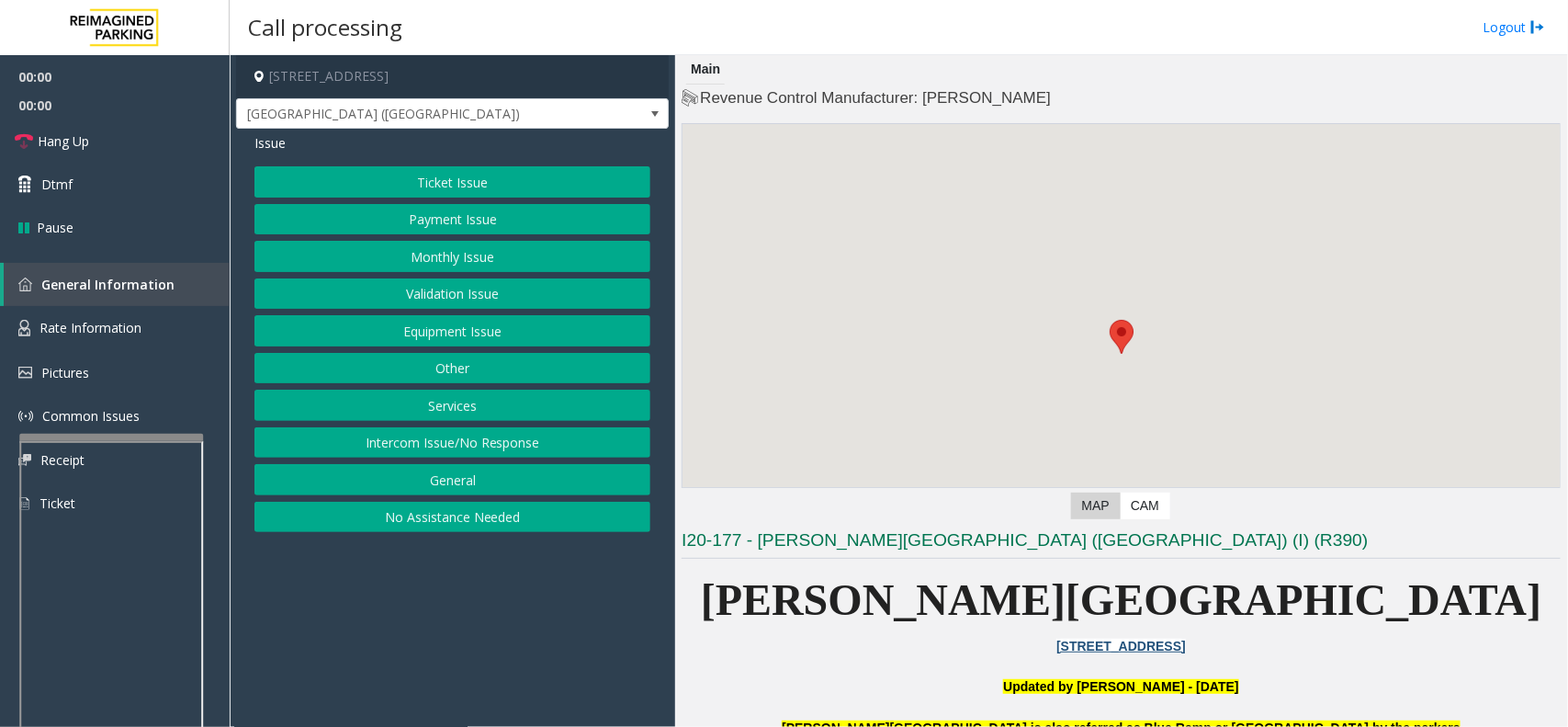
click at [414, 262] on button "Monthly Issue" at bounding box center [452, 255] width 396 height 31
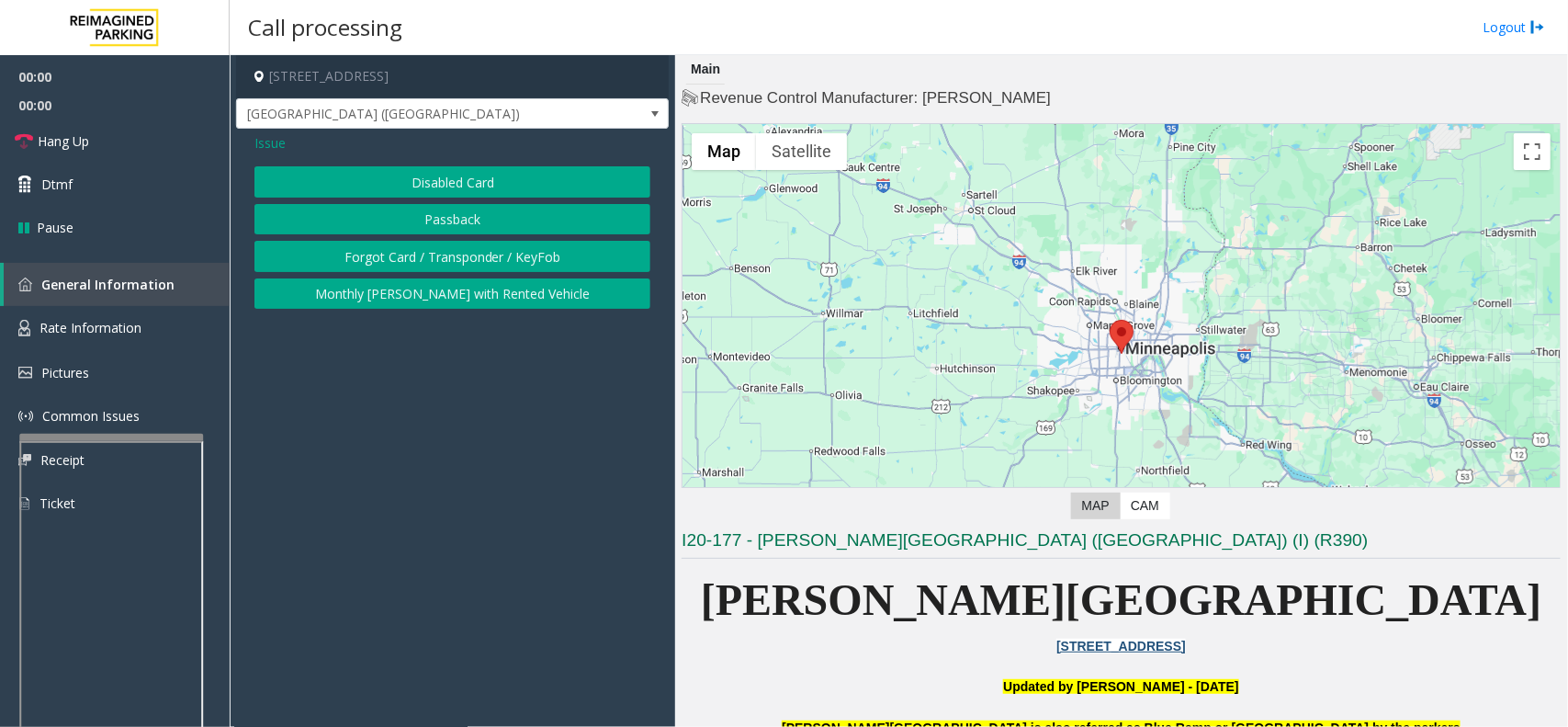
click at [397, 190] on button "Disabled Card" at bounding box center [452, 182] width 396 height 31
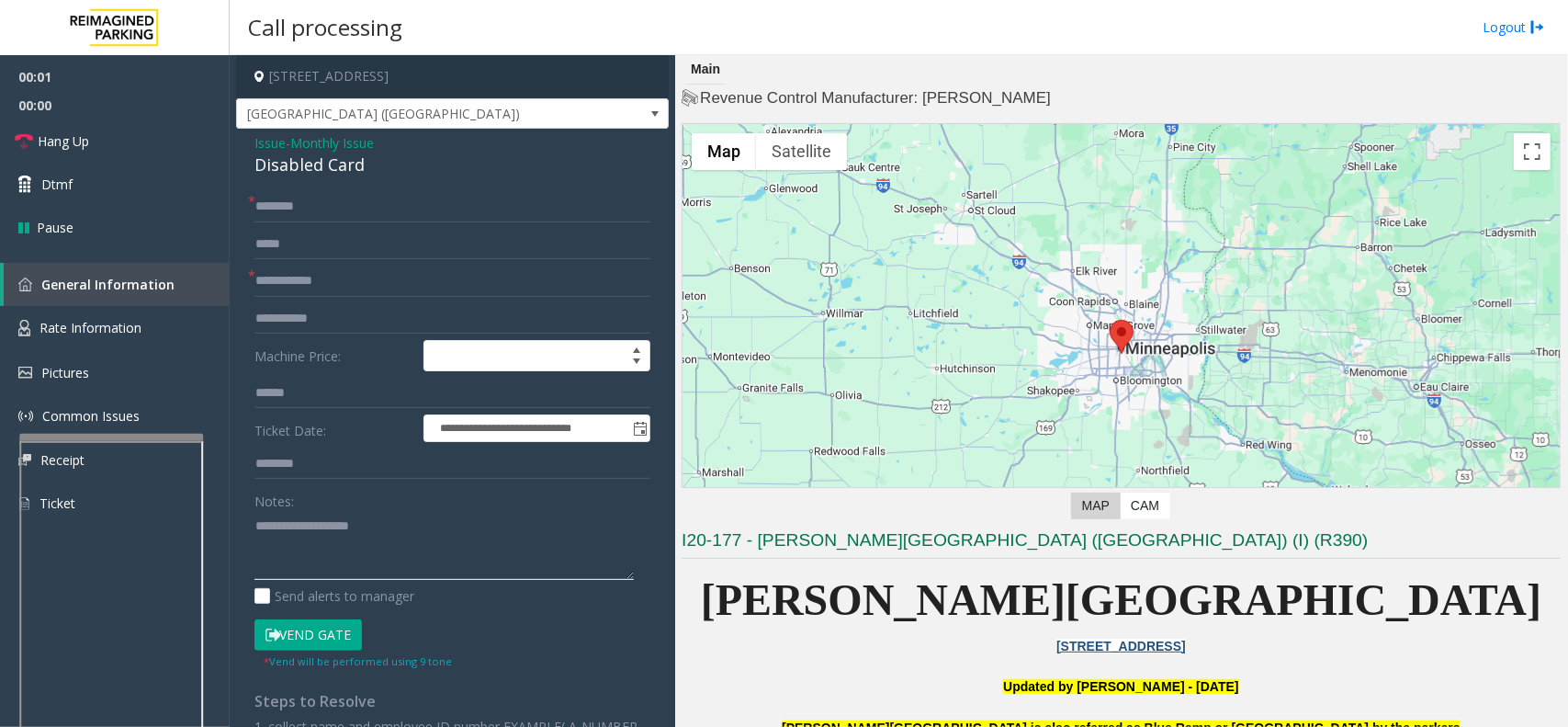
click at [367, 560] on textarea at bounding box center [444, 545] width 379 height 69
paste textarea "**********"
type textarea "**********"
click at [324, 276] on input "text" at bounding box center [452, 280] width 396 height 31
type input "*******"
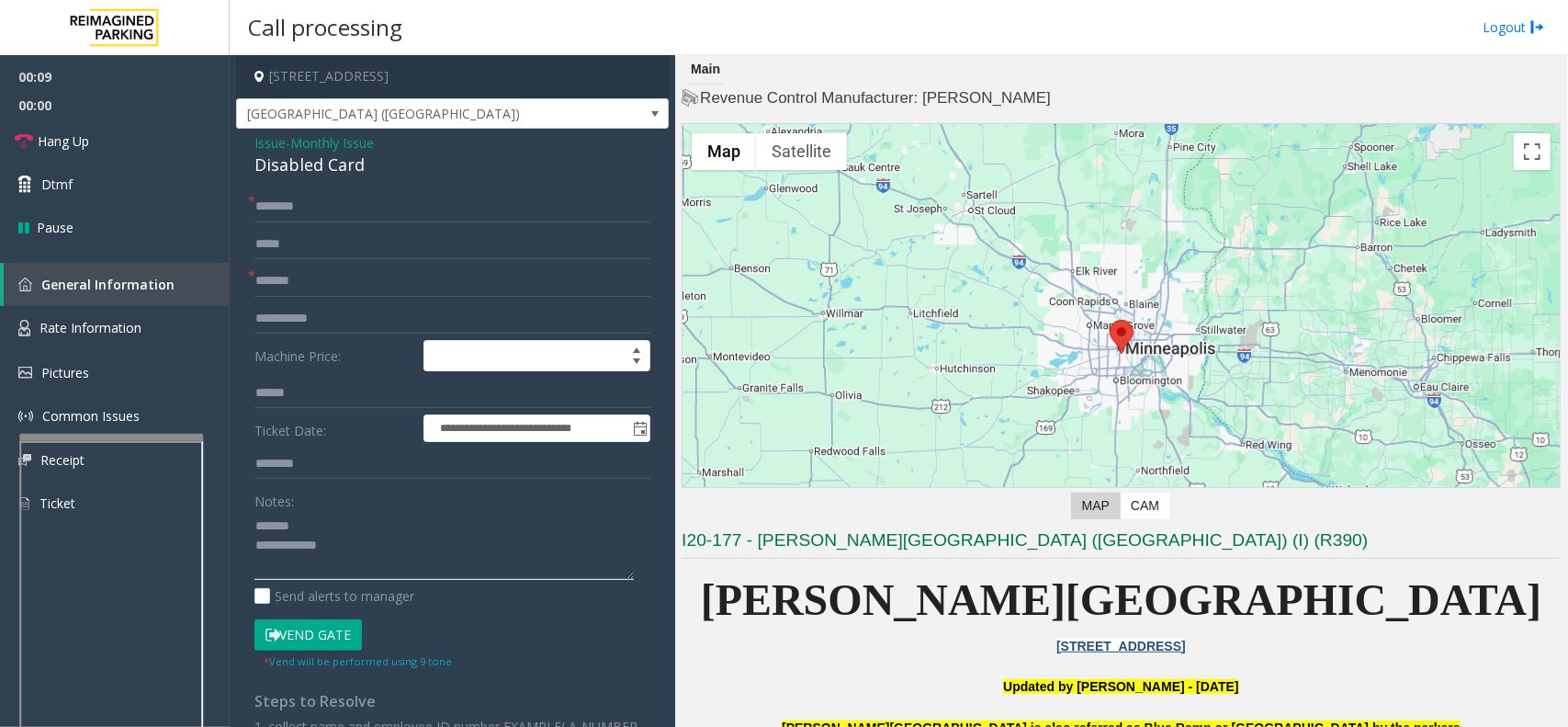
paste textarea "**********"
click at [425, 544] on textarea at bounding box center [444, 545] width 379 height 69
click at [347, 521] on textarea at bounding box center [444, 545] width 379 height 69
click at [292, 172] on div "Disabled Card" at bounding box center [452, 165] width 396 height 25
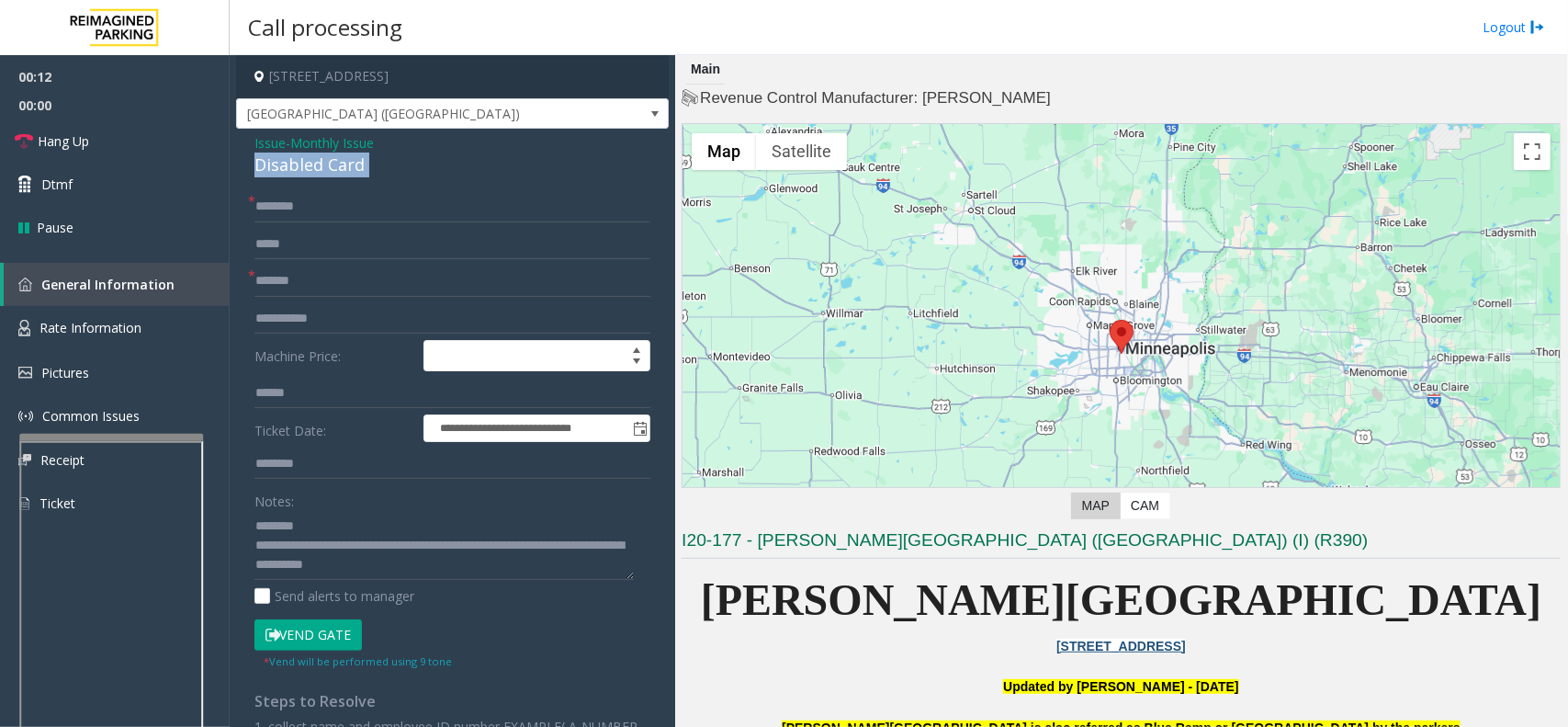
click at [292, 172] on div "Disabled Card" at bounding box center [452, 165] width 396 height 25
click at [335, 511] on div "Notes:" at bounding box center [452, 532] width 396 height 95
click at [336, 531] on textarea at bounding box center [444, 545] width 379 height 69
paste textarea "**********"
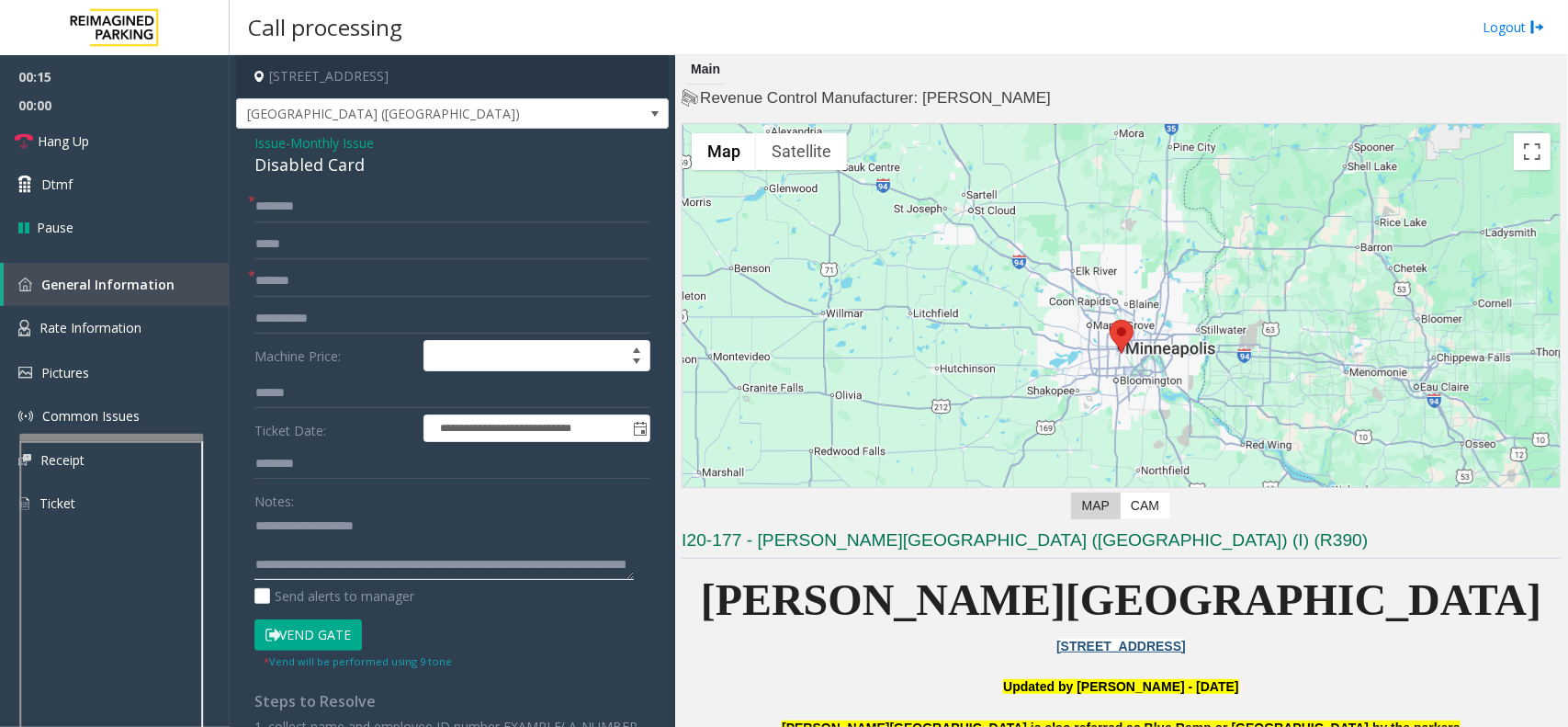
type textarea "**********"
click at [338, 208] on input "text" at bounding box center [452, 206] width 396 height 31
type input "******"
drag, startPoint x: 306, startPoint y: 635, endPoint x: 57, endPoint y: 248, distance: 460.2
click at [306, 635] on button "Vend Gate" at bounding box center [308, 634] width 108 height 31
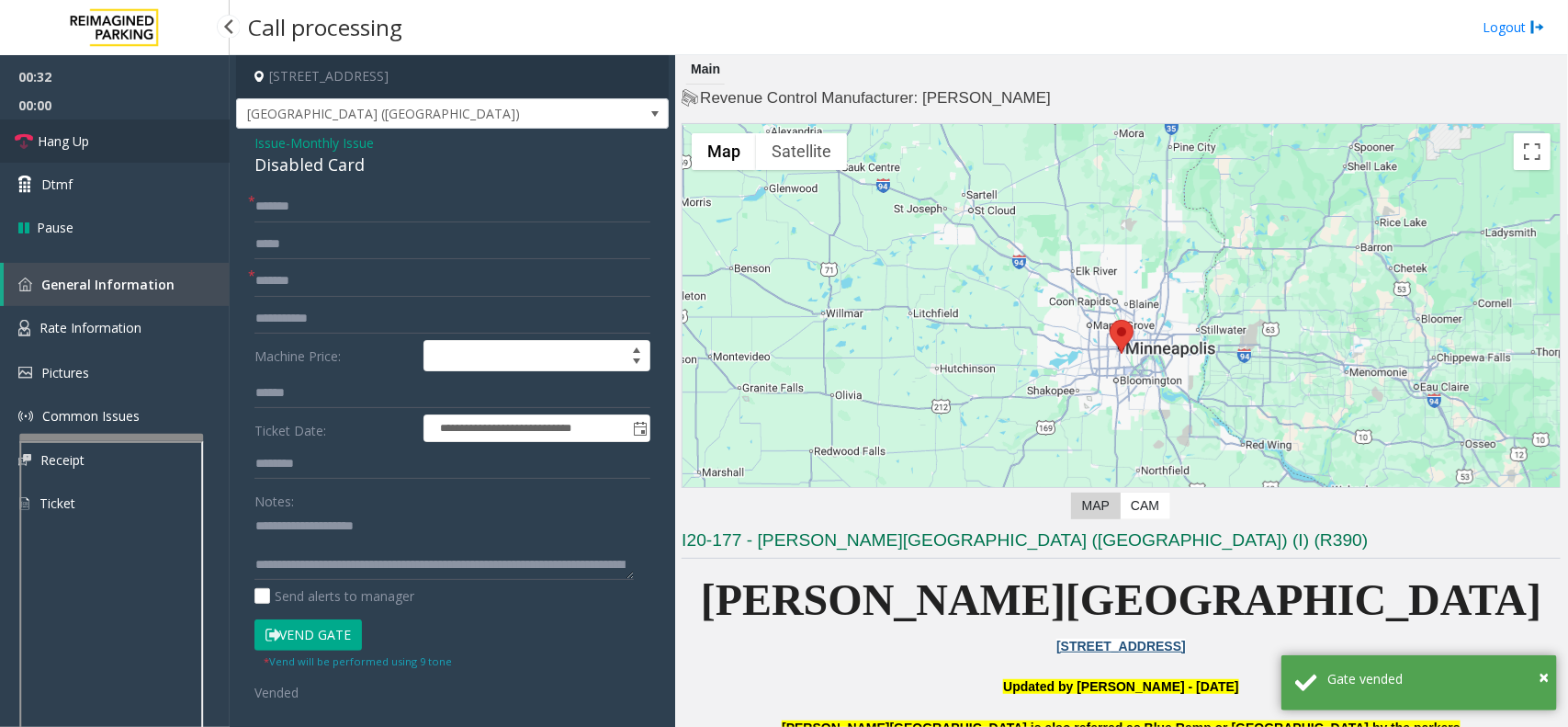
click at [104, 131] on link "Hang Up" at bounding box center [115, 141] width 229 height 43
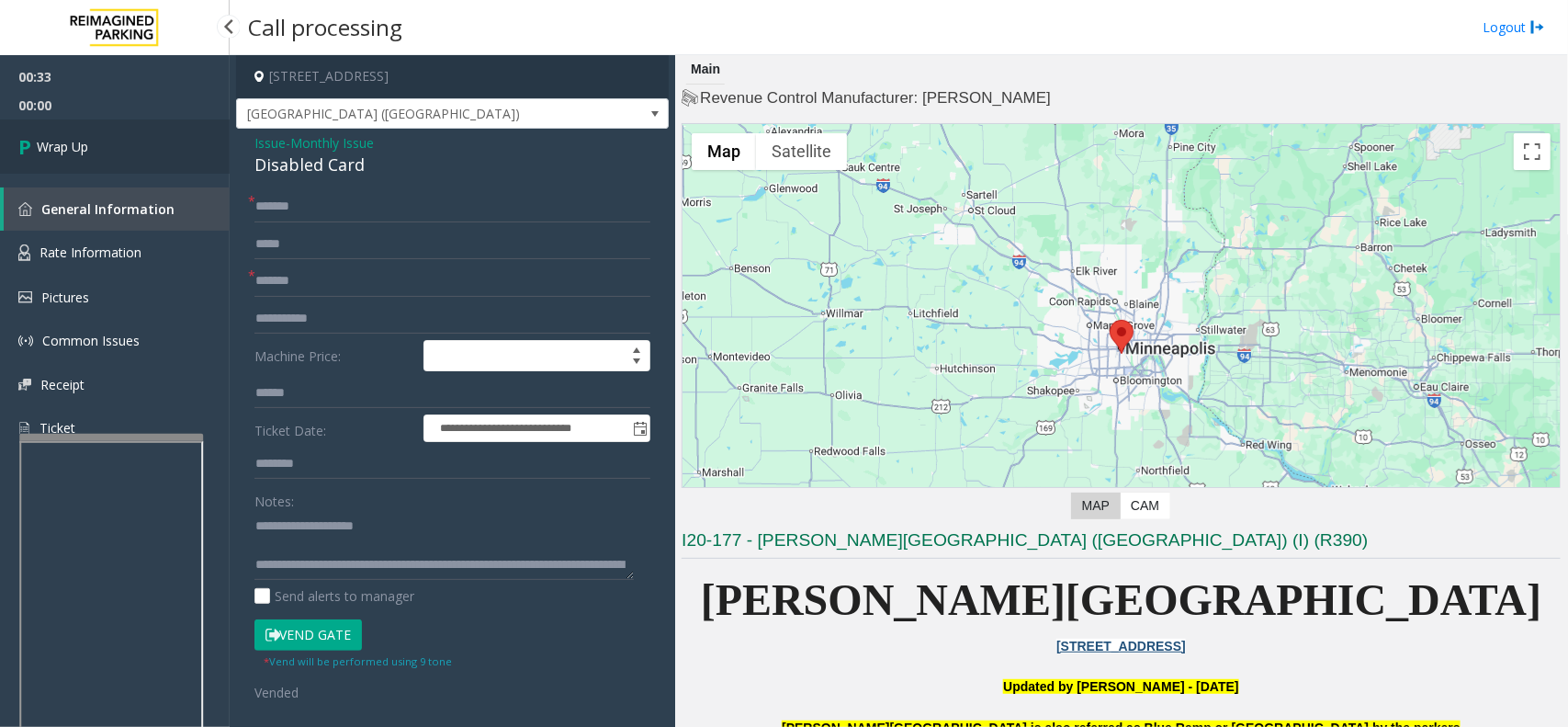
click at [86, 147] on span "Wrap Up" at bounding box center [63, 146] width 52 height 19
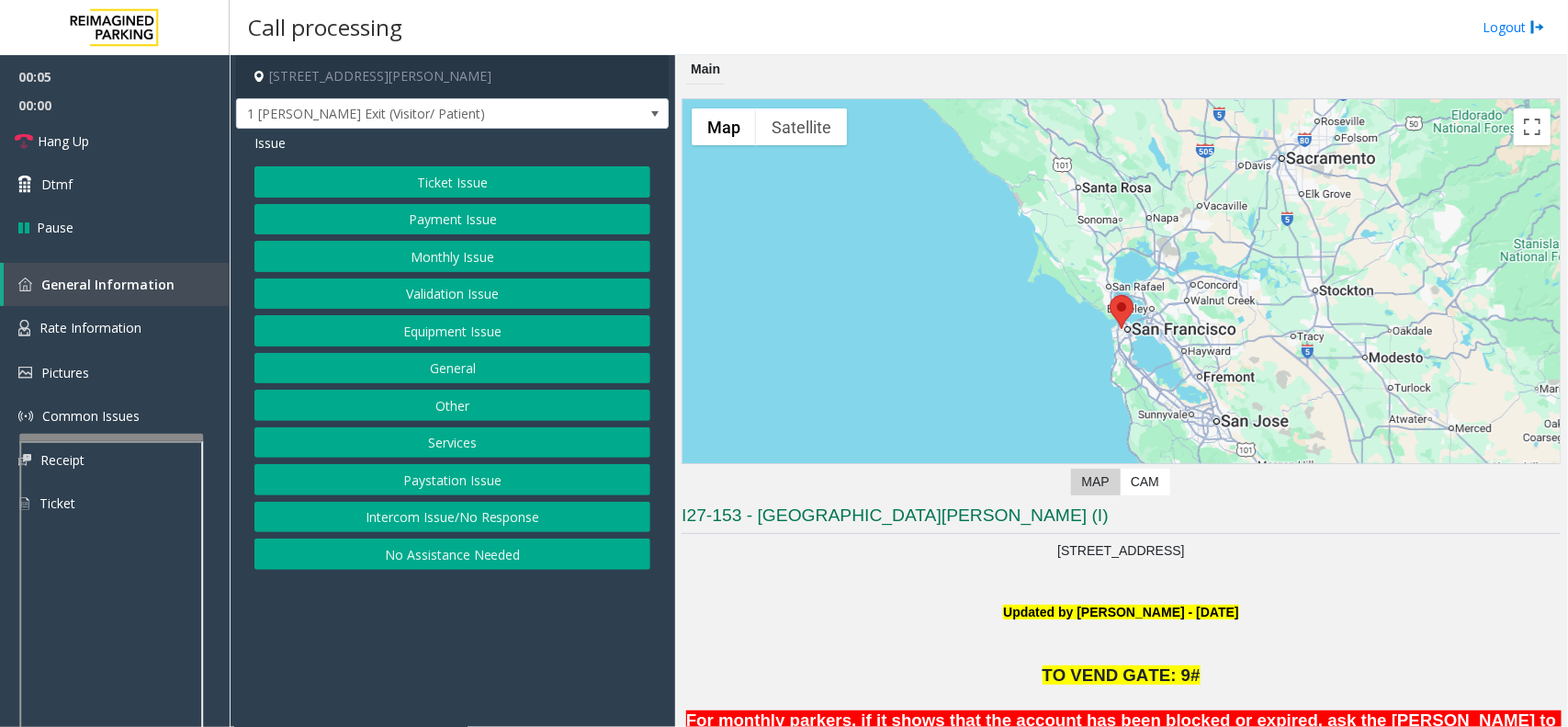
drag, startPoint x: 547, startPoint y: 623, endPoint x: 499, endPoint y: 624, distance: 48.0
drag, startPoint x: 499, startPoint y: 624, endPoint x: 470, endPoint y: 616, distance: 30.1
click at [453, 625] on app-call-processing-form "1 Shrader Street, San Francisco, CA 1 Shrader Exit (Visitor/ Patient) Issue Tic…" at bounding box center [452, 390] width 446 height 671
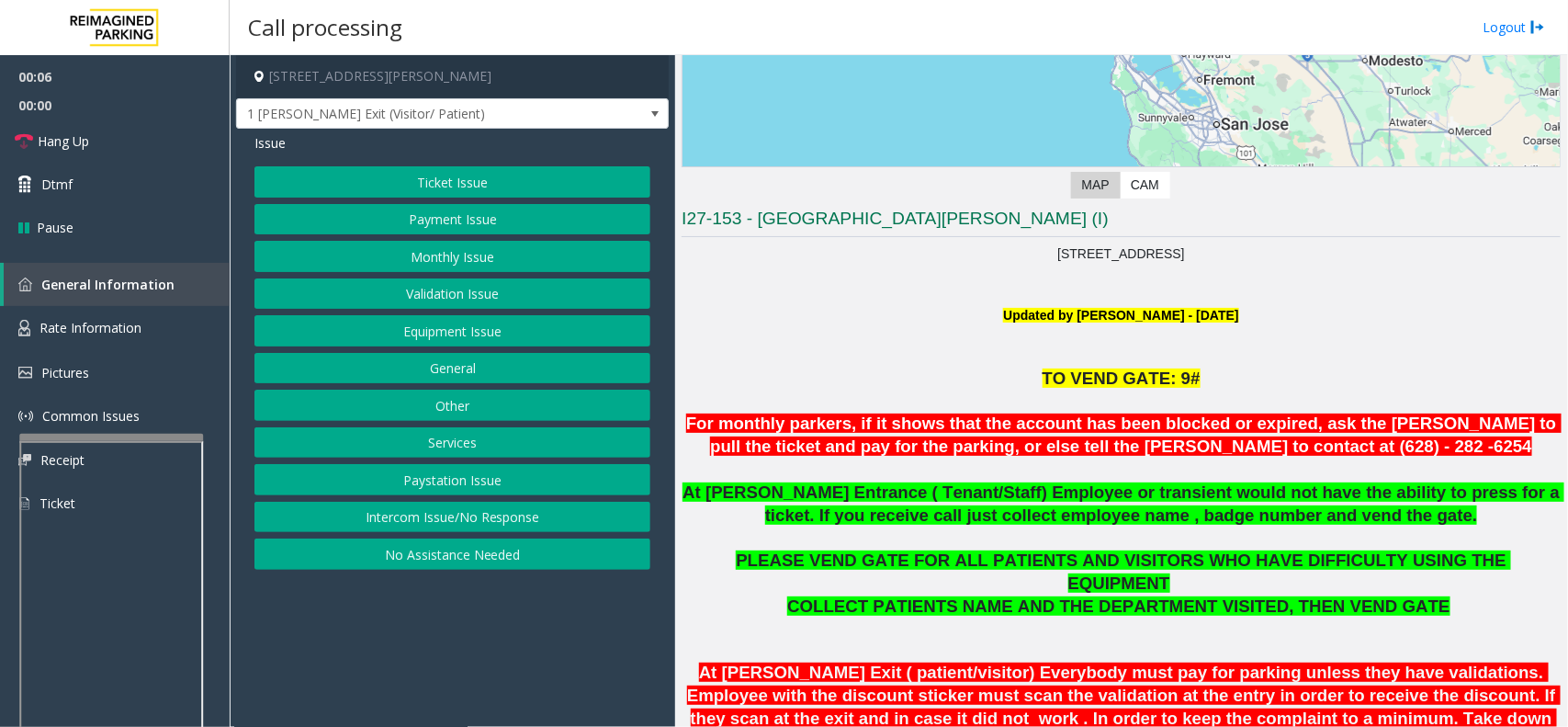
scroll to position [460, 0]
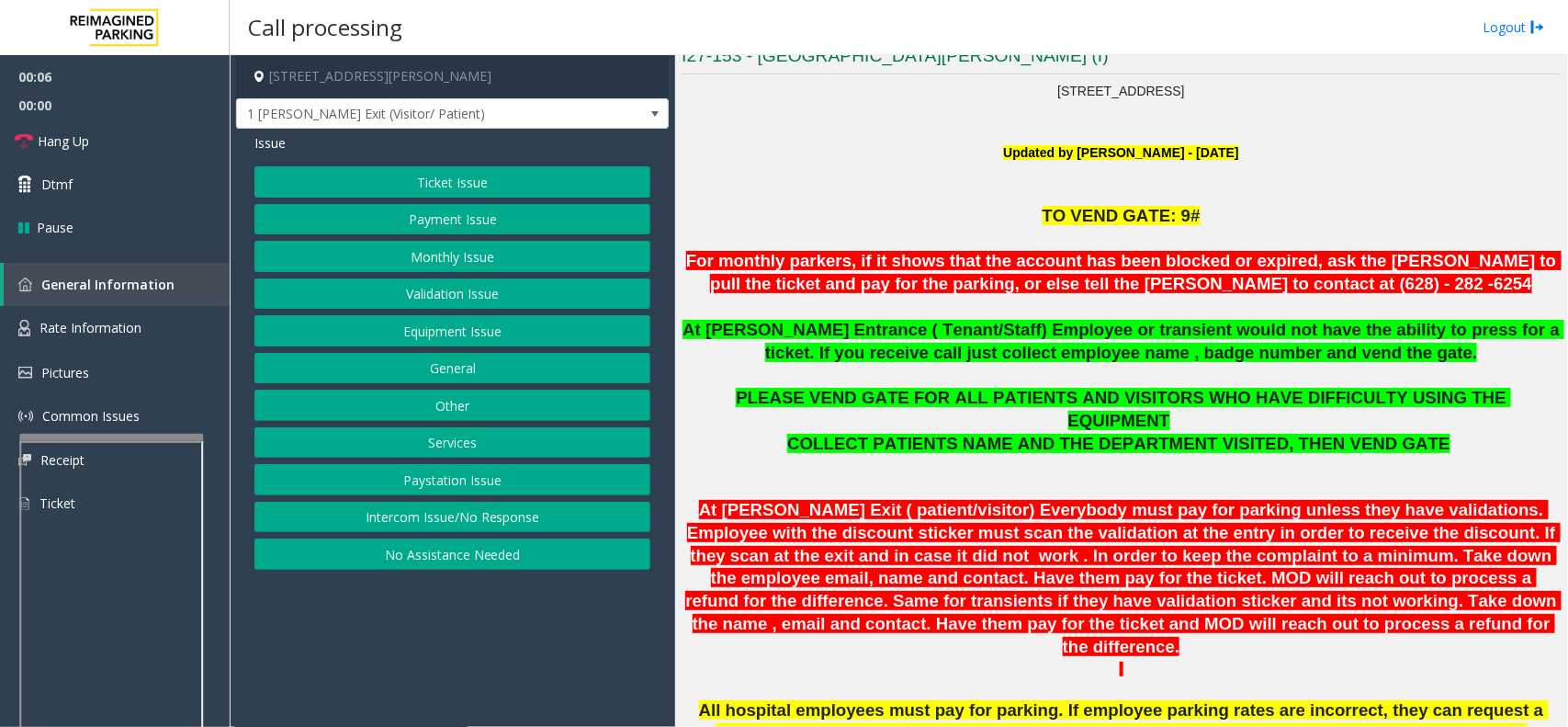
click at [462, 299] on button "Validation Issue" at bounding box center [452, 293] width 396 height 31
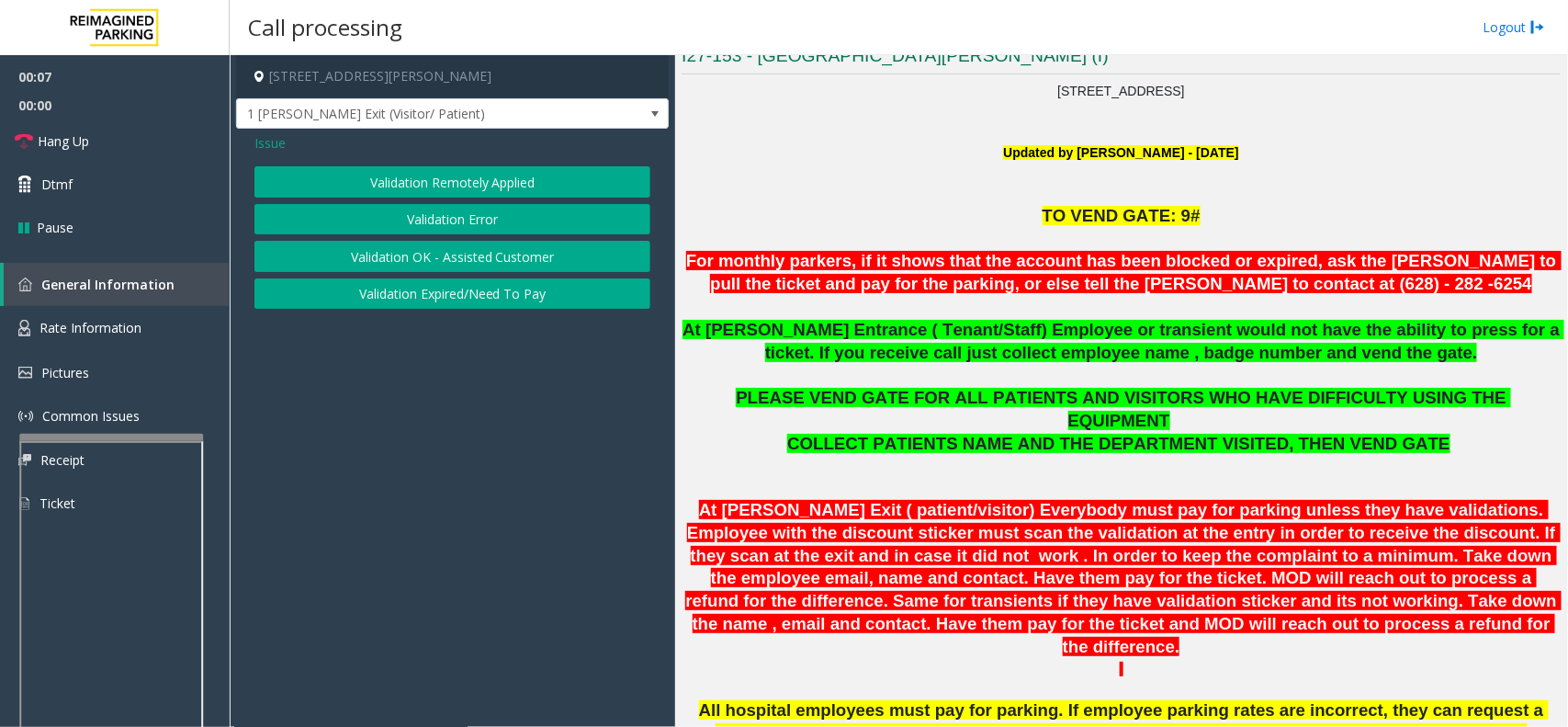
click at [438, 235] on button "Validation Error" at bounding box center [452, 218] width 396 height 31
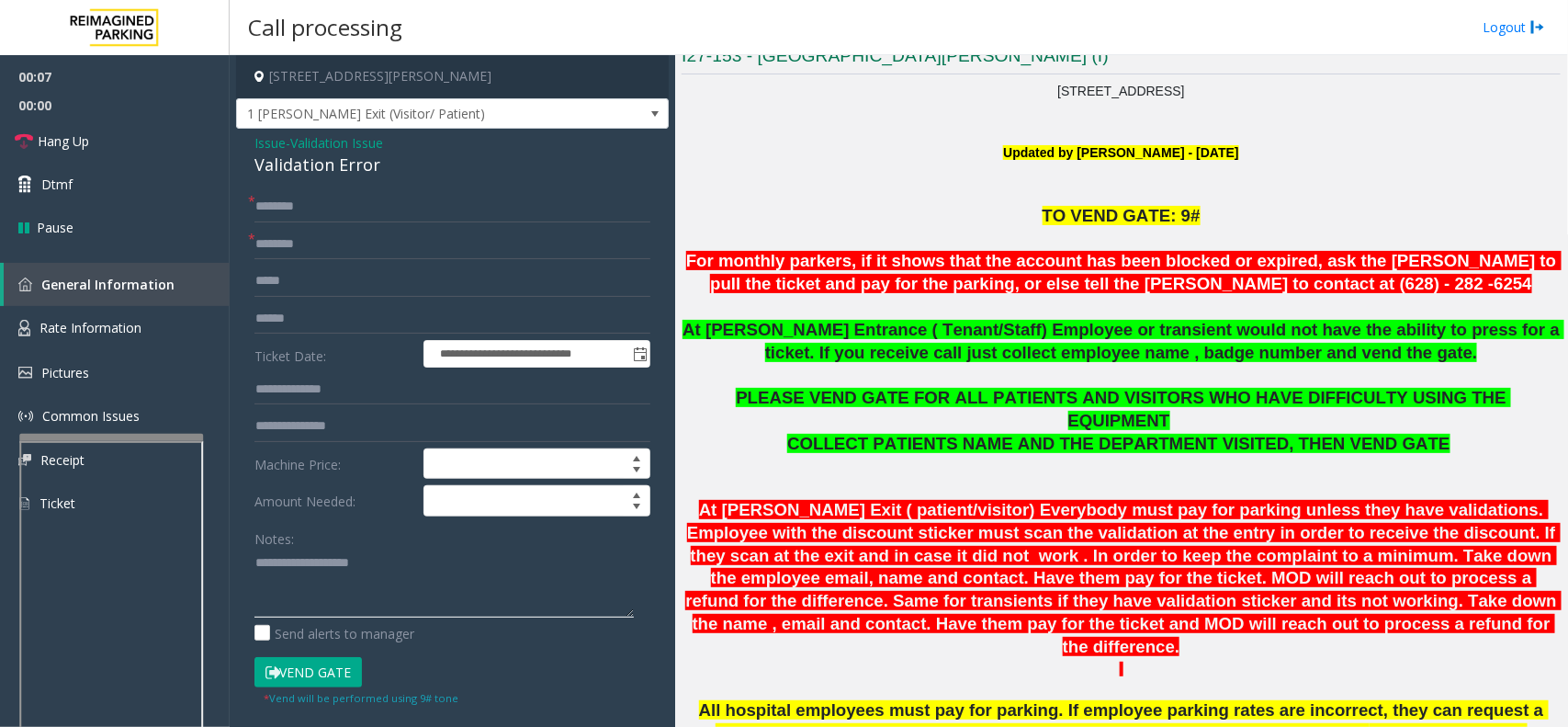
paste textarea "**********"
click at [402, 595] on textarea at bounding box center [444, 582] width 379 height 69
click at [322, 158] on div "Validation Error" at bounding box center [452, 165] width 396 height 25
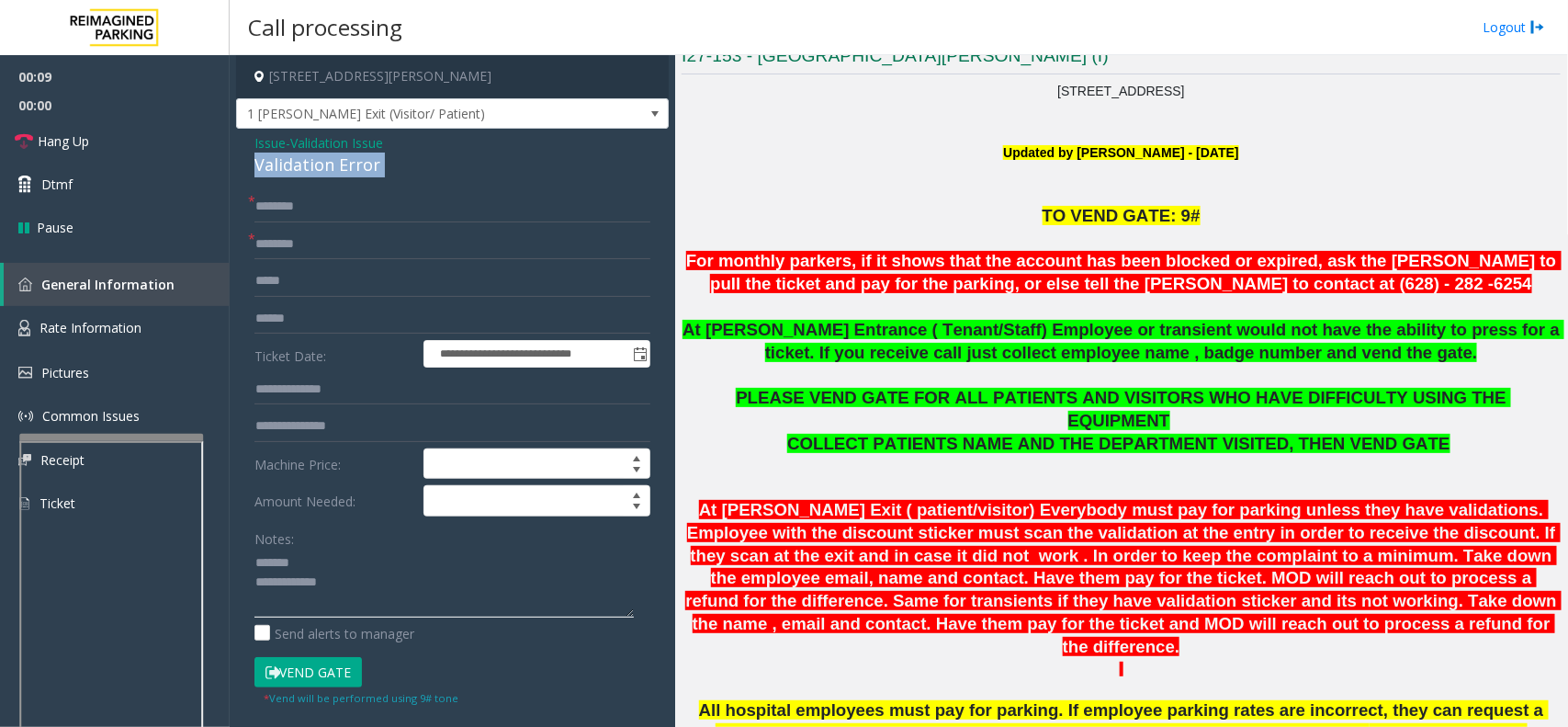
paste textarea "**********"
click at [396, 572] on textarea at bounding box center [444, 582] width 379 height 69
click at [397, 609] on textarea at bounding box center [444, 582] width 379 height 69
type textarea "**********"
click at [373, 254] on input "text" at bounding box center [452, 243] width 396 height 31
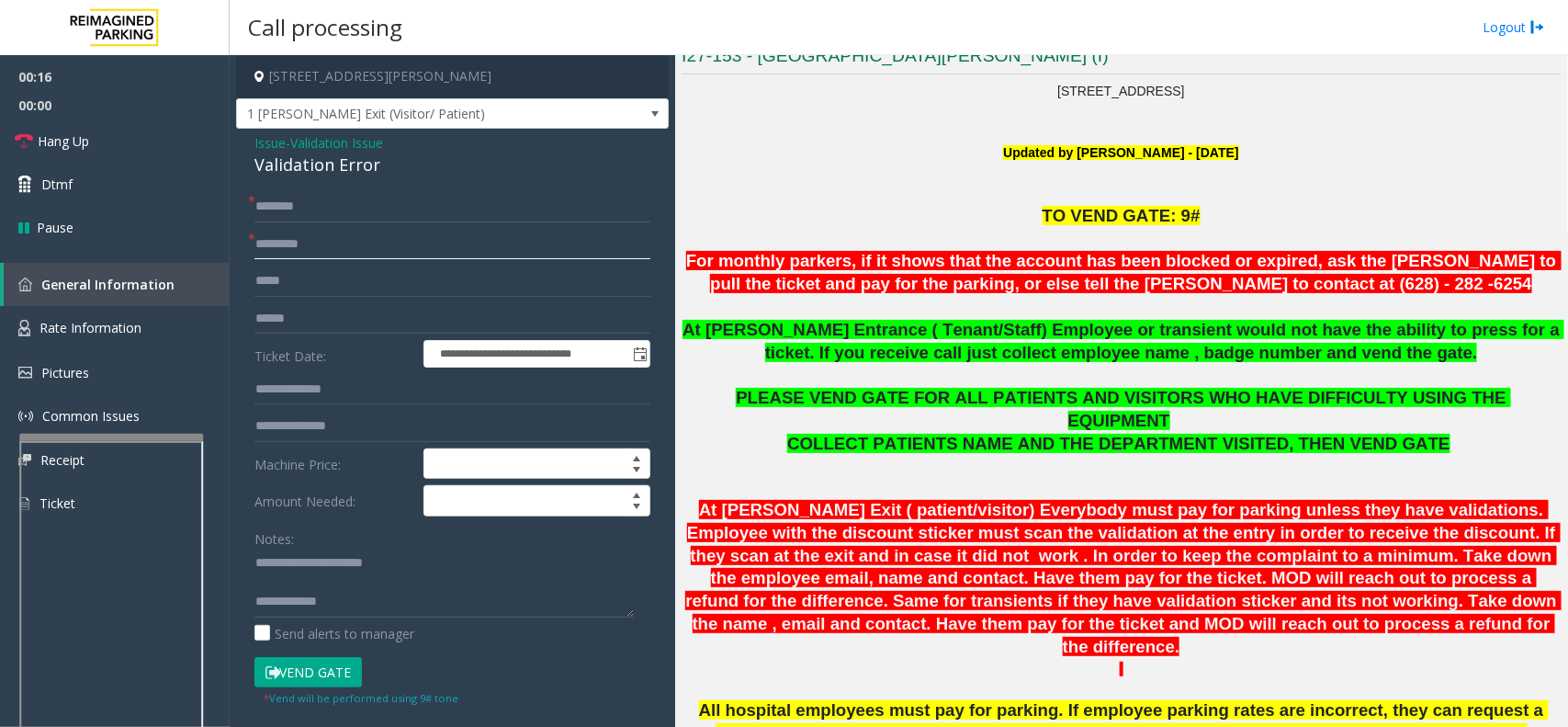
type input "********"
click at [497, 618] on div "Notes: Send alerts to manager" at bounding box center [452, 582] width 396 height 121
click at [535, 603] on textarea at bounding box center [444, 582] width 379 height 69
paste textarea "**********"
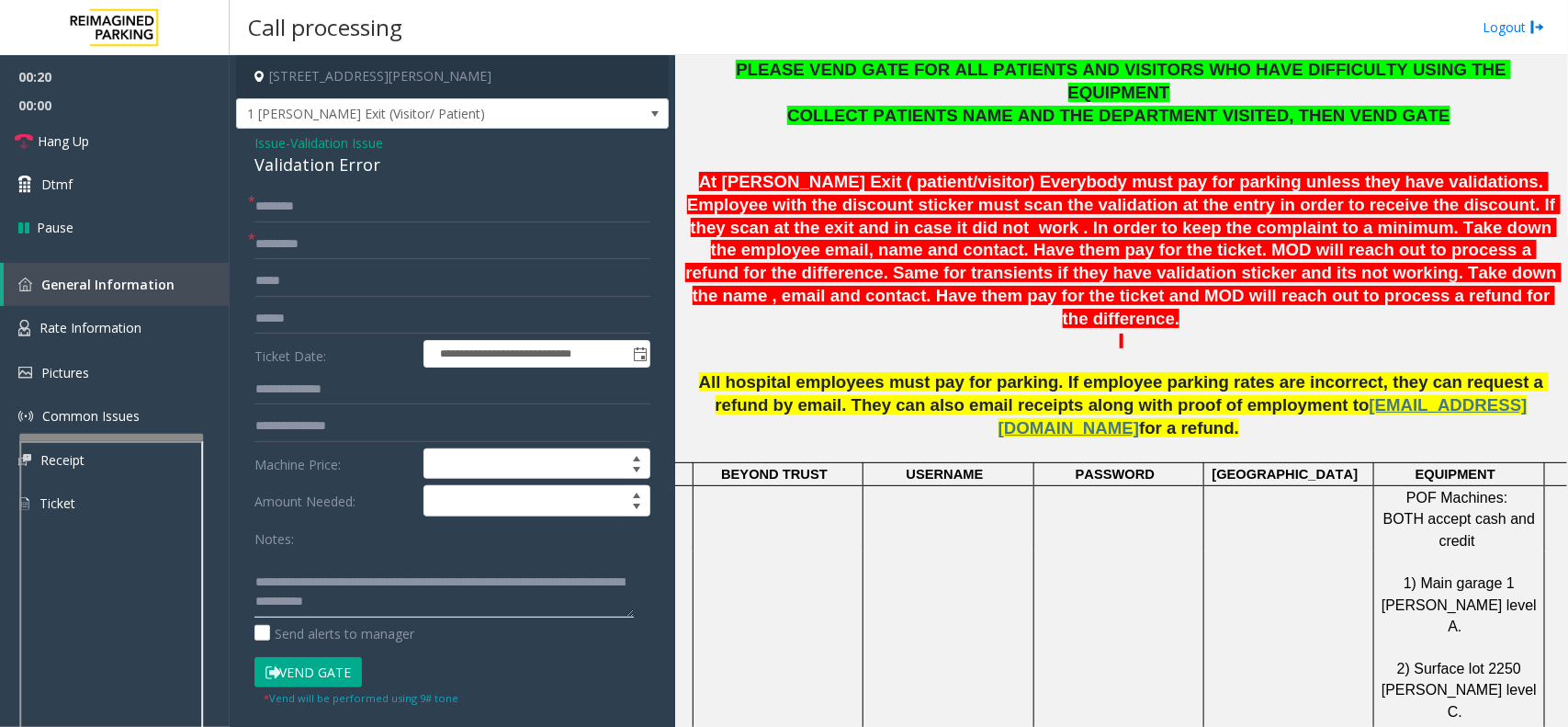
scroll to position [689, 0]
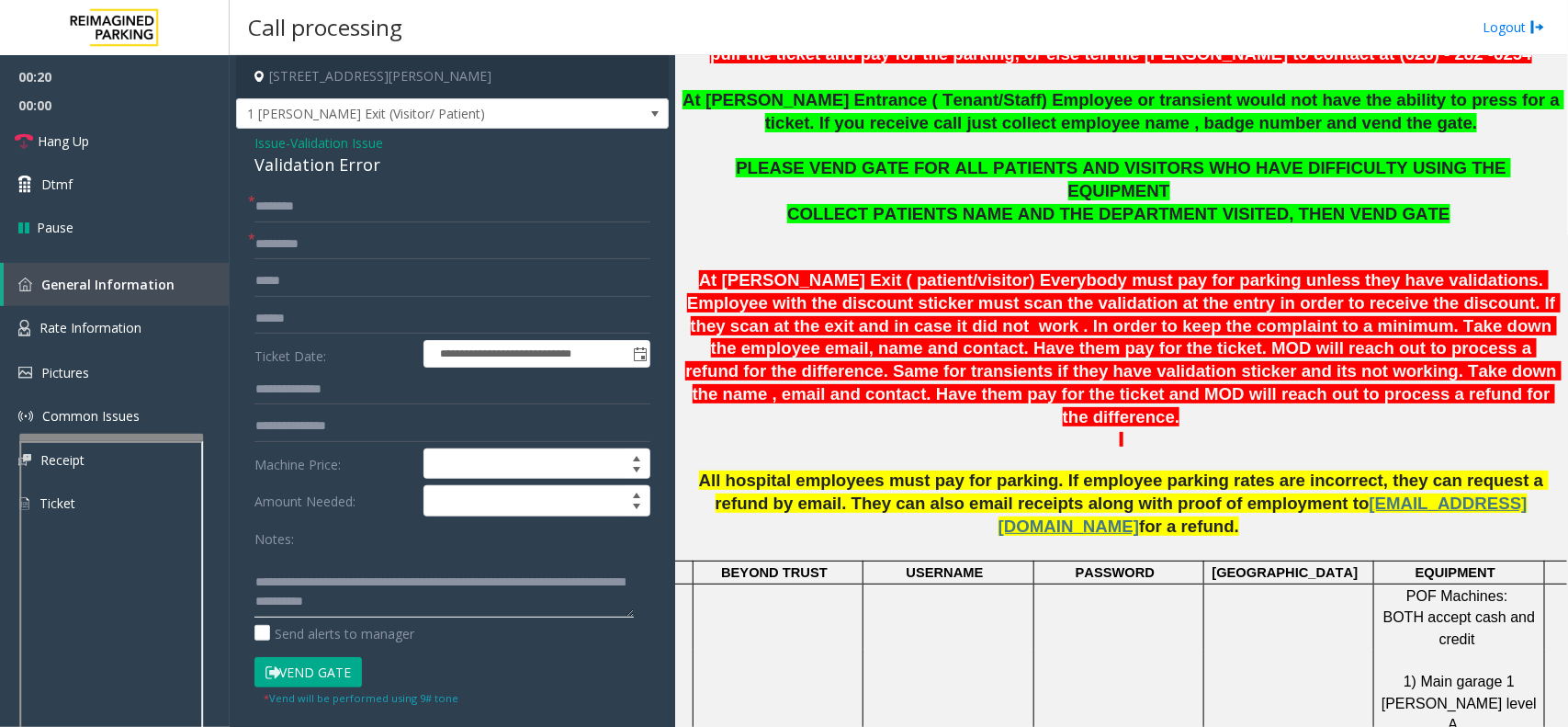
type textarea "**********"
drag, startPoint x: 1038, startPoint y: 580, endPoint x: 1025, endPoint y: 586, distance: 14.3
drag, startPoint x: 1025, startPoint y: 586, endPoint x: 983, endPoint y: 600, distance: 44.3
click at [983, 650] on p at bounding box center [949, 660] width 169 height 20
click at [322, 318] on input "text" at bounding box center [452, 318] width 396 height 31
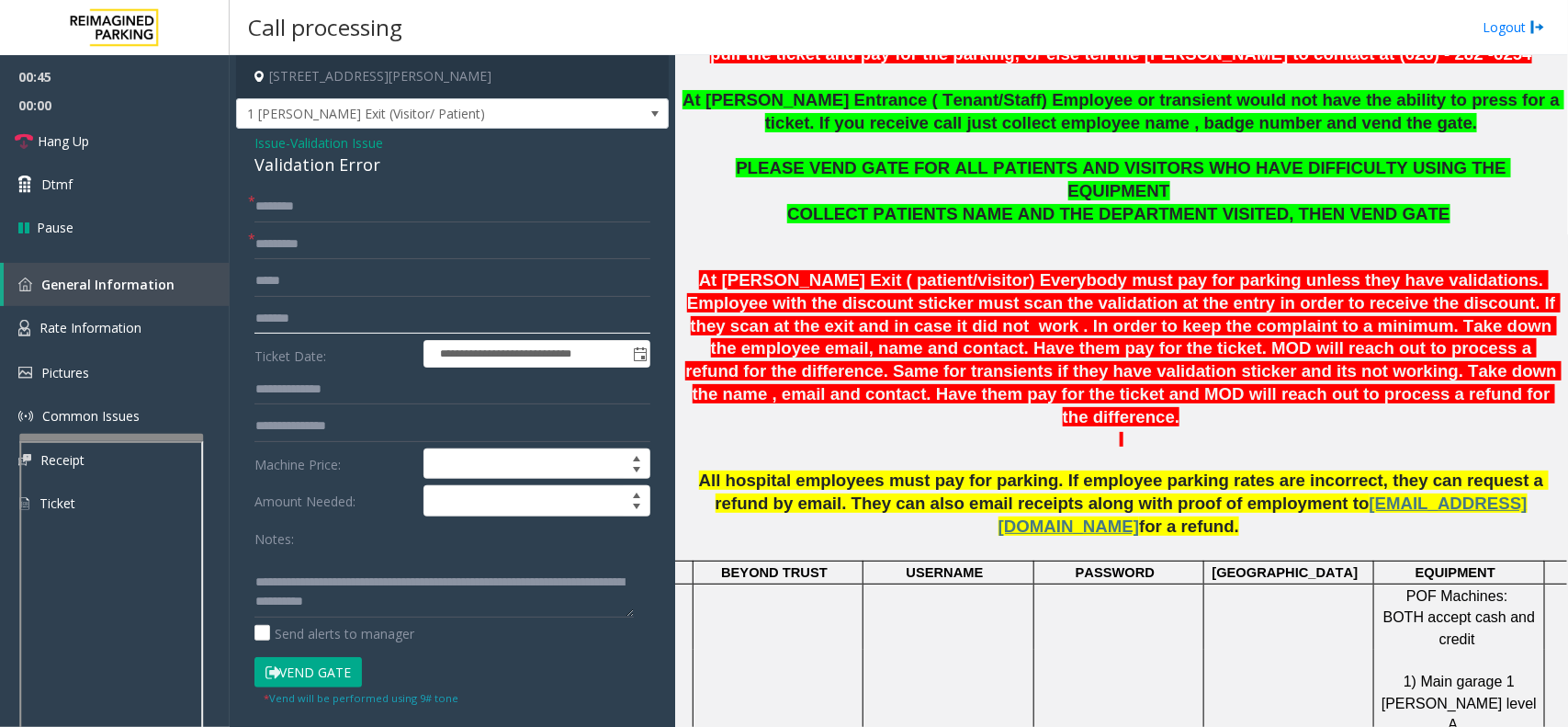
type input "*******"
click at [356, 212] on input "text" at bounding box center [452, 206] width 396 height 31
type input "*"
type input "*******"
drag, startPoint x: 381, startPoint y: 211, endPoint x: 0, endPoint y: 158, distance: 384.7
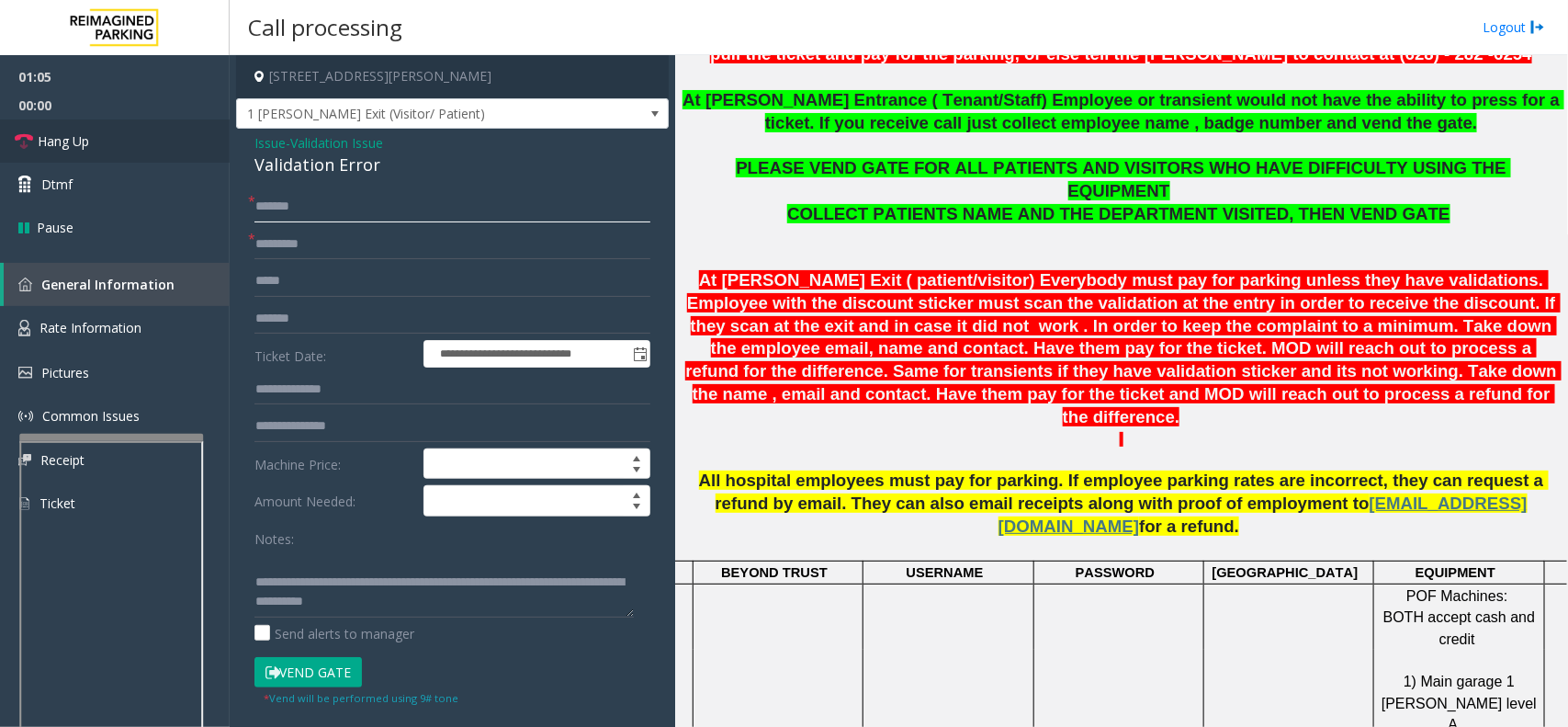
click at [66, 180] on app-root "**********" at bounding box center [784, 363] width 1568 height 727
type input "*"
type input "**********"
click at [310, 671] on button "Vend Gate" at bounding box center [308, 672] width 108 height 31
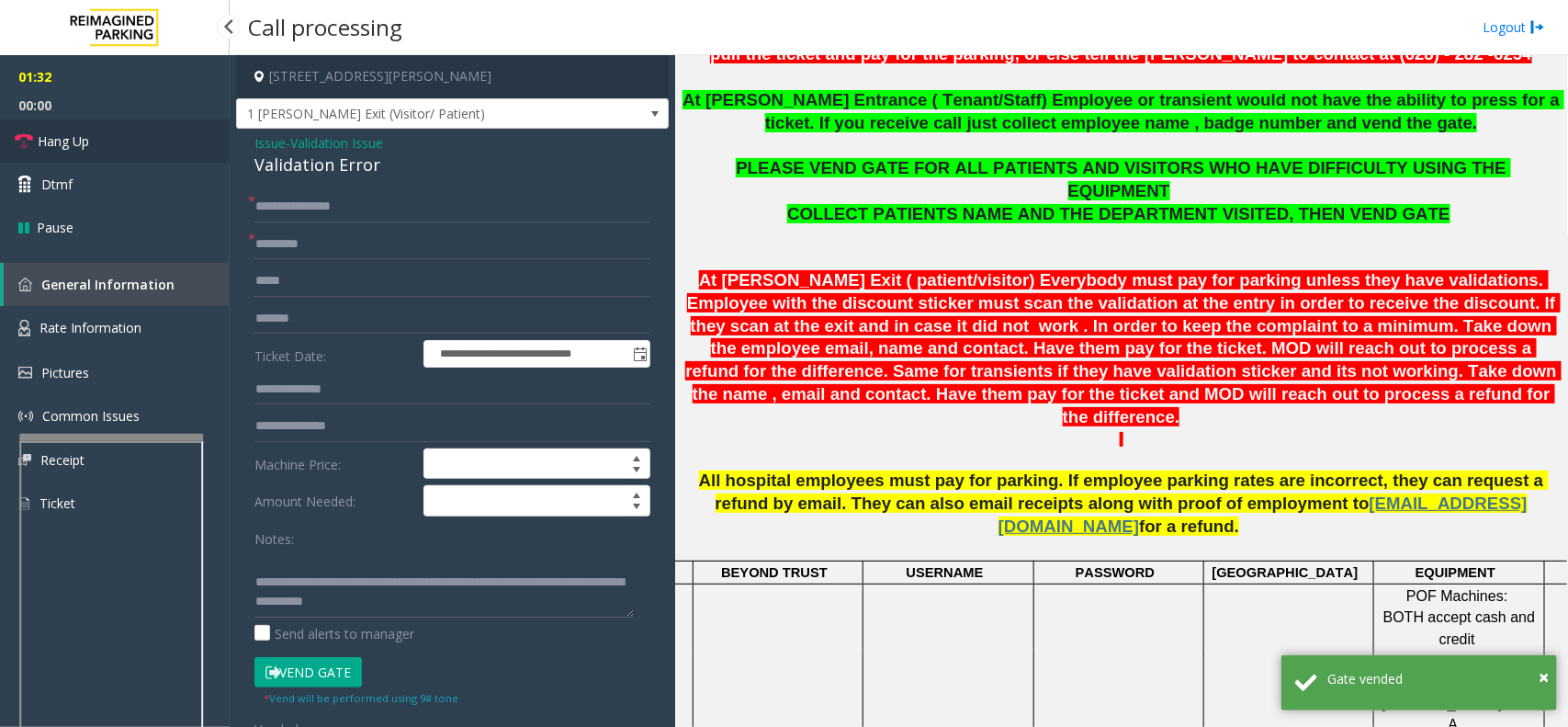
click at [95, 131] on link "Hang Up" at bounding box center [115, 141] width 229 height 43
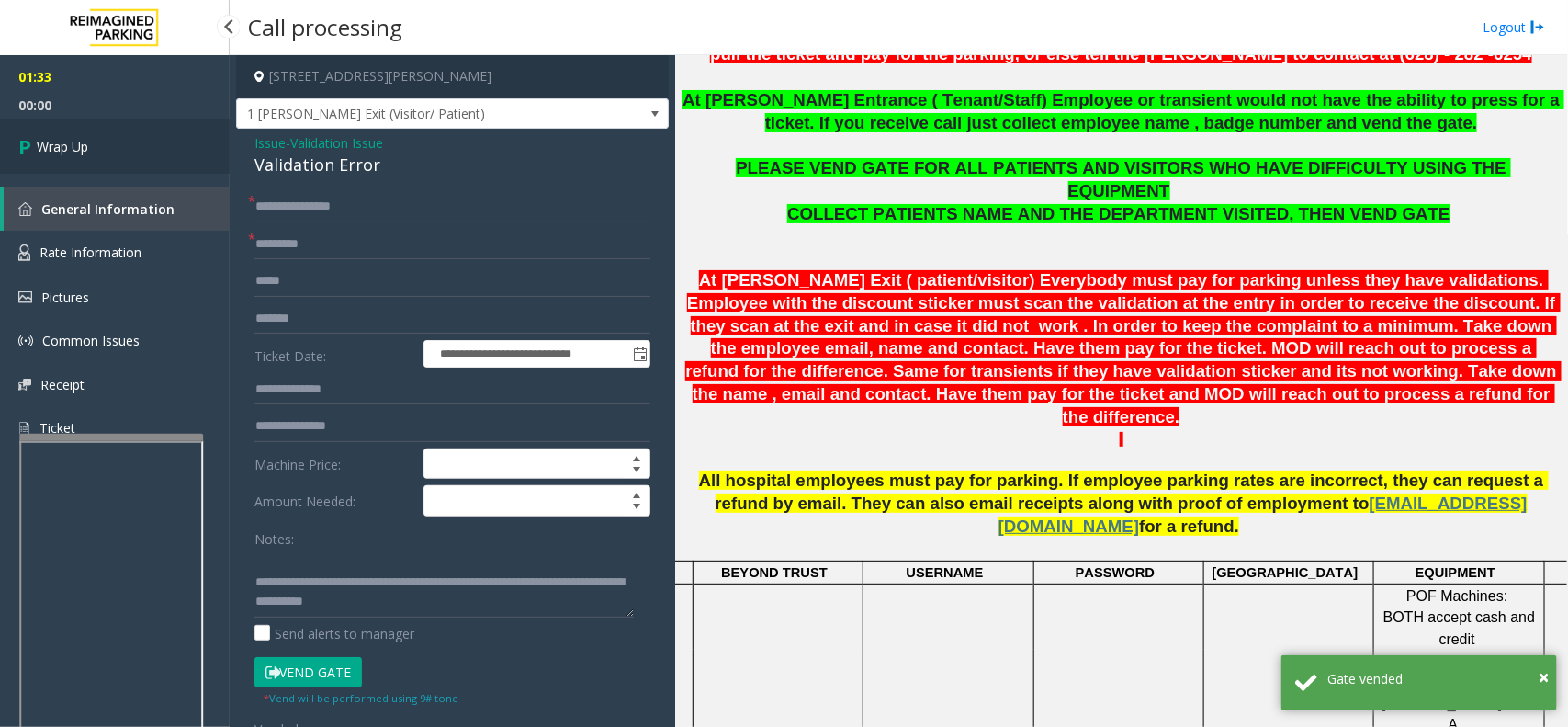
click at [95, 131] on link "Wrap Up" at bounding box center [115, 147] width 229 height 54
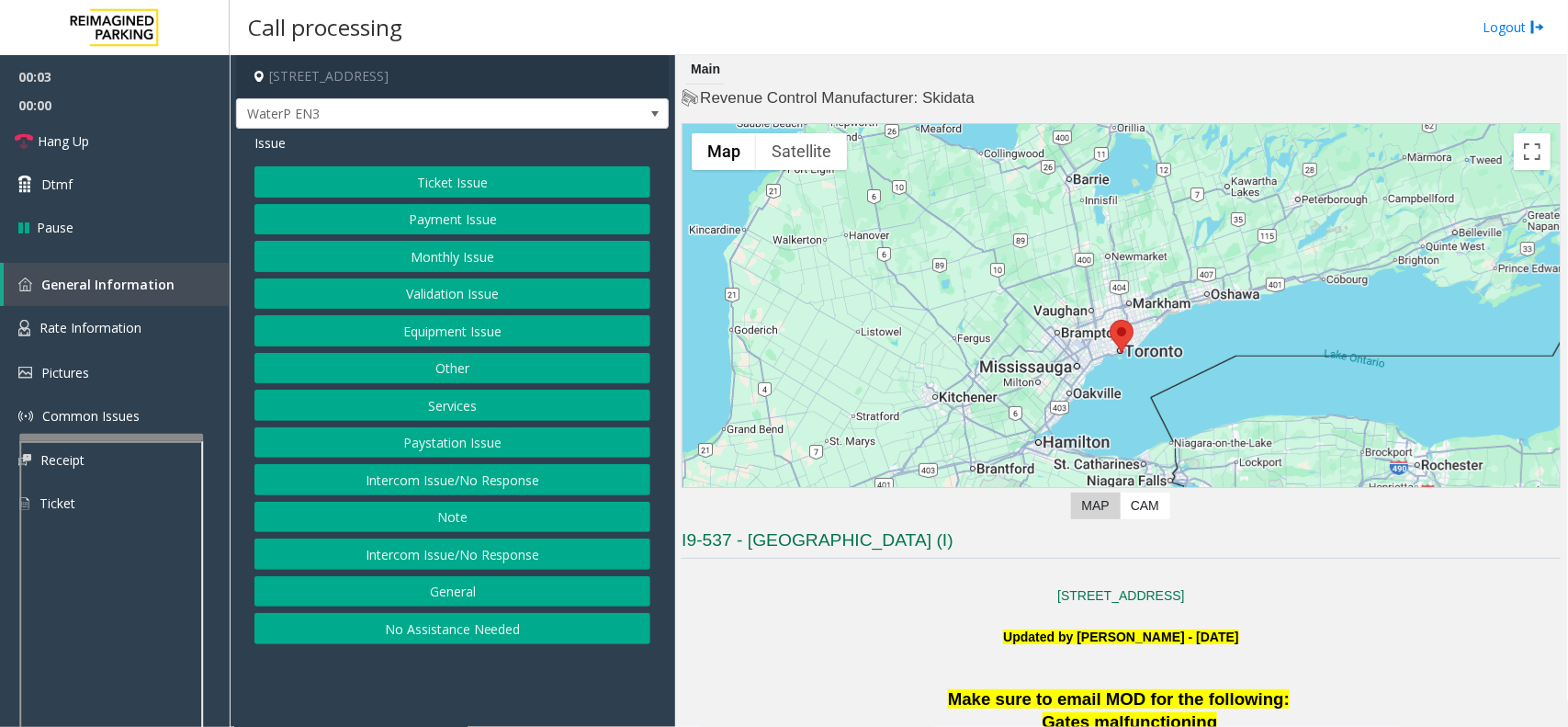
drag, startPoint x: 466, startPoint y: 681, endPoint x: 419, endPoint y: 685, distance: 47.2
drag, startPoint x: 419, startPoint y: 685, endPoint x: 397, endPoint y: 686, distance: 22.0
click at [397, 686] on app-call-processing-form "10 Bay Street, Toronto, ON WaterP EN3 Issue Ticket Issue Payment Issue Monthly …" at bounding box center [452, 390] width 446 height 671
click at [461, 470] on button "Intercom Issue/No Response" at bounding box center [452, 479] width 396 height 31
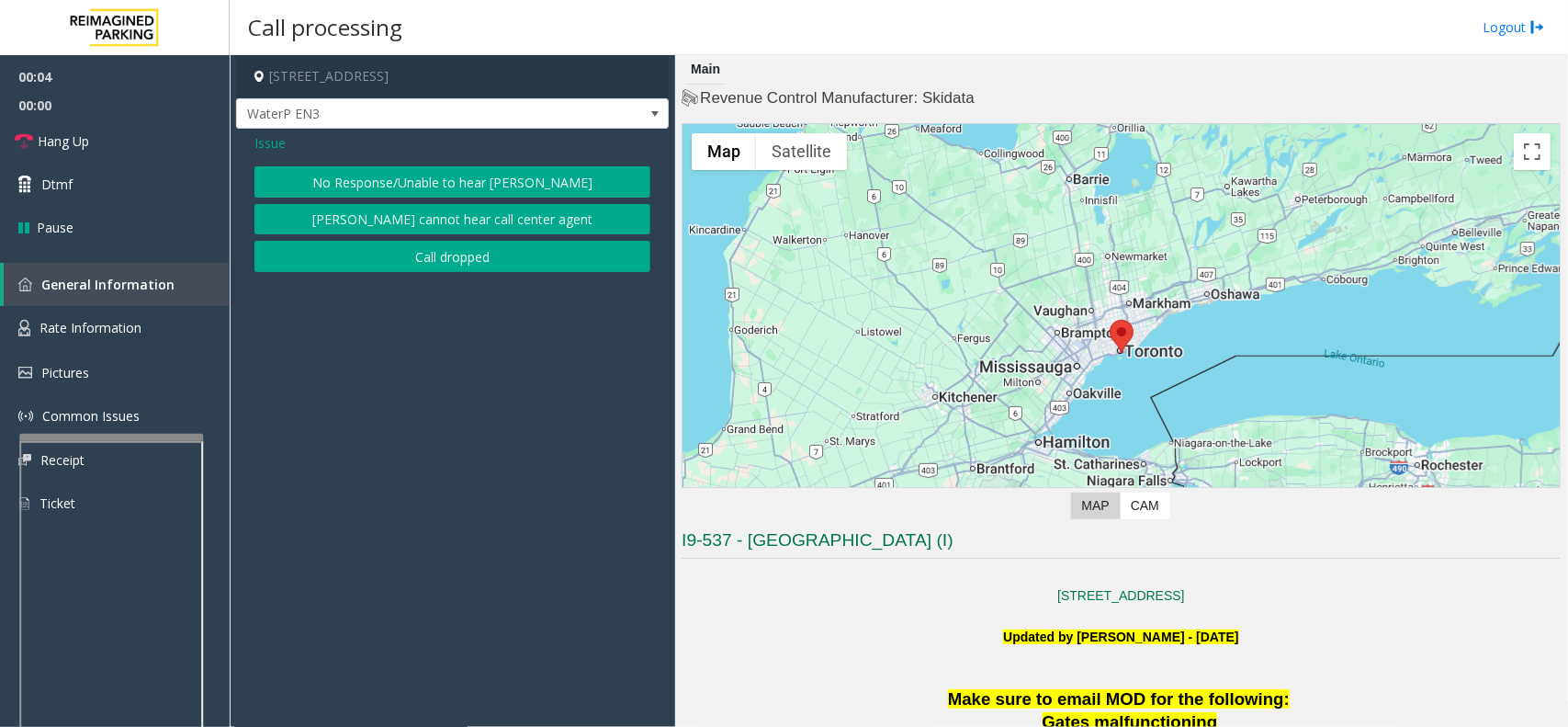
click at [318, 158] on div "Issue No Response/Unable to hear parker Parker cannot hear call center agent Ca…" at bounding box center [453, 204] width 433 height 153
click at [328, 176] on button "No Response/Unable to hear parker" at bounding box center [452, 182] width 396 height 31
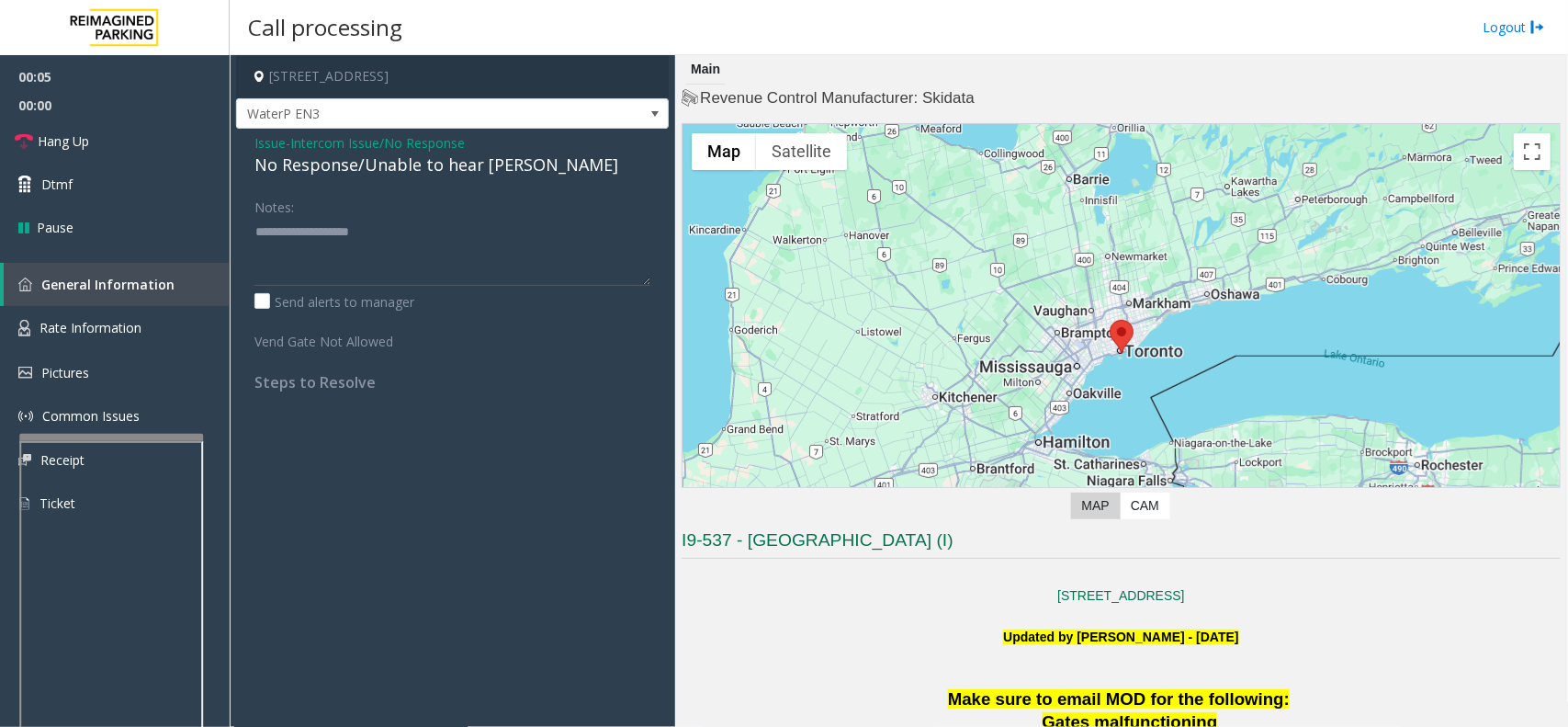
click at [321, 168] on div "No Response/Unable to hear parker" at bounding box center [452, 165] width 396 height 25
click at [333, 301] on label "Send alerts to manager" at bounding box center [334, 301] width 160 height 19
click at [320, 254] on textarea at bounding box center [452, 250] width 396 height 69
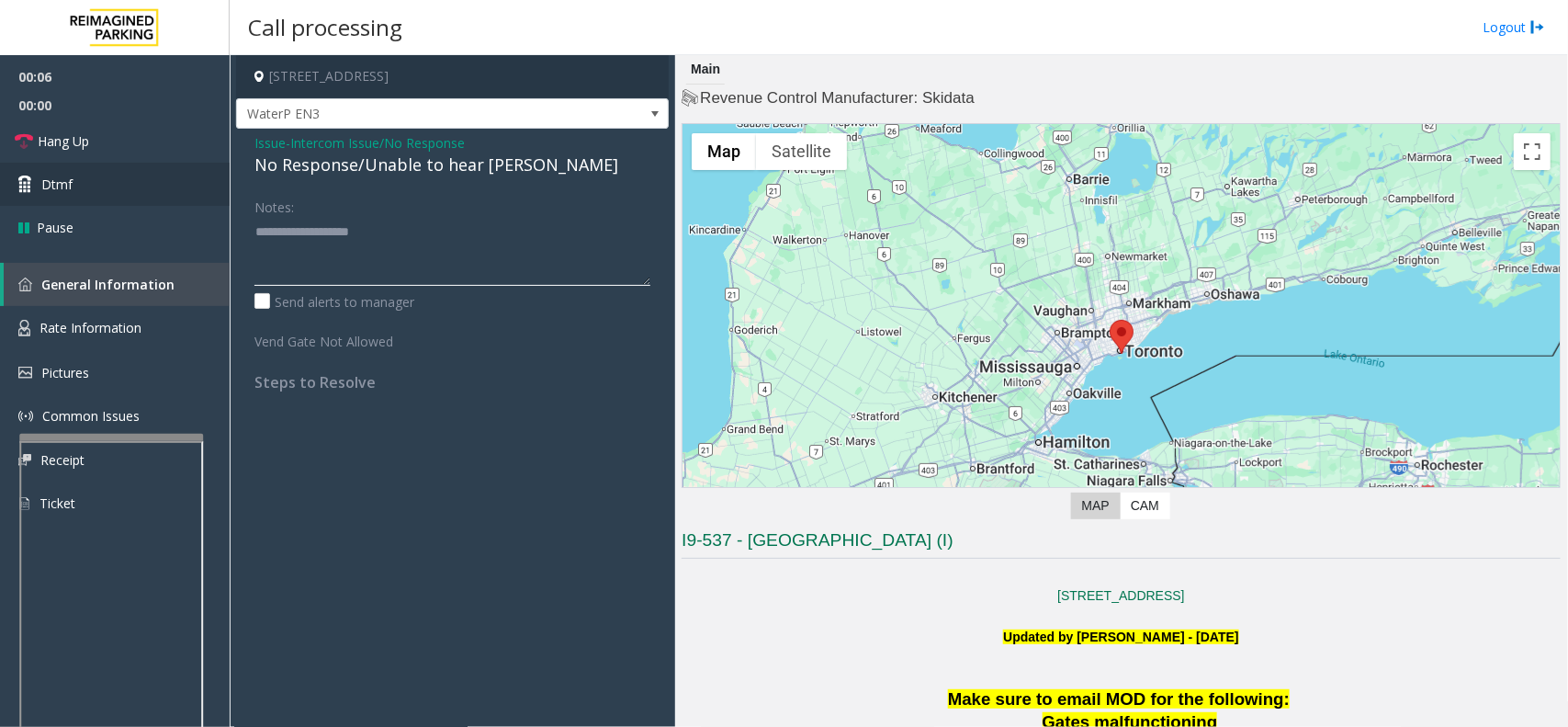
paste textarea "**********"
click at [531, 206] on div "Notes:" at bounding box center [452, 238] width 396 height 95
click at [506, 239] on textarea at bounding box center [452, 250] width 396 height 69
type textarea "**********"
click at [143, 130] on link "Hang Up" at bounding box center [115, 141] width 229 height 43
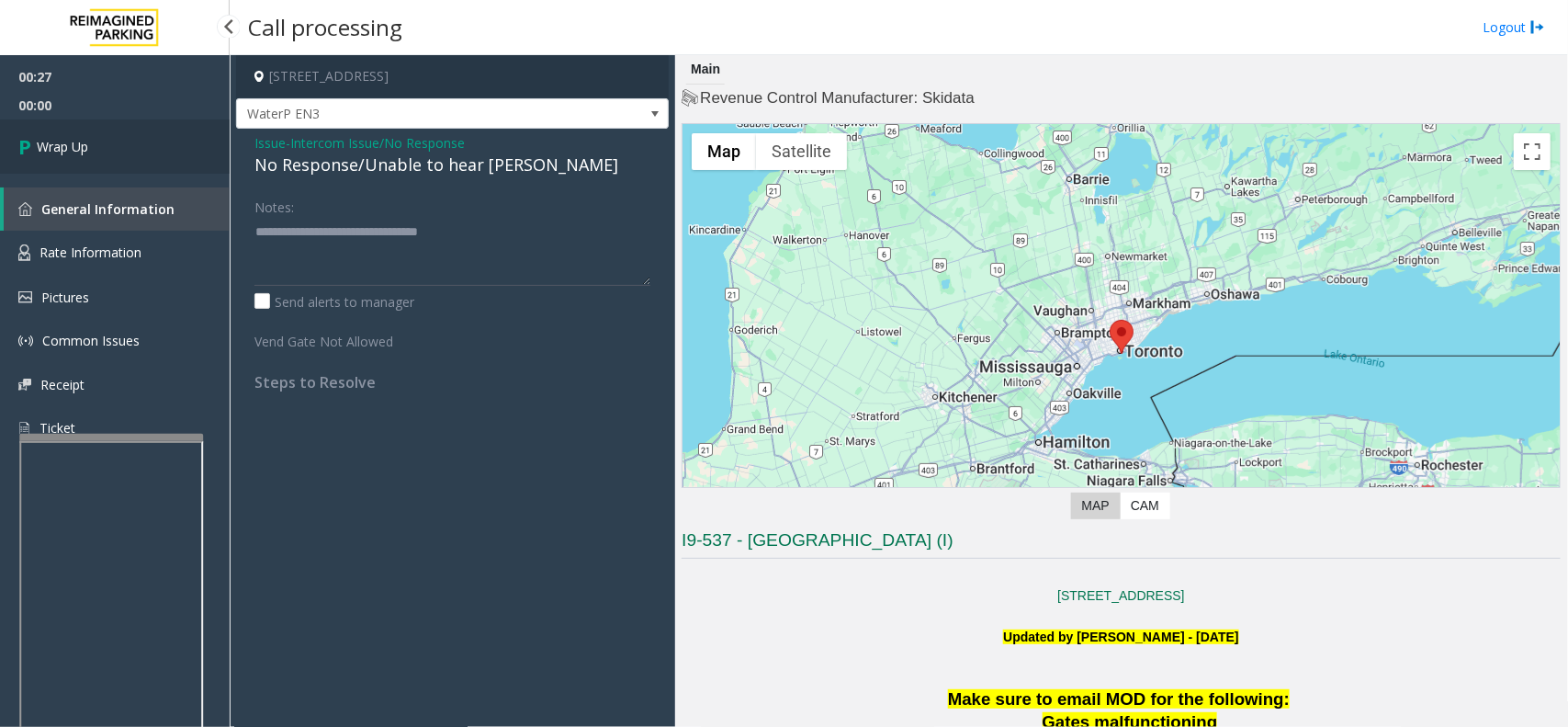
click at [189, 136] on link "Wrap Up" at bounding box center [115, 147] width 229 height 54
